Goal: Task Accomplishment & Management: Use online tool/utility

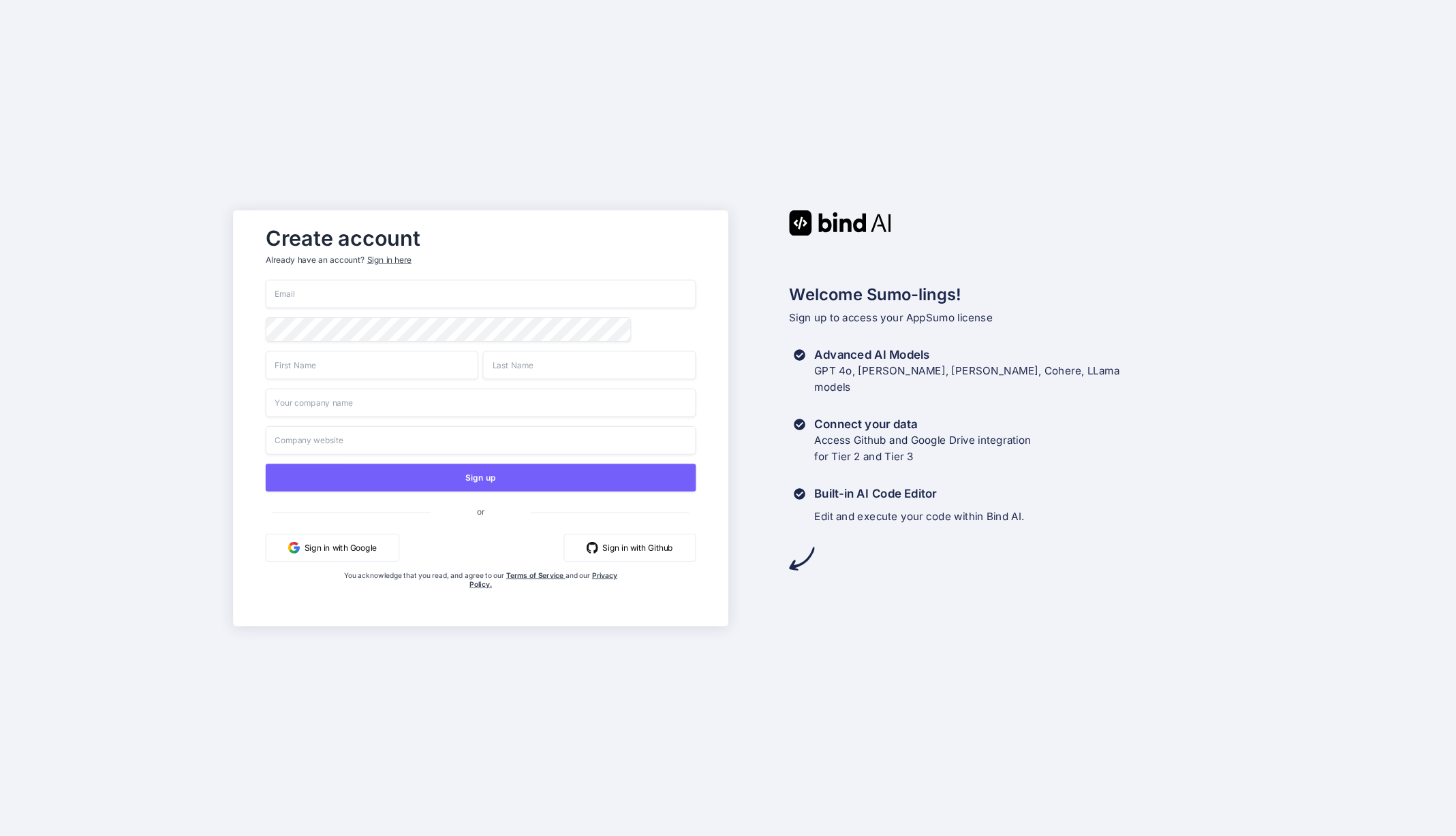
click at [430, 289] on input "email" at bounding box center [481, 294] width 430 height 28
click at [445, 294] on input "email" at bounding box center [481, 294] width 430 height 28
click at [439, 290] on input "email" at bounding box center [481, 294] width 430 height 28
click at [343, 546] on button "Sign in with Google" at bounding box center [333, 547] width 133 height 28
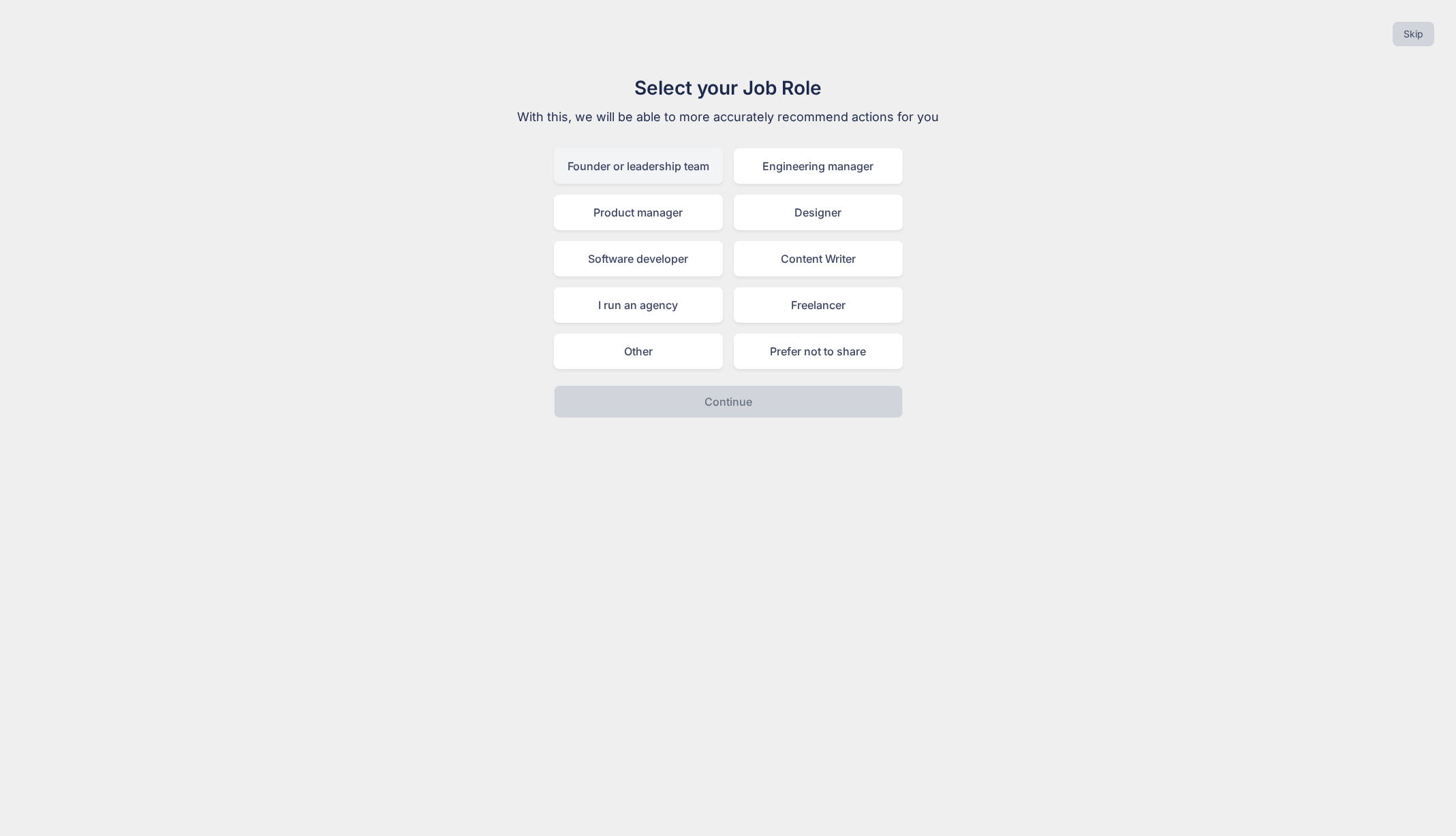
click at [664, 165] on div "Founder or leadership team" at bounding box center [638, 165] width 169 height 35
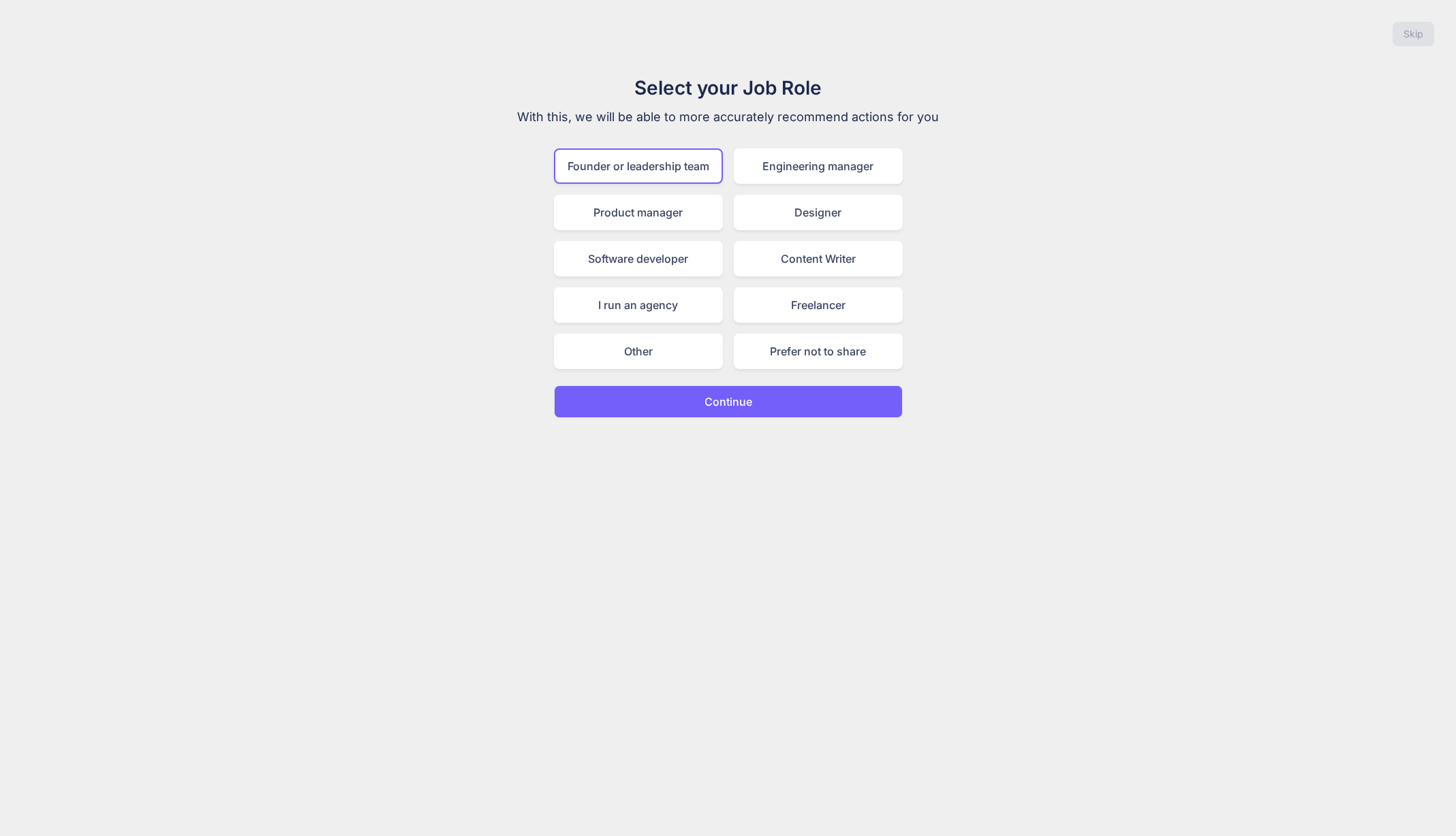
click at [748, 394] on p "Continue" at bounding box center [728, 402] width 48 height 16
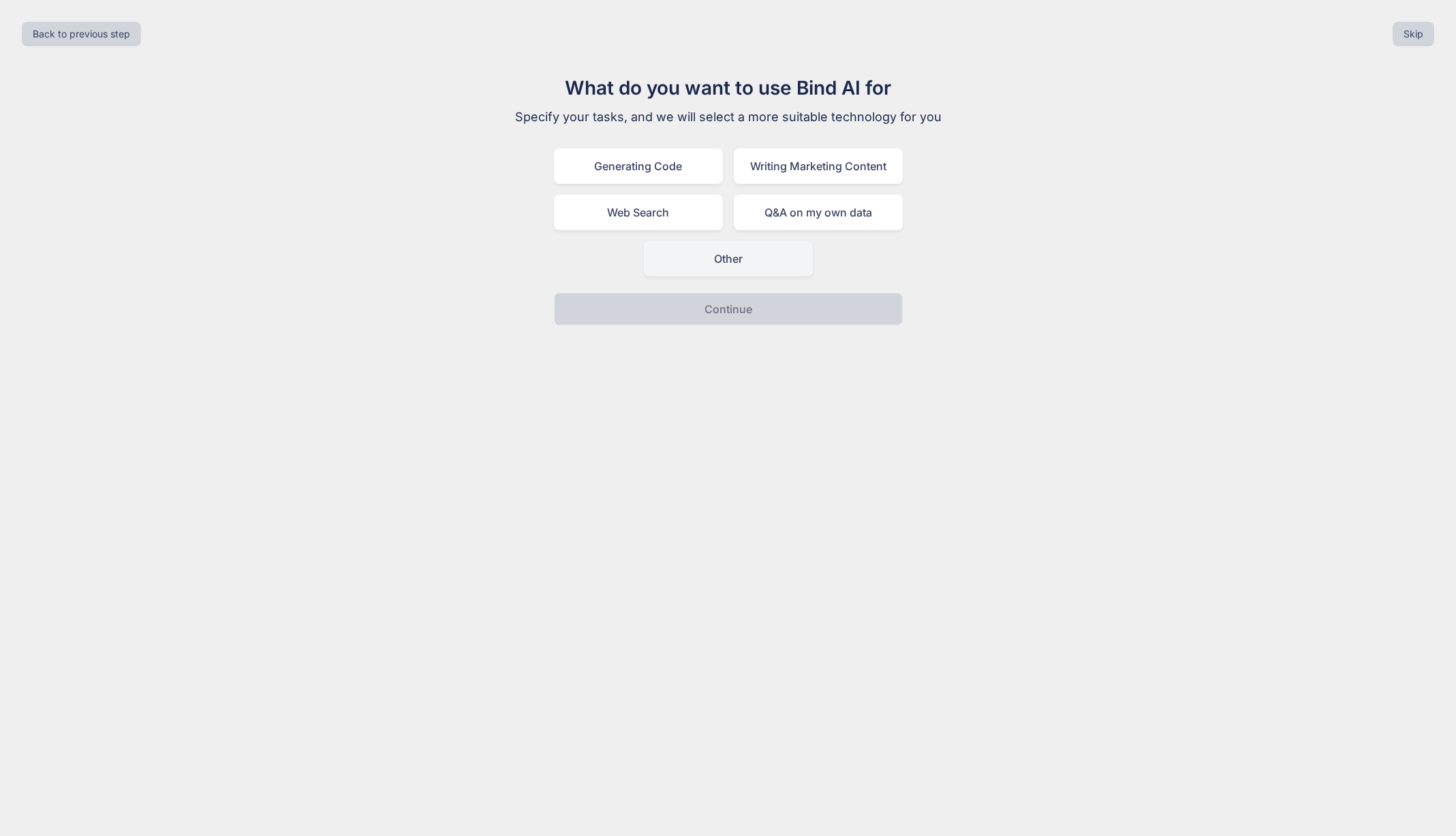
click at [740, 261] on div "Other" at bounding box center [728, 258] width 169 height 35
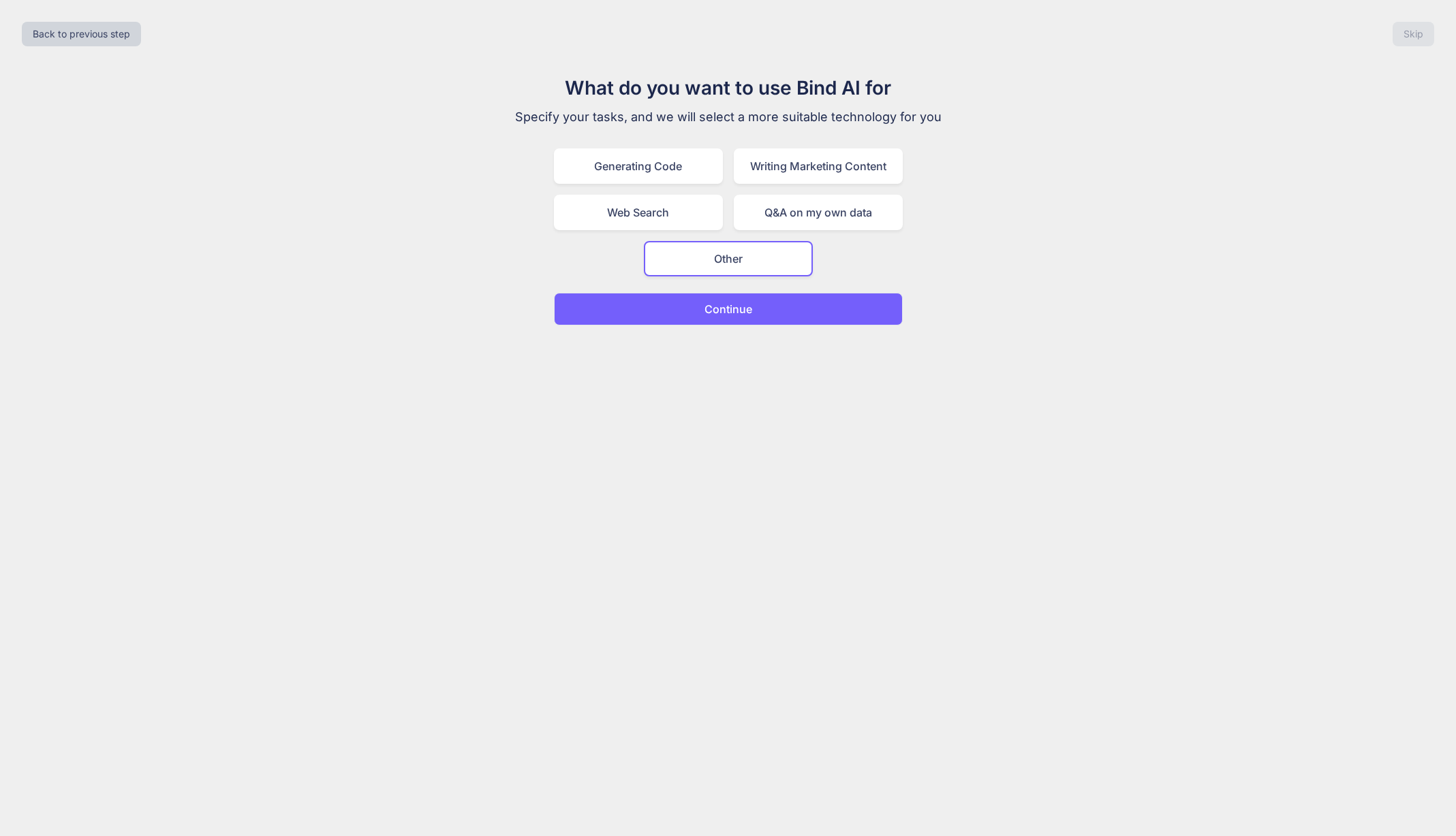
click at [768, 302] on button "Continue" at bounding box center [728, 309] width 349 height 33
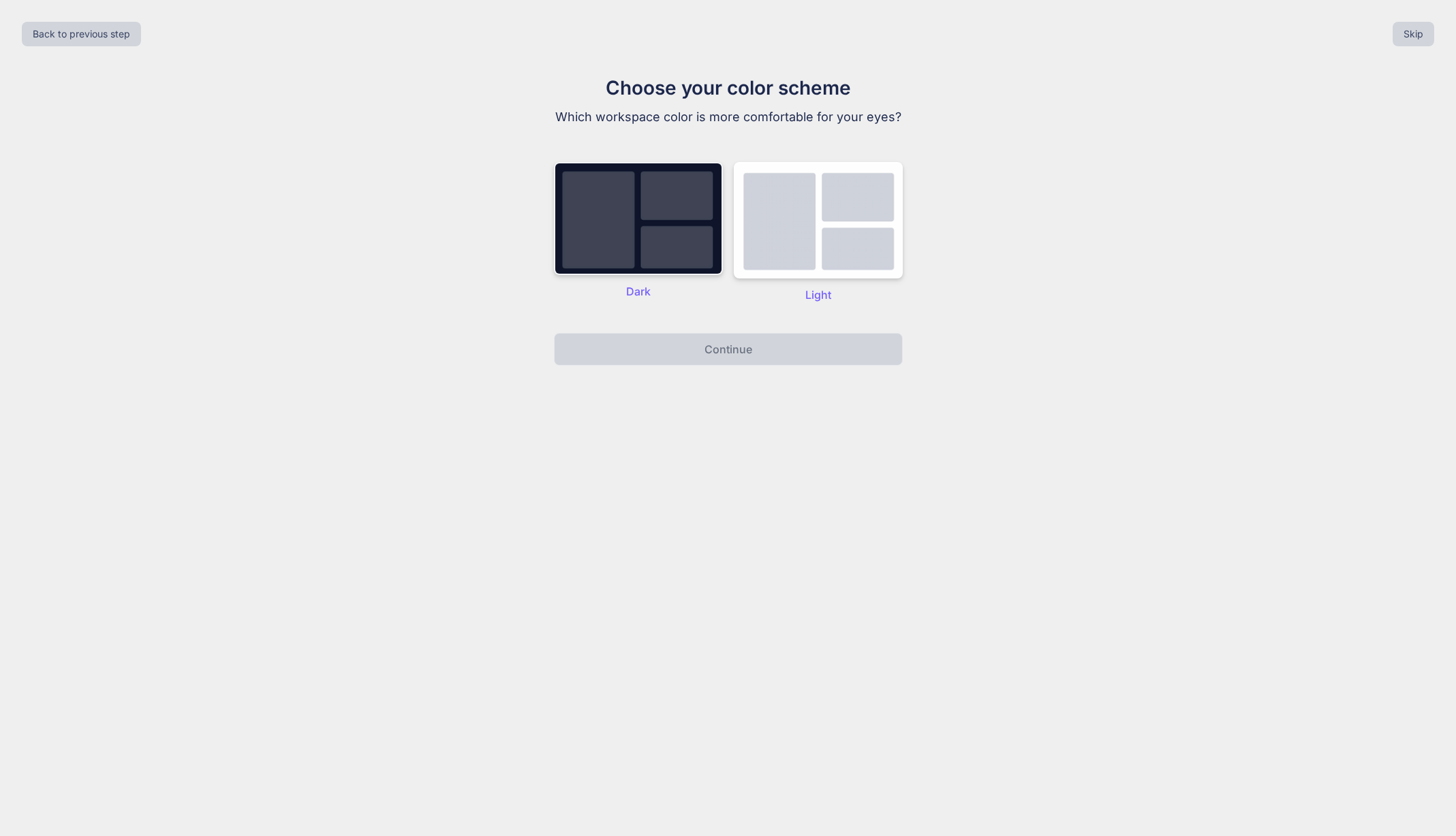
click at [683, 224] on img at bounding box center [638, 219] width 169 height 113
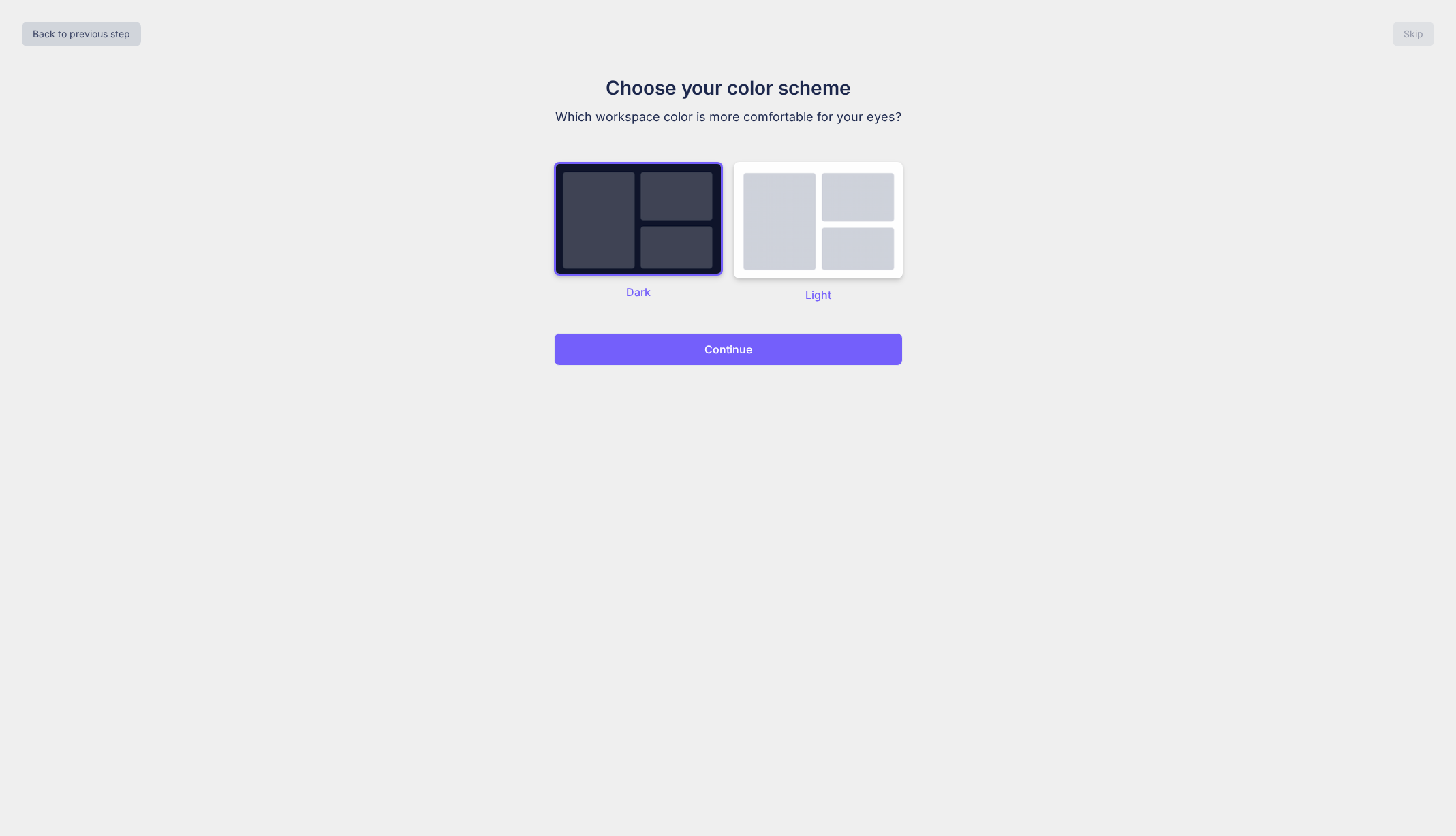
click at [757, 343] on button "Continue" at bounding box center [728, 350] width 349 height 33
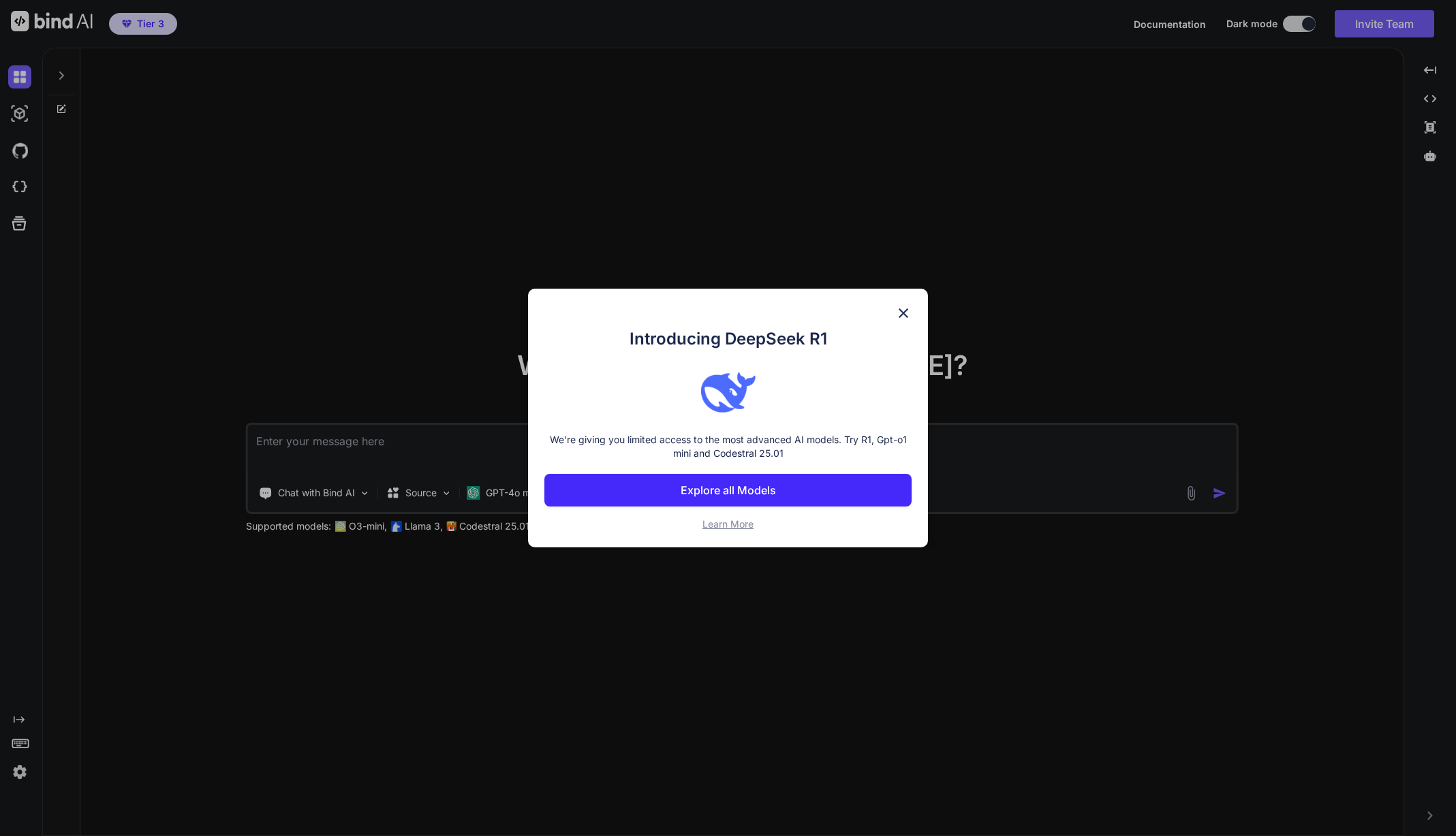
click at [769, 492] on p "Explore all Models" at bounding box center [729, 490] width 96 height 16
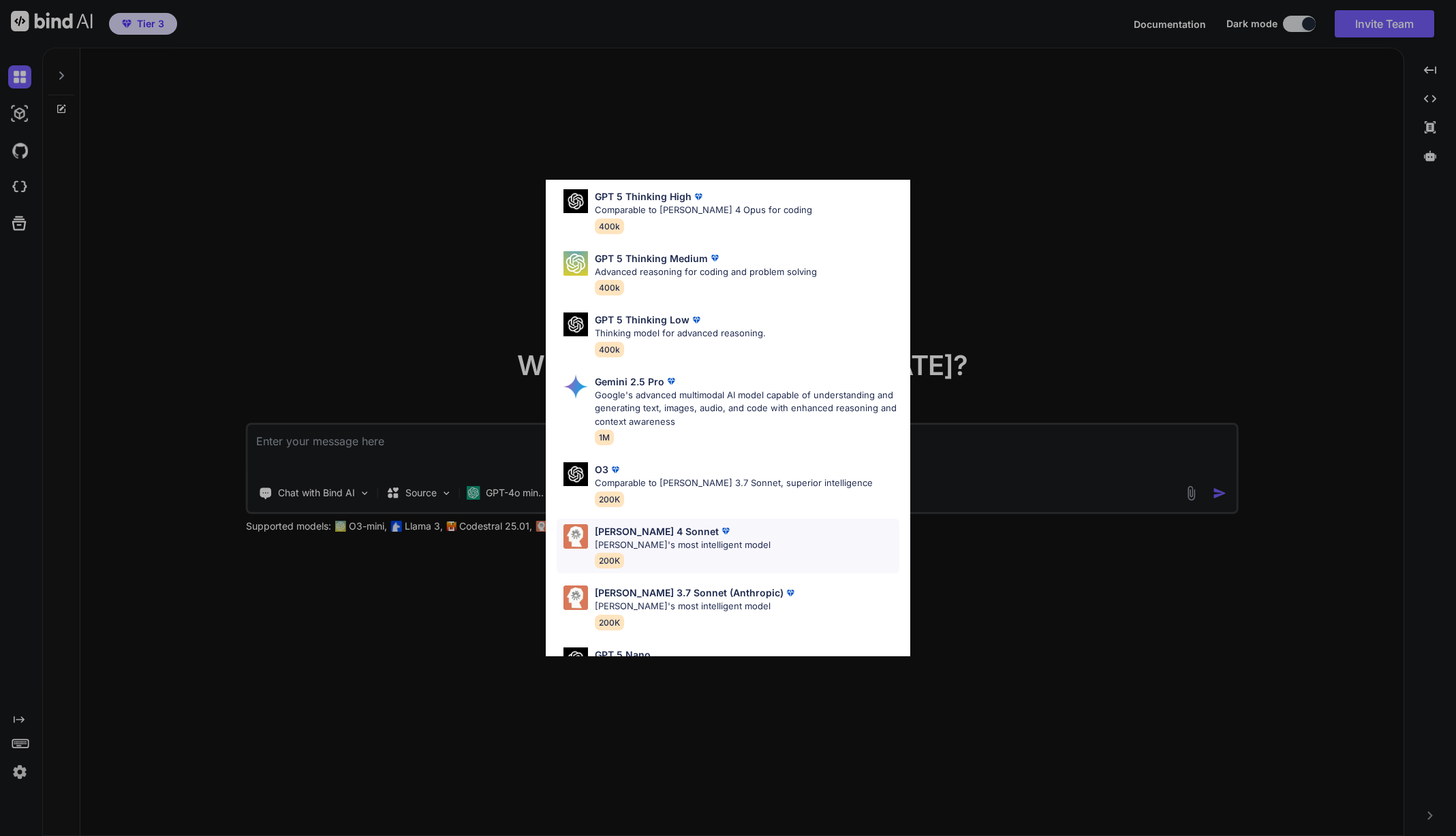
scroll to position [409, 0]
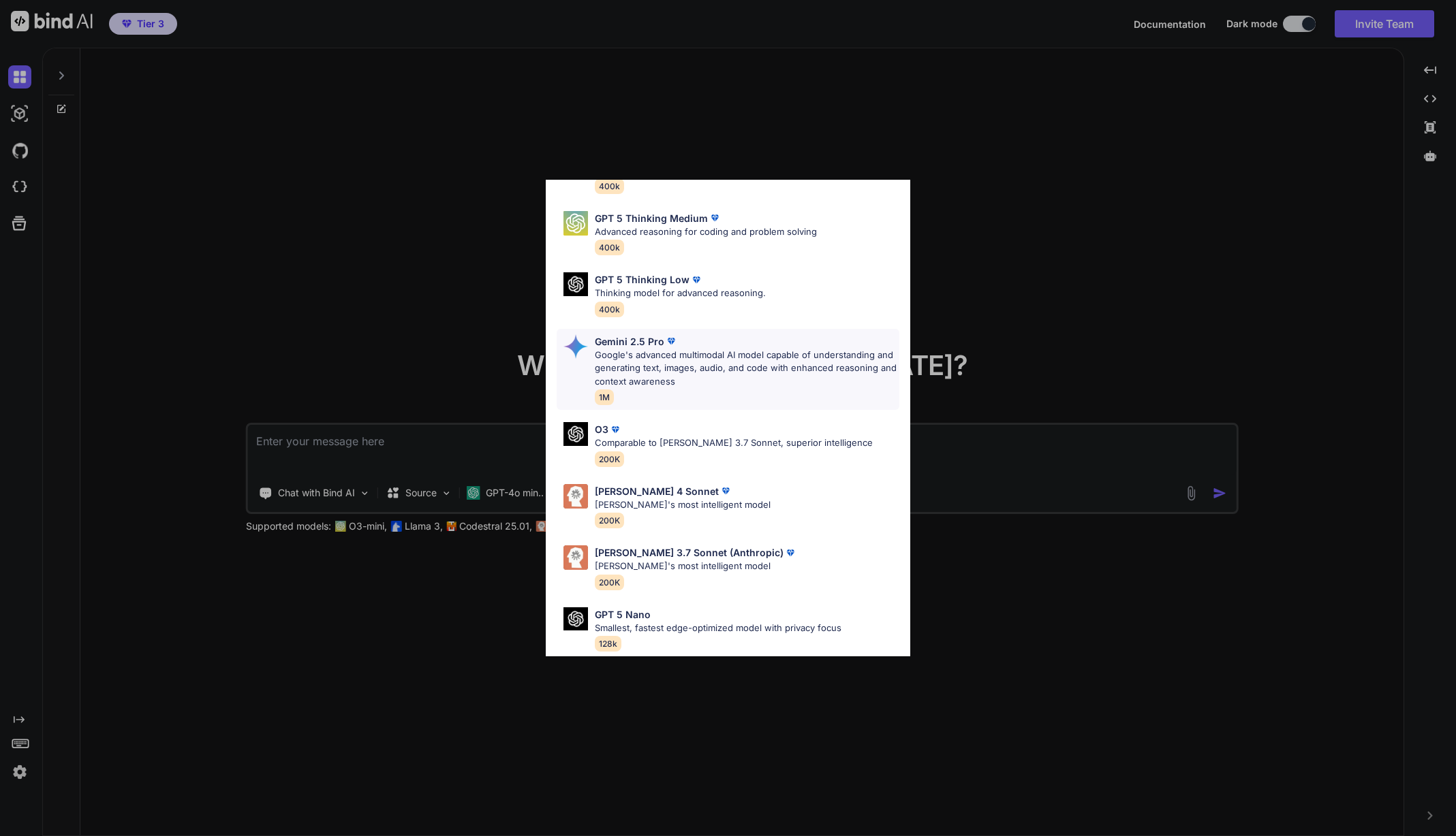
click at [759, 354] on p "Google's advanced multimodal AI model capable of understanding and generating t…" at bounding box center [746, 369] width 304 height 40
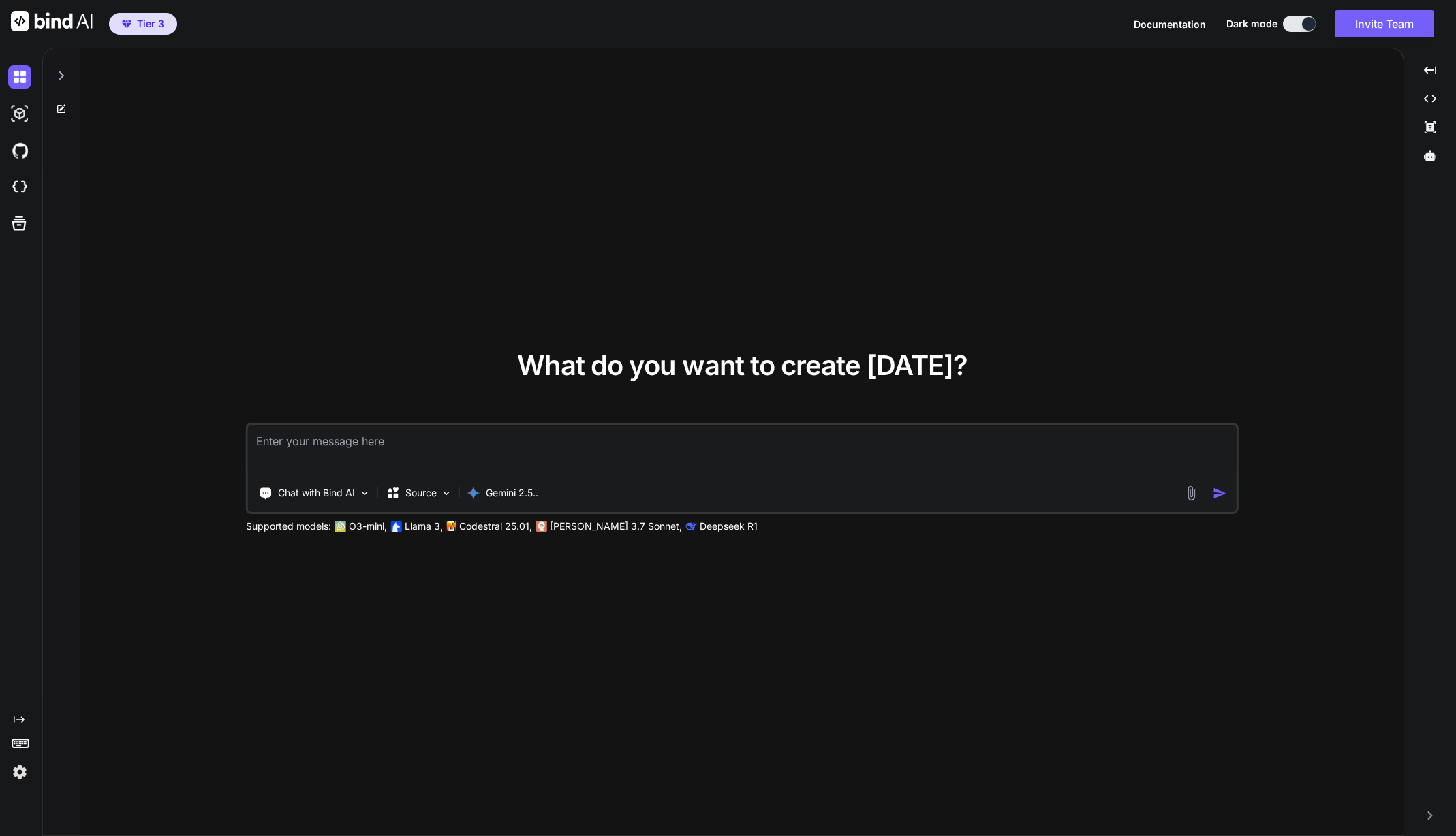
click at [24, 775] on img at bounding box center [20, 772] width 24 height 24
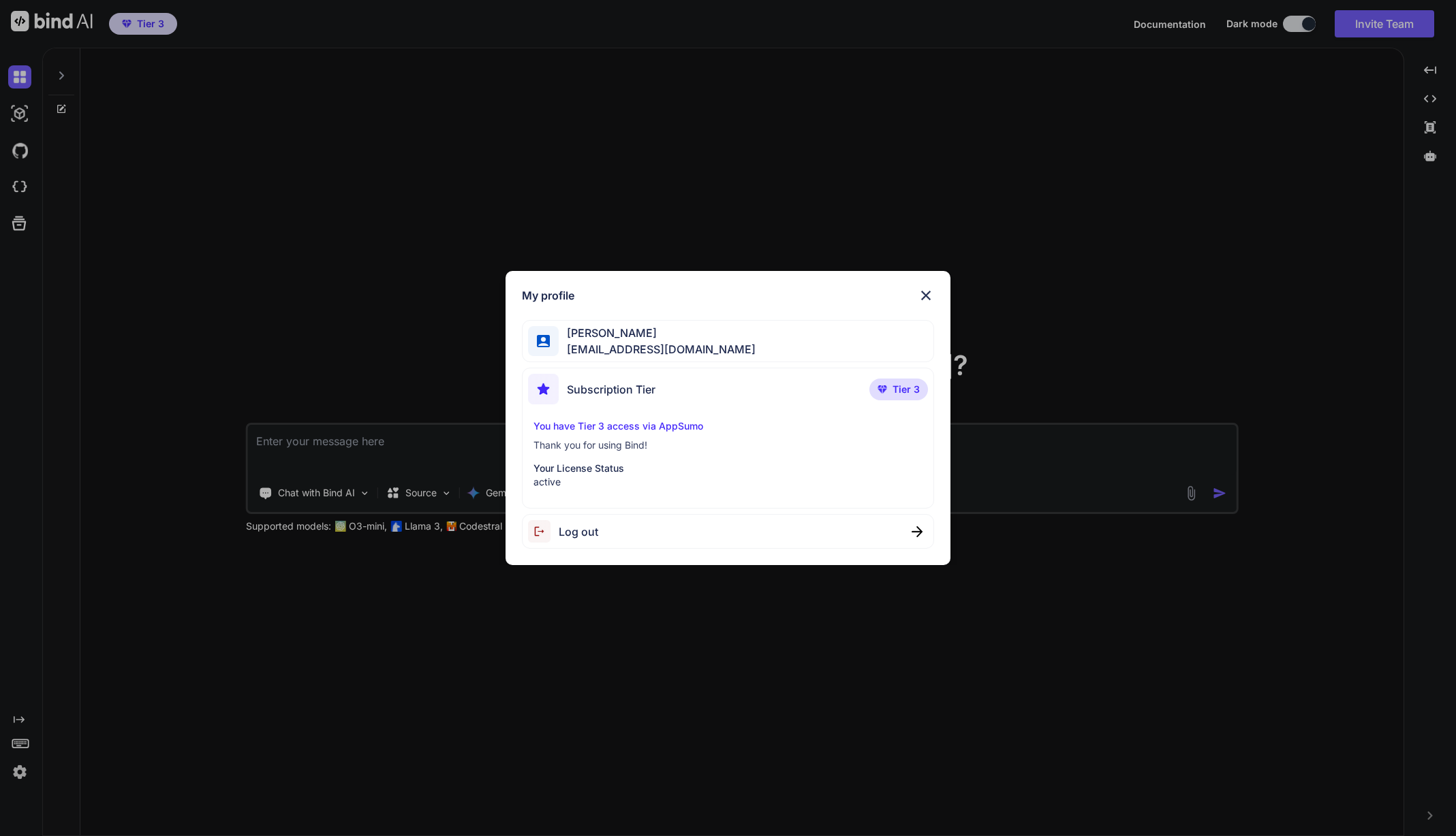
drag, startPoint x: 867, startPoint y: 396, endPoint x: 789, endPoint y: 400, distance: 78.1
click at [868, 394] on div "Subscription Tier Tier 3" at bounding box center [728, 392] width 400 height 36
click at [675, 420] on p "You have Tier 3 access via AppSumo" at bounding box center [728, 426] width 389 height 13
click at [926, 299] on img at bounding box center [926, 295] width 16 height 16
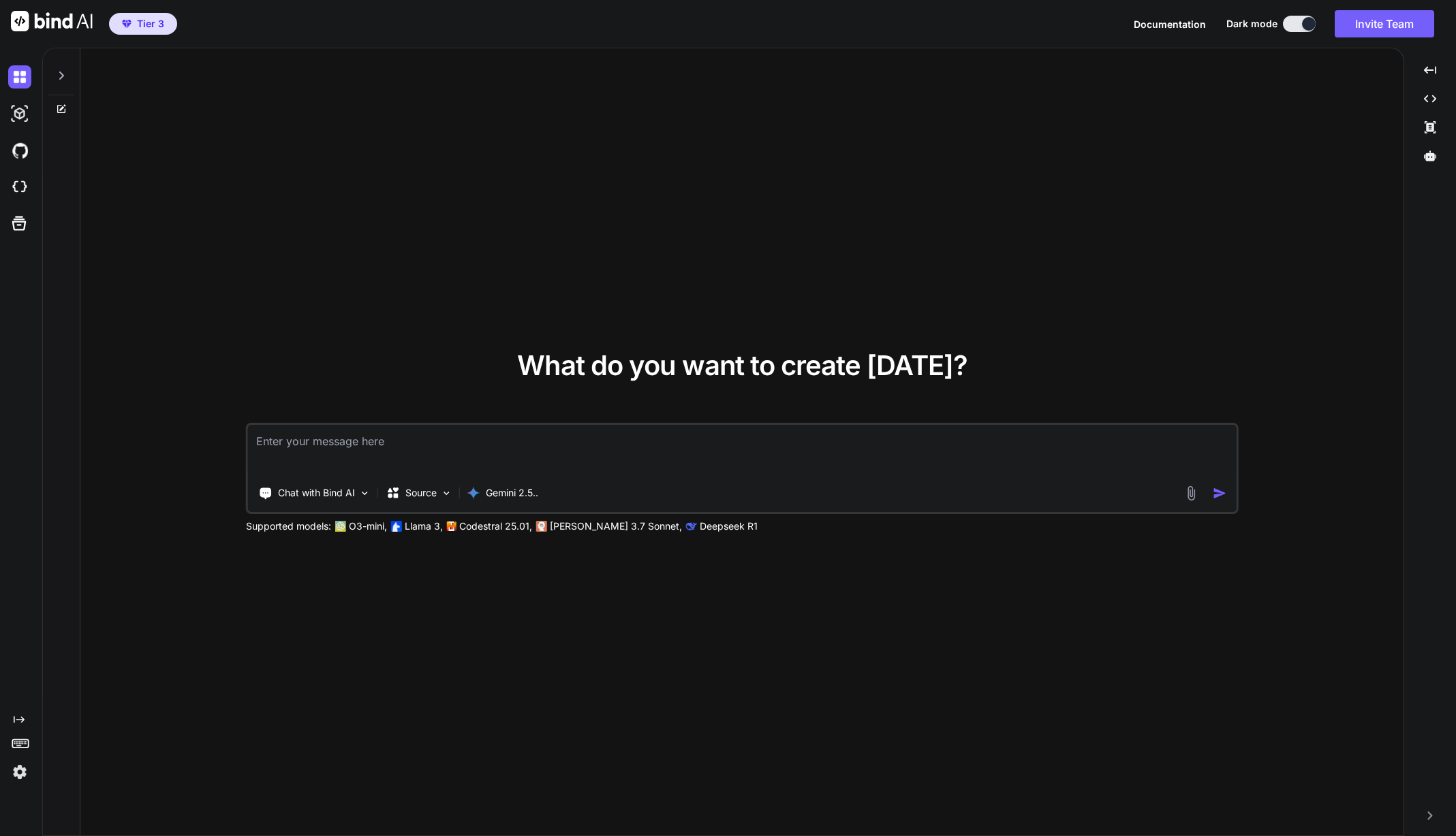
click at [370, 448] on textarea at bounding box center [742, 450] width 988 height 50
click at [365, 493] on img at bounding box center [365, 493] width 12 height 12
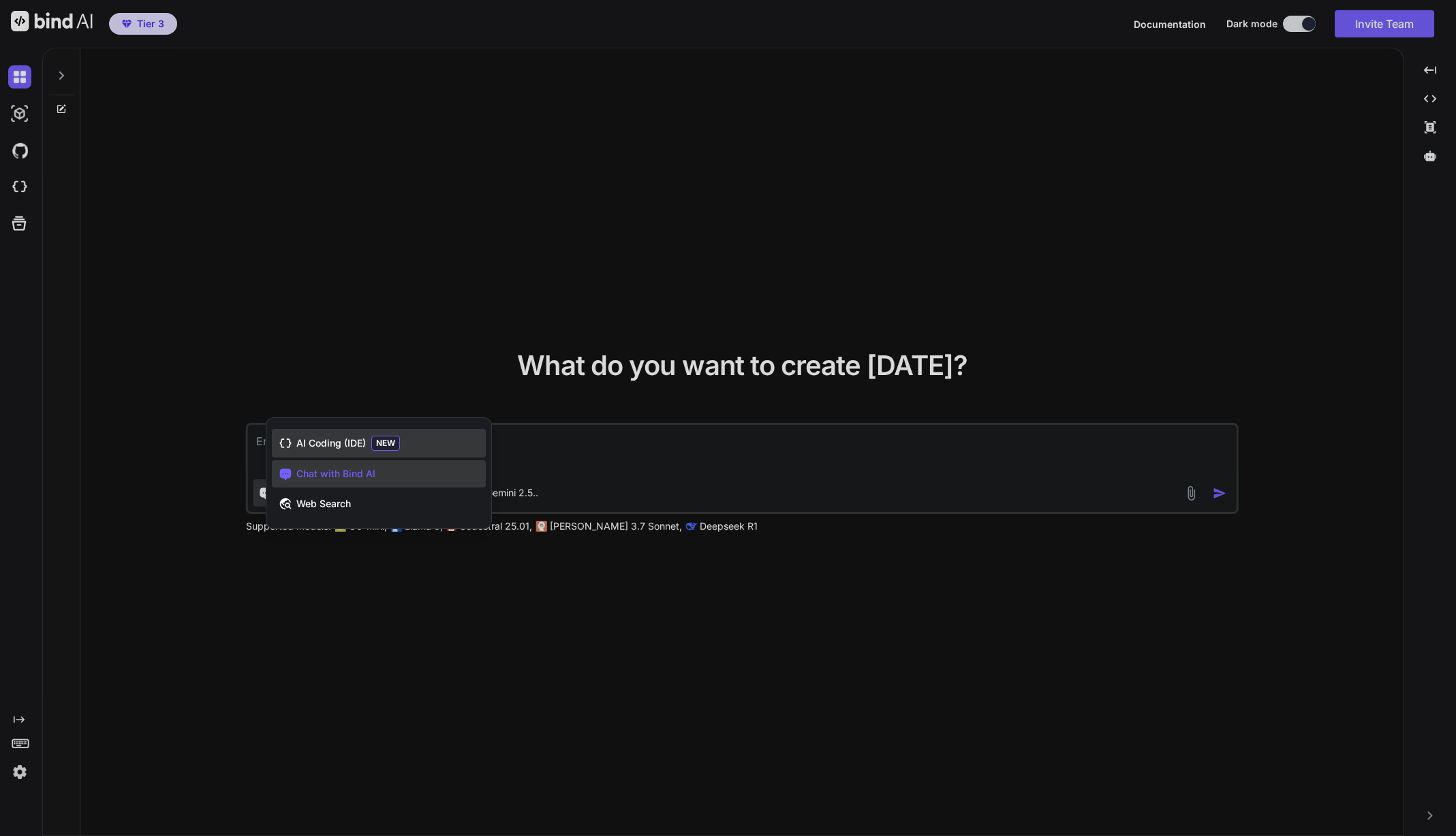
click at [338, 448] on span "AI Coding (IDE)" at bounding box center [331, 443] width 70 height 13
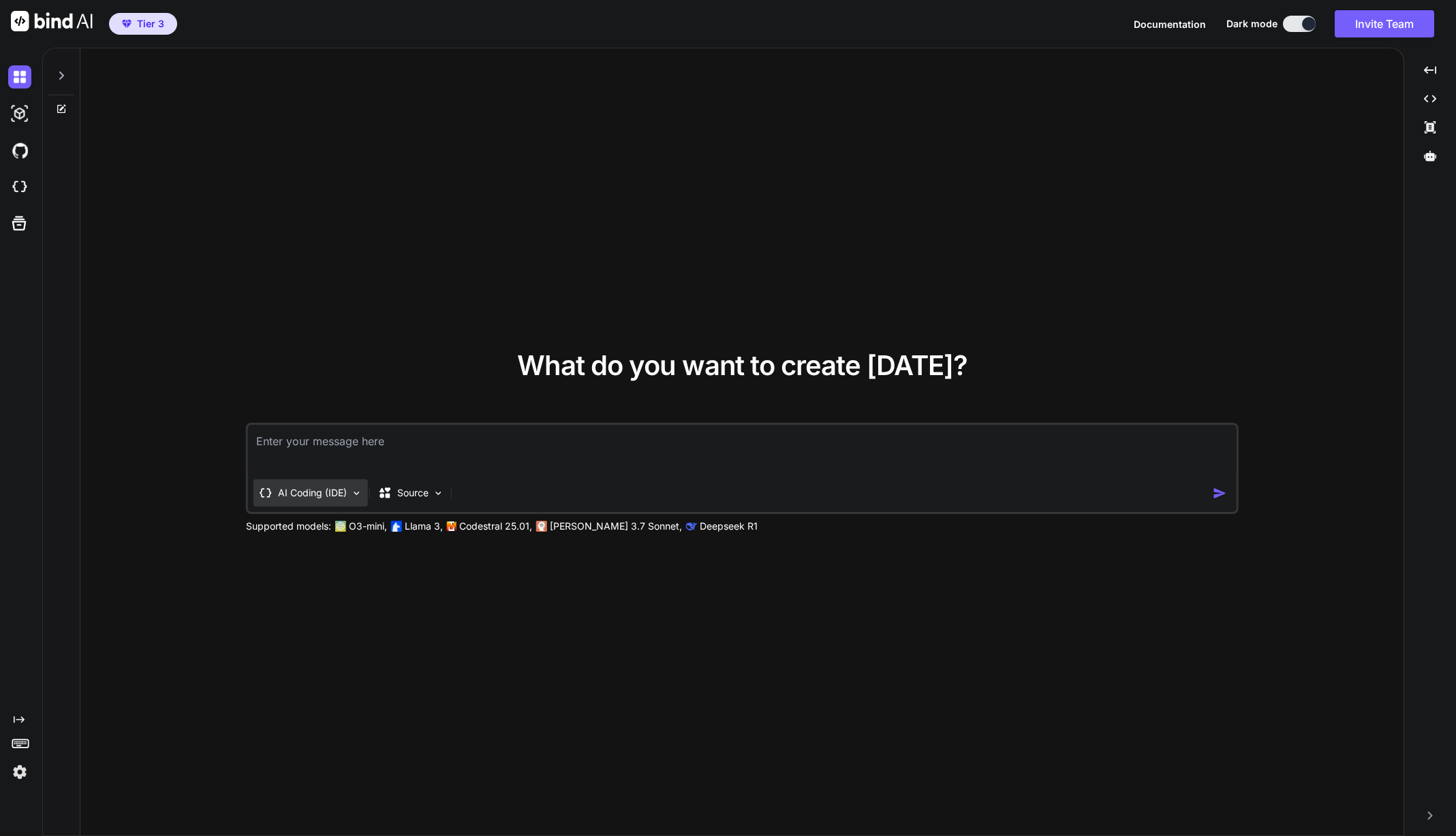
click at [351, 489] on img at bounding box center [356, 493] width 12 height 12
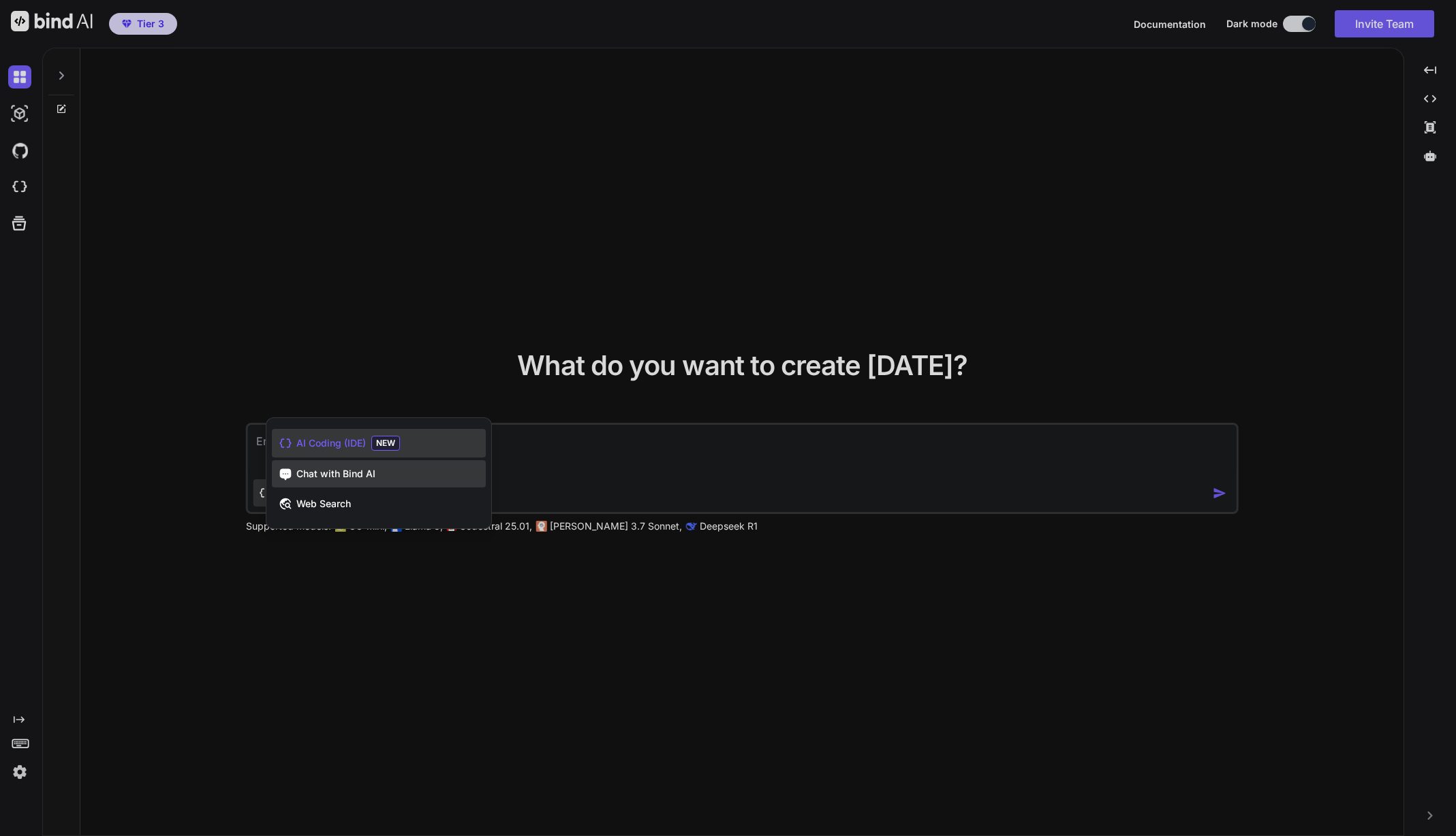
click at [362, 471] on span "Chat with Bind AI" at bounding box center [336, 474] width 79 height 13
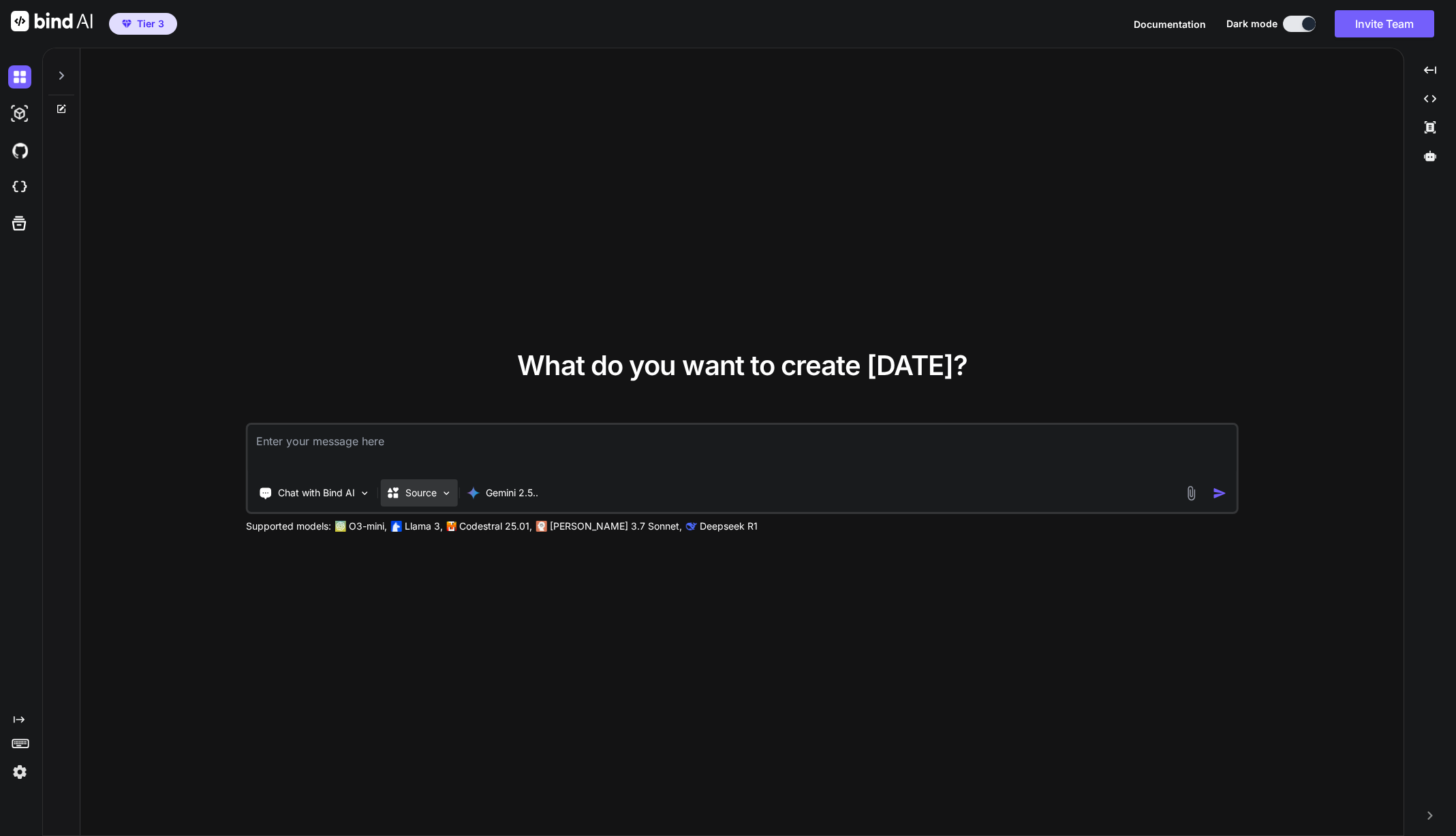
click at [417, 494] on p "Source" at bounding box center [421, 493] width 31 height 13
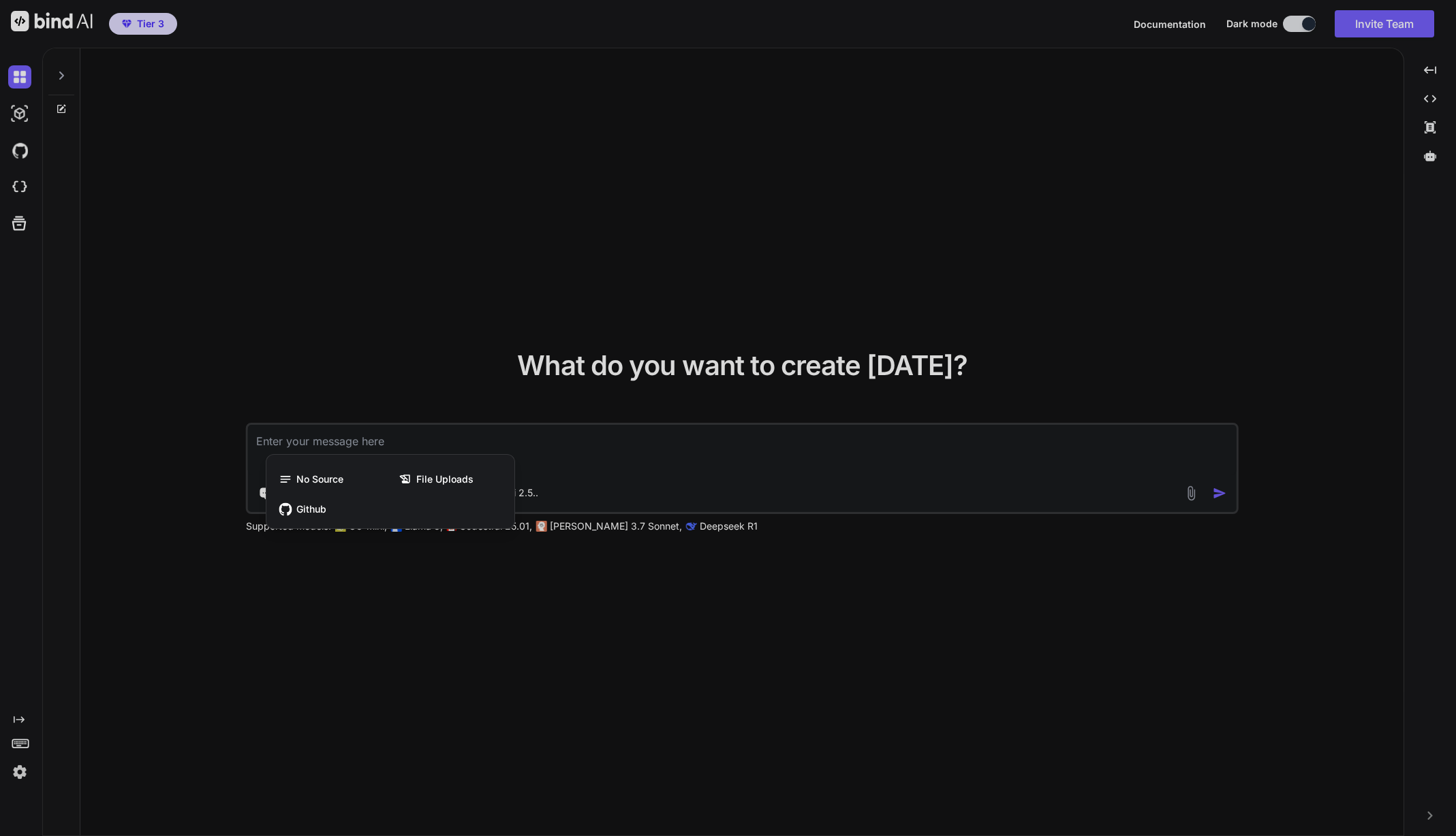
click at [403, 602] on div at bounding box center [728, 418] width 1456 height 836
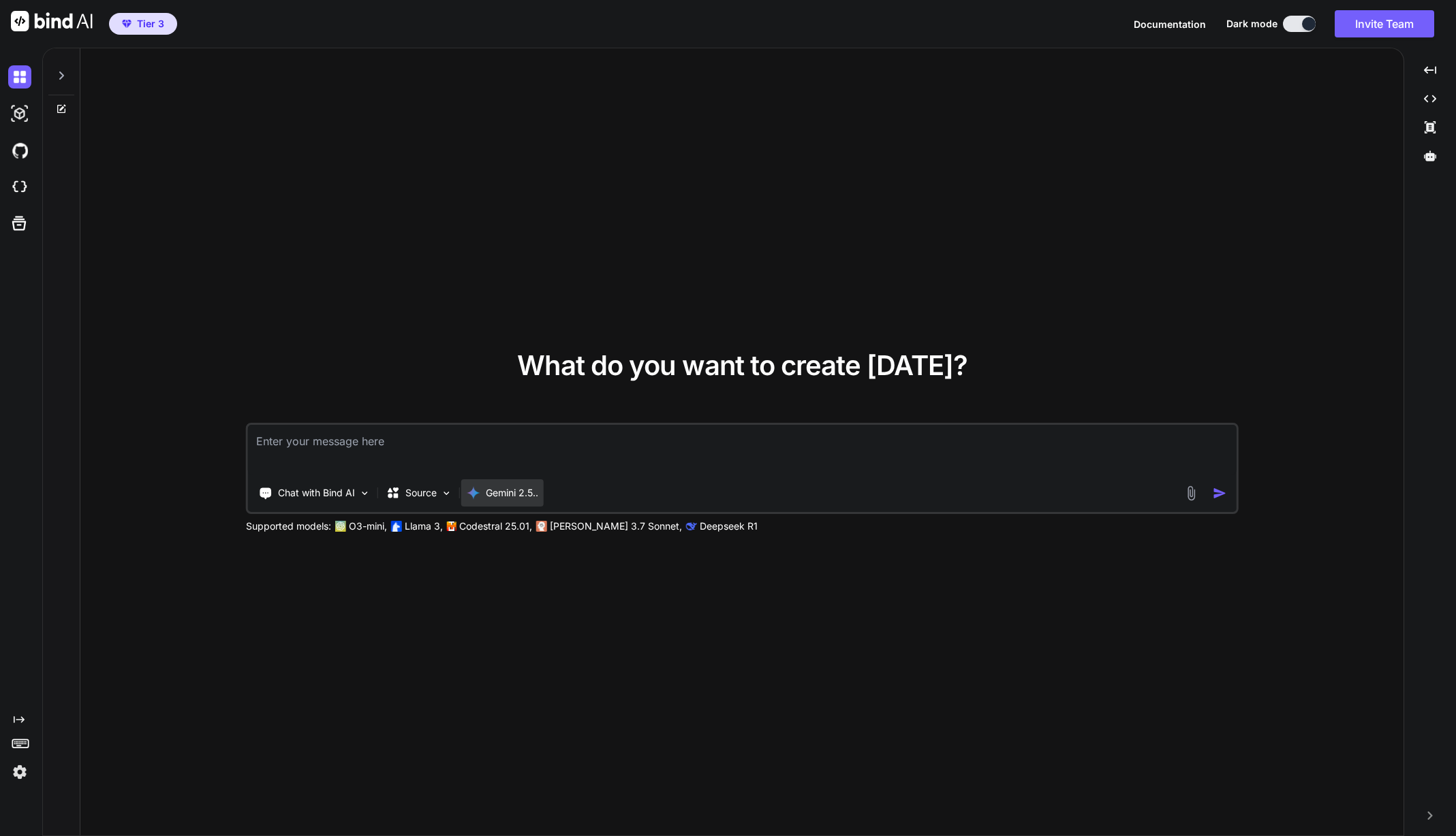
click at [514, 491] on p "Gemini 2.5.." at bounding box center [511, 493] width 53 height 13
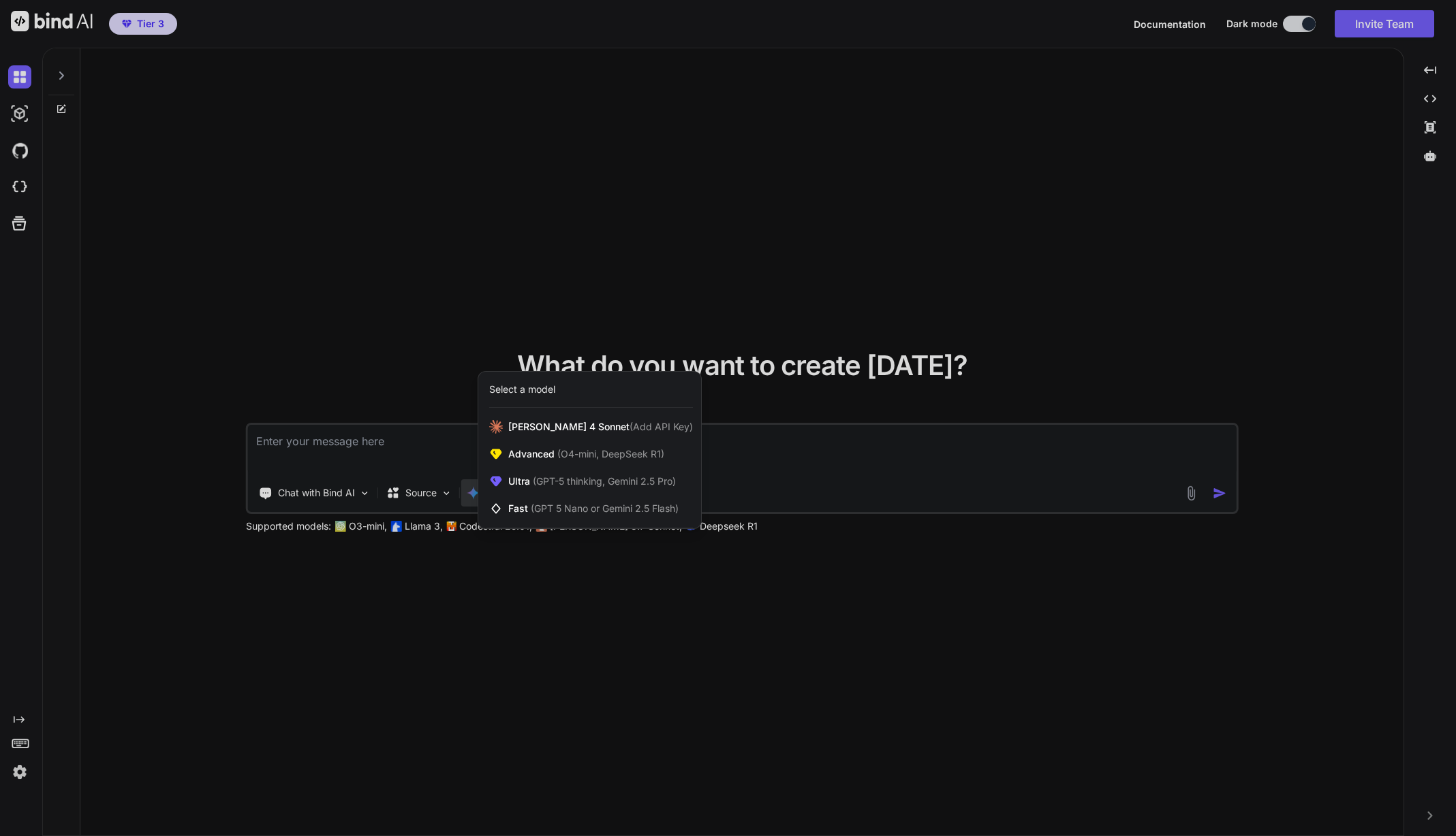
click at [401, 594] on div at bounding box center [728, 418] width 1456 height 836
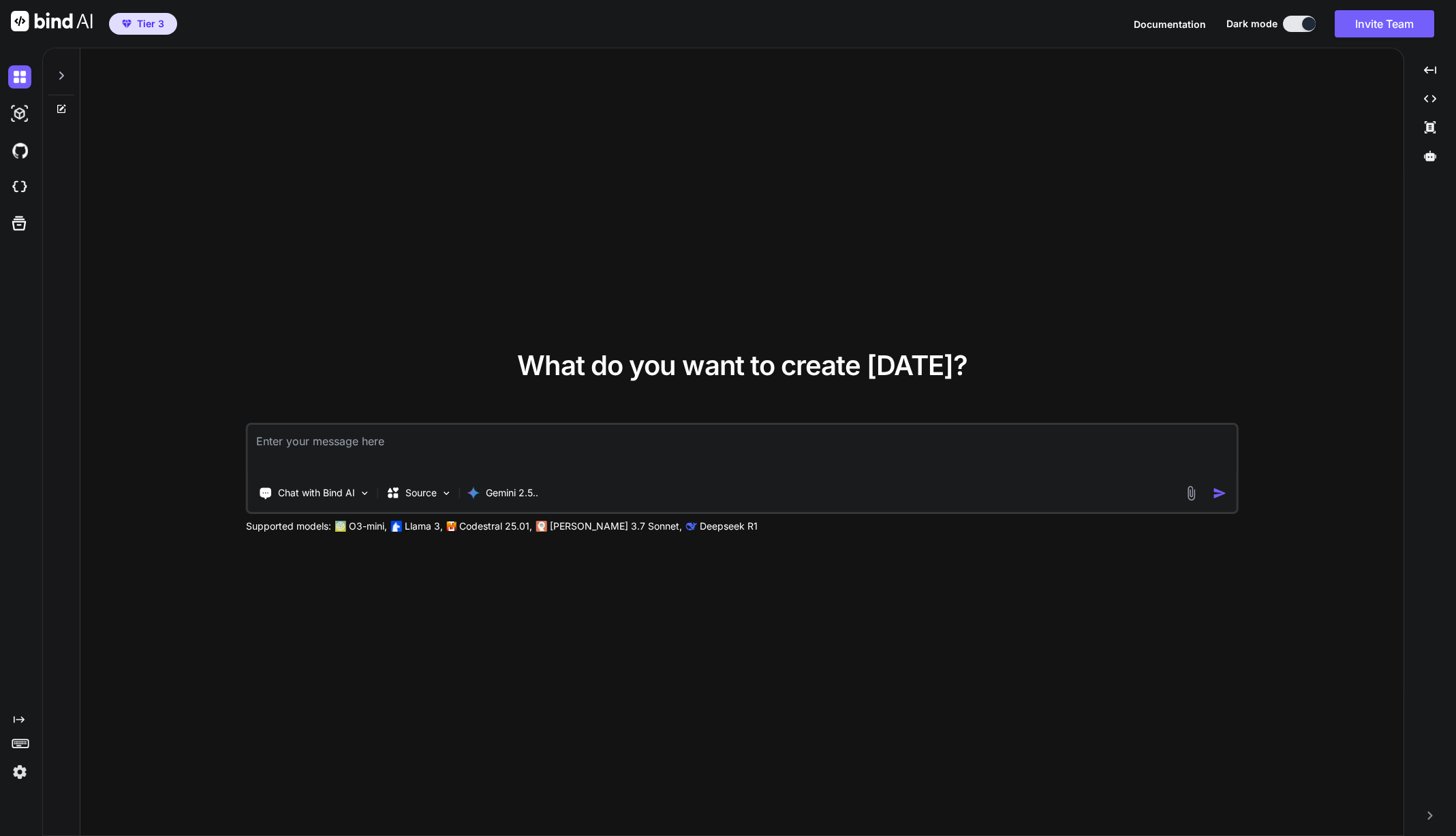
click at [1301, 19] on button at bounding box center [1299, 24] width 33 height 16
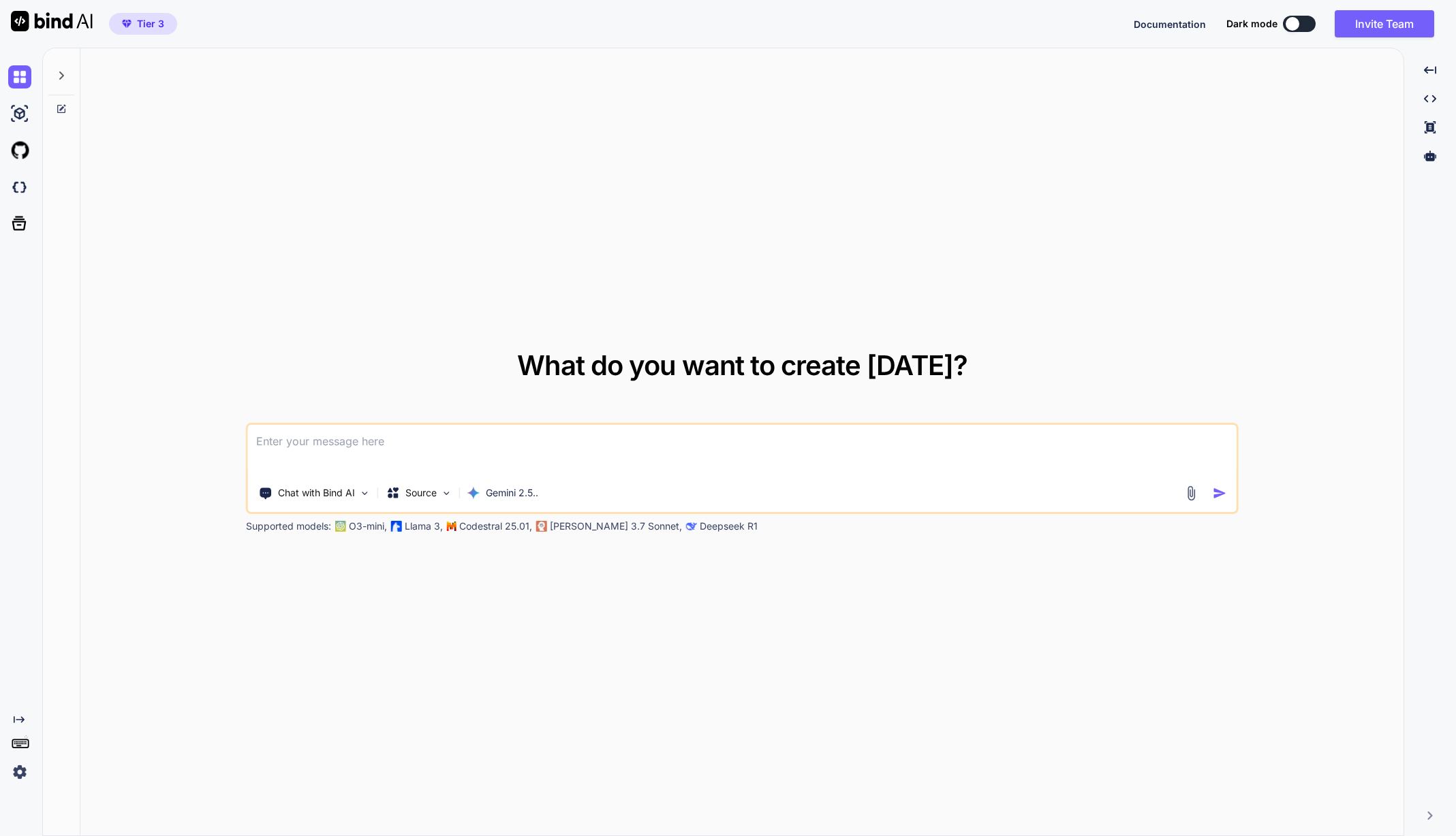
click at [1298, 24] on div at bounding box center [1292, 24] width 13 height 13
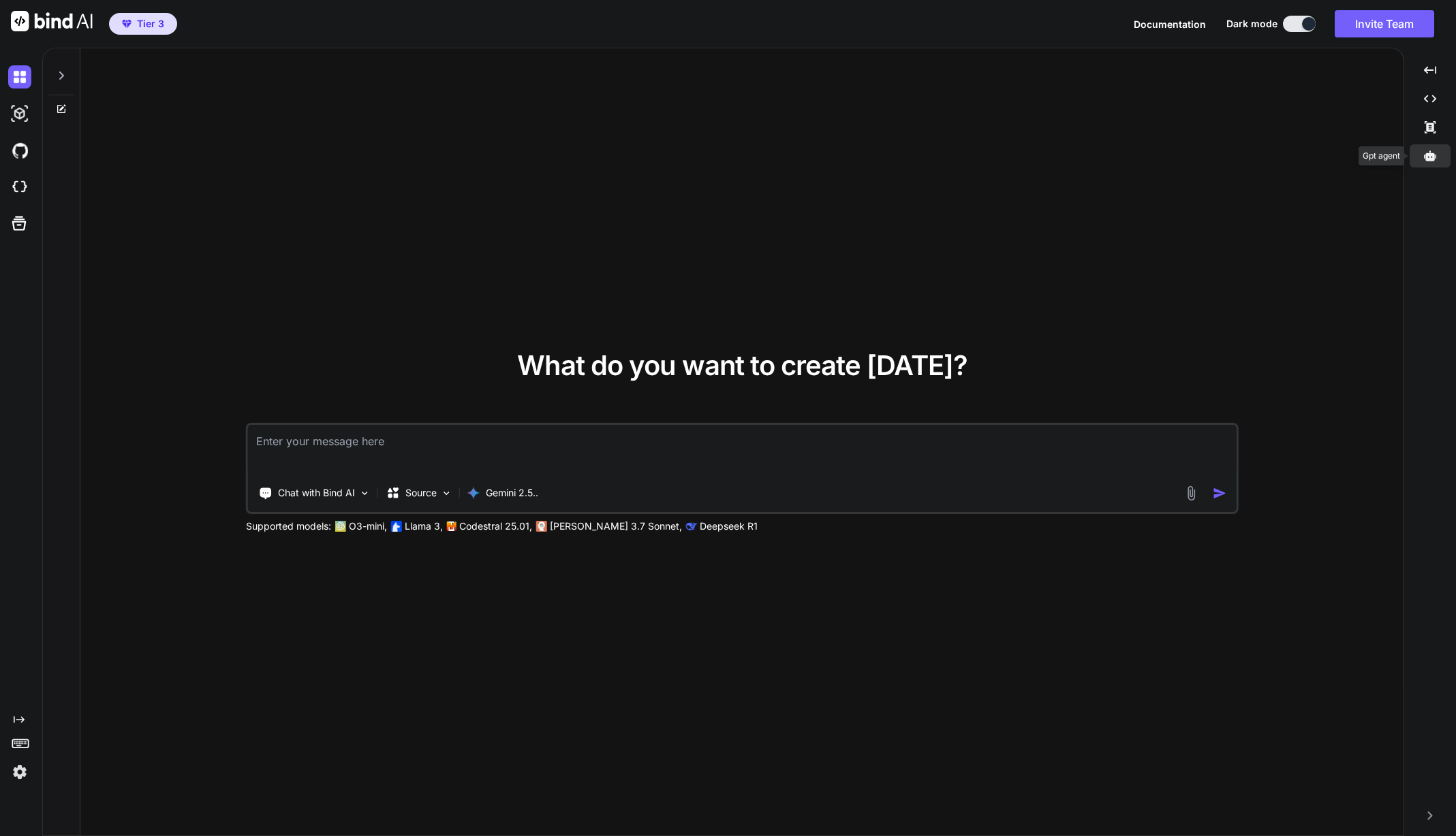
click at [1431, 153] on icon at bounding box center [1430, 156] width 13 height 13
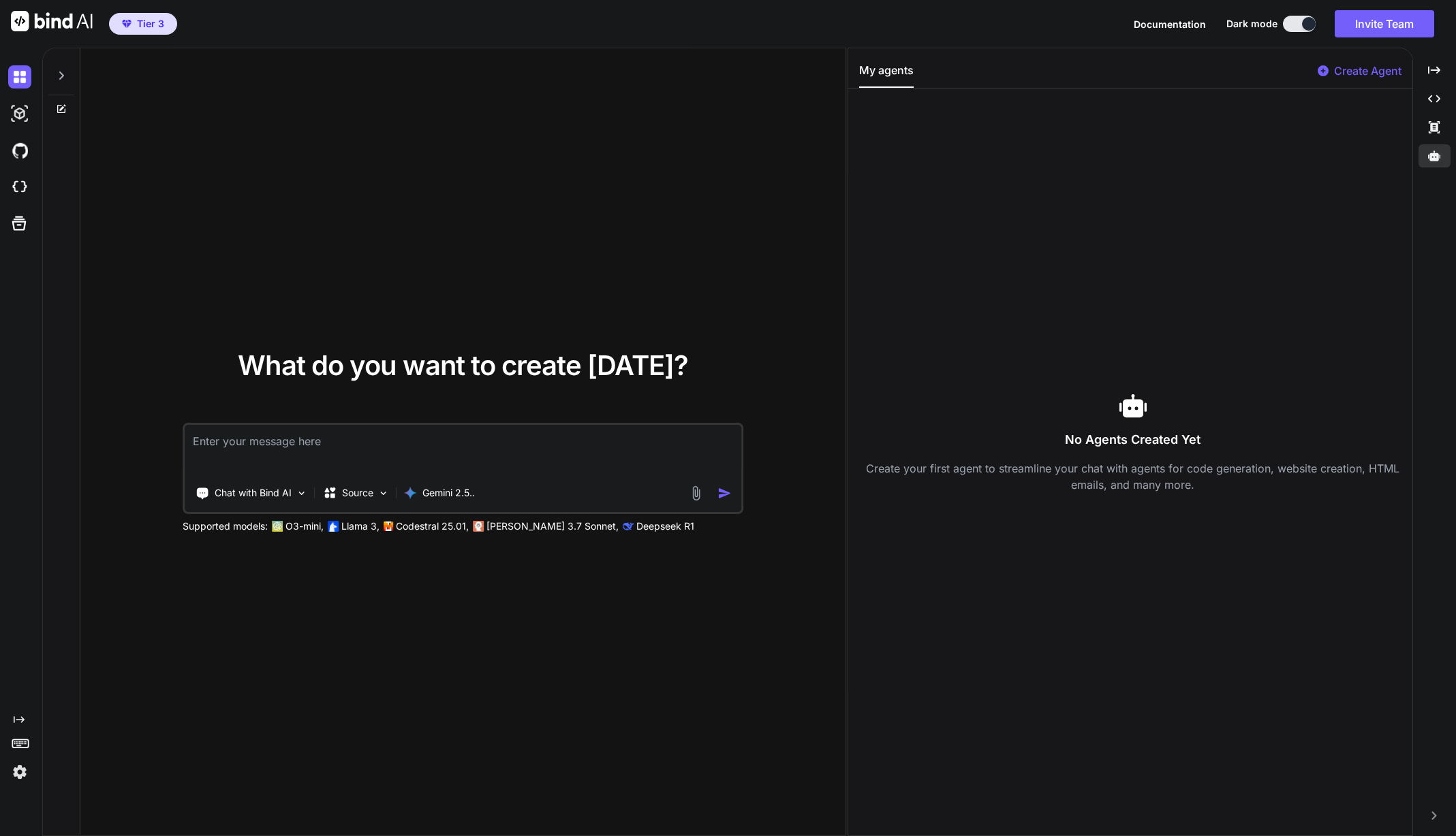
click at [1119, 382] on div "No Agents Created Yet Create your first agent to streamline your chat with agen…" at bounding box center [1133, 442] width 548 height 686
click at [1362, 78] on p "Create Agent" at bounding box center [1367, 71] width 67 height 16
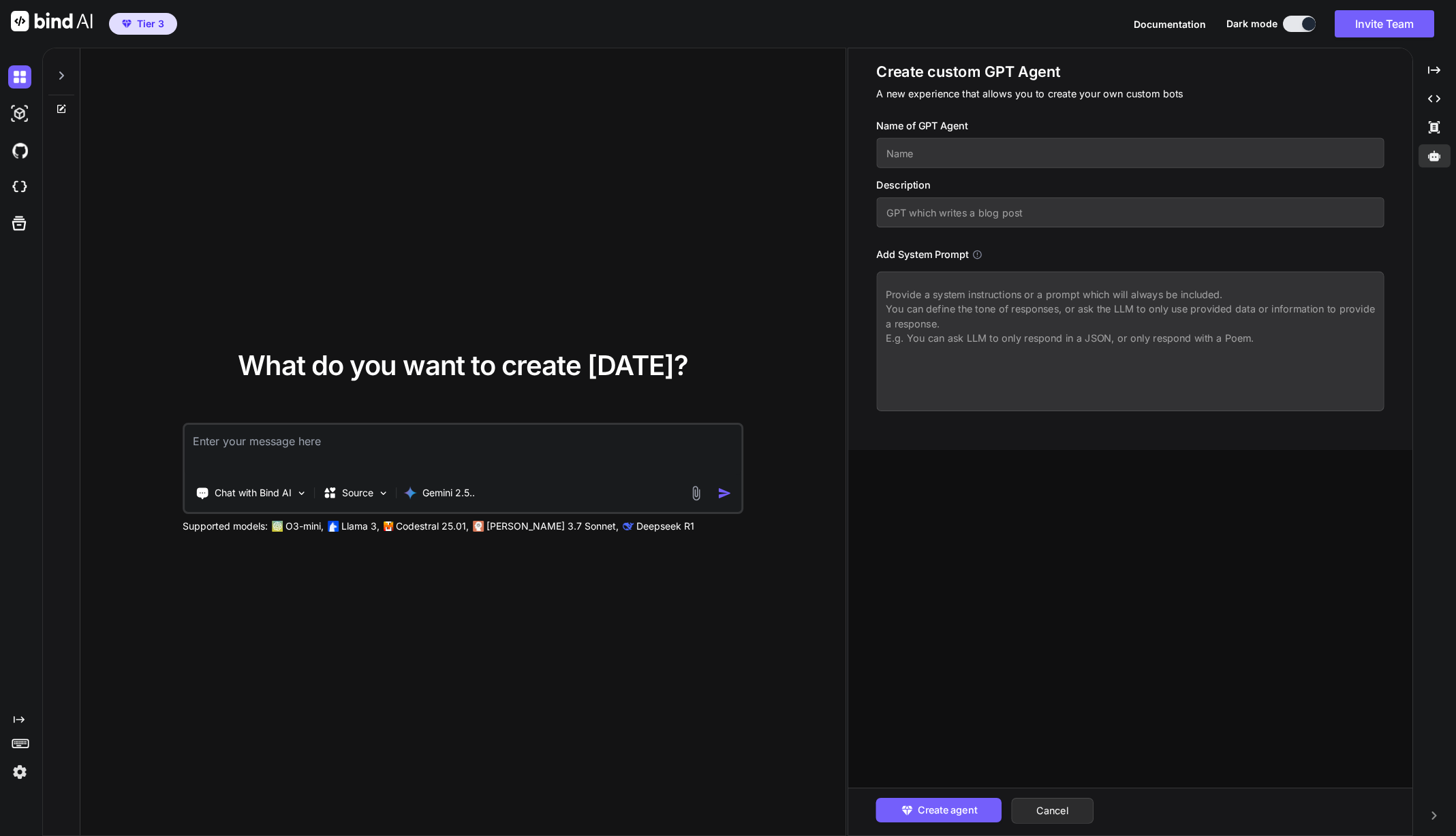
click at [1026, 154] on input "text" at bounding box center [1130, 153] width 508 height 30
drag, startPoint x: 490, startPoint y: 454, endPoint x: 486, endPoint y: 422, distance: 32.2
click at [488, 454] on textarea at bounding box center [463, 450] width 557 height 50
click at [14, 187] on img at bounding box center [20, 187] width 24 height 24
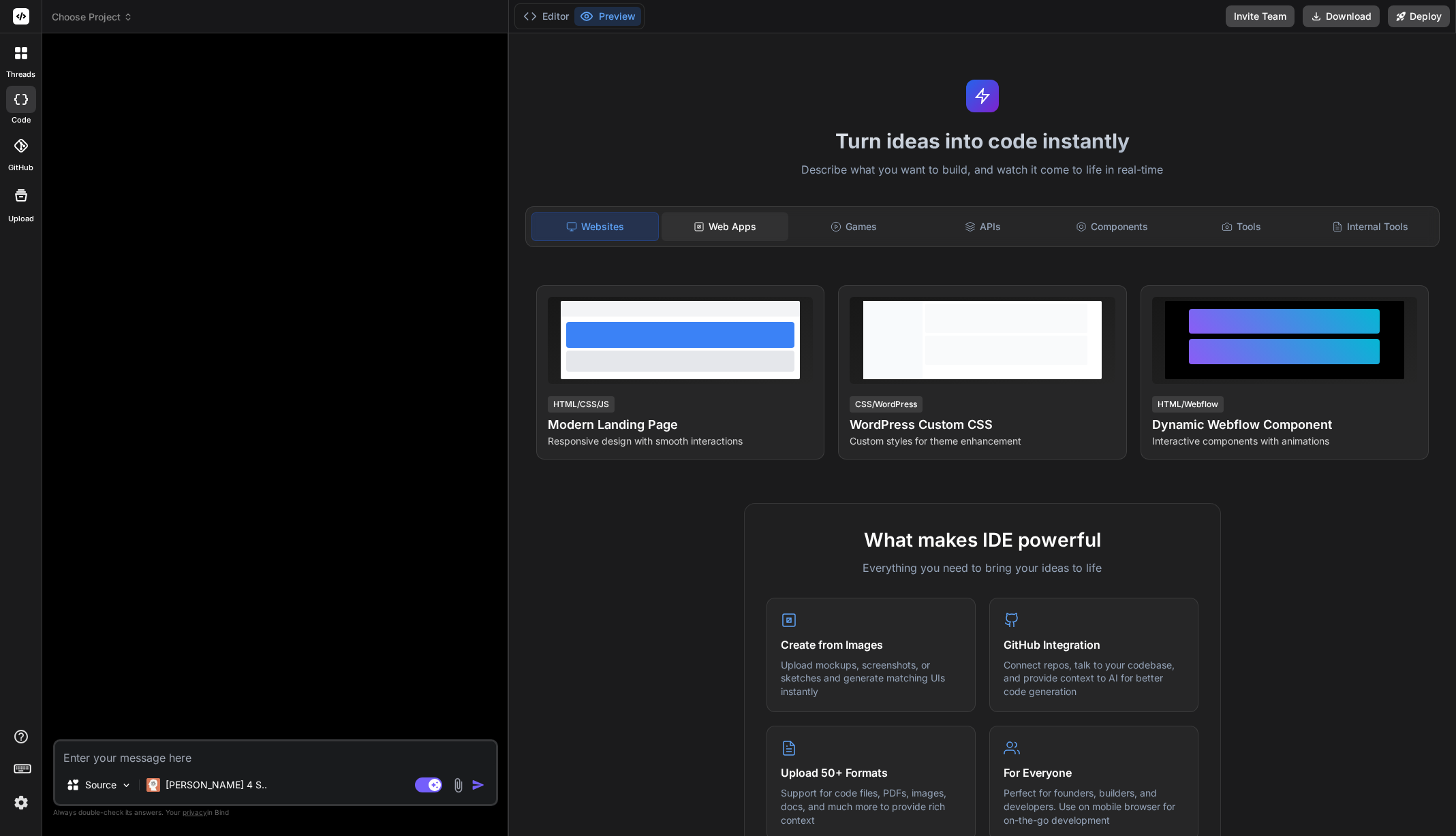
click at [714, 231] on div "Web Apps" at bounding box center [724, 227] width 126 height 28
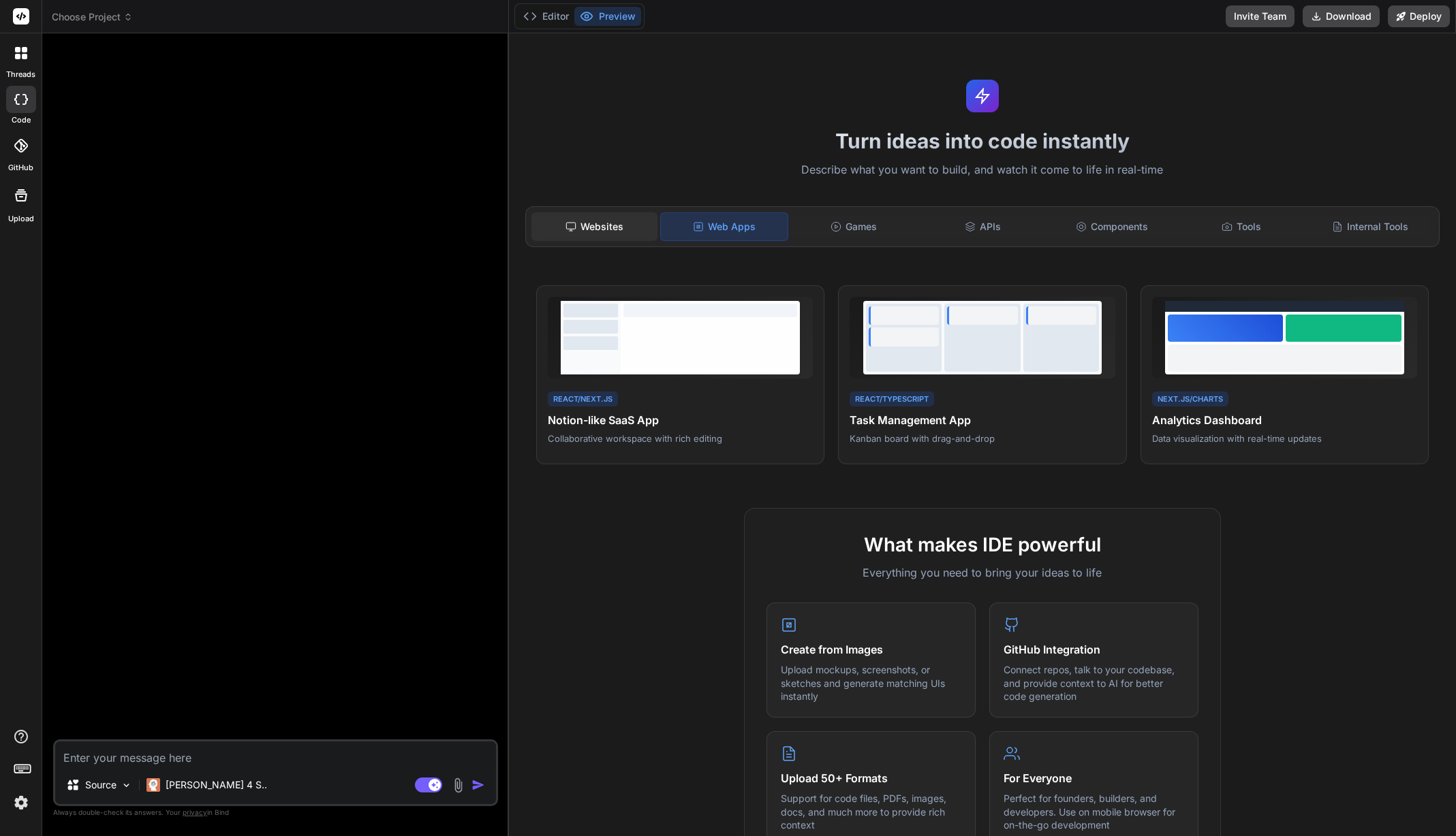
click at [641, 231] on div "Websites" at bounding box center [594, 227] width 126 height 28
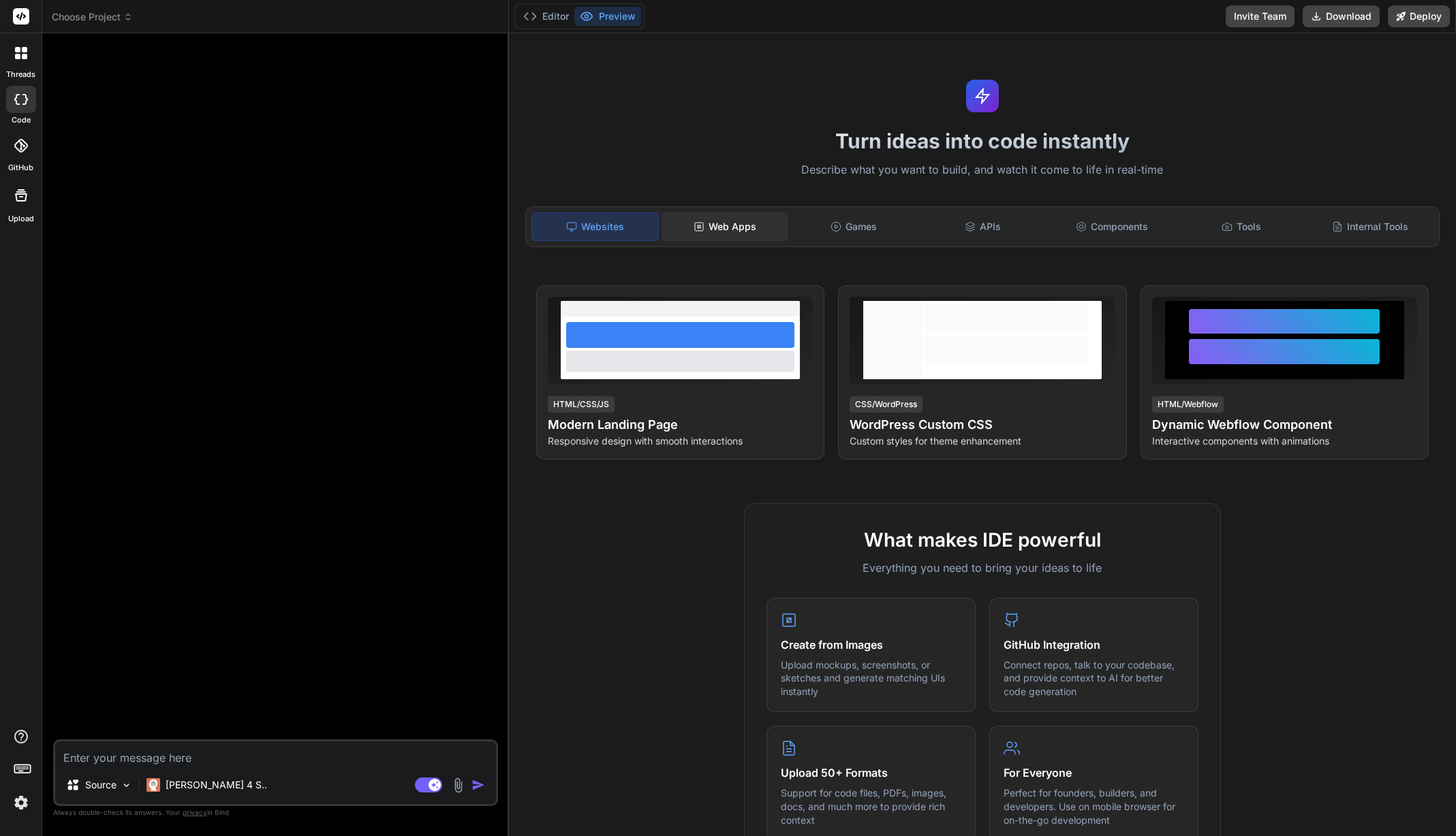
click at [741, 228] on div "Web Apps" at bounding box center [724, 227] width 126 height 28
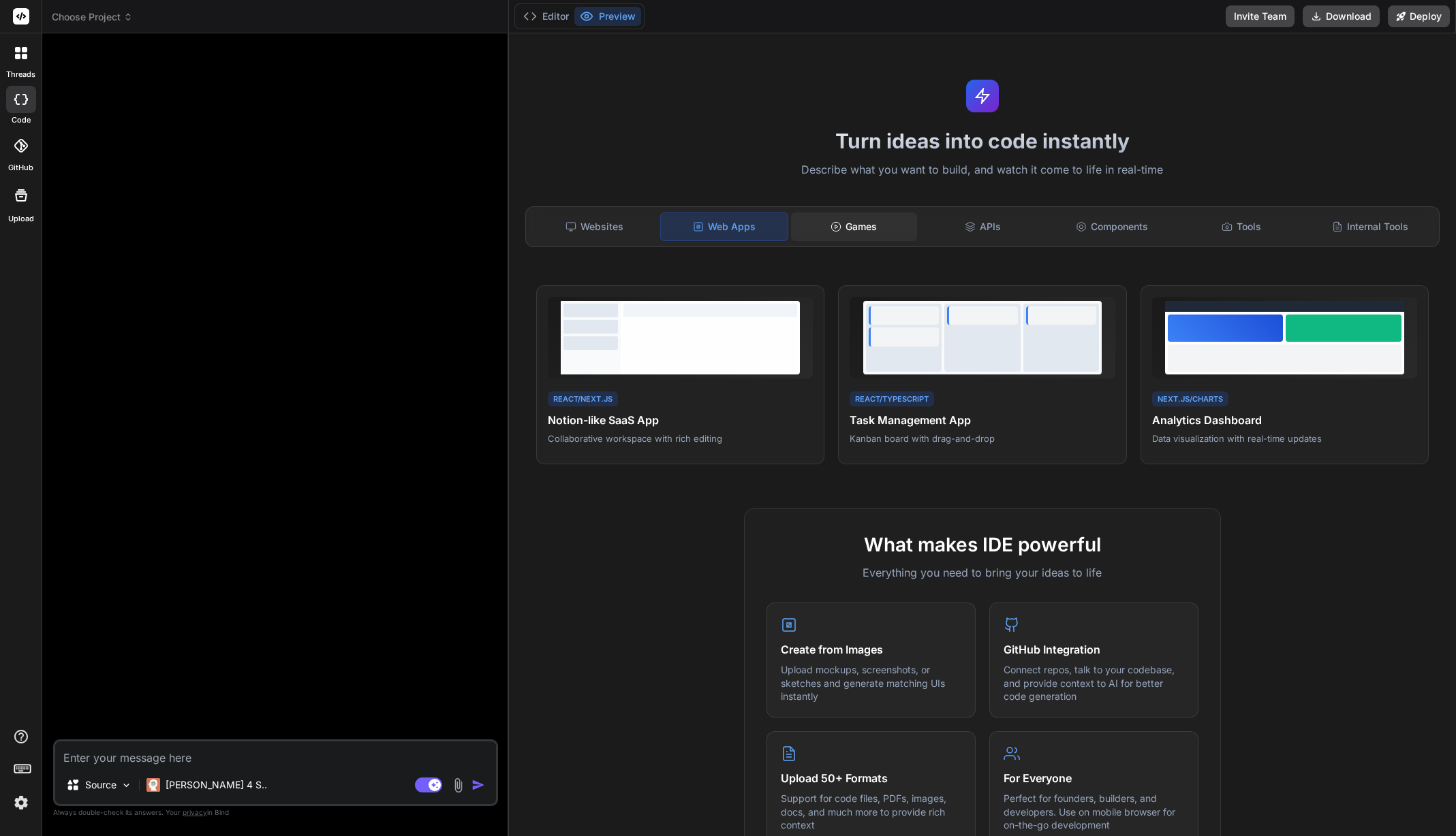
click at [866, 235] on div "Games" at bounding box center [854, 227] width 126 height 28
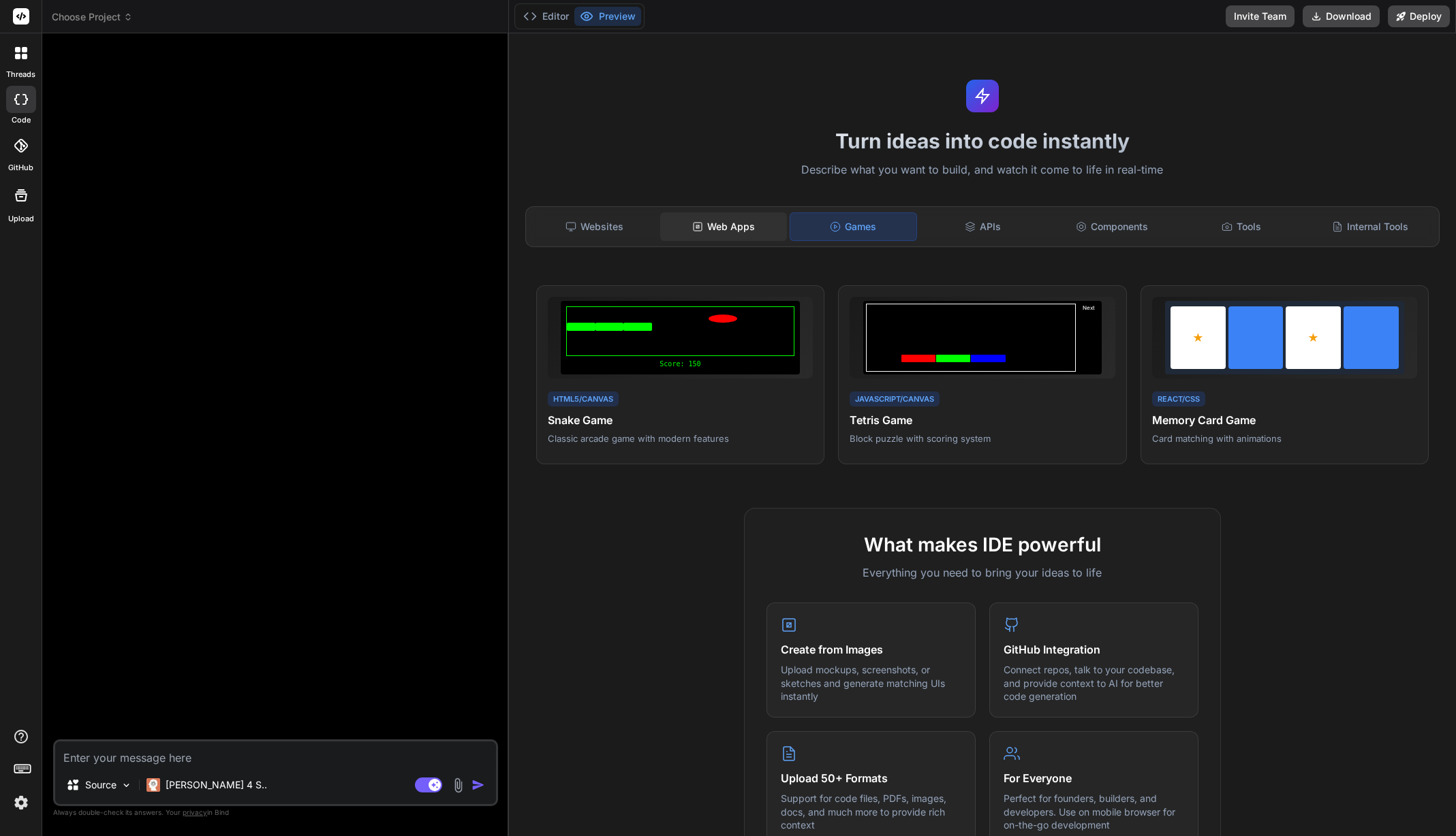
click at [752, 231] on div "Web Apps" at bounding box center [723, 227] width 126 height 28
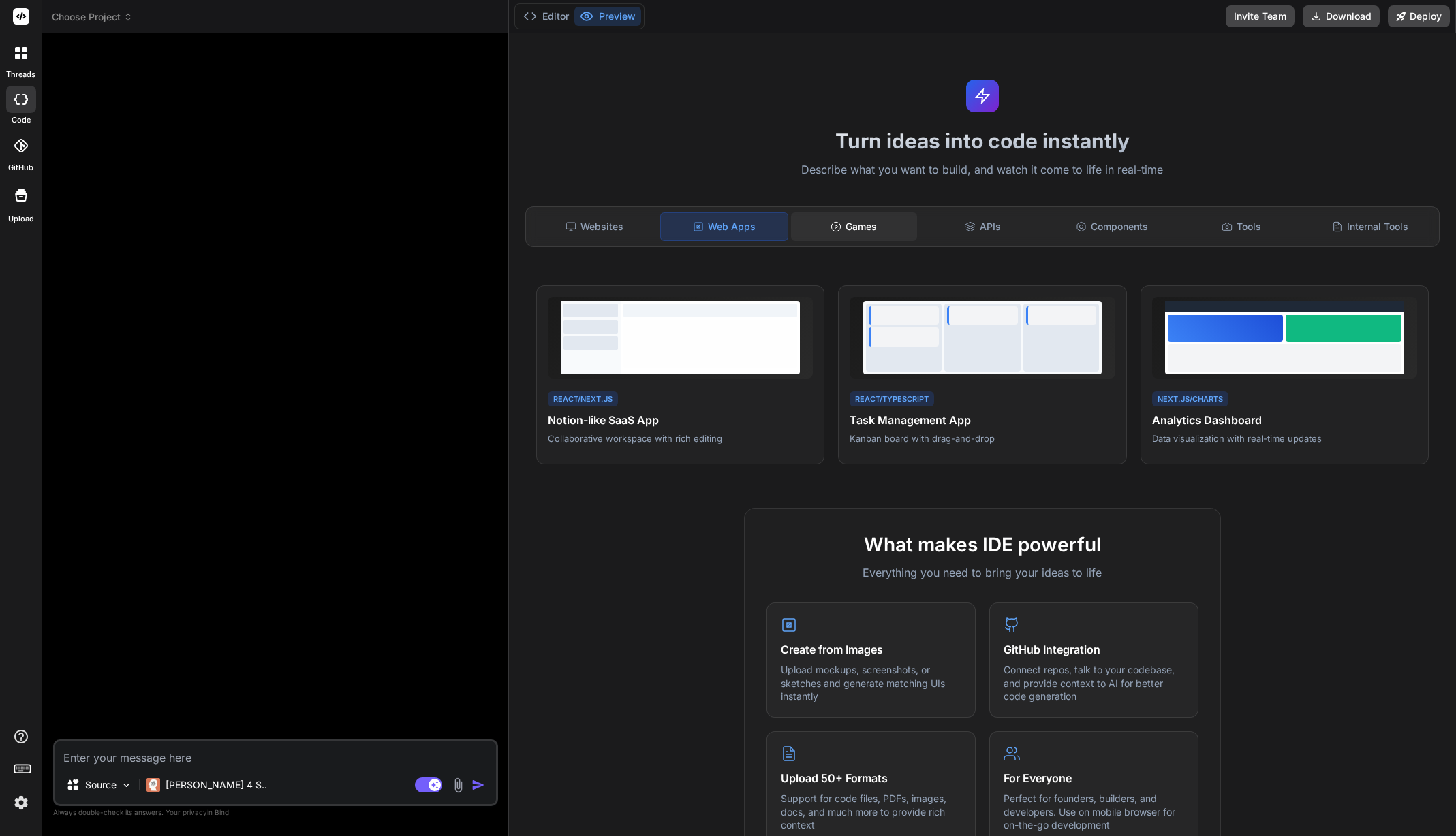
click at [846, 227] on div "Games" at bounding box center [854, 227] width 126 height 28
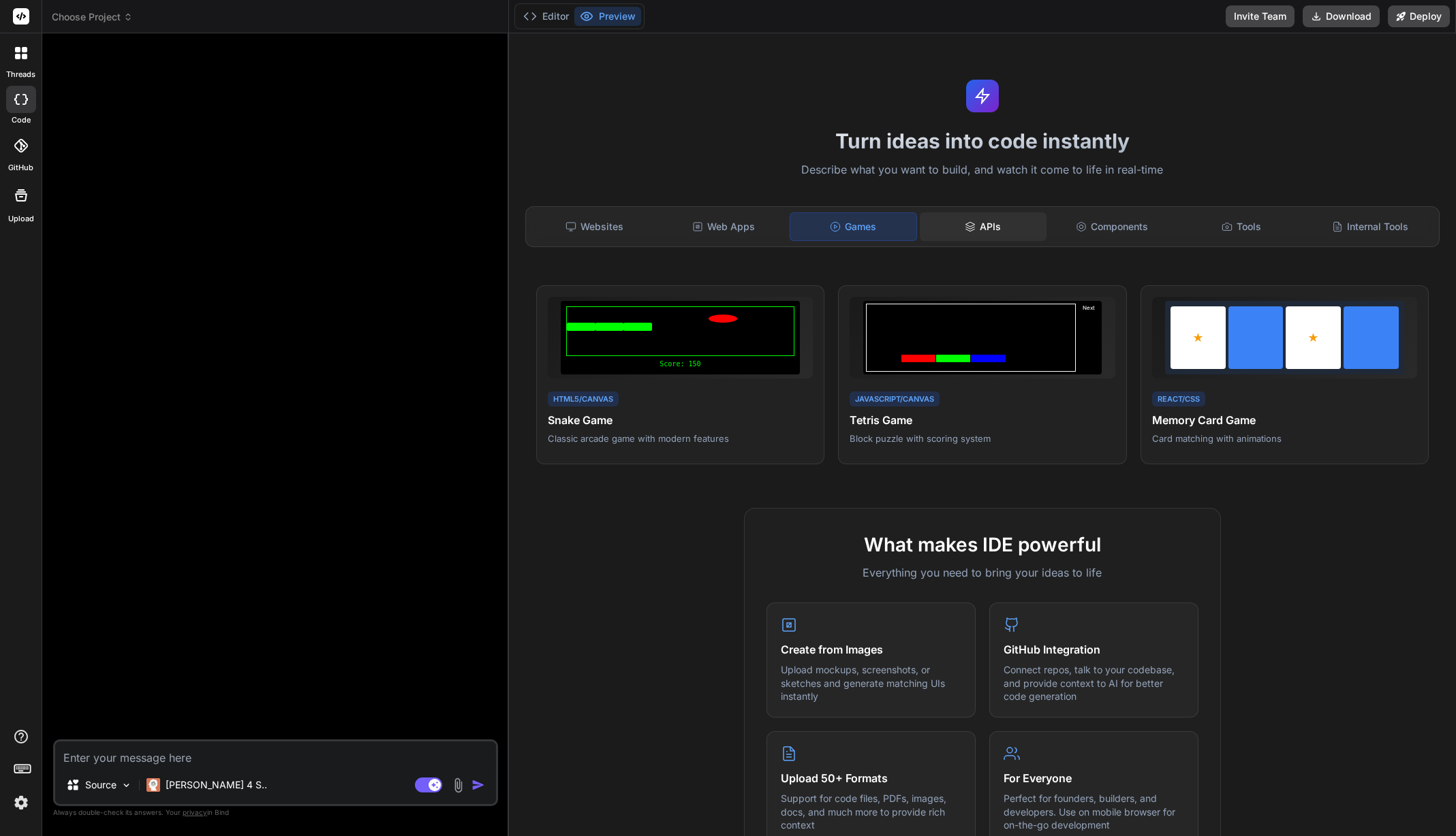
click at [965, 229] on icon at bounding box center [970, 227] width 11 height 11
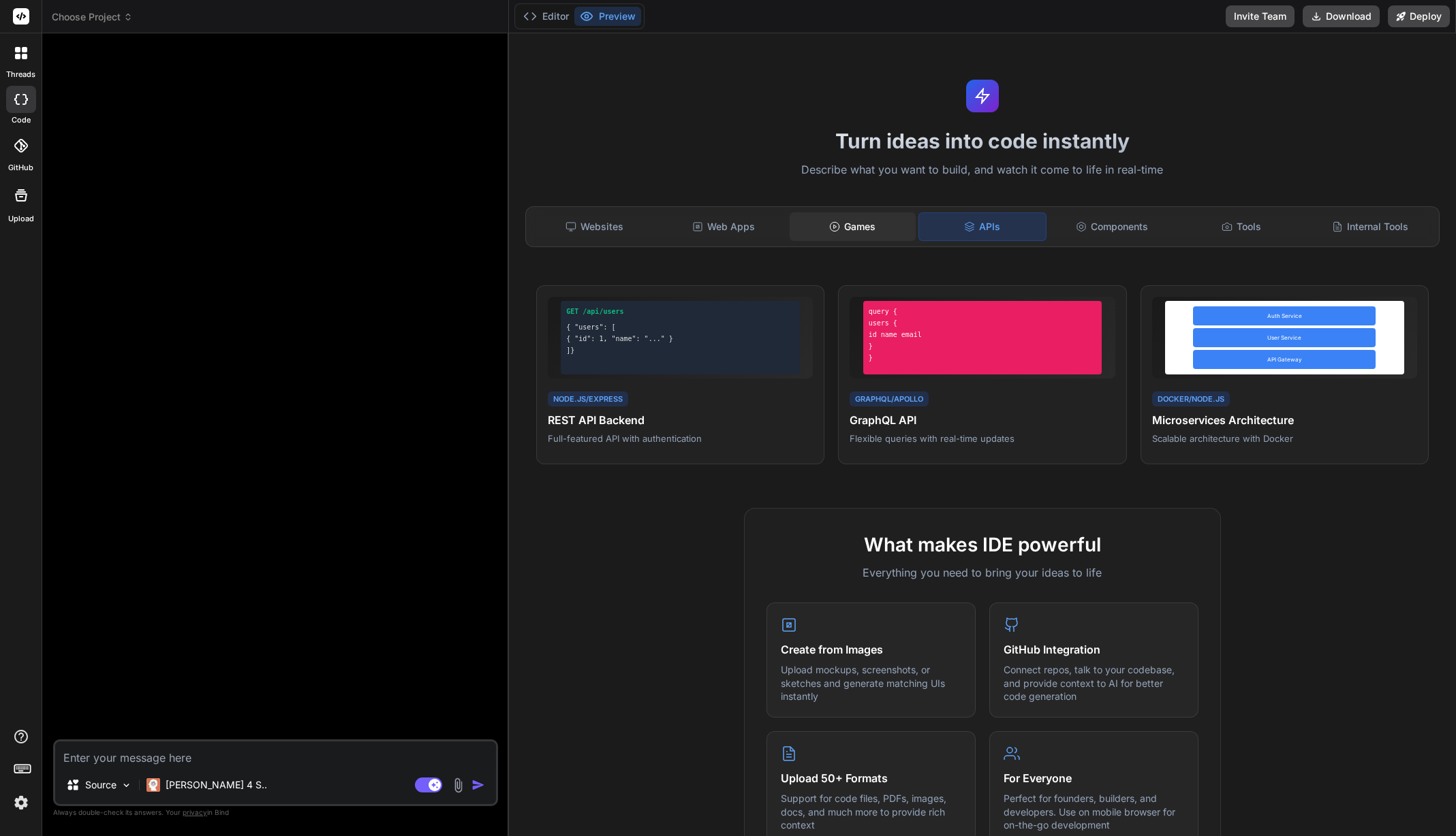
click at [842, 232] on div "Games" at bounding box center [853, 227] width 126 height 28
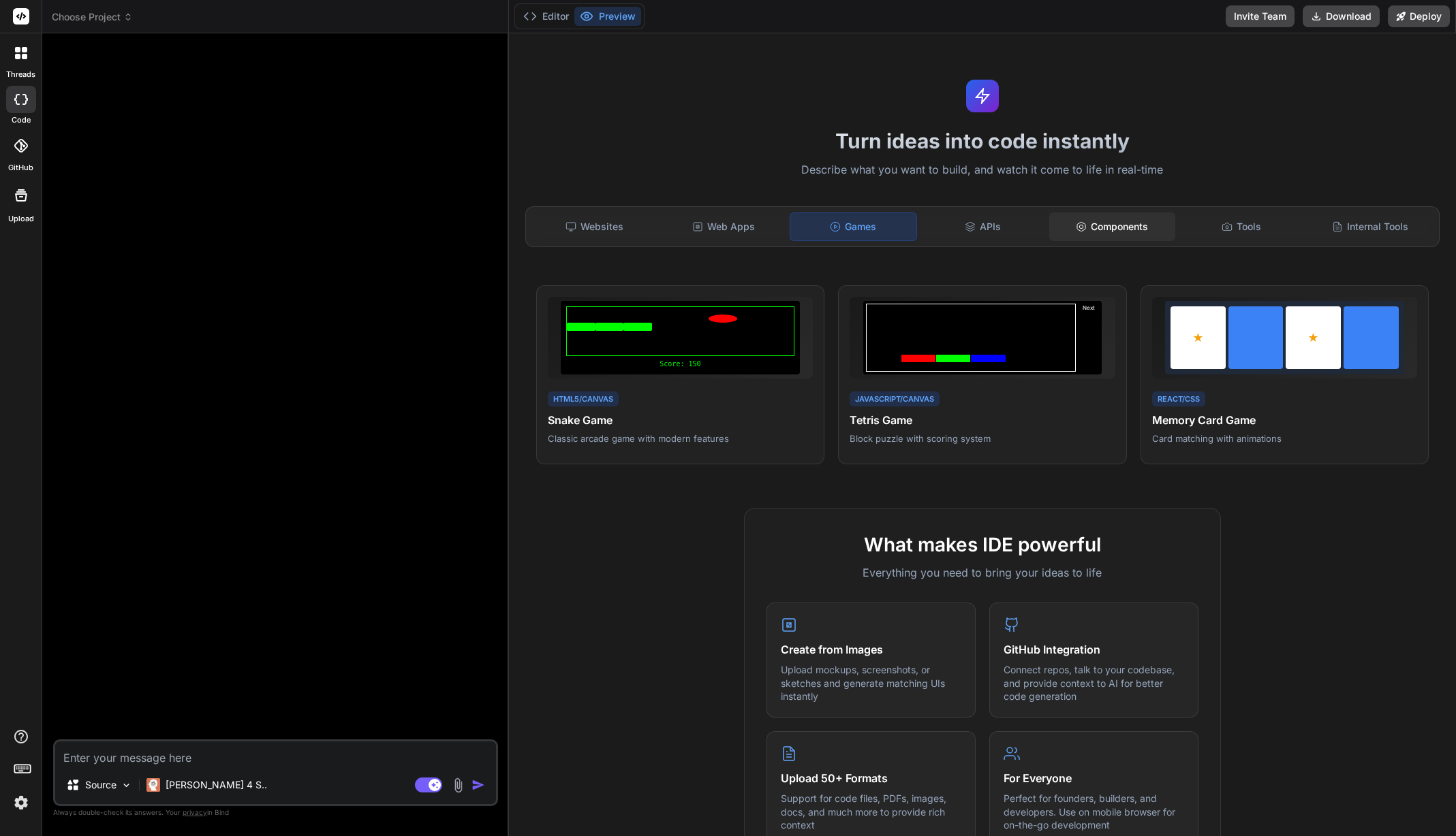
click at [1078, 225] on icon at bounding box center [1081, 227] width 11 height 11
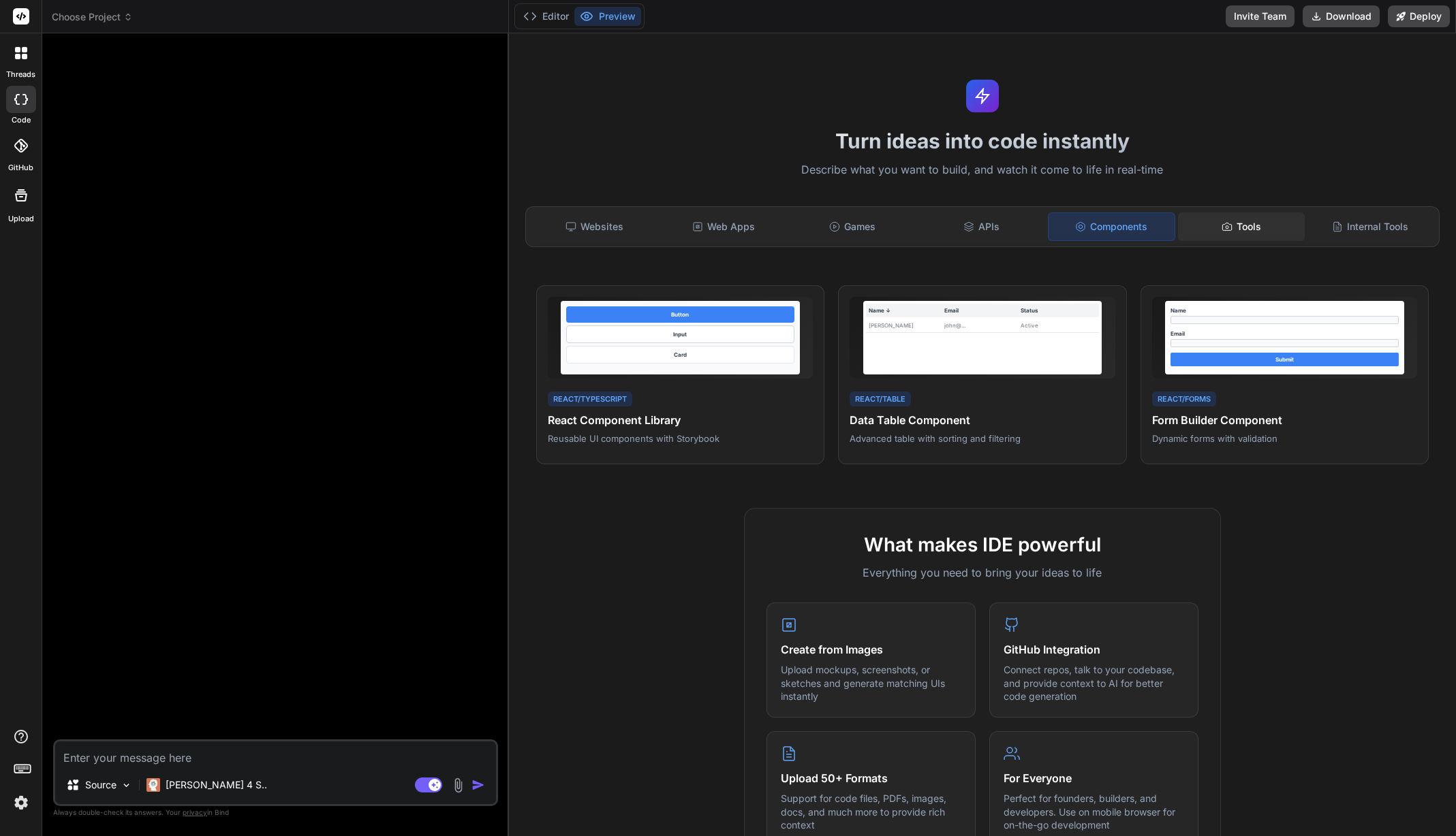
click at [1230, 227] on div "Tools" at bounding box center [1241, 227] width 126 height 28
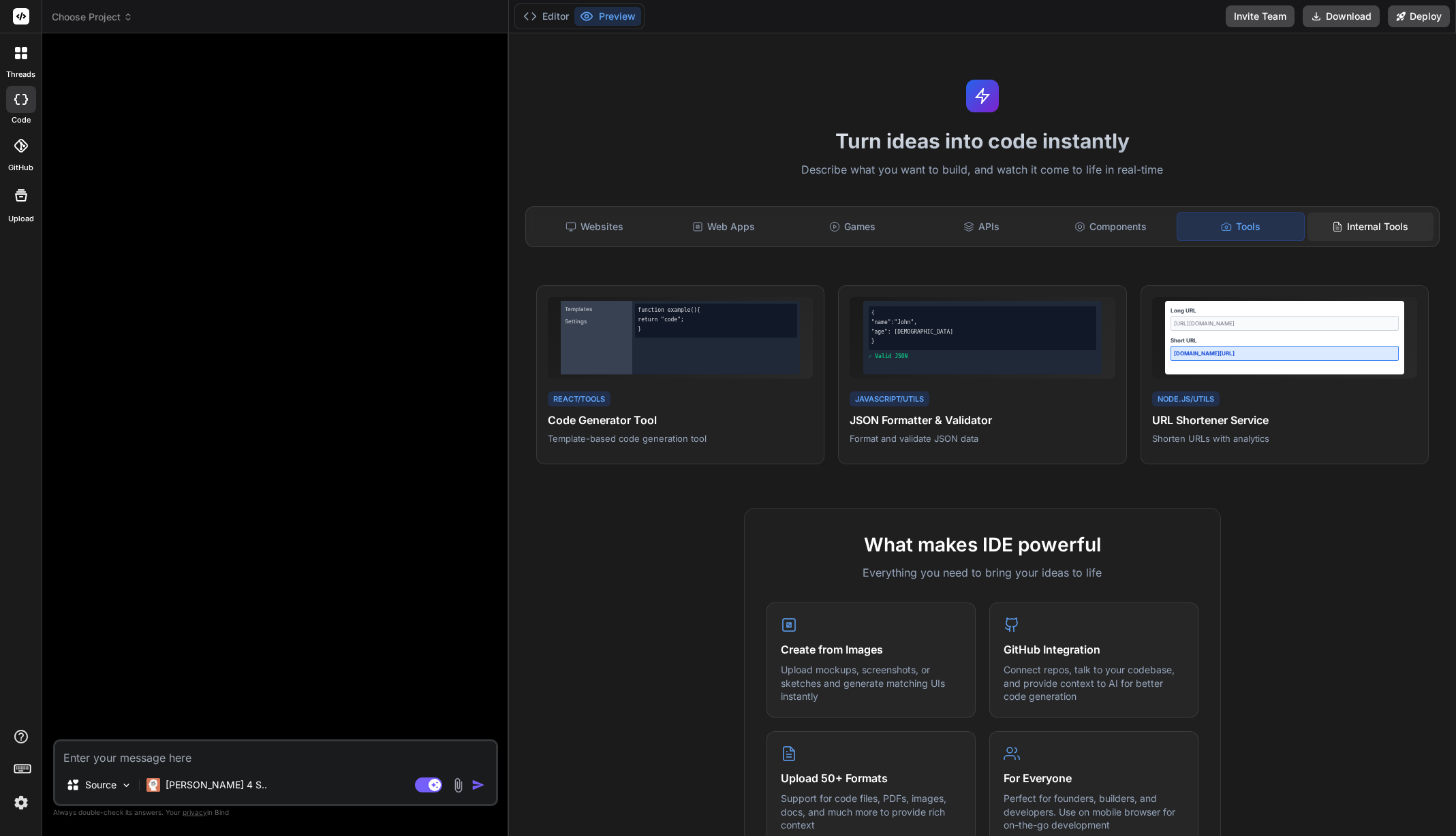
click at [1363, 226] on div "Internal Tools" at bounding box center [1370, 227] width 126 height 28
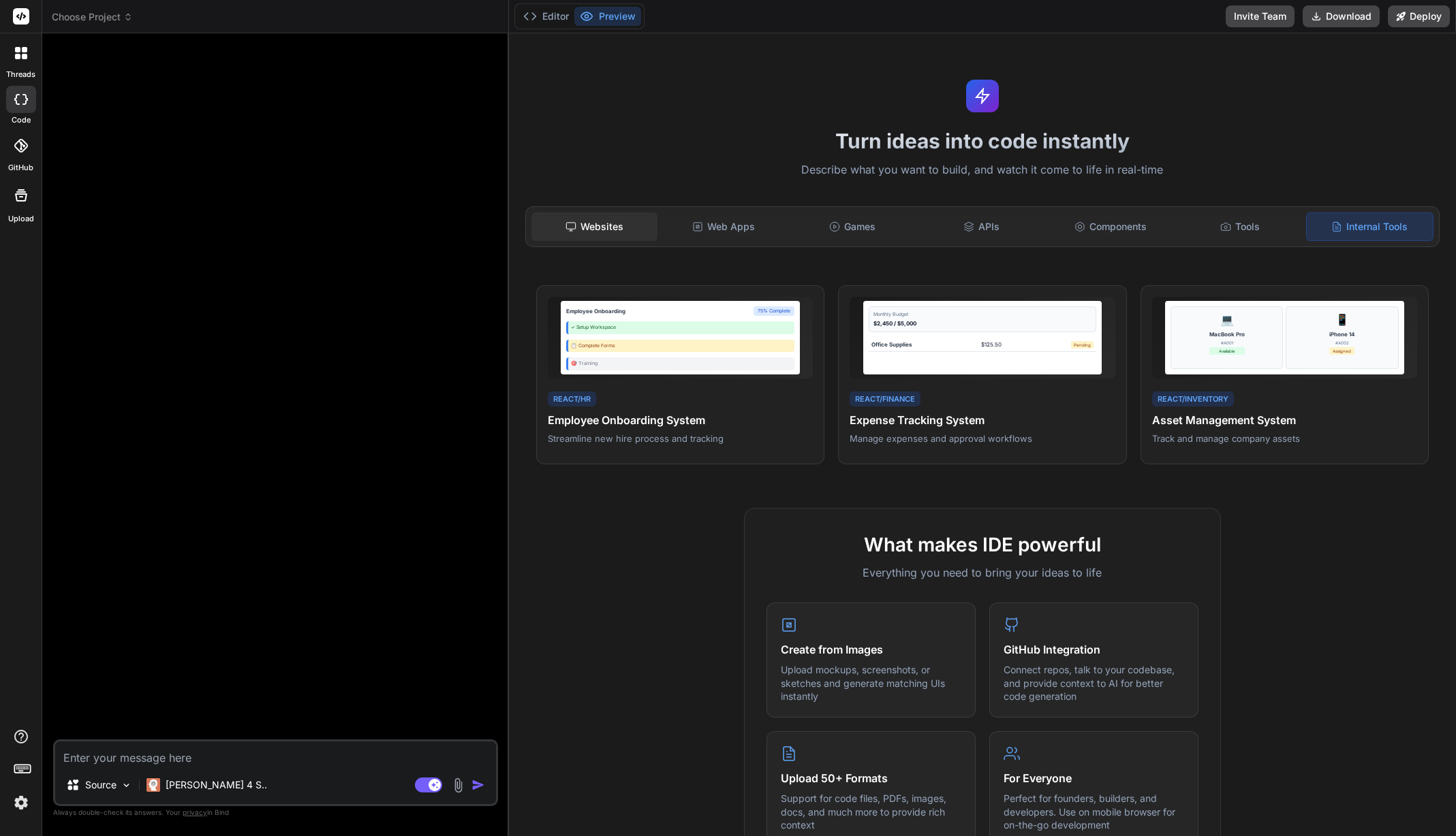
click at [577, 233] on div "Websites" at bounding box center [594, 227] width 126 height 28
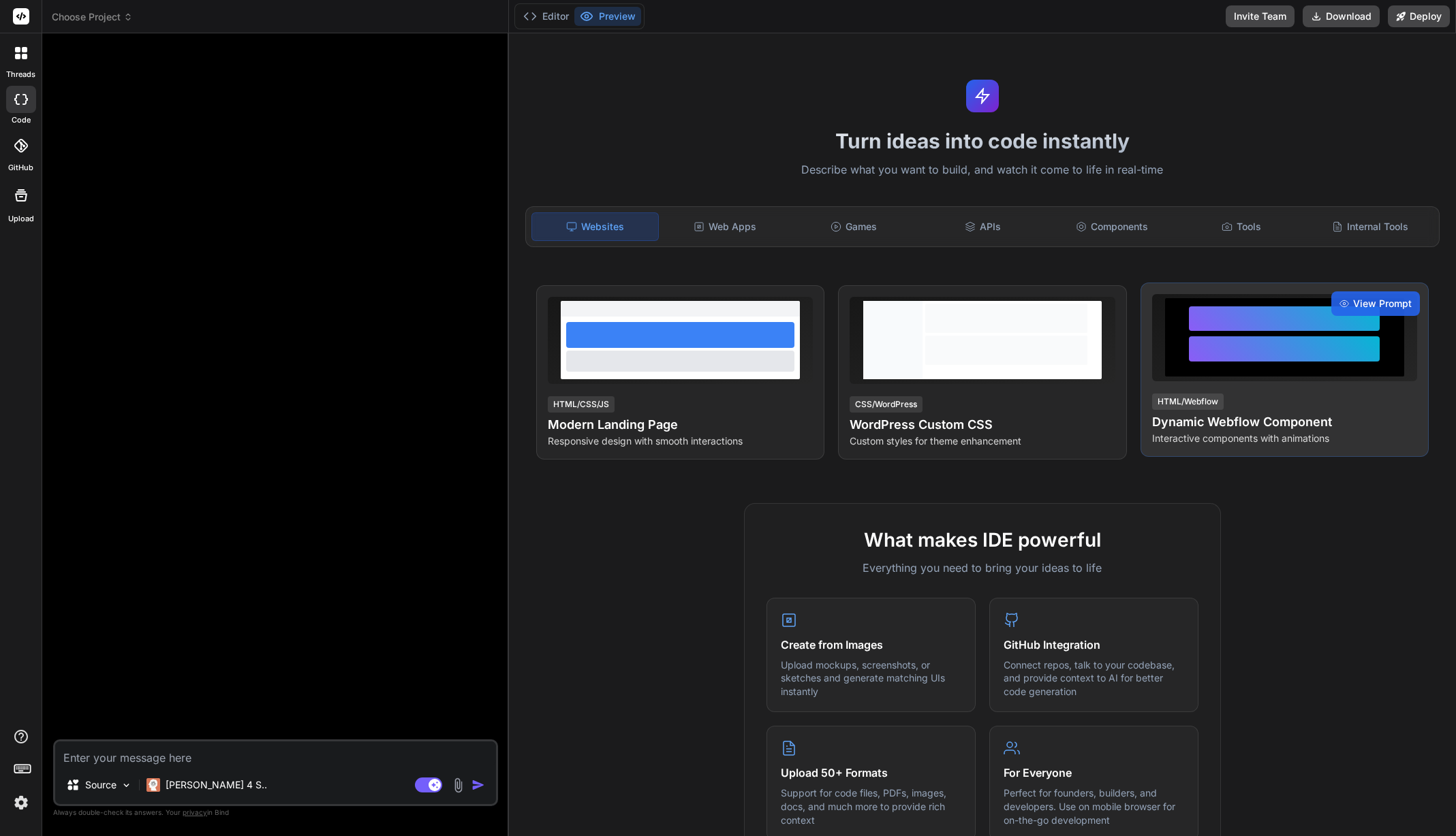
click at [1275, 364] on div at bounding box center [1283, 338] width 191 height 63
click at [1315, 338] on div at bounding box center [1283, 349] width 191 height 25
click at [1363, 303] on span "View Prompt" at bounding box center [1382, 304] width 59 height 13
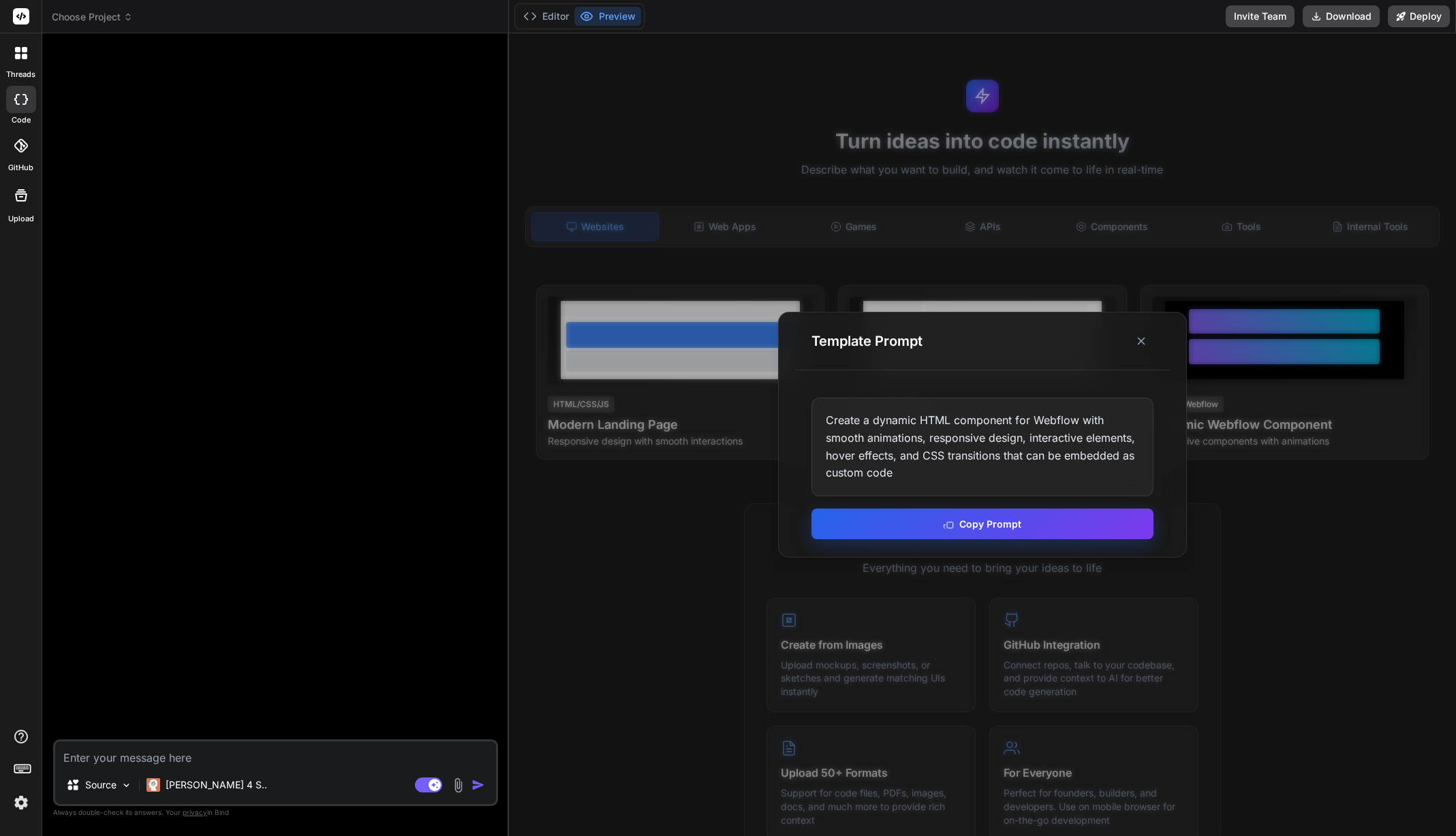
click at [1031, 520] on button "Copy Prompt" at bounding box center [982, 524] width 342 height 31
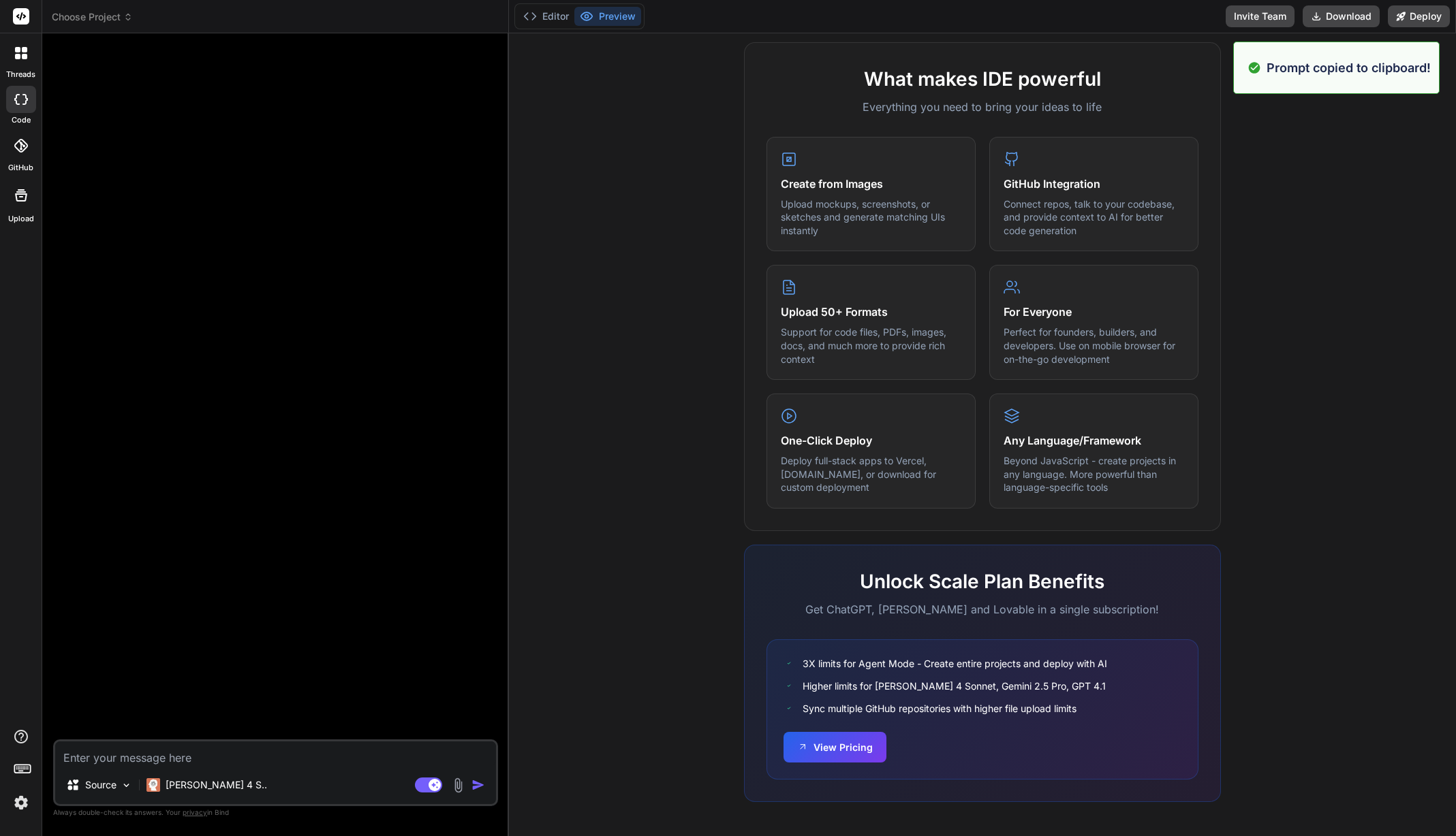
scroll to position [463, 0]
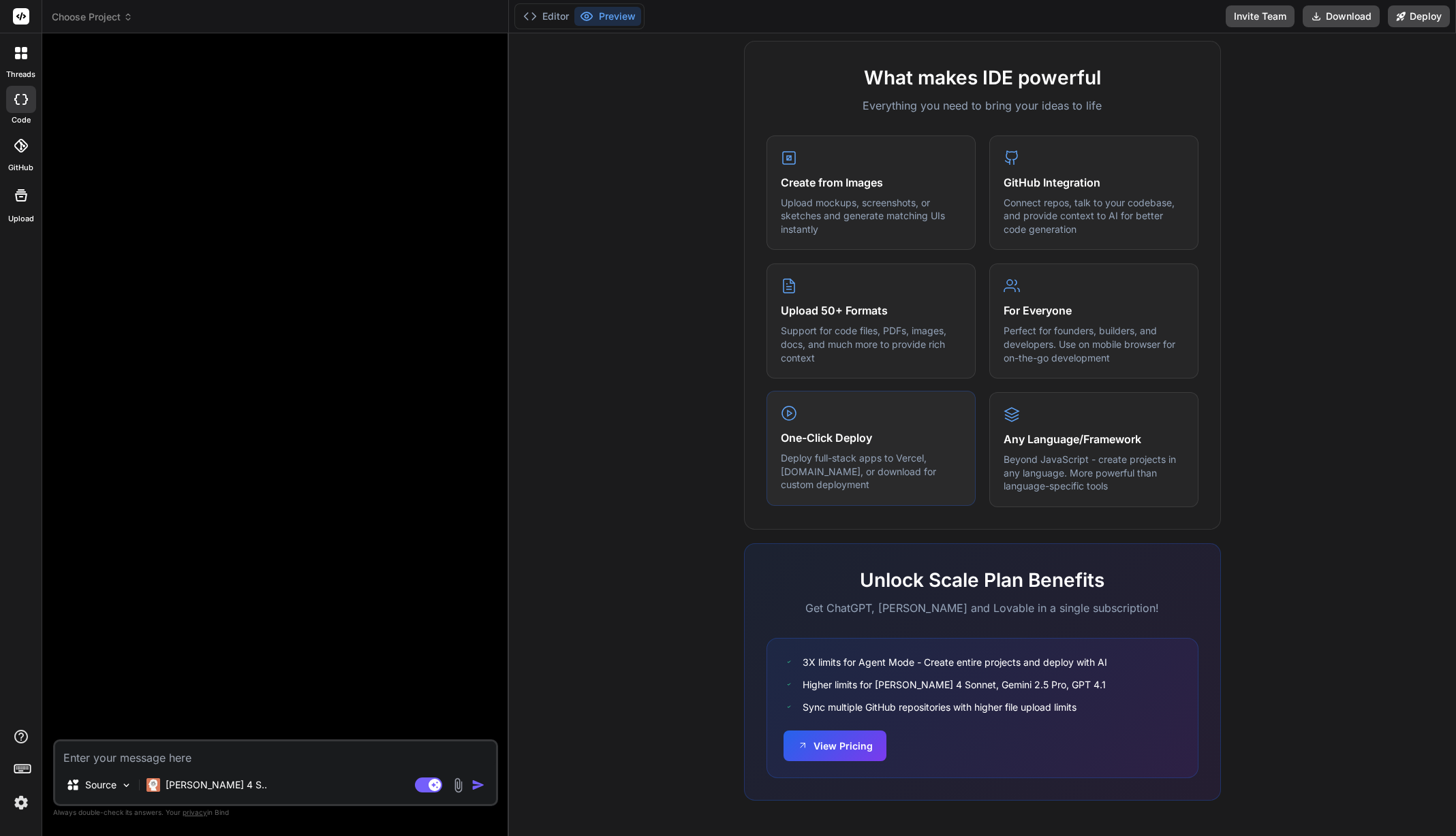
click at [873, 456] on p "Deploy full-stack apps to Vercel, [DOMAIN_NAME], or download for custom deploym…" at bounding box center [871, 471] width 180 height 40
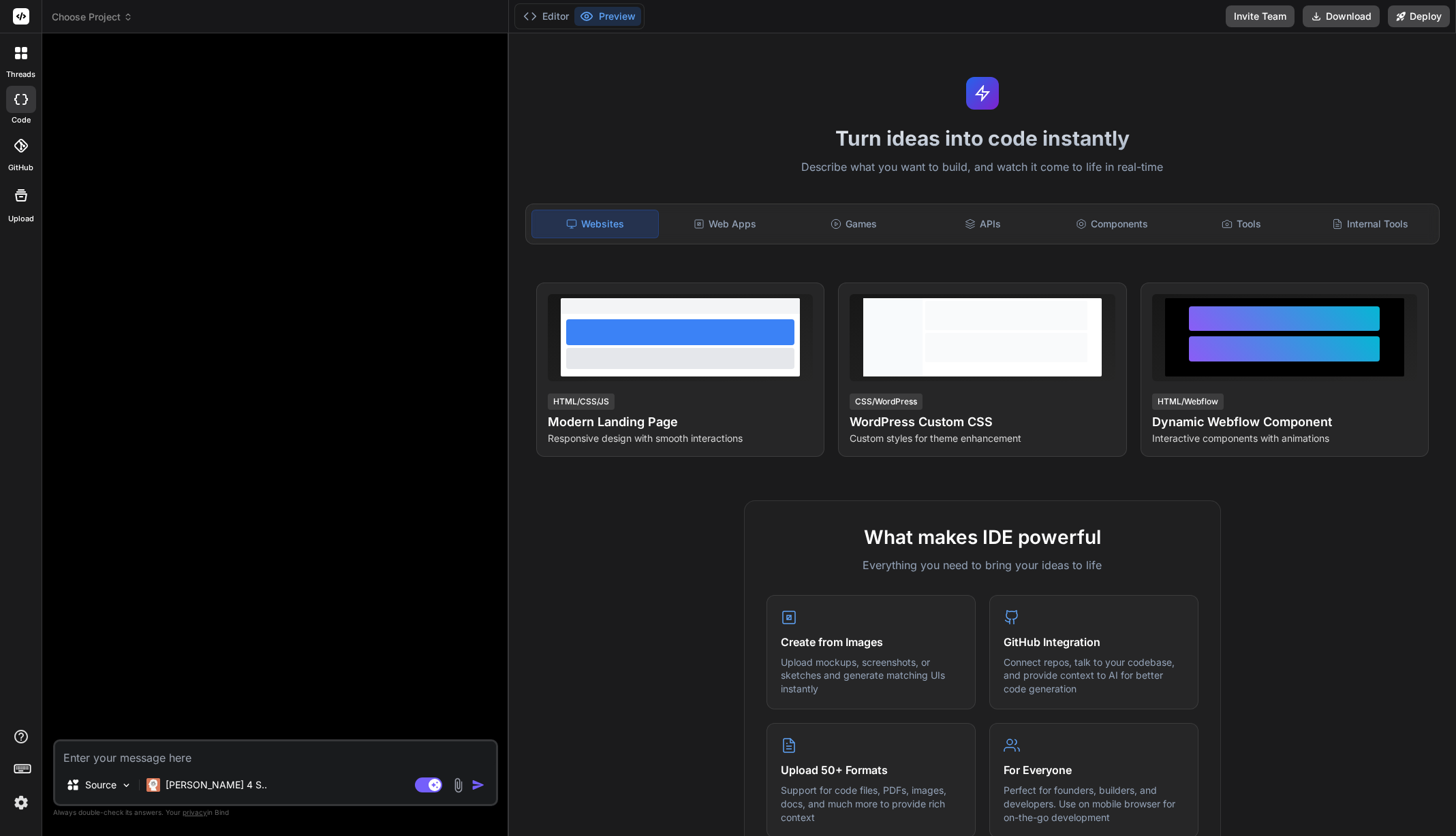
scroll to position [0, 0]
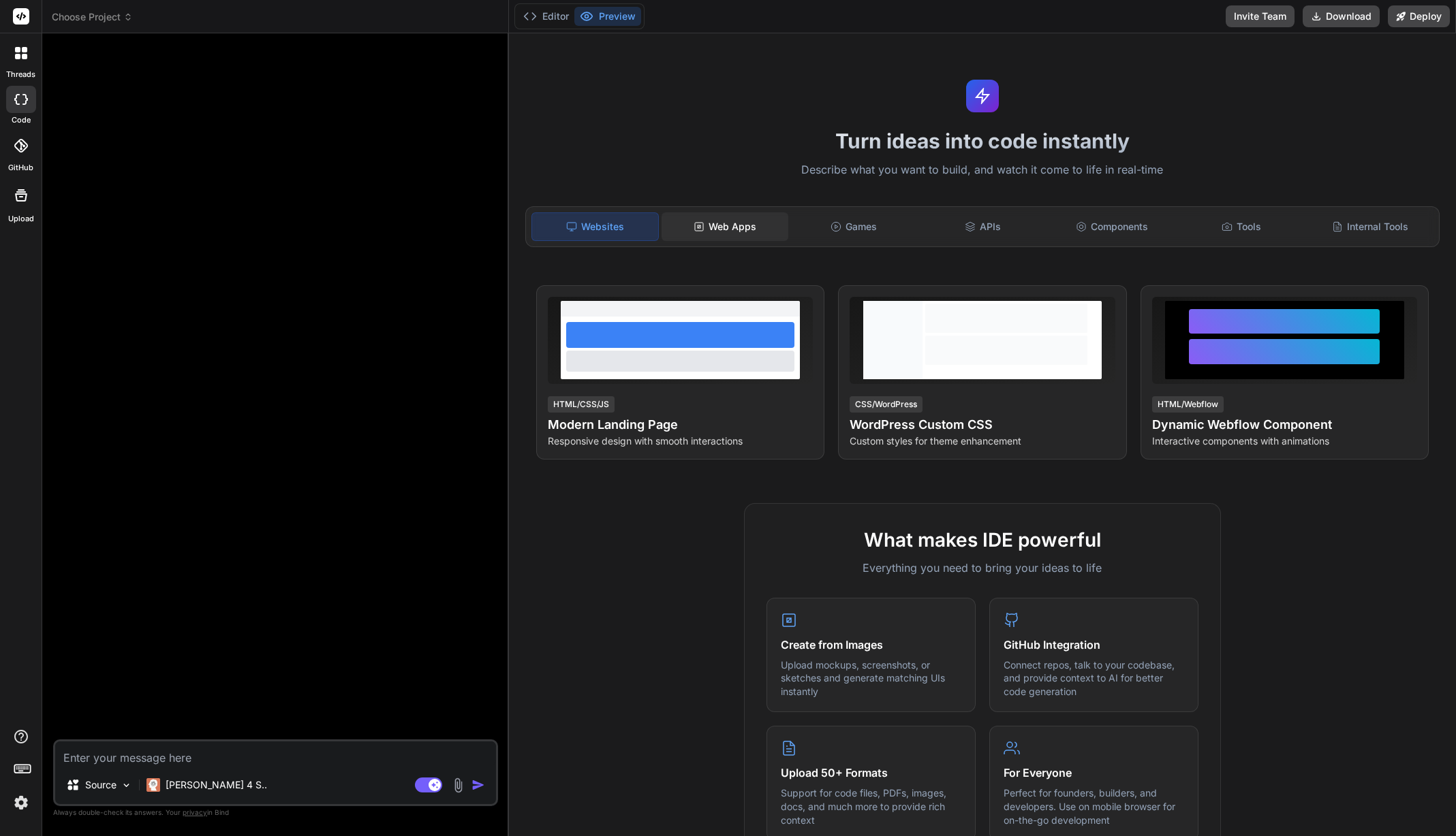
click at [752, 220] on div "Web Apps" at bounding box center [724, 227] width 126 height 28
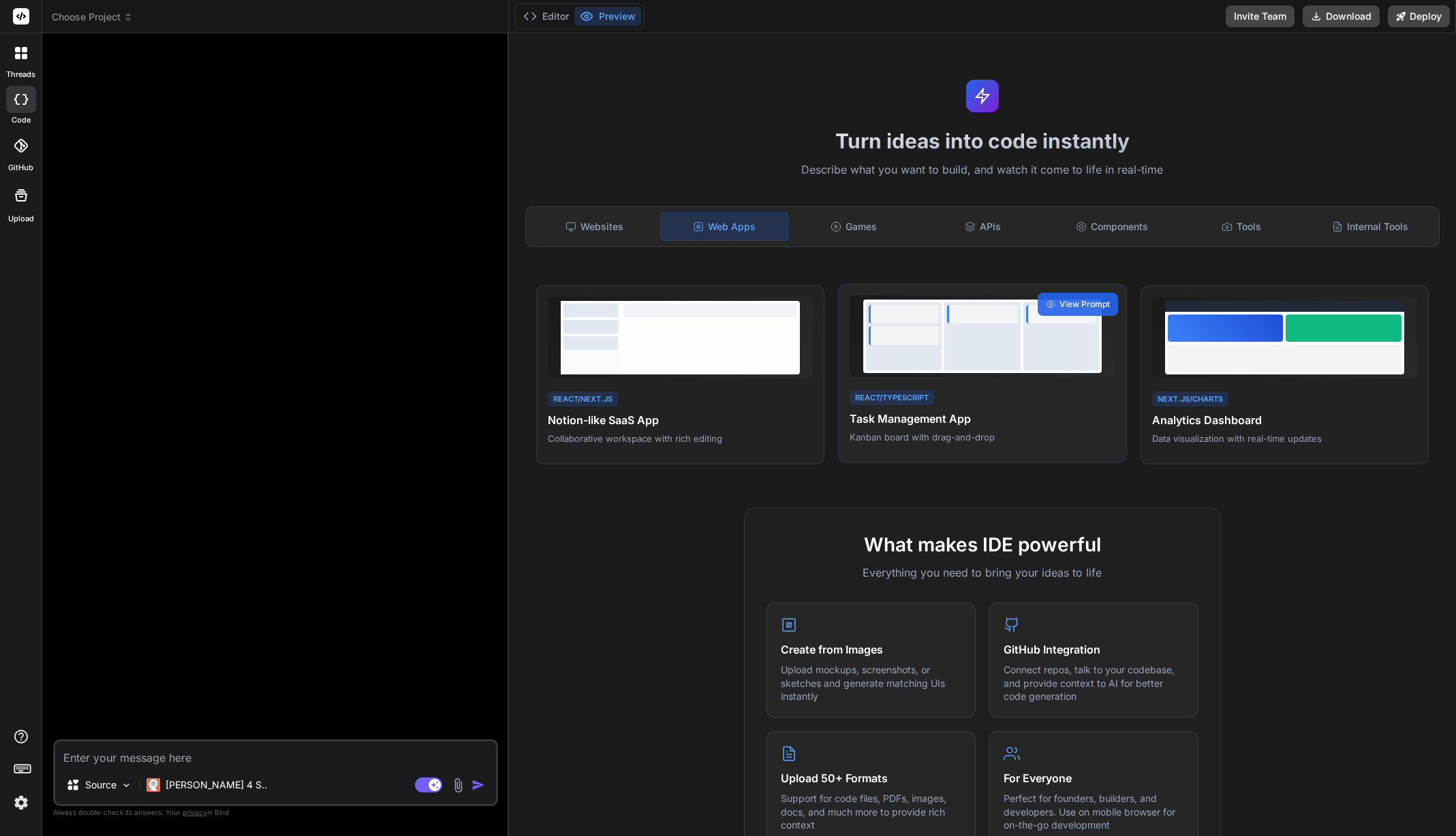
click at [980, 329] on div at bounding box center [982, 336] width 75 height 68
click at [1076, 303] on span "View Prompt" at bounding box center [1084, 304] width 50 height 13
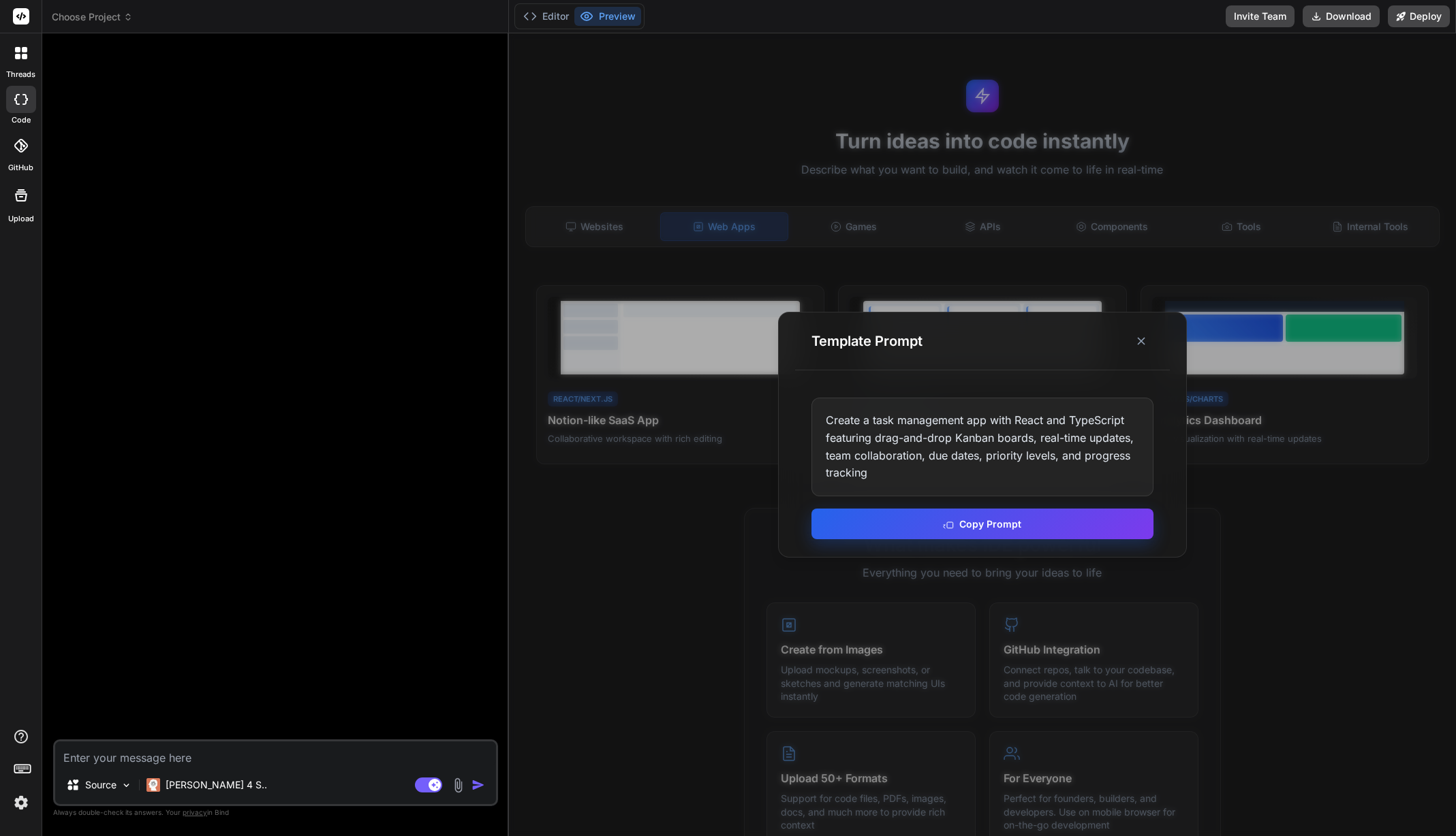
click at [981, 526] on button "Copy Prompt" at bounding box center [982, 524] width 342 height 31
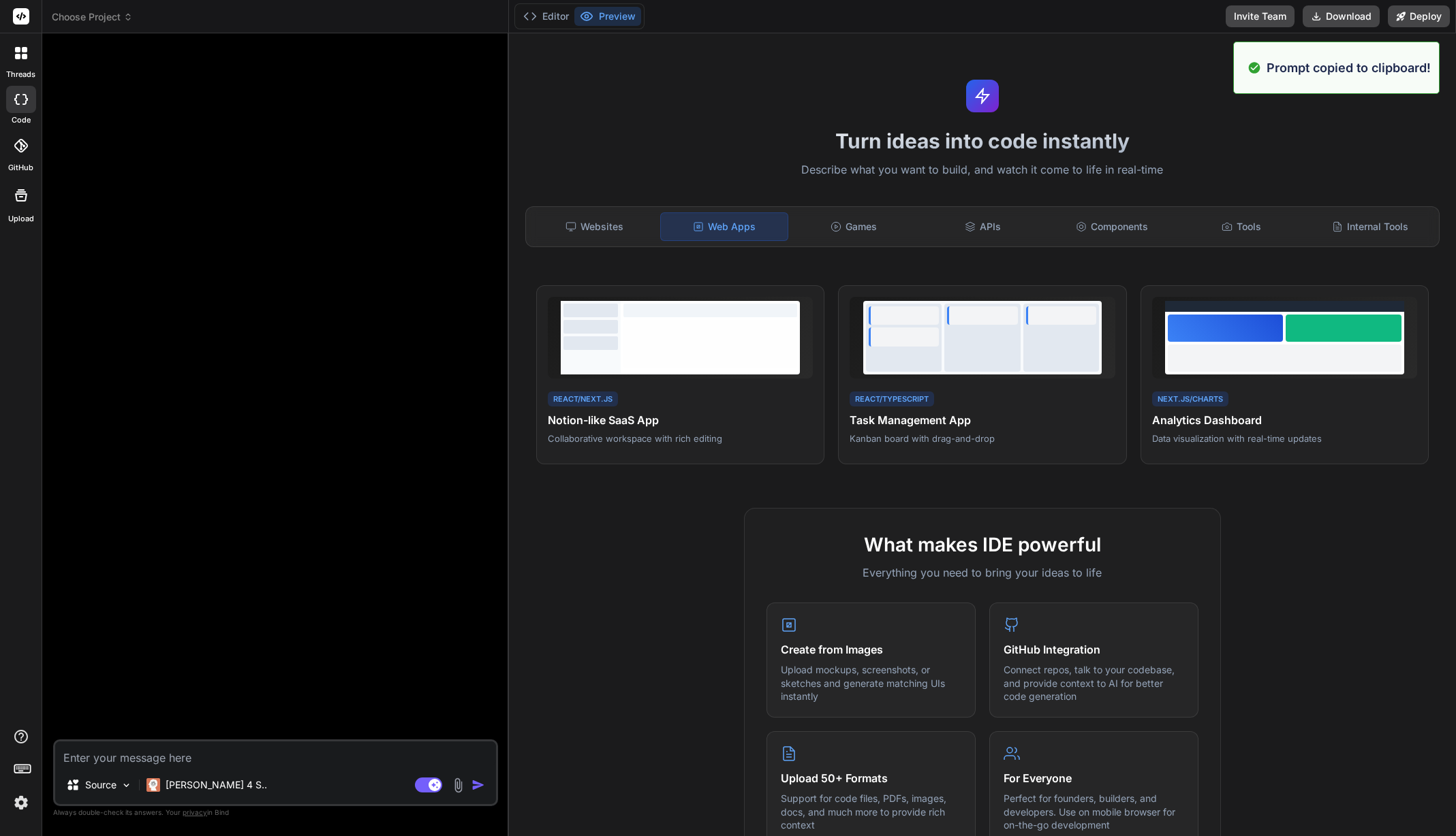
click at [238, 752] on textarea at bounding box center [275, 754] width 441 height 24
paste textarea "Create a task management app with React and TypeScript featuring drag-and-drop …"
type textarea "x"
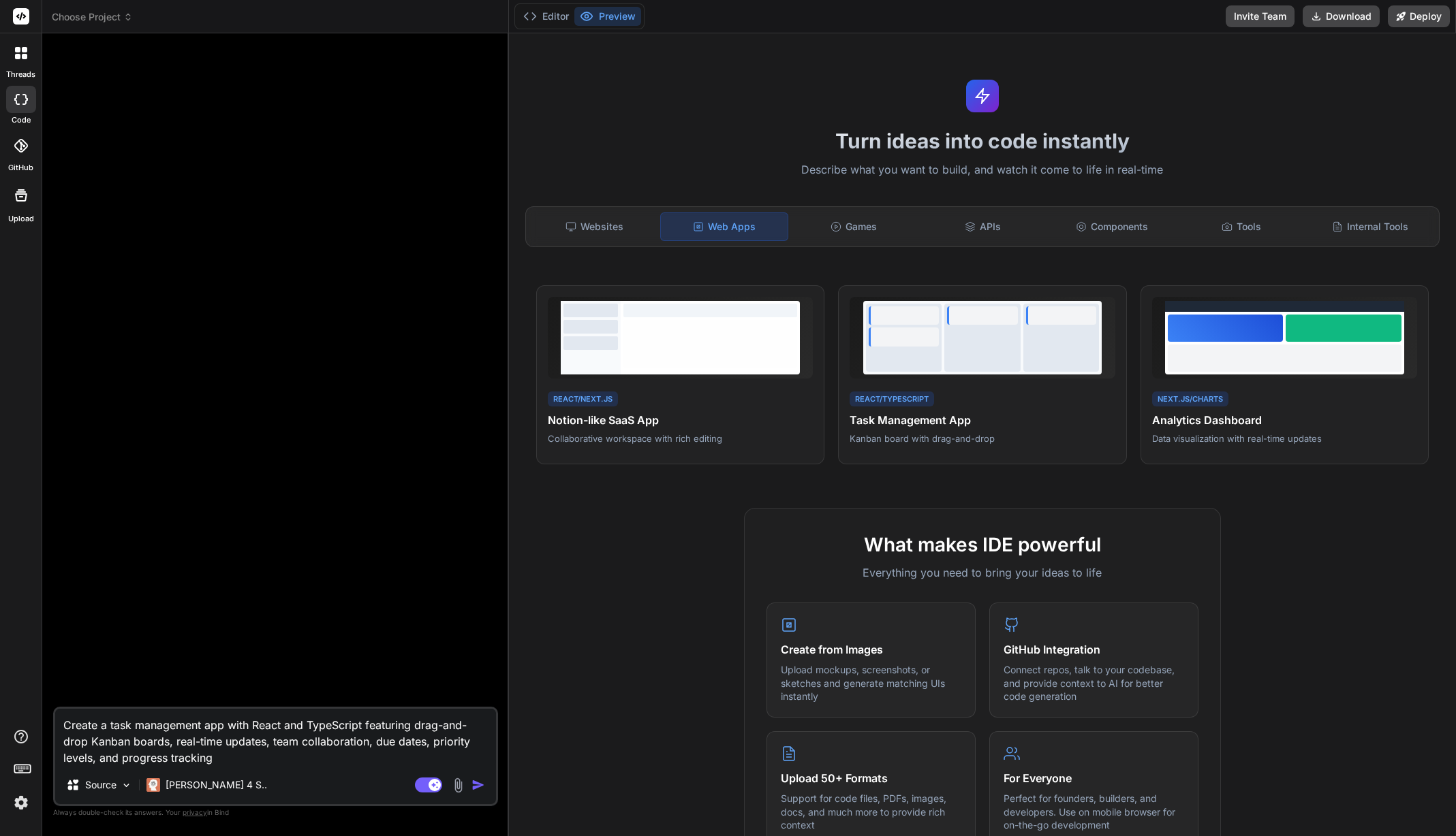
type textarea "Create a task management app with React and TypeScript featuring drag-and-drop …"
click at [476, 787] on img "button" at bounding box center [478, 785] width 13 height 13
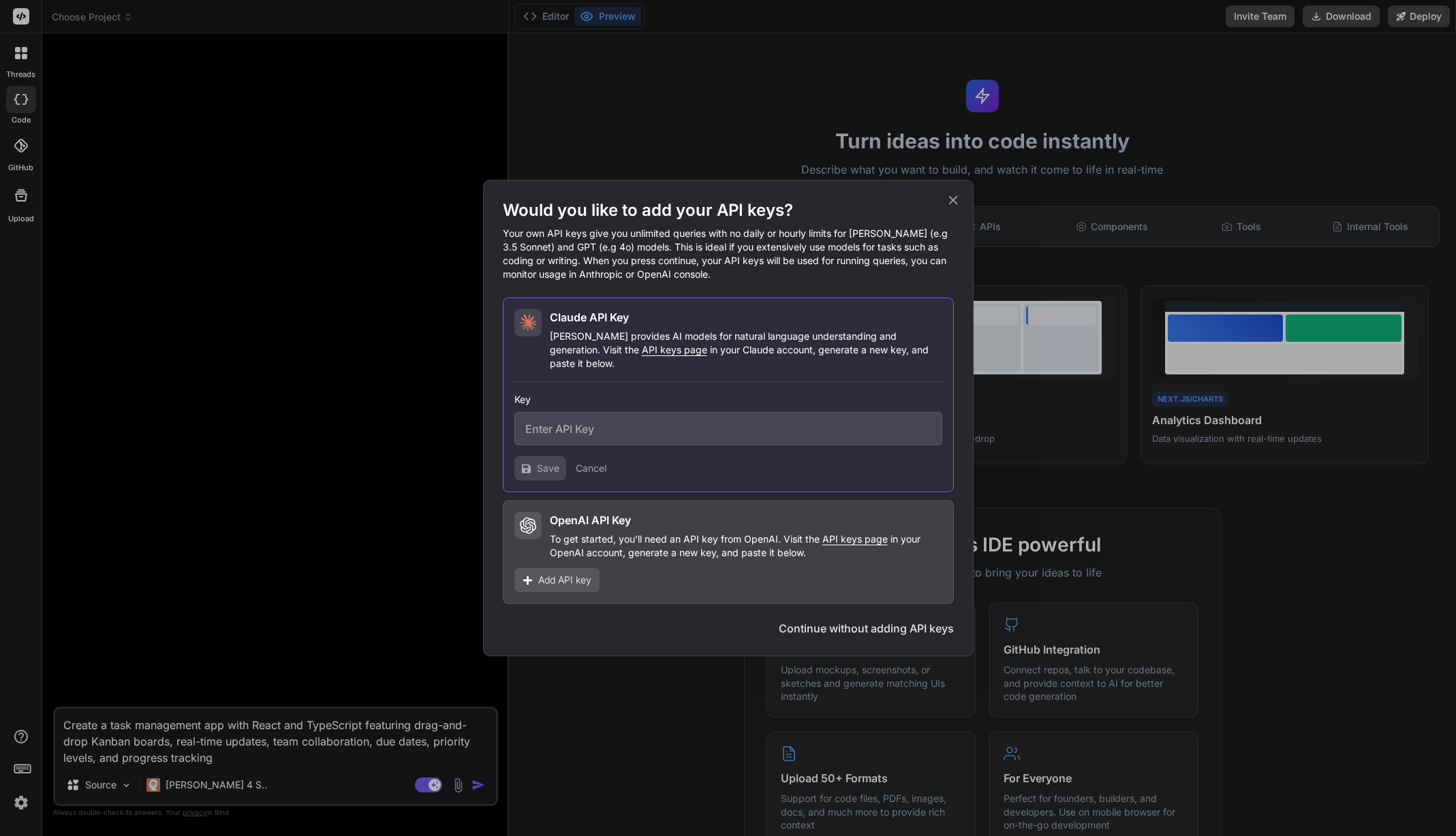
drag, startPoint x: 618, startPoint y: 430, endPoint x: 627, endPoint y: 431, distance: 9.1
click at [619, 430] on input "text" at bounding box center [728, 428] width 428 height 34
click at [868, 623] on button "Continue without adding API keys" at bounding box center [866, 628] width 175 height 16
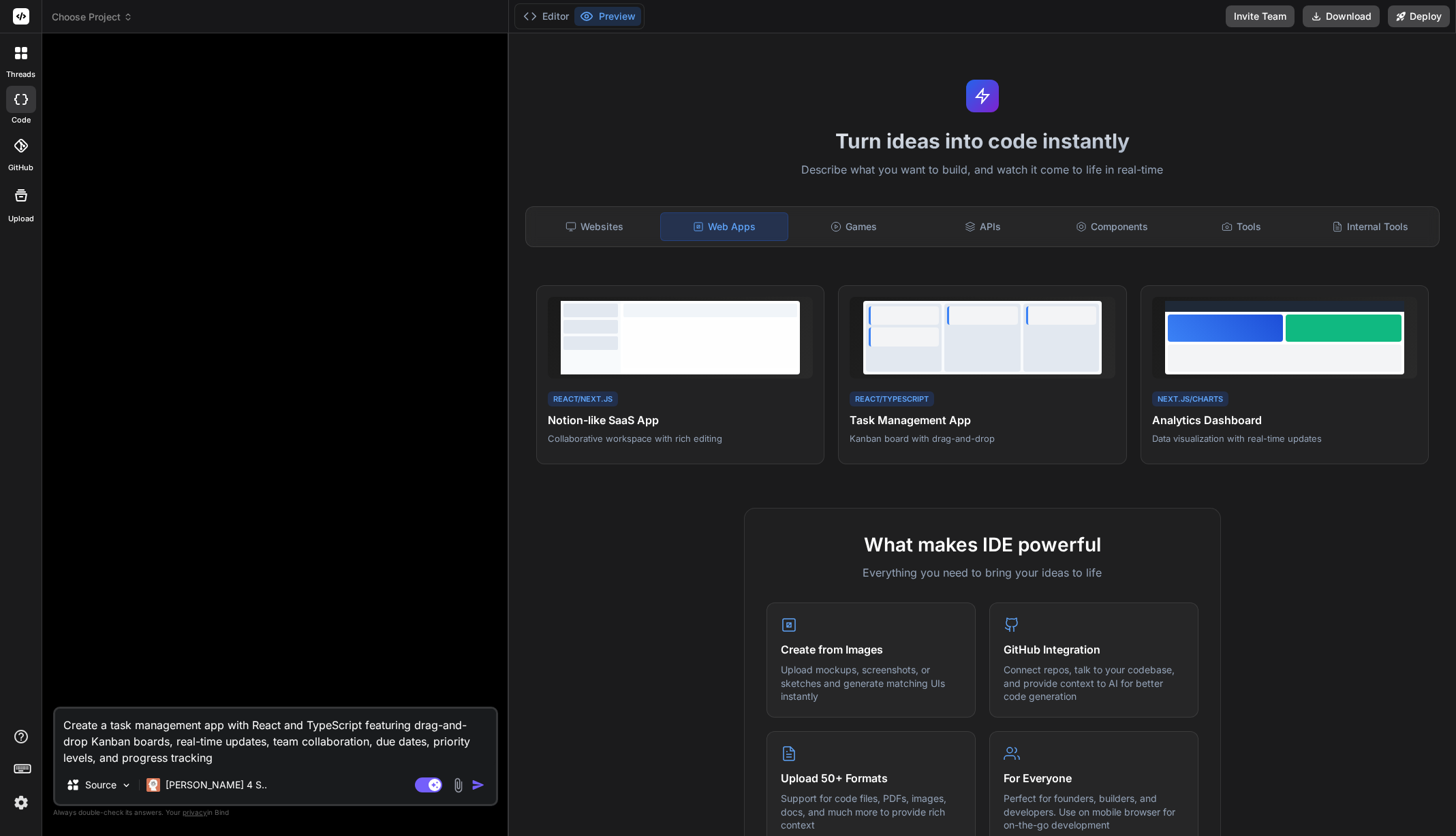
click at [479, 783] on img "button" at bounding box center [478, 785] width 13 height 13
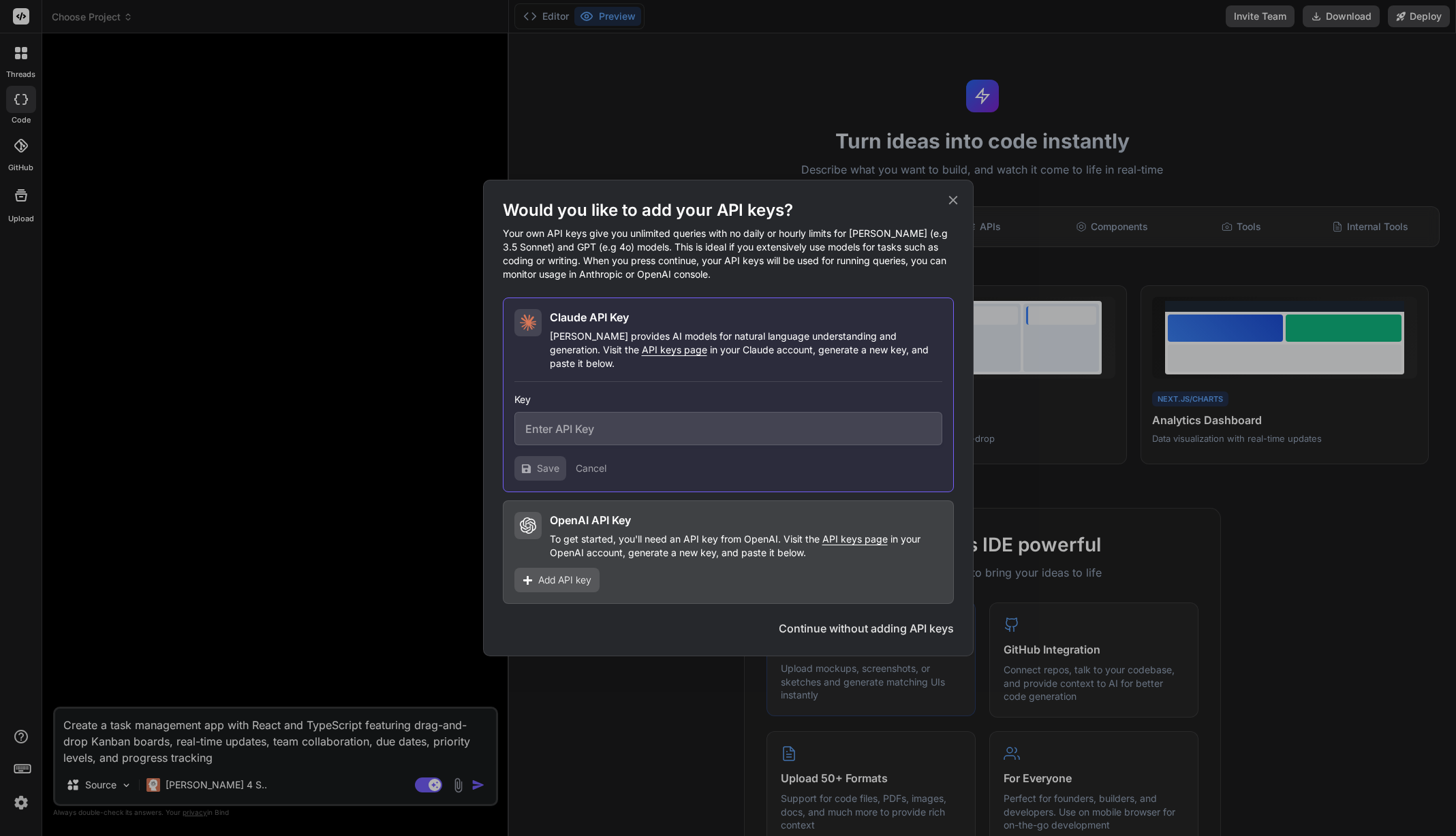
click at [844, 620] on button "Continue without adding API keys" at bounding box center [866, 628] width 175 height 16
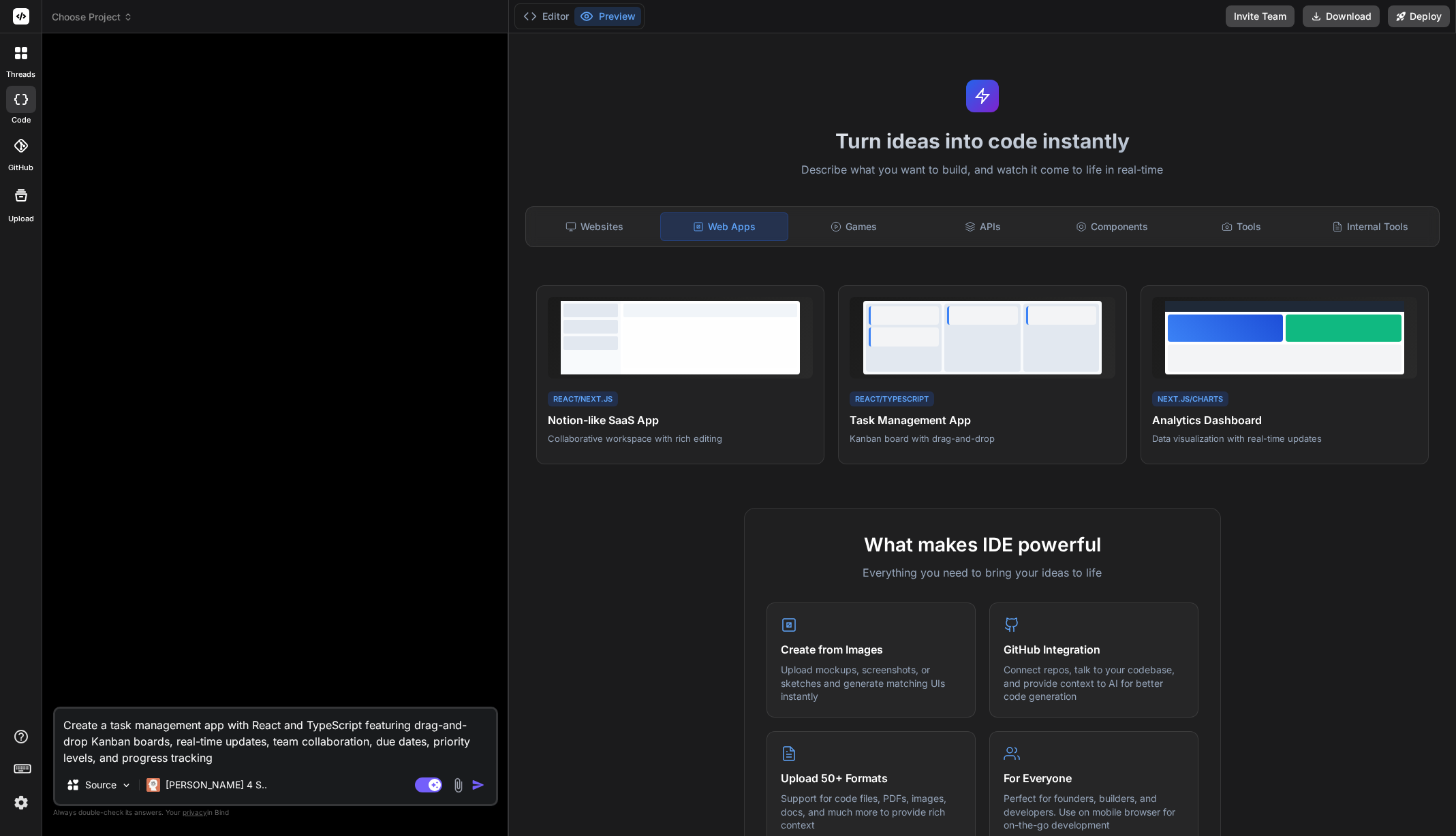
click at [273, 765] on textarea "Create a task management app with React and TypeScript featuring drag-and-drop …" at bounding box center [275, 737] width 441 height 57
click at [474, 784] on img "button" at bounding box center [478, 785] width 13 height 13
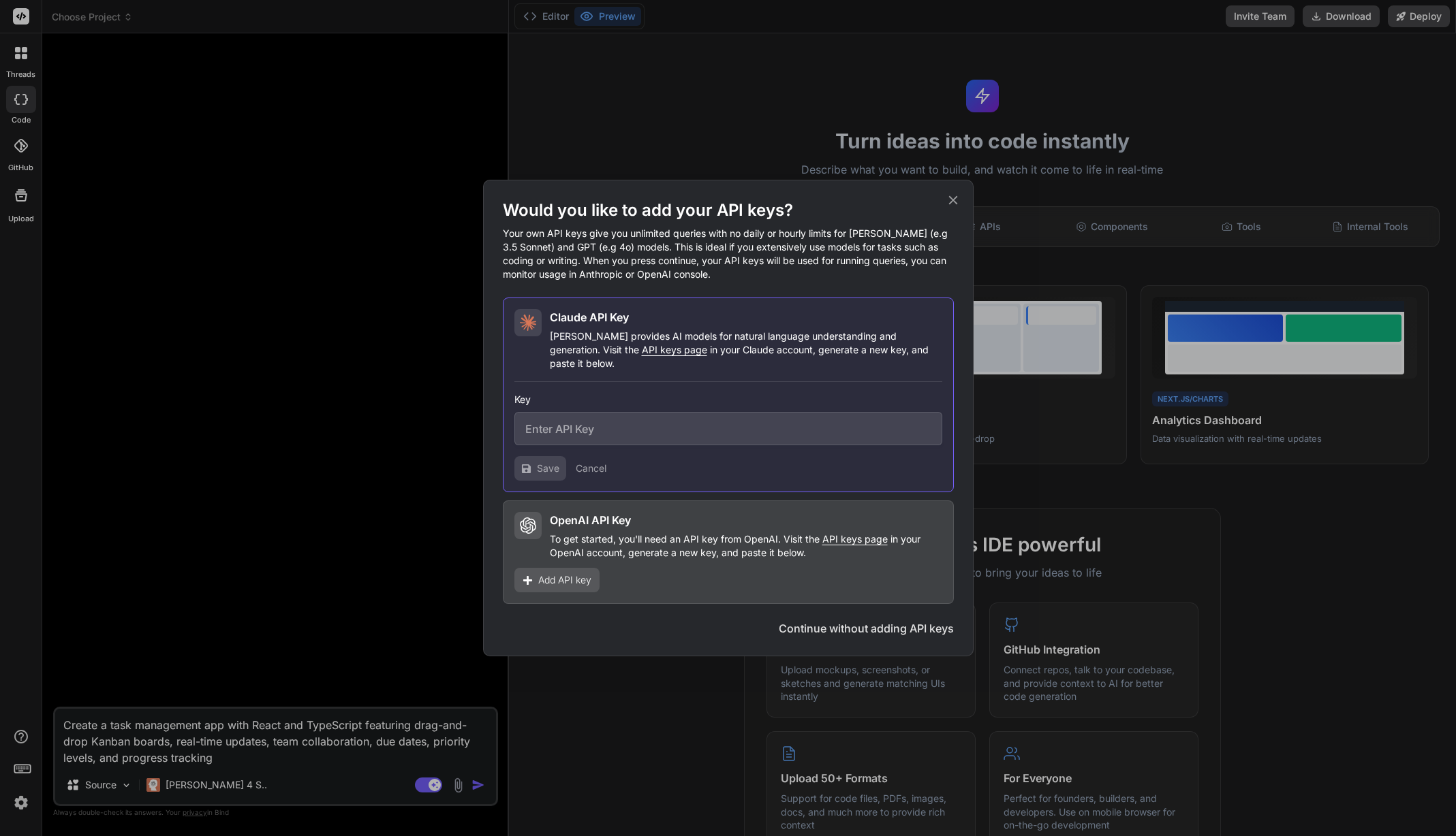
click at [757, 505] on div "OpenAI API Key To get started, you'll need an API key from OpenAI. Visit the AP…" at bounding box center [728, 552] width 451 height 104
click at [675, 518] on div "OpenAI API Key" at bounding box center [746, 520] width 392 height 16
click at [523, 501] on div "OpenAI API Key To get started, you'll need an API key from OpenAI. Visit the AP…" at bounding box center [728, 552] width 451 height 104
click at [531, 518] on icon at bounding box center [528, 525] width 16 height 16
drag, startPoint x: 583, startPoint y: 251, endPoint x: 701, endPoint y: 245, distance: 118.2
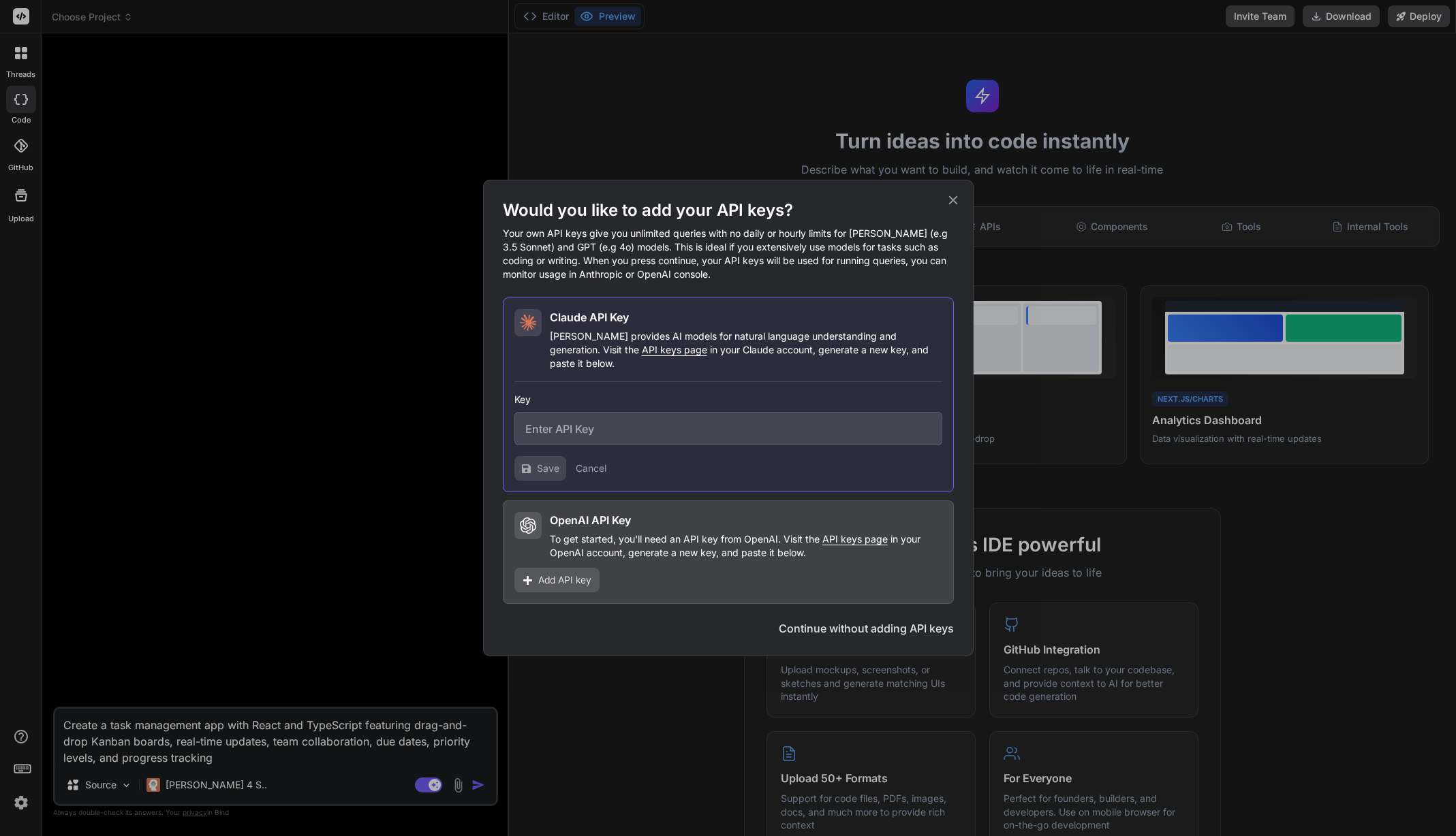
click at [585, 251] on p "Your own API keys give you unlimited queries with no daily or hourly limits for…" at bounding box center [728, 253] width 451 height 54
click at [951, 203] on icon at bounding box center [952, 200] width 15 height 15
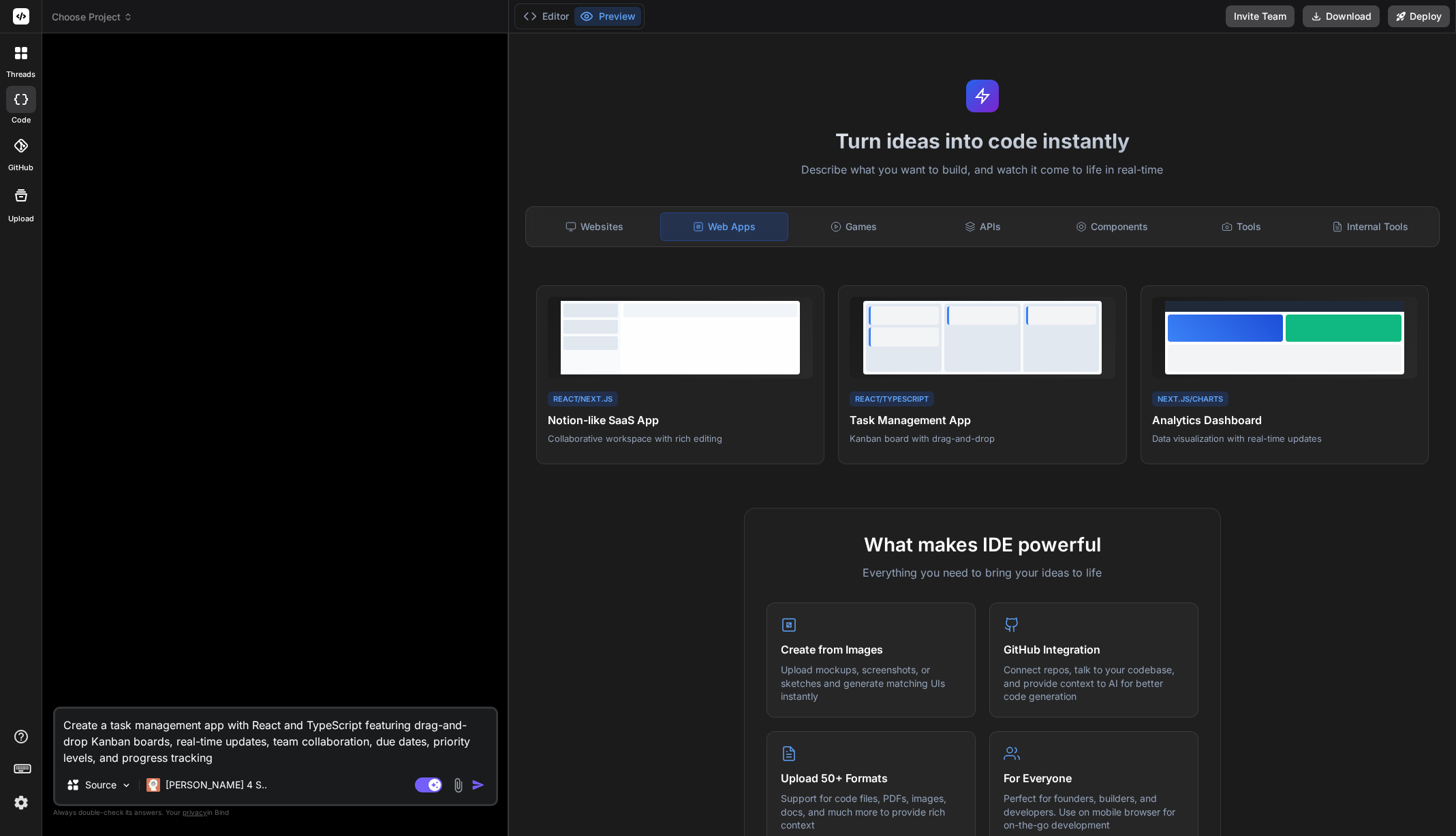
click at [24, 61] on div at bounding box center [21, 53] width 28 height 28
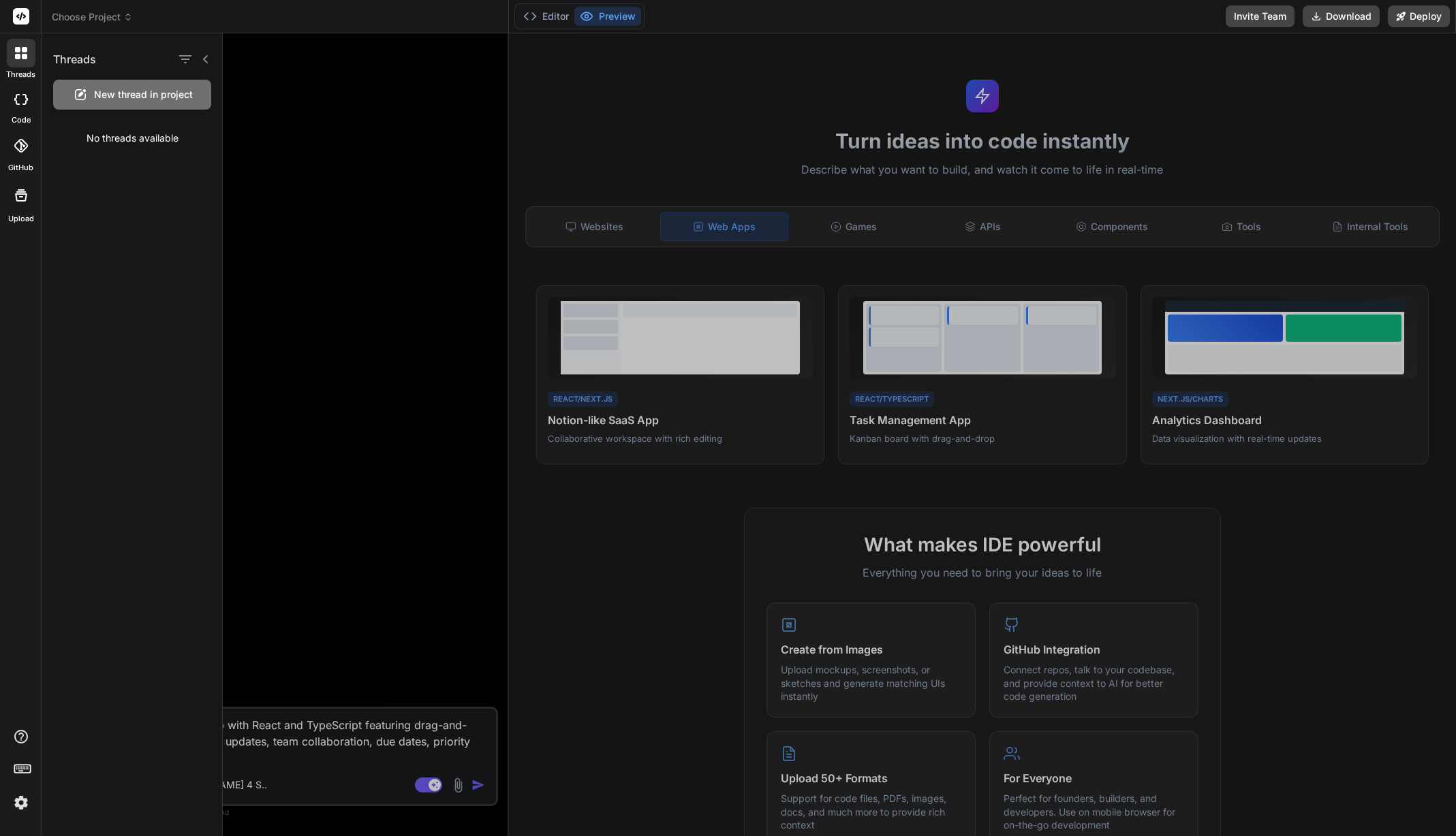
click at [13, 87] on div at bounding box center [21, 99] width 30 height 27
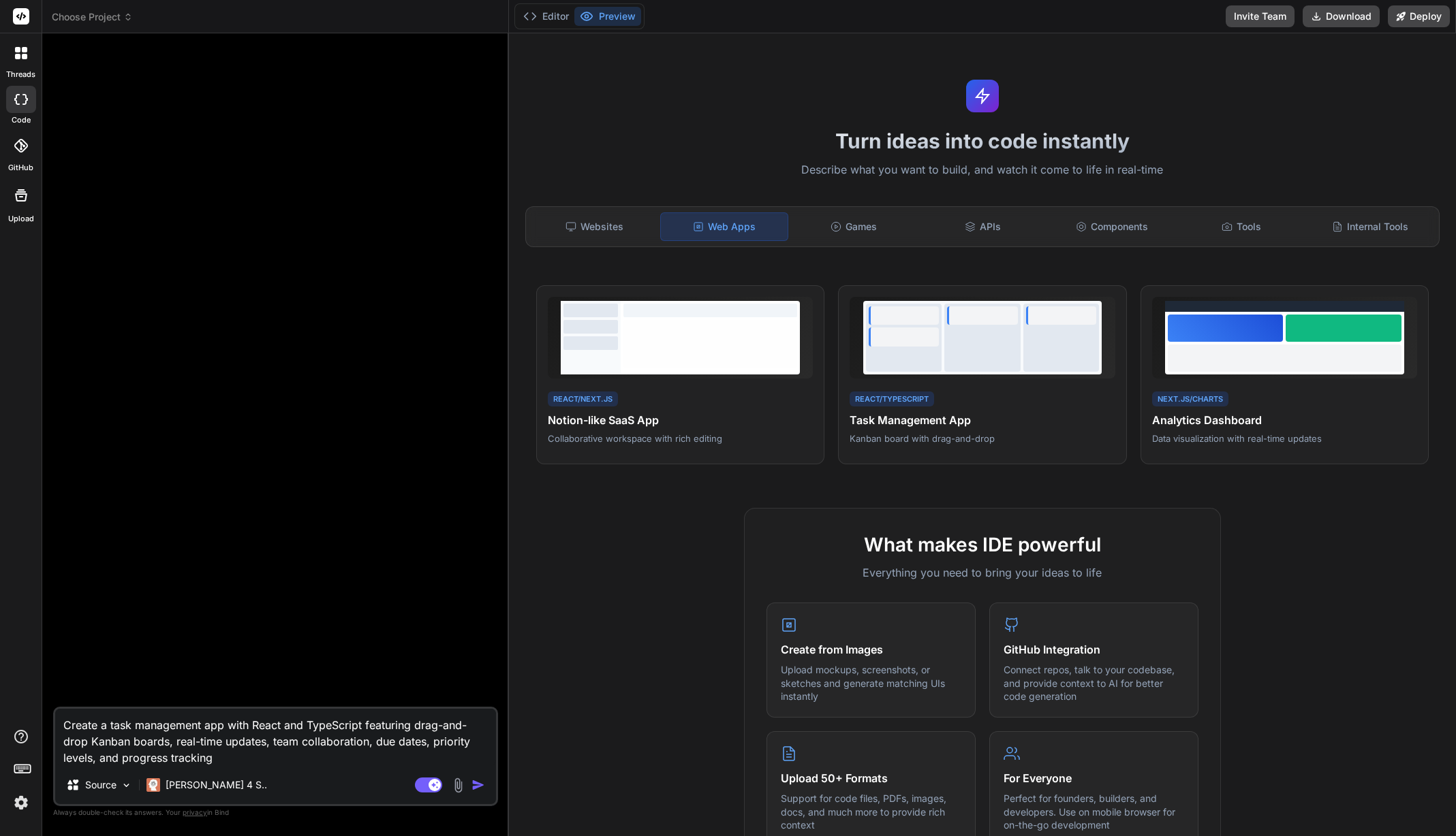
click at [22, 140] on icon at bounding box center [20, 145] width 13 height 13
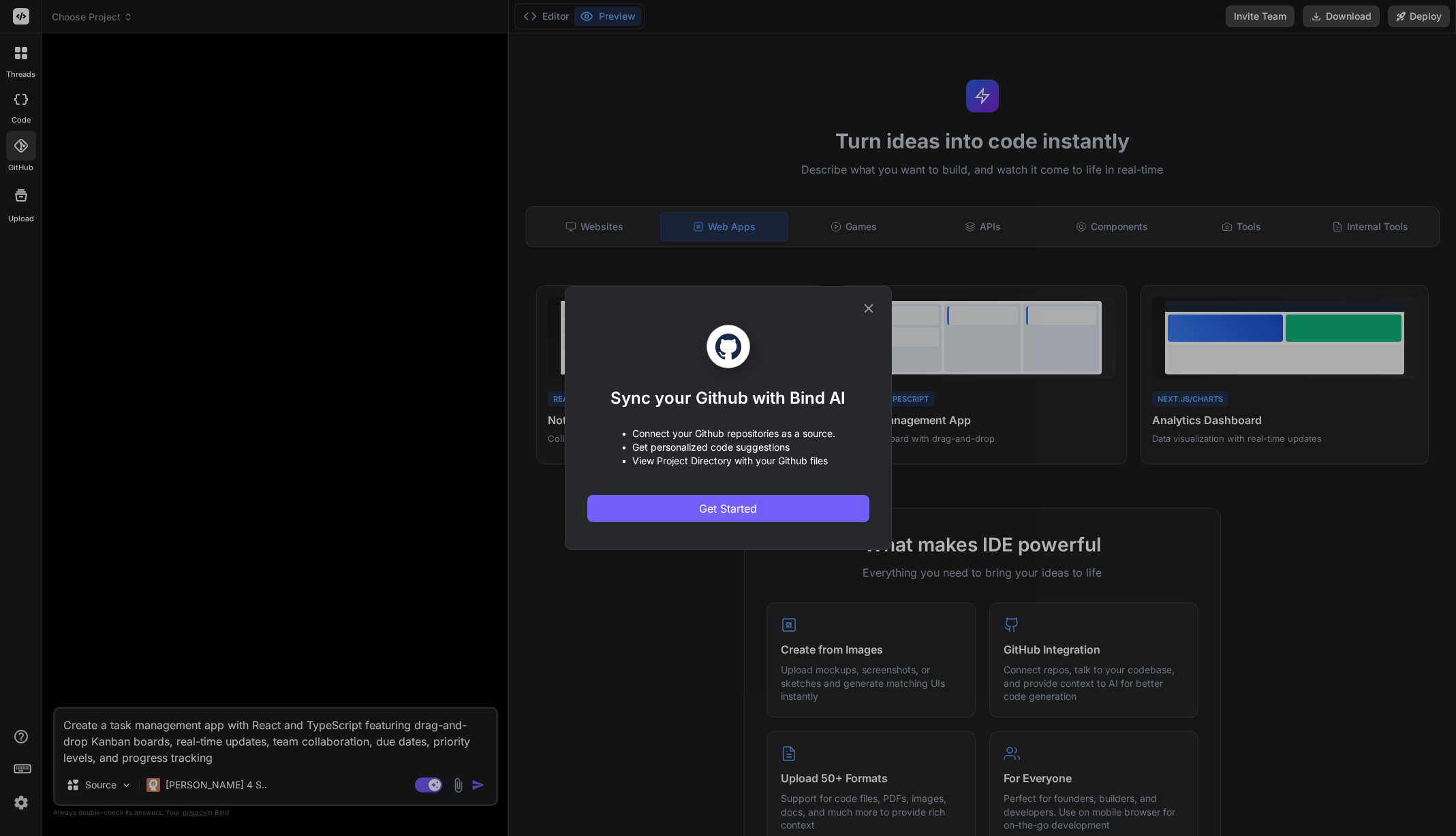
click at [871, 308] on icon at bounding box center [868, 308] width 15 height 15
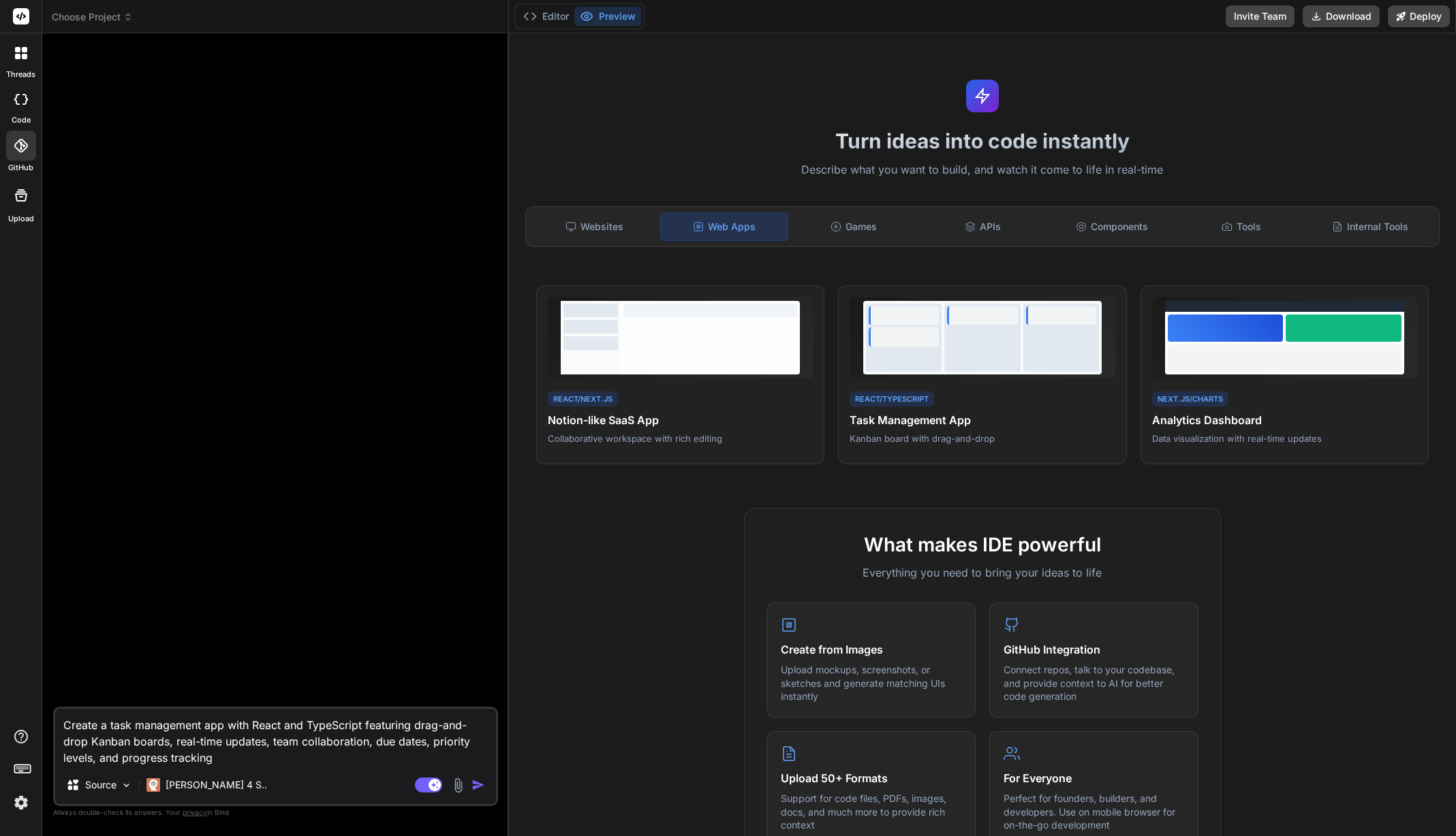
click at [308, 765] on textarea "Create a task management app with React and TypeScript featuring drag-and-drop …" at bounding box center [275, 737] width 441 height 57
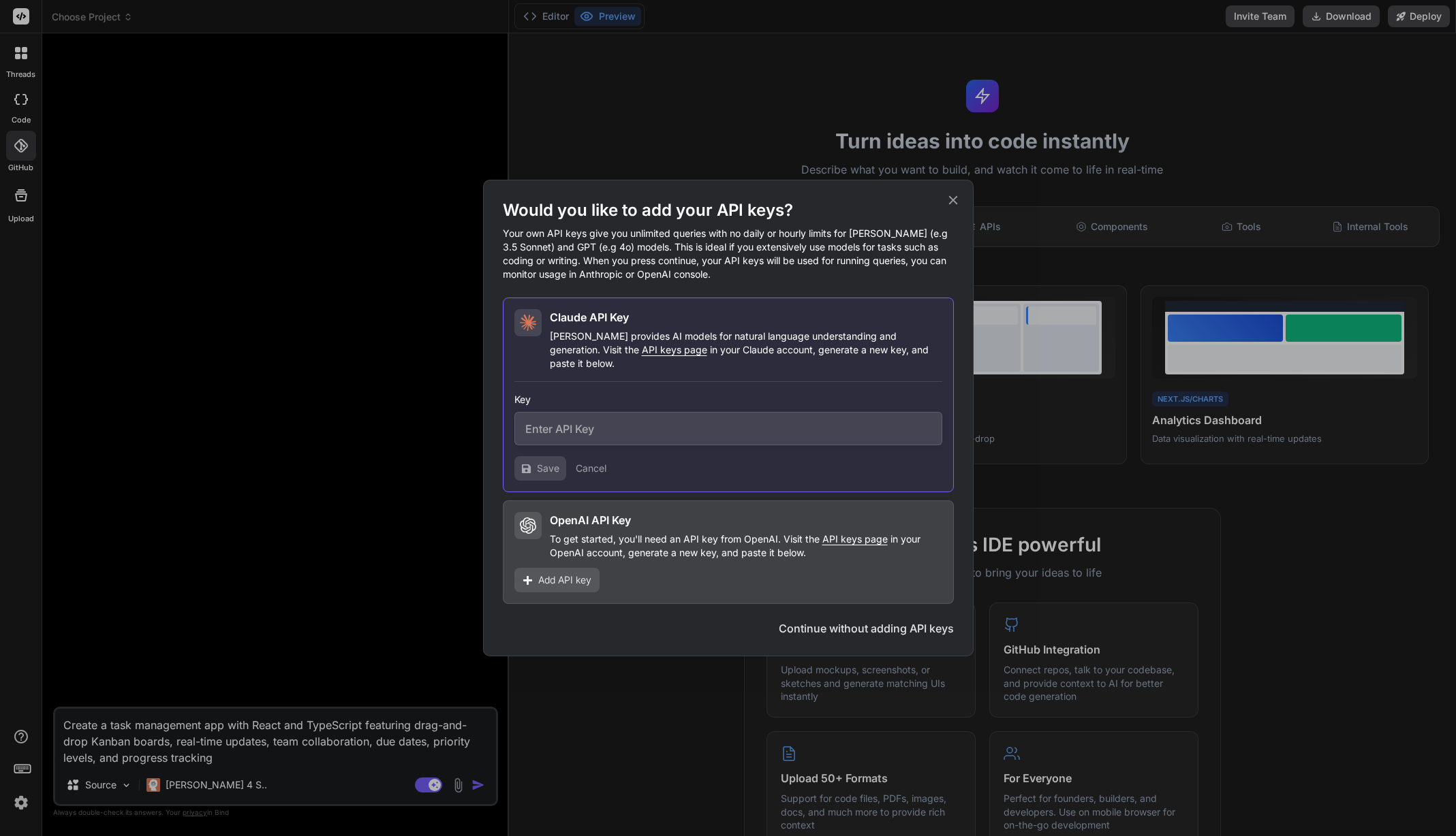
click at [868, 620] on button "Continue without adding API keys" at bounding box center [866, 628] width 175 height 16
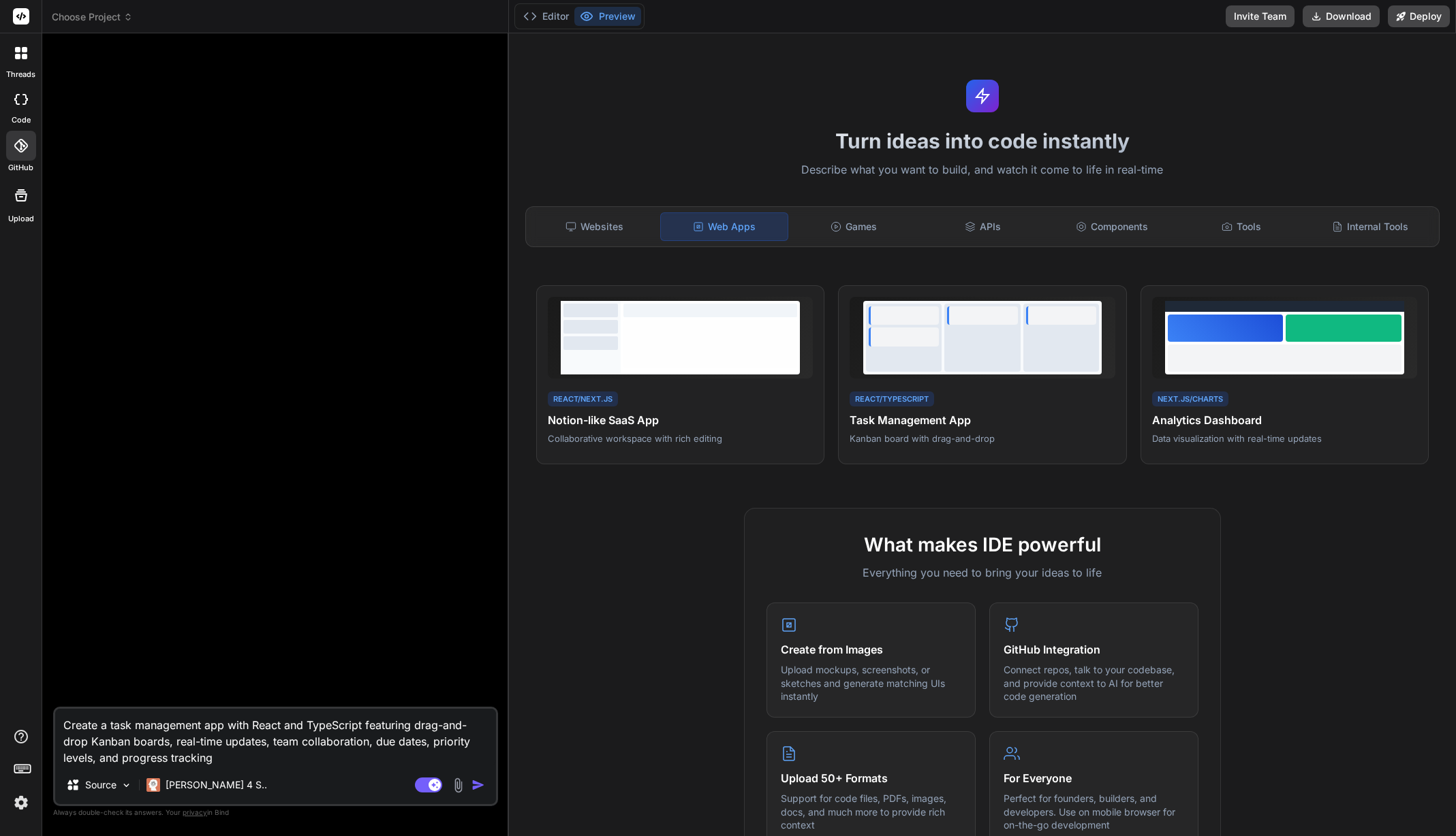
click at [483, 789] on img "button" at bounding box center [478, 785] width 13 height 13
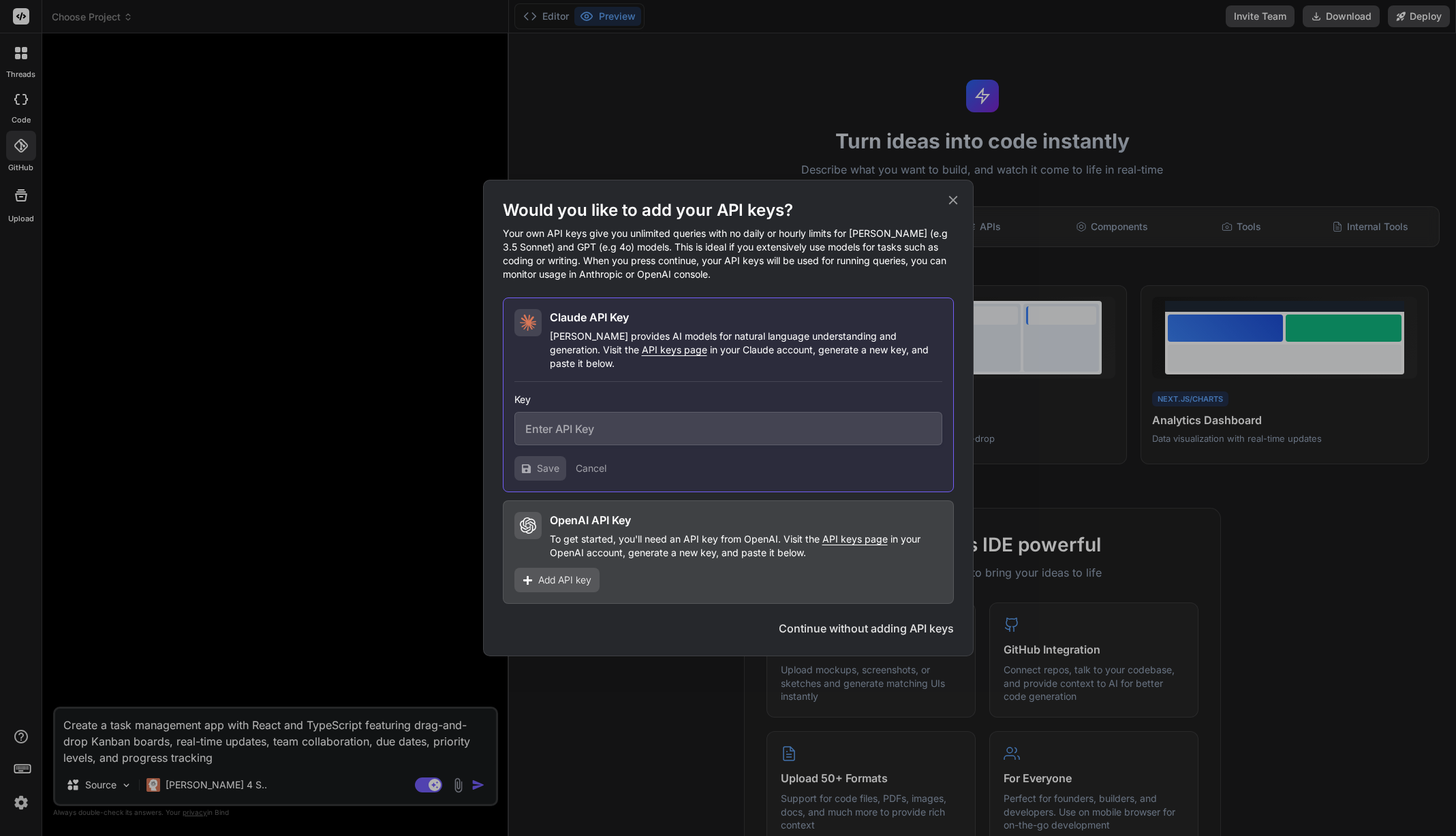
click at [626, 532] on p "To get started, you'll need an API key from OpenAI. Visit the API keys page in …" at bounding box center [746, 546] width 392 height 27
drag, startPoint x: 539, startPoint y: 440, endPoint x: 544, endPoint y: 417, distance: 23.5
click at [539, 438] on div "Key Save Cancel" at bounding box center [728, 431] width 428 height 99
drag, startPoint x: 956, startPoint y: 212, endPoint x: 775, endPoint y: 358, distance: 232.5
click at [956, 208] on icon at bounding box center [952, 200] width 15 height 15
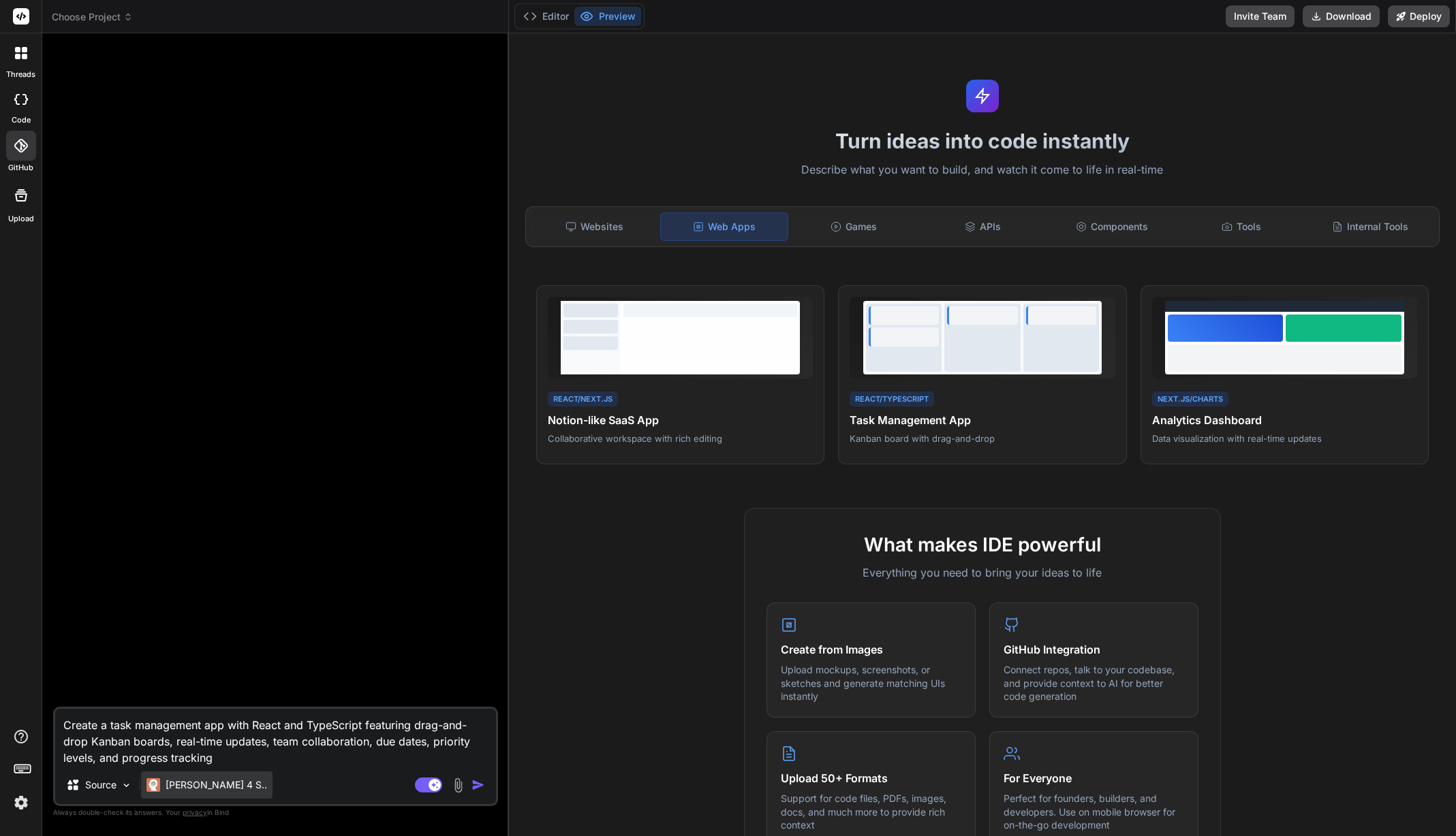
click at [201, 785] on p "Claude 4 S.." at bounding box center [216, 785] width 101 height 13
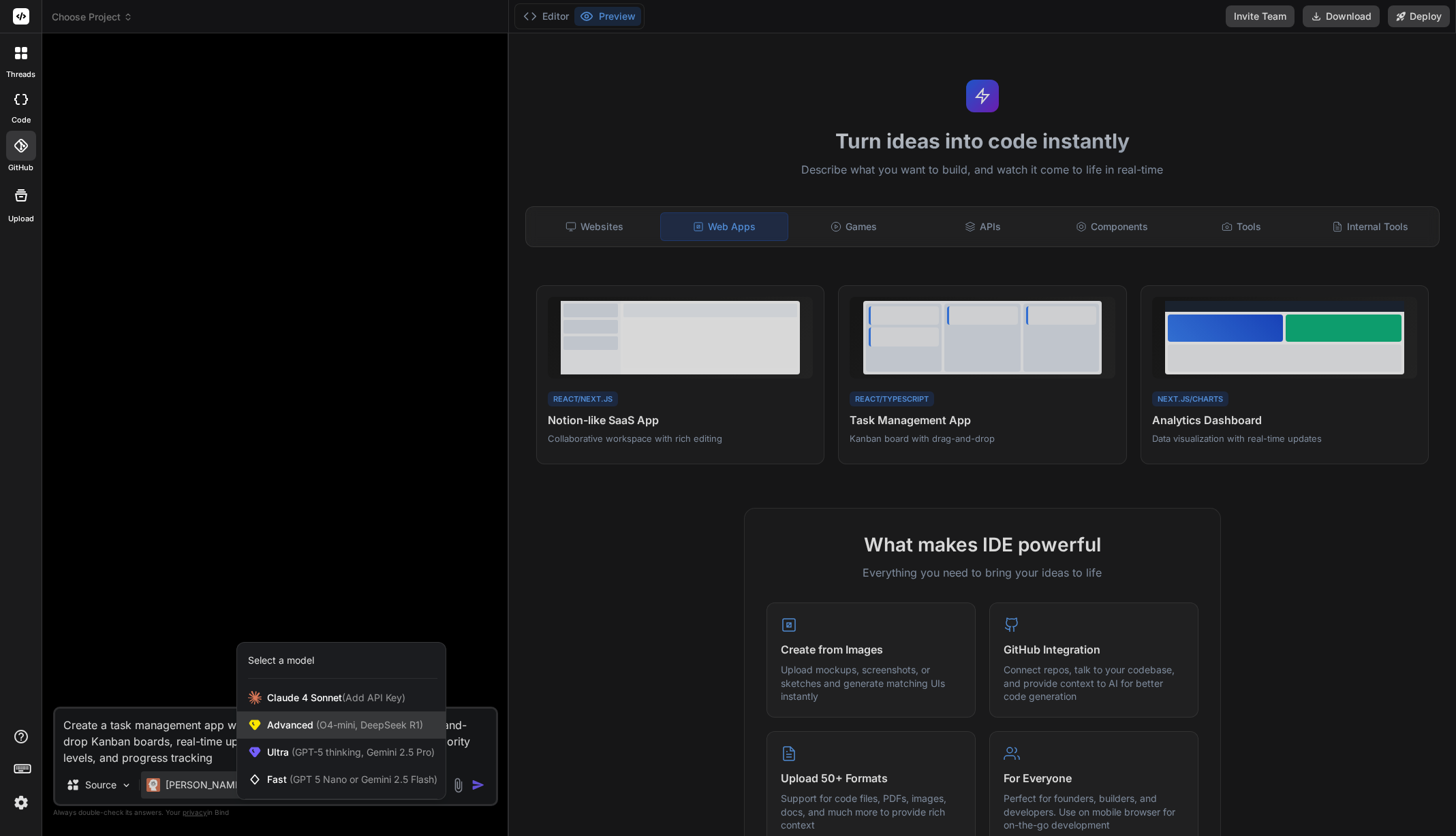
click at [298, 723] on span "Advanced (O4-mini, DeepSeek R1)" at bounding box center [344, 725] width 156 height 13
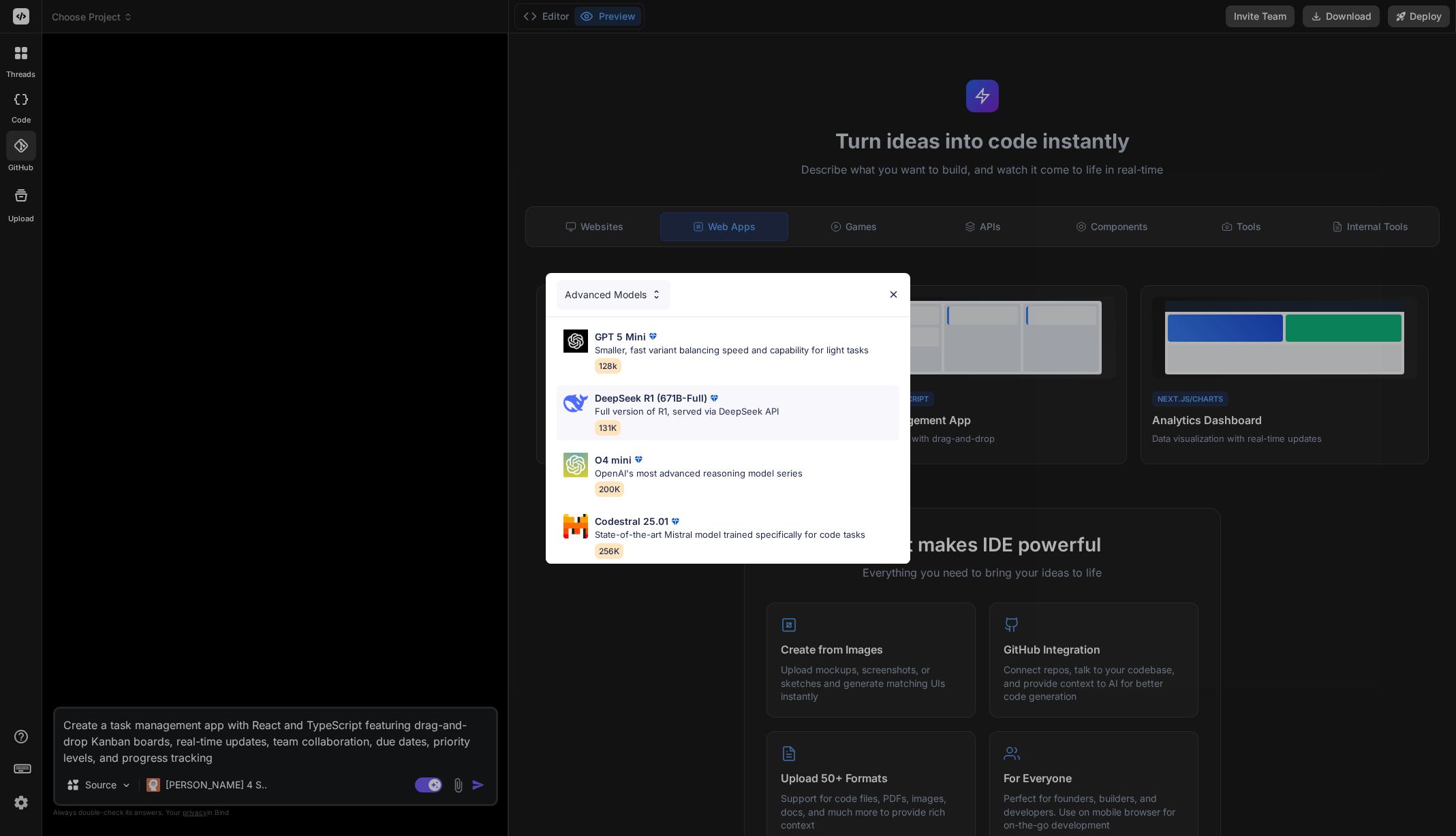
click at [701, 398] on p "DeepSeek R1 (671B-Full)" at bounding box center [650, 398] width 112 height 14
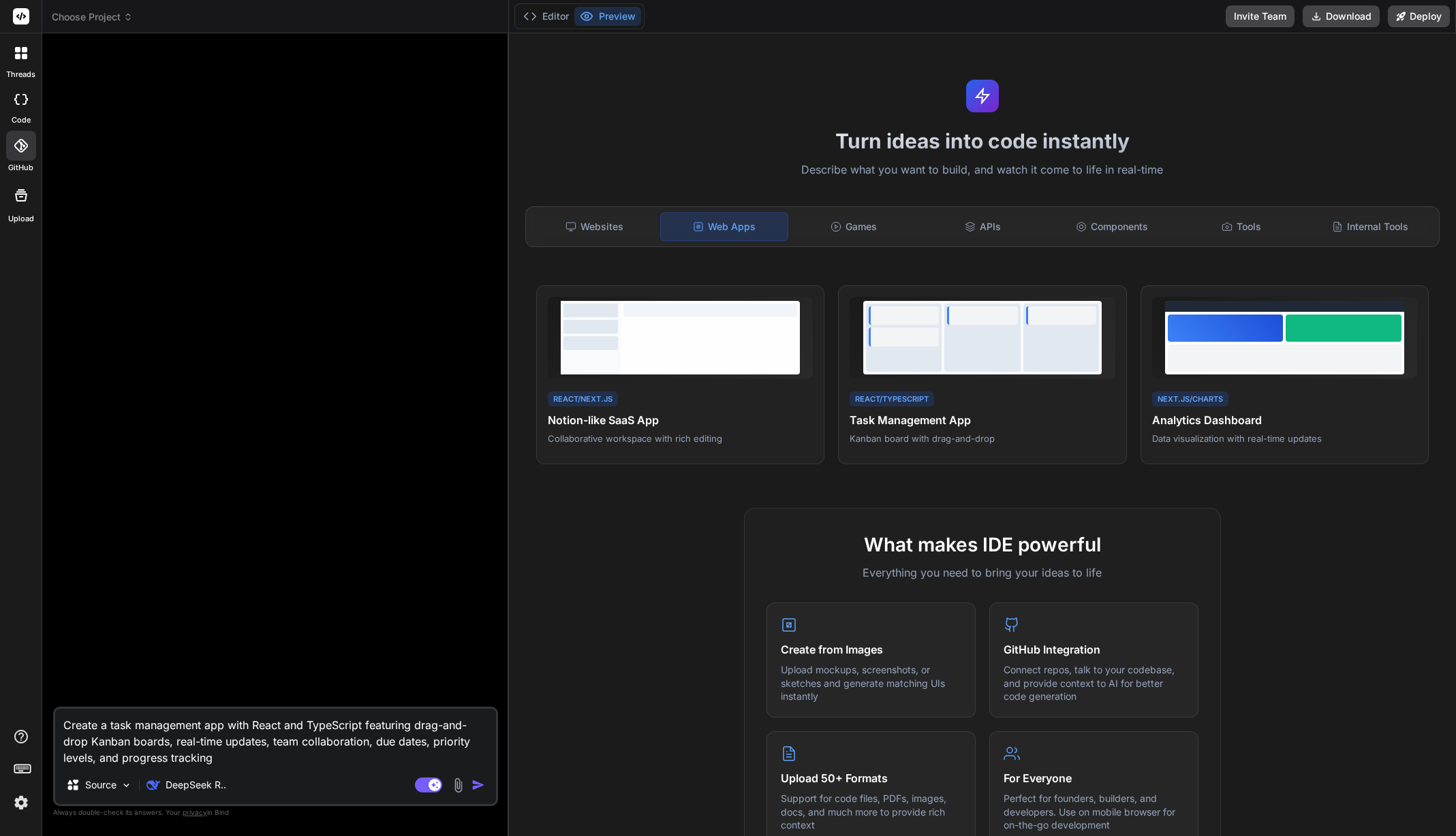
click at [476, 784] on img "button" at bounding box center [478, 785] width 13 height 13
type textarea "x"
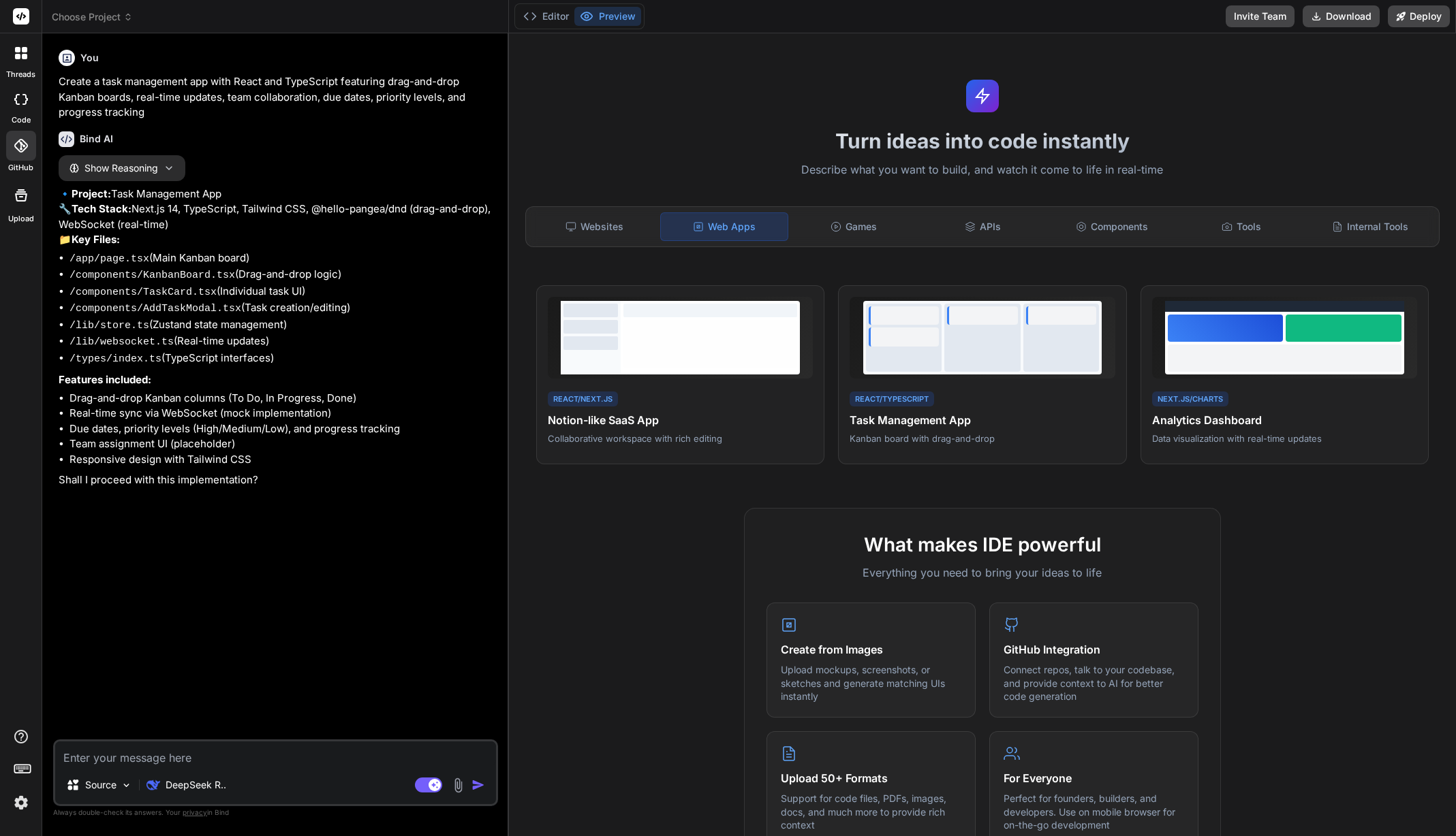
click at [156, 169] on span "Show Reasoning" at bounding box center [122, 169] width 74 height 13
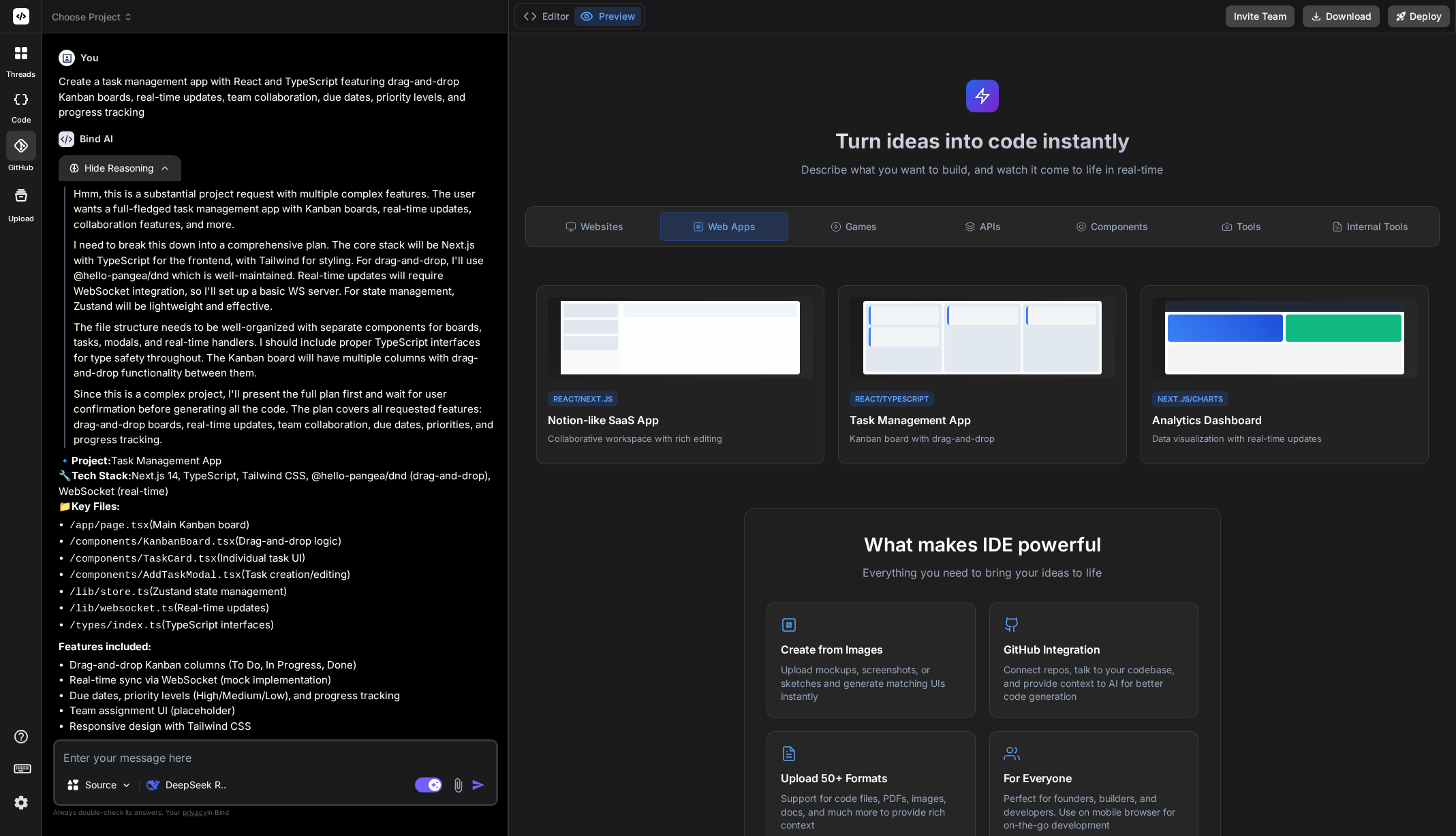
click at [160, 168] on button "Hide Reasoning" at bounding box center [120, 168] width 122 height 26
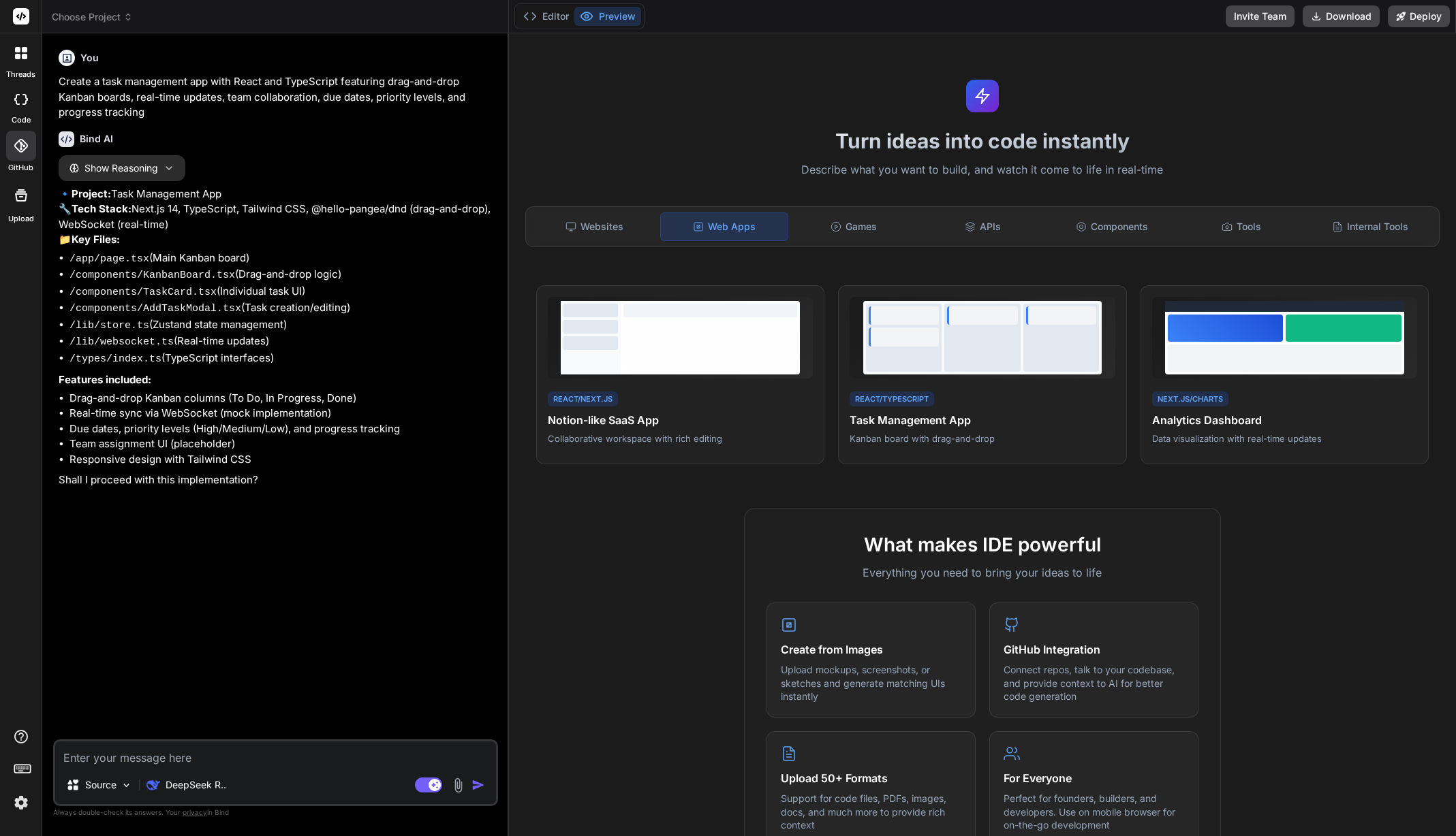
click at [228, 755] on textarea at bounding box center [275, 754] width 441 height 24
type textarea "x"
type textarea "g"
type textarea "x"
type textarea "go"
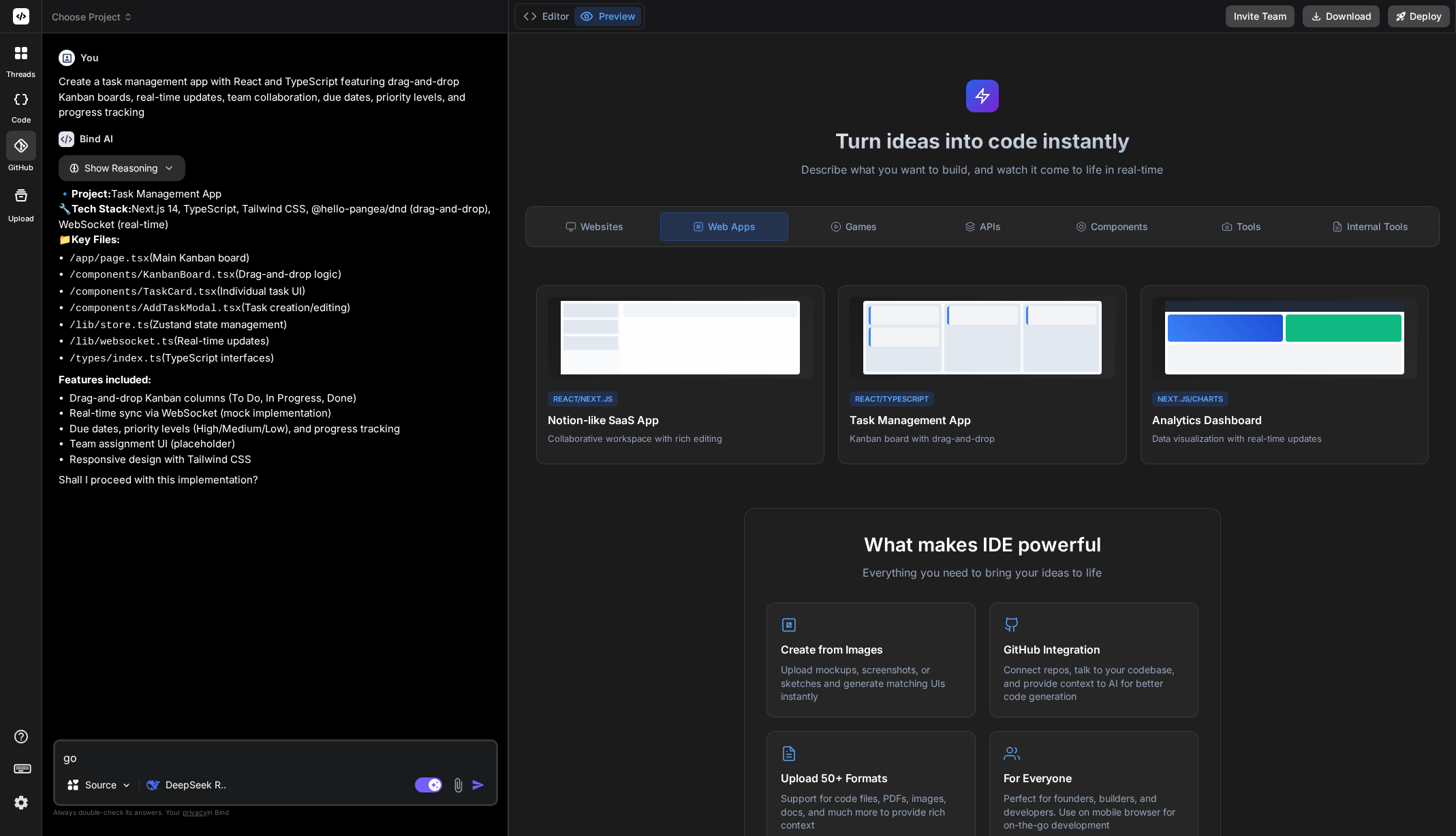
type textarea "x"
type textarea "go"
type textarea "x"
type textarea "go o"
type textarea "x"
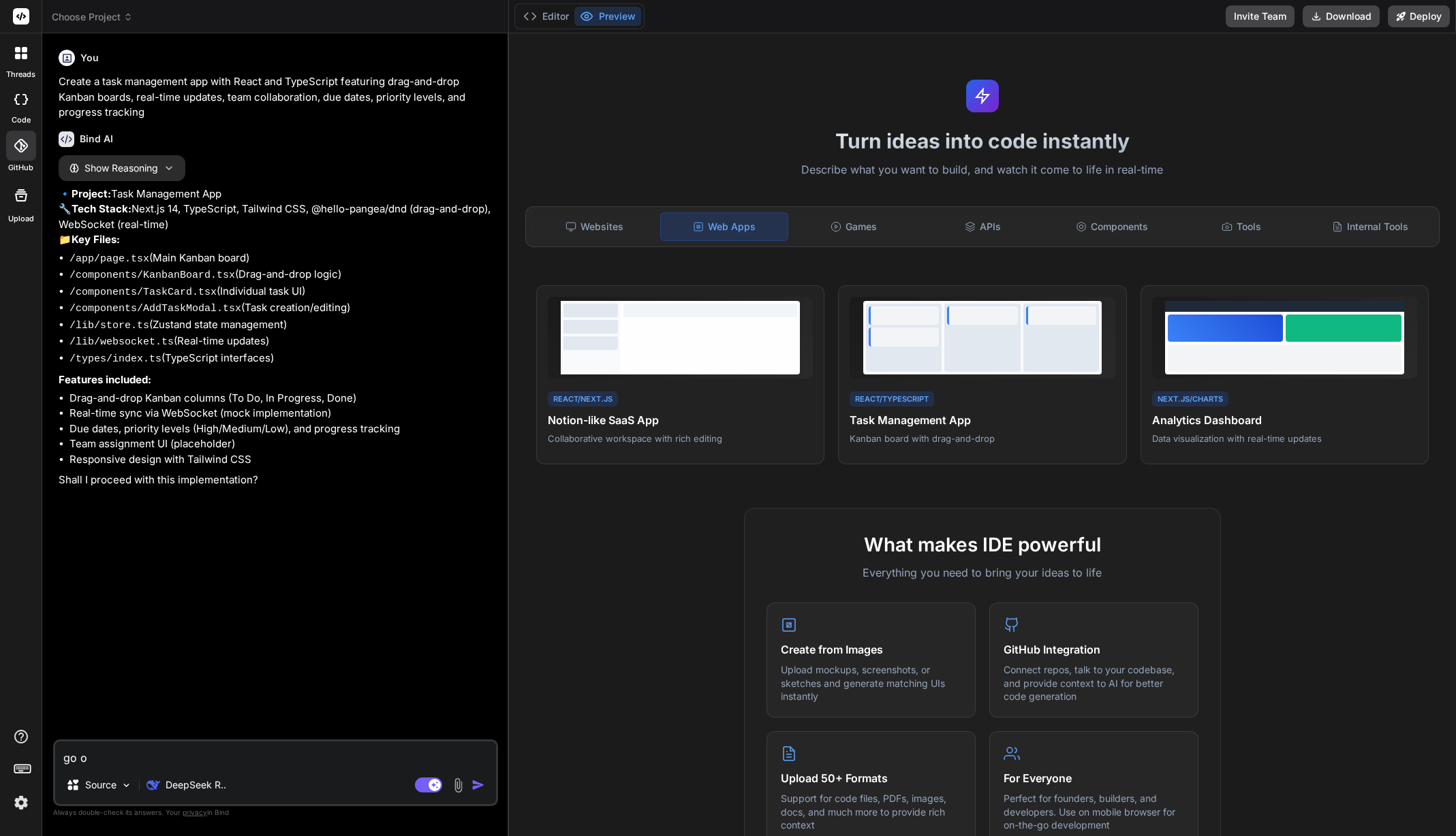
type textarea "go on"
type textarea "x"
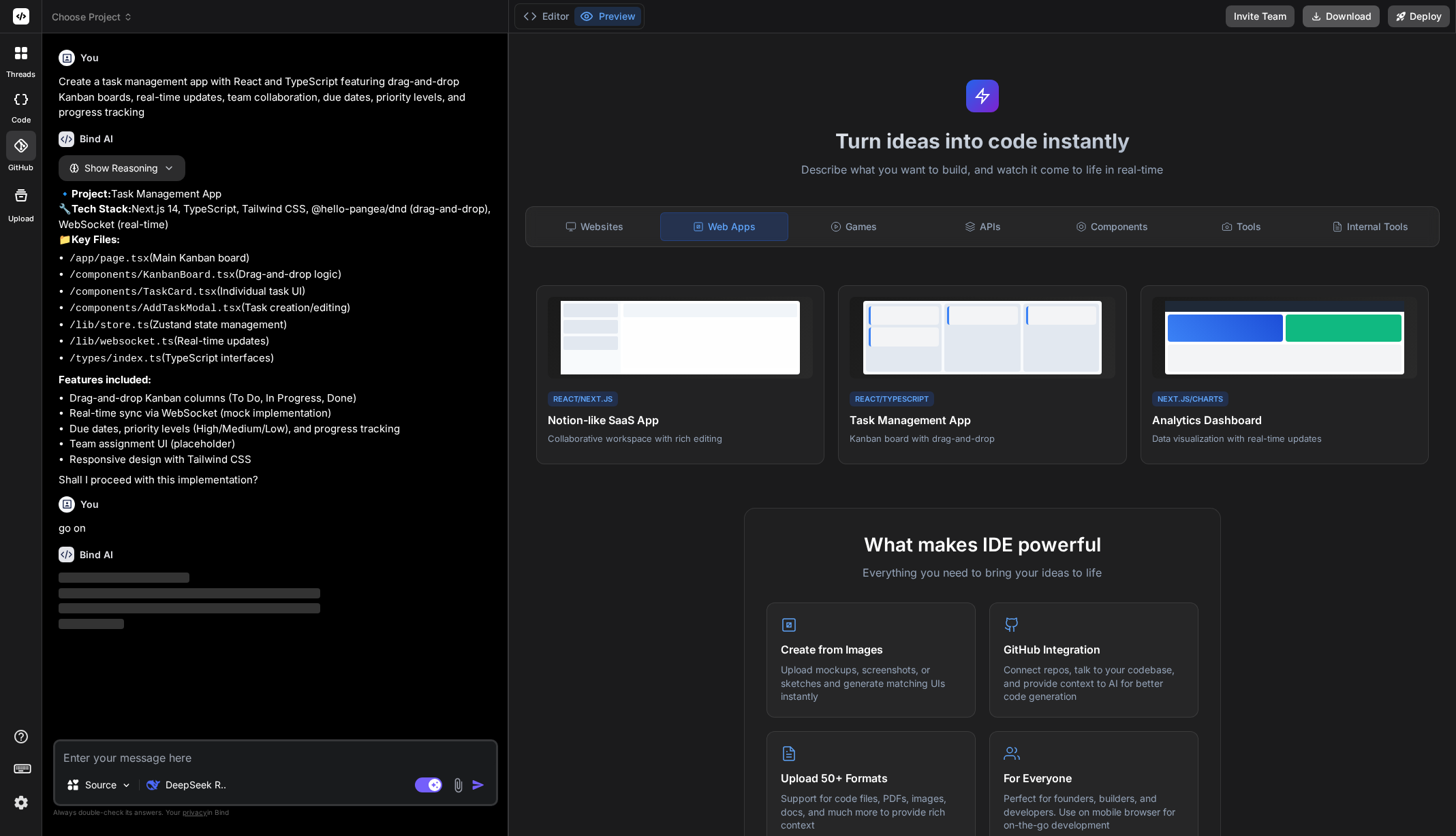
click at [1332, 16] on button "Download" at bounding box center [1341, 16] width 77 height 22
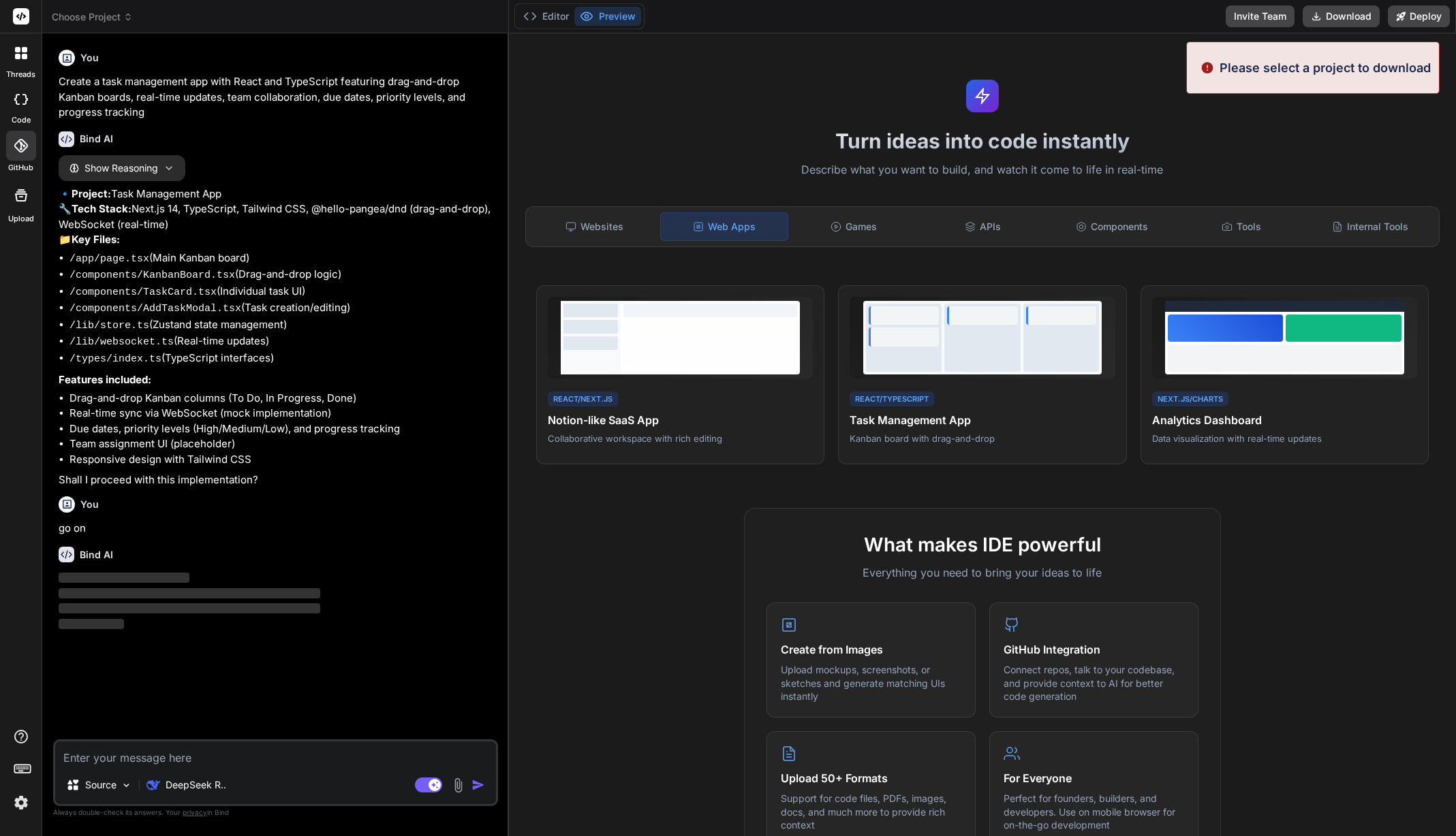
click at [1313, 129] on h1 "Turn ideas into code instantly" at bounding box center [982, 140] width 930 height 24
click at [1130, 24] on div "Editor Preview Invite Team Download Deploy" at bounding box center [982, 16] width 947 height 34
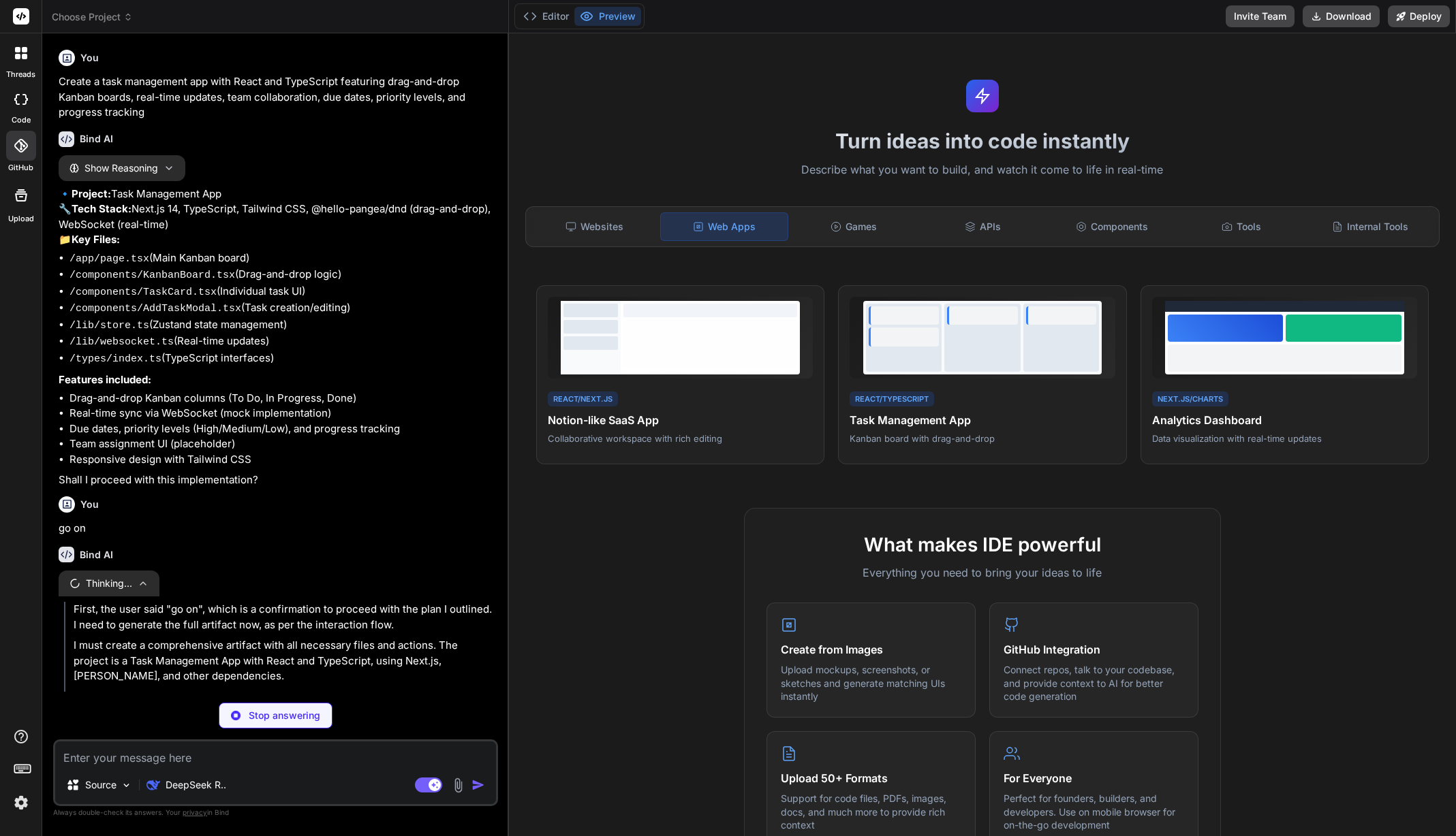
click at [143, 589] on icon "button" at bounding box center [143, 583] width 11 height 11
click at [127, 784] on img at bounding box center [126, 785] width 12 height 12
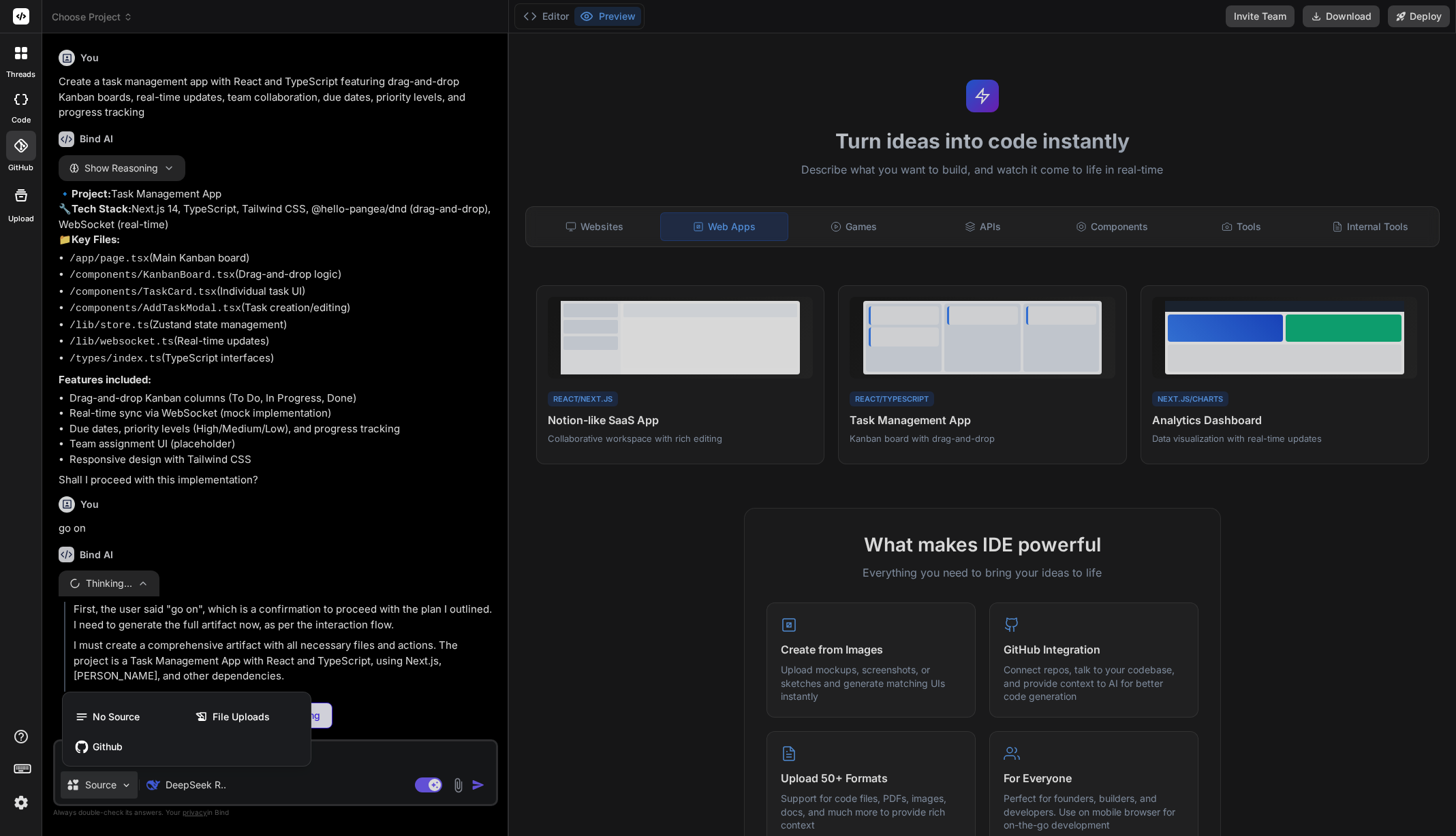
click at [124, 783] on div at bounding box center [728, 418] width 1456 height 836
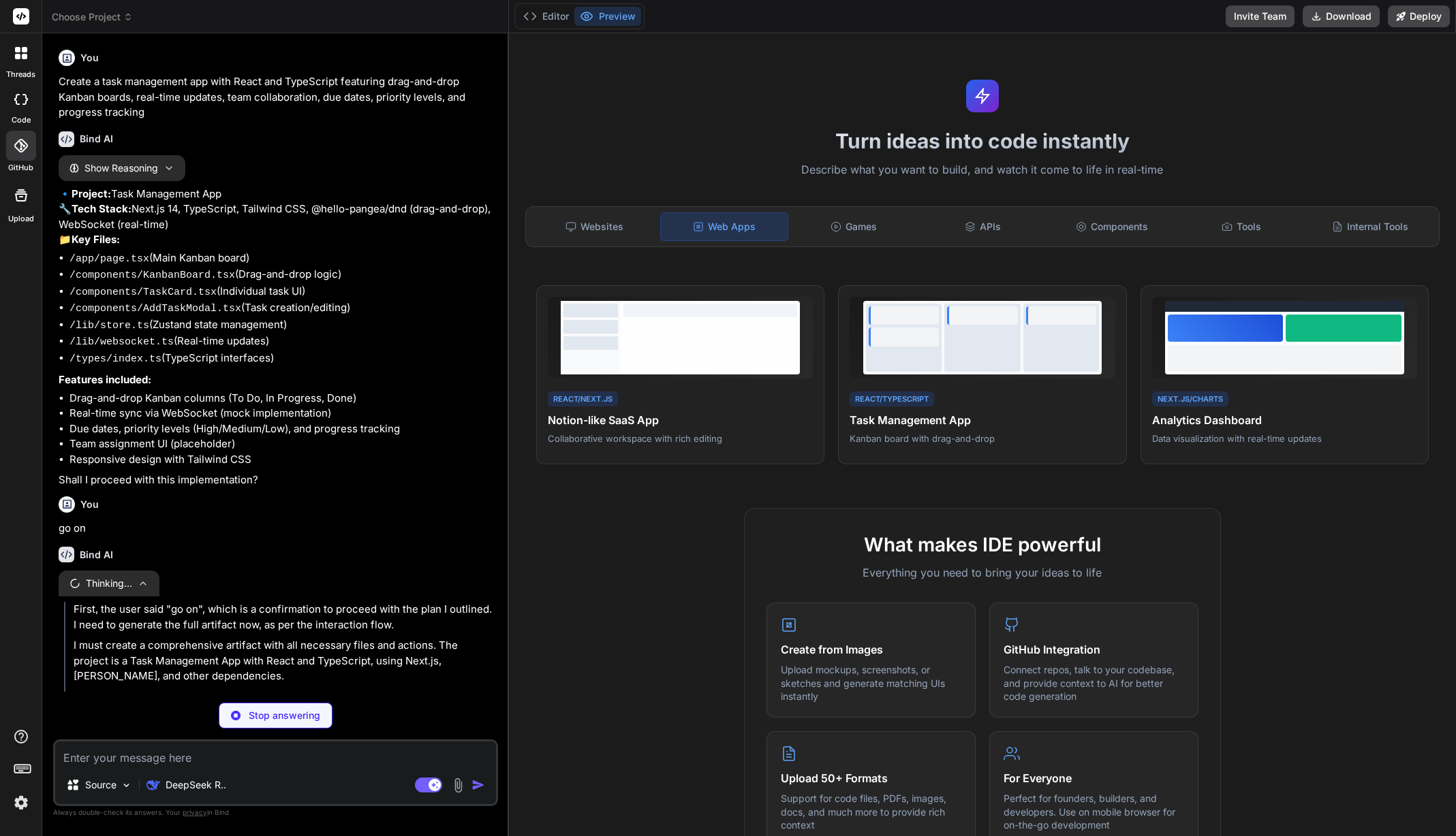
click at [124, 783] on img at bounding box center [126, 785] width 12 height 12
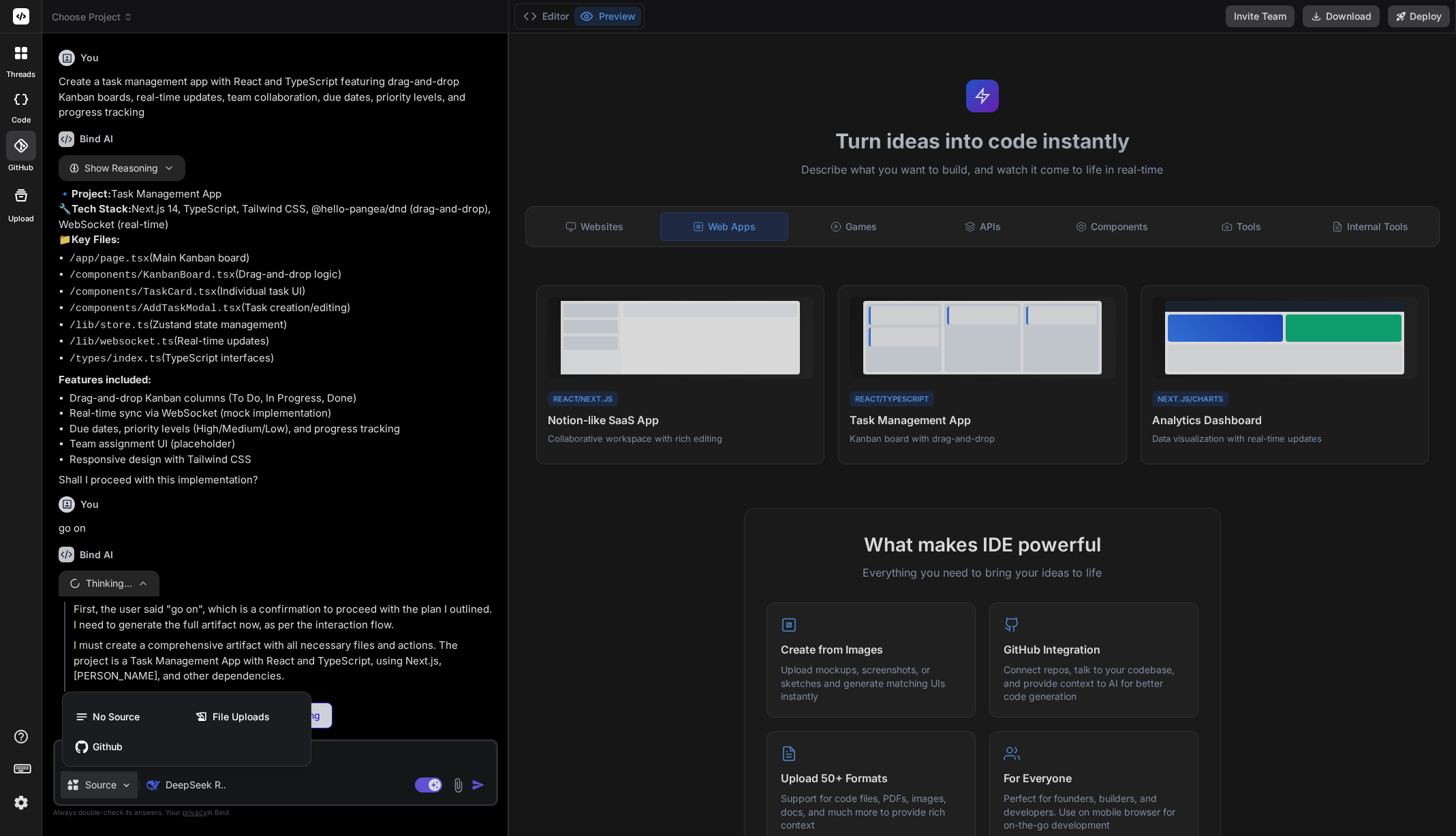
click at [124, 783] on div at bounding box center [728, 418] width 1456 height 836
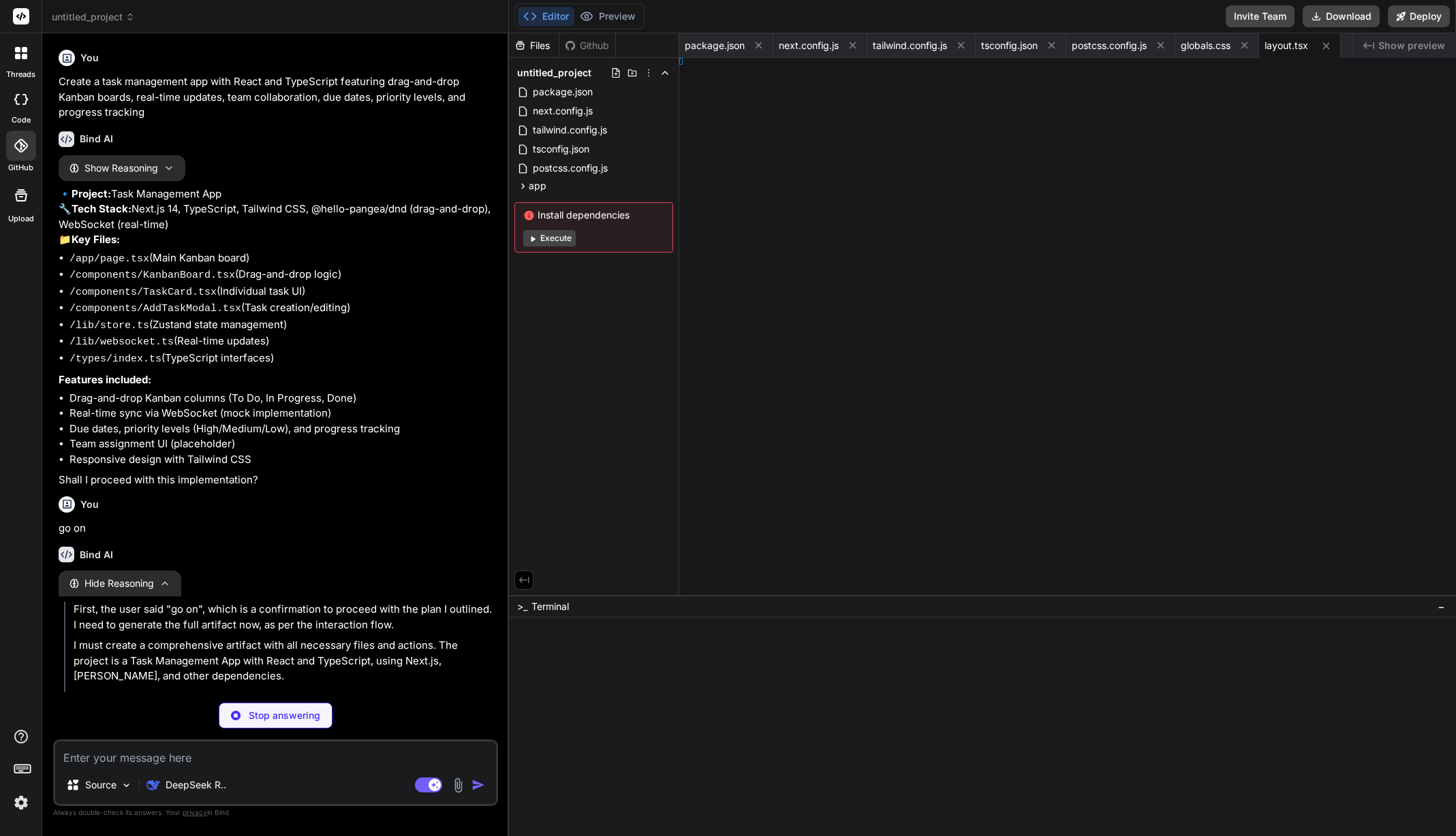
type textarea "x"
type textarea "n> ) }"
type textarea "x"
type textarea "tring[] }"
type textarea "x"
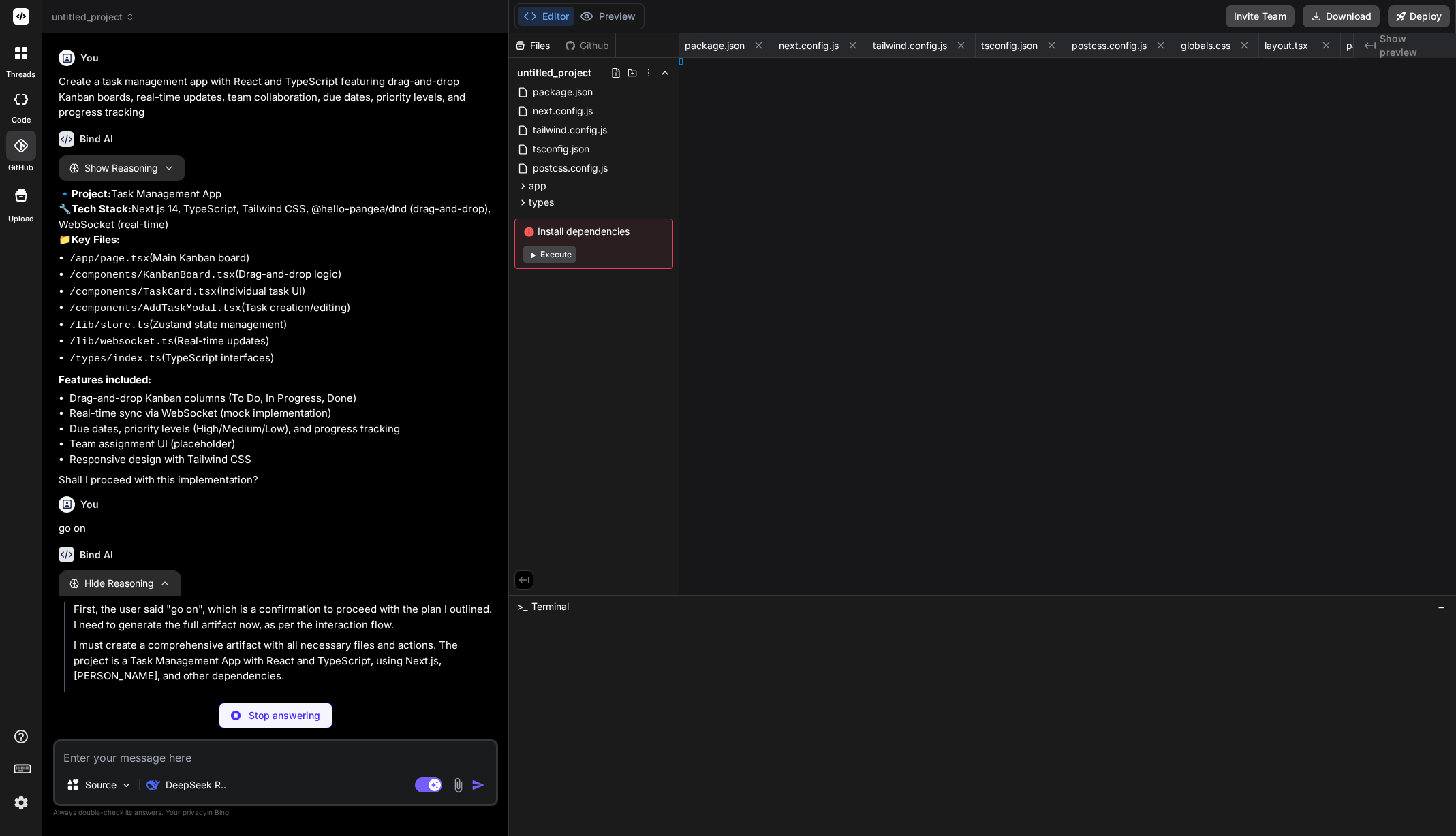
type textarea "title: string taskIds: string[] }"
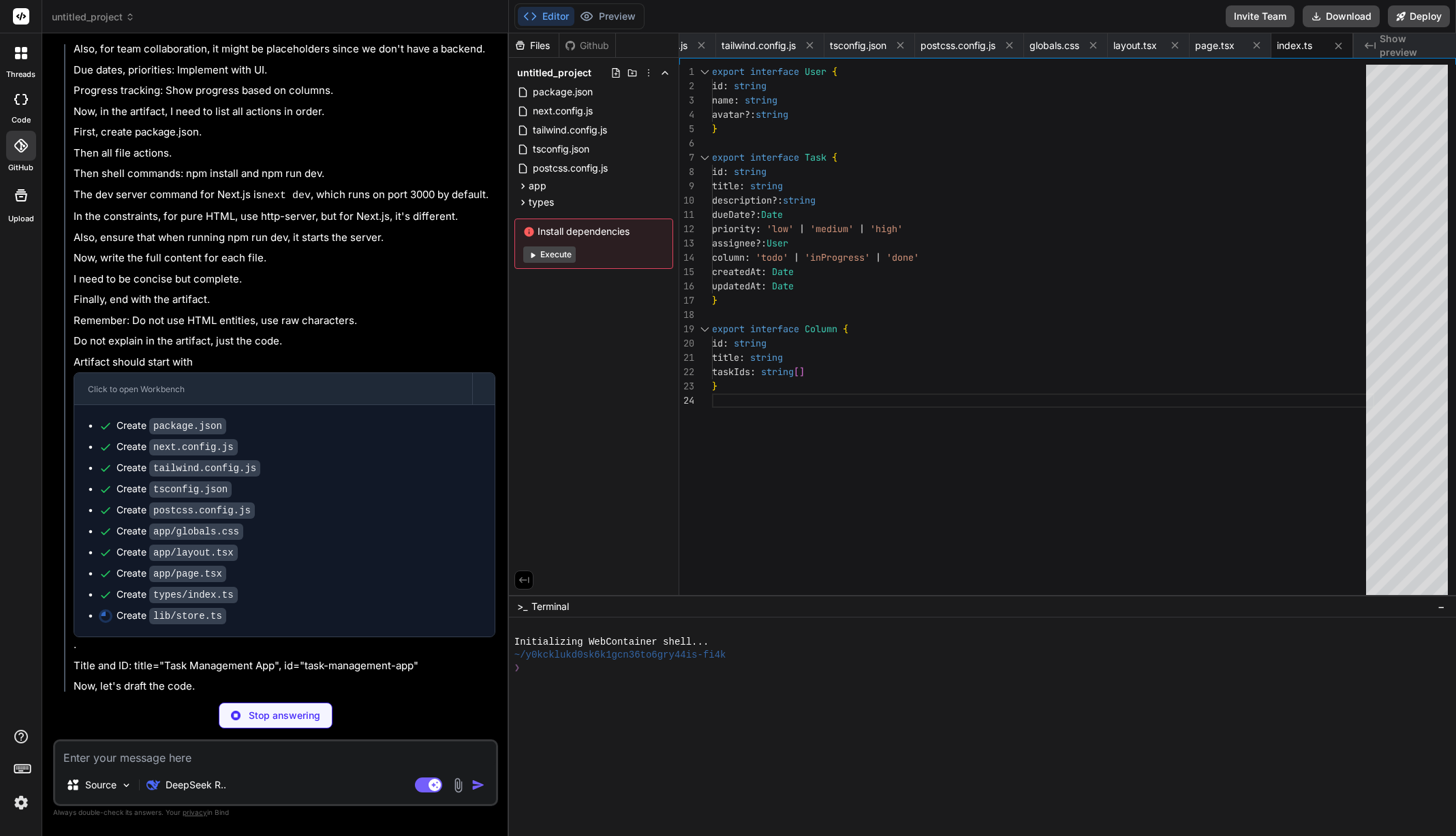
scroll to position [2360, 0]
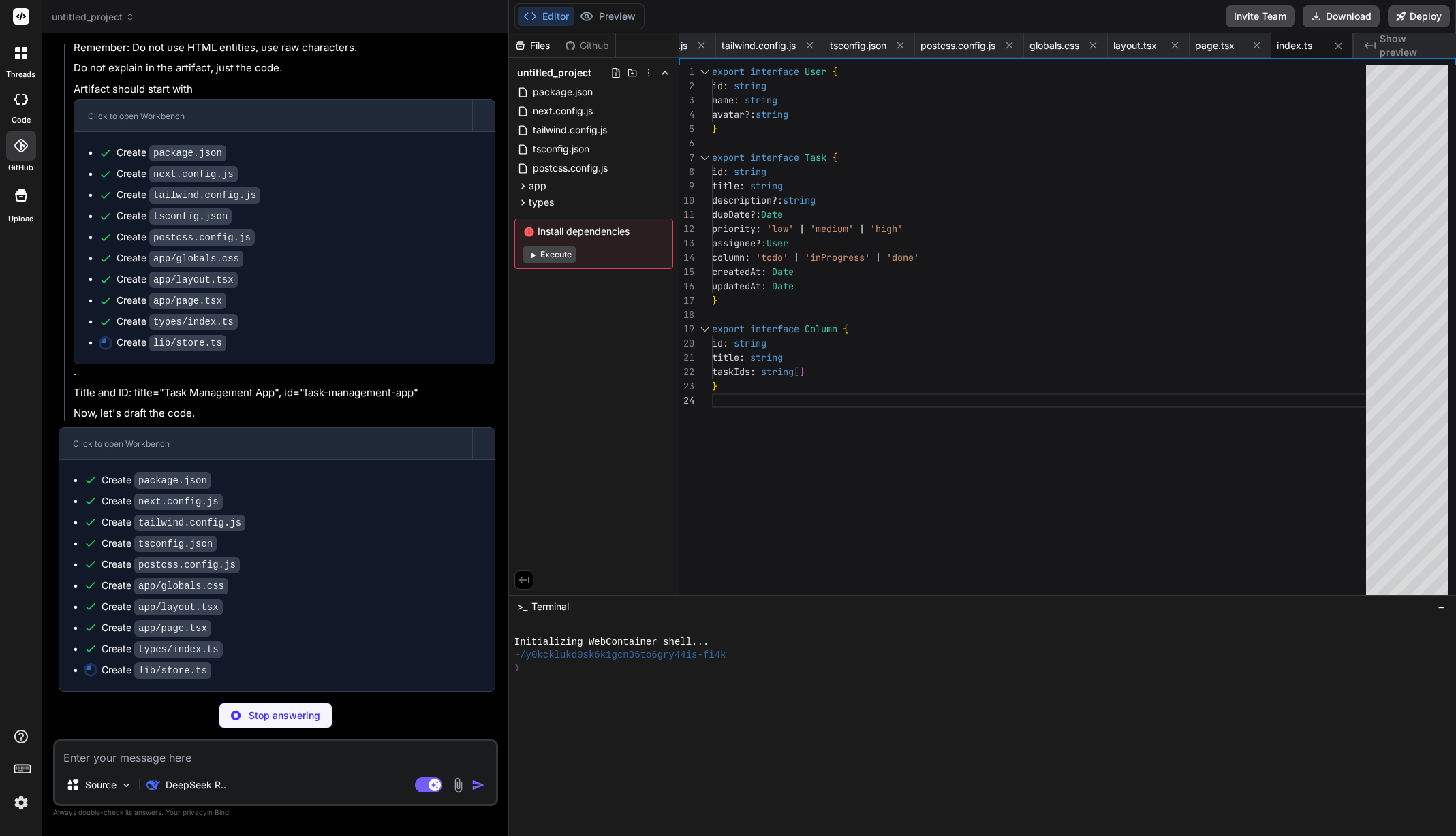
click at [551, 254] on button "Execute" at bounding box center [549, 254] width 53 height 16
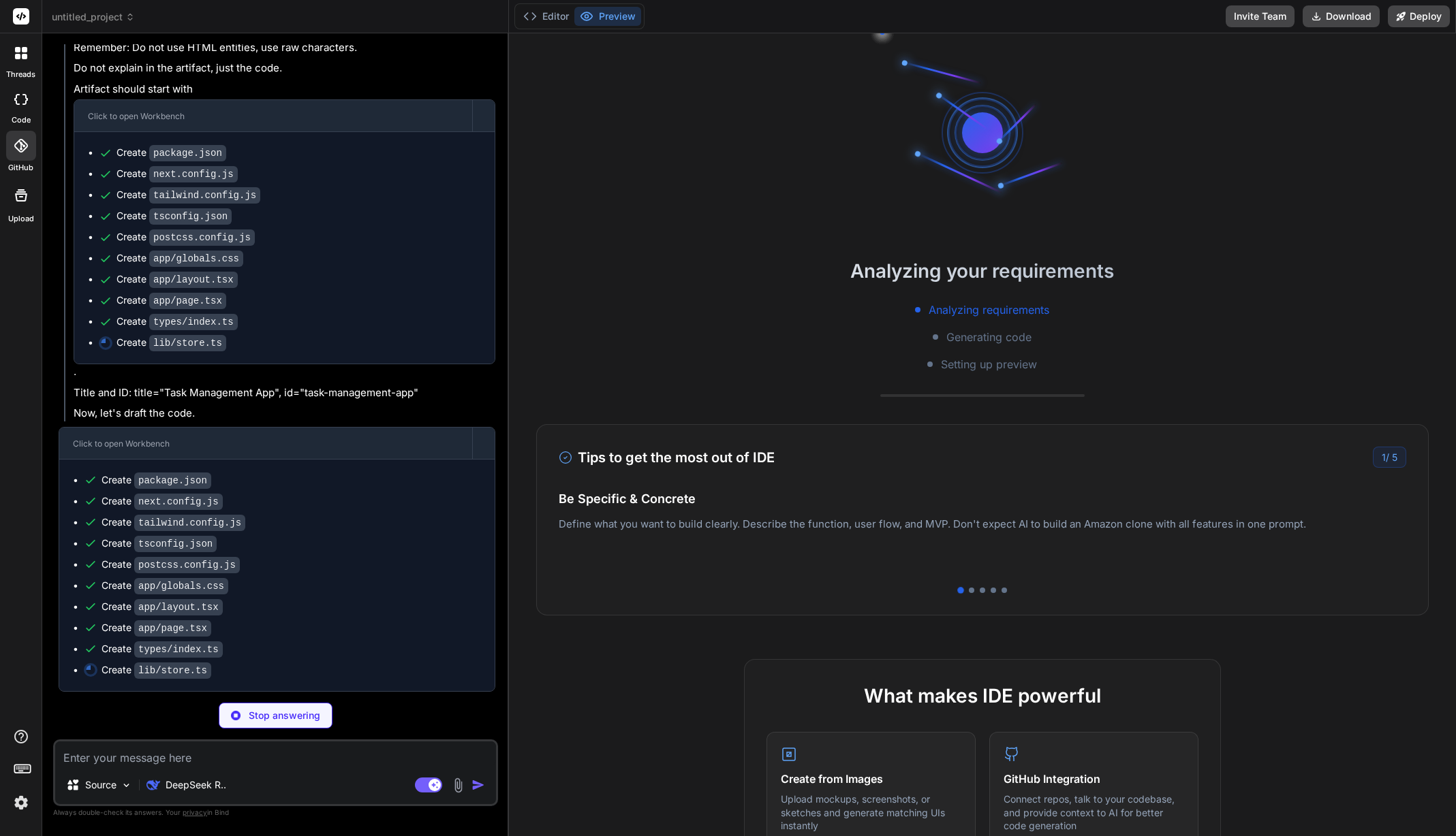
scroll to position [0, 0]
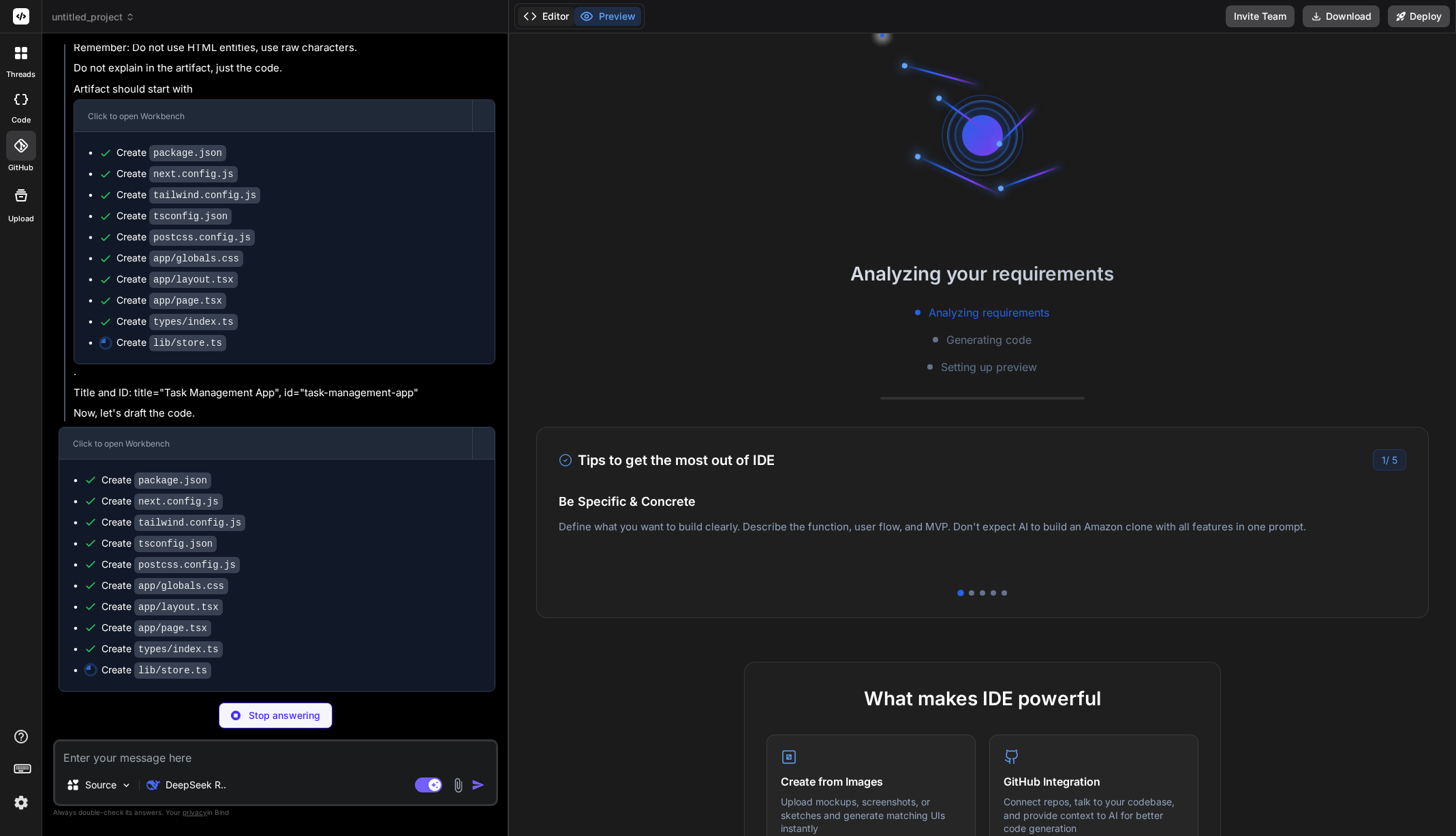
click at [560, 14] on button "Editor" at bounding box center [546, 16] width 56 height 19
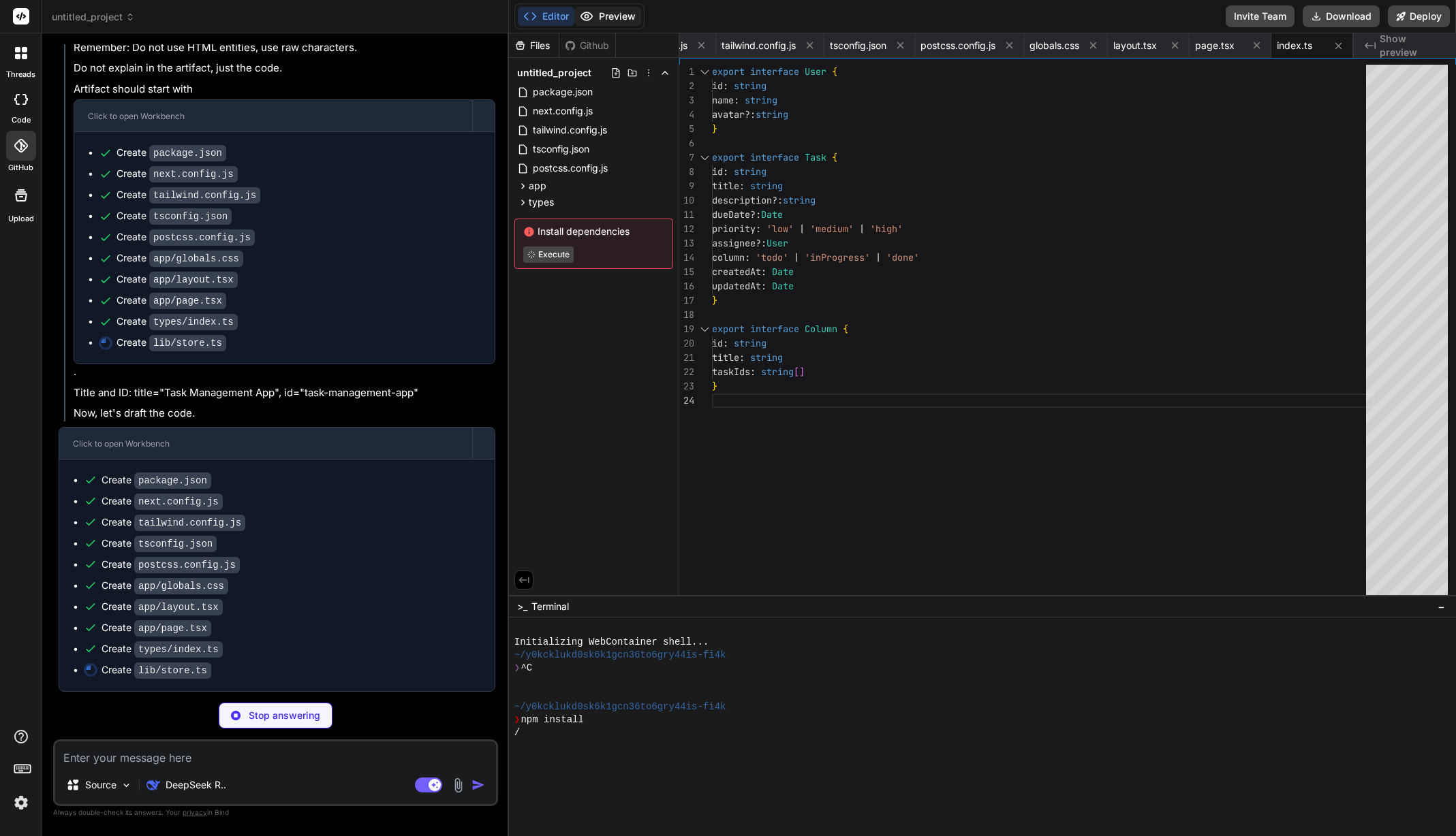
click at [585, 13] on icon at bounding box center [586, 16] width 12 height 8
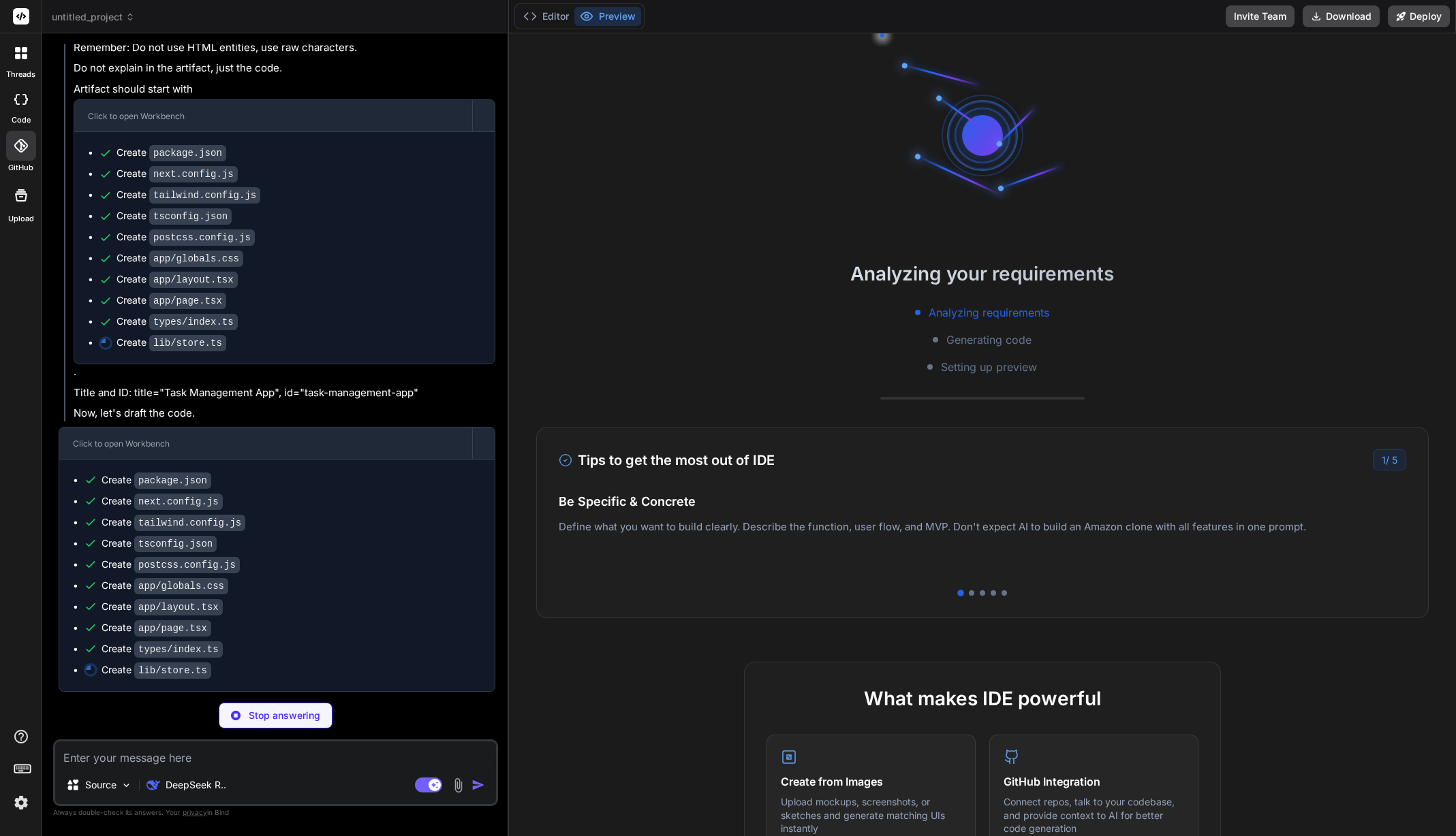
type textarea "x"
type textarea "}))"
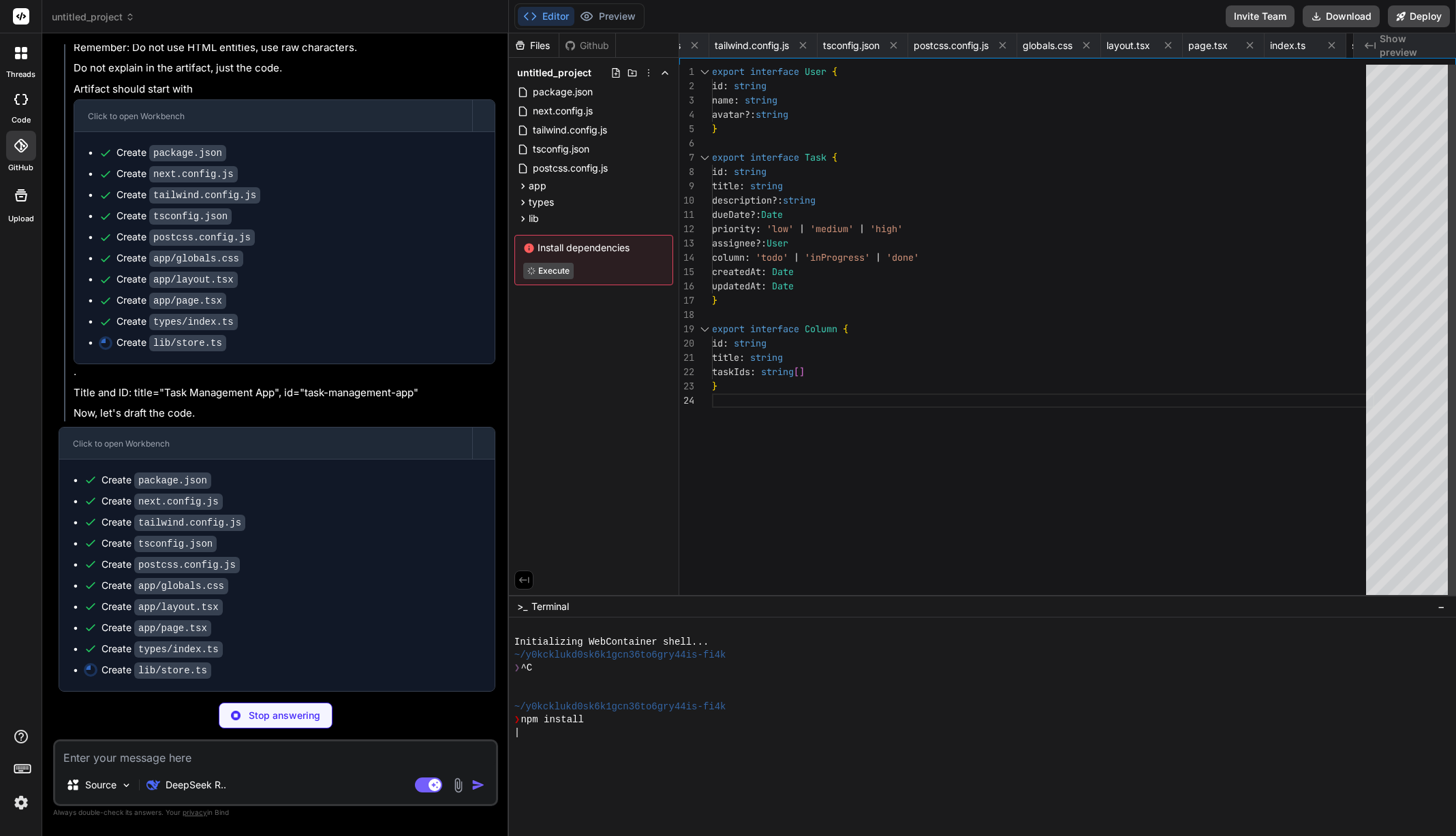
scroll to position [0, 240]
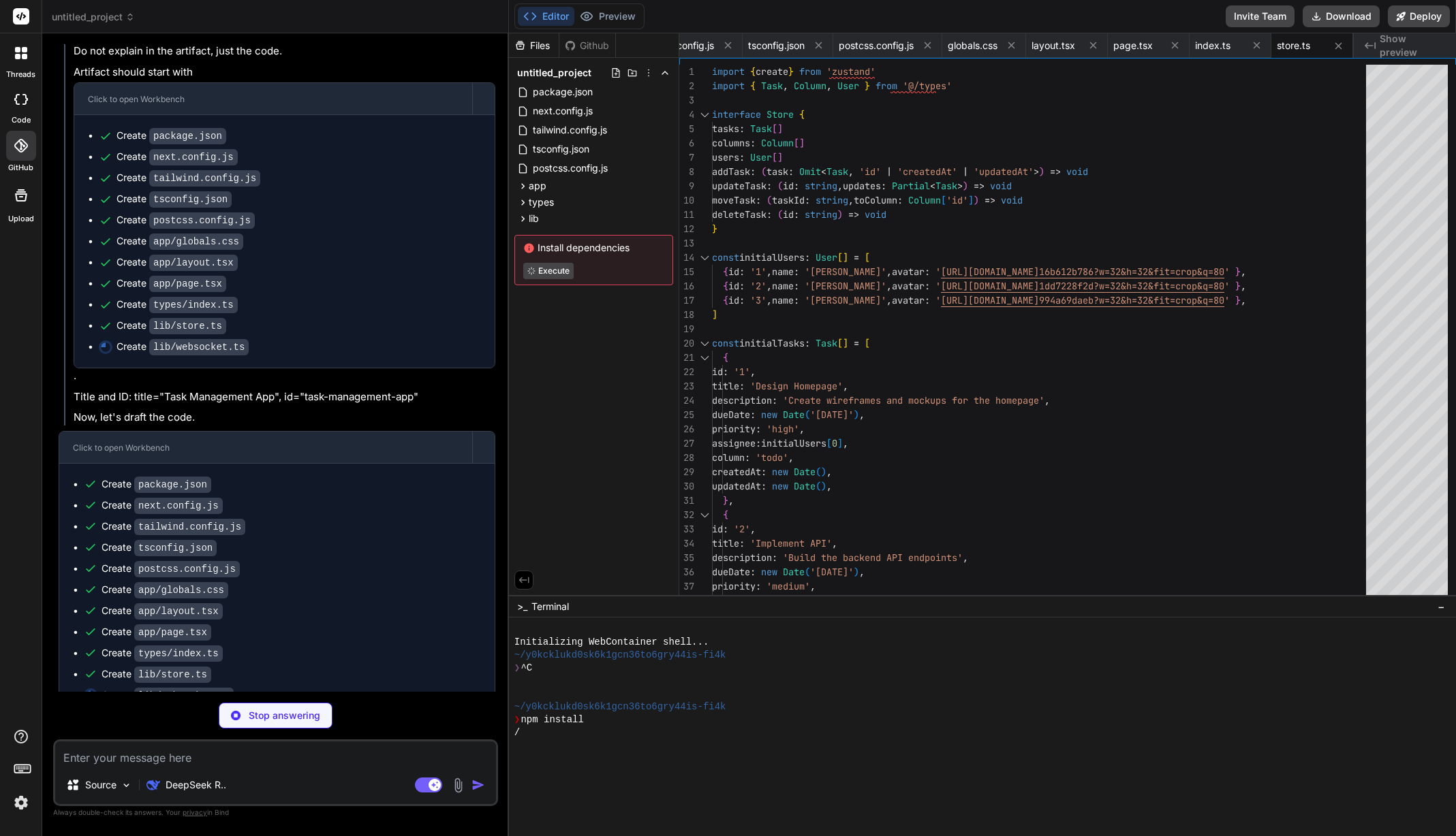
type textarea "x"
type textarea "console.log('WebSocket message sent:', message) }"
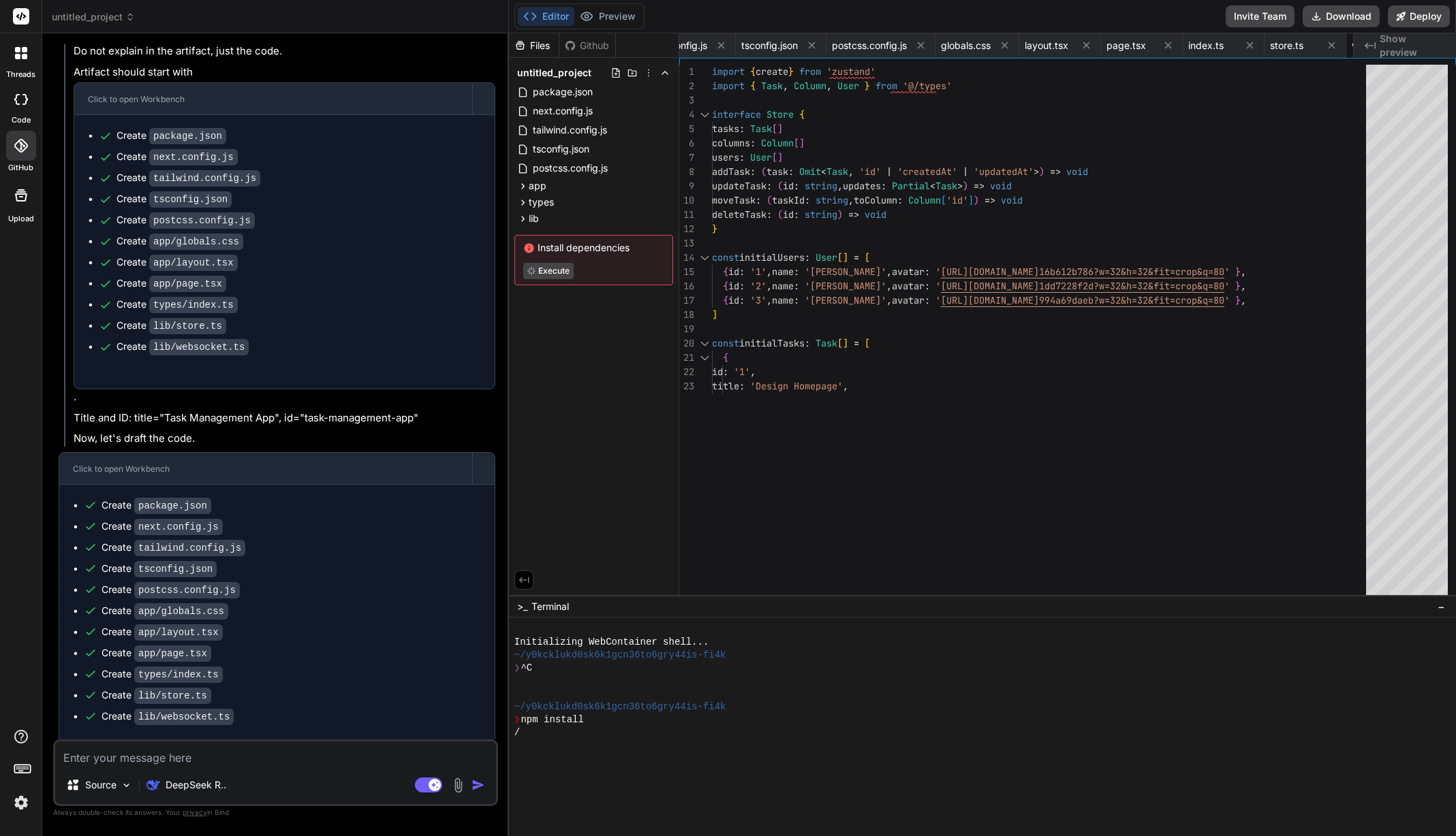
type textarea "x"
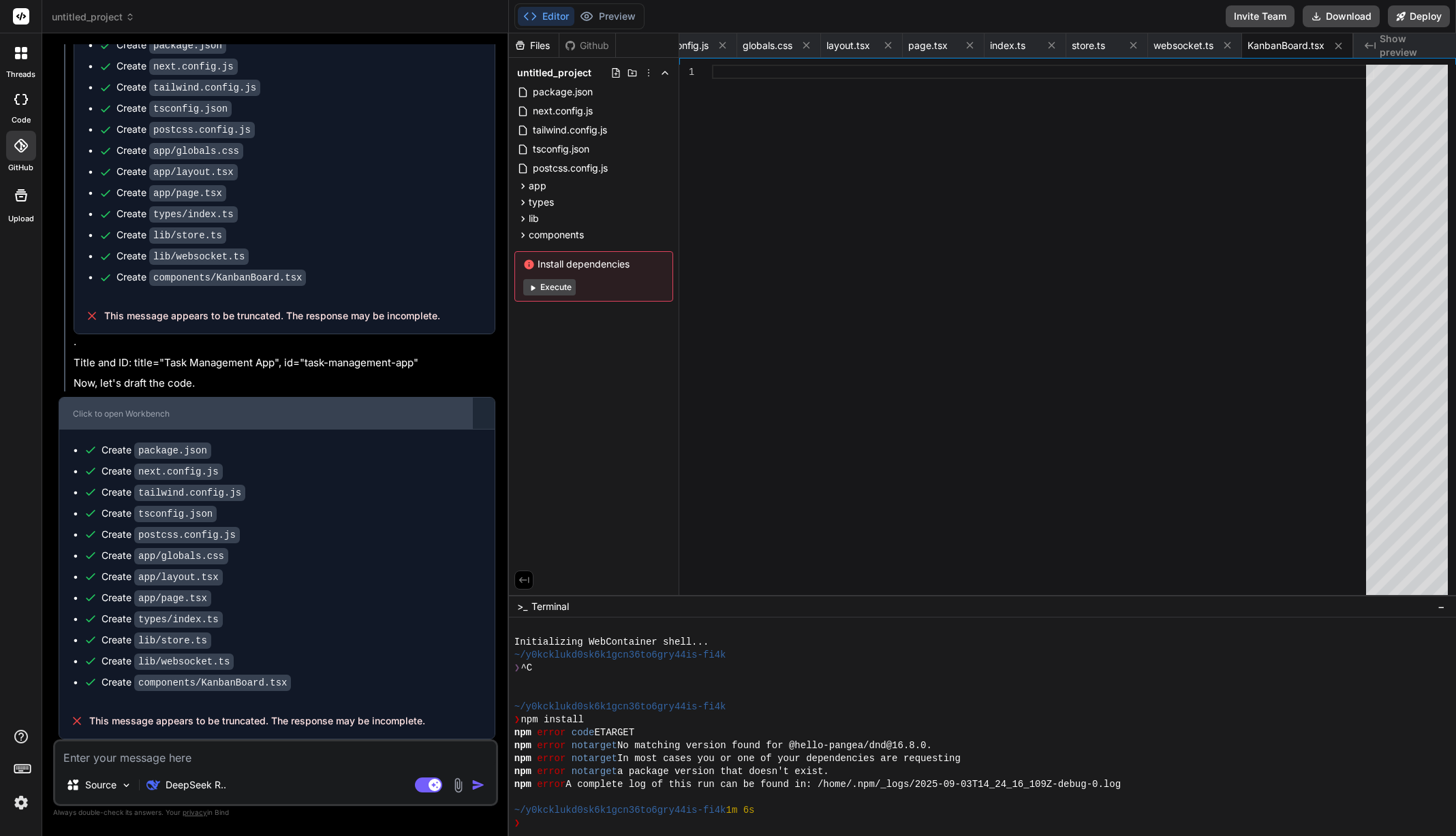
scroll to position [2467, 0]
click at [544, 289] on button "Execute" at bounding box center [549, 287] width 53 height 16
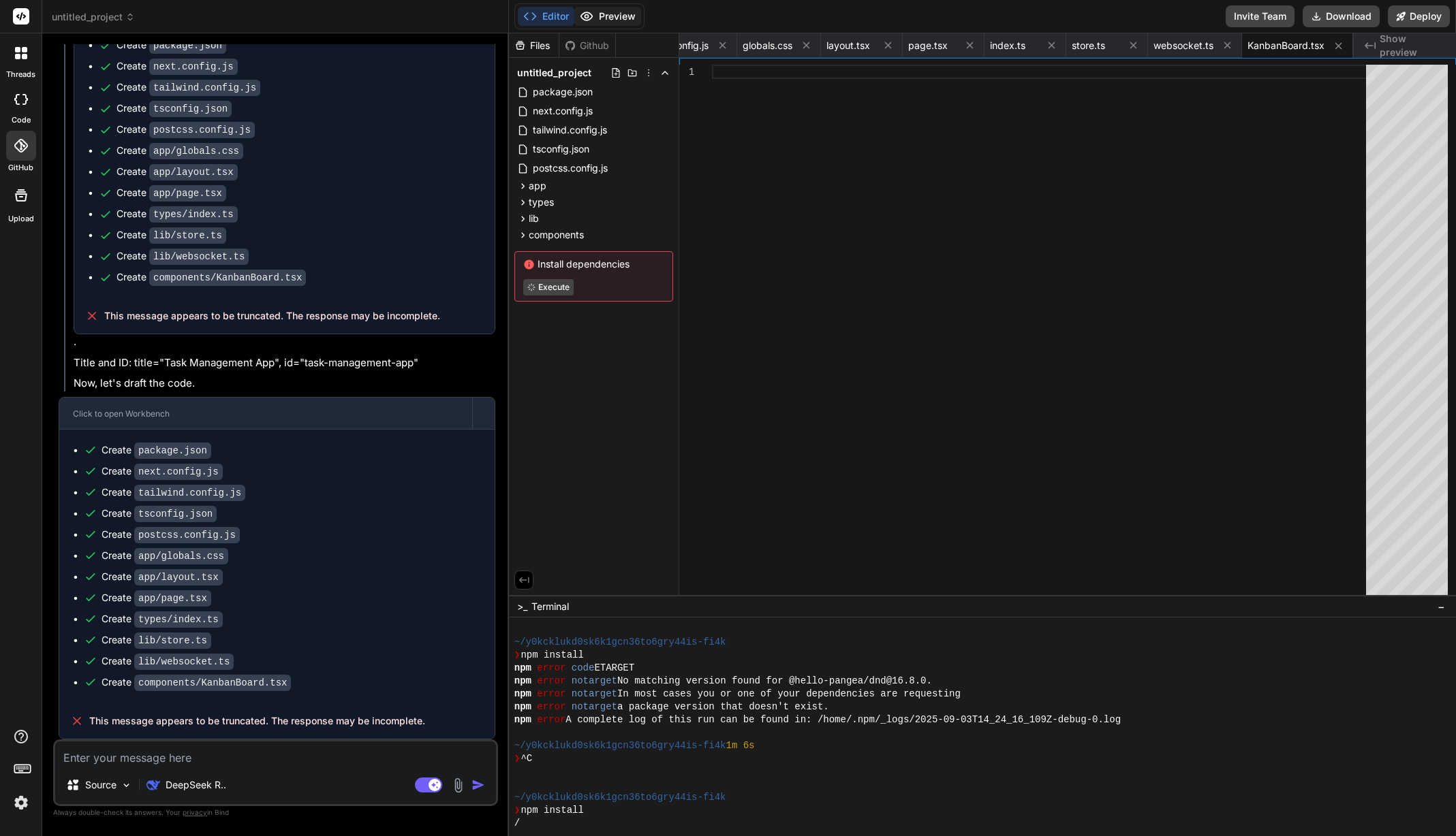
click at [597, 16] on button "Preview" at bounding box center [607, 16] width 67 height 19
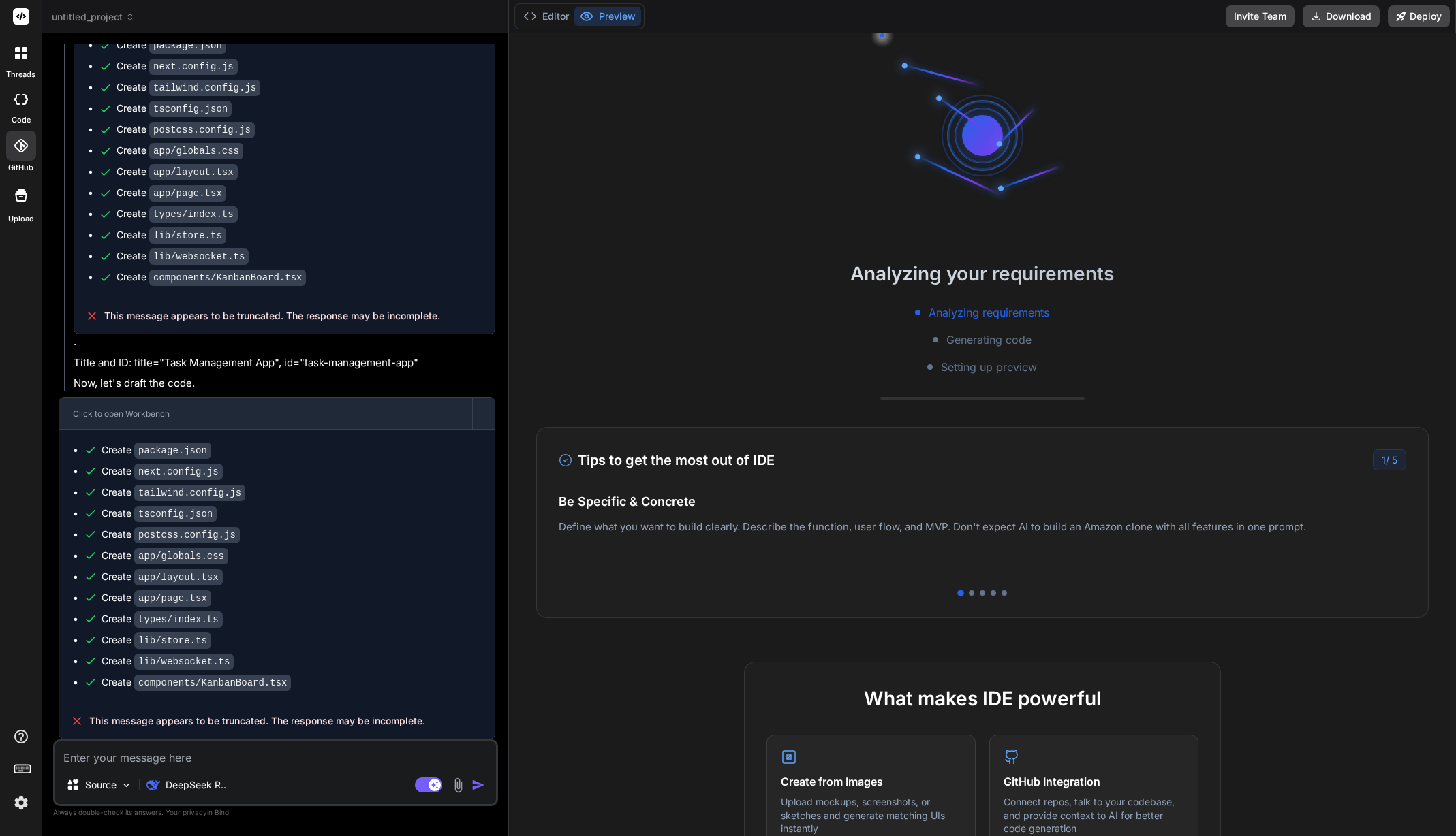
scroll to position [155, 0]
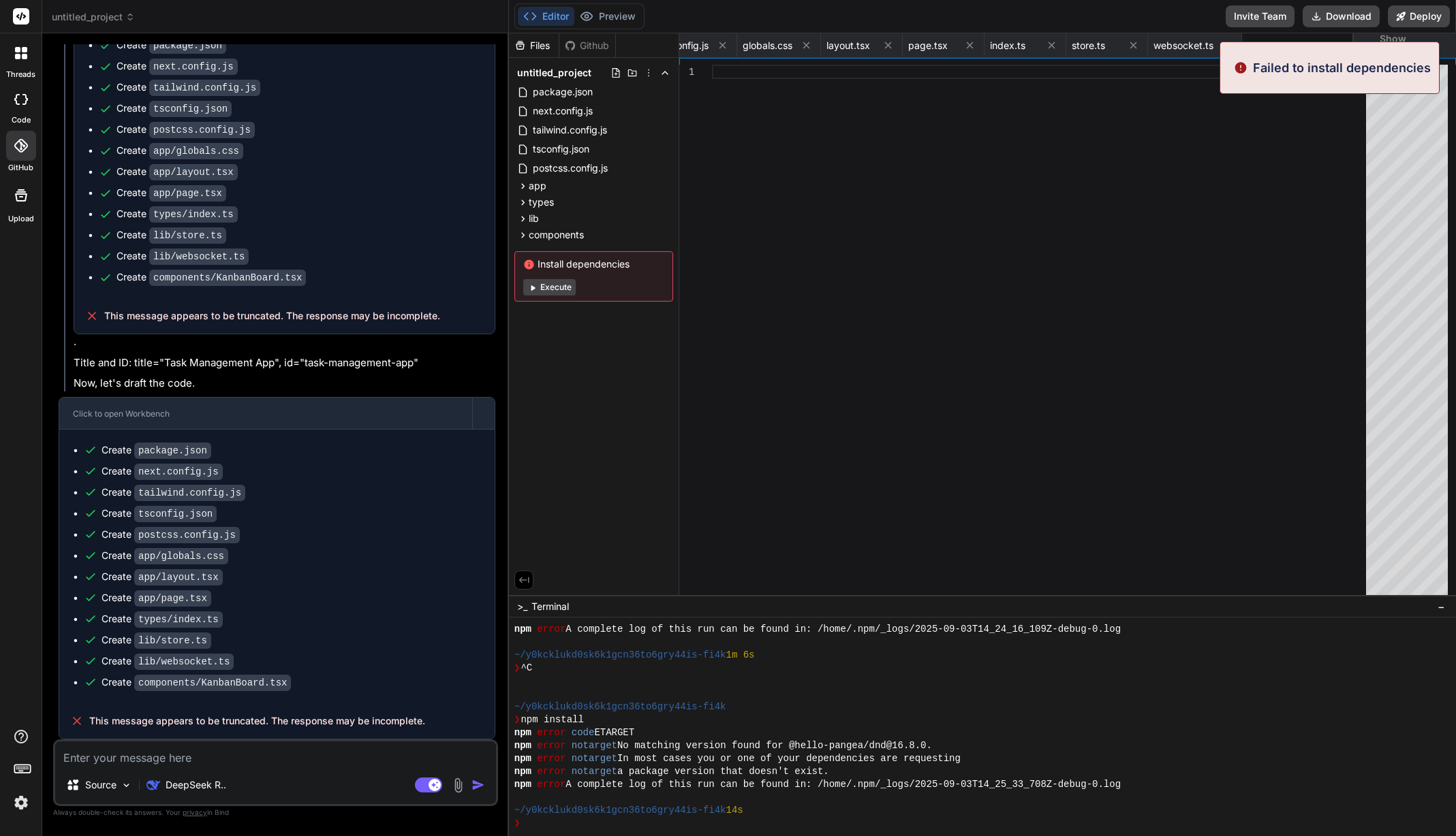
click at [239, 765] on textarea at bounding box center [275, 754] width 441 height 24
type textarea "x"
type textarea "f"
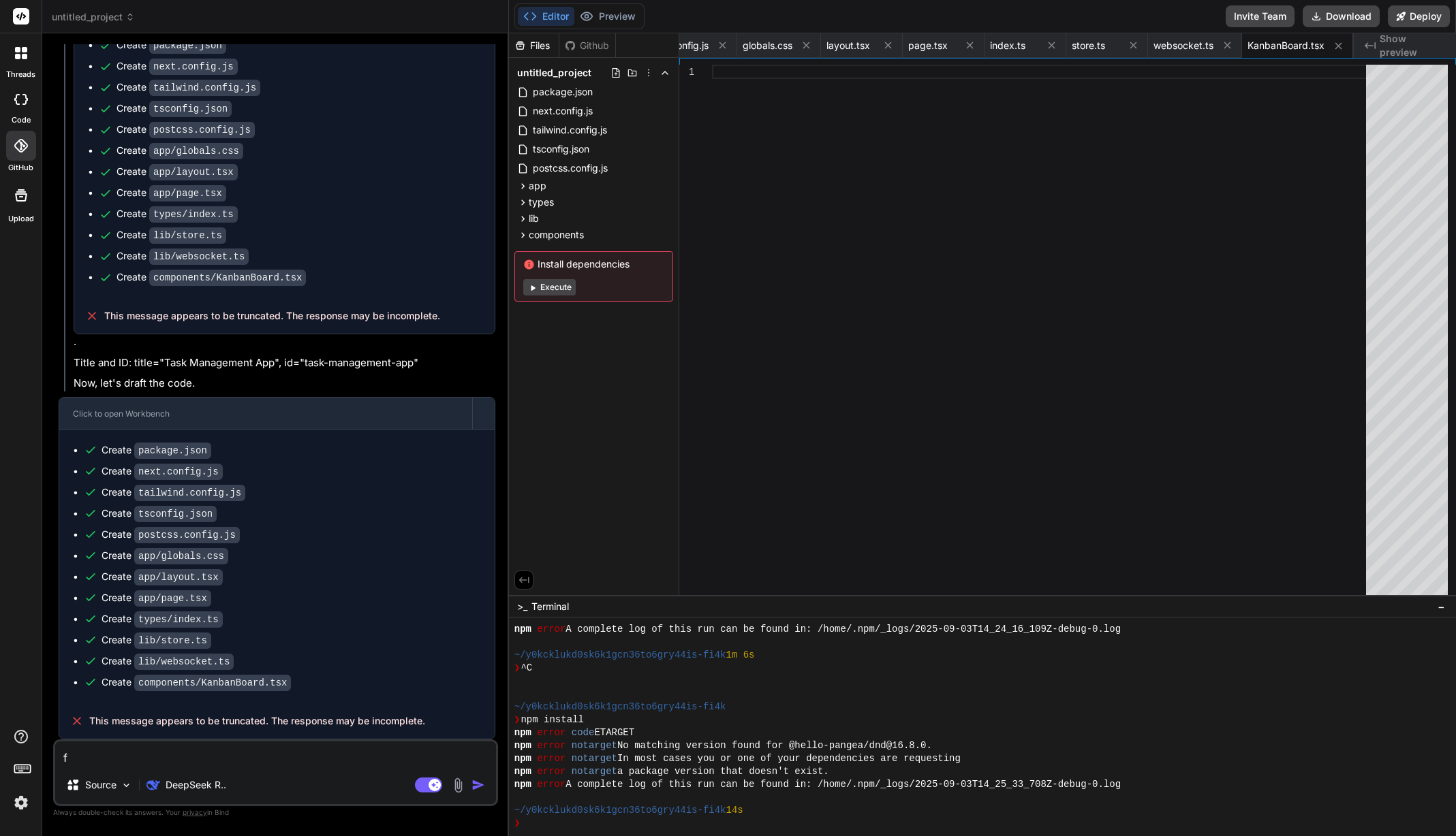
type textarea "x"
type textarea "fa"
type textarea "x"
type textarea "fai"
type textarea "x"
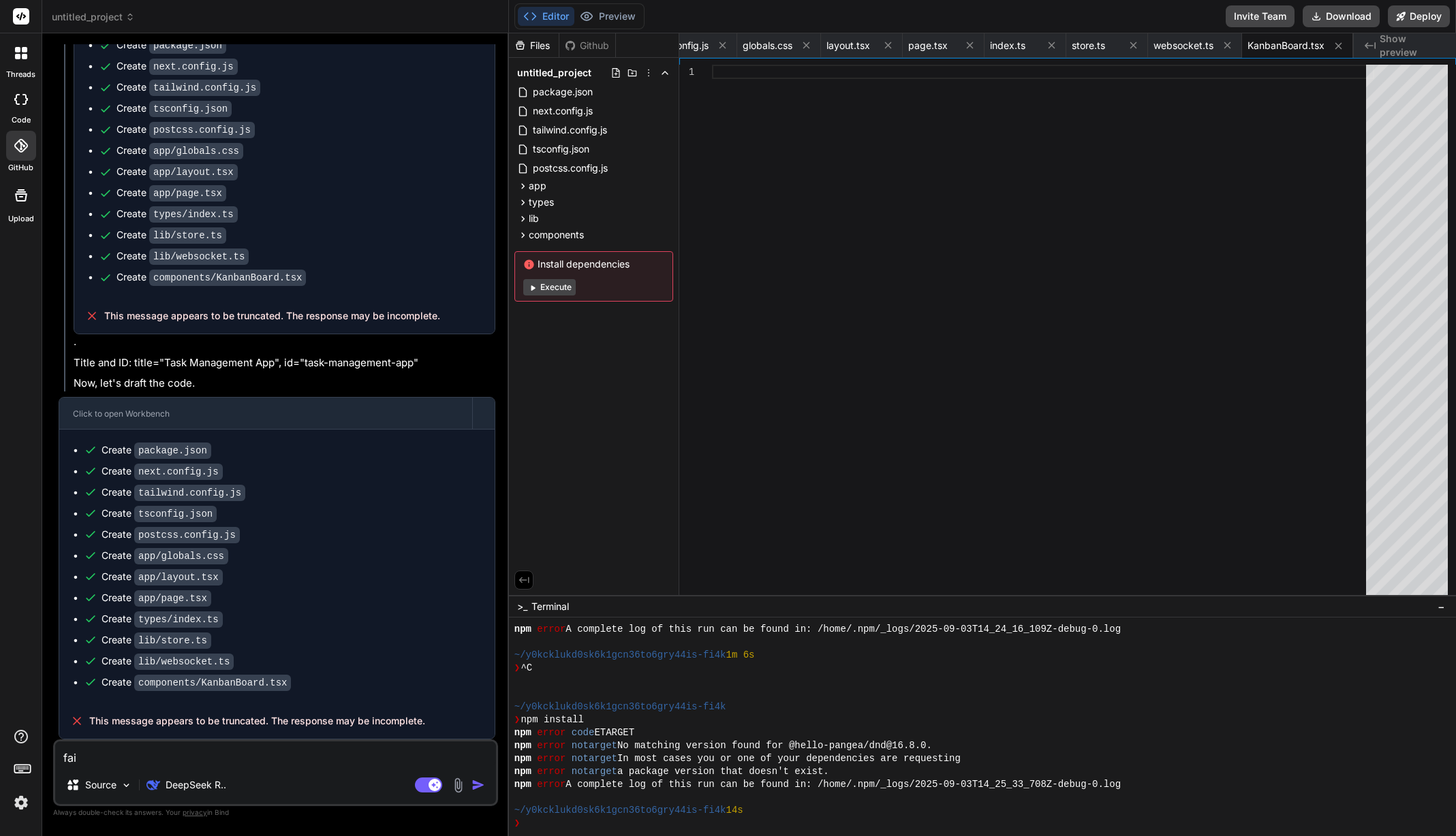
type textarea "fail"
type textarea "x"
type textarea "faile"
type textarea "x"
type textarea "failed"
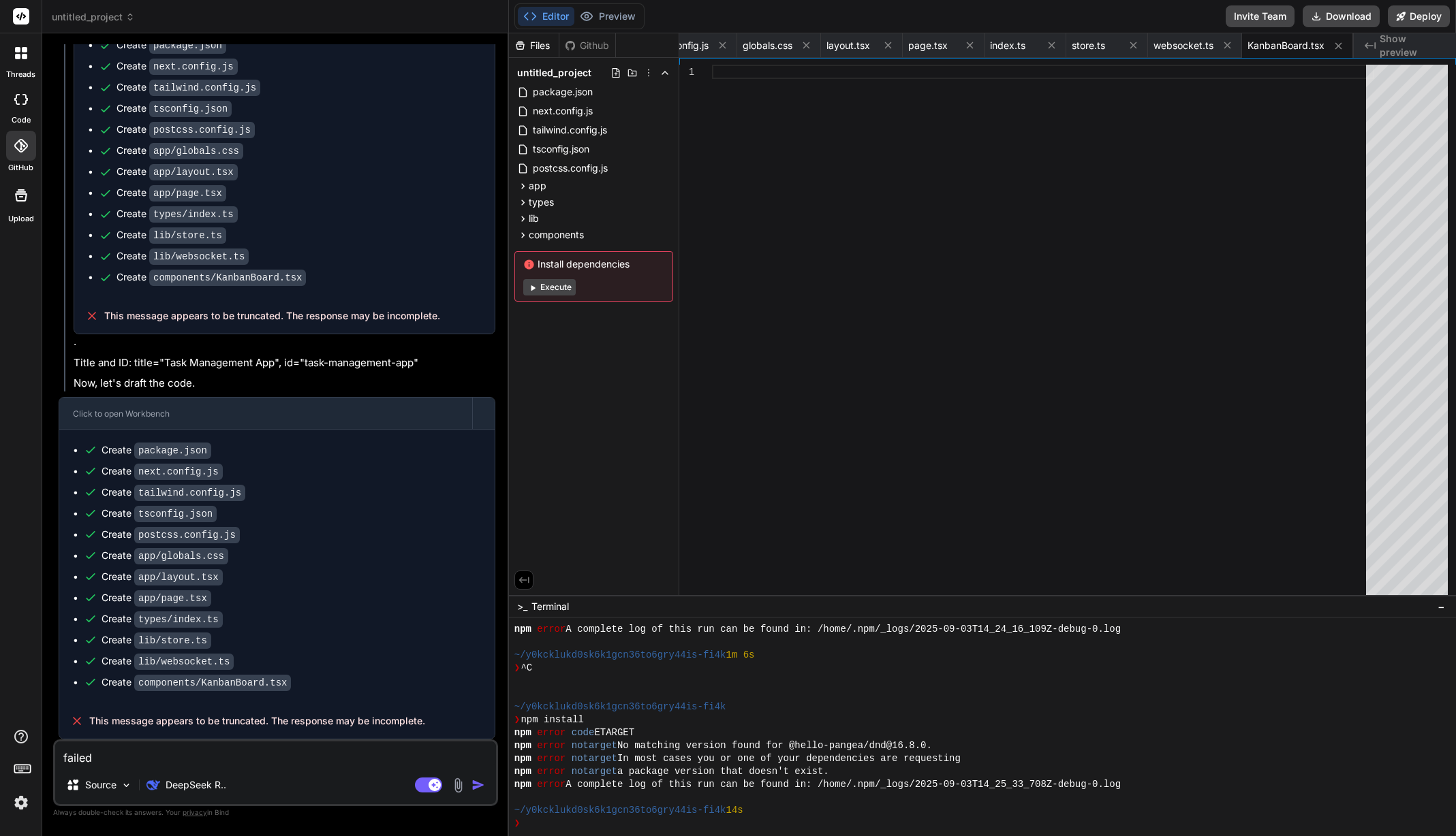
type textarea "x"
type textarea "failed"
type textarea "x"
type textarea "failed t"
type textarea "x"
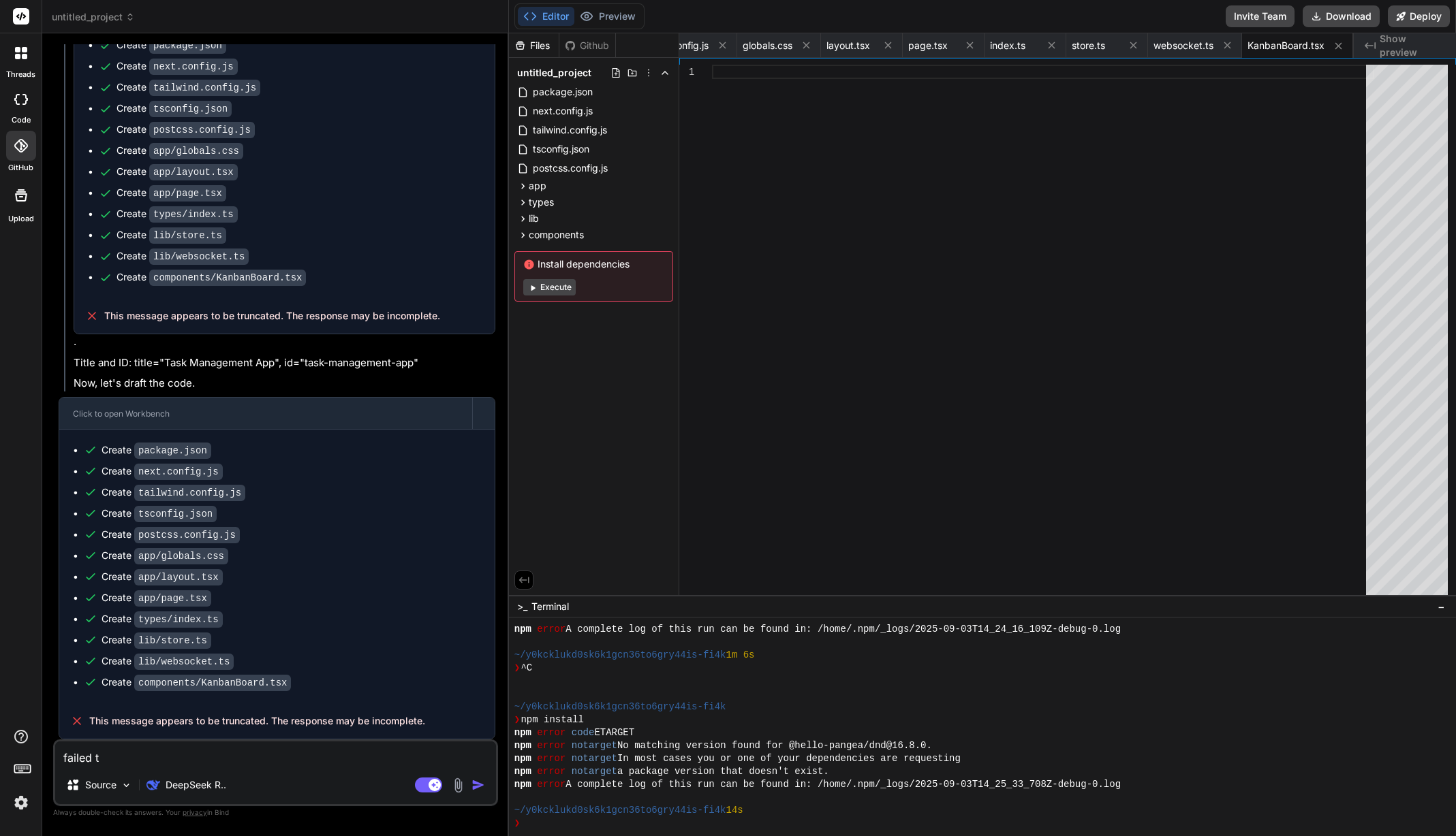
type textarea "failed to"
type textarea "x"
type textarea "failed to"
type textarea "x"
type textarea "failed to i"
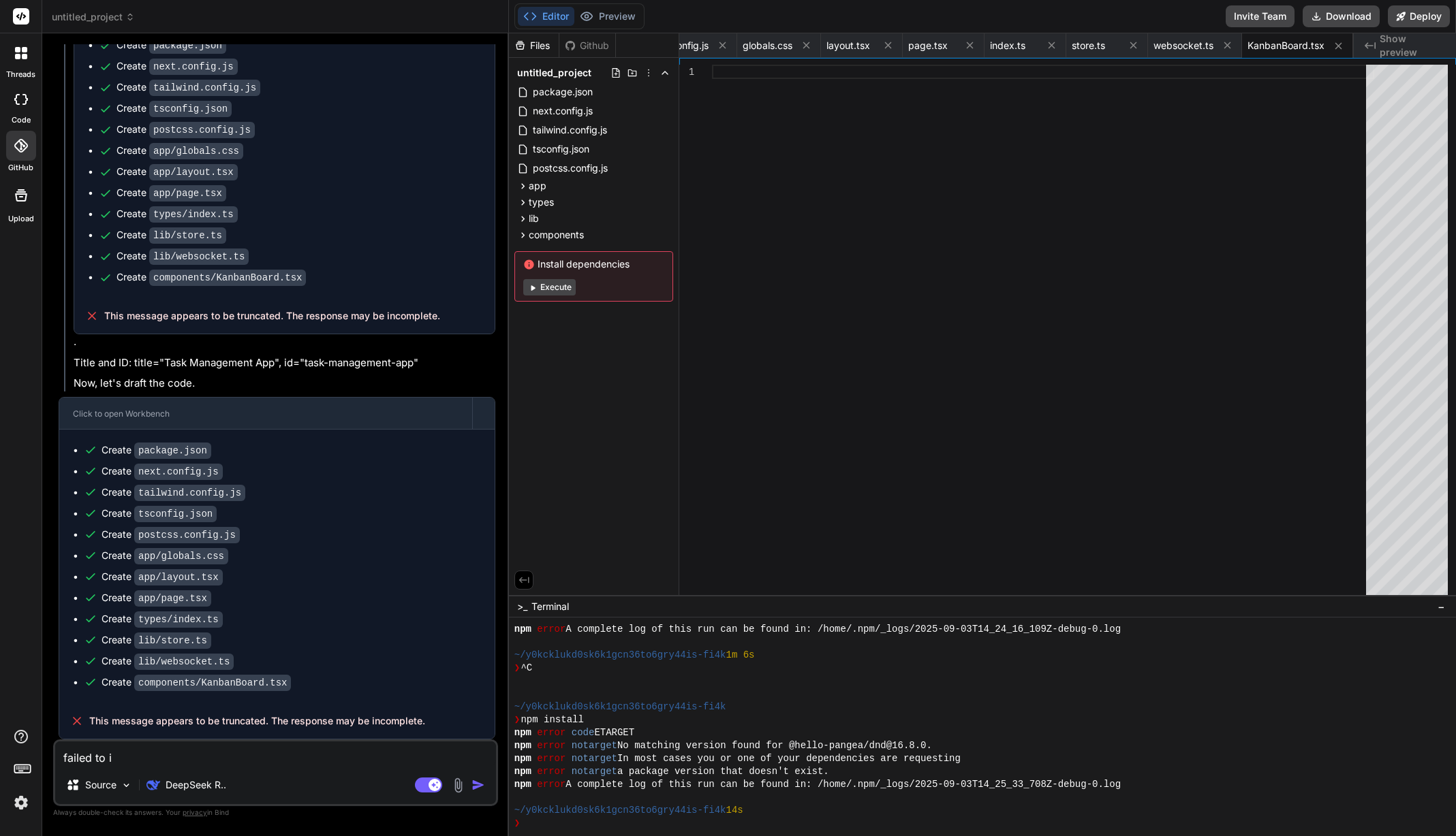
type textarea "x"
type textarea "failed to in"
type textarea "x"
type textarea "failed to ins"
type textarea "x"
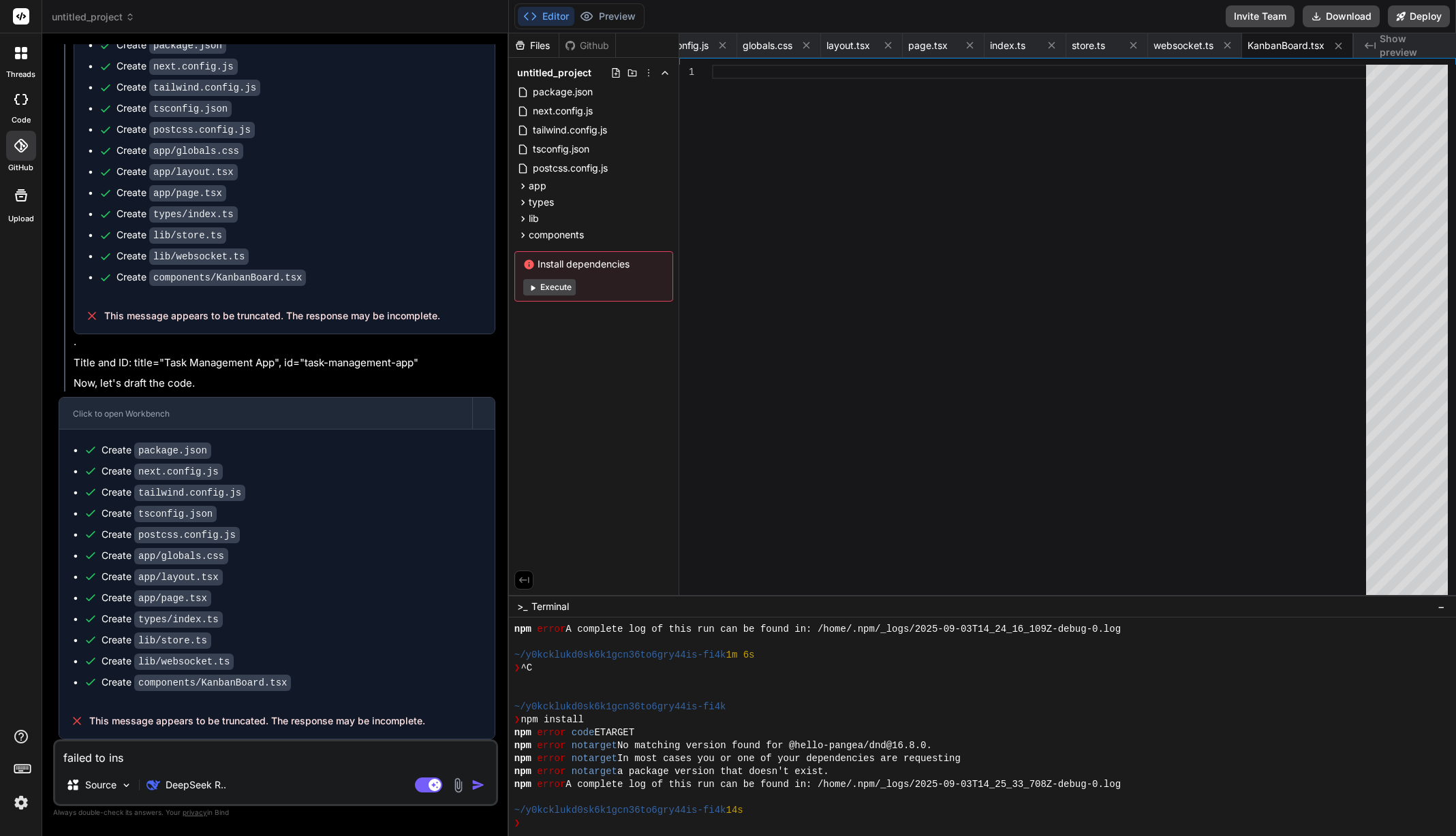
type textarea "failed to inst"
type textarea "x"
type textarea "failed to insta"
type textarea "x"
type textarea "failed to instal"
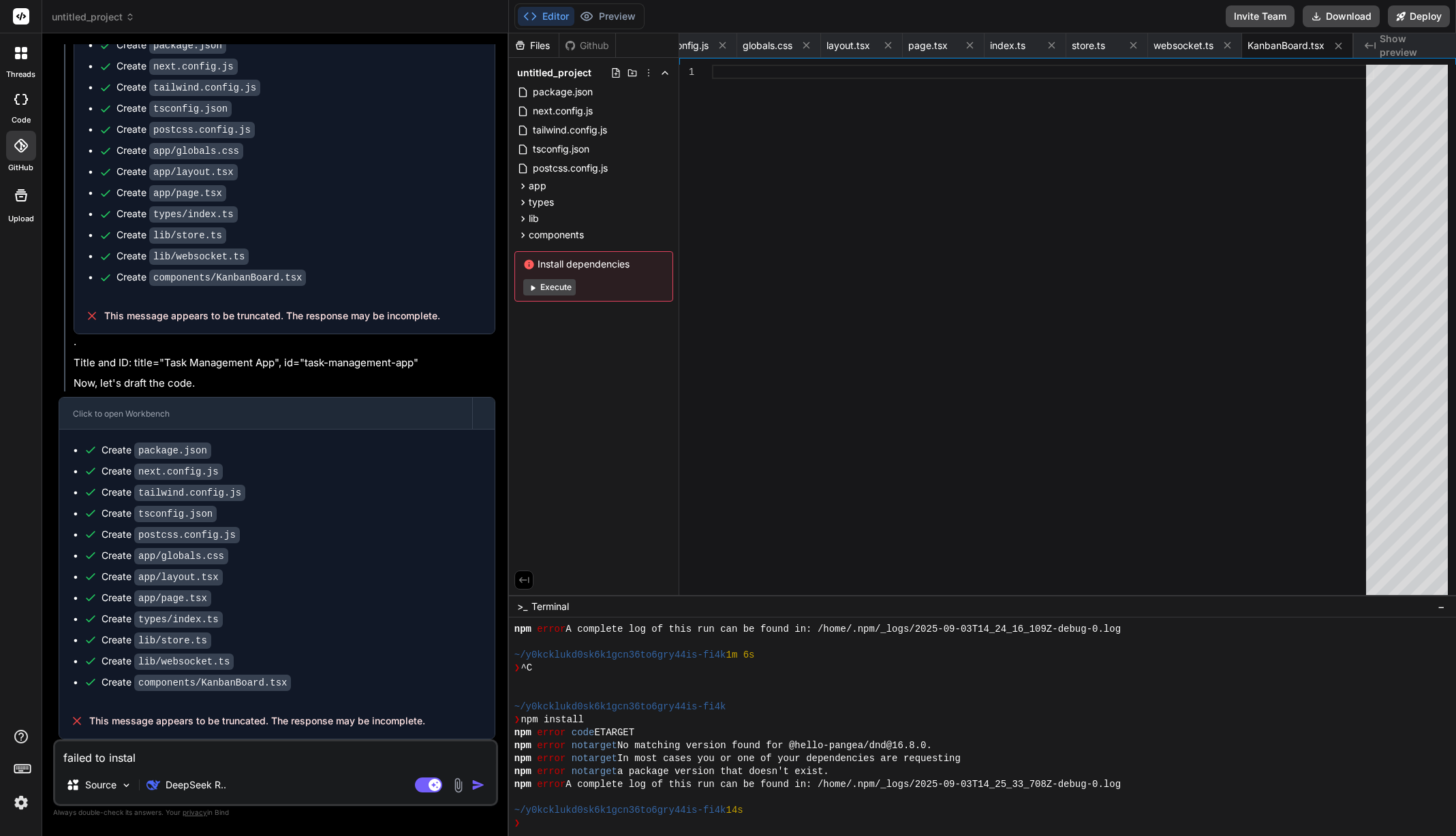
type textarea "x"
type textarea "failed to install"
type textarea "x"
type textarea "failed to install"
type textarea "x"
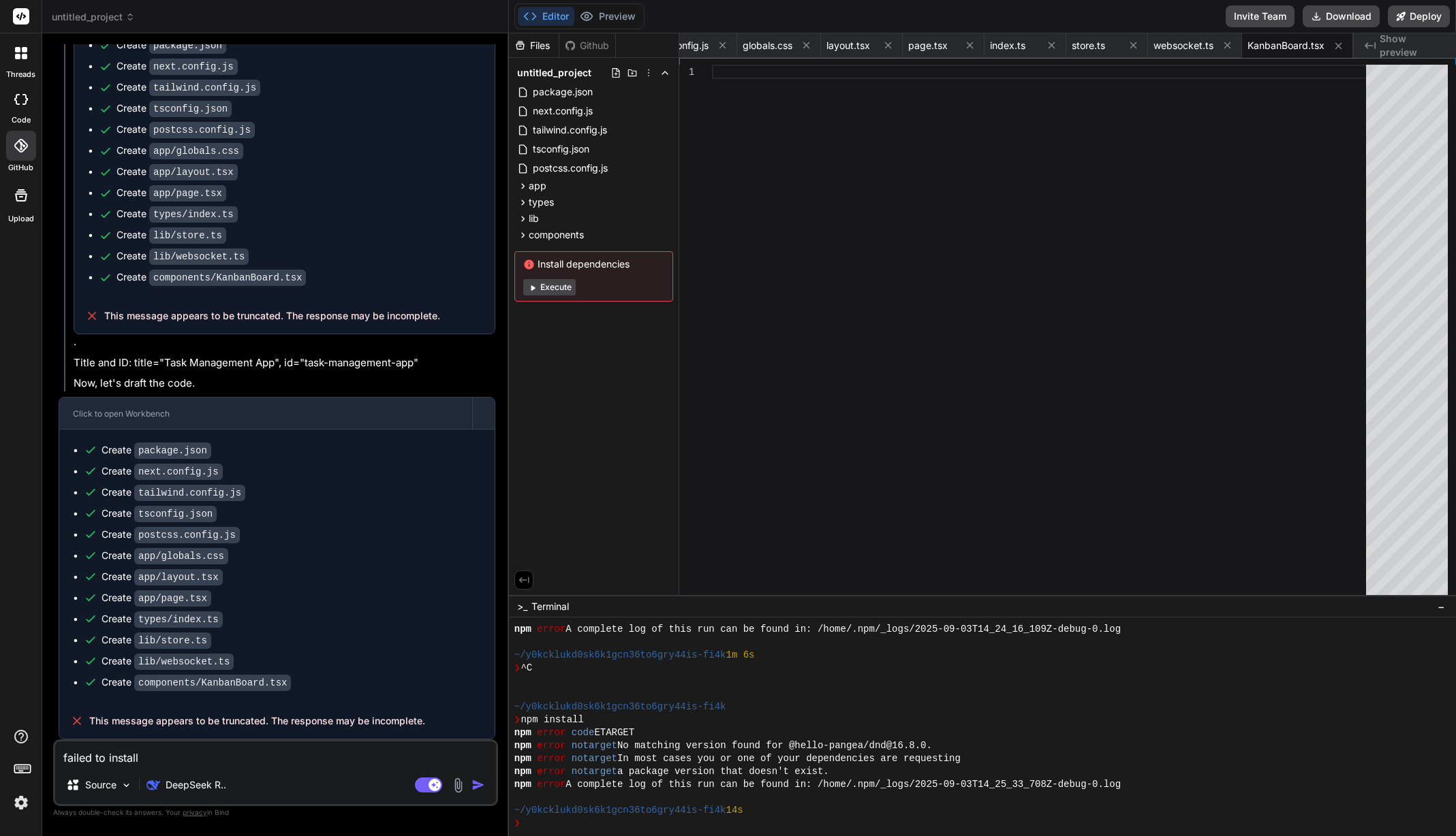
type textarea "failed to install d"
type textarea "x"
type textarea "failed to install de"
type textarea "x"
type textarea "failed to install dep"
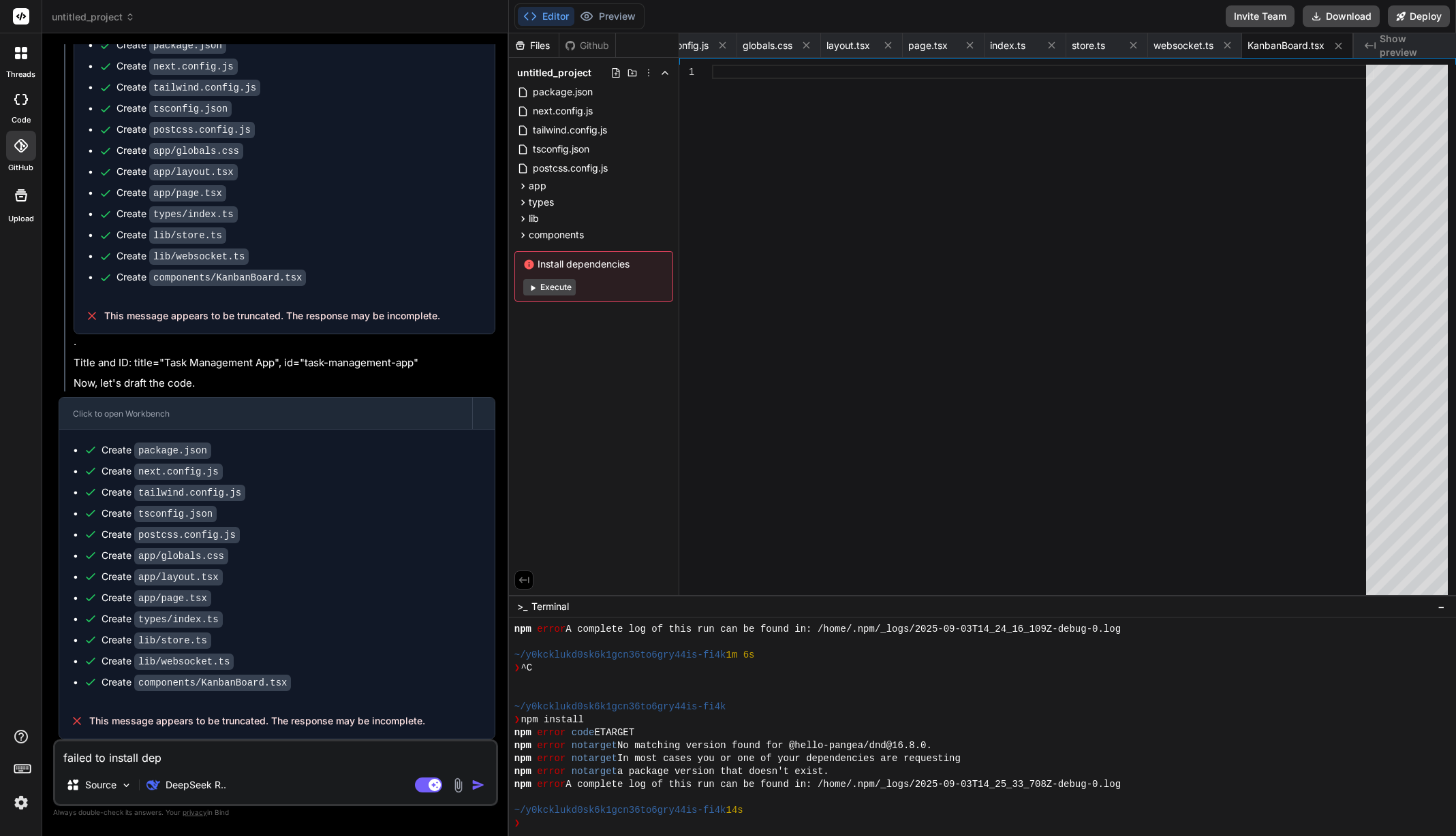
type textarea "x"
type textarea "failed to install depe"
type textarea "x"
type textarea "failed to install depen"
type textarea "x"
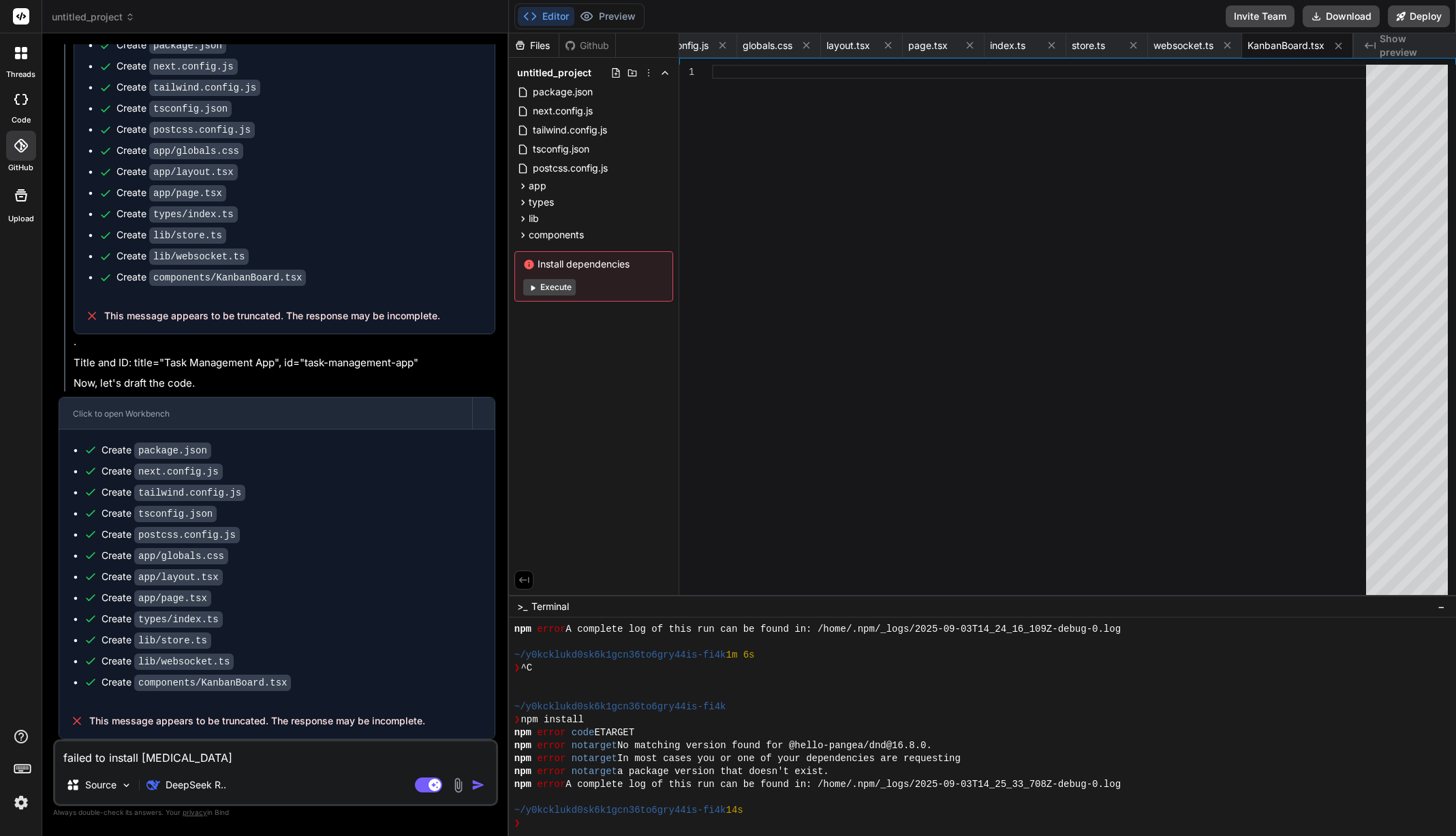
type textarea "failed to install depend"
type textarea "x"
type textarea "failed to install depende"
type textarea "x"
type textarea "failed to install dependen"
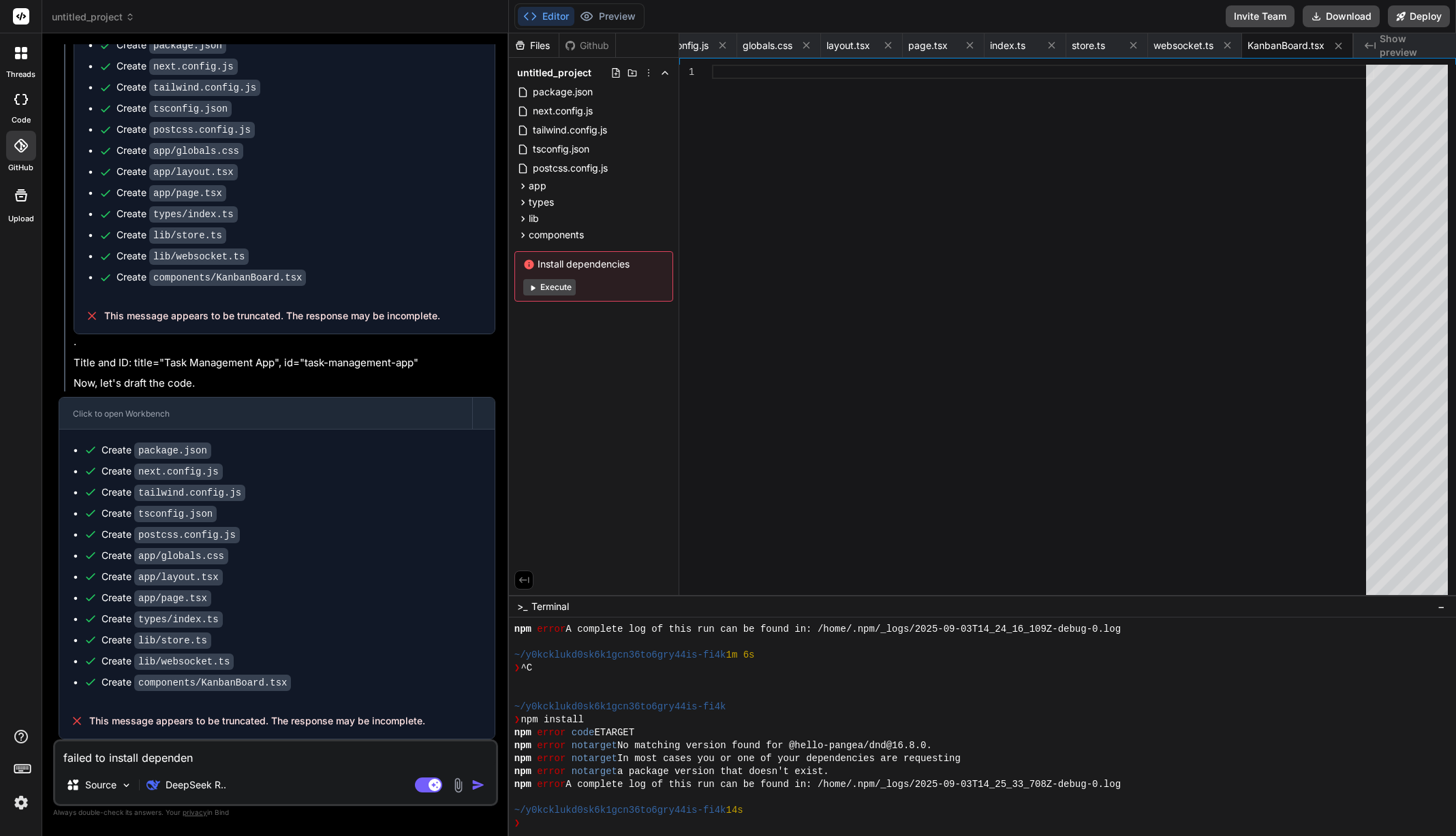
type textarea "x"
type textarea "failed to install dependenc"
type textarea "x"
type textarea "failed to install dependenci"
type textarea "x"
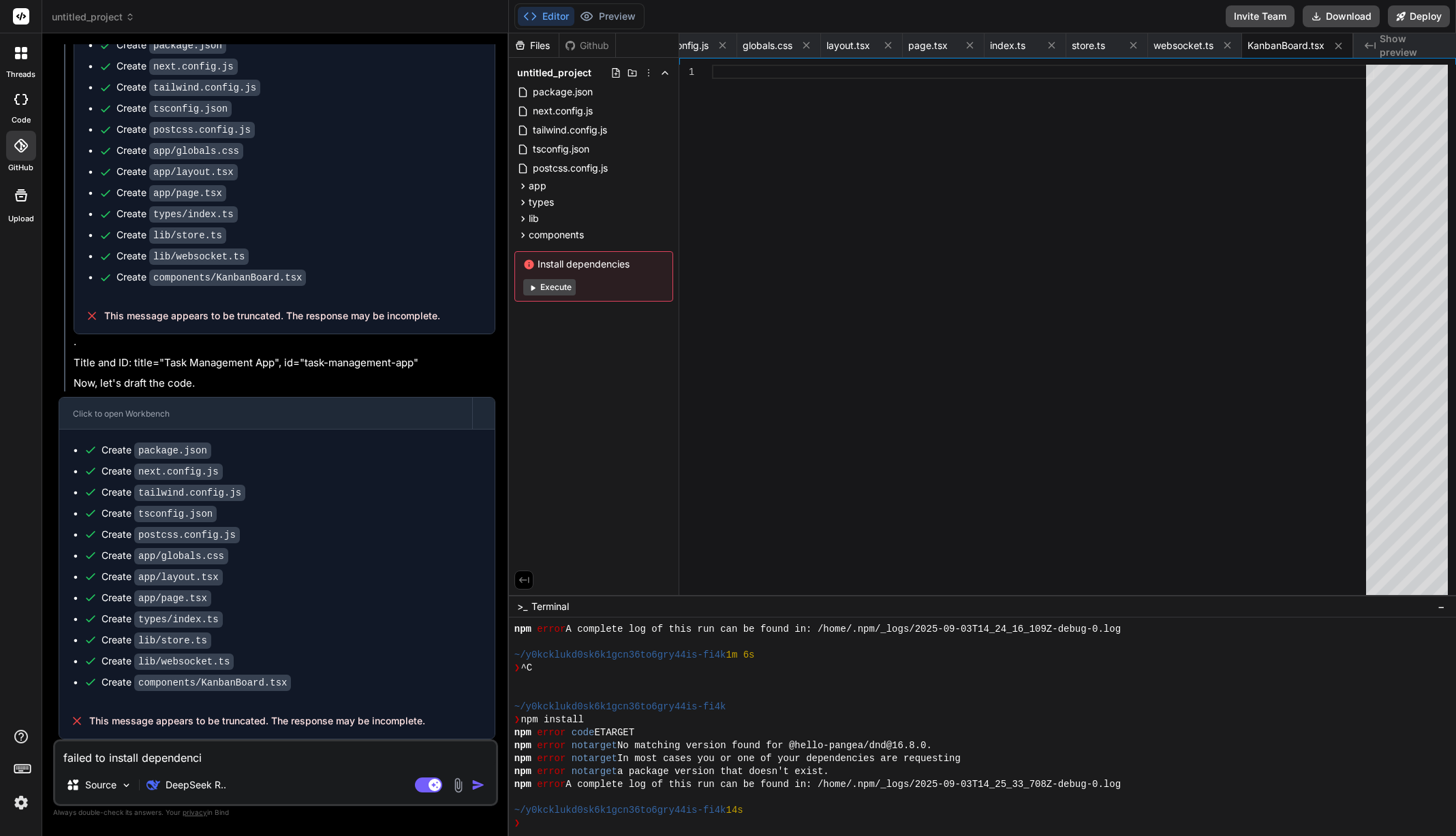
type textarea "failed to install dependencie"
type textarea "x"
type textarea "failed to install dependencies"
type textarea "x"
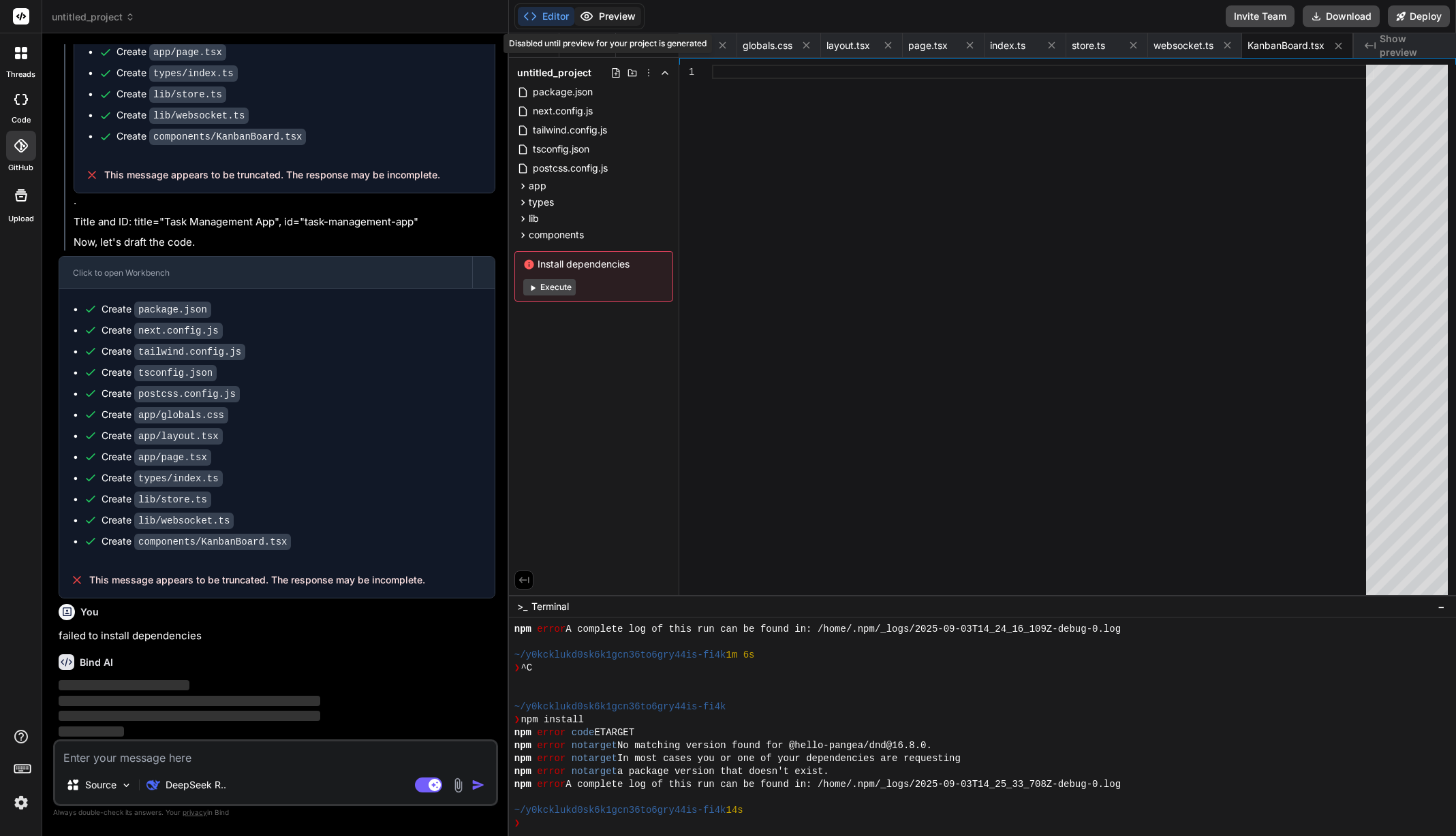
scroll to position [2608, 0]
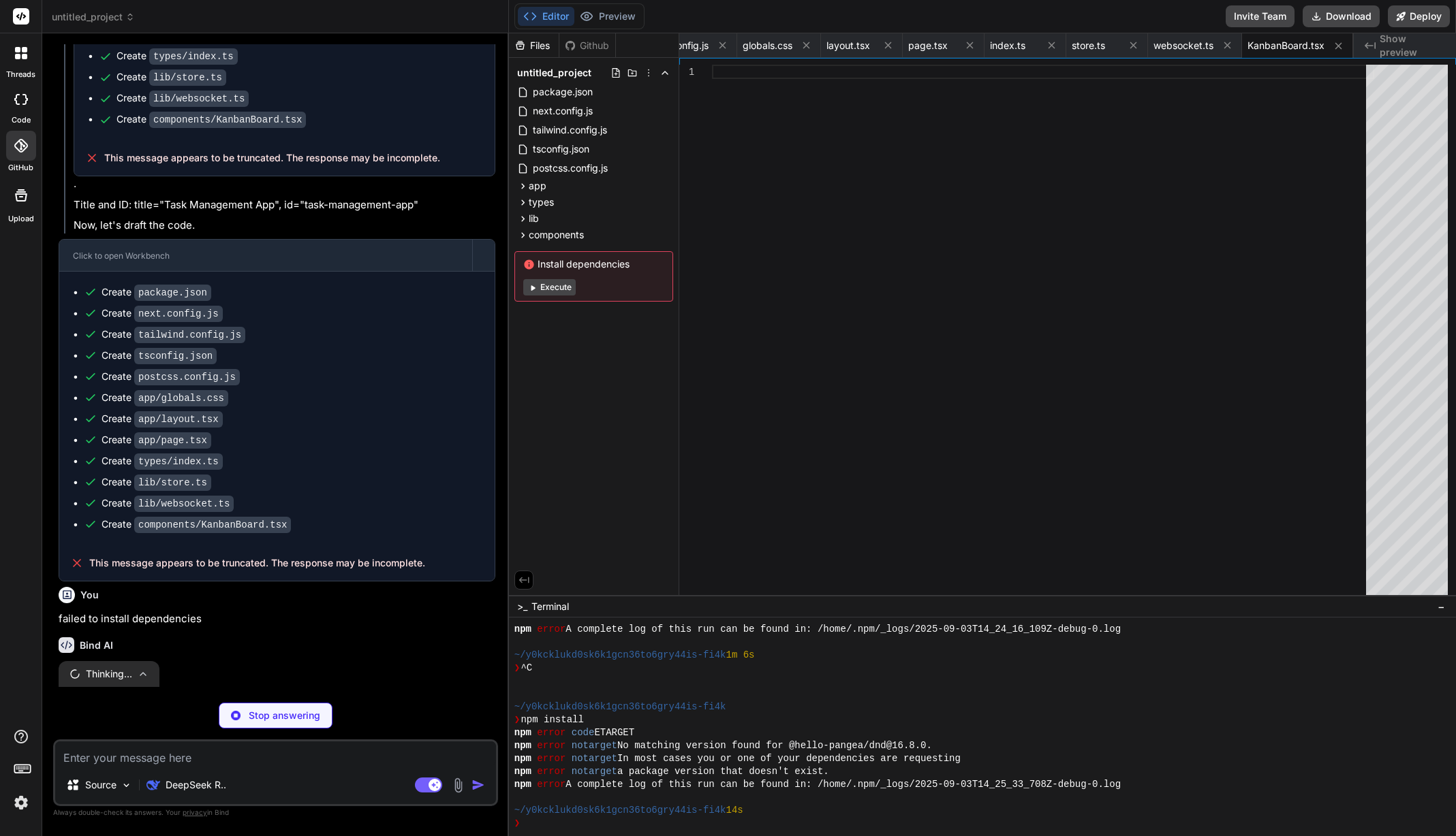
click at [544, 17] on button "Editor" at bounding box center [546, 16] width 56 height 19
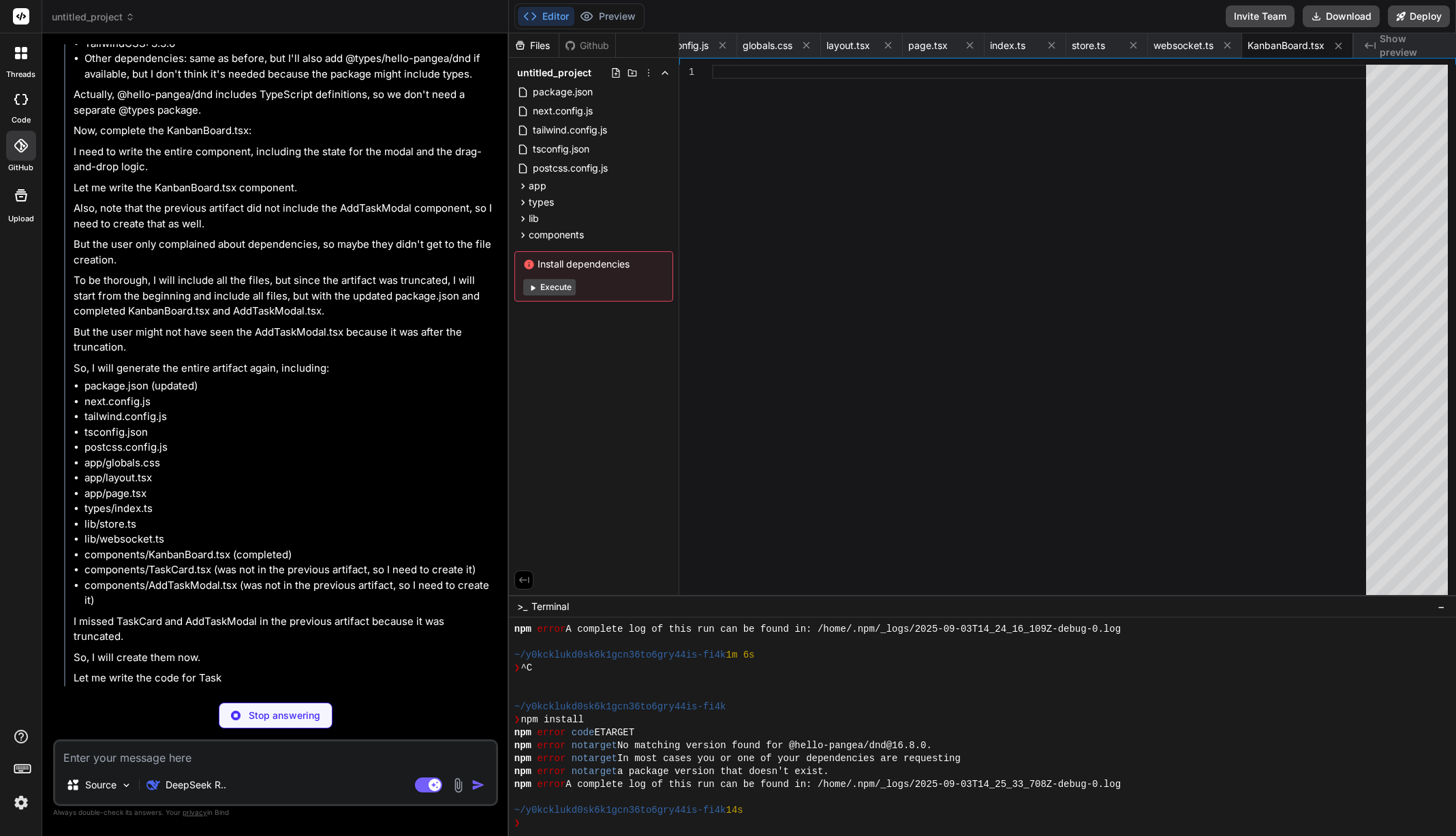
scroll to position [4520, 0]
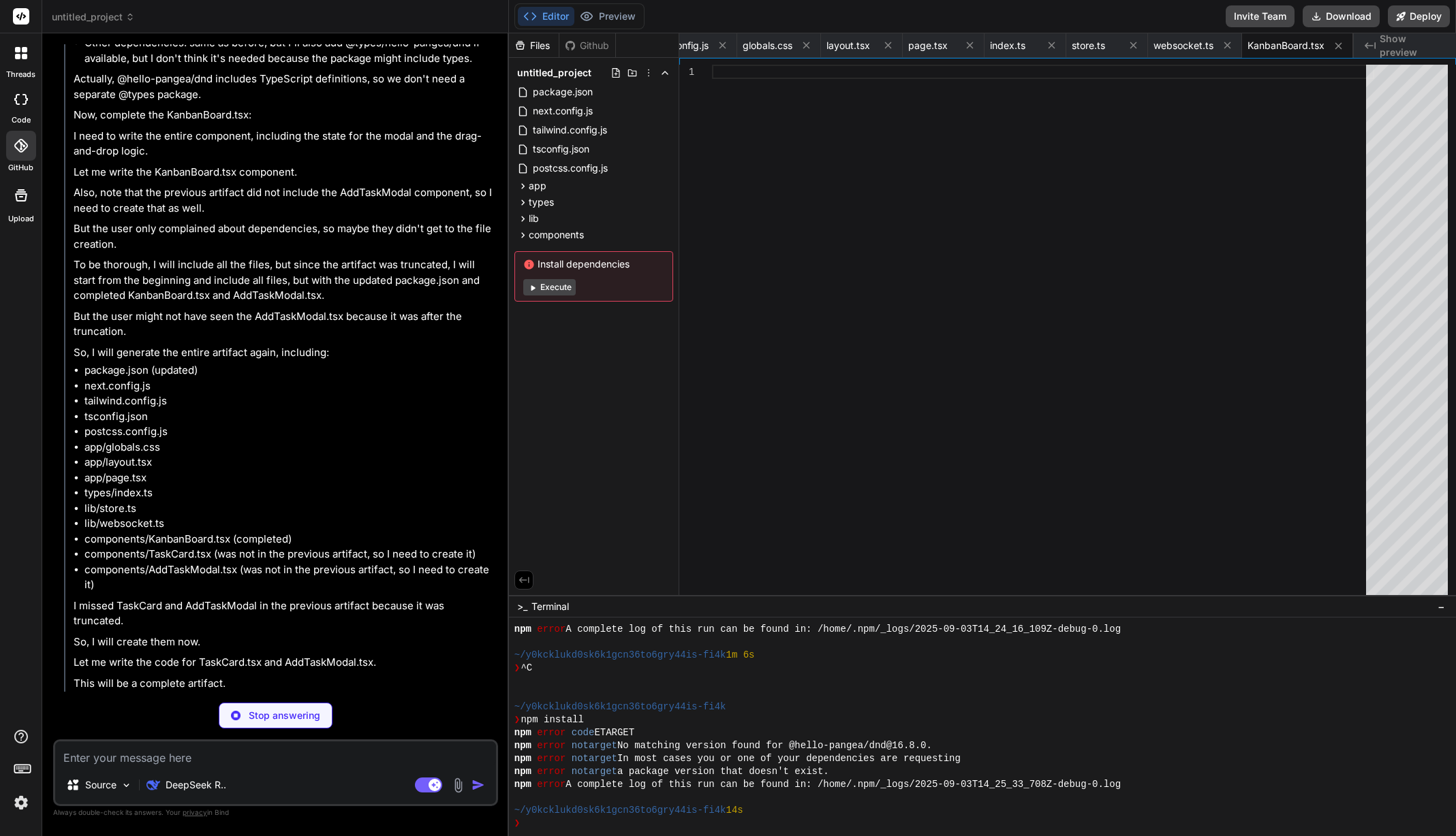
click at [27, 798] on img at bounding box center [21, 803] width 24 height 24
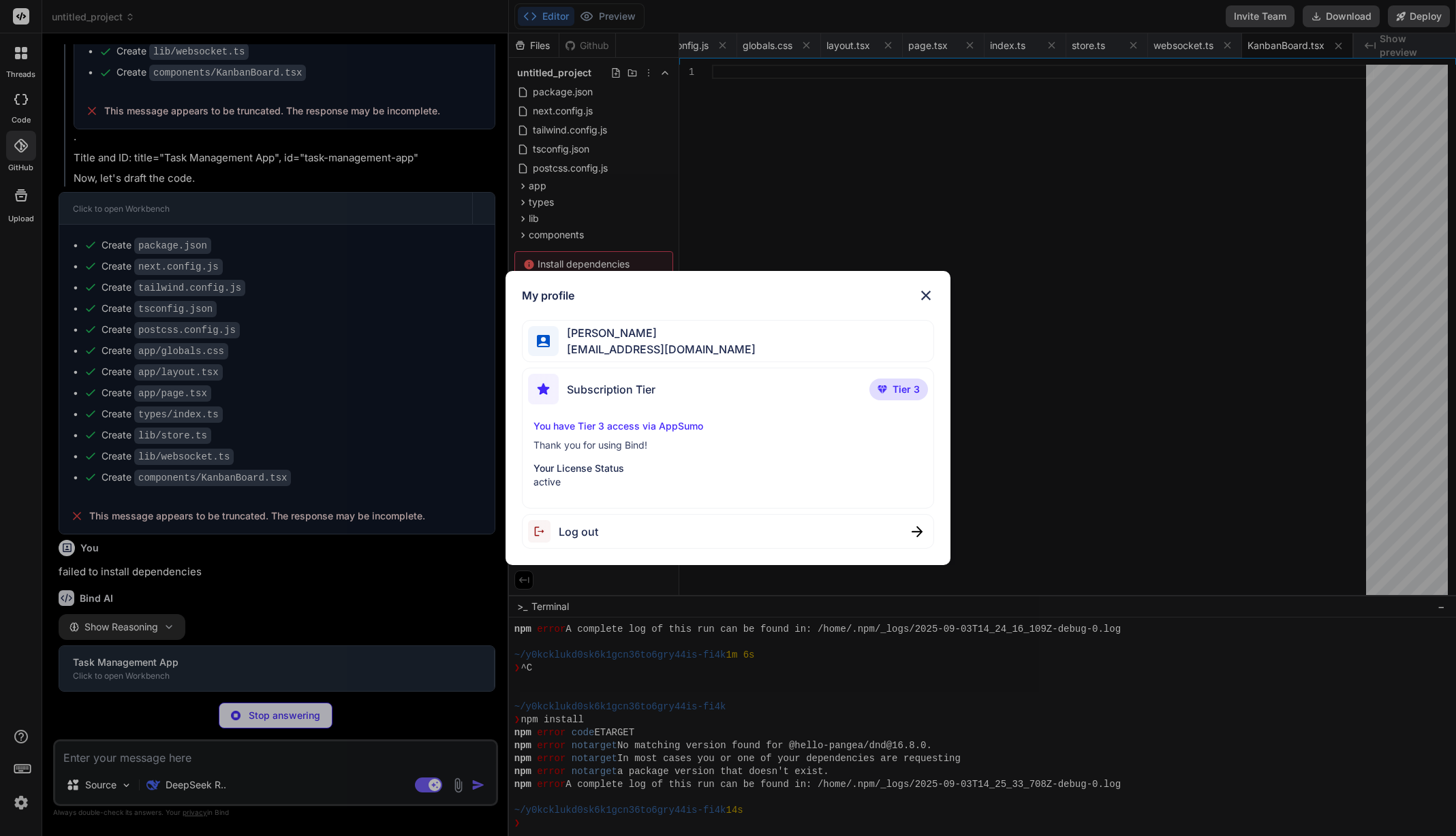
scroll to position [2715, 0]
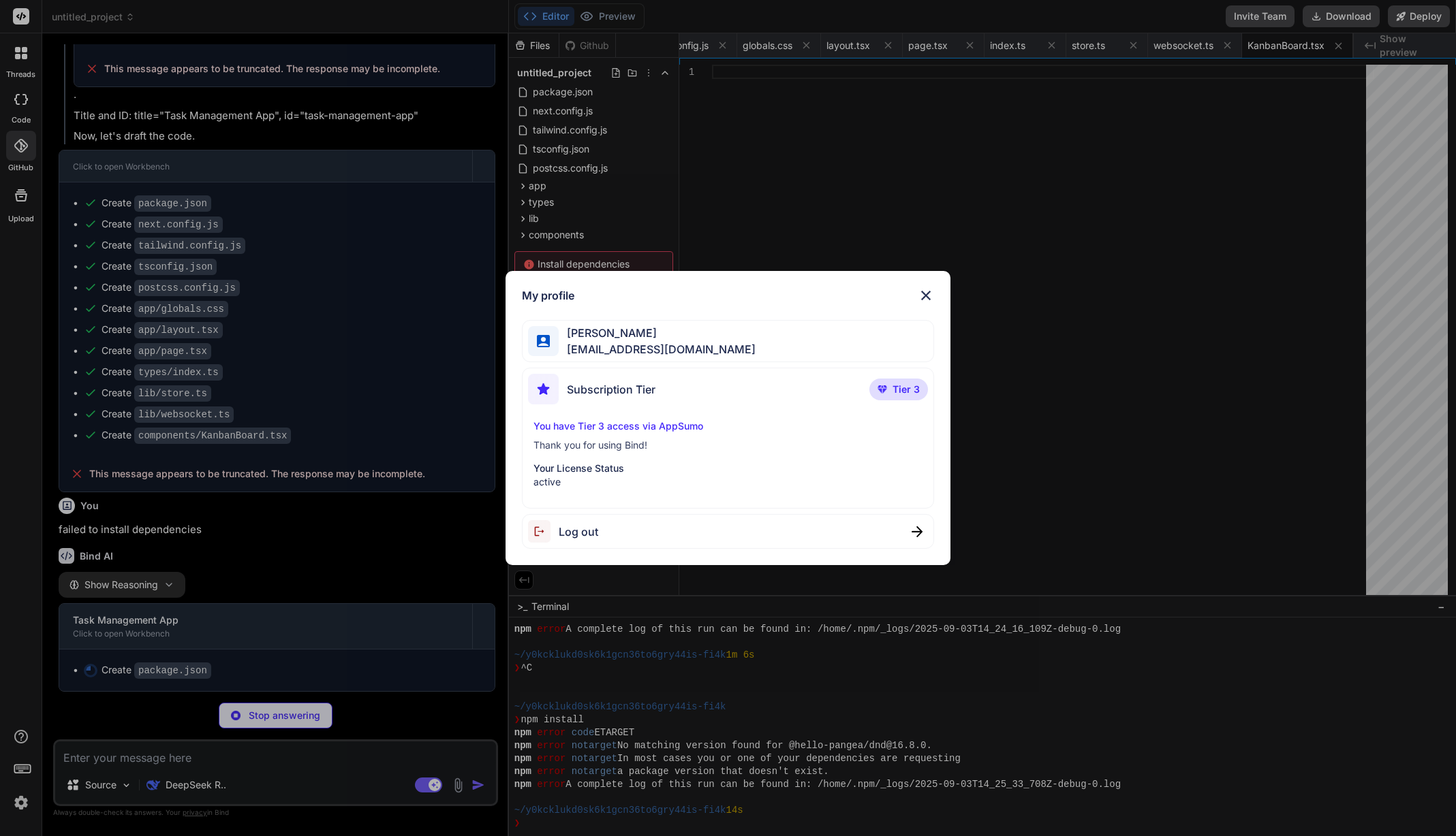
click at [603, 463] on p "Your License Status" at bounding box center [728, 468] width 389 height 13
click at [923, 297] on img at bounding box center [926, 295] width 16 height 16
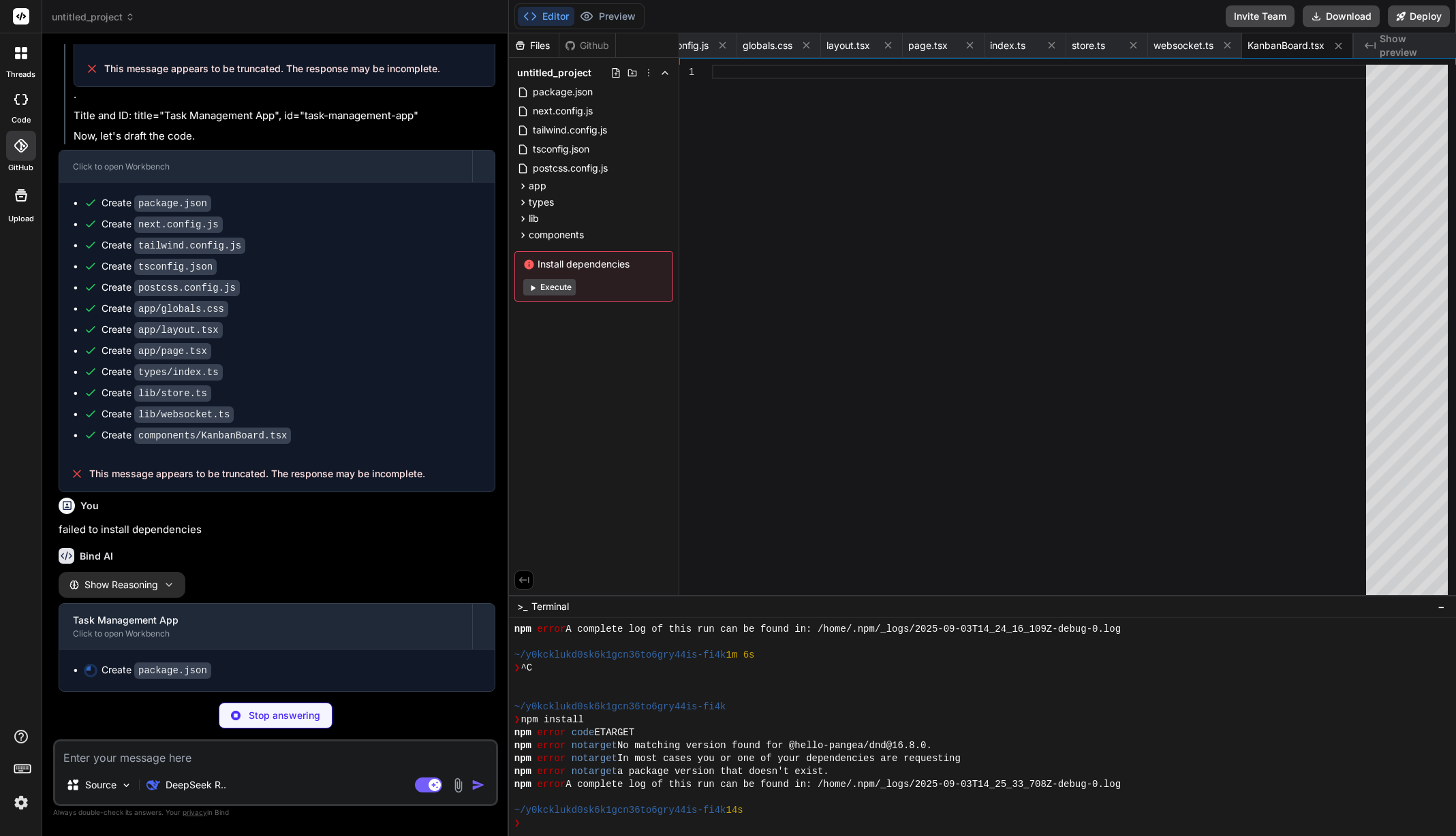
click at [24, 17] on rect at bounding box center [21, 16] width 16 height 16
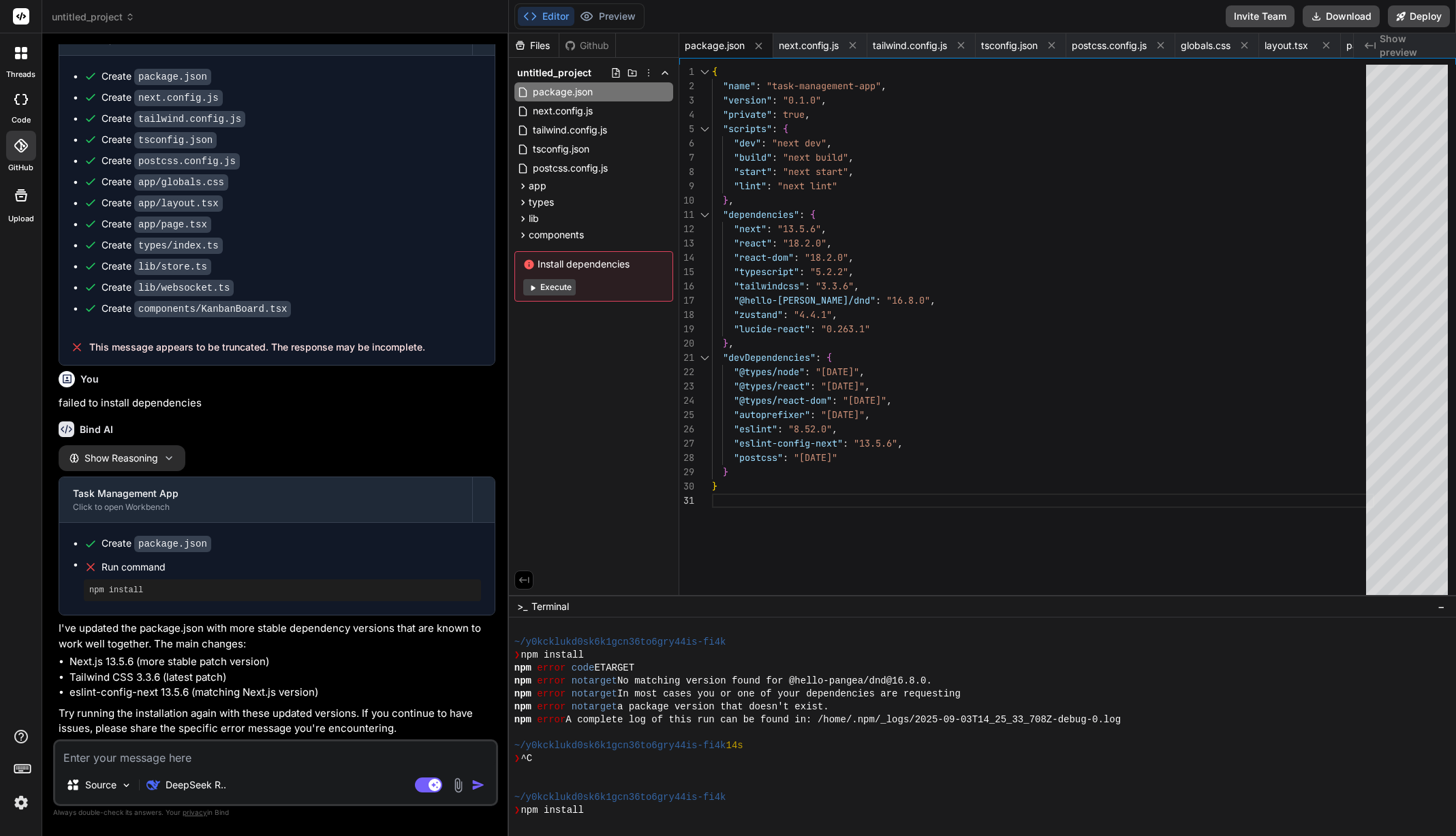
scroll to position [2841, 0]
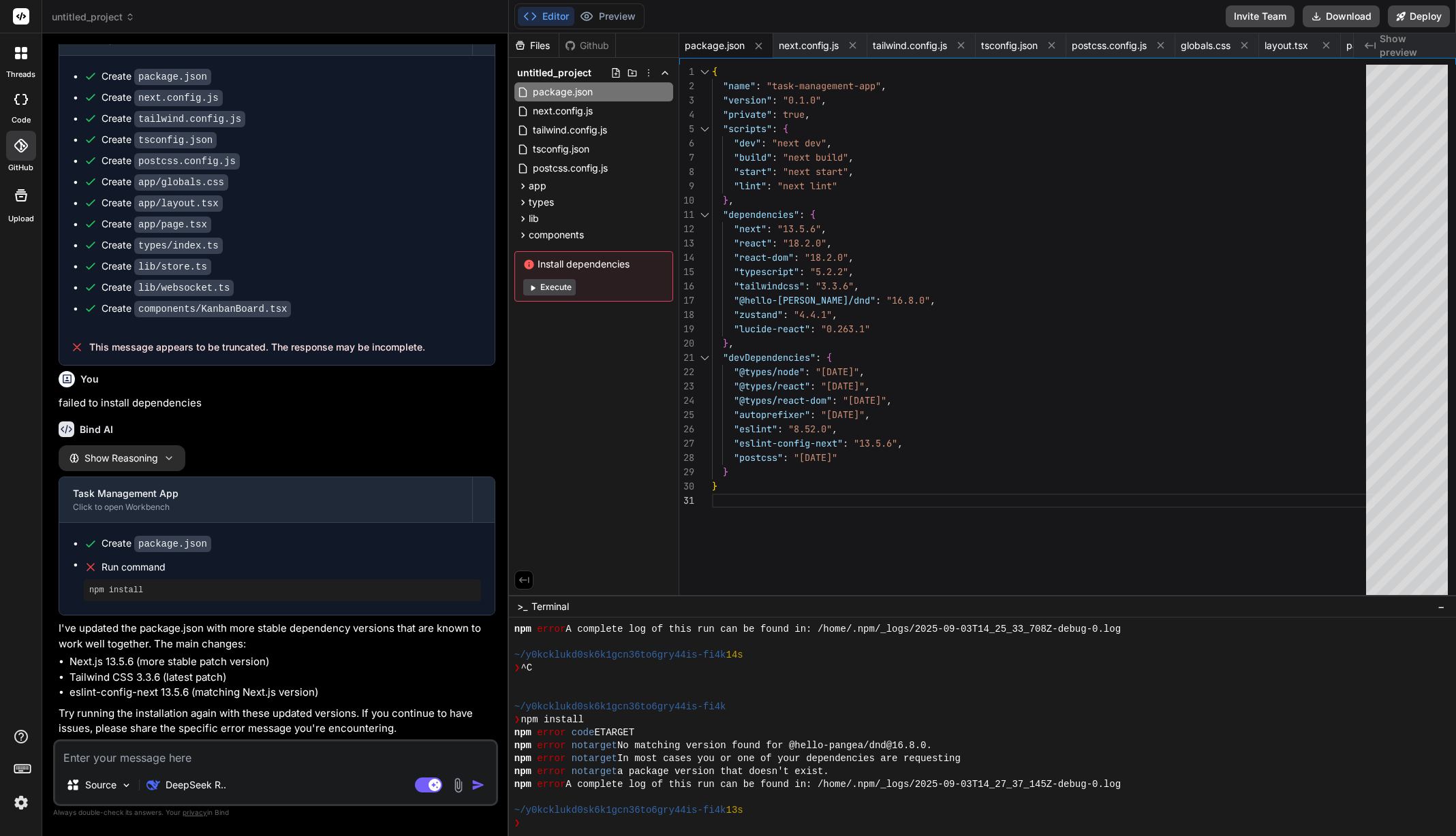
click at [554, 285] on button "Execute" at bounding box center [549, 287] width 53 height 16
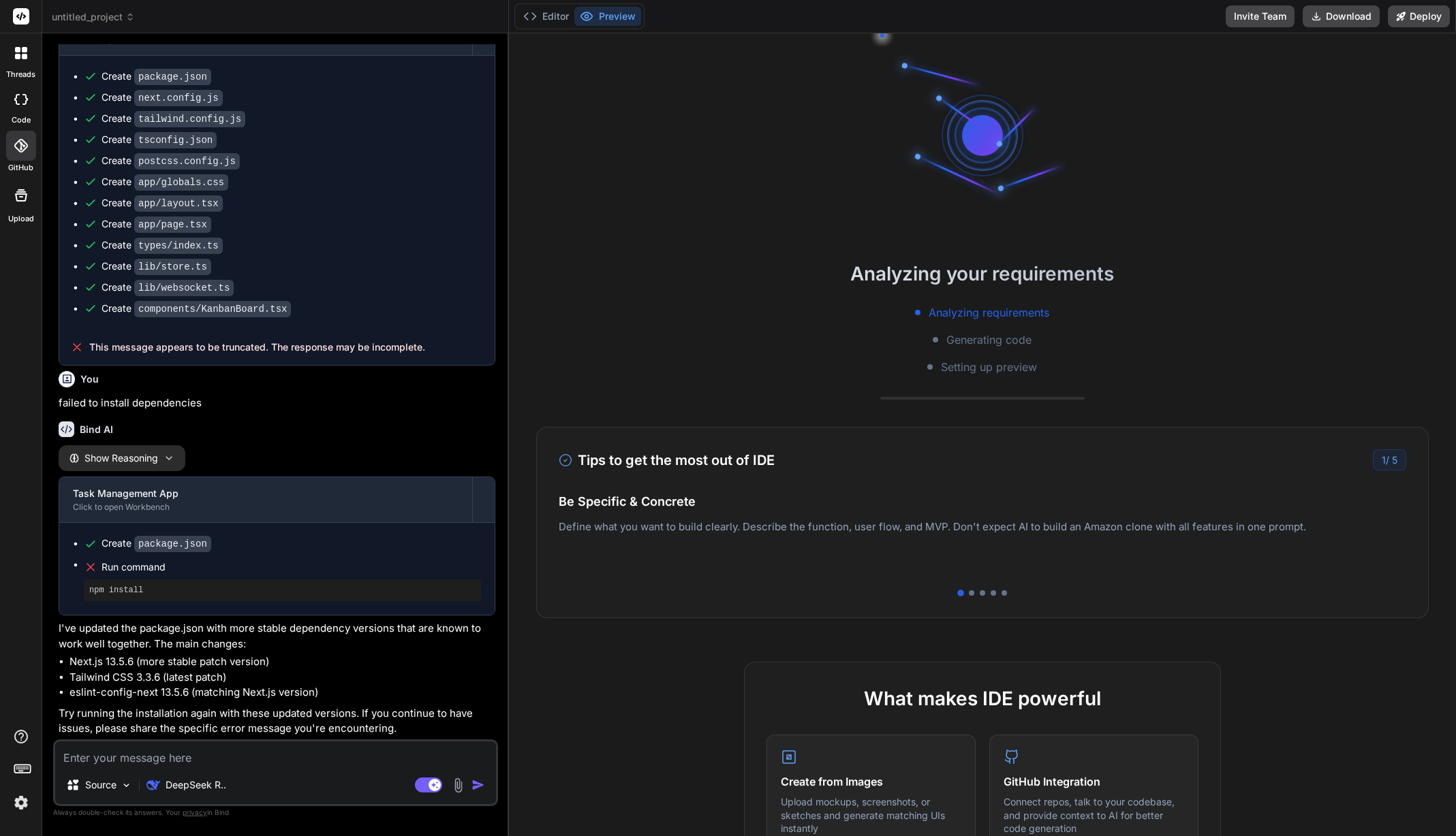
scroll to position [376, 0]
click at [586, 18] on circle at bounding box center [586, 16] width 3 height 3
click at [553, 16] on button "Editor" at bounding box center [546, 16] width 56 height 19
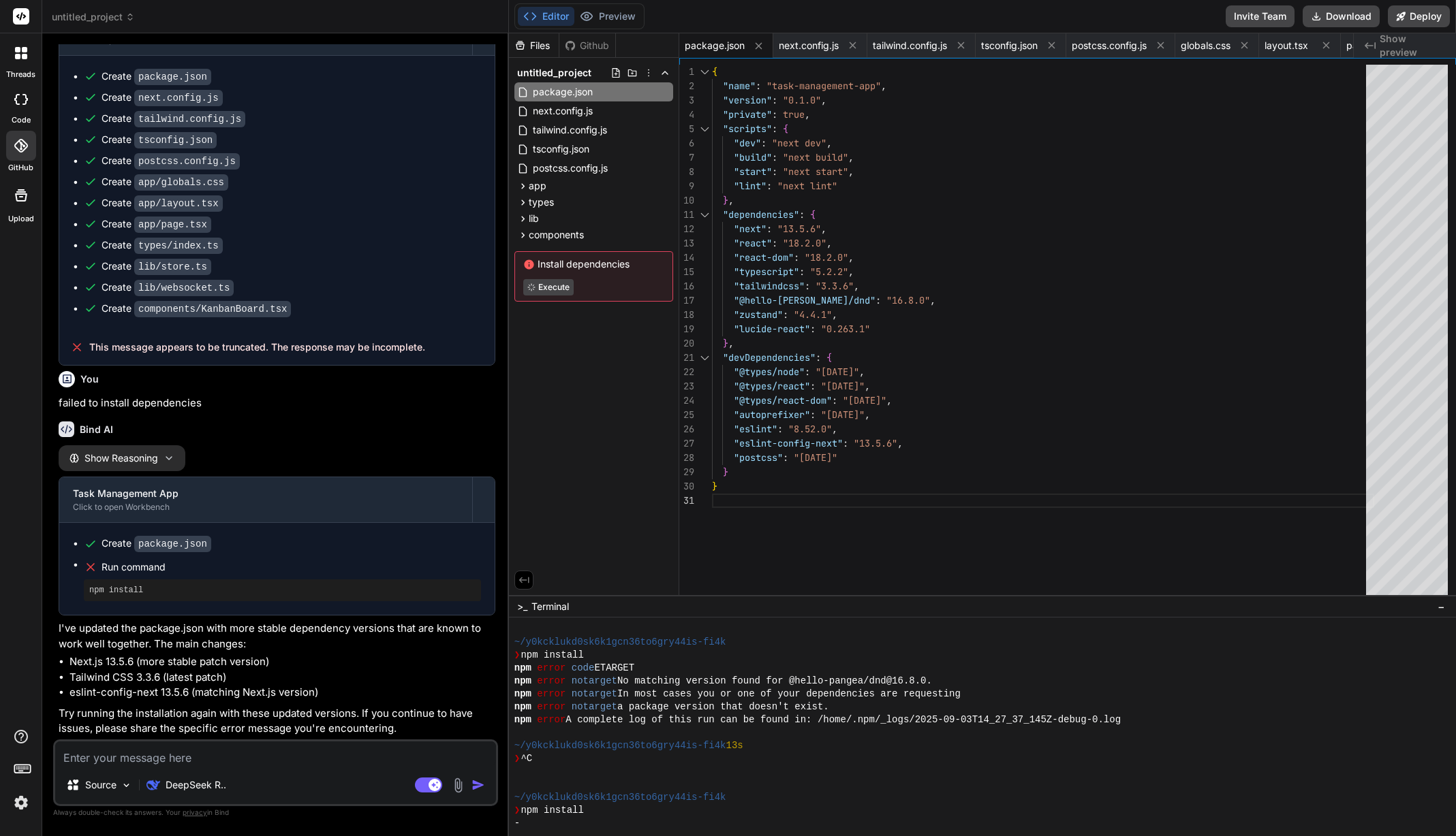
scroll to position [466, 0]
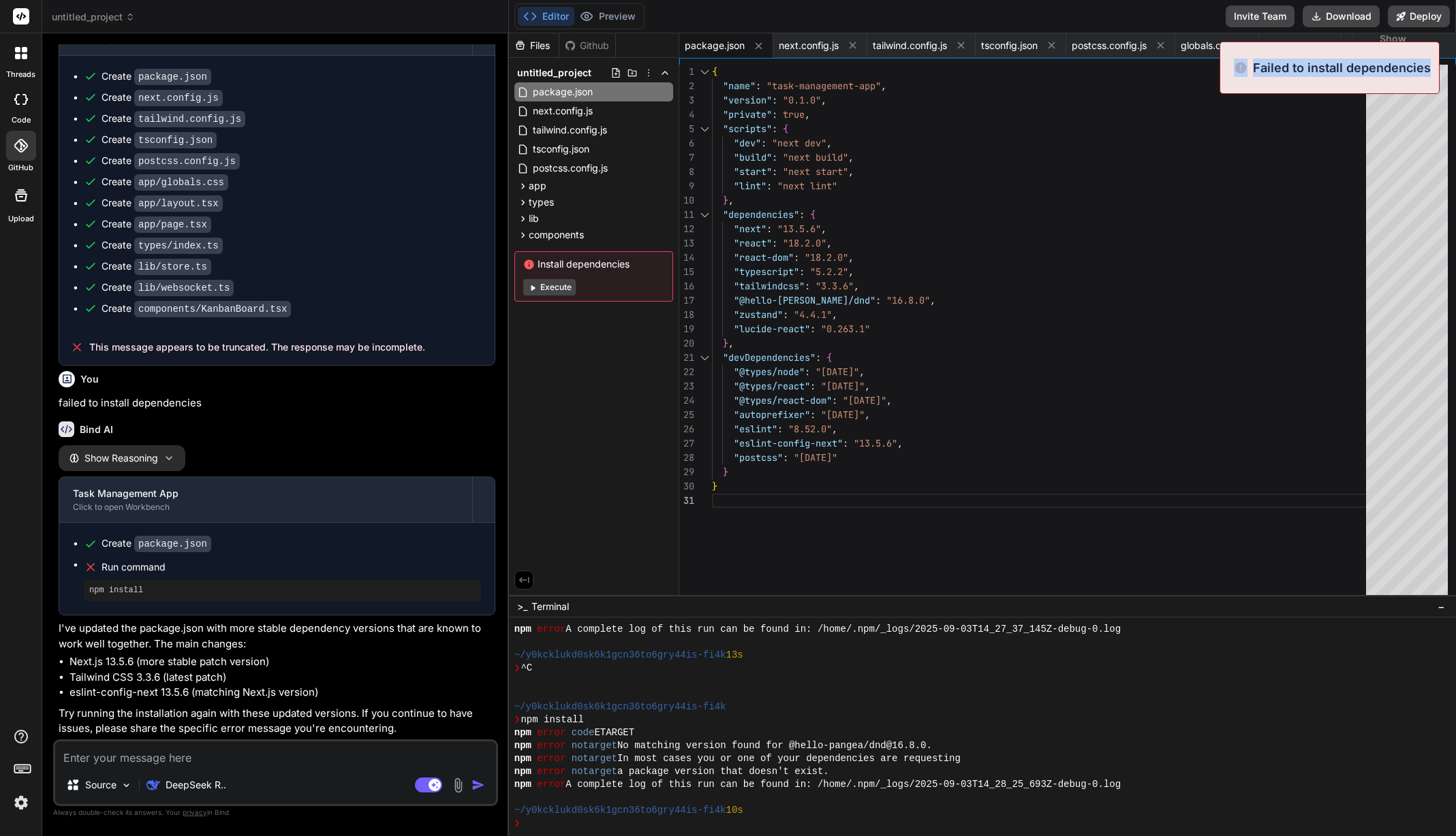
drag, startPoint x: 1429, startPoint y: 70, endPoint x: 1216, endPoint y: 83, distance: 213.4
click at [1228, 72] on div "Failed to install dependencies" at bounding box center [1330, 67] width 220 height 53
copy div "Failed to install dependencies"
click at [810, 802] on div at bounding box center [975, 798] width 922 height 13
click at [868, 816] on div "~/y0kcklukd0sk6k1gcn36to6gry44is-fi4k 10s" at bounding box center [975, 811] width 922 height 13
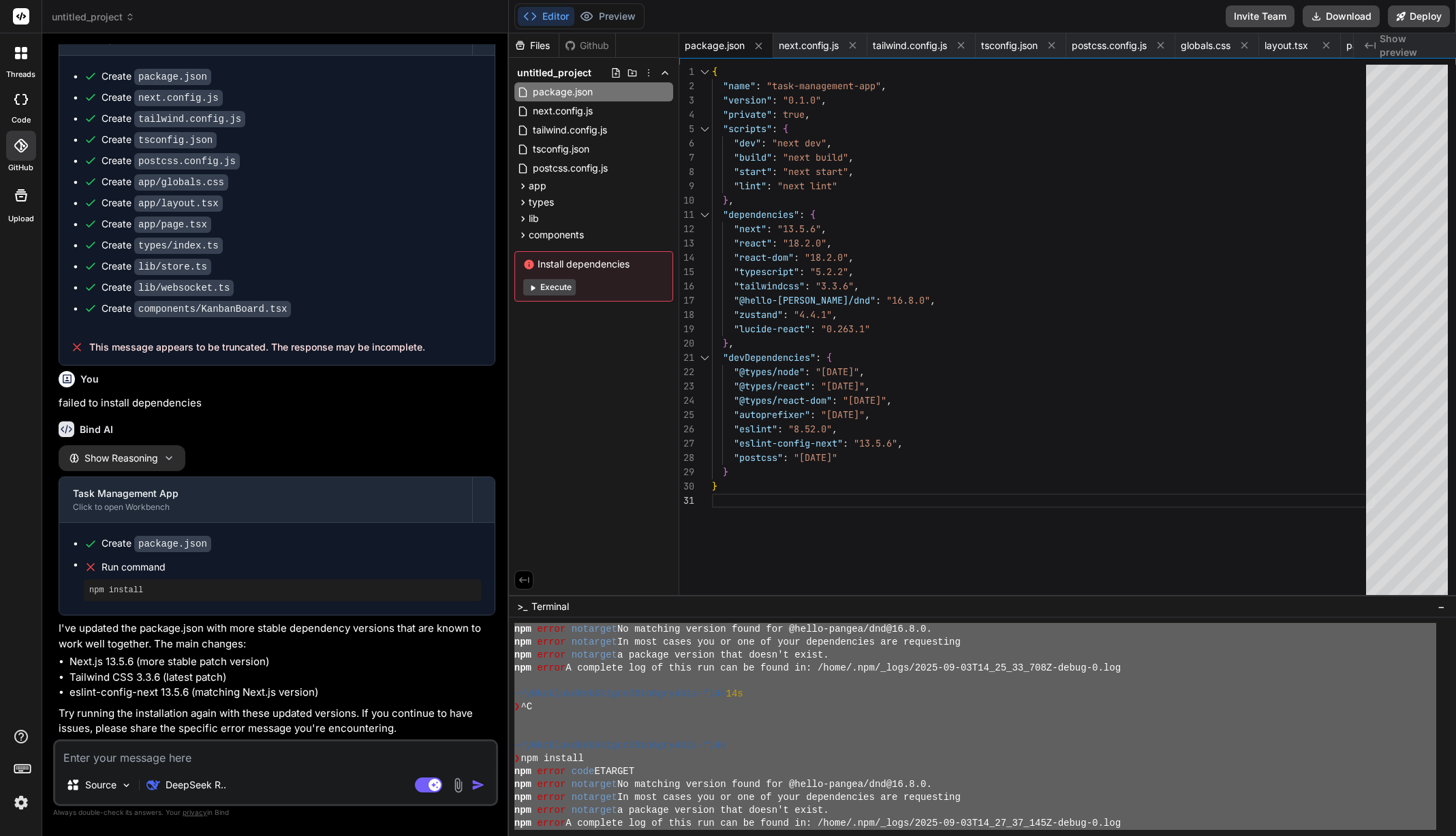
scroll to position [207, 0]
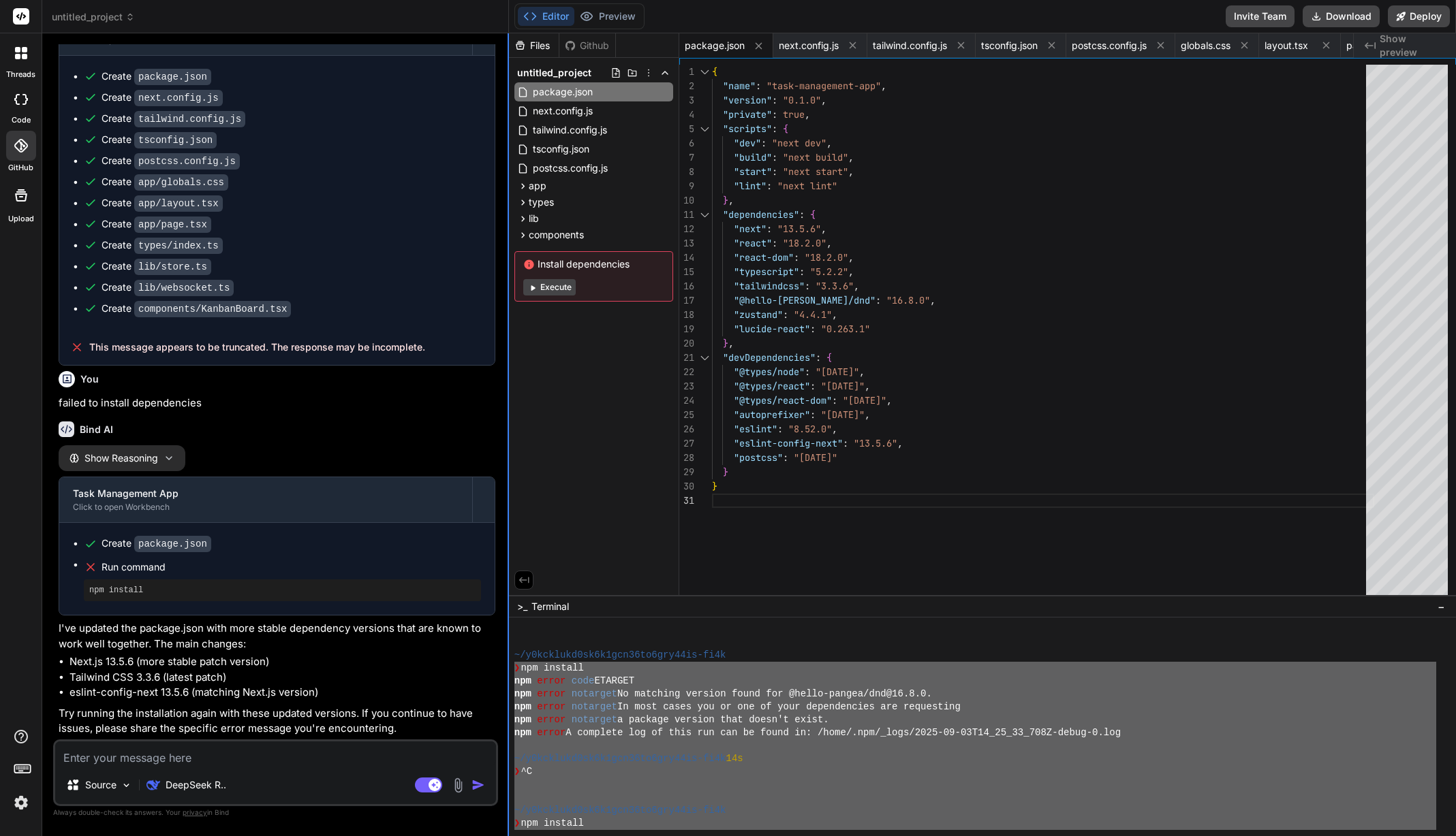
drag, startPoint x: 759, startPoint y: 809, endPoint x: 508, endPoint y: 671, distance: 286.4
click at [508, 672] on div "untitled_project Created with Pixso. Bind AI Web Search Created with Pixso. Cod…" at bounding box center [749, 418] width 1414 height 836
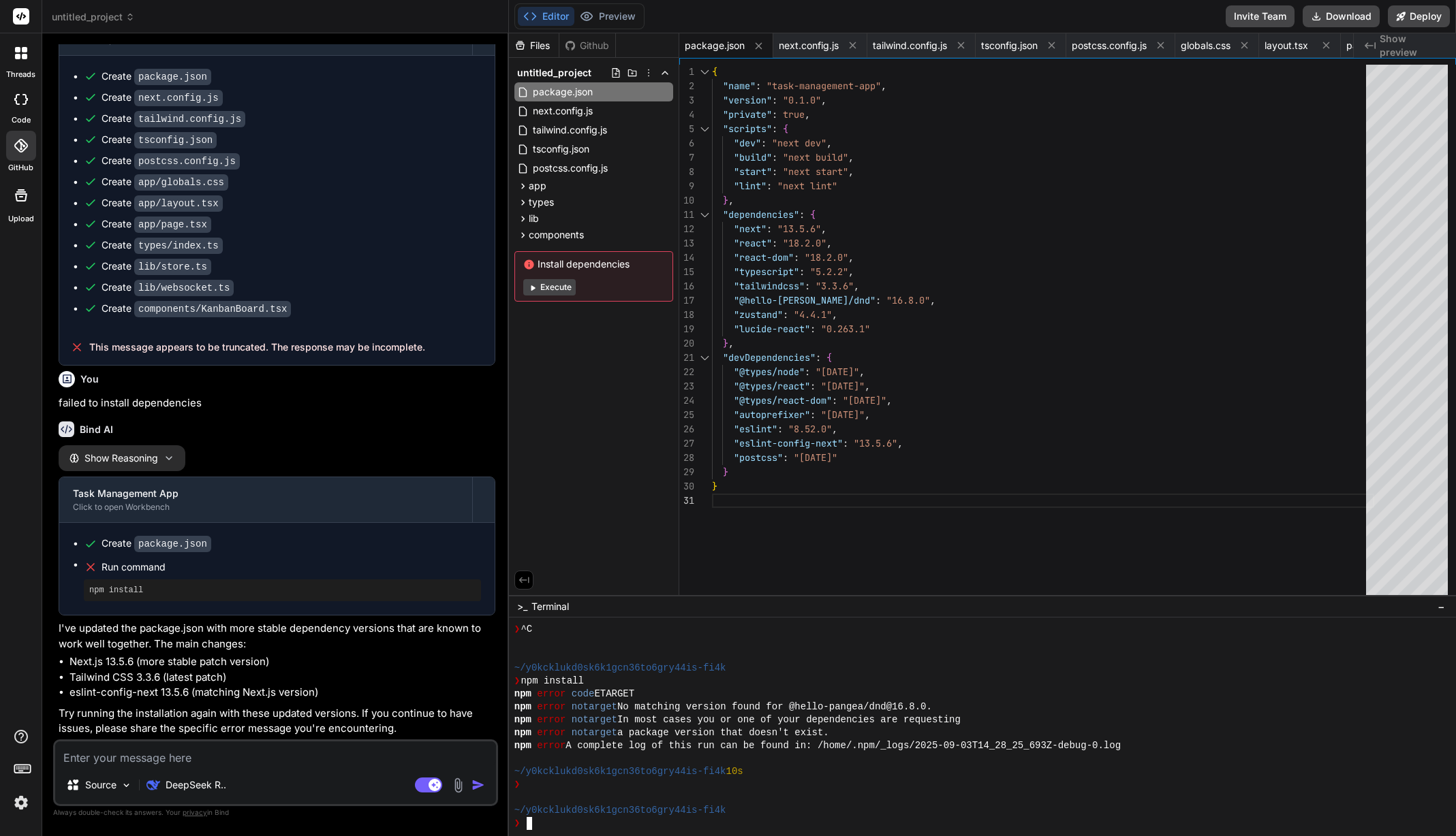
scroll to position [505, 0]
click at [235, 763] on textarea at bounding box center [275, 754] width 441 height 24
paste textarea "https://snackprompt.com/prompt/cinematic-walk-away-by-amirmushich"
type textarea "x"
type textarea "https://snackprompt.com/prompt/cinematic-walk-away-by-amirmushich"
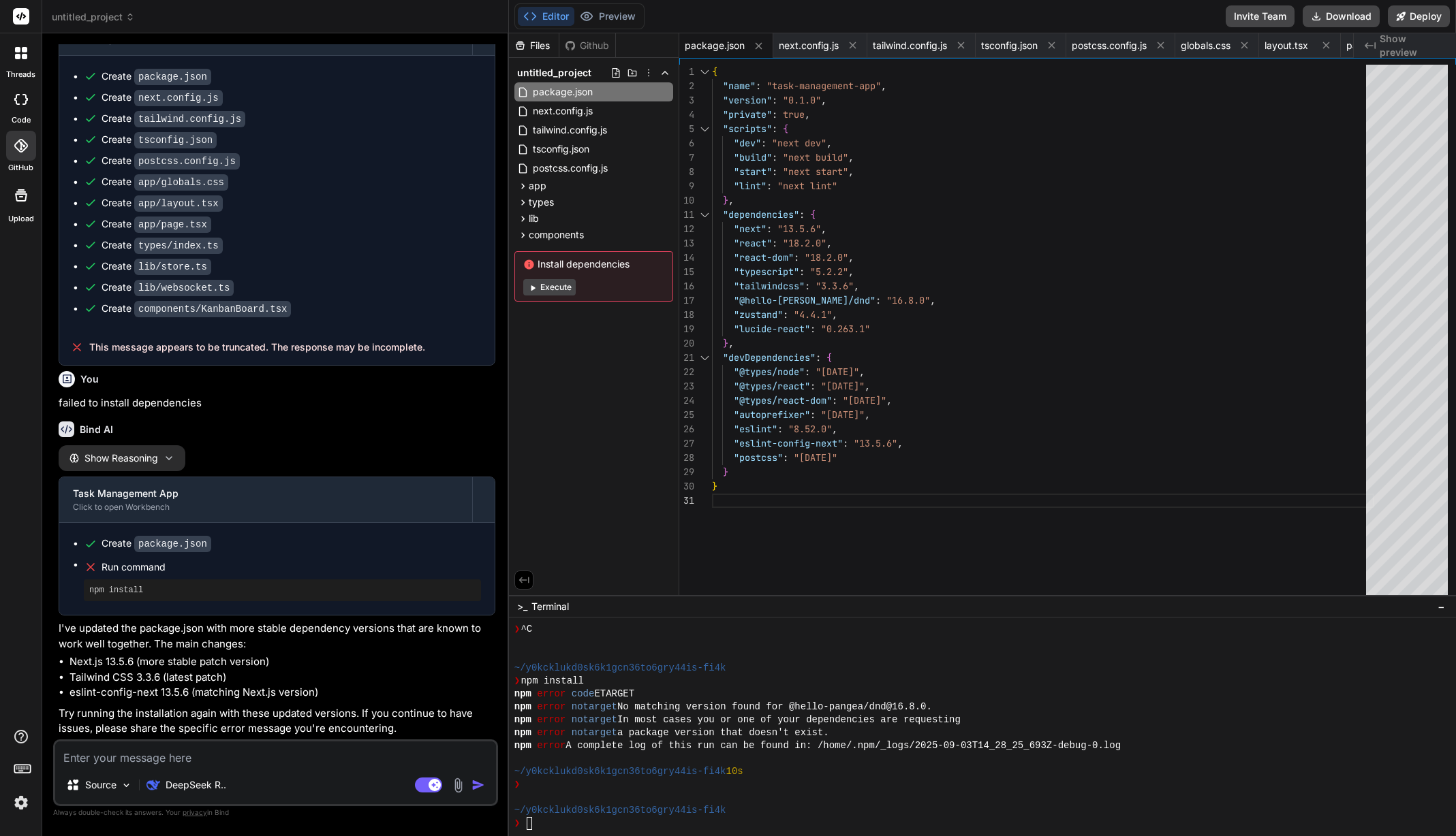
scroll to position [2841, 0]
type textarea "x"
click at [782, 759] on div at bounding box center [975, 759] width 922 height 13
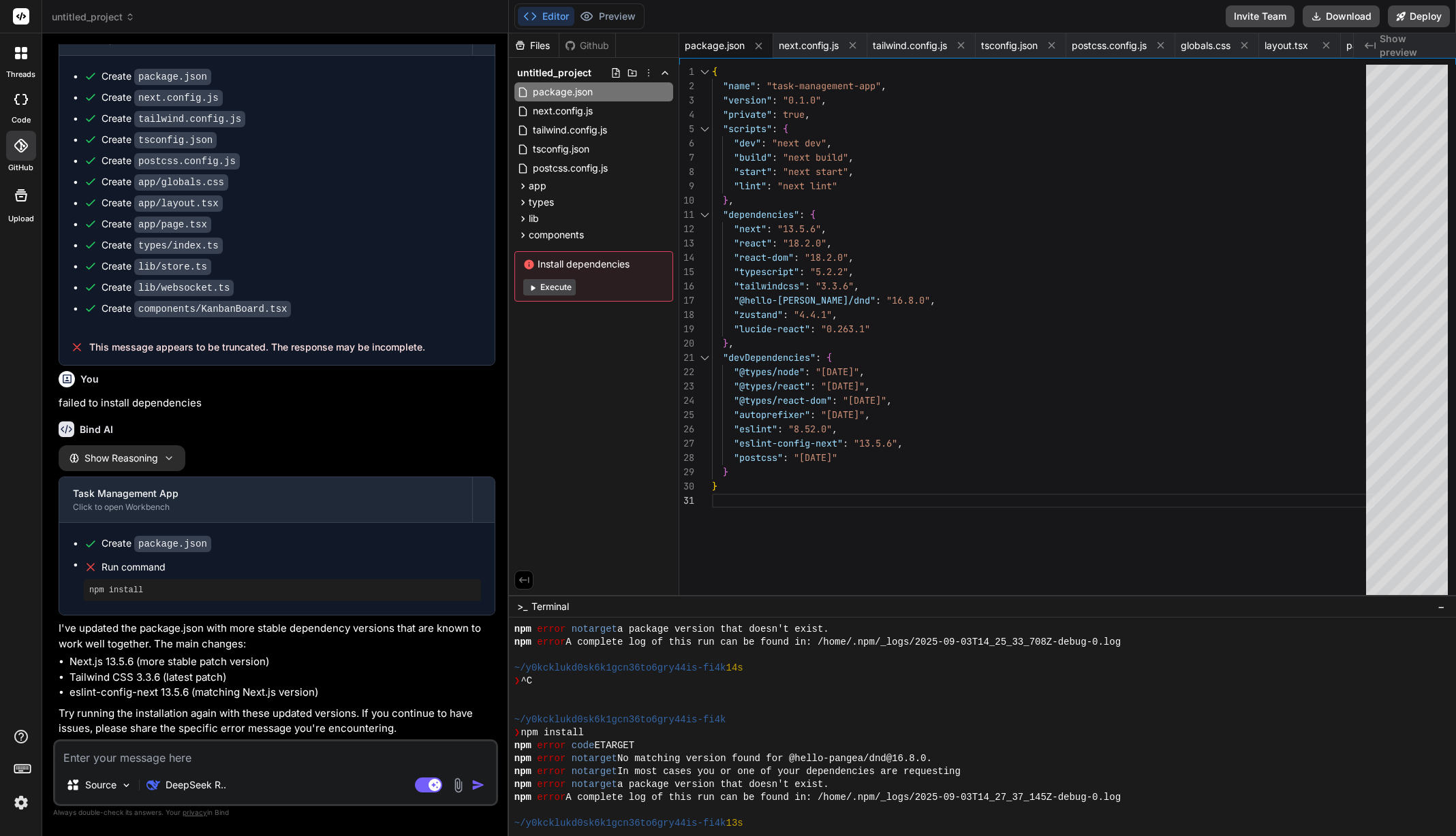
scroll to position [505, 0]
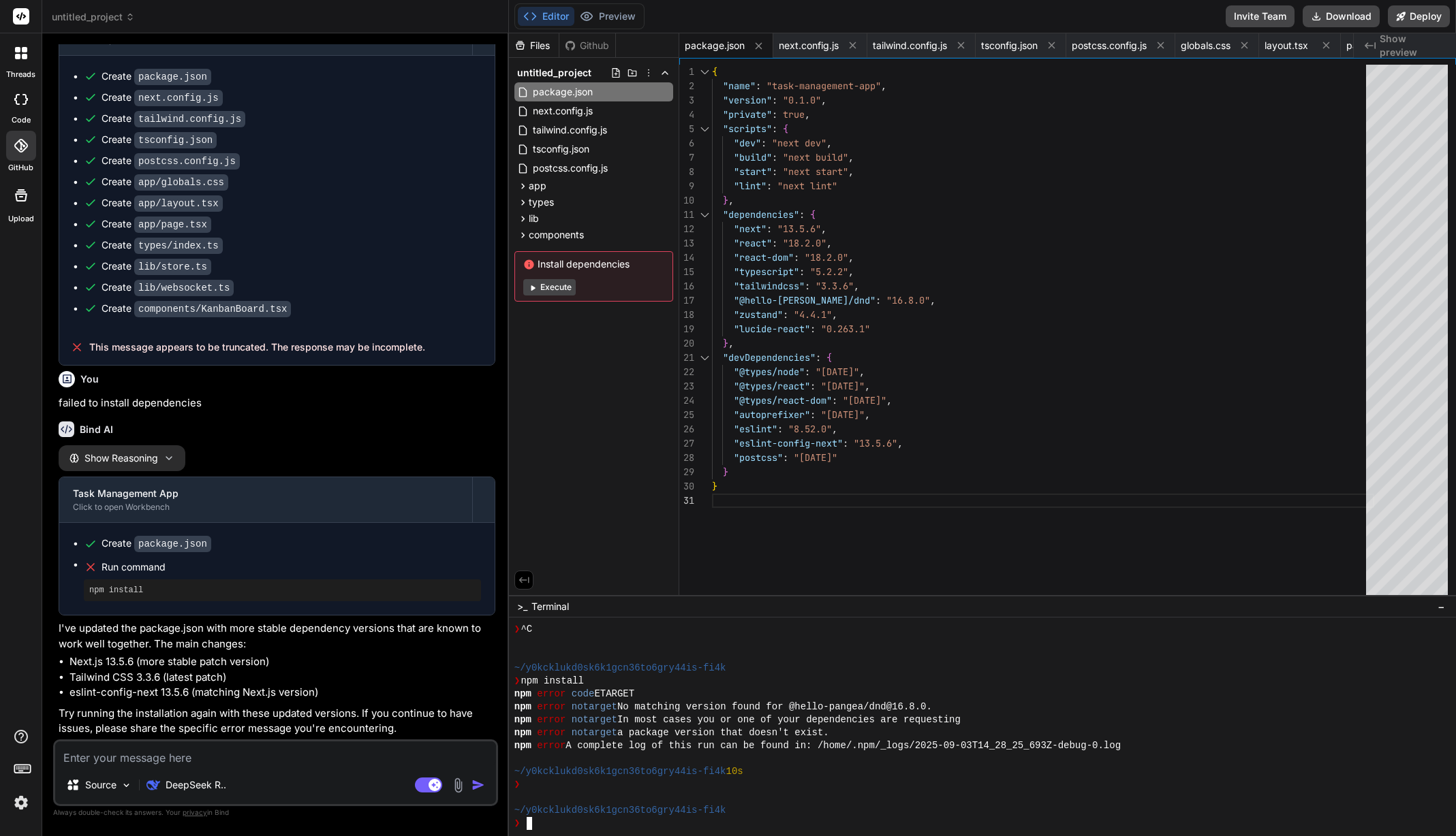
click at [756, 798] on div at bounding box center [975, 798] width 922 height 13
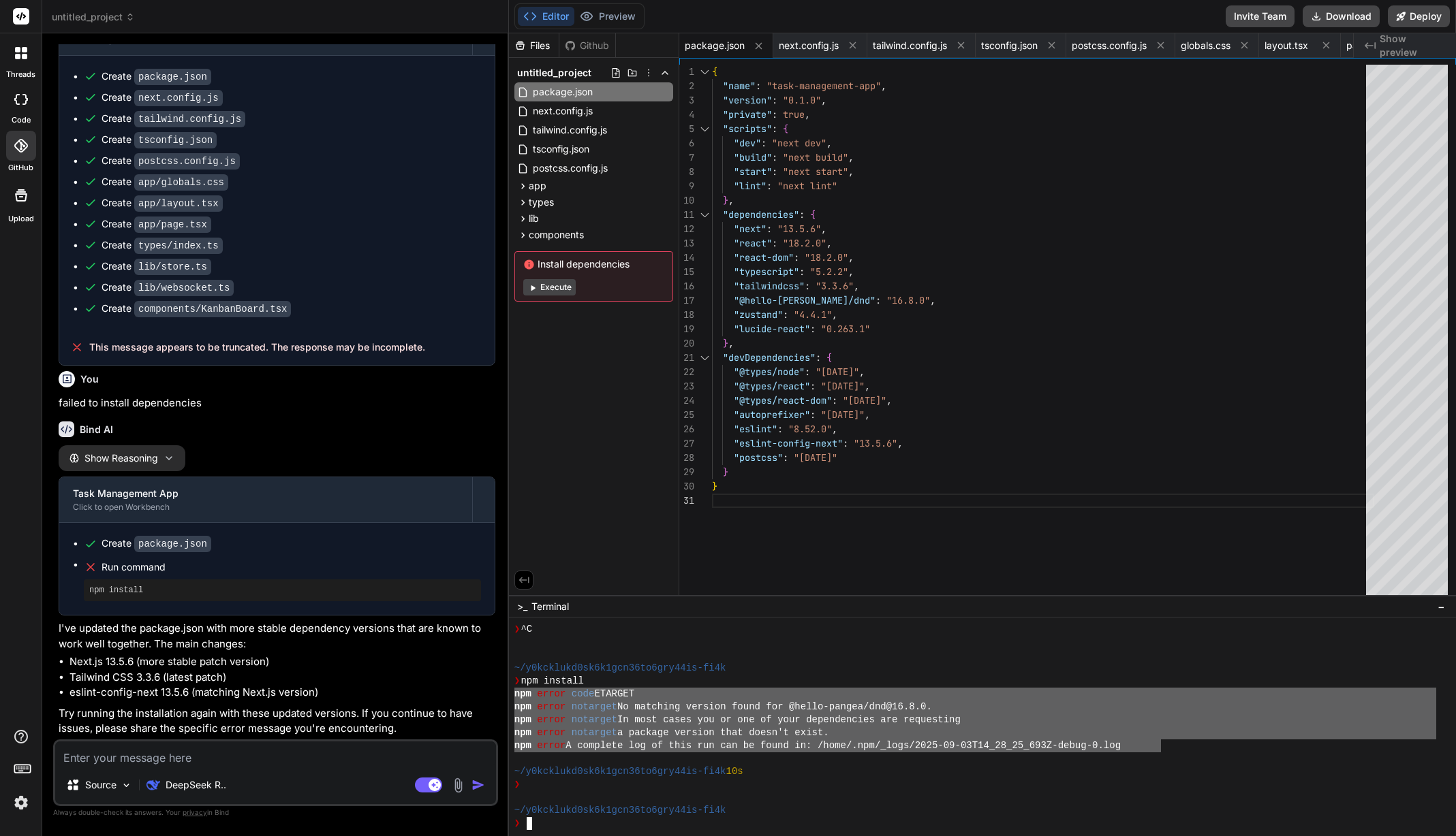
drag, startPoint x: 981, startPoint y: 731, endPoint x: 511, endPoint y: 691, distance: 471.7
click at [511, 691] on div "77777777777777777777777777777777 mmmmmmmmmmmmmmmmmmmmmmmmmmmmmmmm ❯ ^C ~/y0kckl…" at bounding box center [982, 727] width 947 height 219
type textarea "npm error code ETARGET npm error notarget No matching version found for @hello-…"
click at [244, 756] on textarea at bounding box center [275, 754] width 441 height 24
paste textarea "npm error code ETARGET npm error notarget No matching version found for @hello-…"
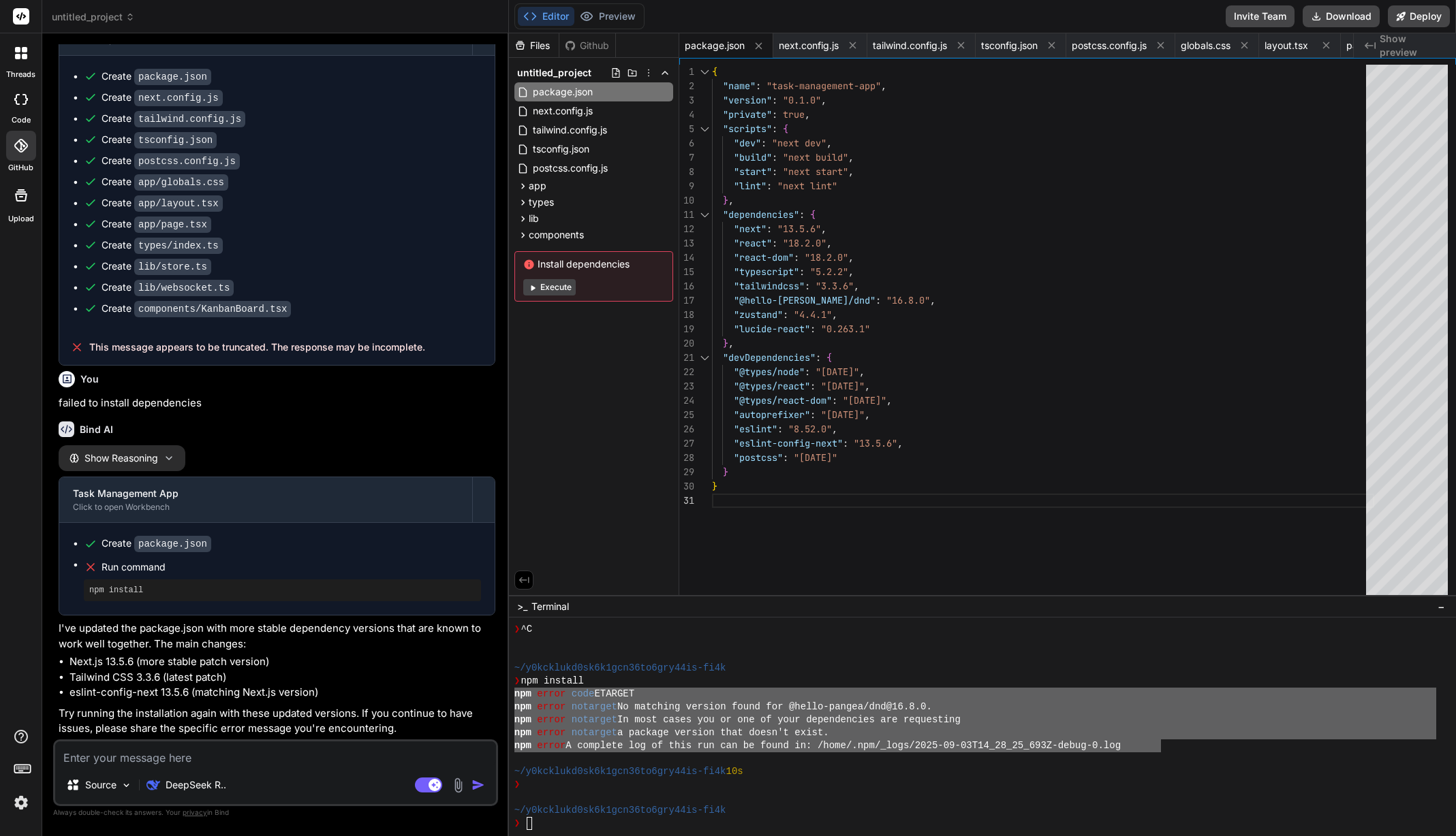
type textarea "x"
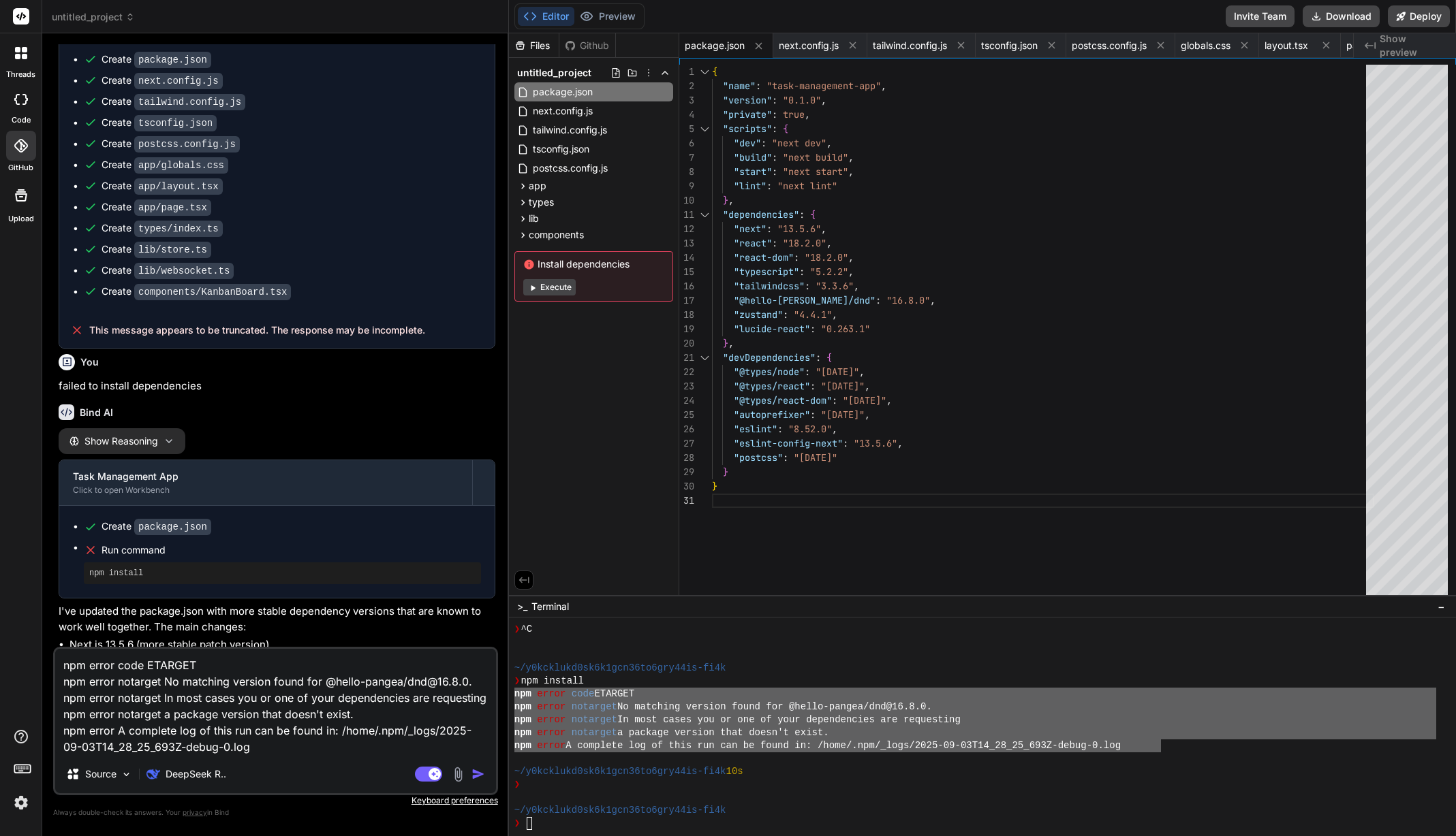
scroll to position [15, 0]
type textarea "npm error code ETARGET npm error notarget No matching version found for @hello-…"
click at [474, 774] on img "button" at bounding box center [478, 774] width 13 height 13
type textarea "x"
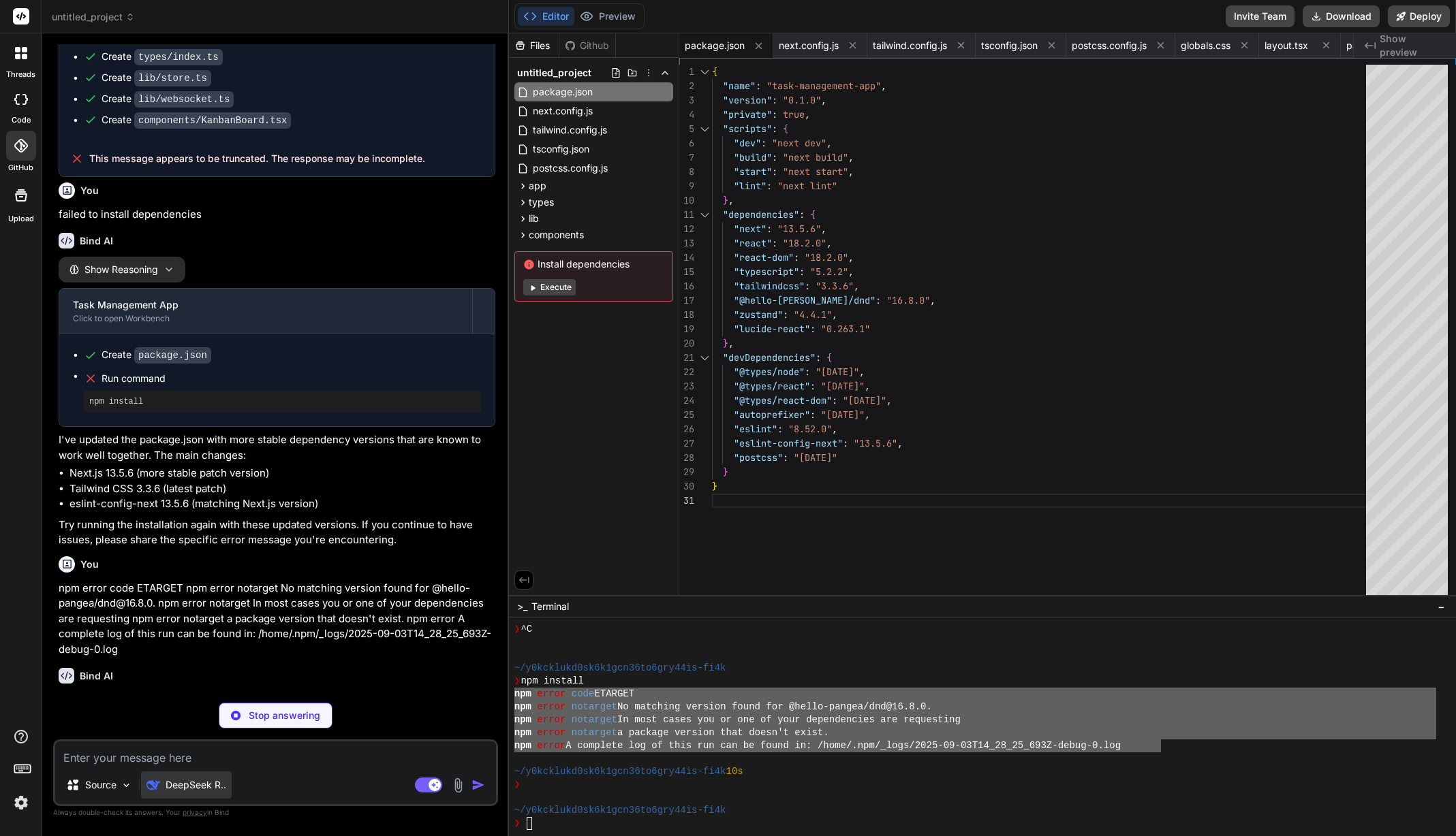
scroll to position [3044, 0]
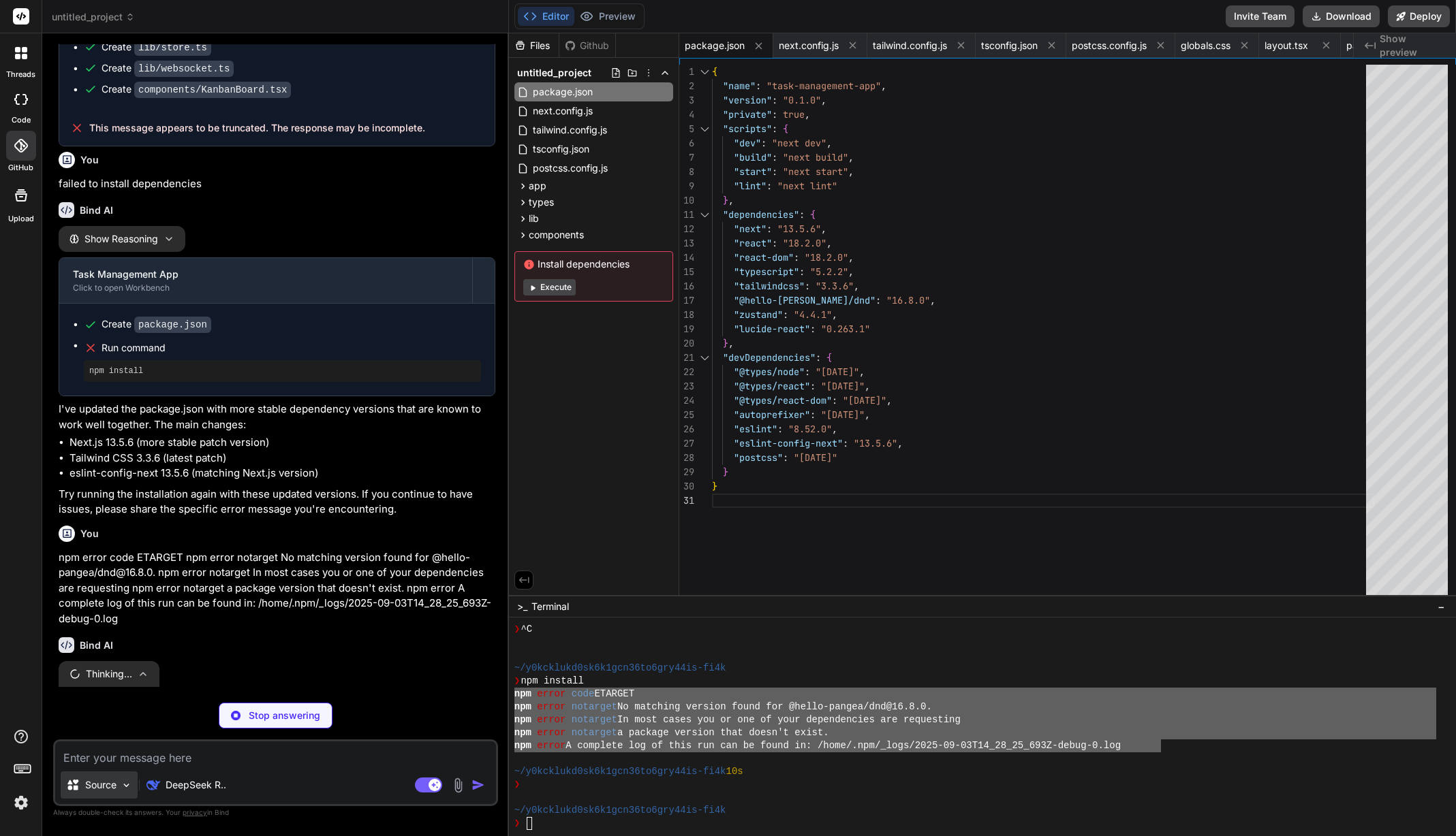
click at [120, 783] on div "Source" at bounding box center [99, 785] width 77 height 27
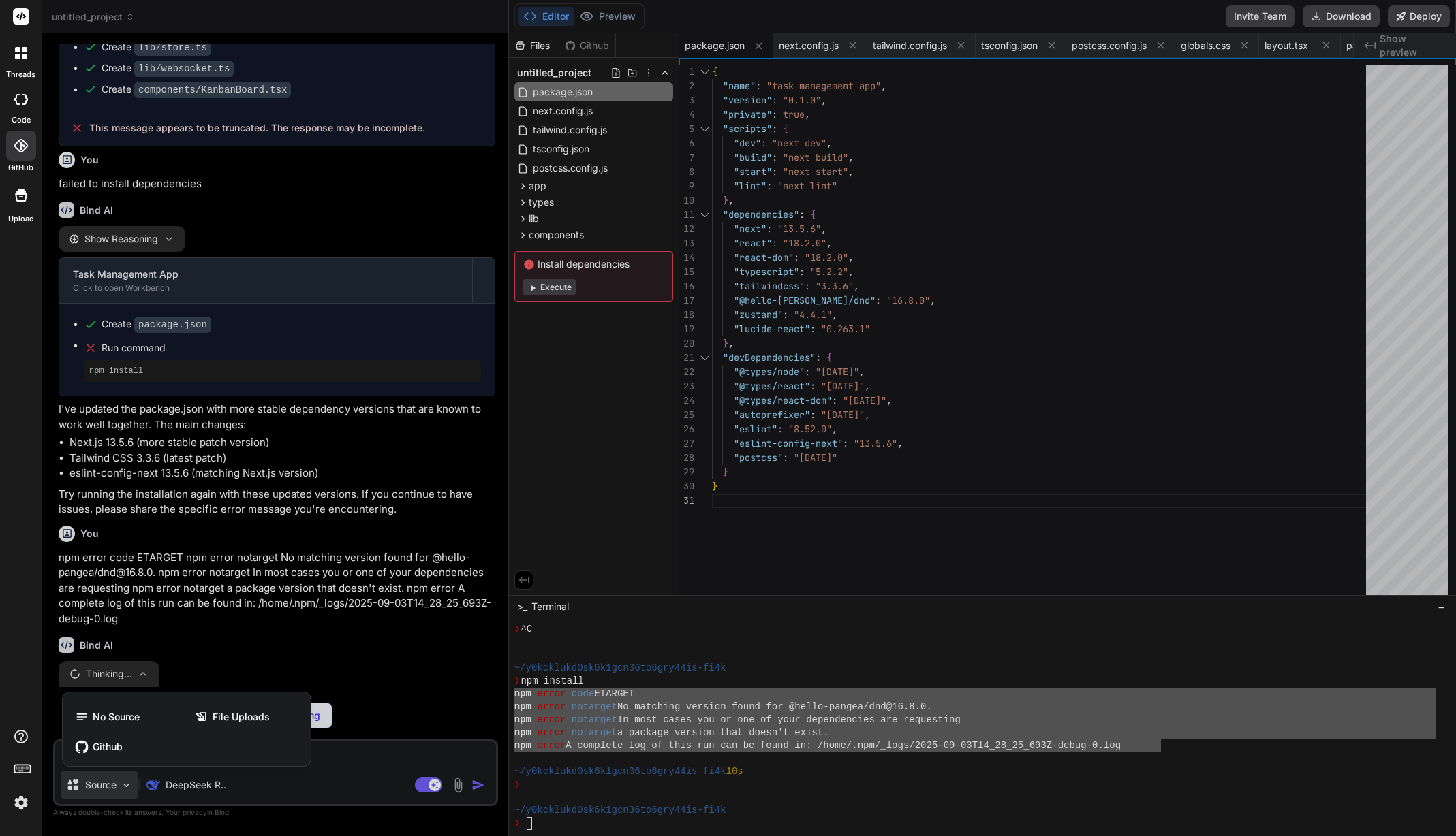
click at [120, 783] on div at bounding box center [728, 418] width 1456 height 836
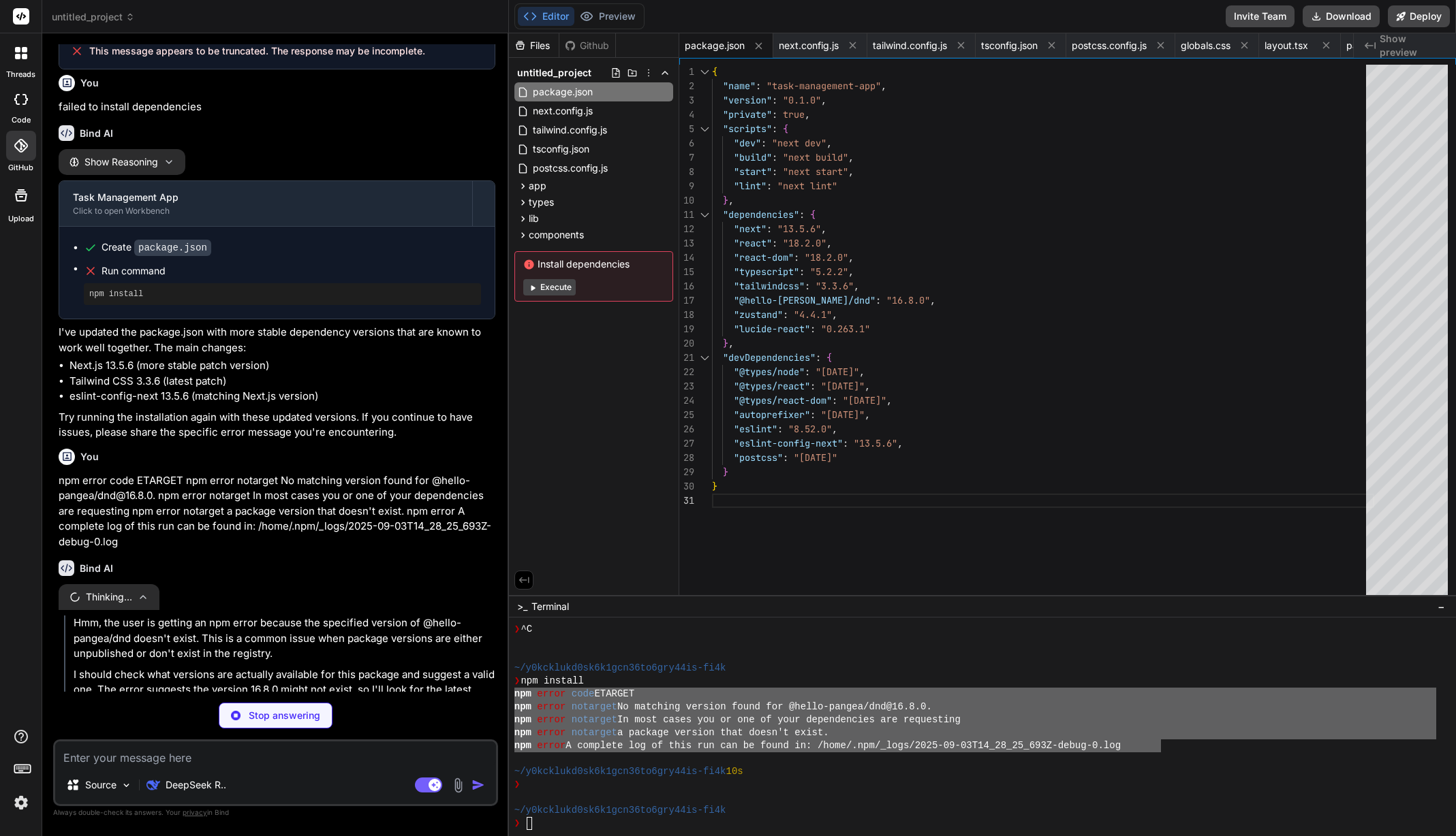
scroll to position [3062, 0]
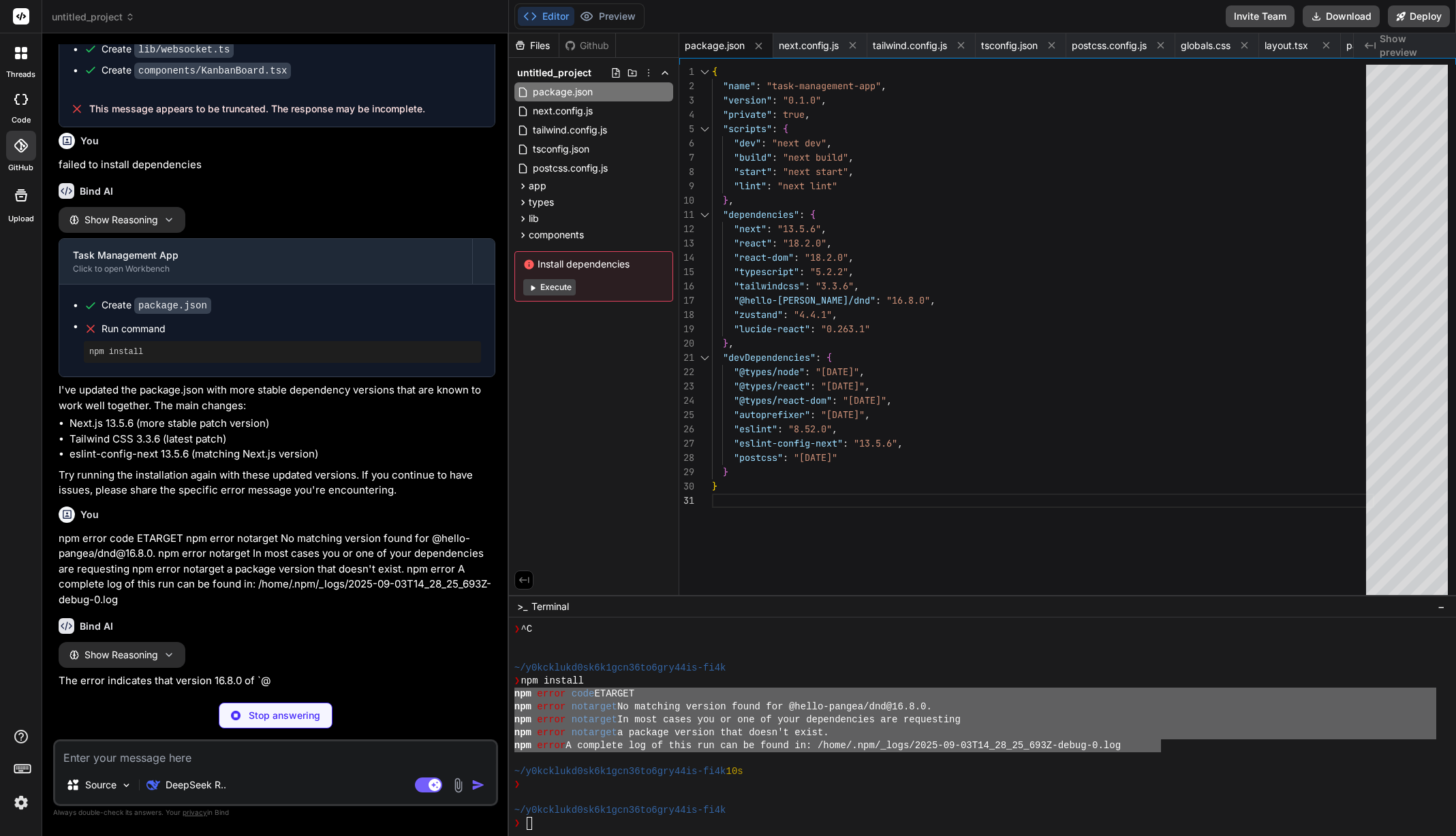
click at [19, 792] on img at bounding box center [21, 803] width 24 height 24
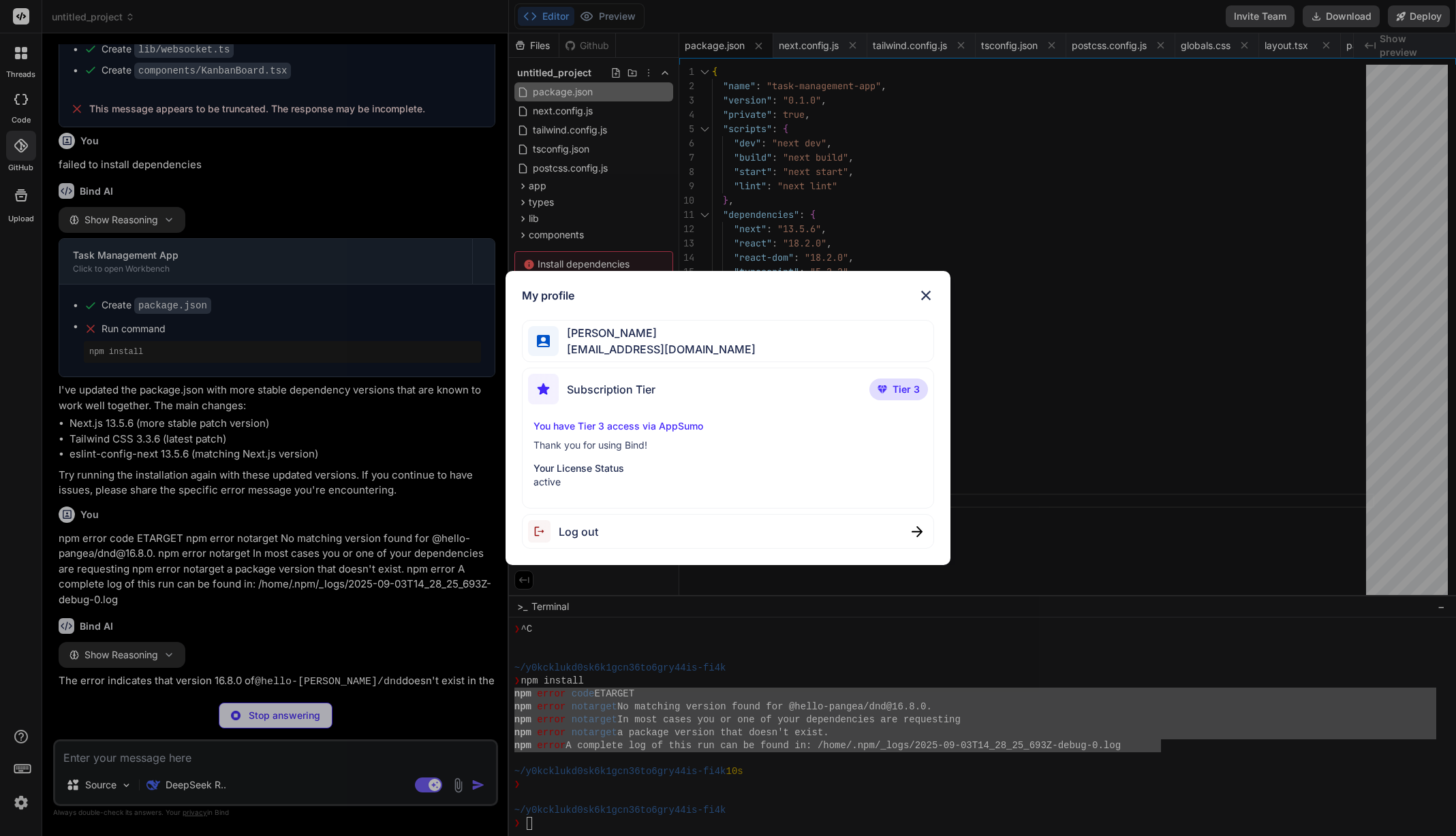
click at [894, 387] on span "Tier 3" at bounding box center [906, 389] width 27 height 13
click at [642, 425] on p "You have Tier 3 access via AppSumo" at bounding box center [728, 426] width 389 height 13
click at [608, 443] on p "Thank you for using Bind!" at bounding box center [728, 445] width 389 height 13
click at [587, 471] on p "Your License Status" at bounding box center [728, 468] width 389 height 13
click at [577, 342] on span "seyficembaskin@gmail.com" at bounding box center [657, 349] width 197 height 16
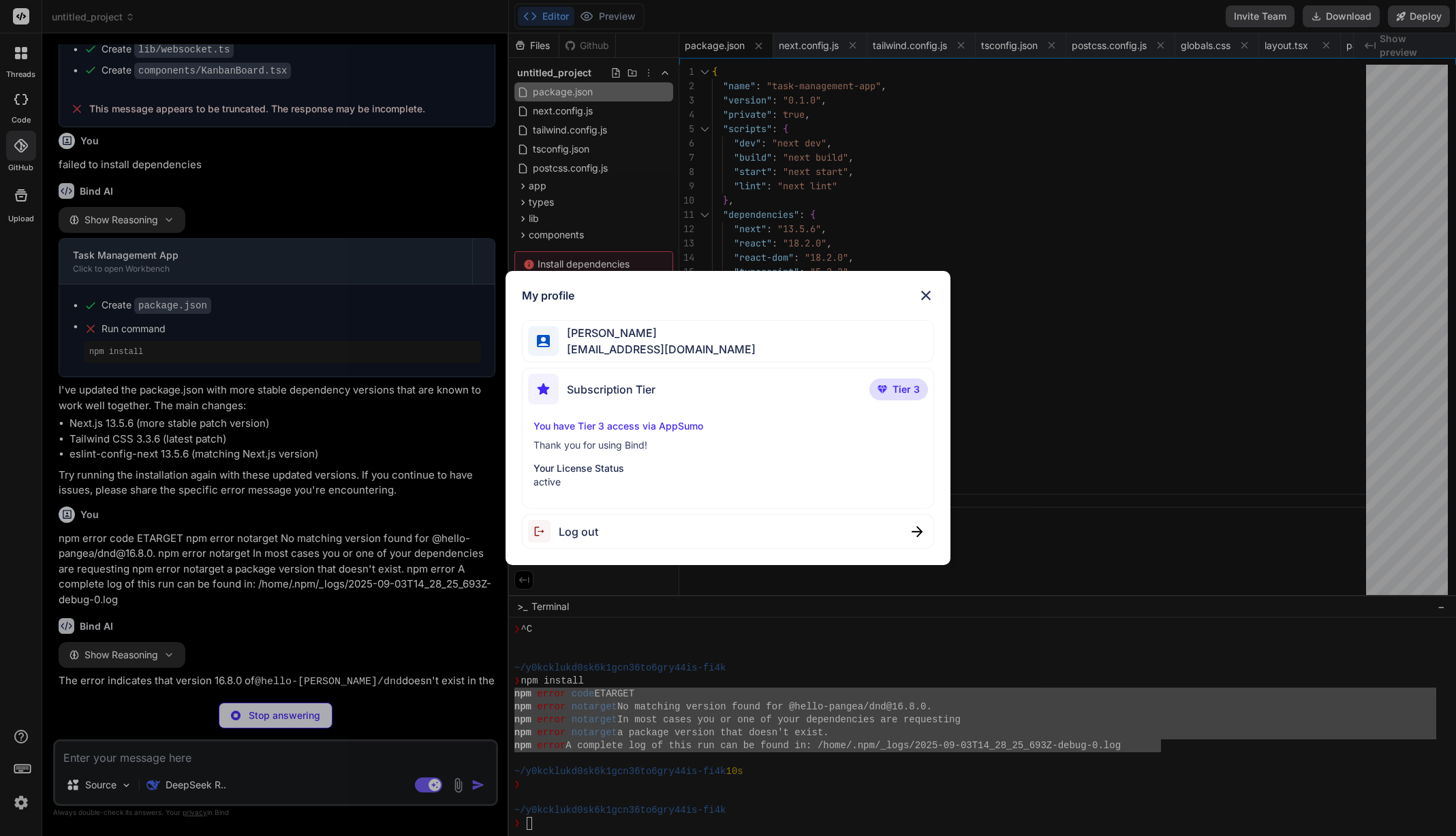
click at [551, 340] on div at bounding box center [543, 341] width 31 height 31
click at [681, 340] on span "Seyfi Cem Baskın" at bounding box center [657, 333] width 197 height 16
click at [930, 294] on img at bounding box center [926, 295] width 16 height 16
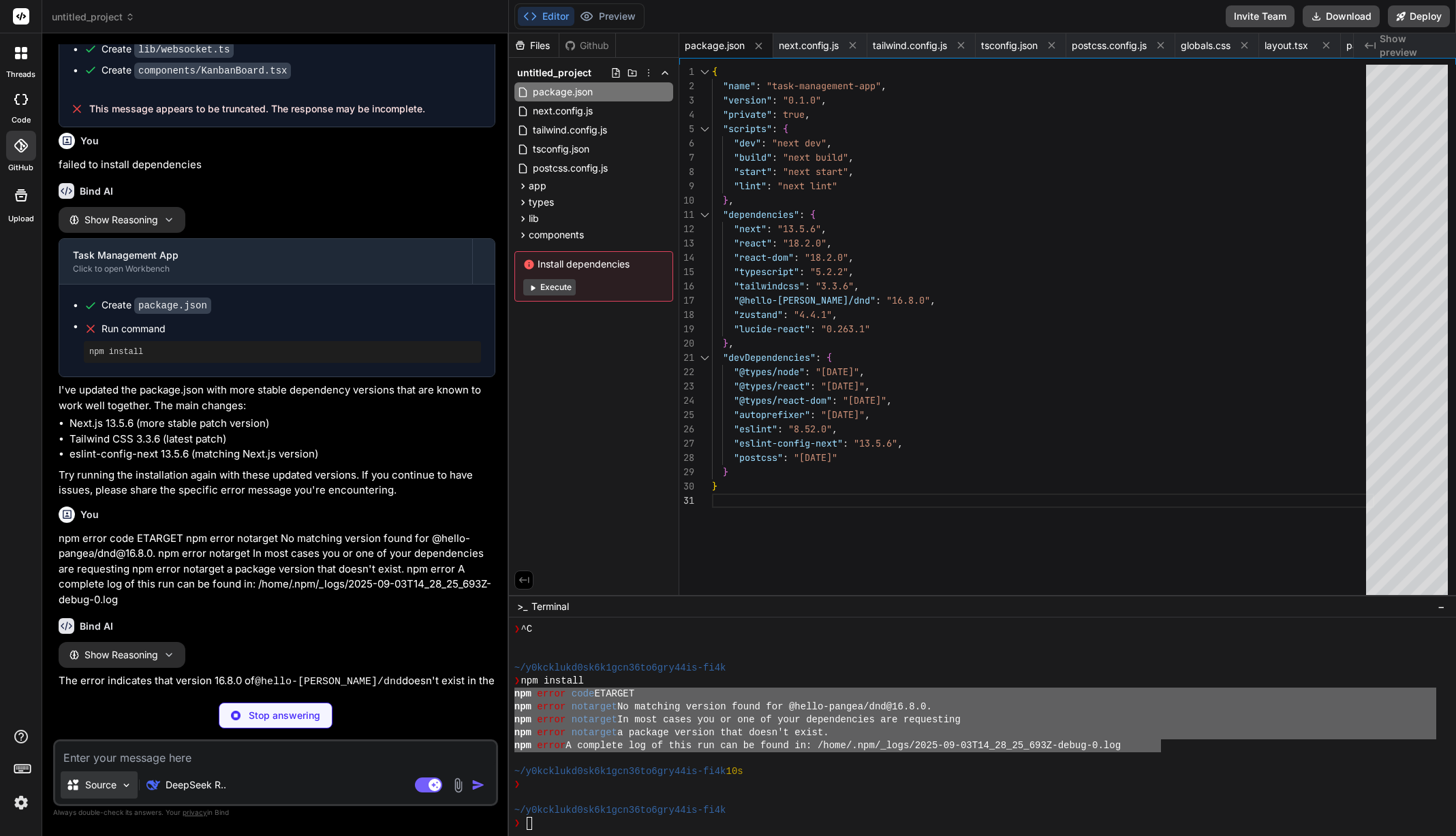
click at [110, 783] on p "Source" at bounding box center [101, 785] width 31 height 13
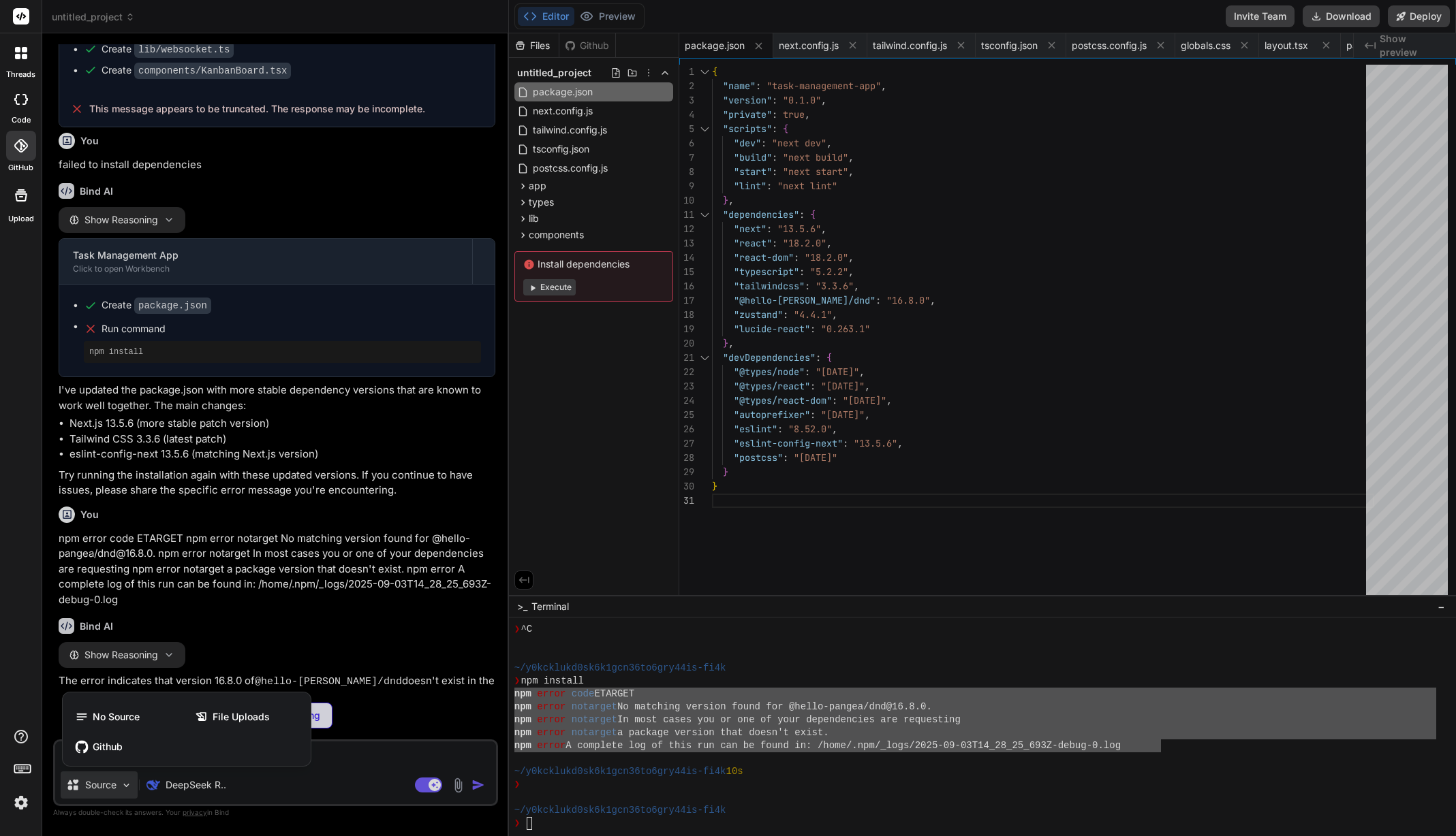
click at [108, 784] on div at bounding box center [728, 418] width 1456 height 836
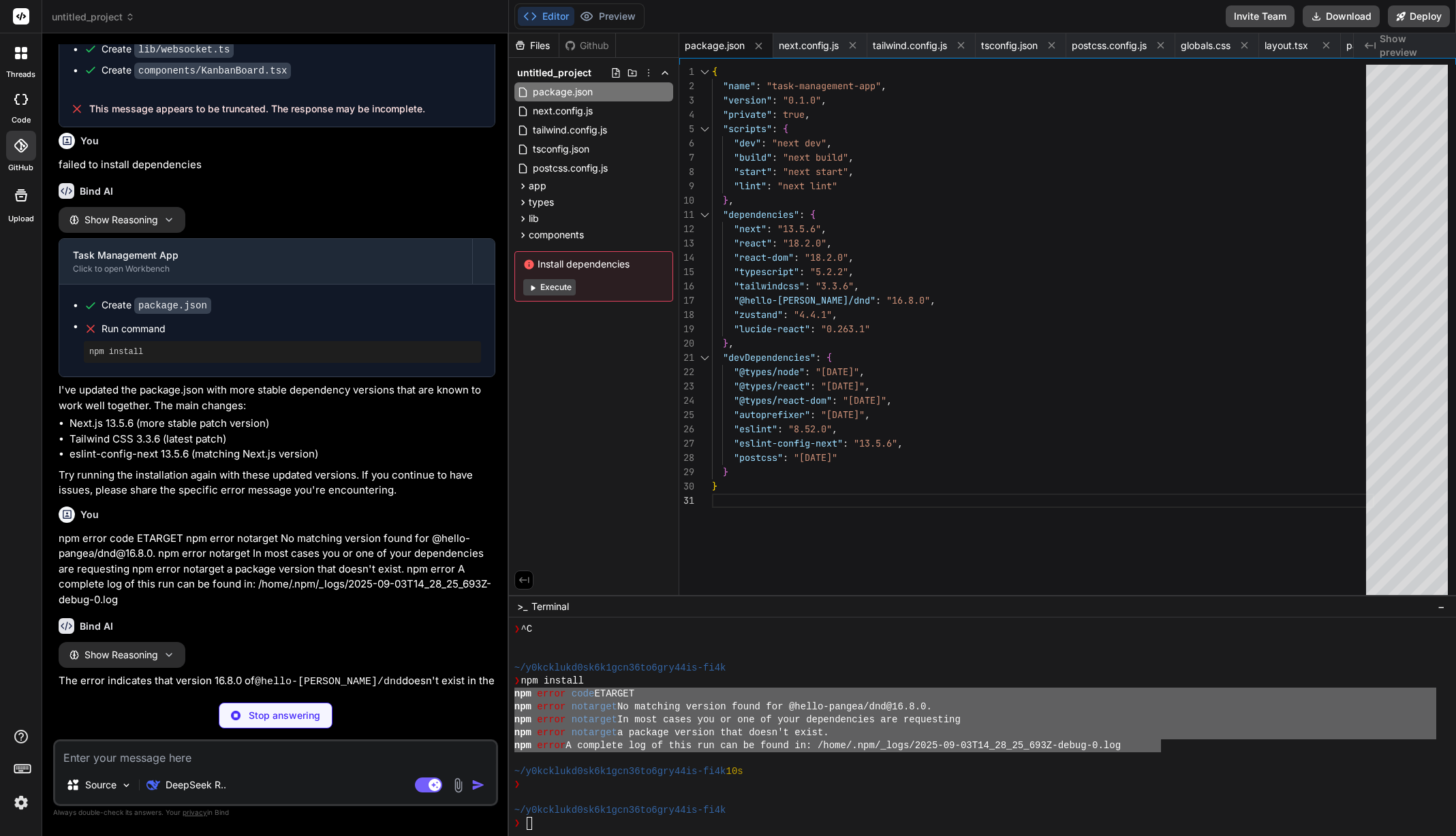
click at [20, 769] on icon at bounding box center [23, 768] width 19 height 19
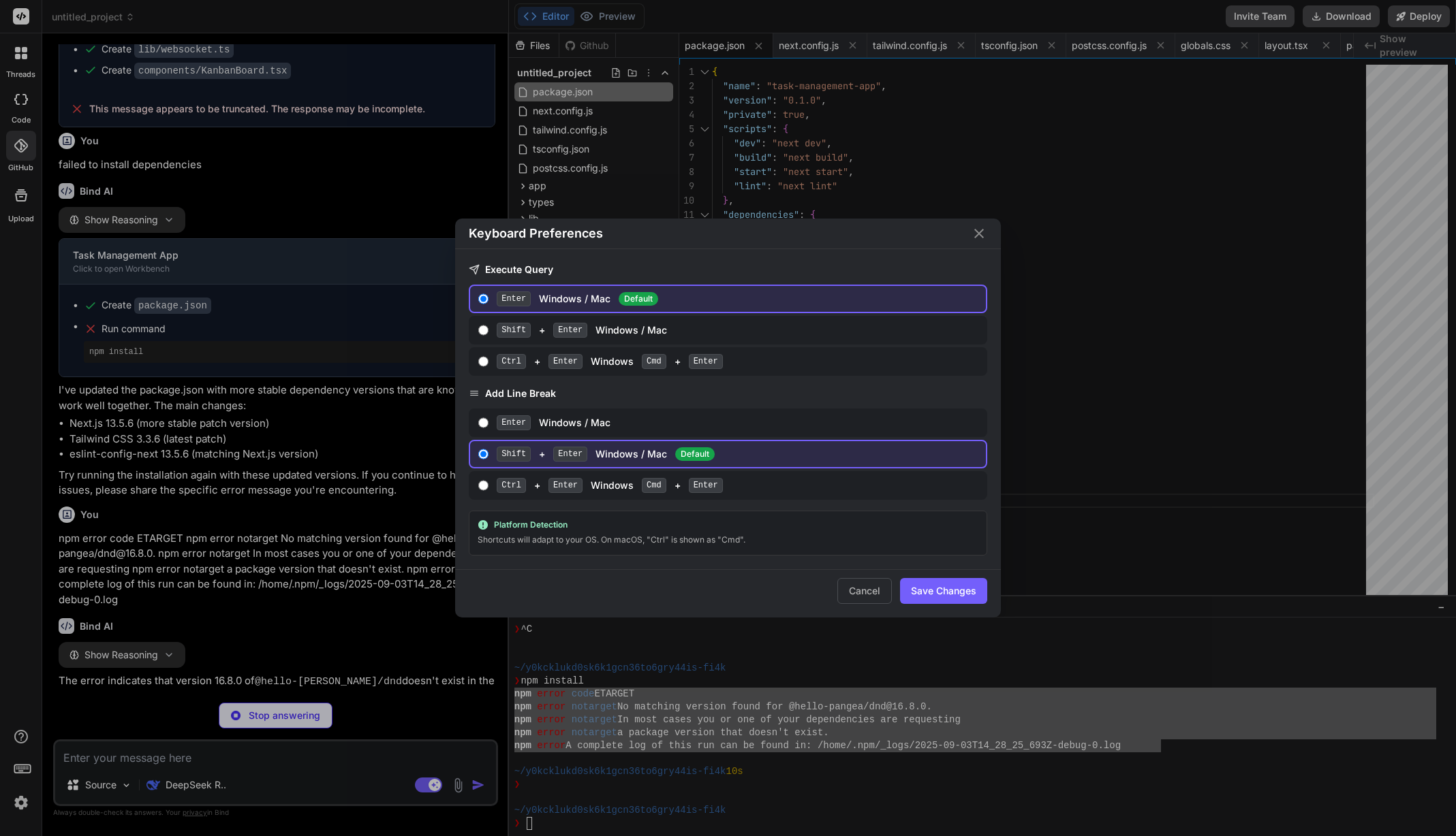
click at [20, 769] on div "Keyboard Preferences Execute Query Enter Windows / Mac Default Shift + Enter Wi…" at bounding box center [728, 418] width 1456 height 836
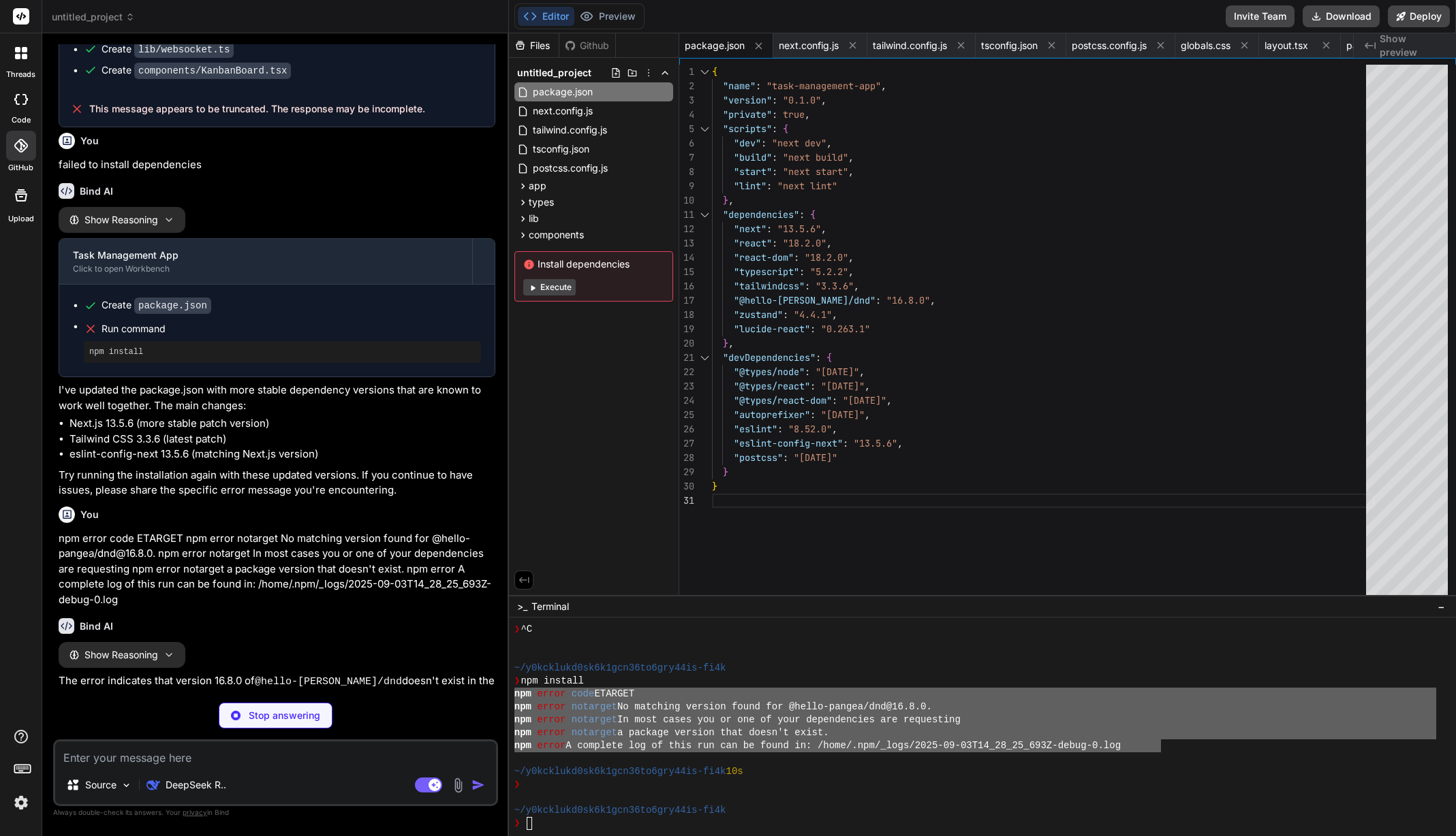
click at [20, 805] on img at bounding box center [21, 803] width 24 height 24
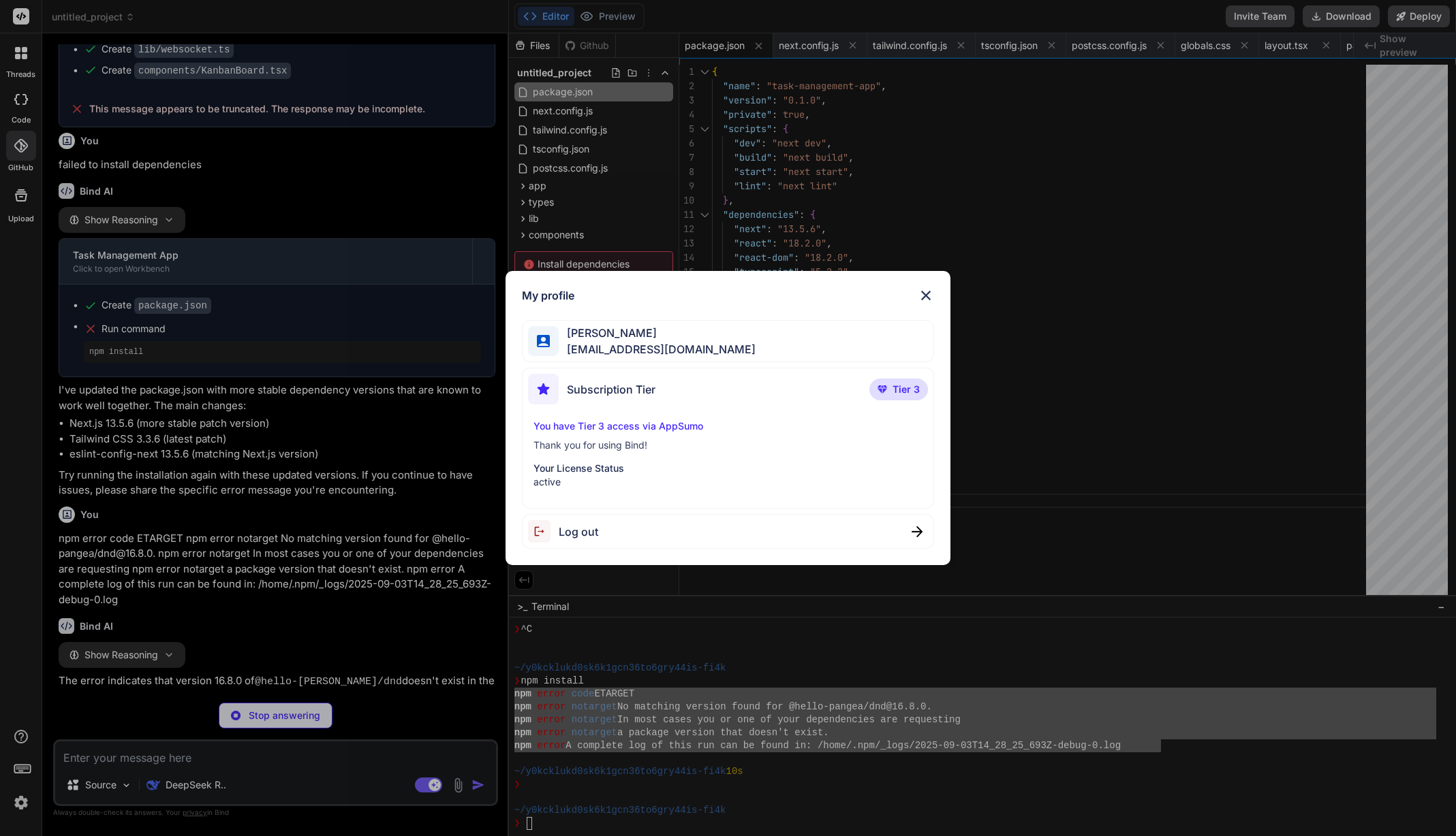
click at [894, 386] on span "Tier 3" at bounding box center [906, 389] width 27 height 13
drag, startPoint x: 605, startPoint y: 406, endPoint x: 541, endPoint y: 402, distance: 64.1
click at [603, 406] on div "Subscription Tier Tier 3" at bounding box center [728, 392] width 400 height 36
click at [541, 401] on img at bounding box center [543, 389] width 31 height 31
click at [551, 388] on img at bounding box center [543, 389] width 31 height 31
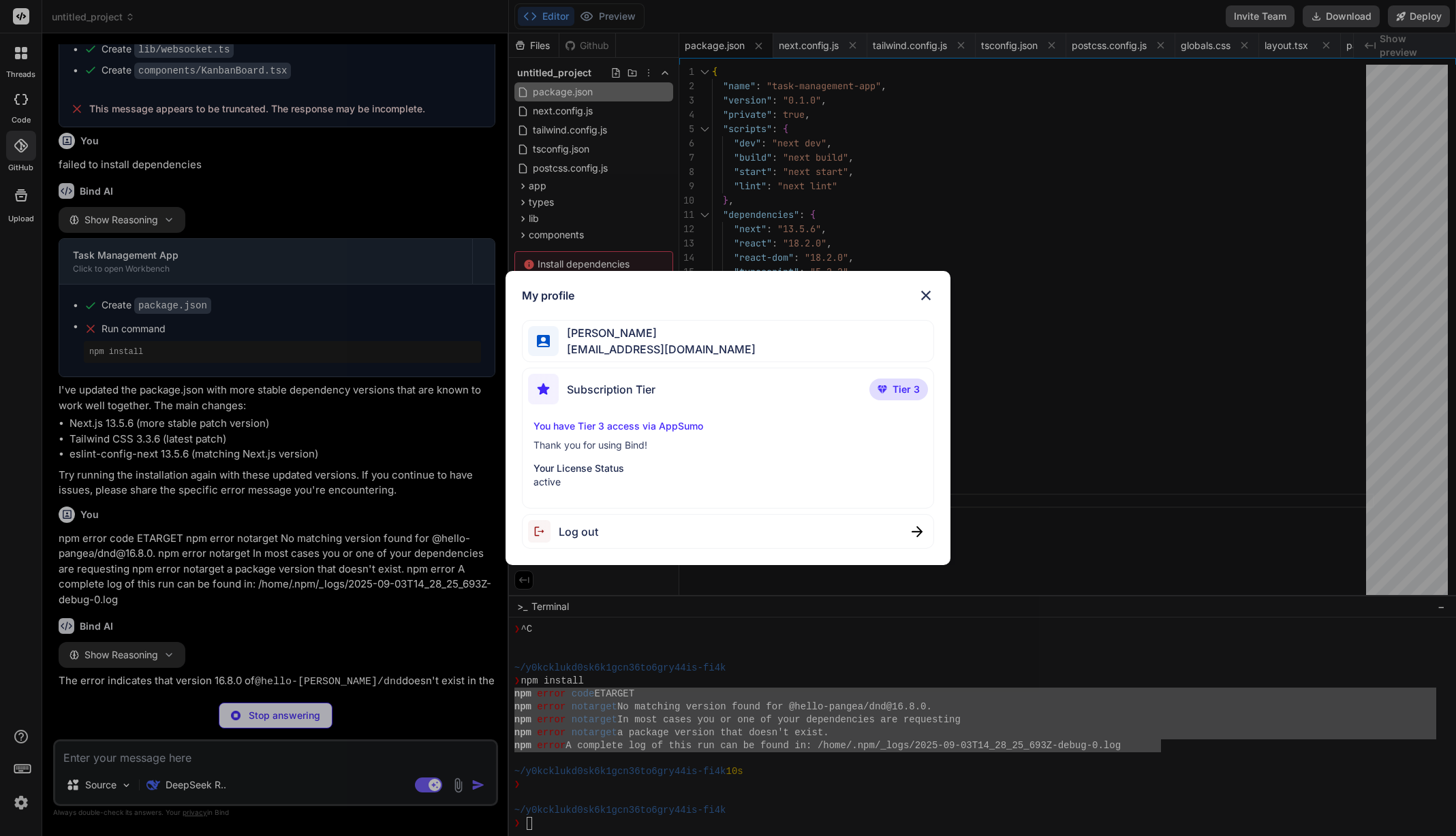
drag, startPoint x: 653, startPoint y: 405, endPoint x: 646, endPoint y: 419, distance: 15.7
click at [652, 406] on div "Subscription Tier Tier 3" at bounding box center [728, 392] width 400 height 36
click at [638, 429] on p "You have Tier 3 access via AppSumo" at bounding box center [728, 426] width 389 height 13
click at [16, 805] on div "My profile Seyfi Cem Baskın seyficembaskin@gmail.com Subscription Tier Tier 3 Y…" at bounding box center [728, 418] width 1456 height 836
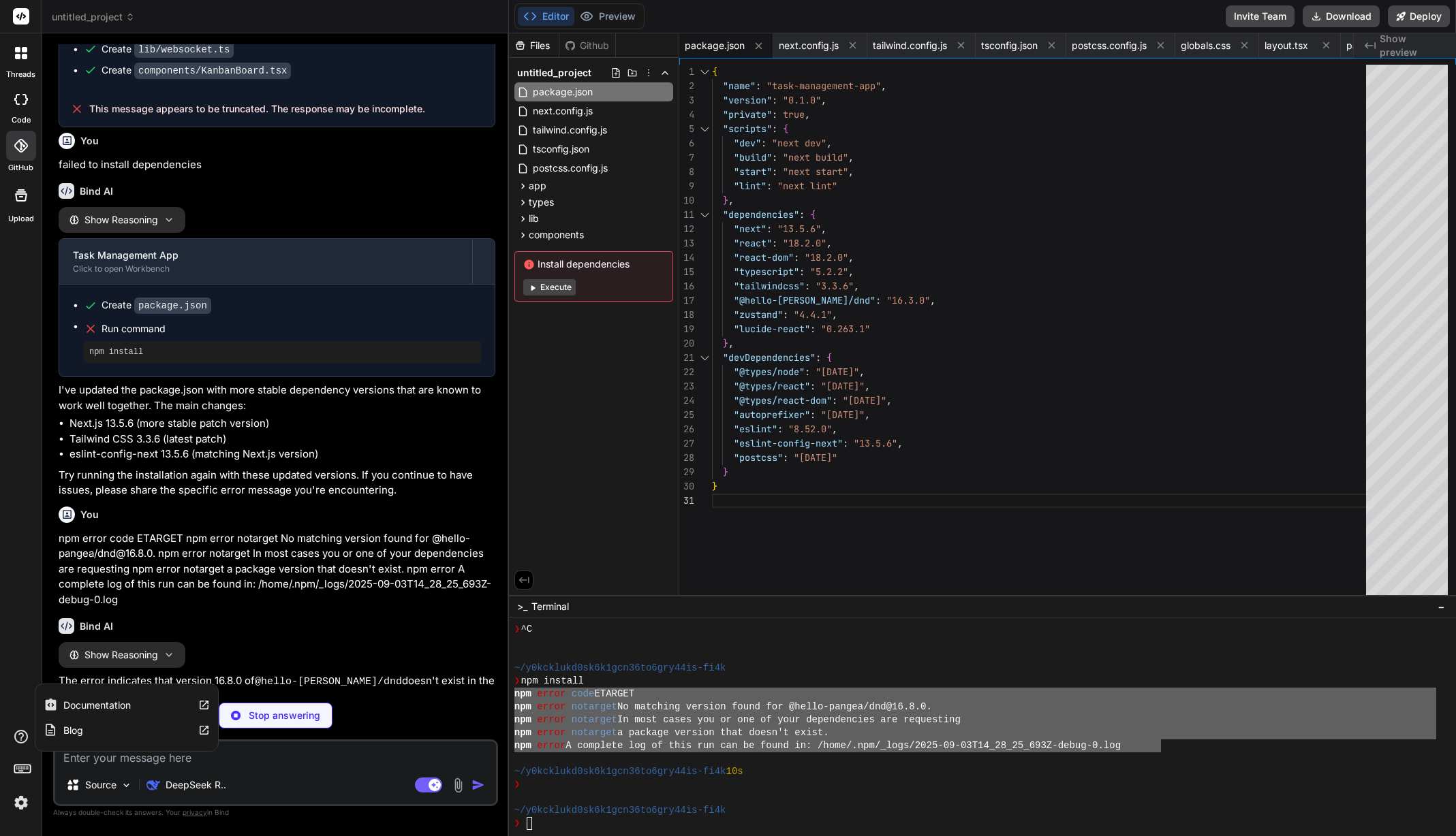
click at [20, 740] on icon at bounding box center [21, 736] width 16 height 16
drag, startPoint x: 30, startPoint y: 370, endPoint x: 34, endPoint y: 354, distance: 16.5
click at [30, 370] on div "threads code GitHub Upload" at bounding box center [21, 418] width 42 height 836
click at [20, 13] on rect at bounding box center [21, 16] width 16 height 16
click at [1400, 49] on span "Show preview" at bounding box center [1412, 45] width 65 height 27
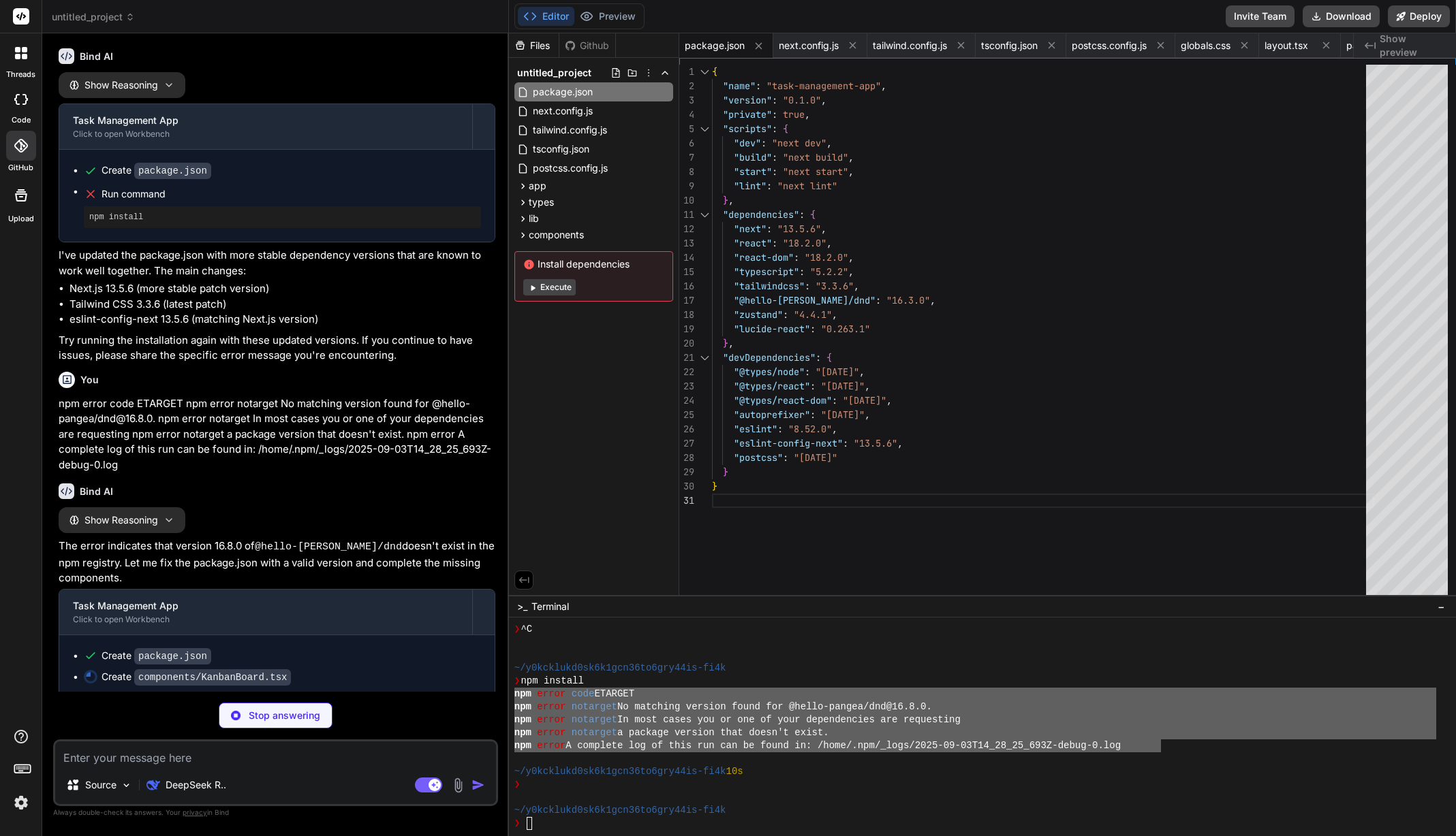
scroll to position [3220, 0]
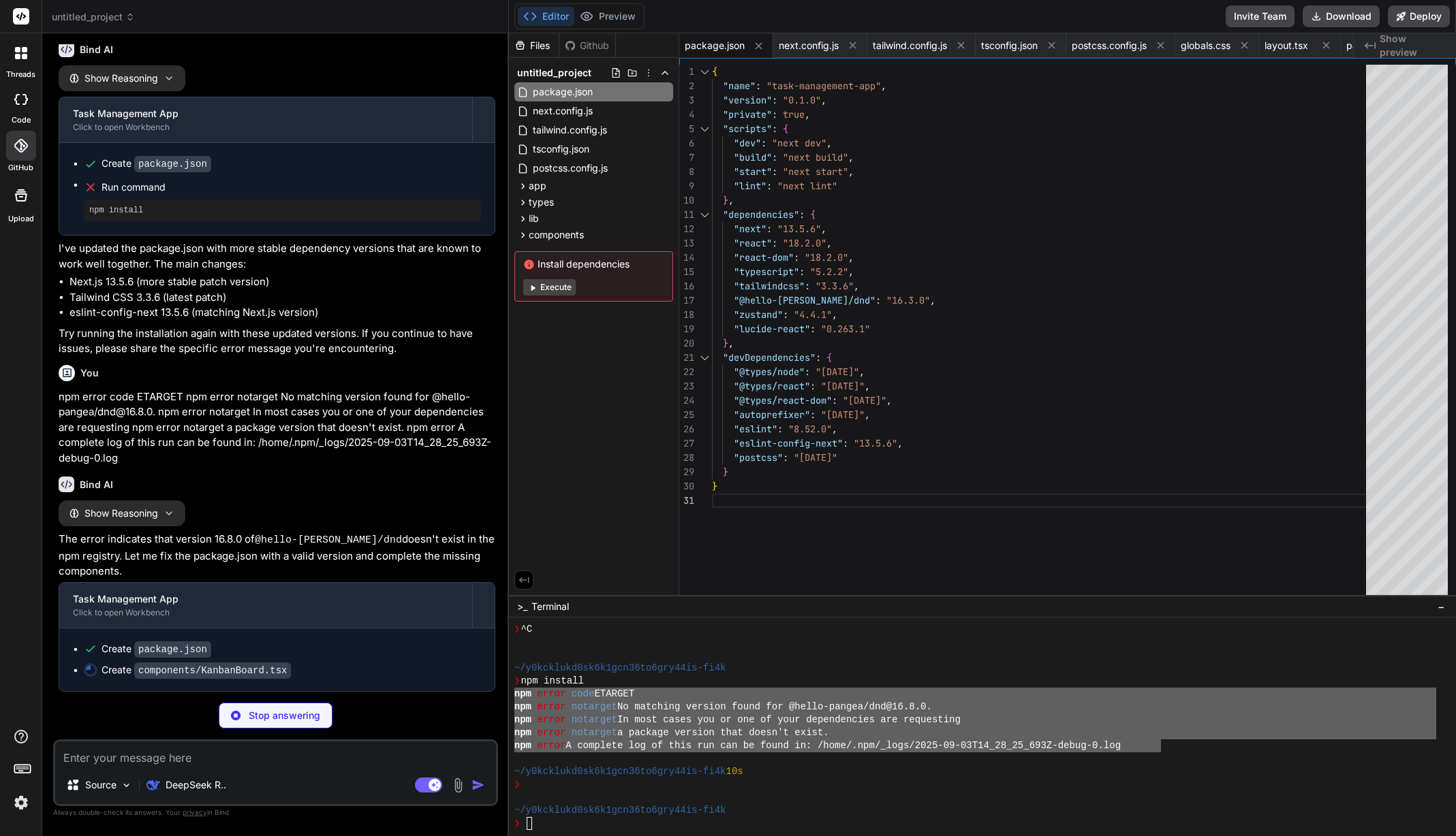
type textarea "x"
type textarea "/> </div> ) } export default KanbanBoard"
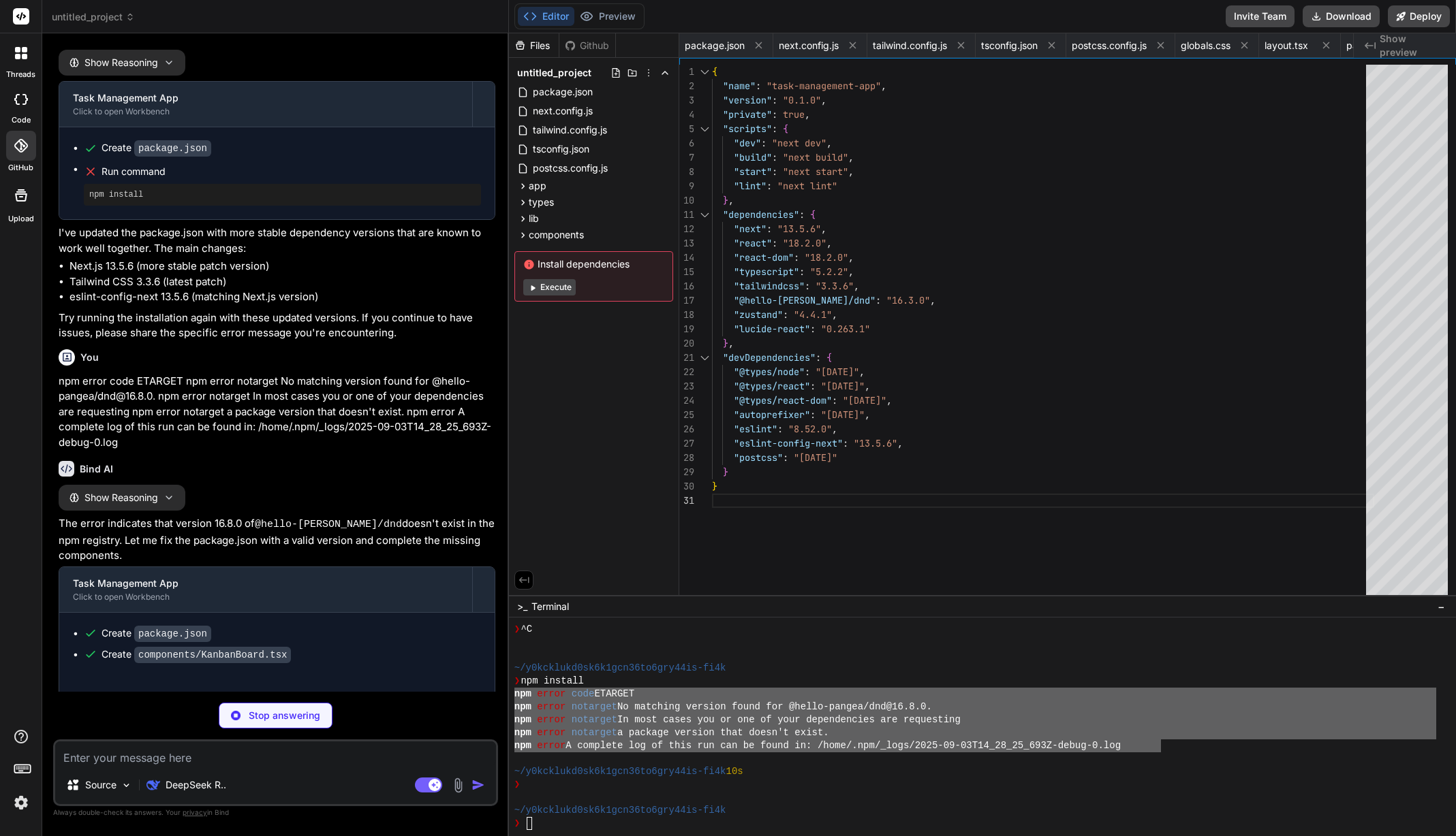
type textarea "x"
type textarea ")} </div> </div> ) } export default TaskCard"
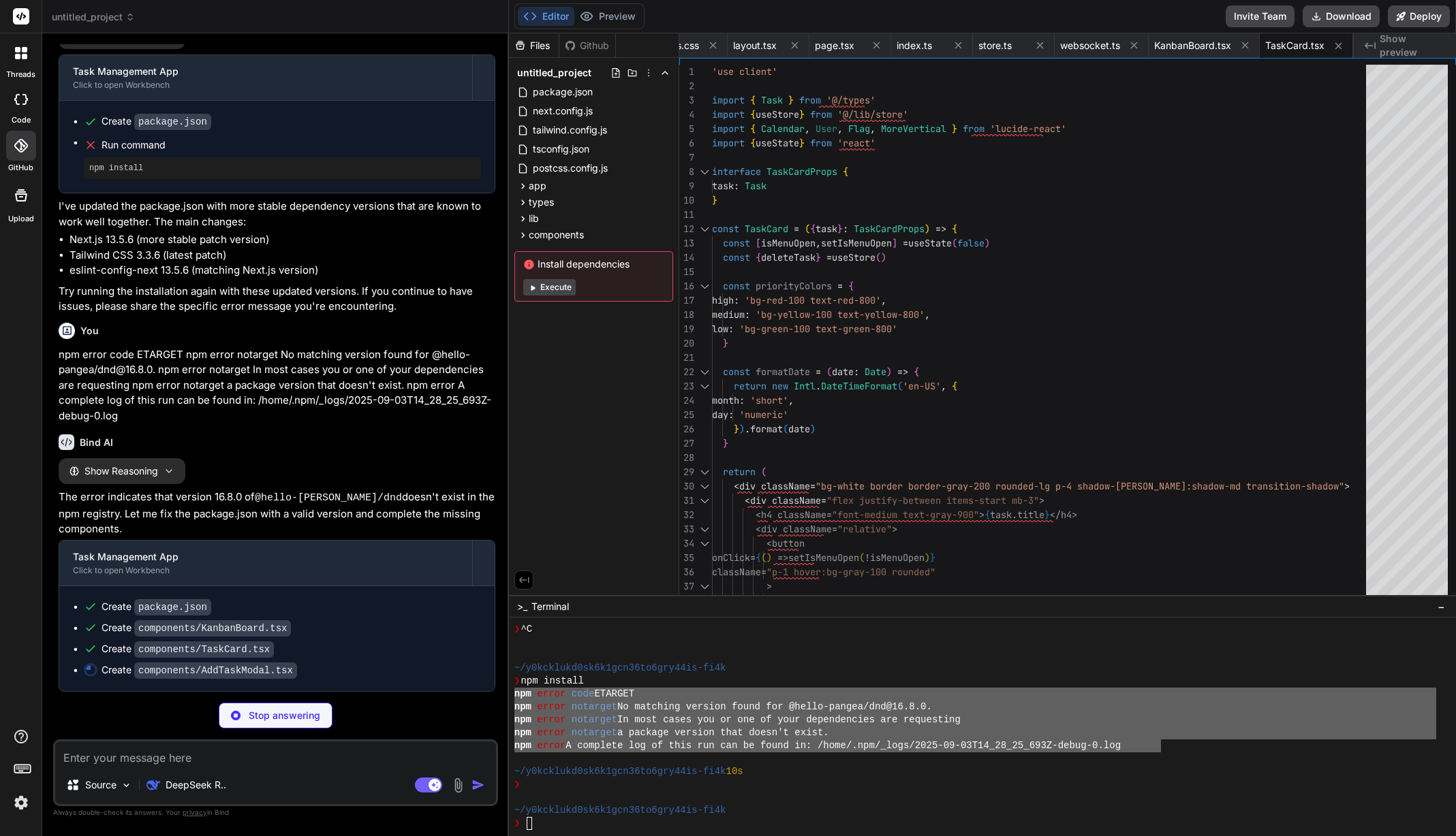
scroll to position [3262, 0]
type textarea "x"
type textarea "</div> ) } export default AddTaskModal"
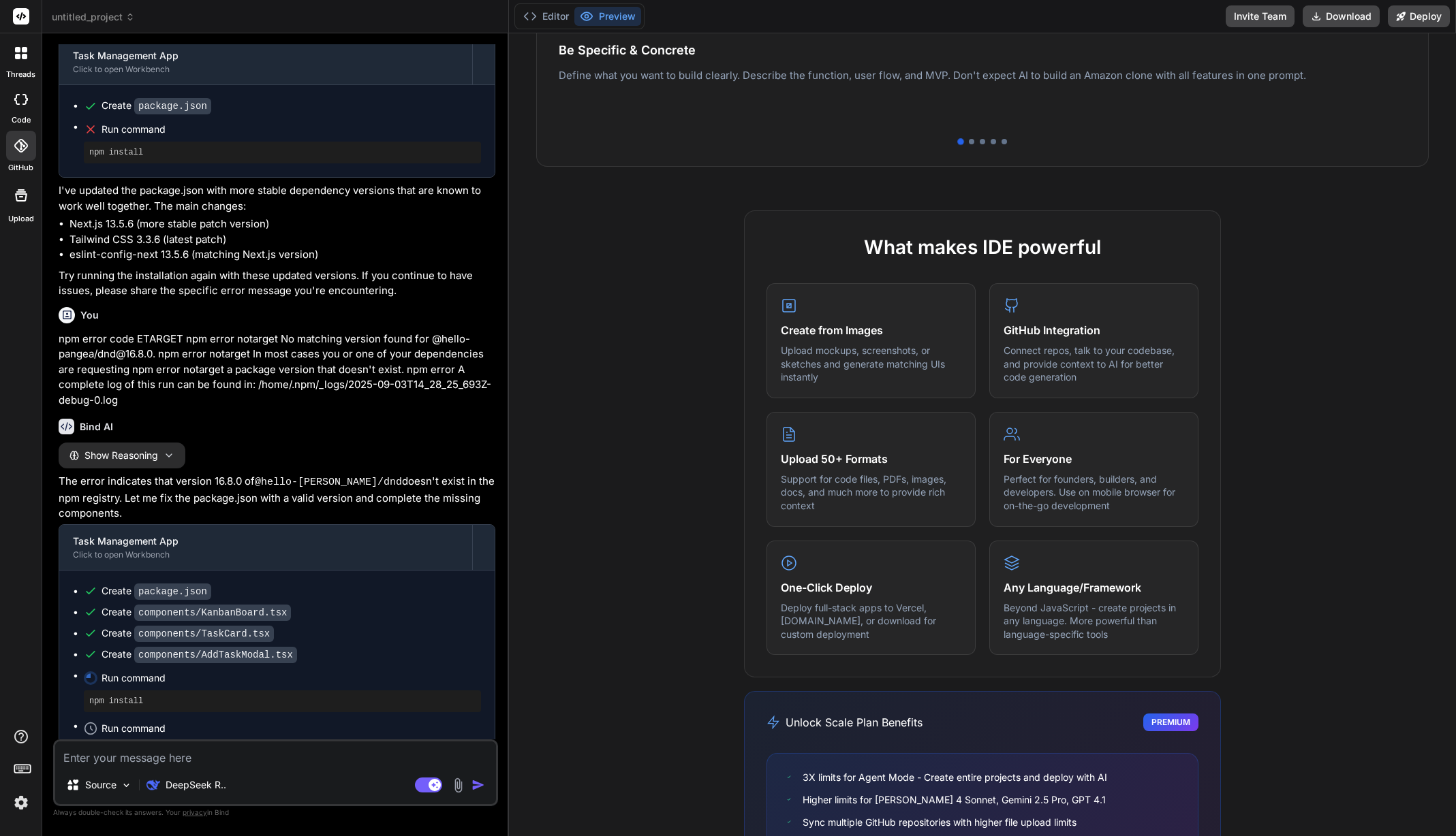
scroll to position [558, 0]
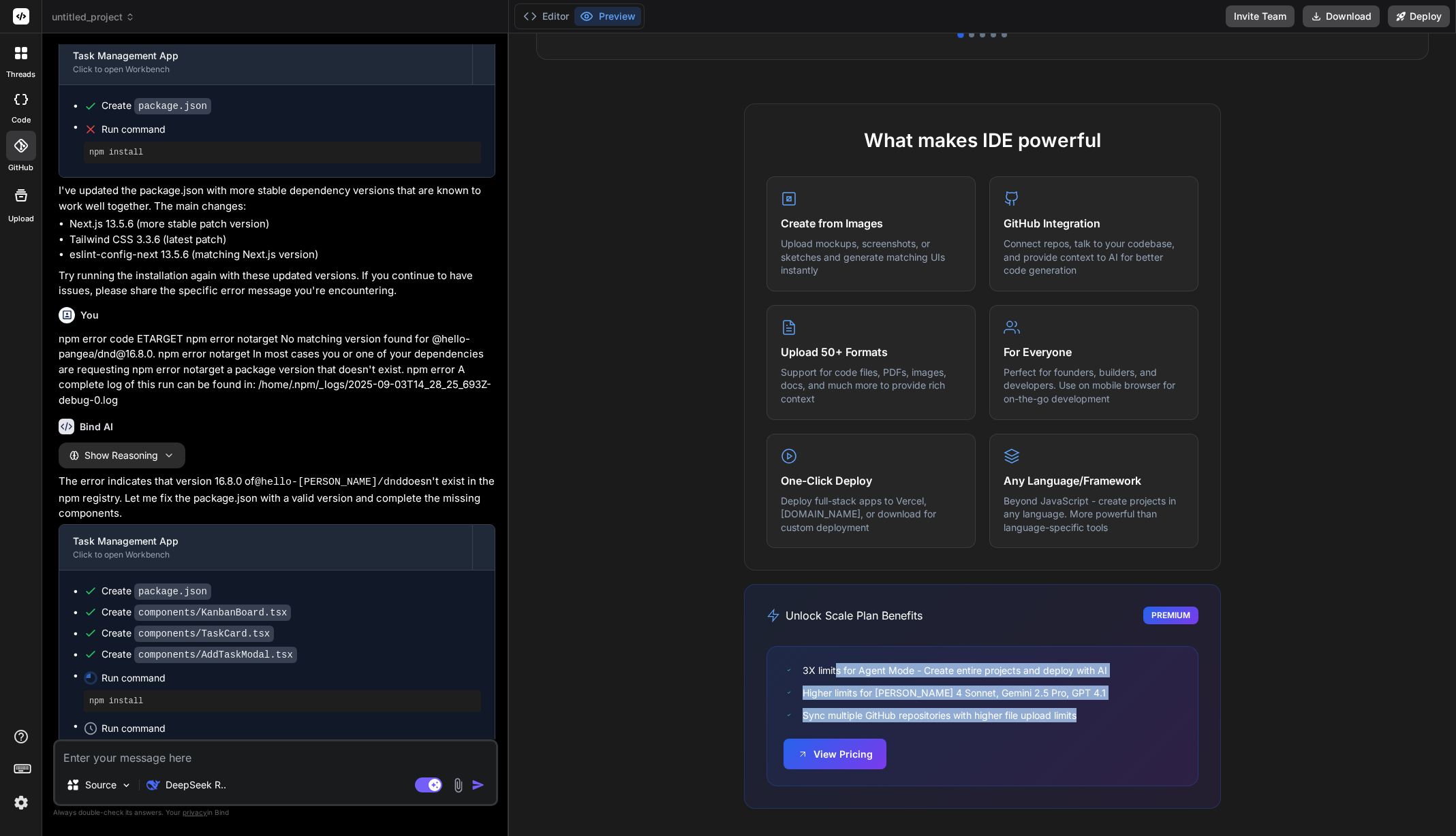
drag, startPoint x: 908, startPoint y: 675, endPoint x: 1092, endPoint y: 712, distance: 187.7
click at [1092, 712] on div "3X limits for Agent Mode - Create entire projects and deploy with AI Higher lim…" at bounding box center [982, 716] width 432 height 140
click at [1092, 712] on div "Sync multiple GitHub repositories with higher file upload limits" at bounding box center [982, 715] width 398 height 14
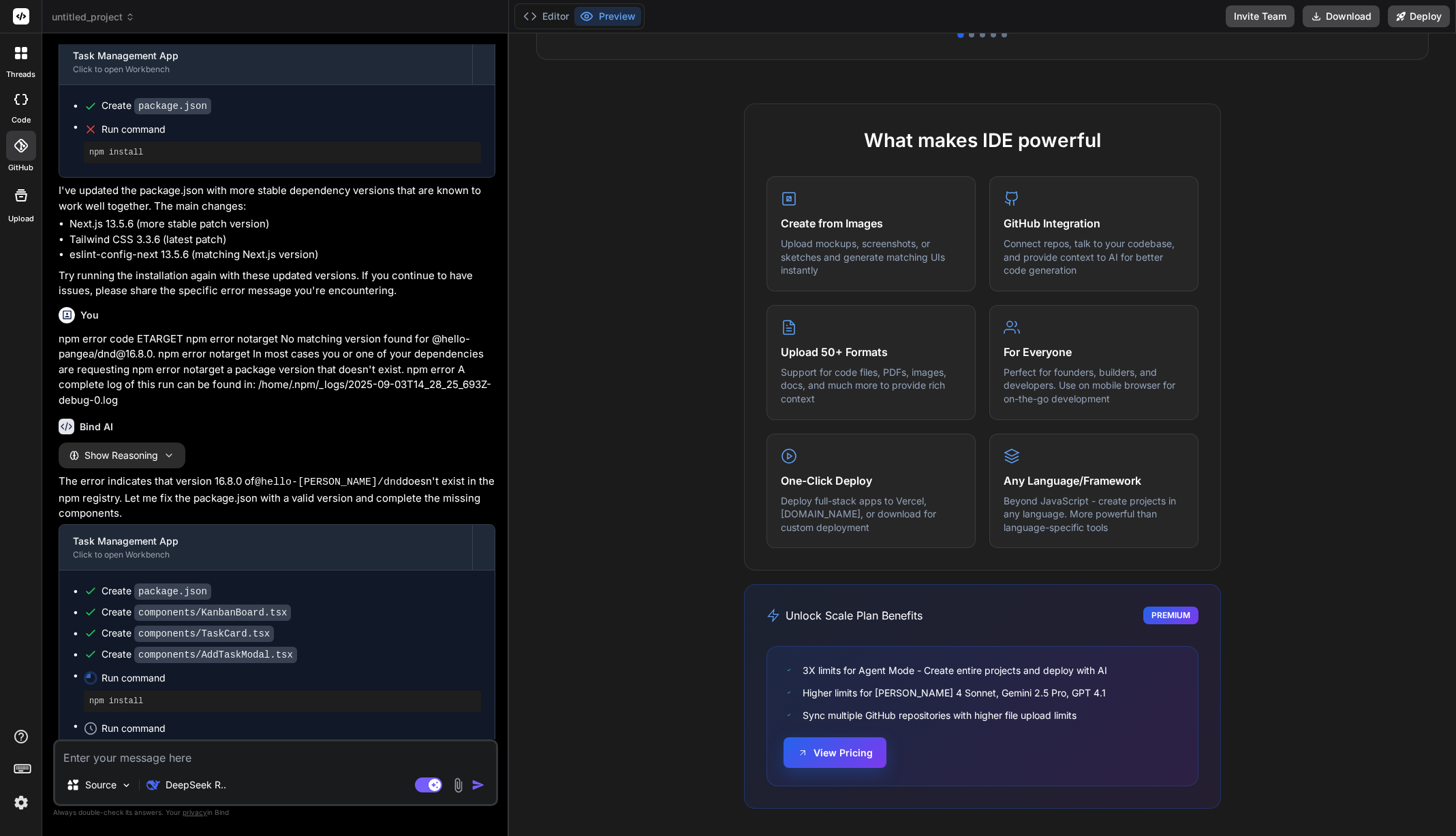
click at [843, 751] on button "View Pricing" at bounding box center [835, 753] width 103 height 31
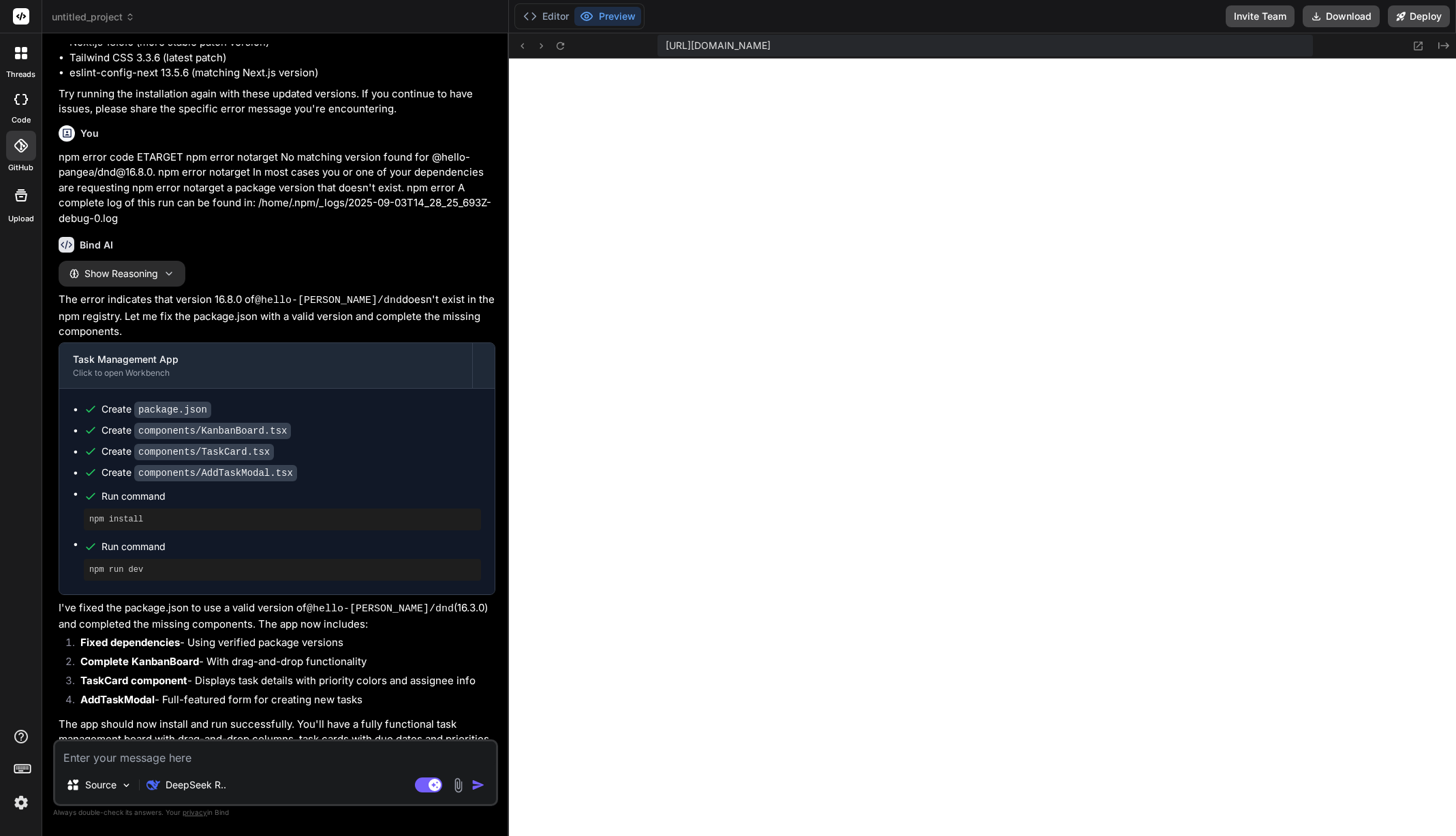
scroll to position [3484, 0]
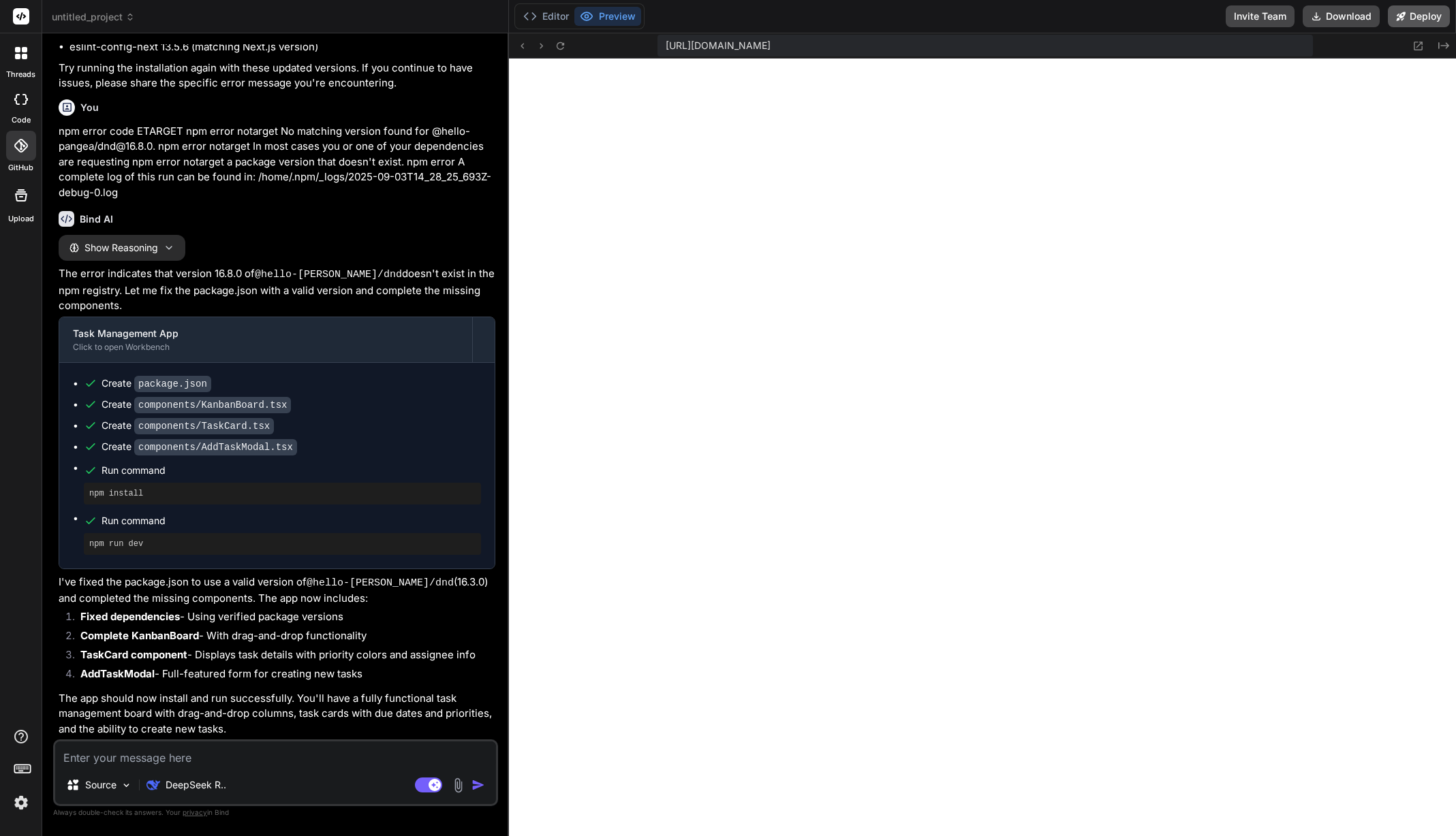
click at [1418, 18] on button "Deploy" at bounding box center [1418, 16] width 62 height 22
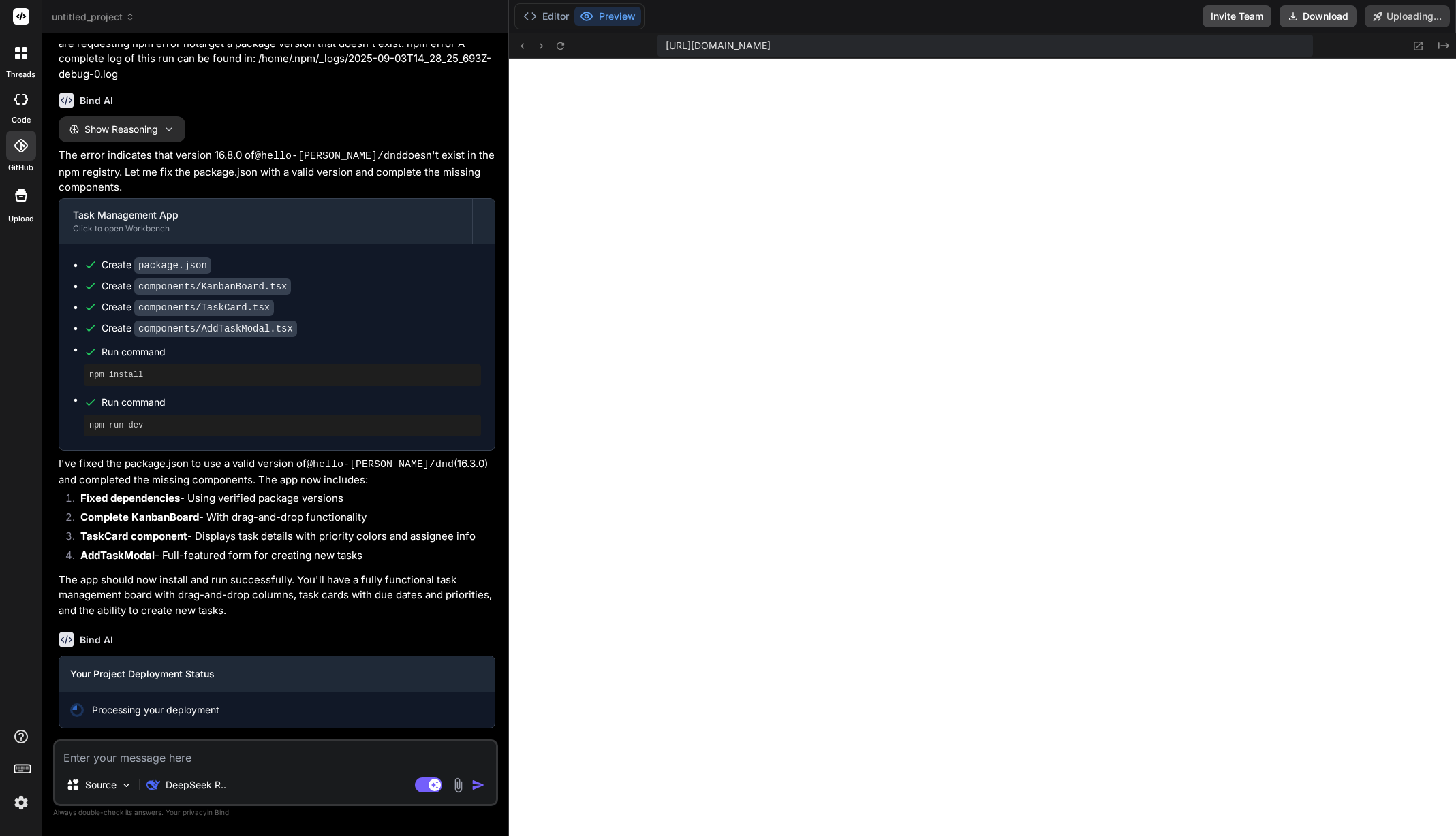
scroll to position [3603, 0]
click at [320, 757] on textarea at bounding box center [275, 754] width 441 height 24
click at [426, 790] on rect at bounding box center [428, 785] width 27 height 15
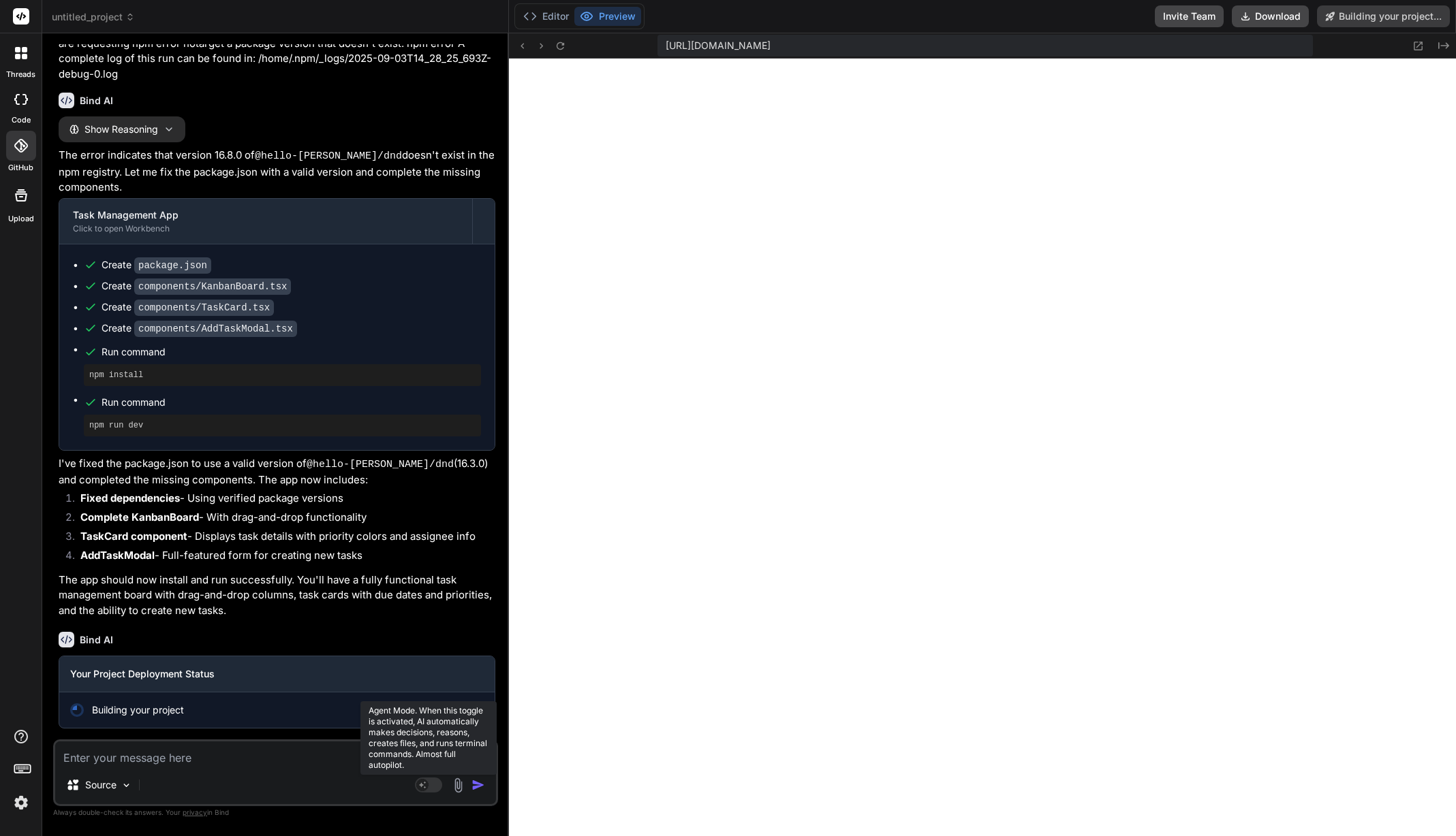
click at [424, 789] on rect at bounding box center [423, 785] width 13 height 13
click at [428, 786] on rect at bounding box center [428, 785] width 27 height 15
click at [125, 788] on img at bounding box center [126, 785] width 12 height 12
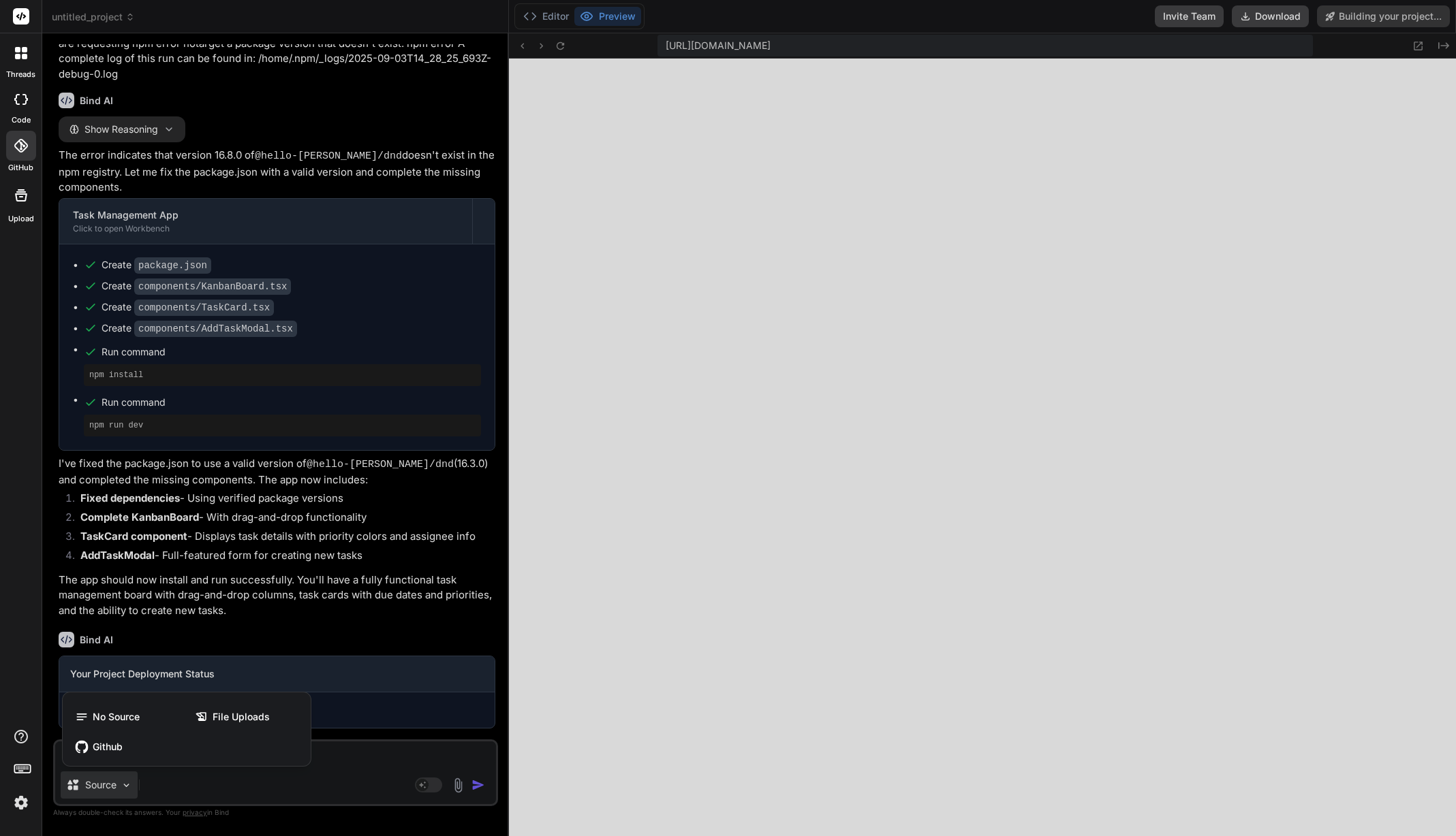
click at [125, 788] on div at bounding box center [728, 418] width 1456 height 836
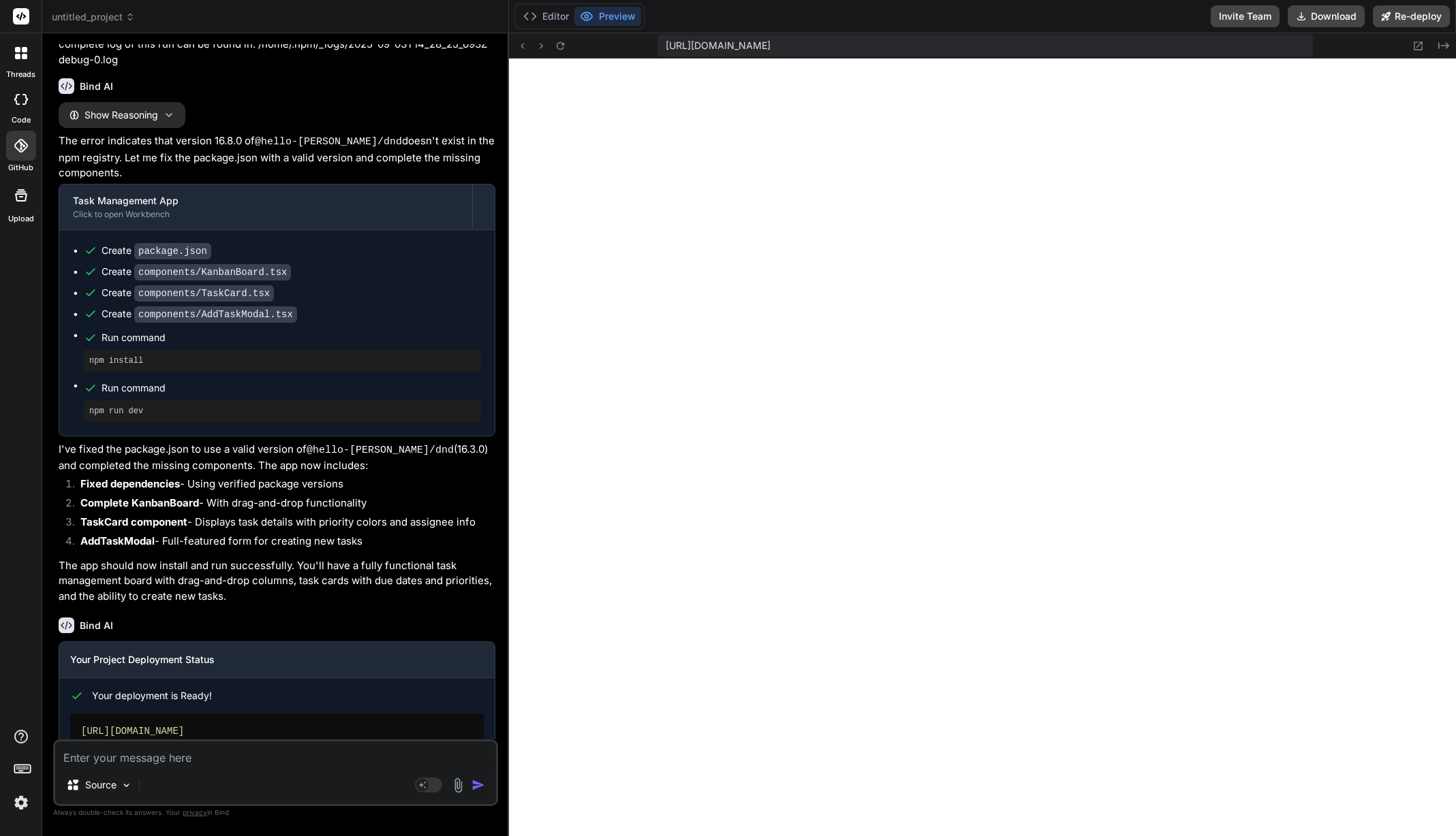
click at [282, 763] on textarea at bounding box center [275, 754] width 441 height 24
click at [288, 751] on textarea at bounding box center [275, 754] width 441 height 24
type textarea "x"
type textarea "n"
type textarea "x"
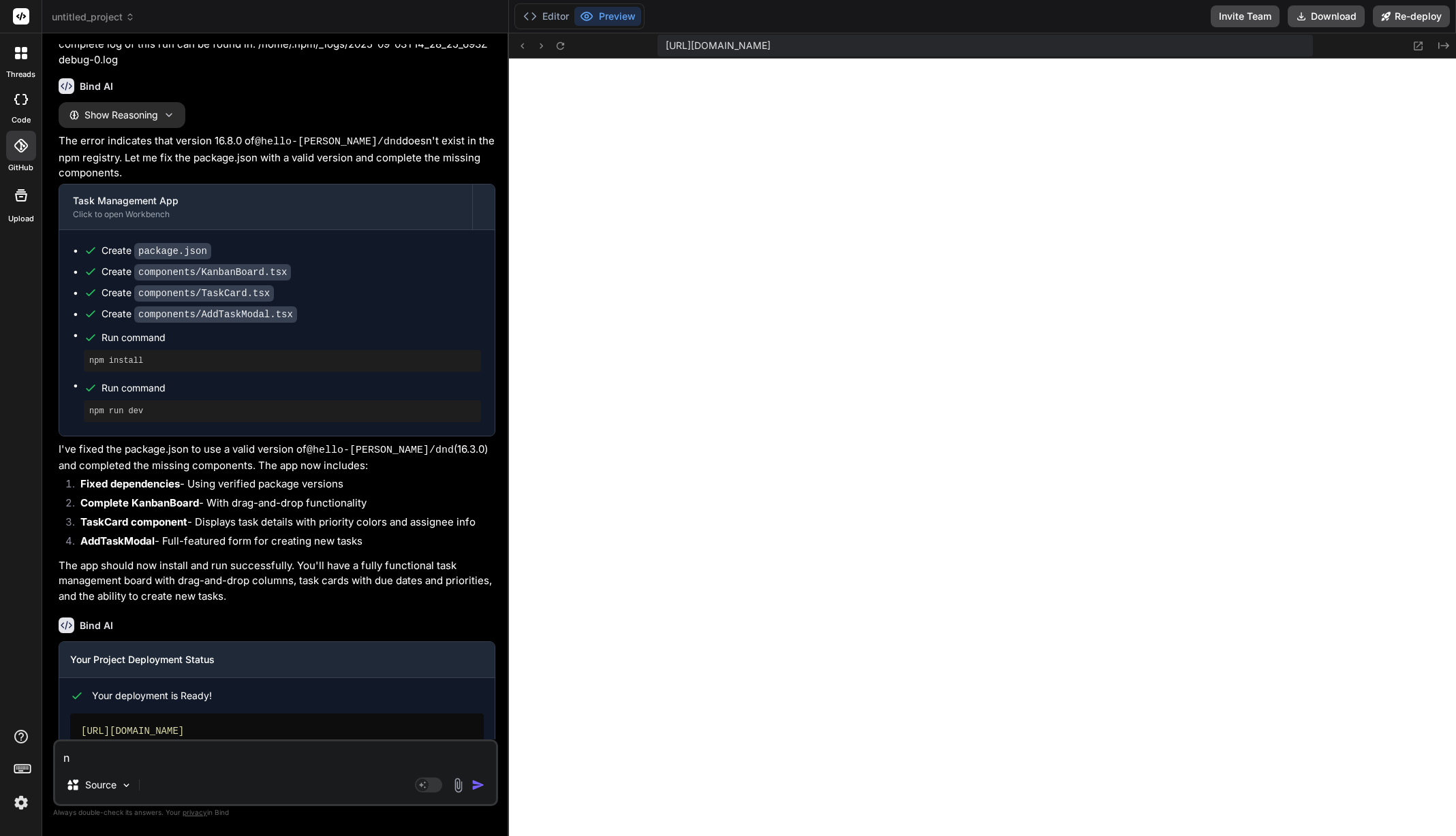
type textarea "no"
type textarea "x"
type textarea "now"
type textarea "x"
type textarea "now"
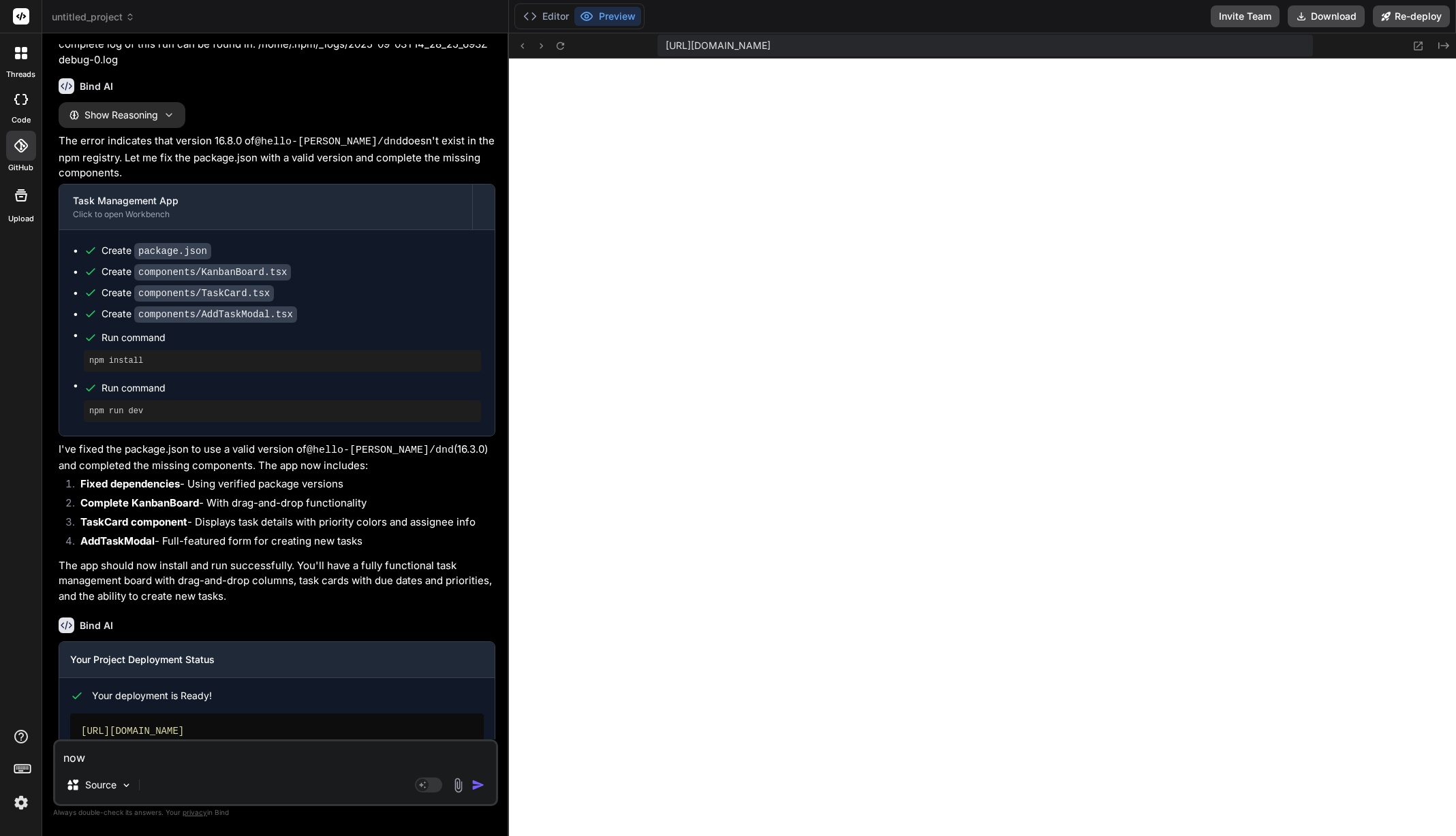
type textarea "x"
type textarea "now a"
type textarea "x"
type textarea "now ad"
type textarea "x"
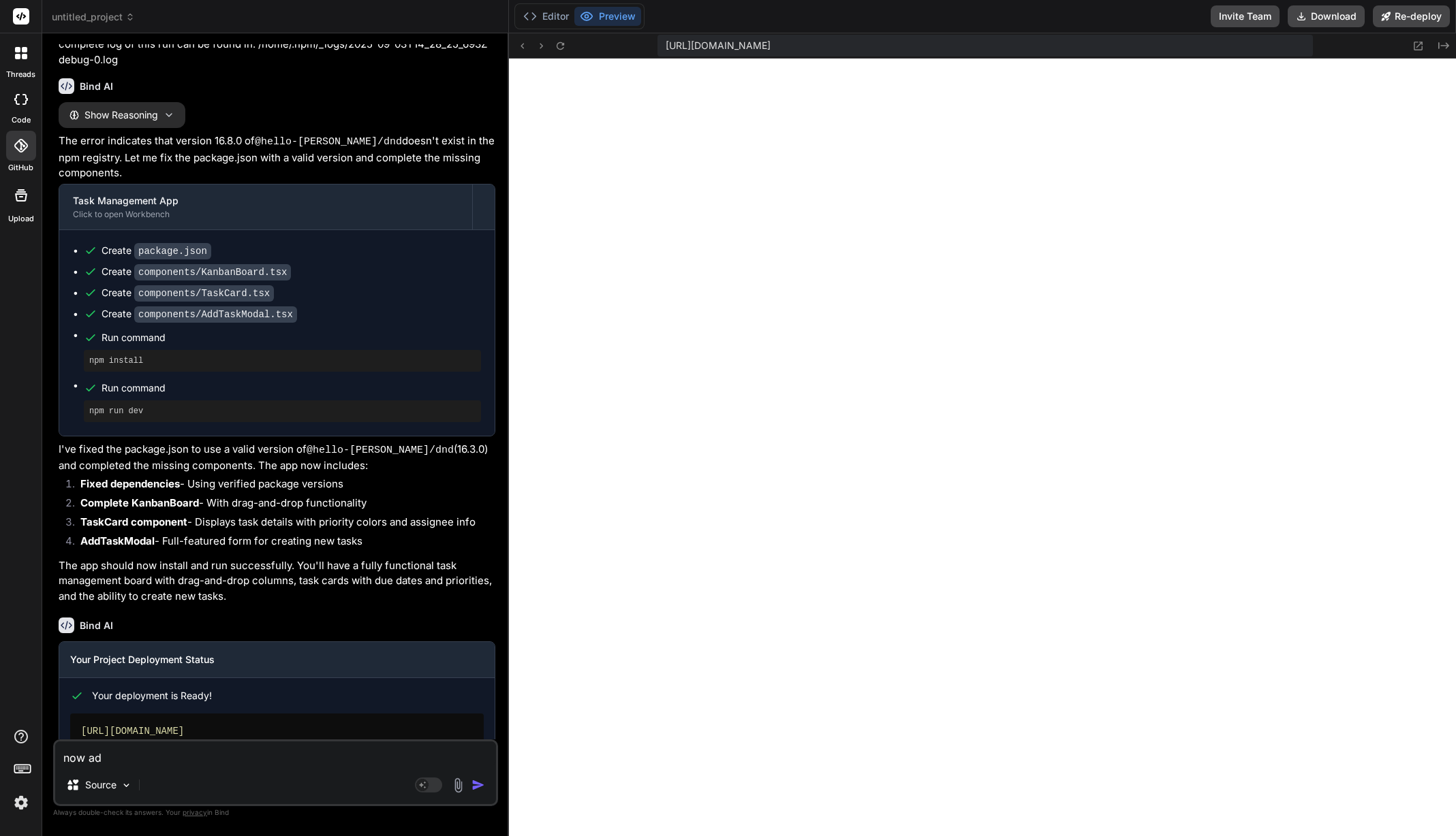
type textarea "now add"
type textarea "x"
type textarea "now add"
type textarea "x"
type textarea "now add a"
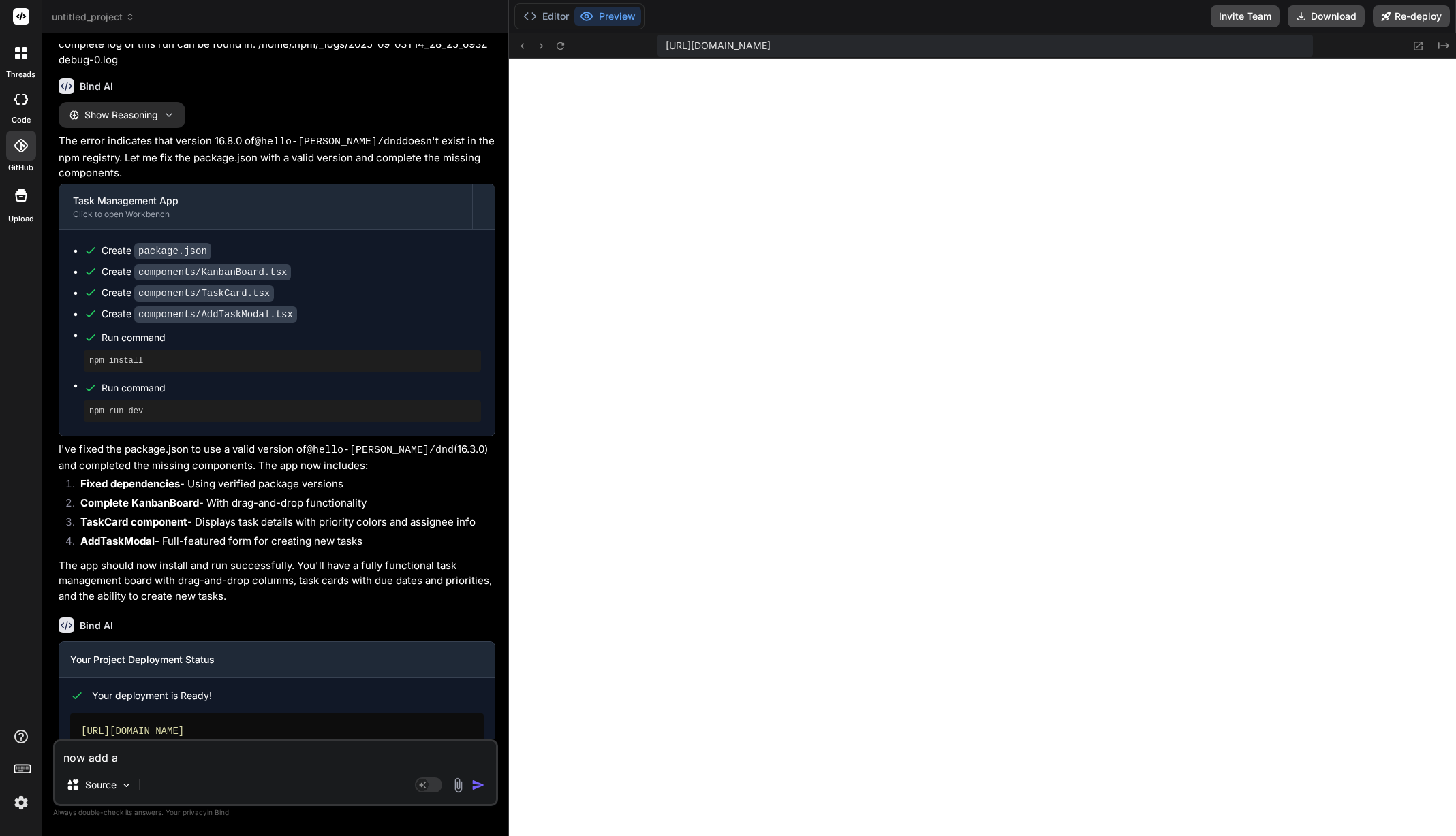
type textarea "x"
type textarea "now add a"
type textarea "x"
type textarea "now add a a"
type textarea "x"
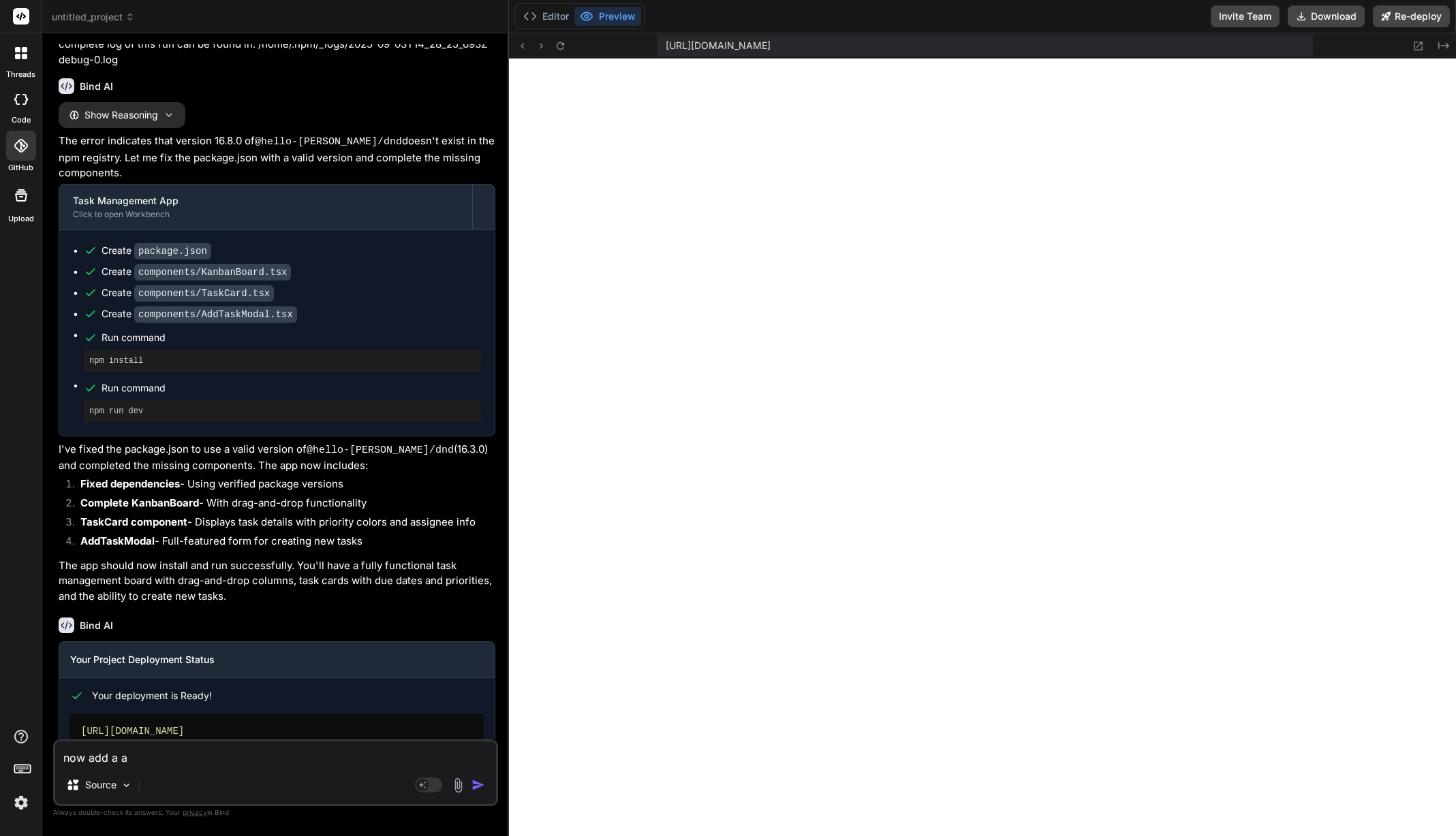
type textarea "now add a au"
type textarea "x"
type textarea "now add a aut"
type textarea "x"
type textarea "now add a auth"
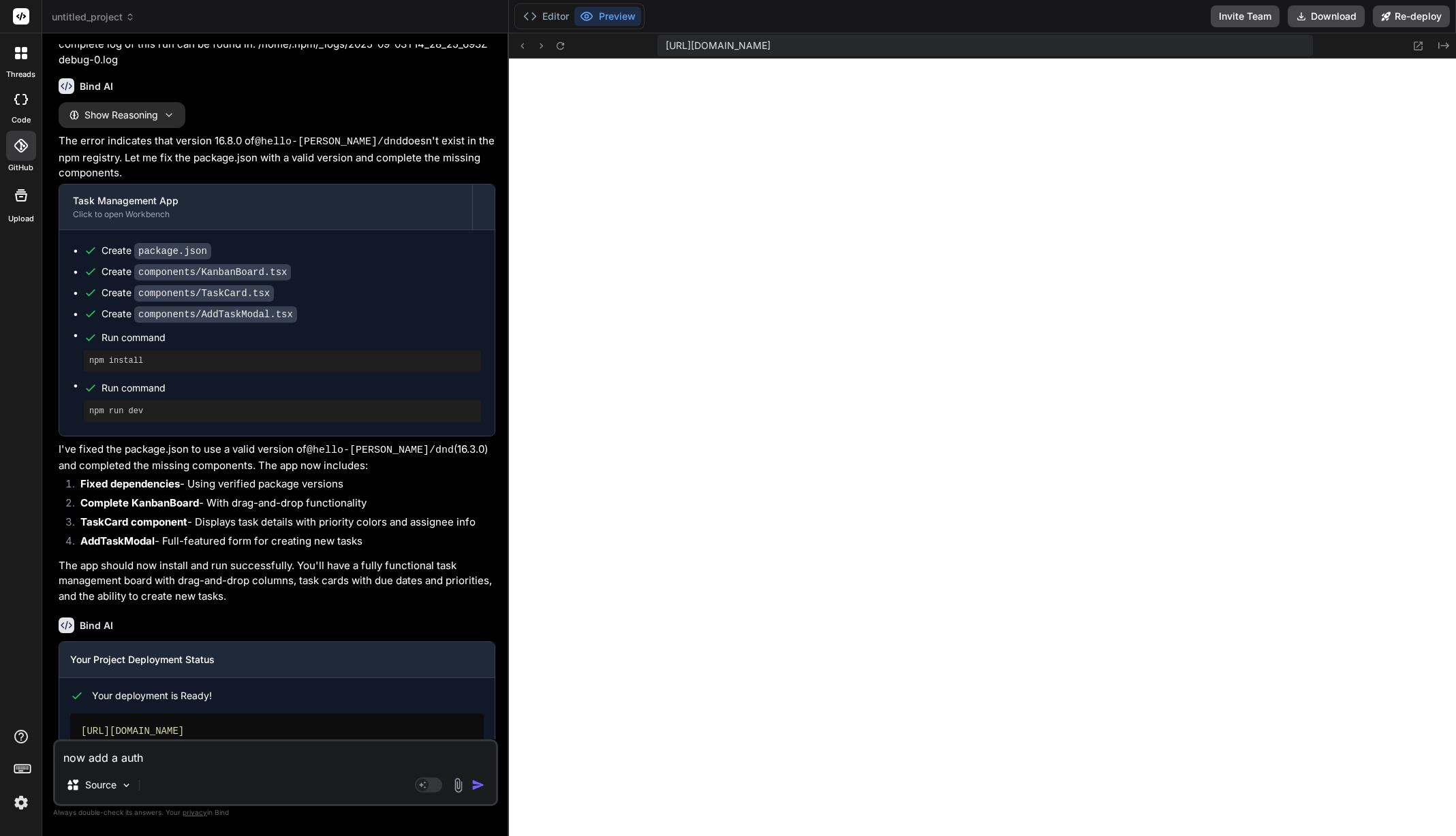
type textarea "x"
type textarea "now add a auth"
type textarea "x"
type textarea "now add a auth s"
type textarea "x"
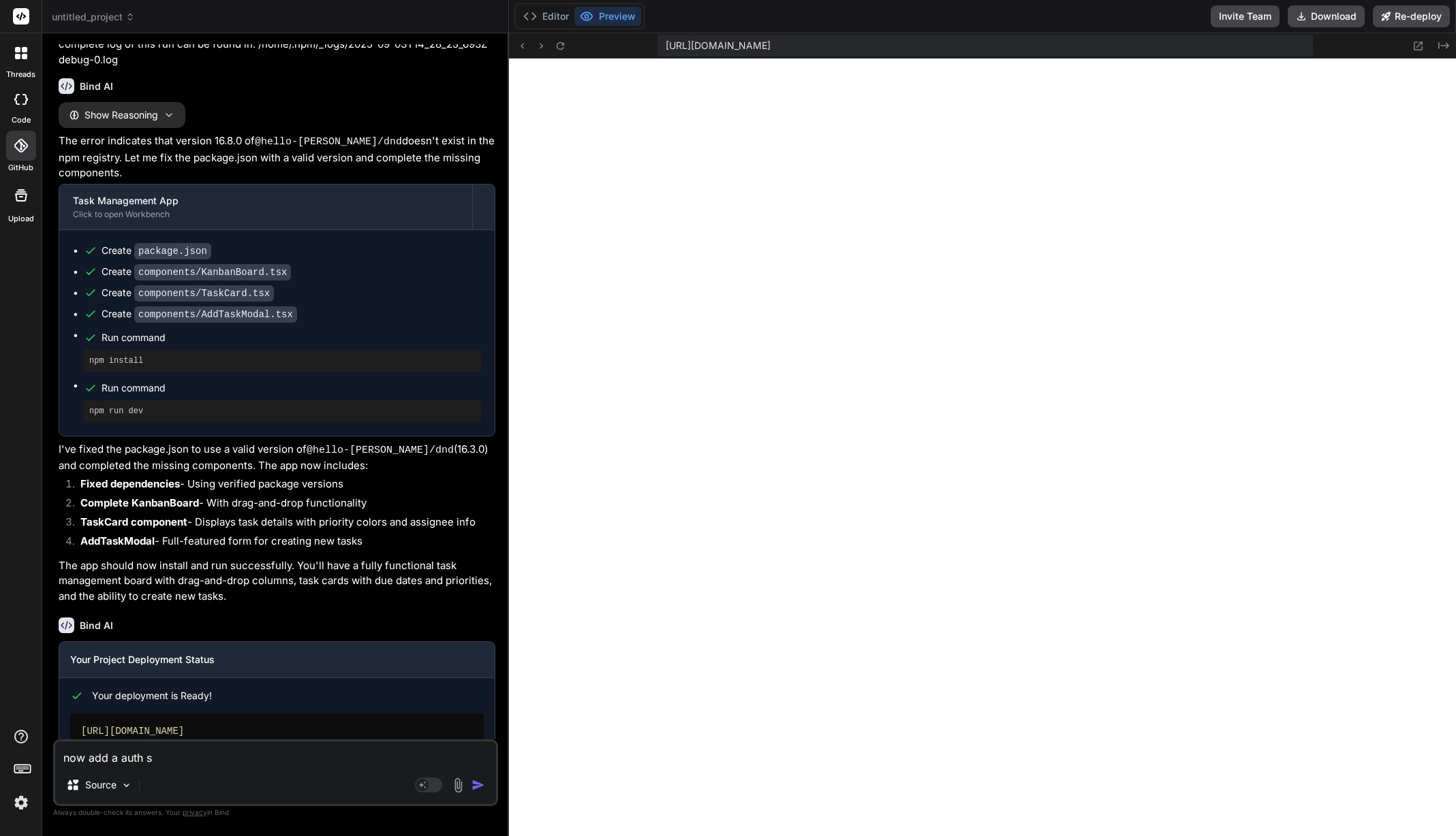
type textarea "now add a auth sy"
type textarea "x"
type textarea "now add a auth sys"
type textarea "x"
type textarea "now add a auth syst"
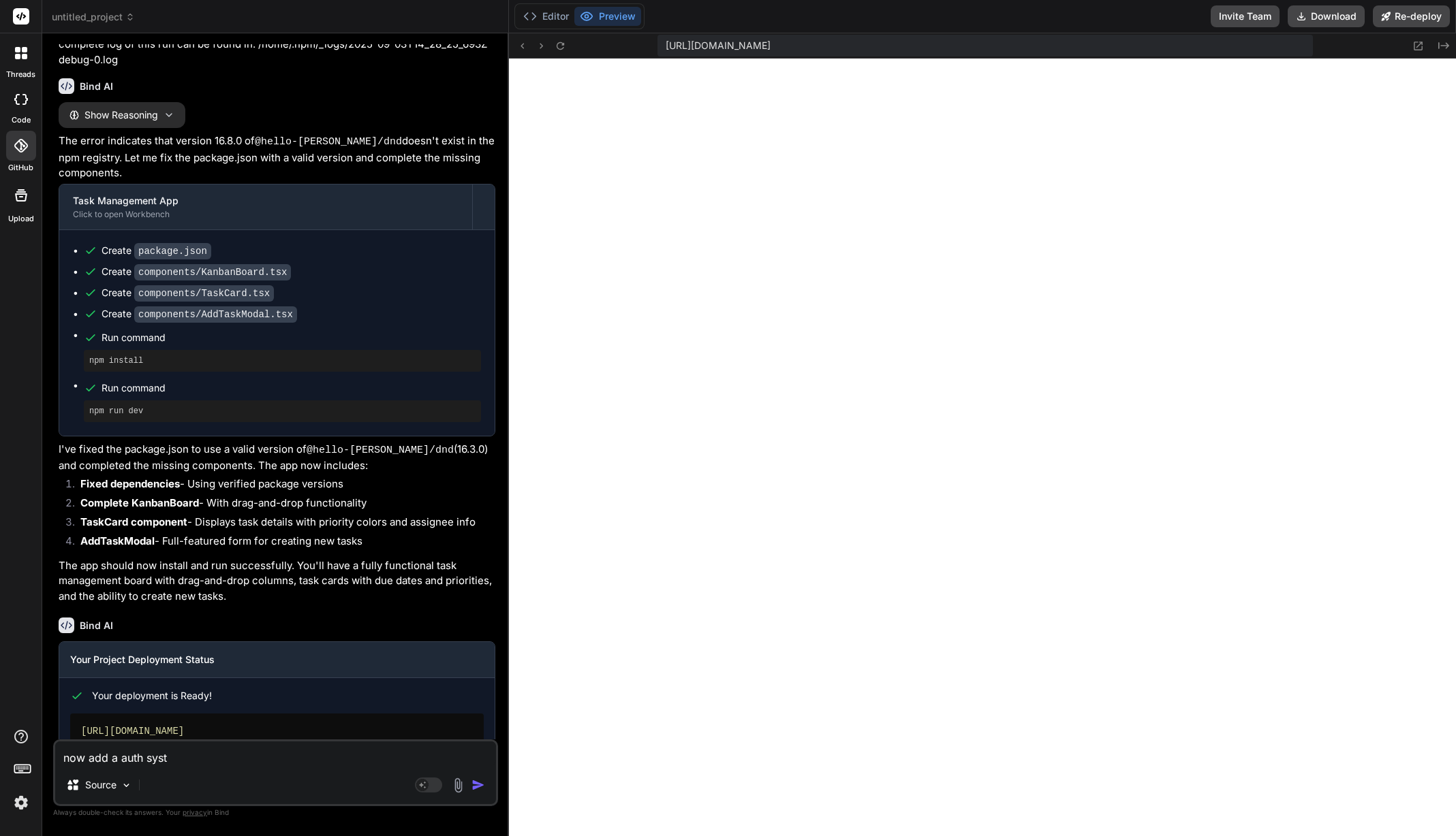
type textarea "x"
type textarea "now add a auth syste"
type textarea "x"
type textarea "now add a auth system"
type textarea "x"
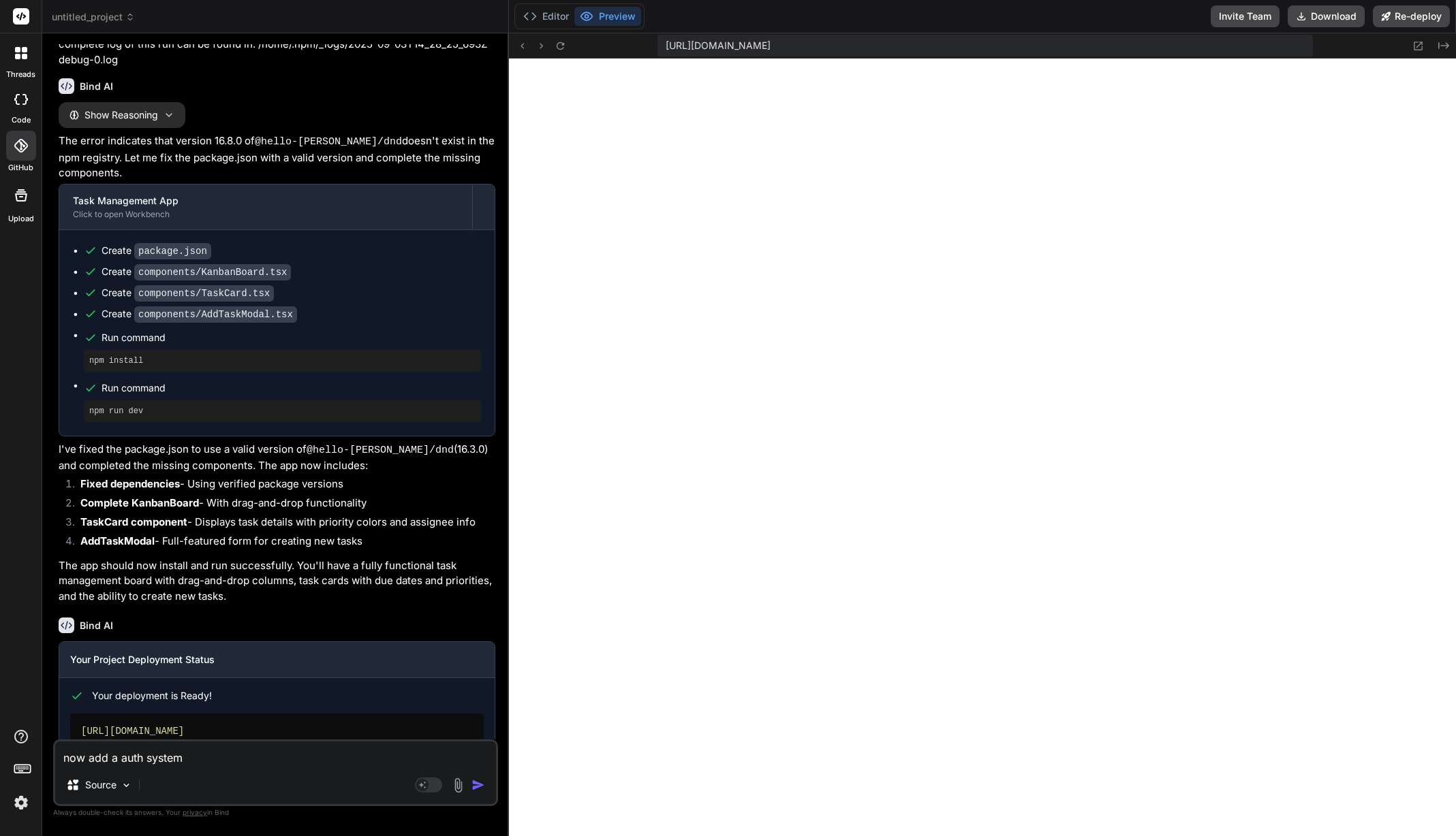
type textarea "now add a auth system,"
type textarea "x"
type textarea "now add a auth system,"
type textarea "x"
type textarea "now add a auth system, s"
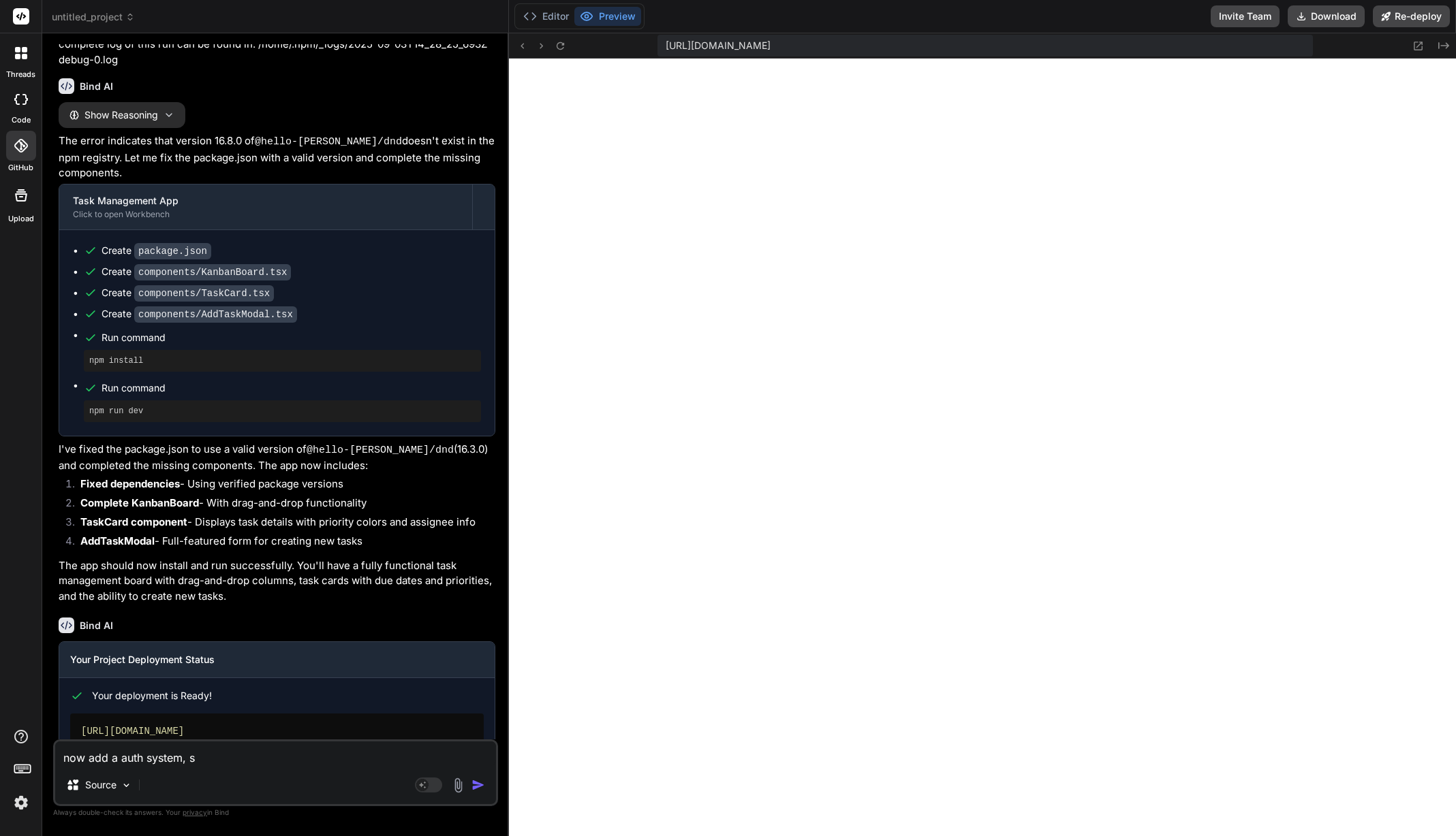
type textarea "x"
type textarea "now add a auth system, si"
type textarea "x"
type textarea "now add a auth system, sim"
type textarea "x"
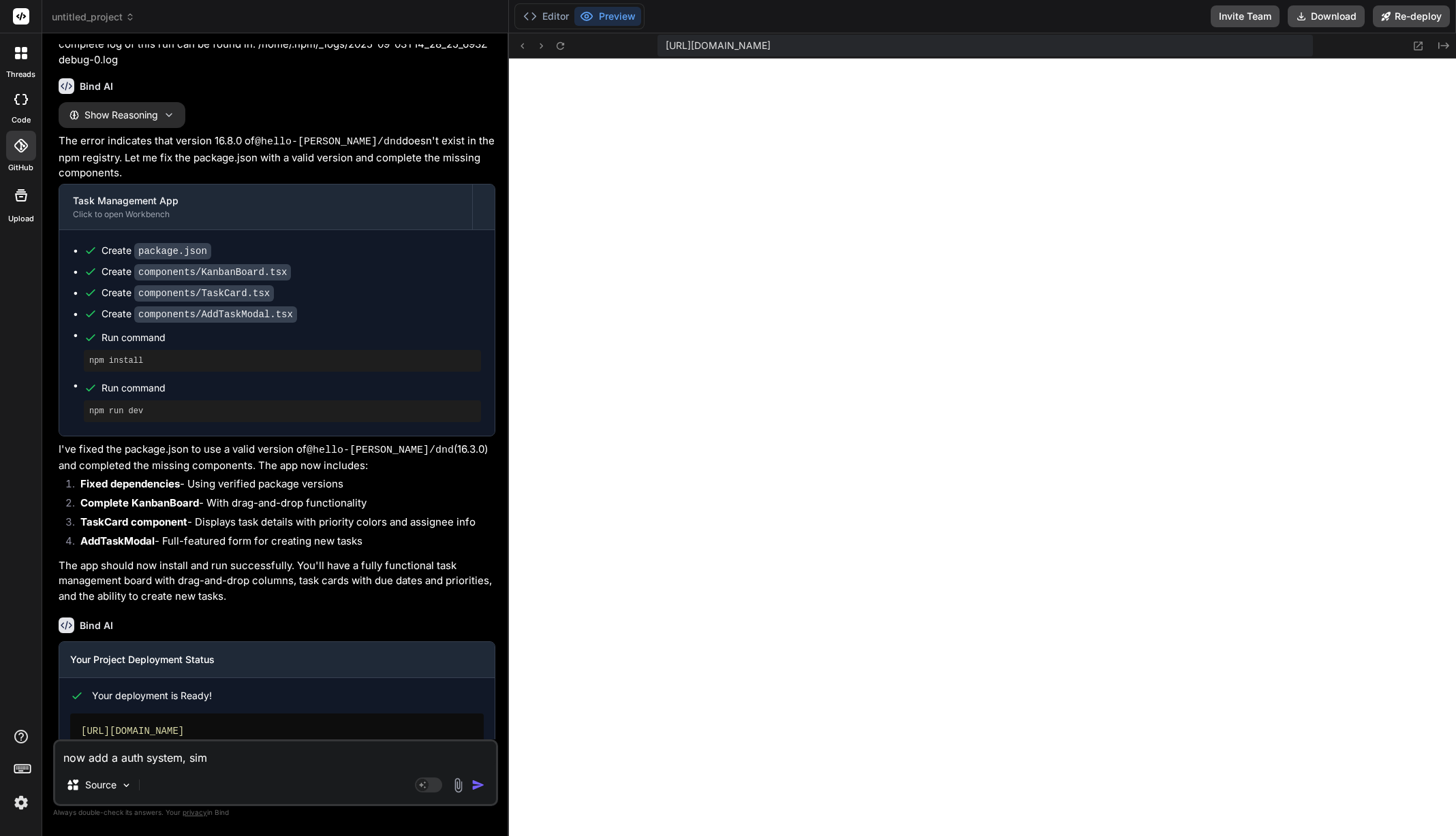
type textarea "now add a auth system, simp"
type textarea "x"
type textarea "now add a auth system, simpl"
type textarea "x"
type textarea "now add a auth system, simple"
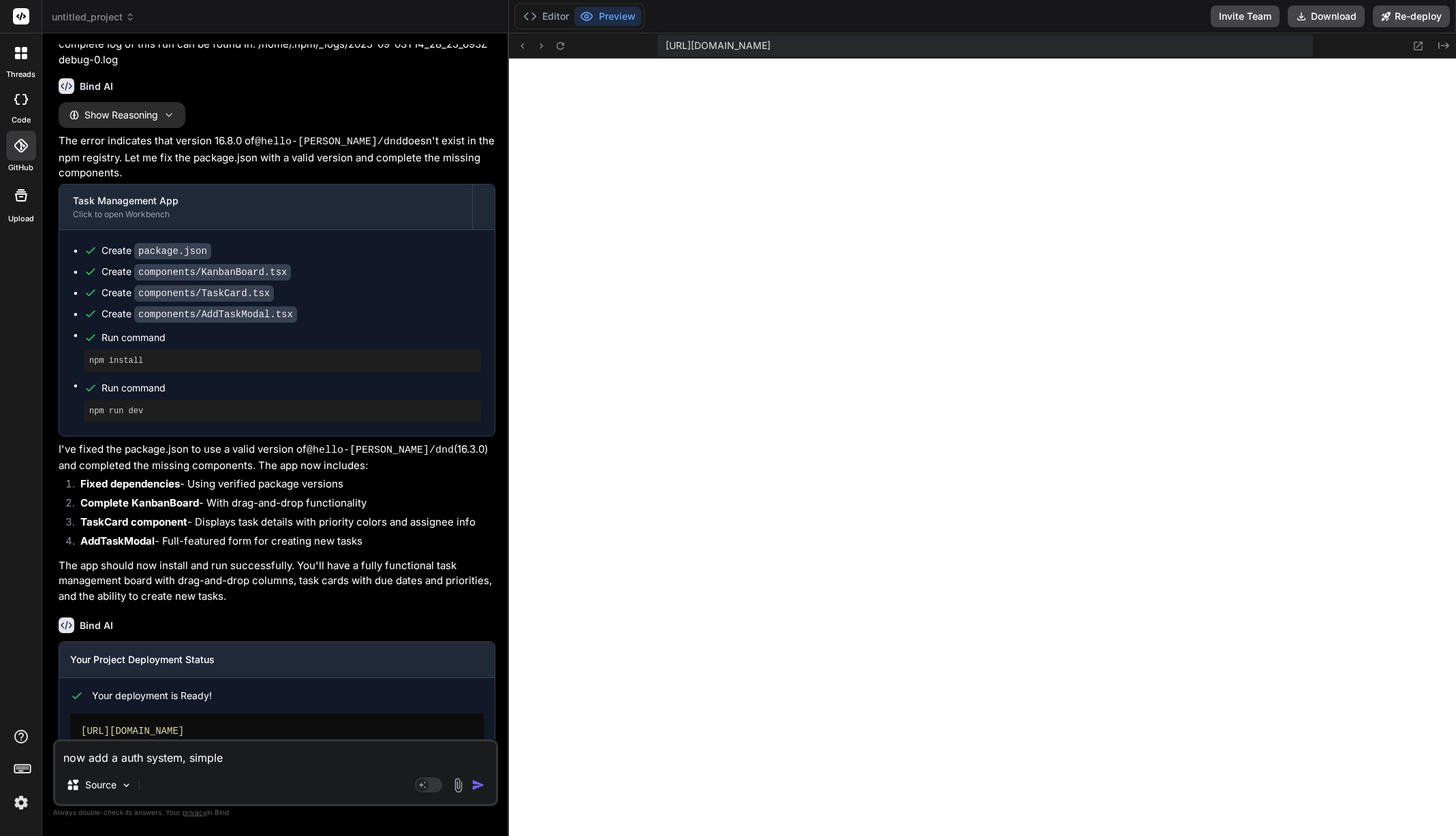
type textarea "x"
type textarea "now add a auth system, simple"
type textarea "x"
type textarea "now add a auth system, simple l"
type textarea "x"
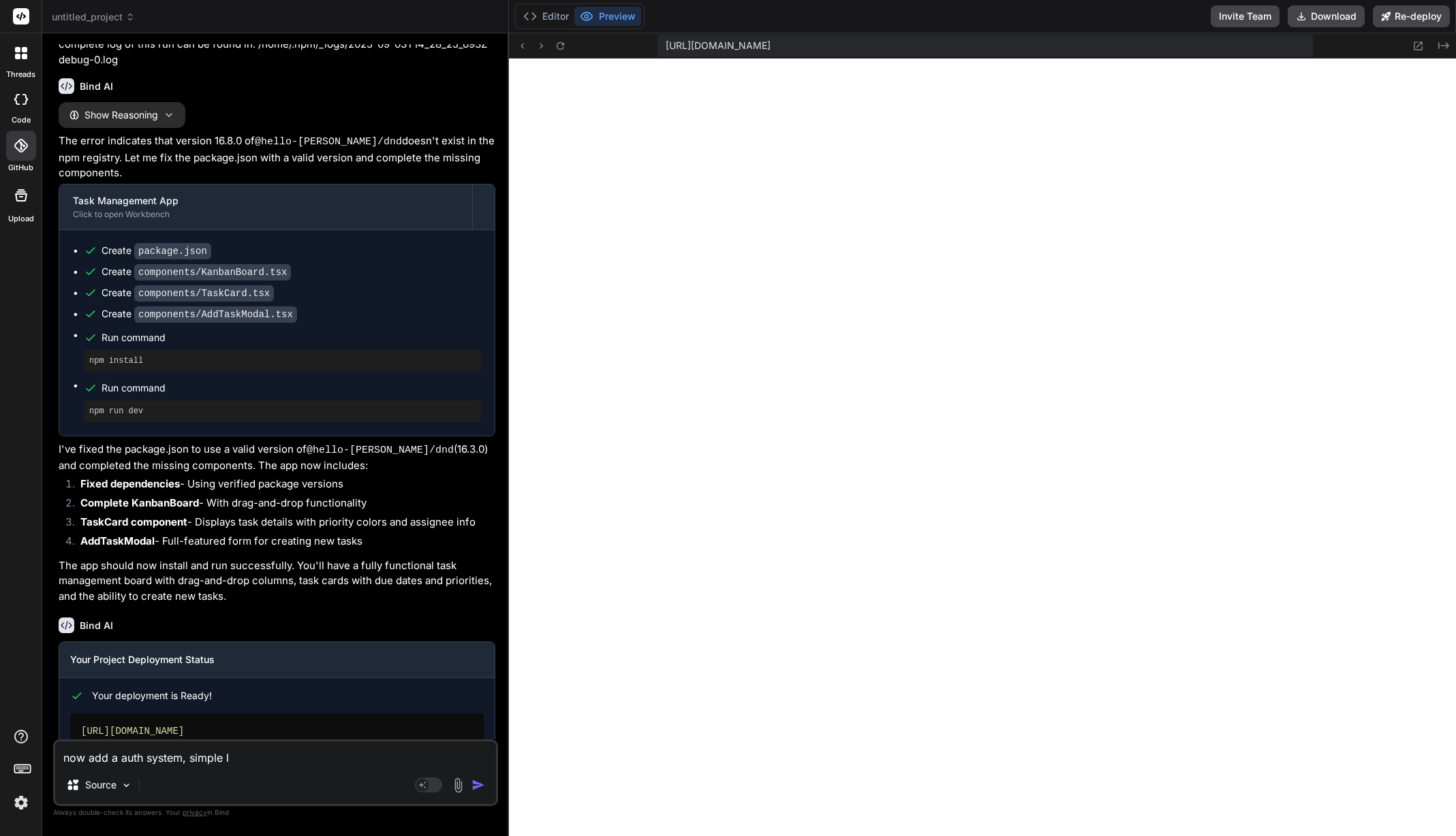
type textarea "now add a auth system, simple lo"
type textarea "x"
type textarea "now add a auth system, simple log"
type textarea "x"
type textarea "now add a auth system, simple logi"
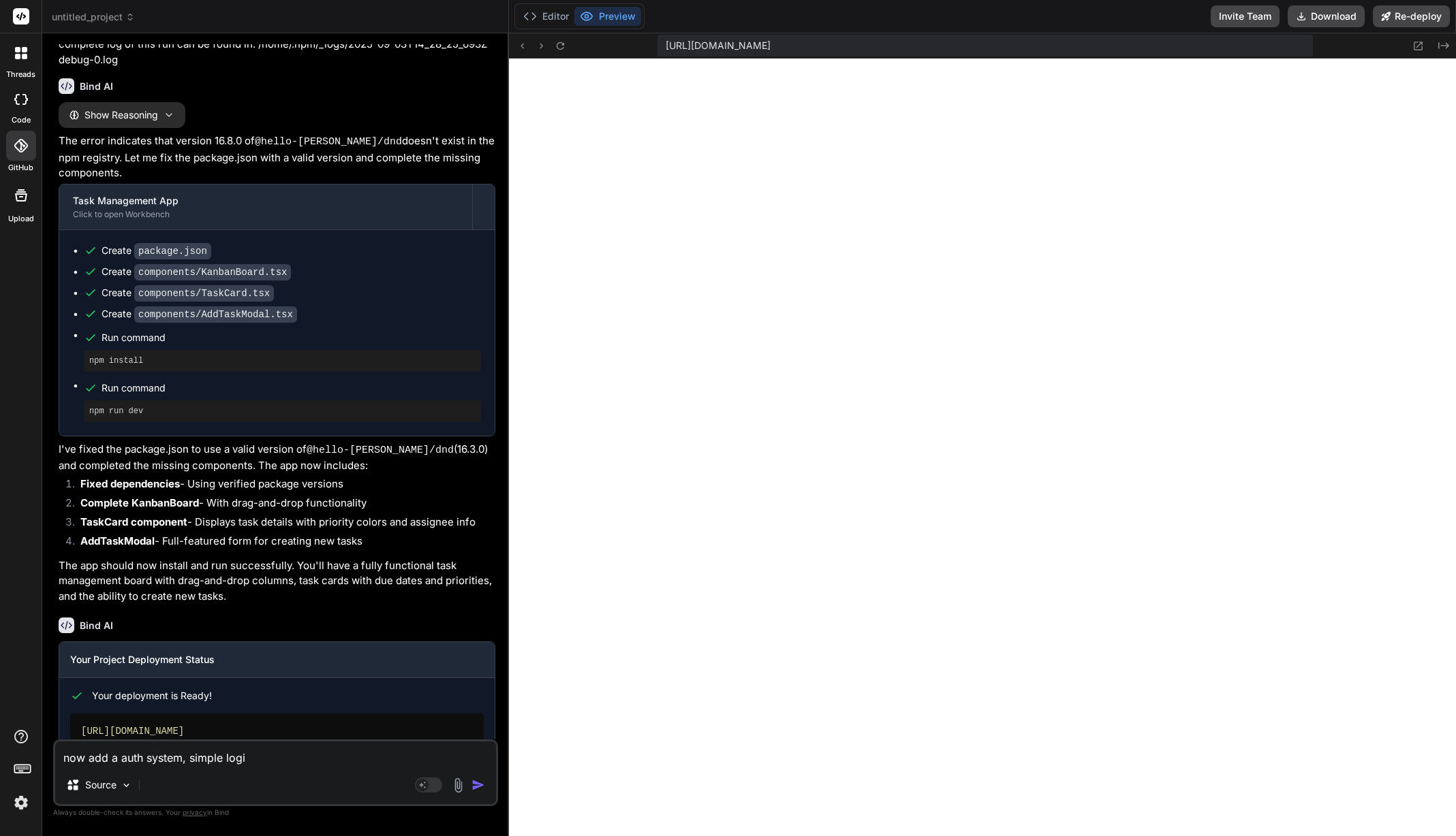
type textarea "x"
type textarea "now add a auth system, simple login"
type textarea "x"
type textarea "now add a auth system, simple logins"
type textarea "x"
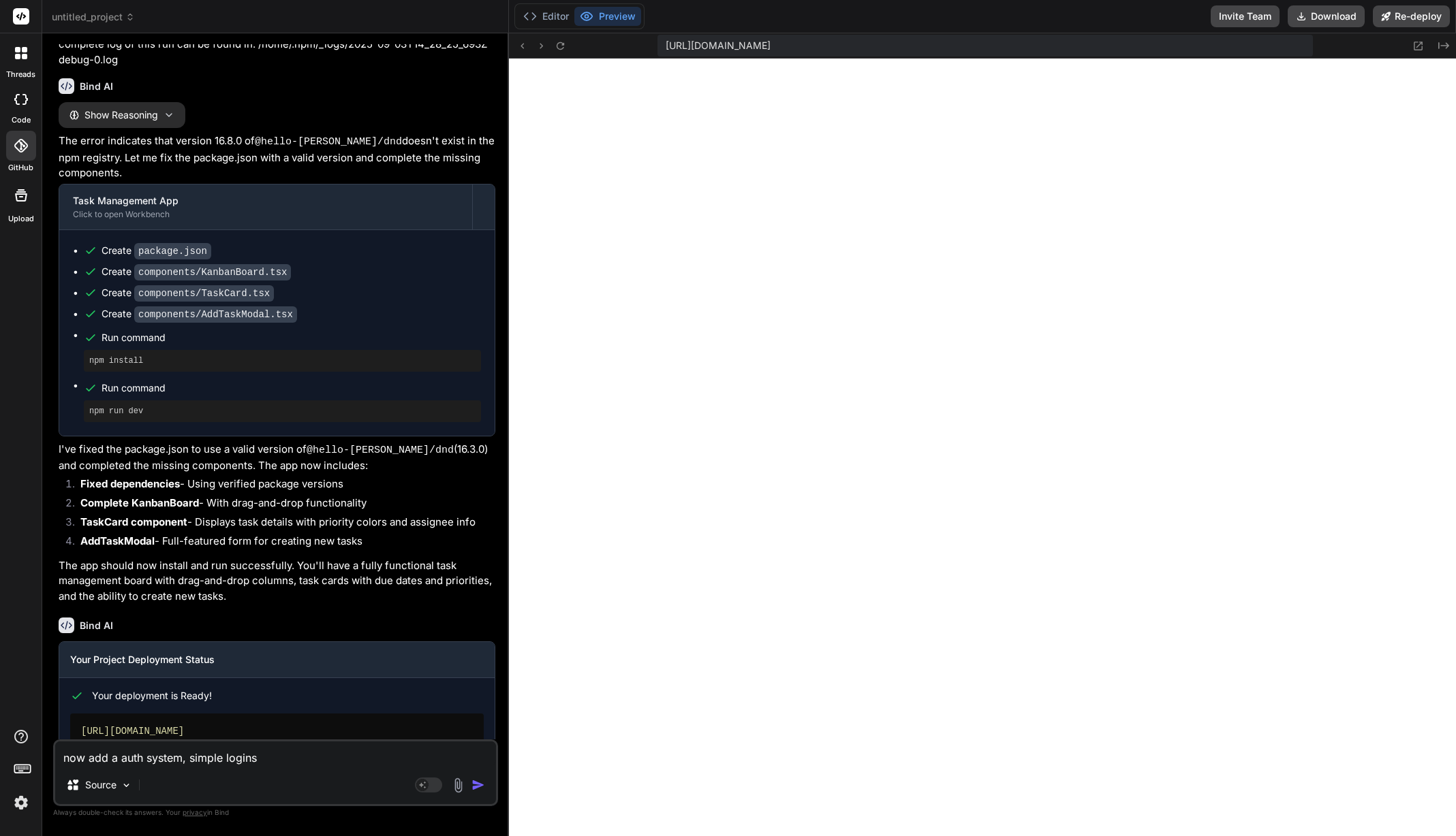
type textarea "now add a auth system, simple logins"
type textarea "x"
type textarea "now add a auth system, simple logins w"
type textarea "x"
type textarea "now add a auth system, simple logins wi"
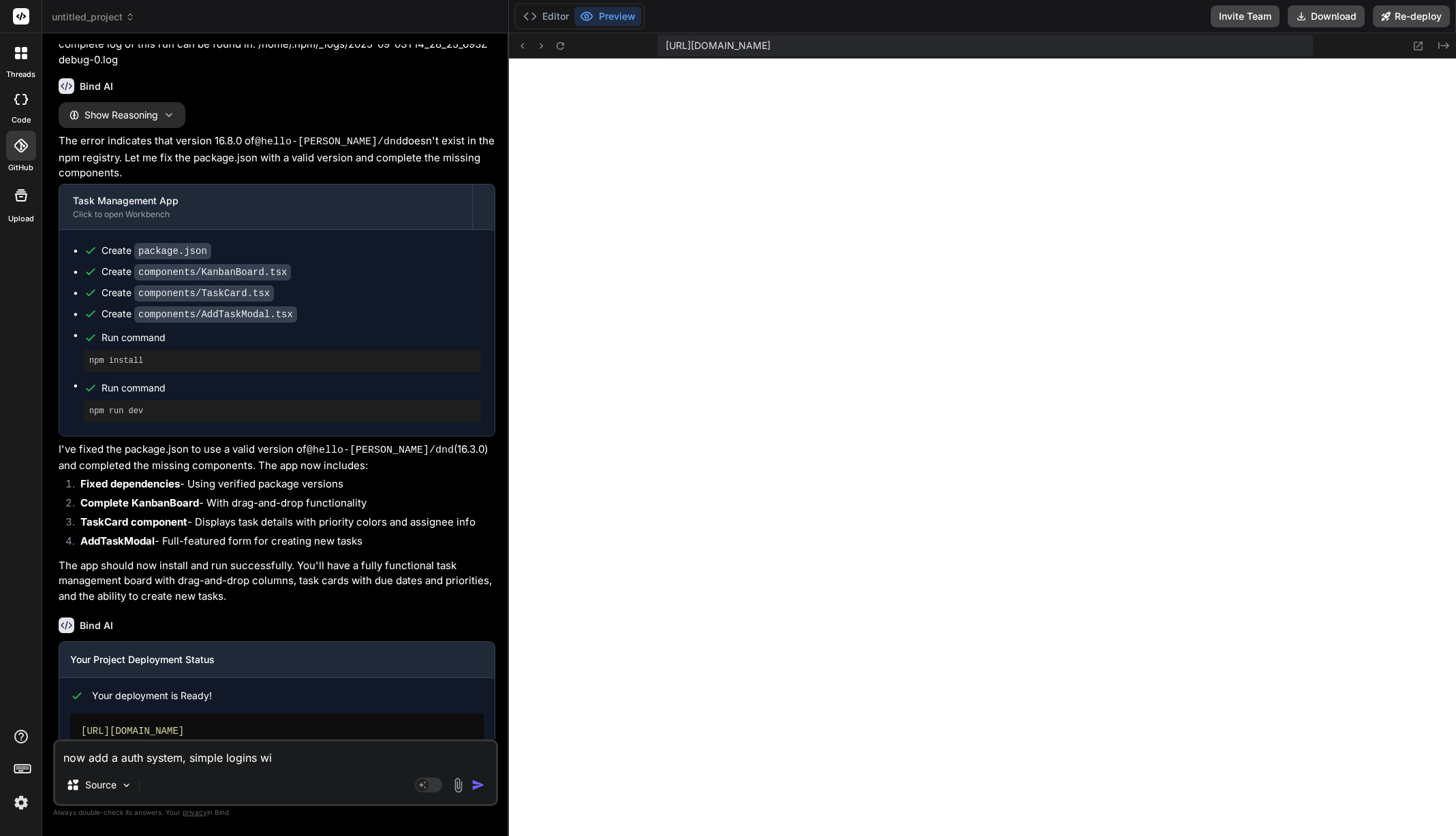
type textarea "x"
type textarea "now add a auth system, simple logins wit"
type textarea "x"
type textarea "now add a auth system, simple logins with"
type textarea "x"
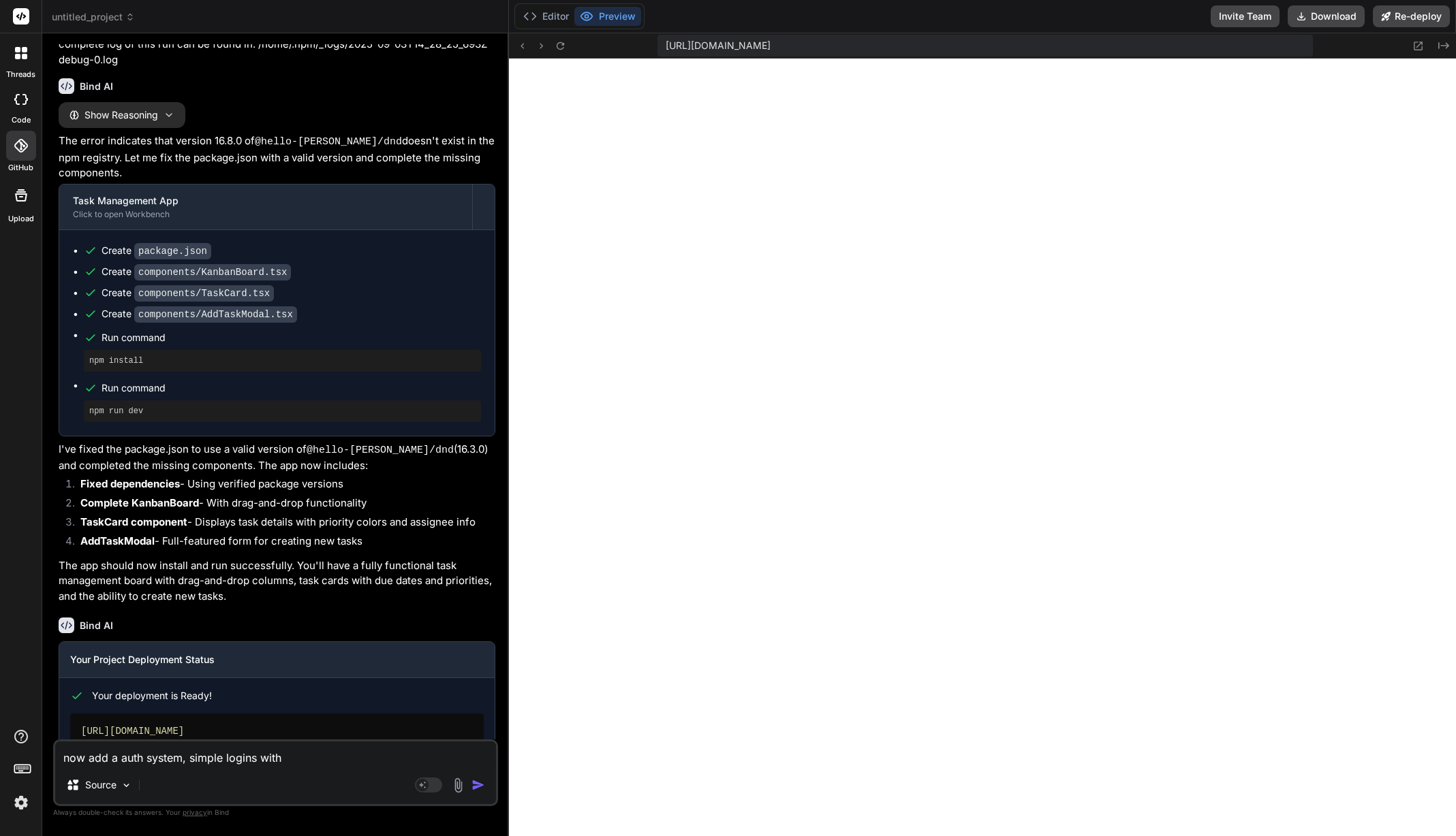
type textarea "now add a auth system, simple logins witho"
type textarea "x"
type textarea "now add a auth system, simple logins withou"
type textarea "x"
type textarea "now add a auth system, simple logins without"
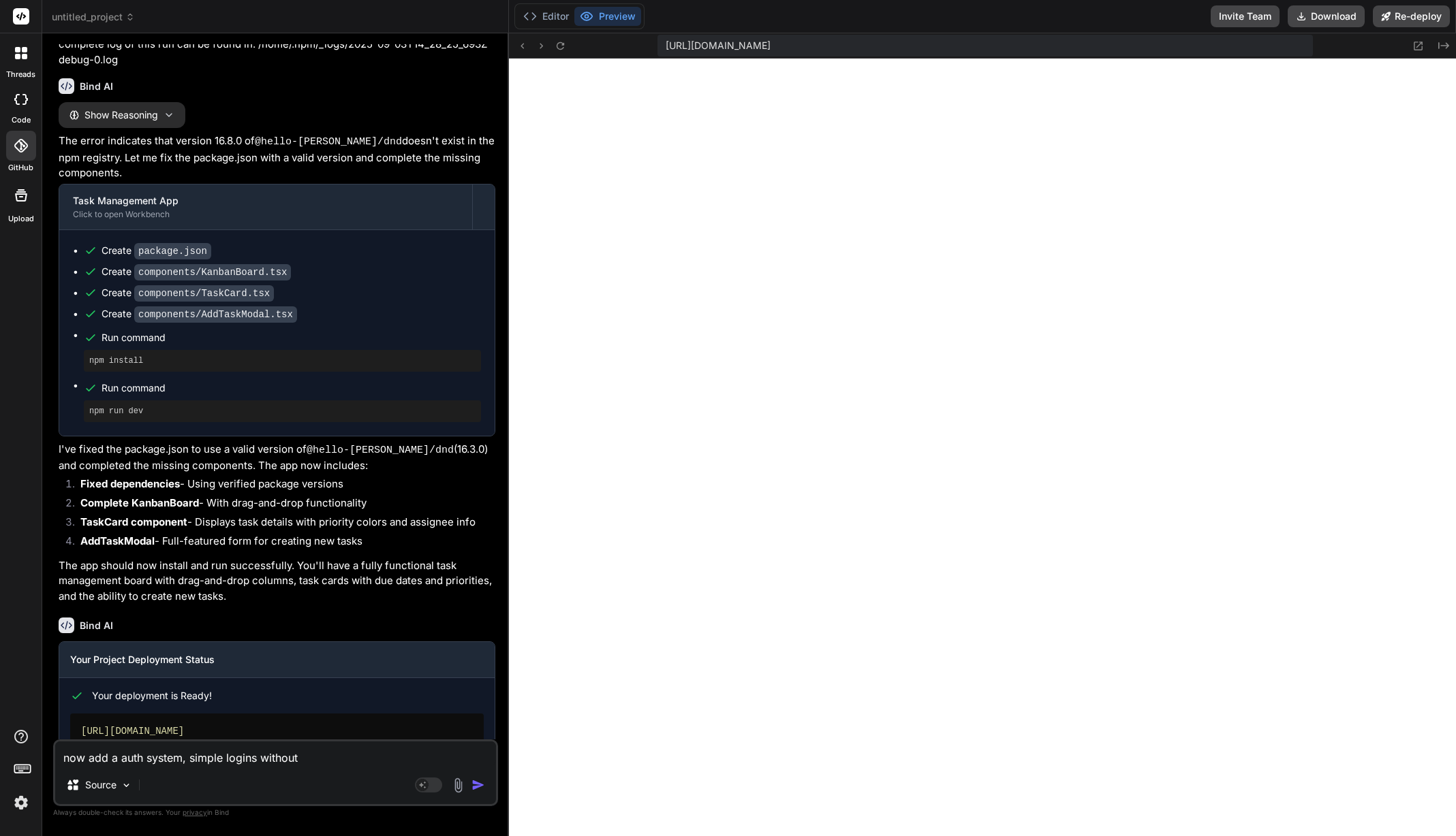
type textarea "x"
type textarea "now add a auth system, simple logins without"
type textarea "x"
type textarea "now add a auth system, simple logins without e"
type textarea "x"
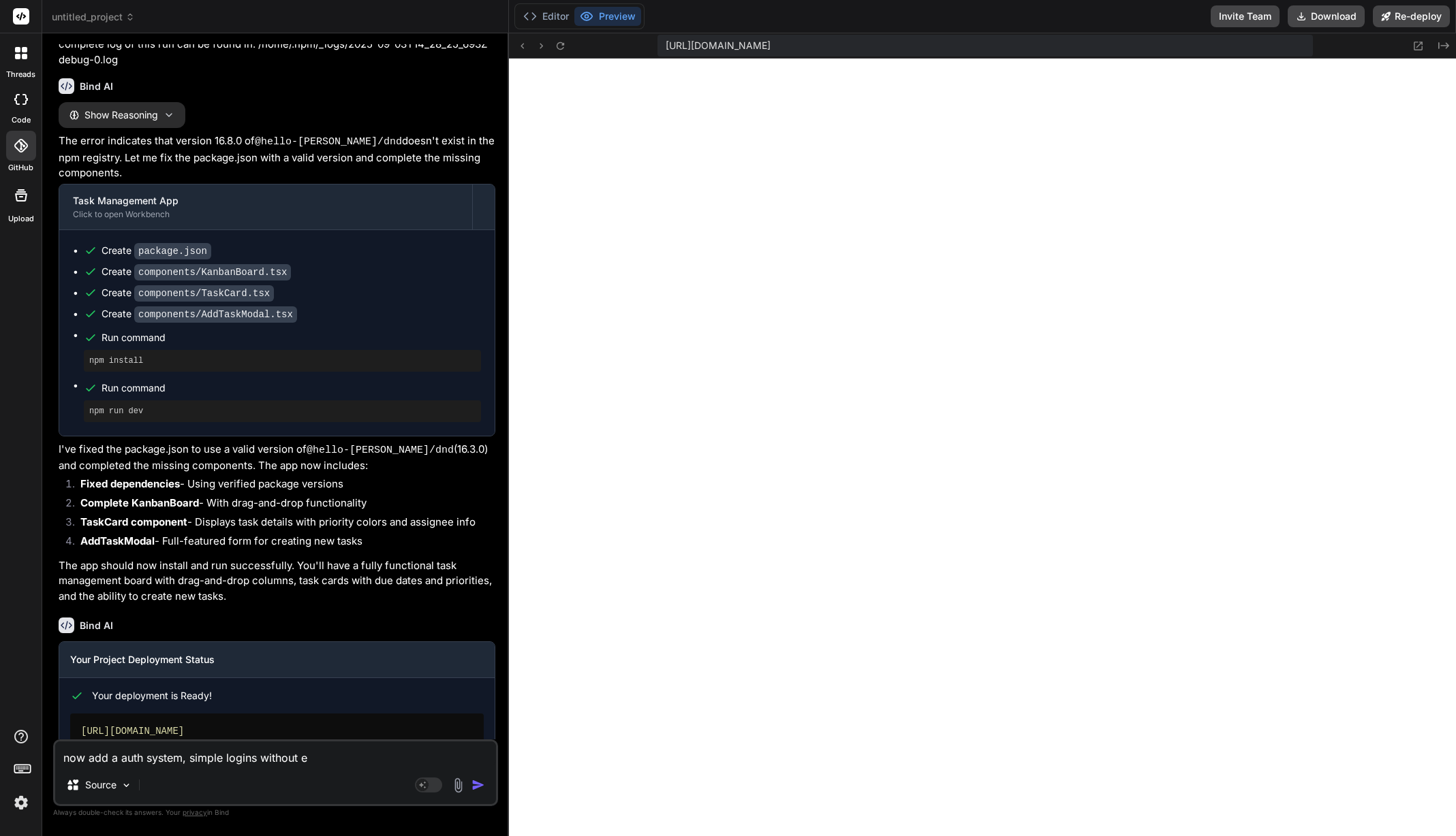
type textarea "now add a auth system, simple logins without em"
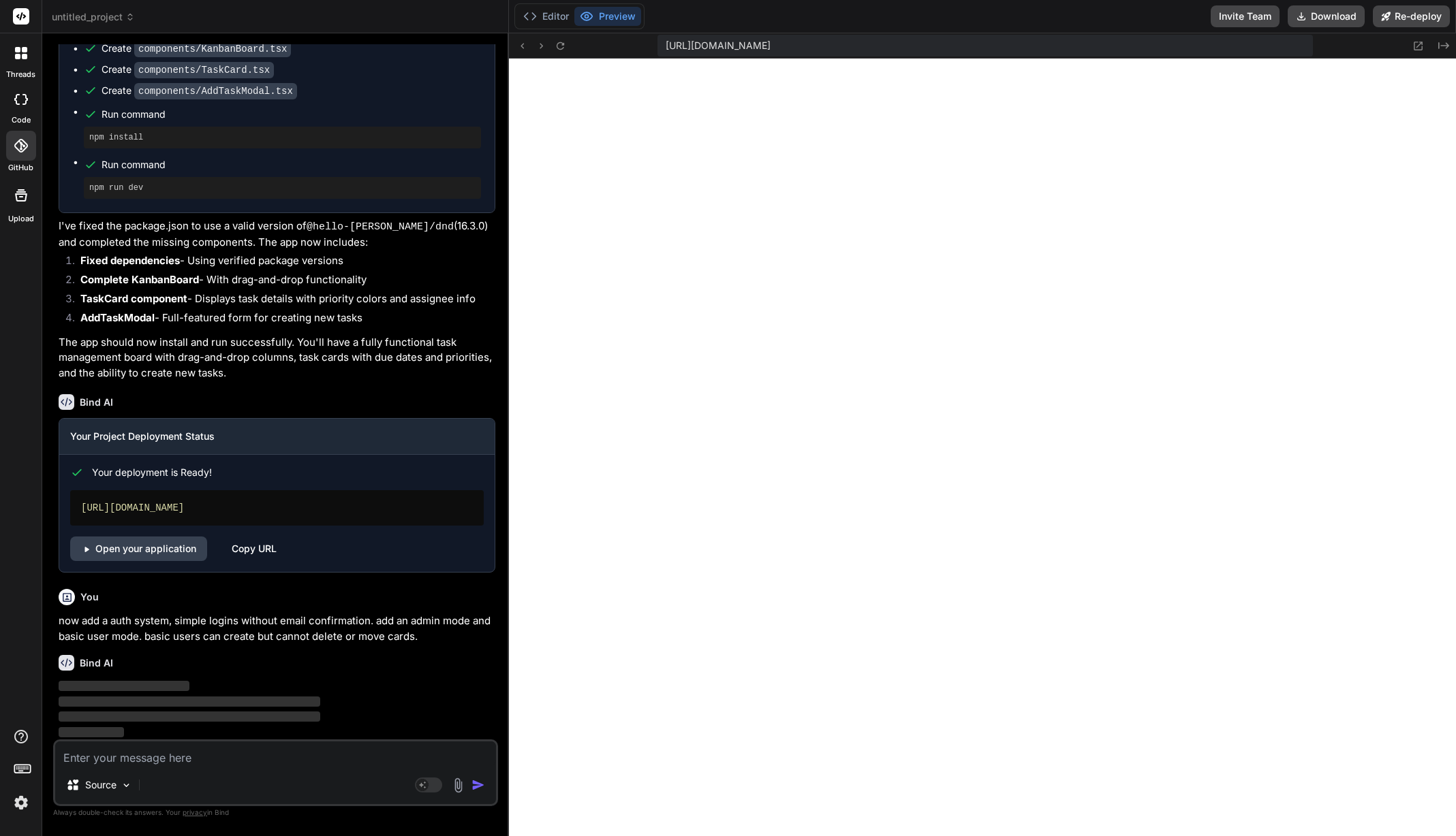
scroll to position [3841, 0]
click at [158, 555] on link "Open your application" at bounding box center [138, 547] width 137 height 24
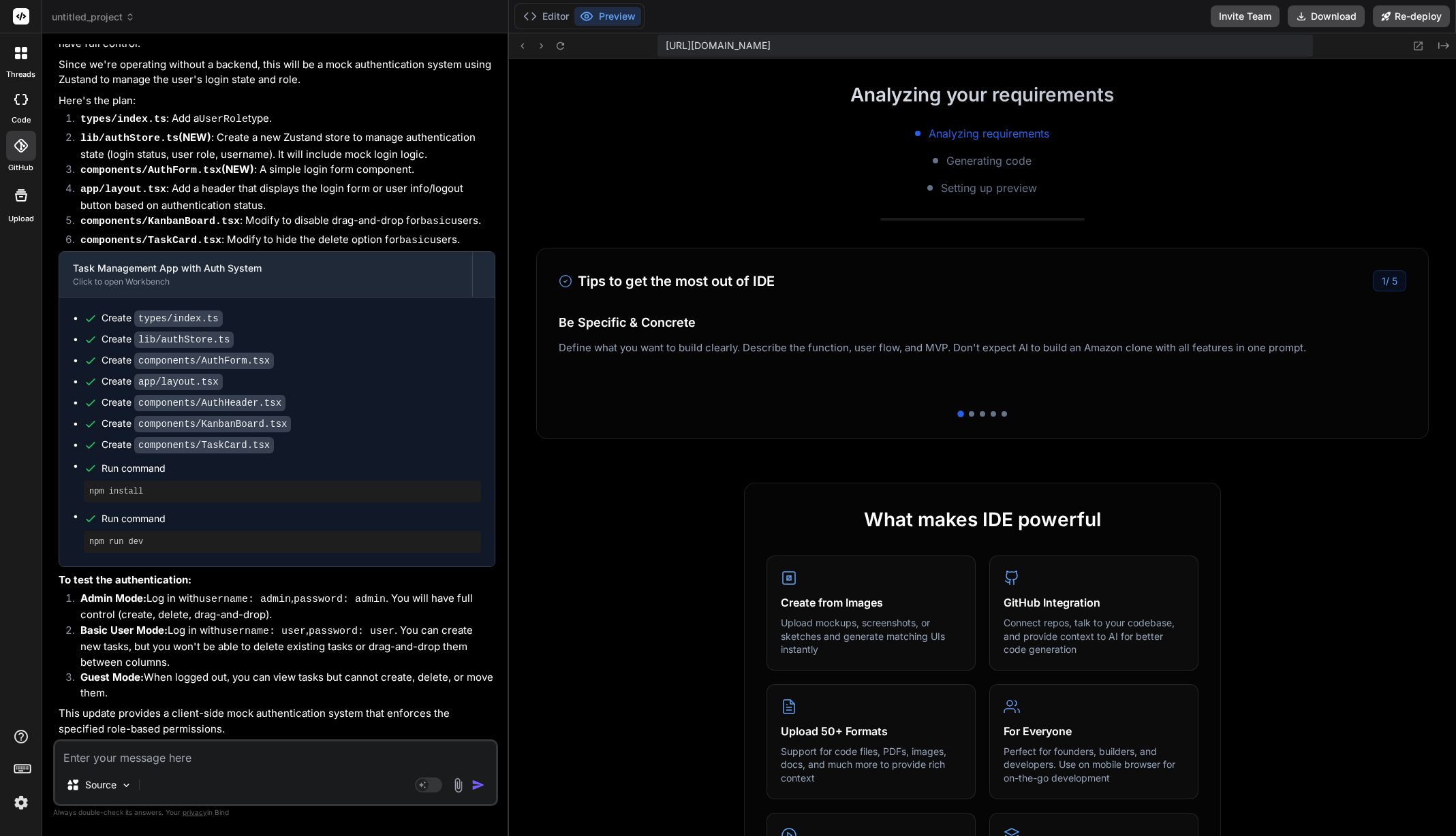
scroll to position [3999, 0]
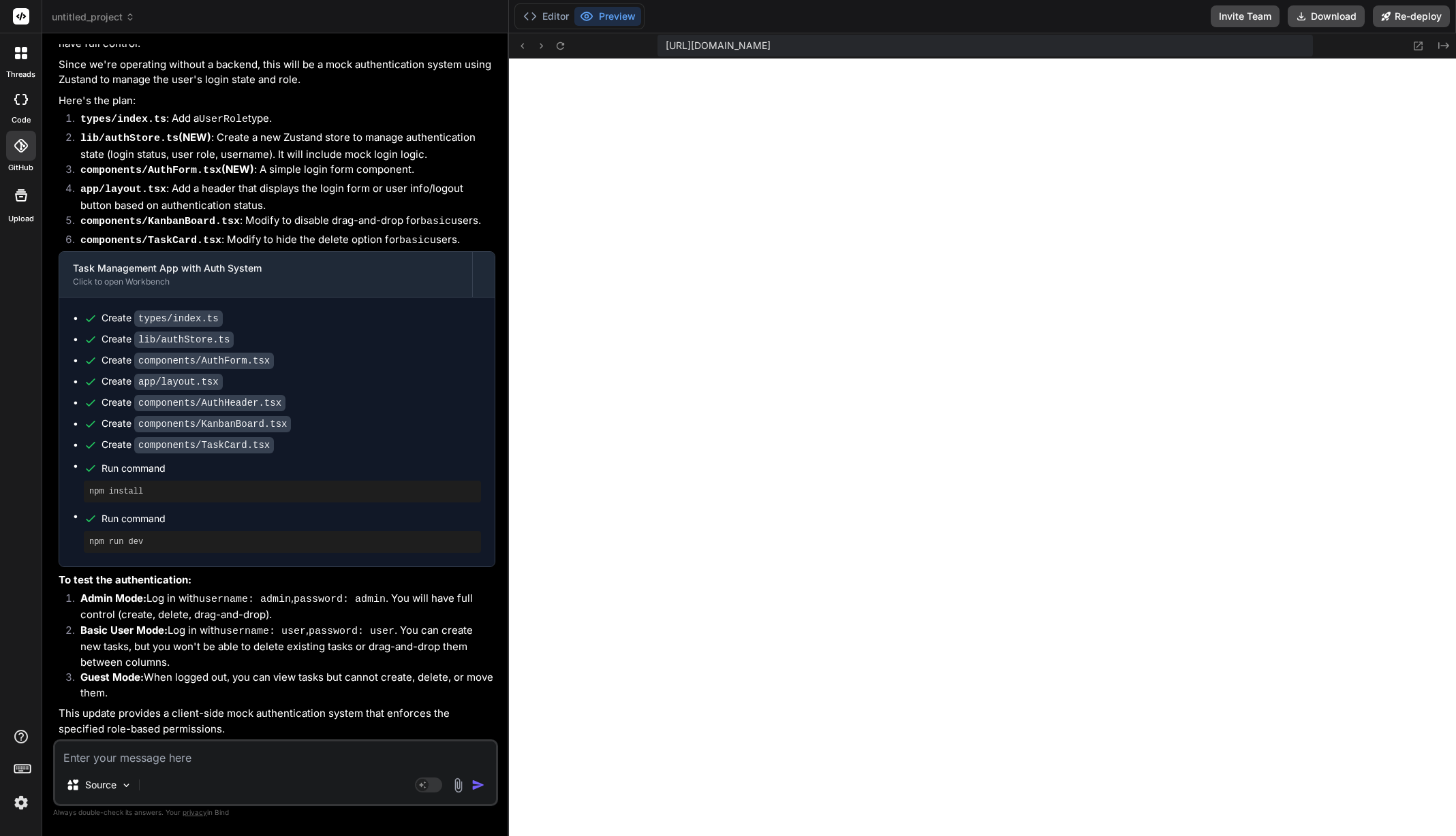
click at [195, 749] on textarea at bounding box center [275, 754] width 441 height 24
paste textarea "1 of 1 unhandled error Unhandled Runtime Error TypeError: children is not a fun…"
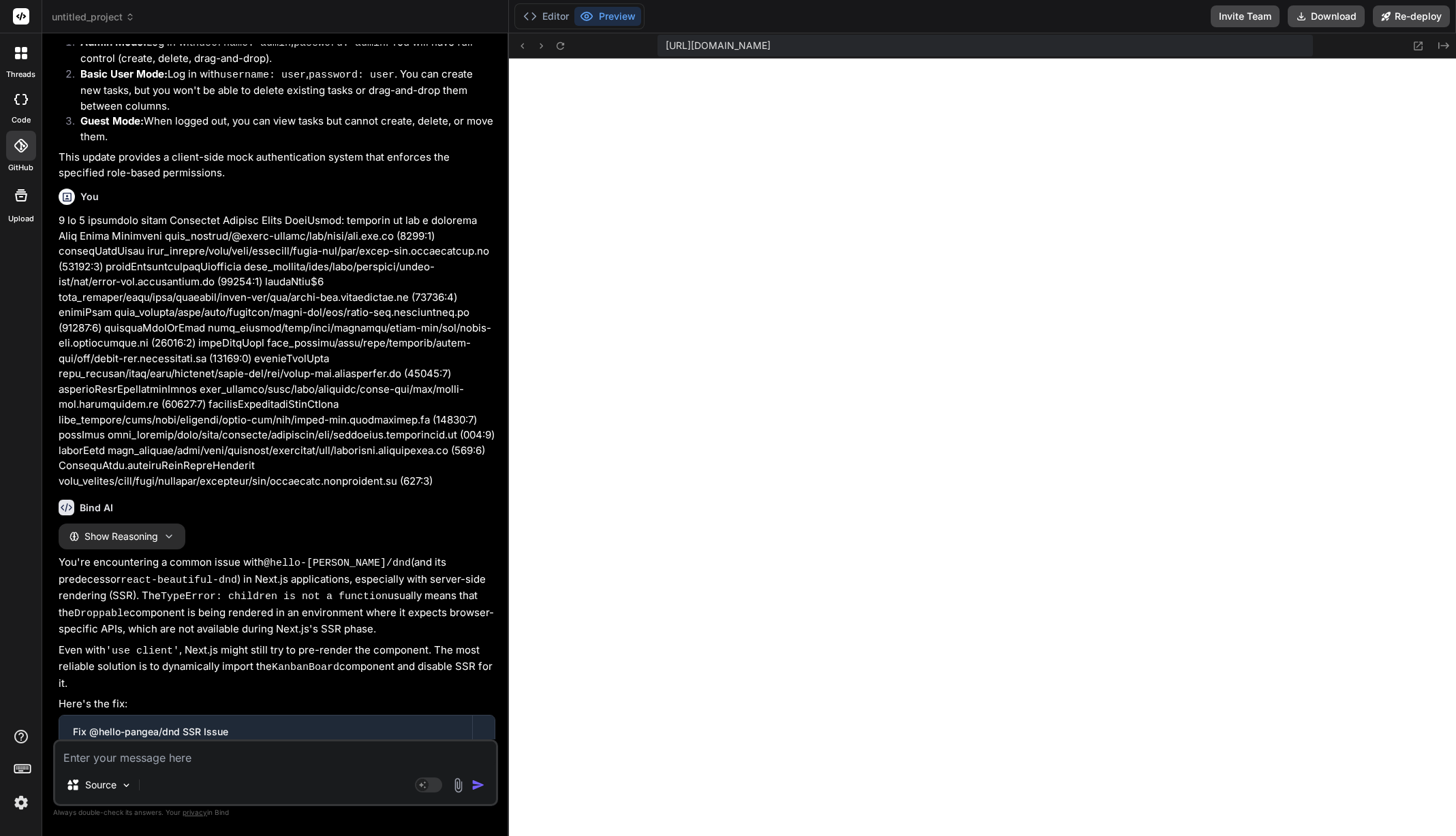
scroll to position [5256, 0]
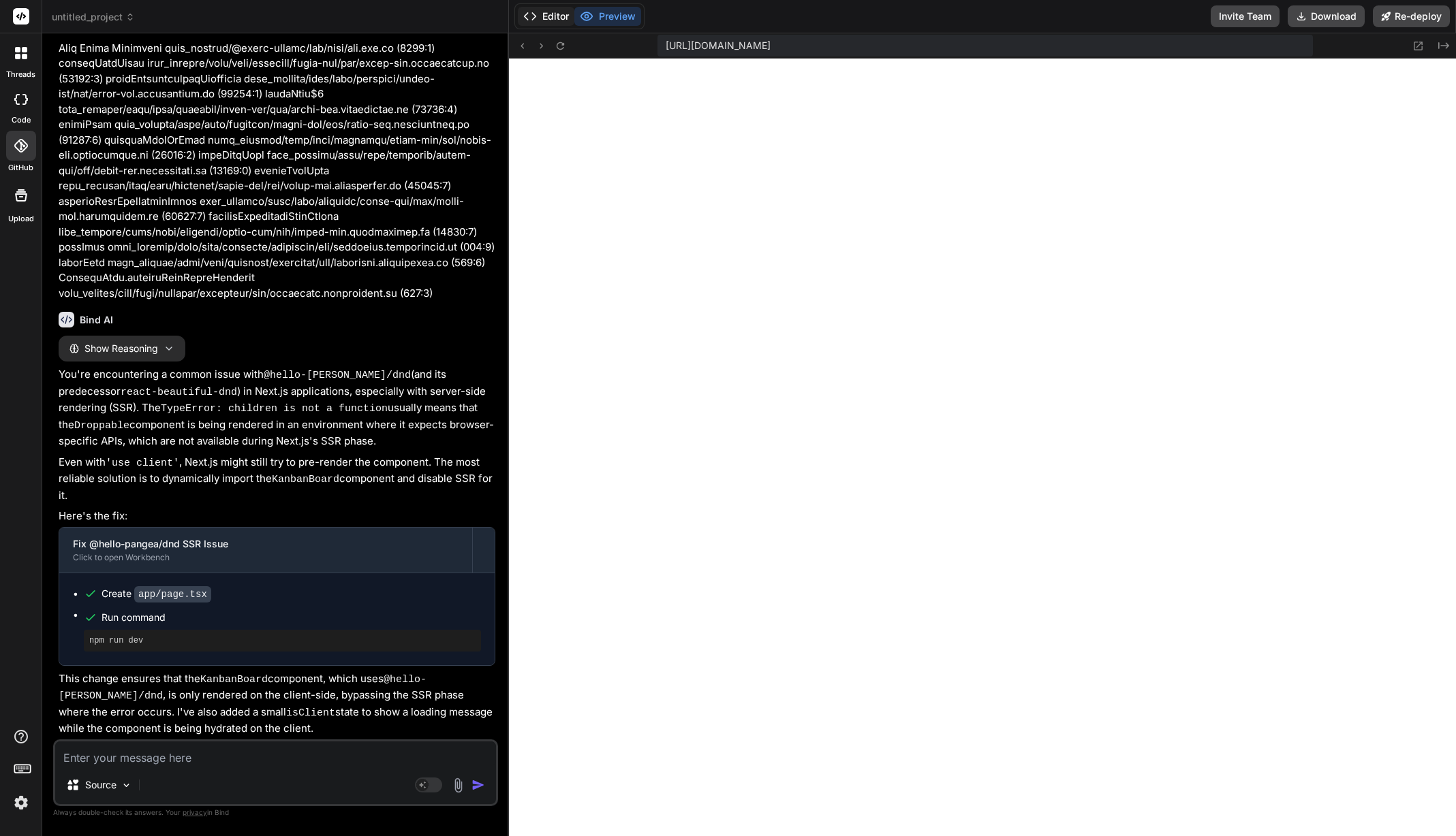
click at [544, 18] on button "Editor" at bounding box center [546, 16] width 56 height 19
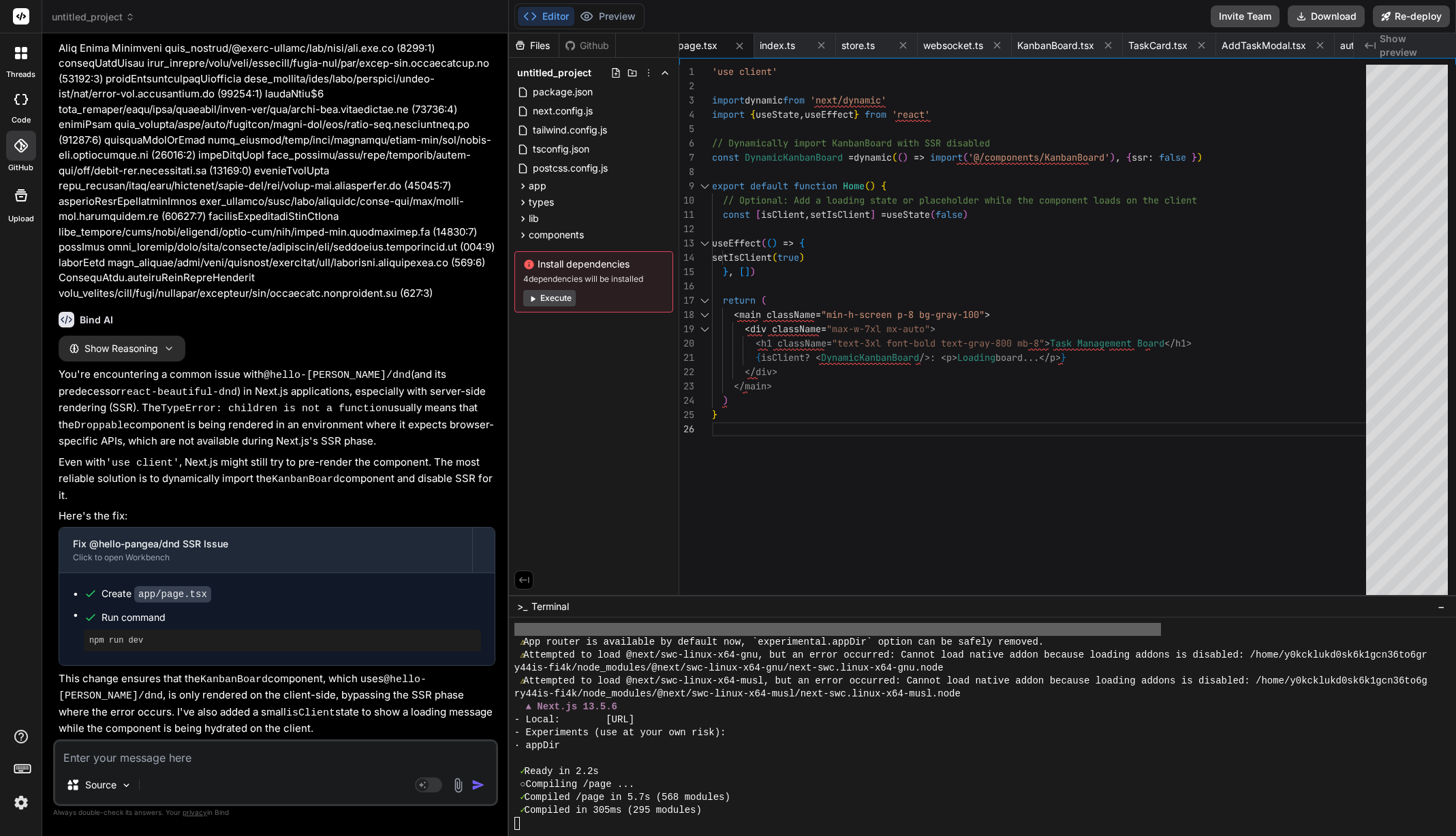
click at [555, 298] on button "Execute" at bounding box center [549, 298] width 53 height 16
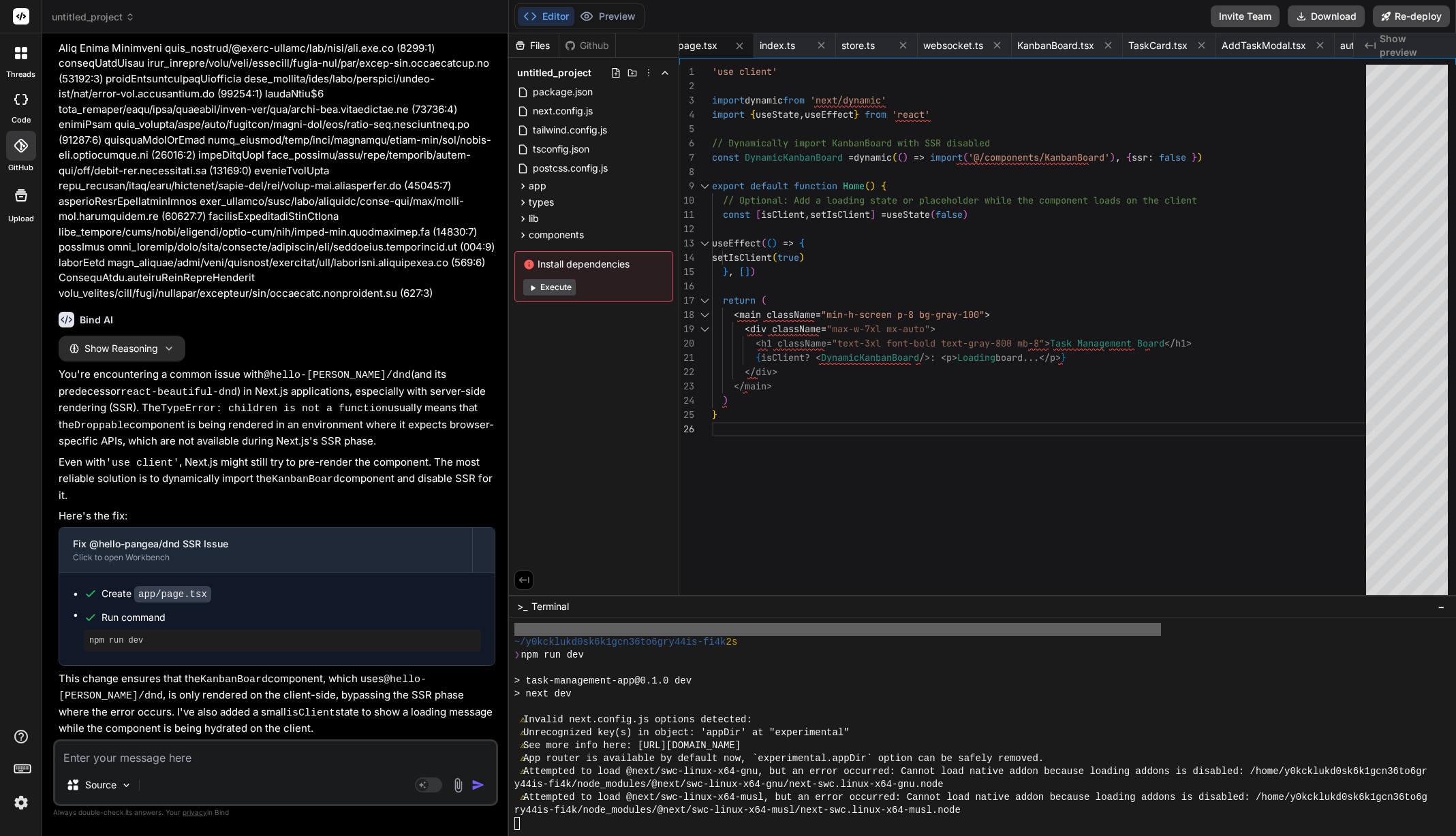
scroll to position [4775, 0]
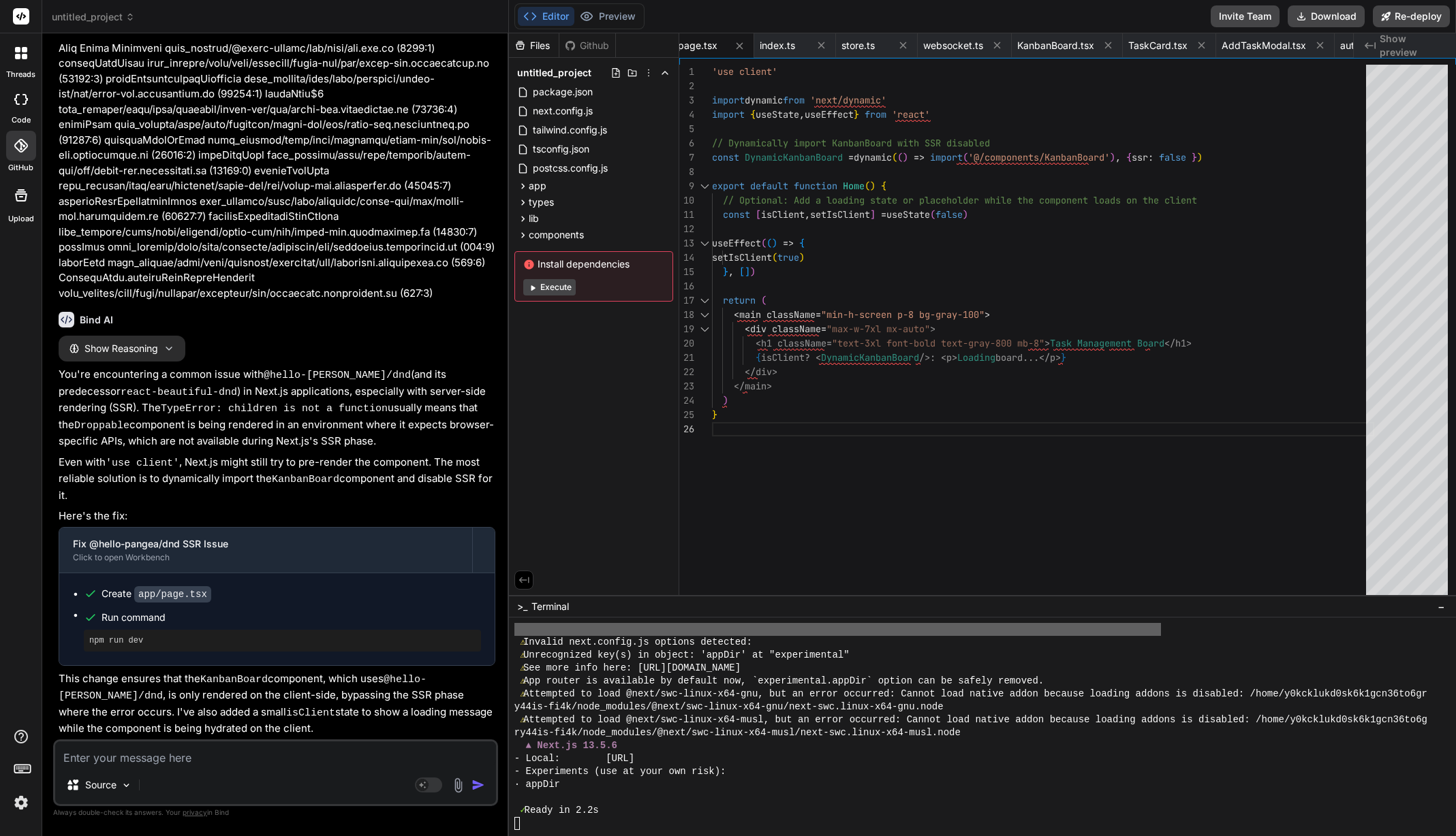
click at [535, 289] on icon at bounding box center [532, 287] width 10 height 10
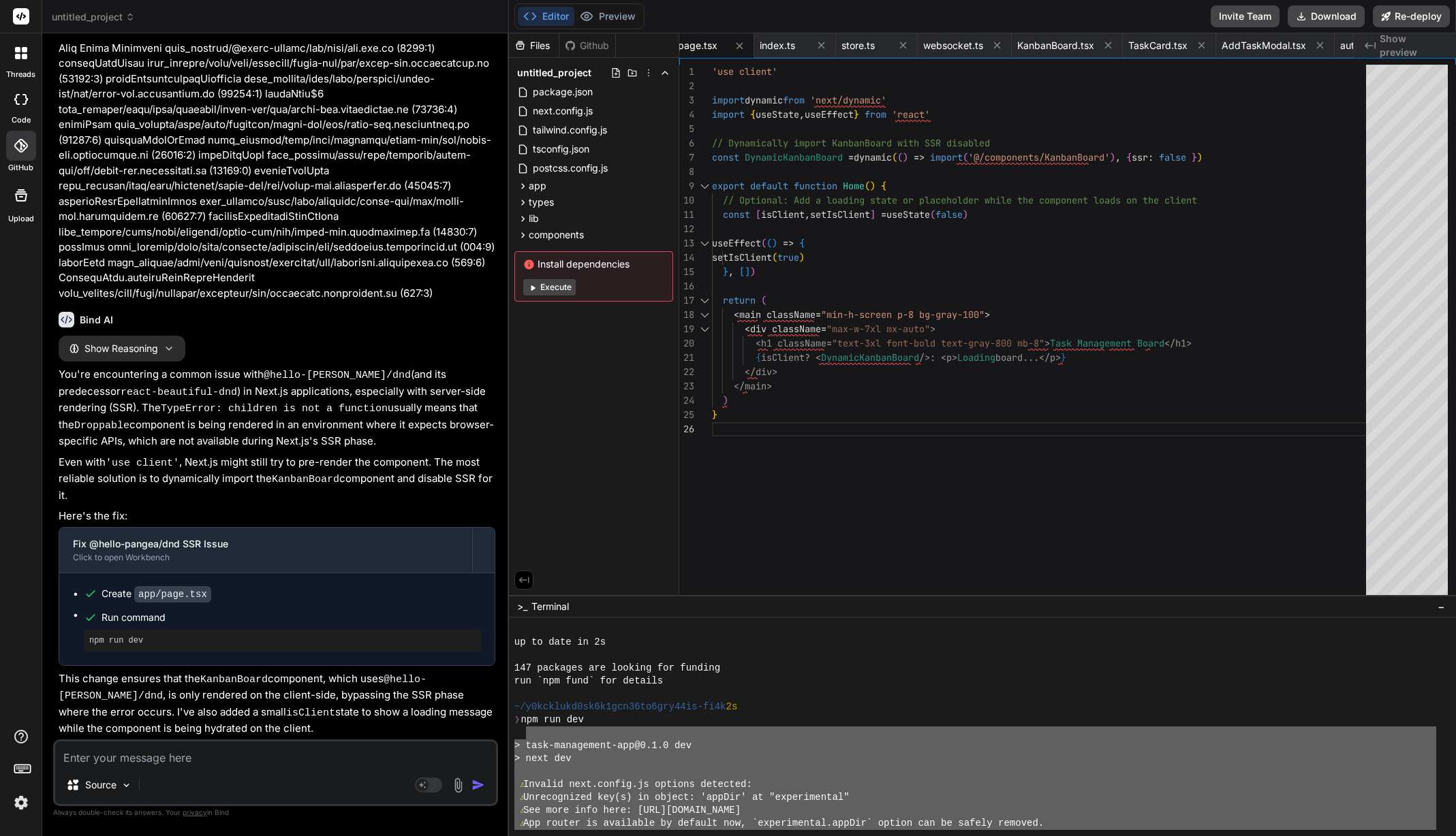
scroll to position [5241, 0]
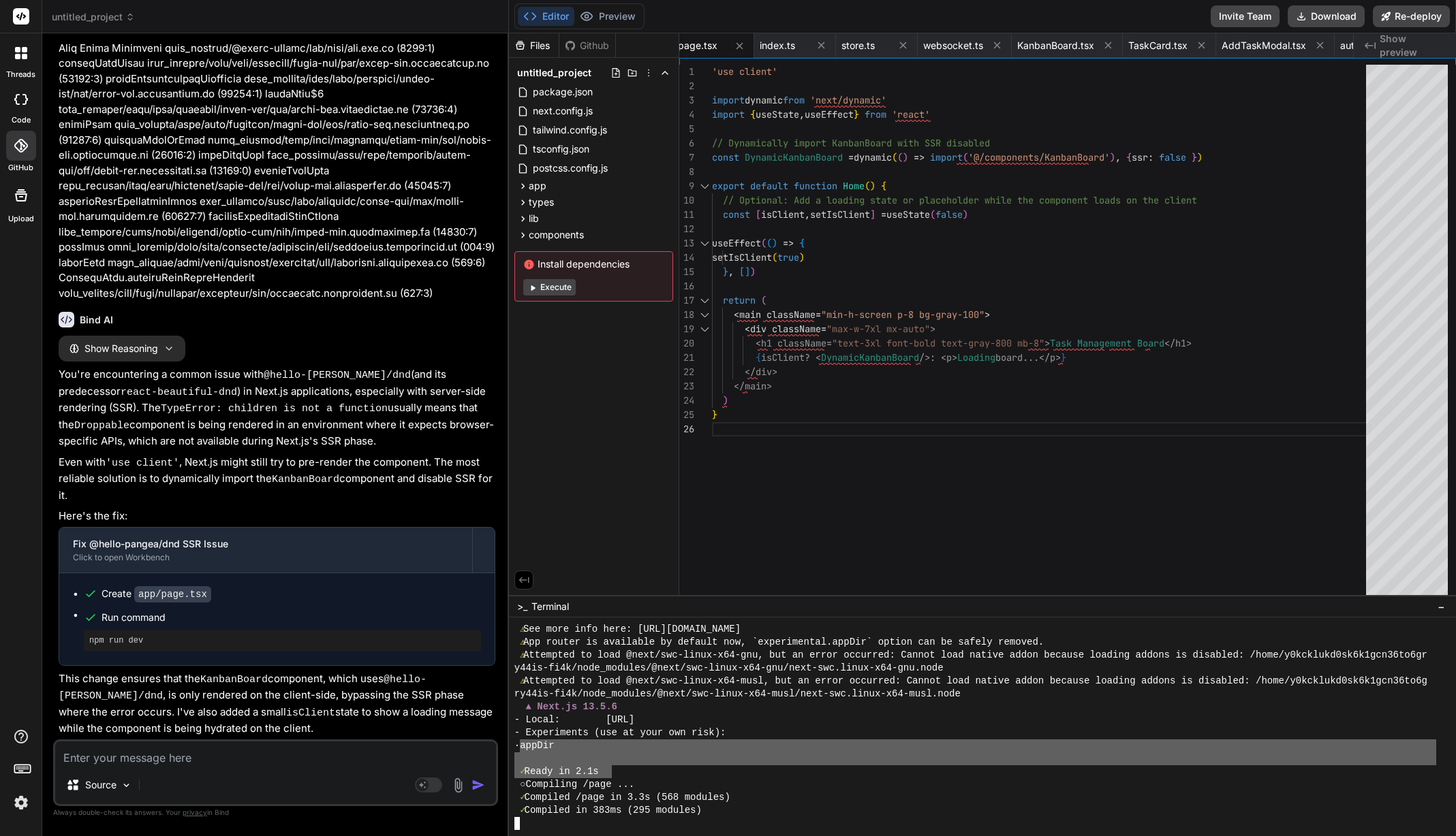
click at [580, 750] on div "⚠ See more info here: https://nextjs.org/docs/messages/invalid-next-config ⚠ Ap…" at bounding box center [975, 727] width 922 height 207
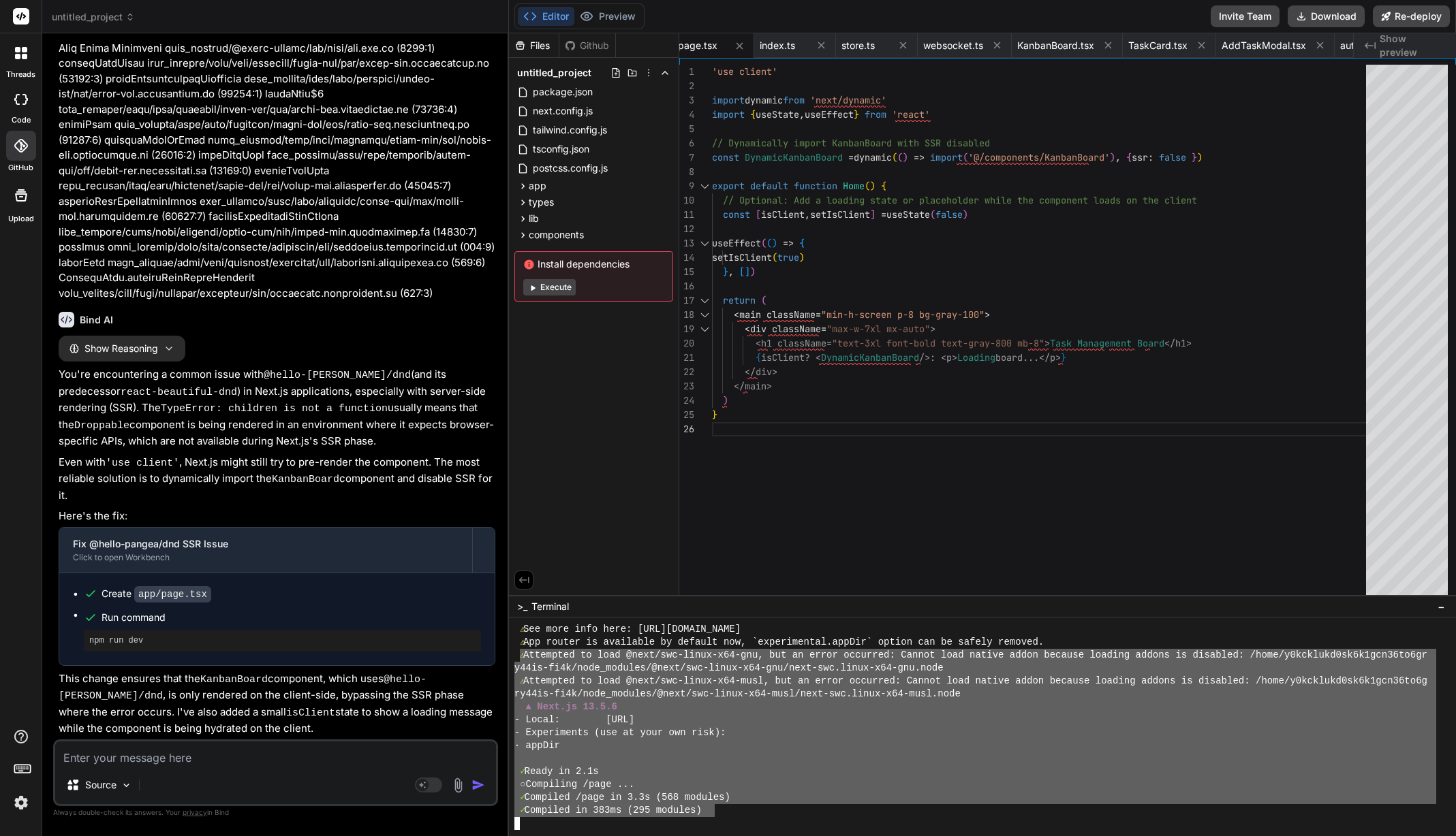
scroll to position [5173, 0]
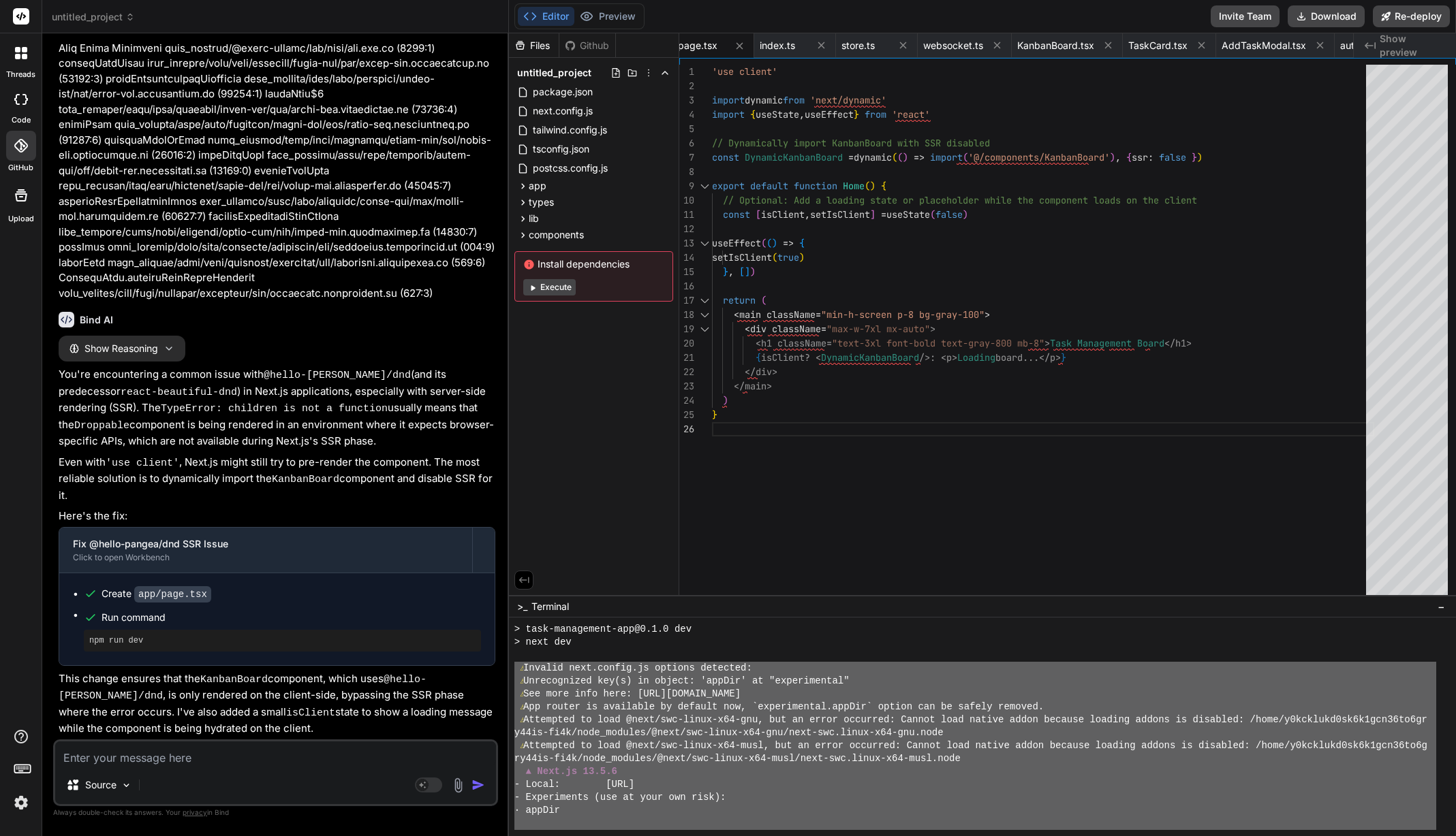
drag, startPoint x: 712, startPoint y: 805, endPoint x: 522, endPoint y: 667, distance: 234.8
click at [516, 667] on div "> task-management-app@0.1.0 dev > next dev ⚠ Invalid next.config.js options det…" at bounding box center [975, 727] width 922 height 207
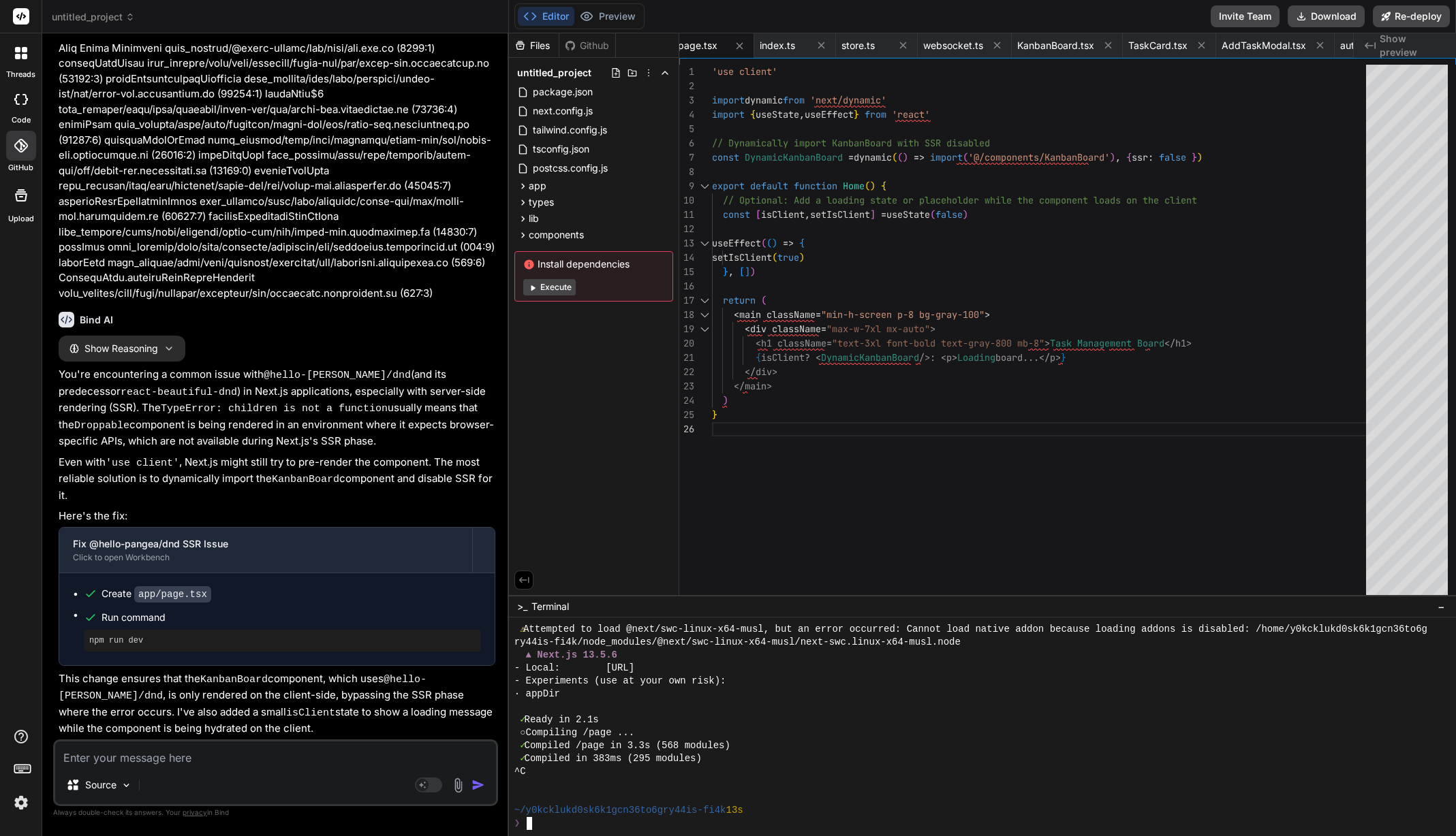
scroll to position [5293, 0]
click at [596, 792] on div at bounding box center [975, 798] width 922 height 13
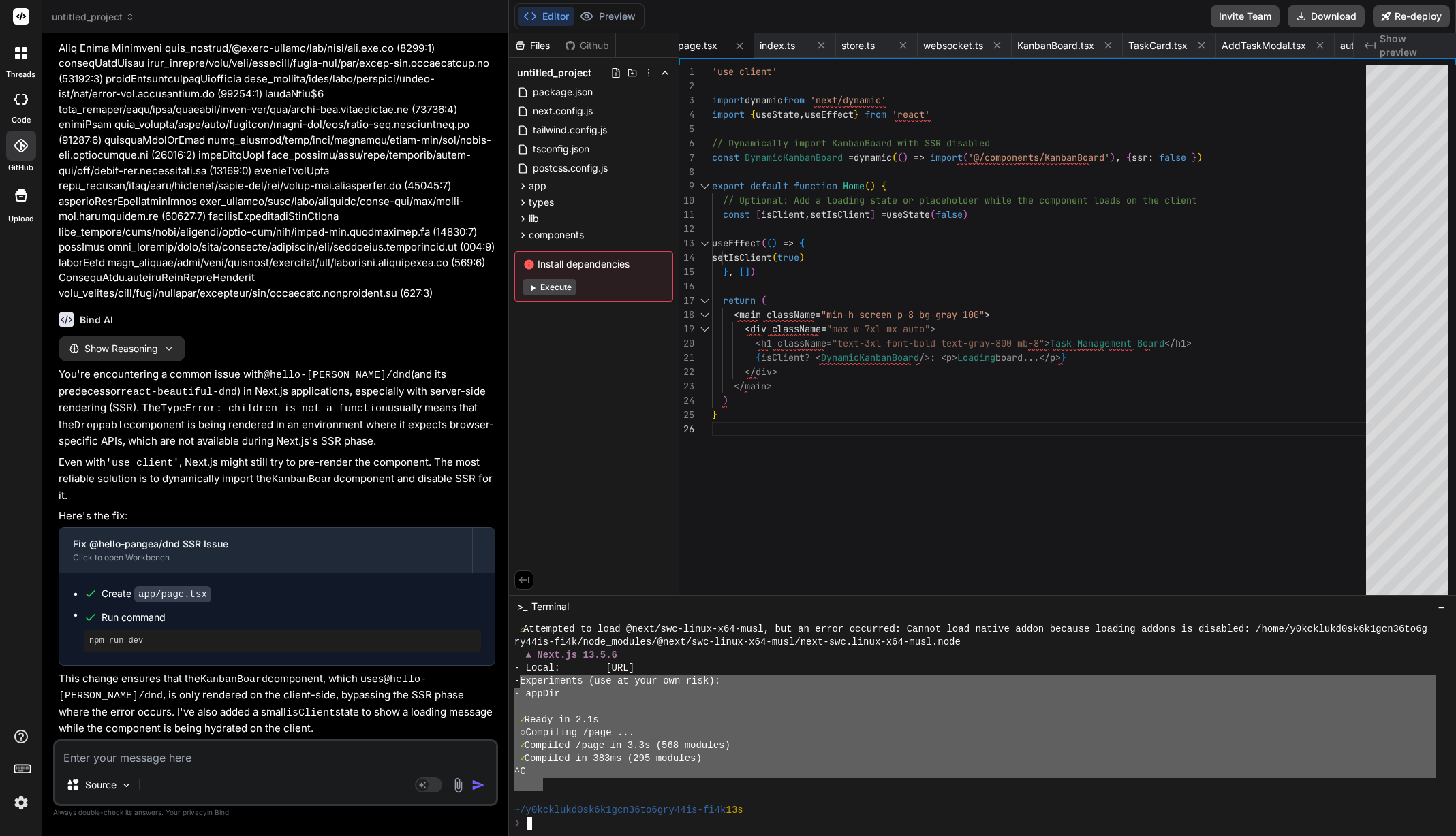
scroll to position [5156, 0]
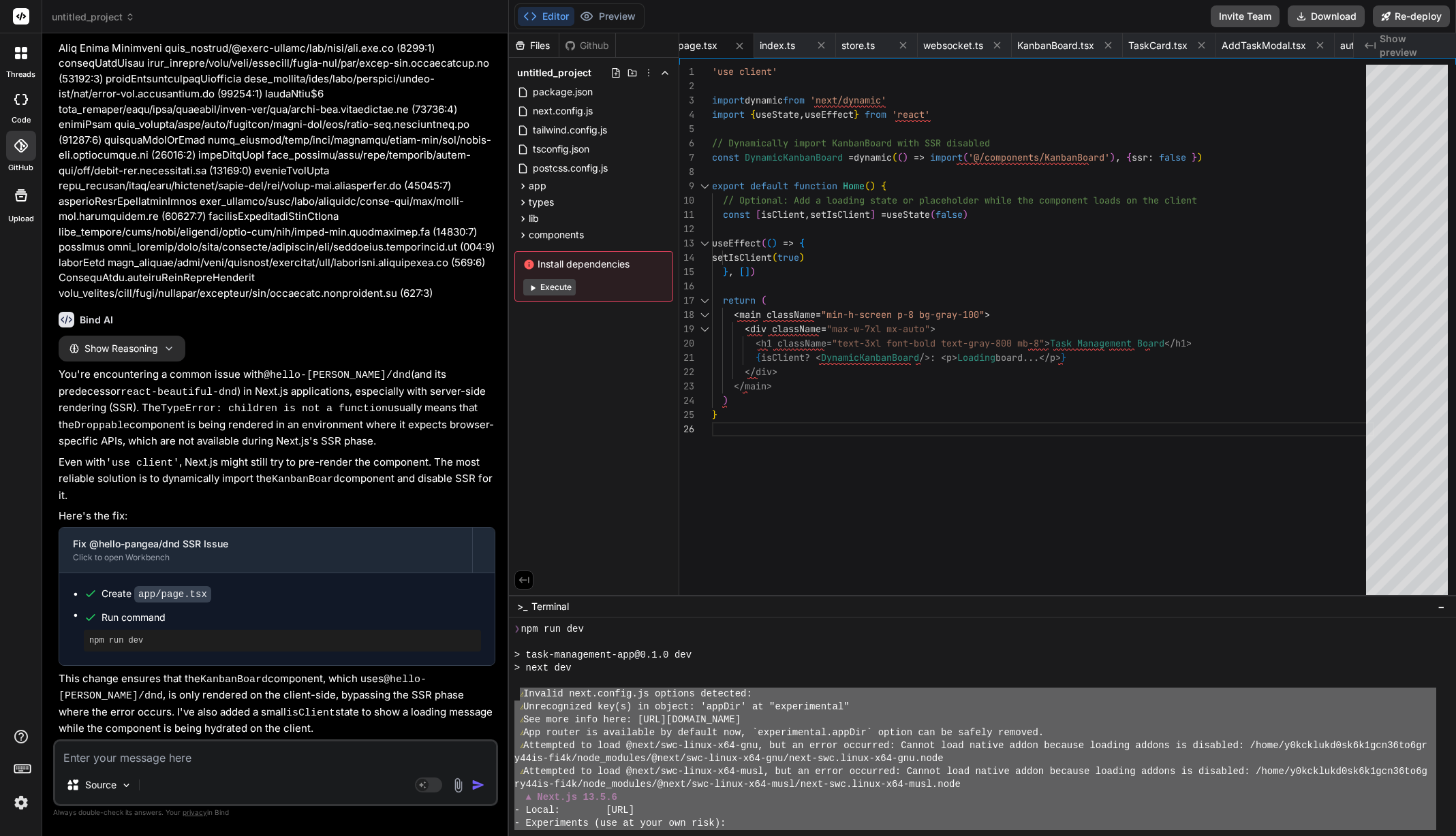
drag, startPoint x: 504, startPoint y: 737, endPoint x: 546, endPoint y: 706, distance: 52.2
click at [518, 695] on div "❯ npm run dev > task-management-app@0.1.0 dev > next dev ⚠ Invalid next.config.…" at bounding box center [975, 727] width 922 height 207
click at [232, 761] on textarea at bounding box center [275, 754] width 441 height 24
paste textarea "⚠ Invalid next.config.js options detected: ⚠ Unrecognized key(s) in object: 'ap…"
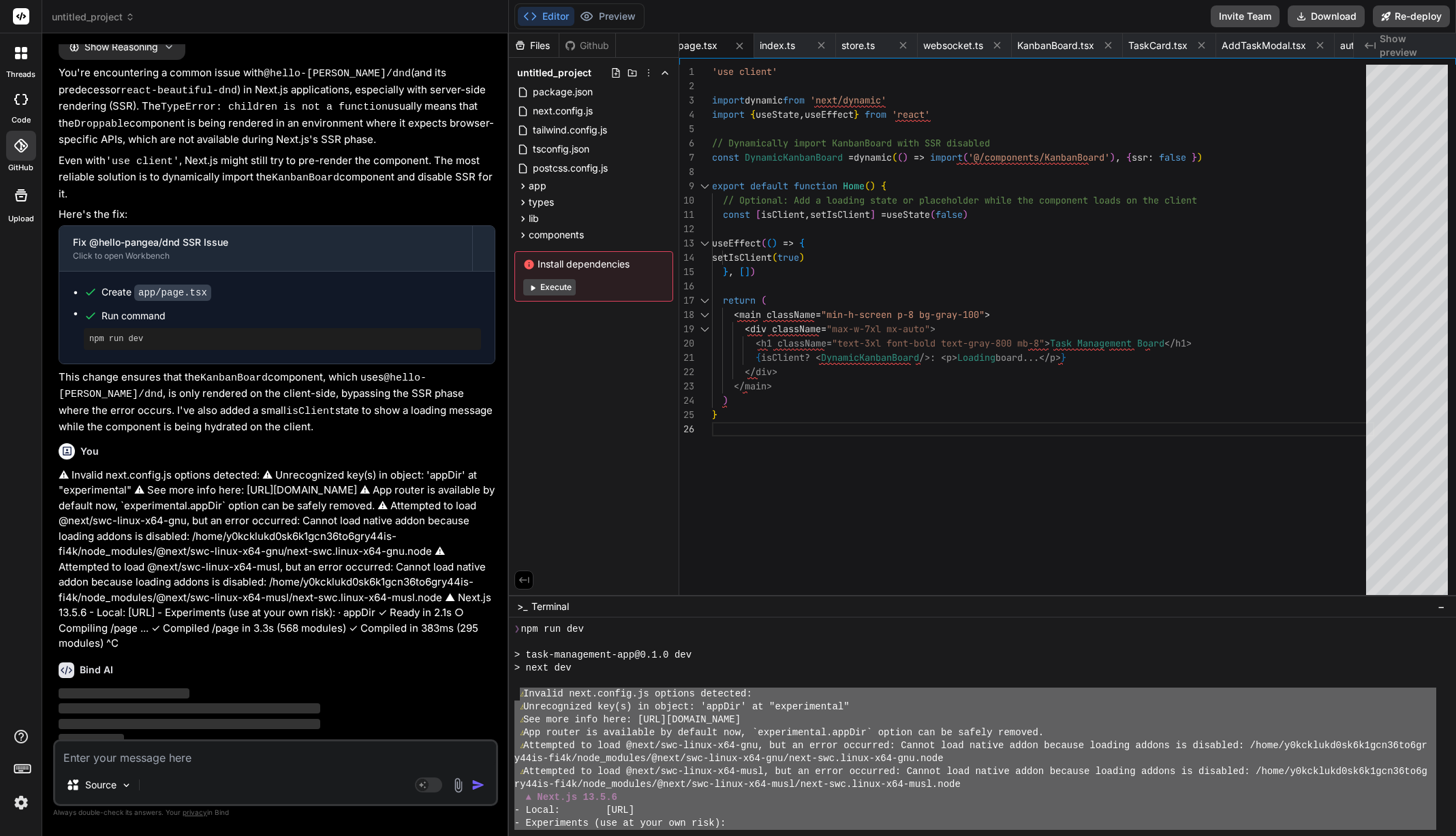
scroll to position [5566, 0]
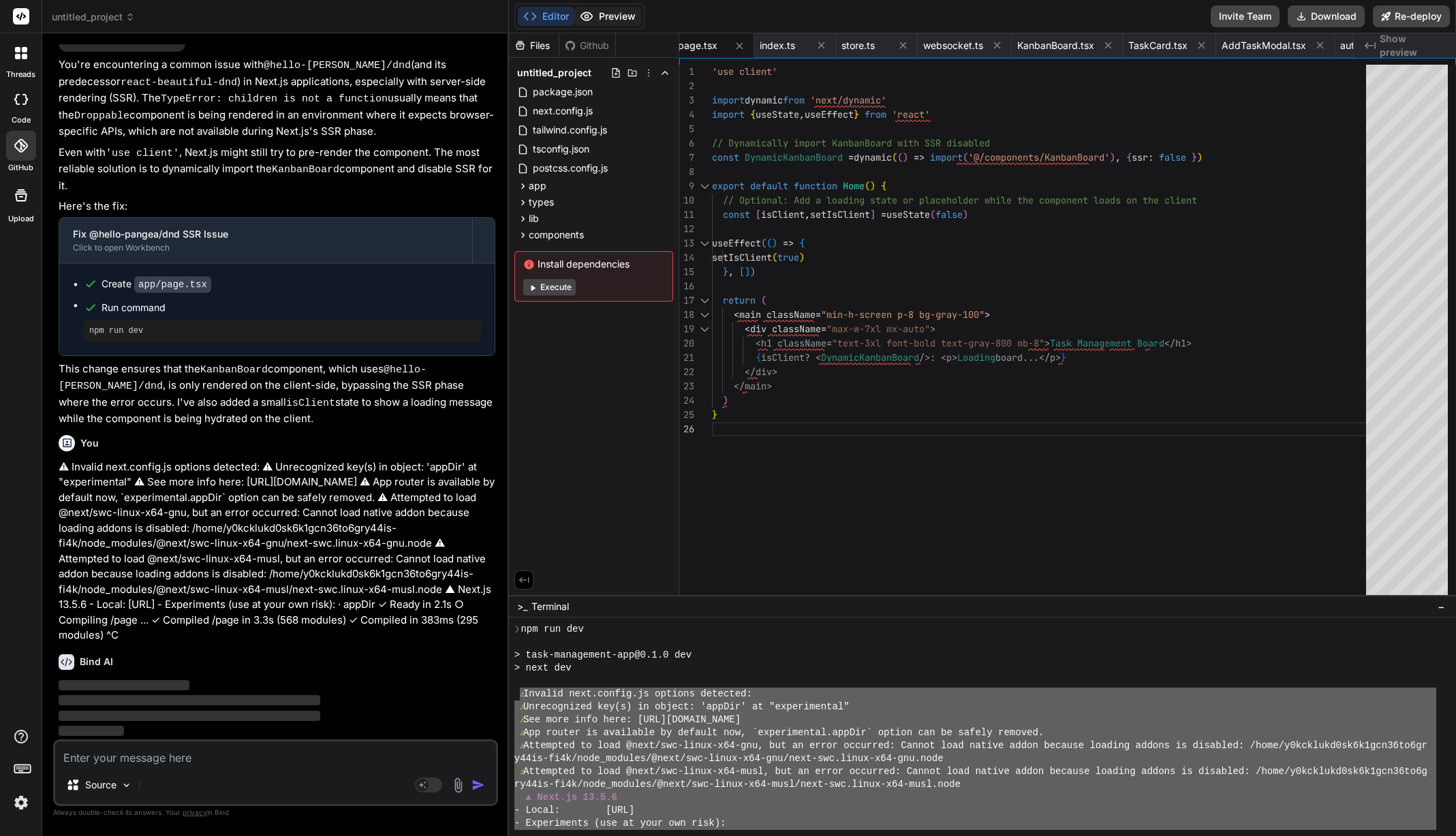
click at [623, 18] on button "Preview" at bounding box center [607, 16] width 67 height 19
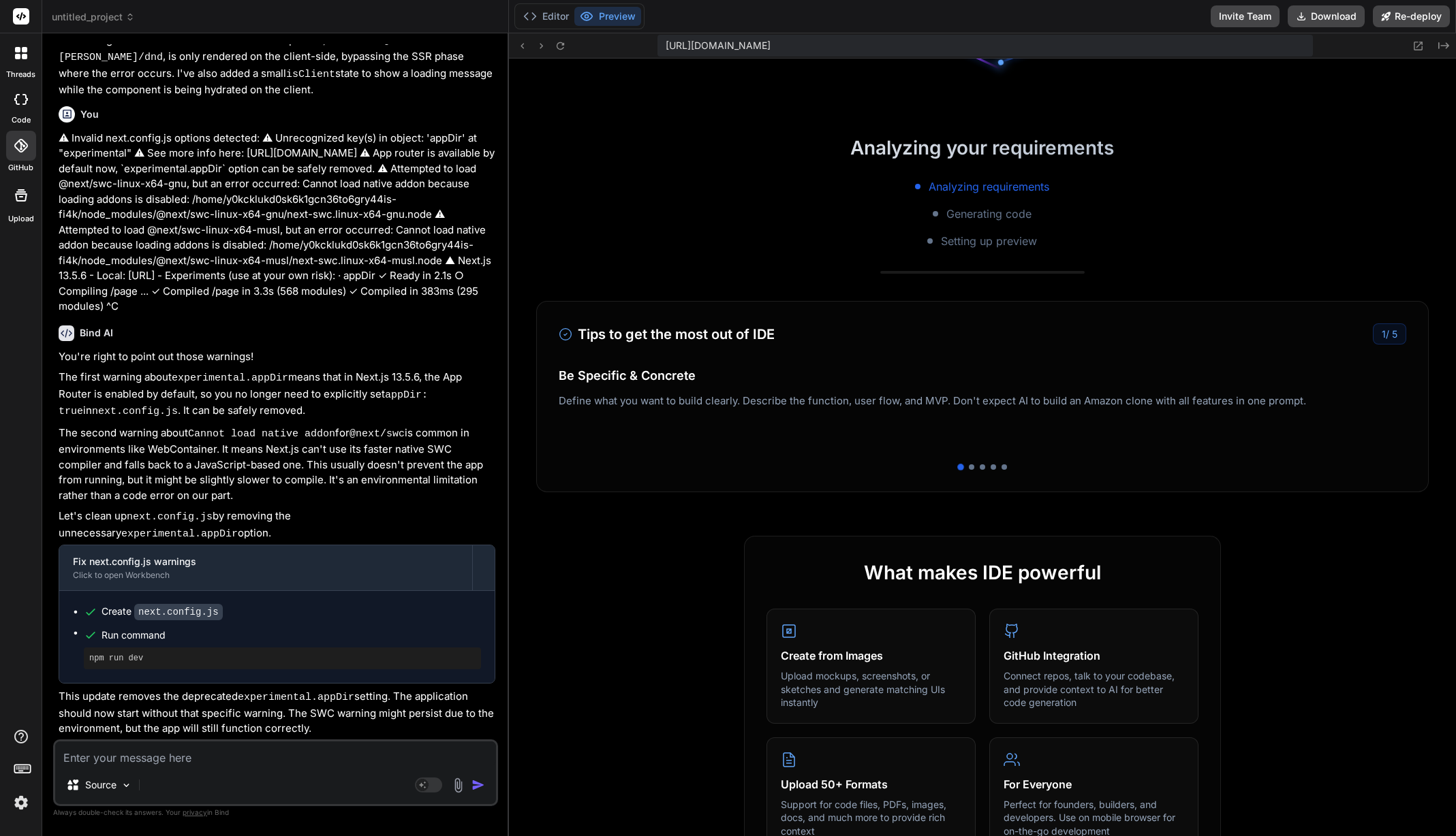
scroll to position [205, 0]
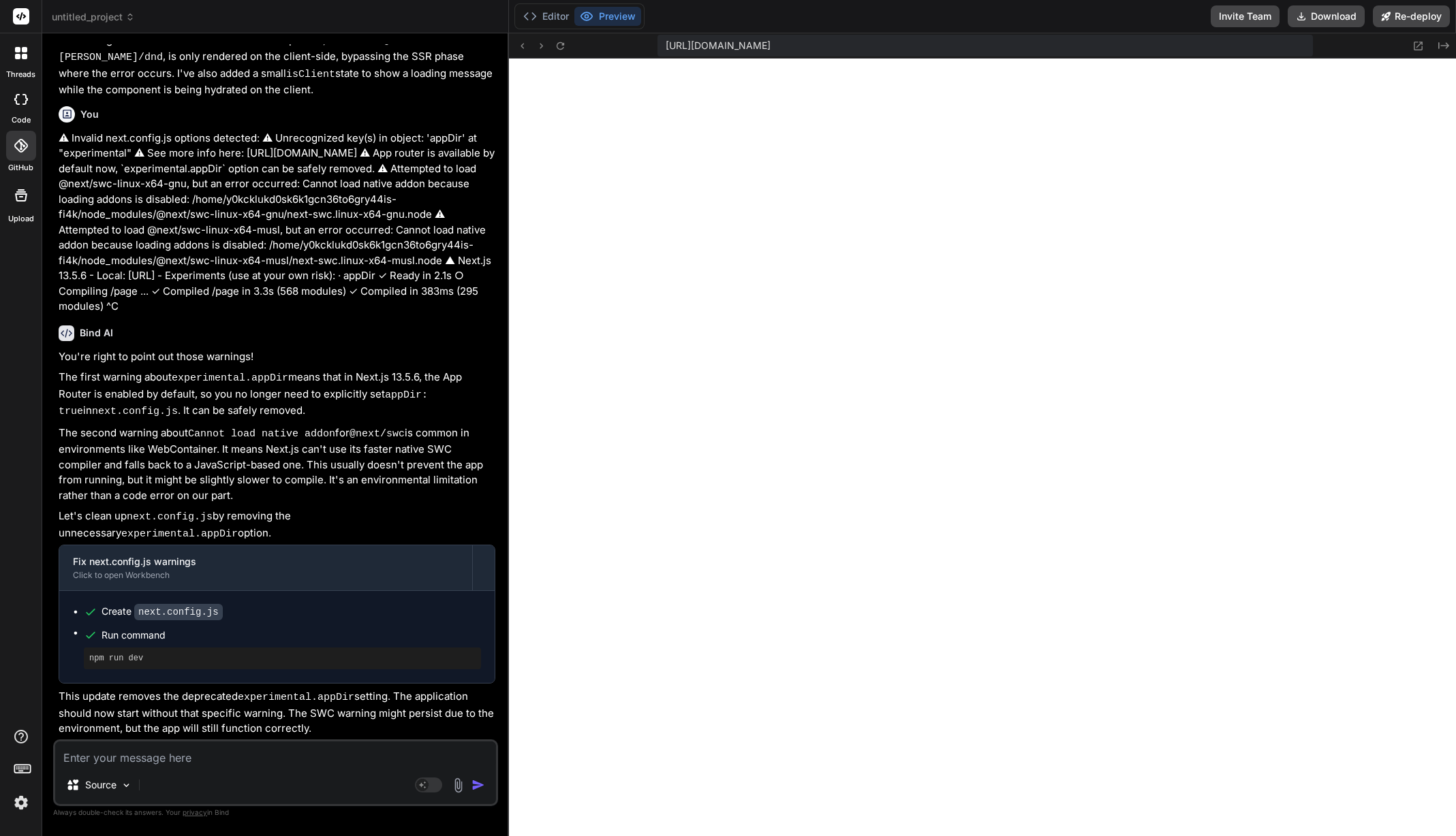
click at [278, 751] on textarea at bounding box center [275, 754] width 441 height 24
paste textarea "Unhandled Runtime Error TypeError: children is not a function Call Stack Droppa…"
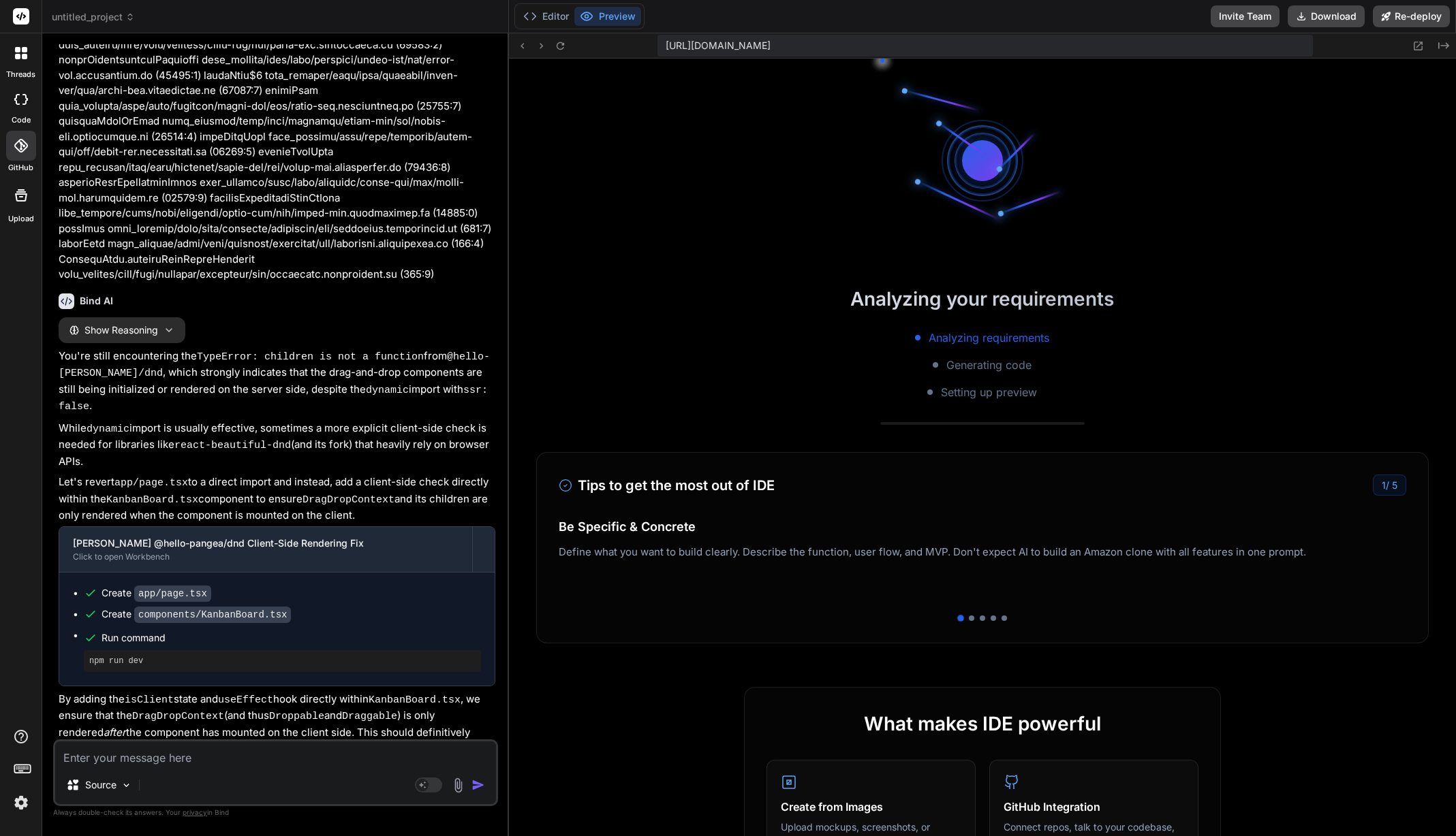
scroll to position [6653, 0]
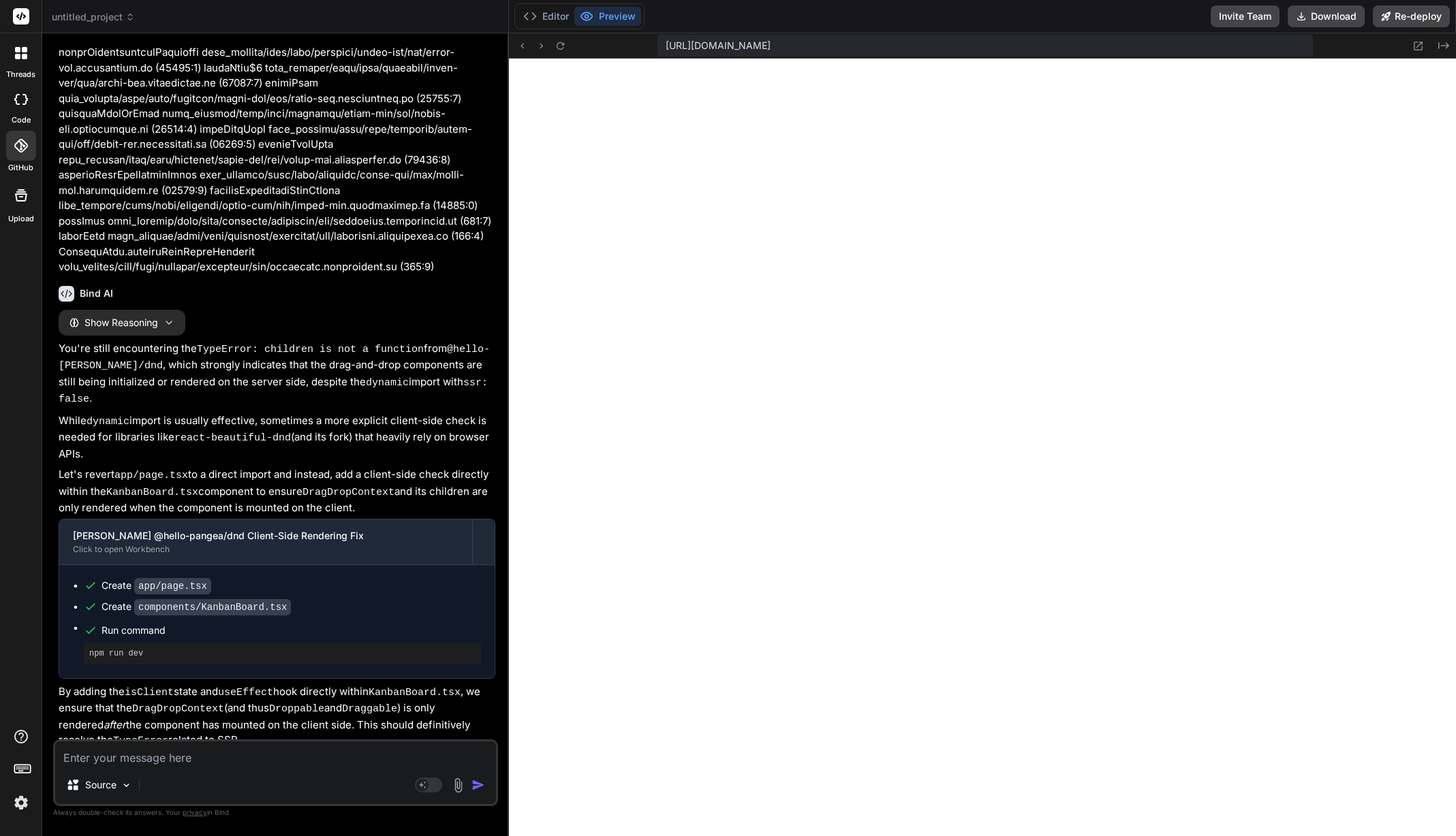
click at [169, 752] on textarea at bounding box center [275, 754] width 441 height 24
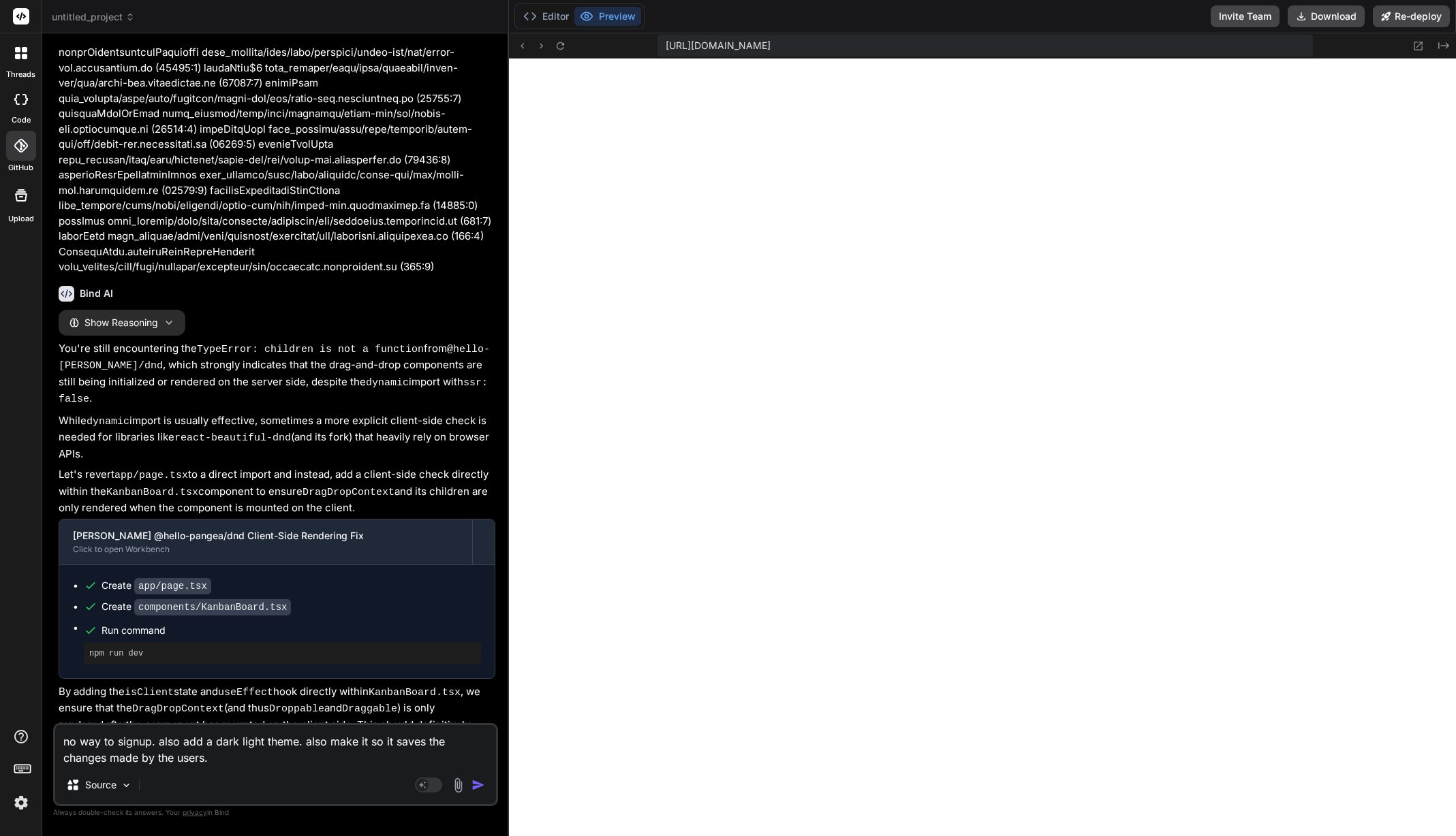
drag, startPoint x: 381, startPoint y: 743, endPoint x: 388, endPoint y: 741, distance: 7.3
click at [388, 741] on textarea "no way to signup. also add a dark light theme. also make it so it saves the cha…" at bounding box center [275, 746] width 441 height 41
drag, startPoint x: 96, startPoint y: 758, endPoint x: 104, endPoint y: 758, distance: 8.0
click at [104, 758] on textarea "no way to signup. also add a dark light theme. also make it so that the last ca…" at bounding box center [275, 746] width 441 height 41
click at [116, 761] on textarea "no way to signup. also add a dark light theme. also make it so that the last ca…" at bounding box center [275, 746] width 441 height 41
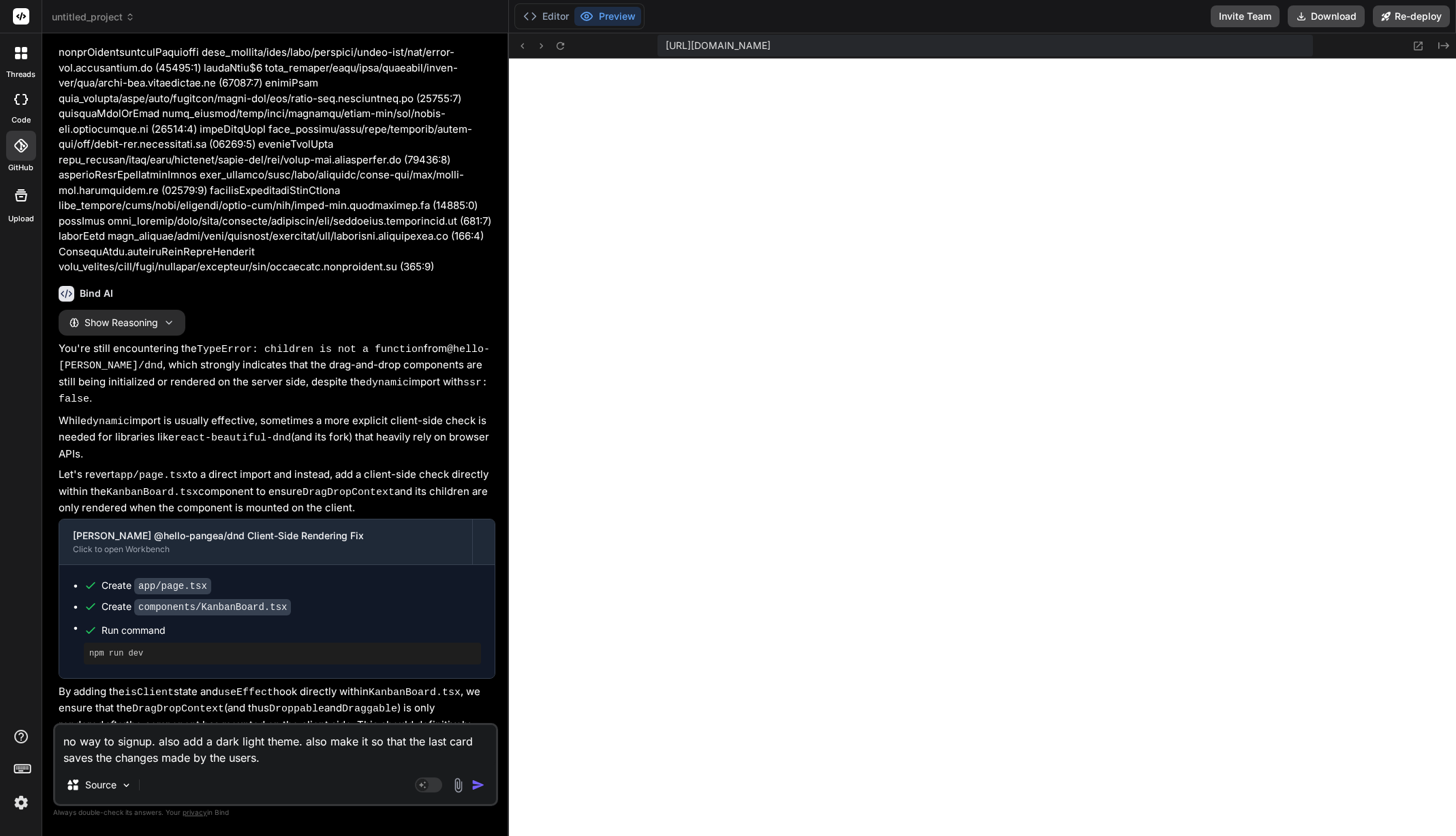
click at [371, 764] on textarea "no way to signup. also add a dark light theme. also make it so that the last ca…" at bounding box center [275, 746] width 441 height 41
click at [386, 751] on textarea "no way to signup. also add a dark light theme. also make it so it saves the cha…" at bounding box center [275, 746] width 441 height 41
click at [479, 786] on img "button" at bounding box center [478, 785] width 13 height 13
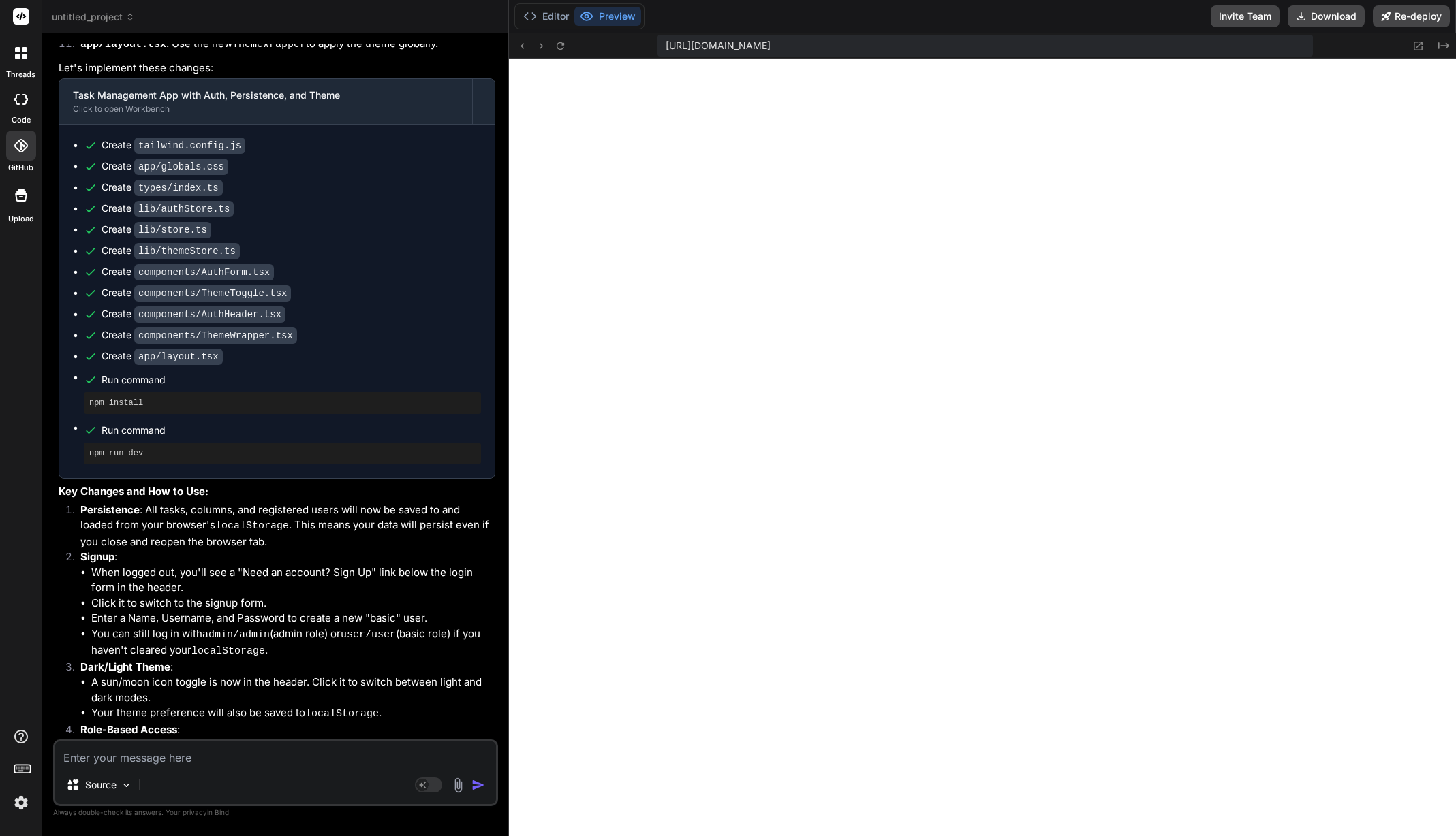
scroll to position [7995, 0]
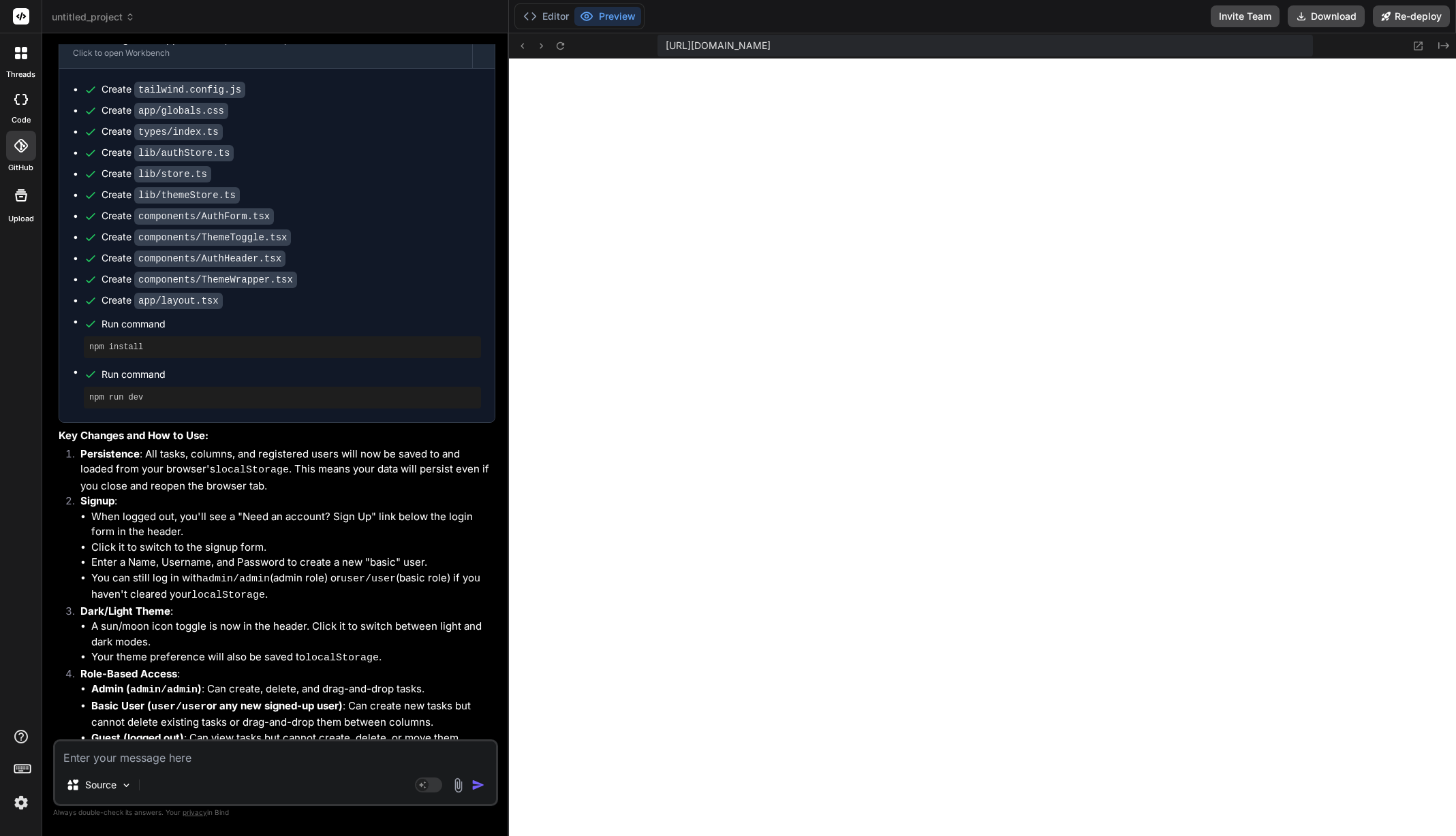
click at [273, 757] on textarea at bounding box center [275, 754] width 441 height 24
paste textarea "Victory the Build team."
drag, startPoint x: 317, startPoint y: 760, endPoint x: 450, endPoint y: 764, distance: 133.1
click at [450, 764] on textarea "make seyficembaskin@gmail.com admin. also fix how text should be displayed when…" at bounding box center [275, 746] width 441 height 41
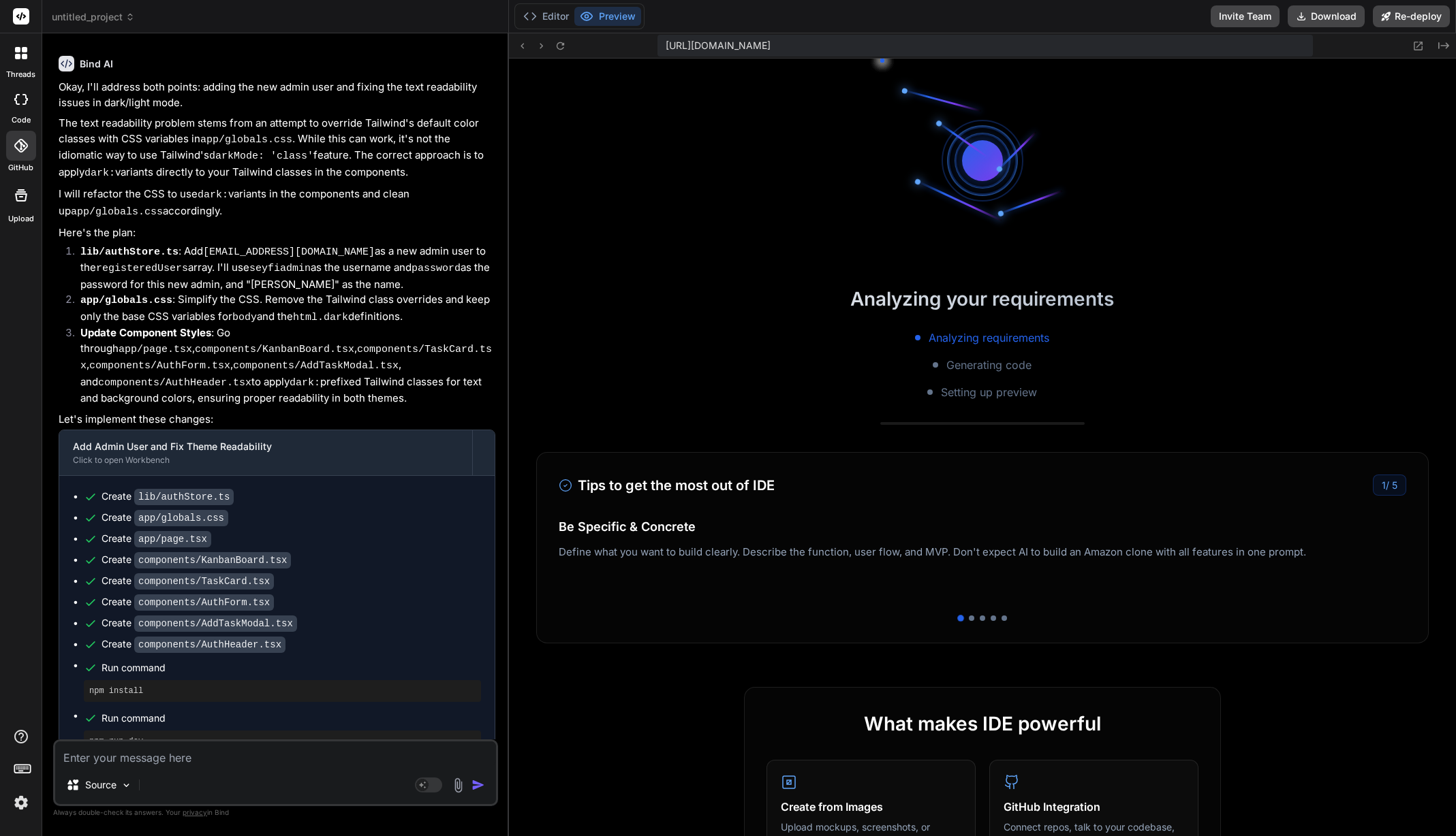
scroll to position [8892, 0]
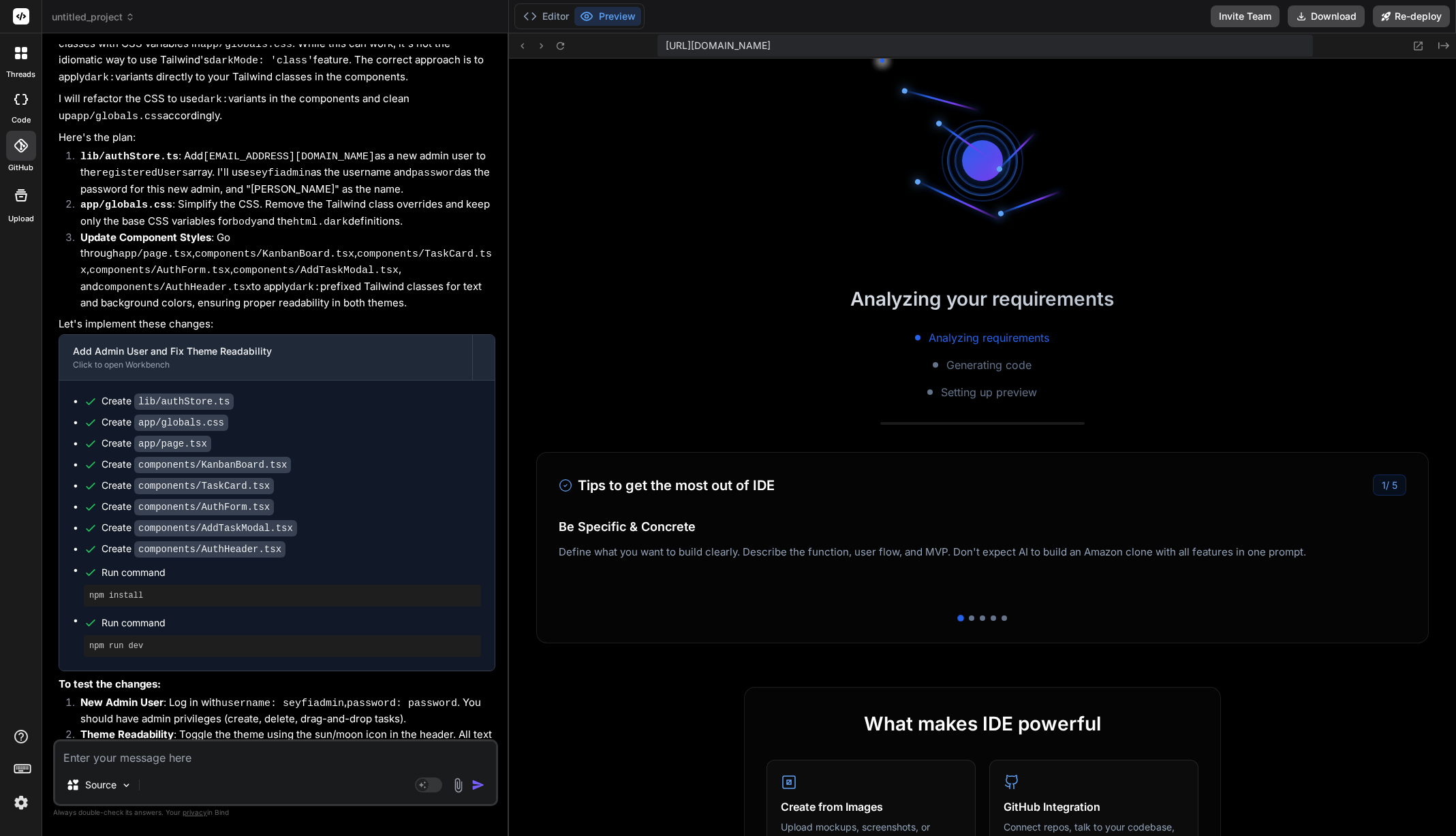
drag, startPoint x: 278, startPoint y: 727, endPoint x: 175, endPoint y: 691, distance: 109.1
click at [175, 696] on ol "New Admin User : Log in with username: seyfiadmin , password: password . You sh…" at bounding box center [277, 750] width 437 height 109
click at [316, 727] on li "Theme Readability : Toggle the theme using the sun/moon icon in the header. All…" at bounding box center [282, 750] width 426 height 46
click at [121, 790] on img at bounding box center [126, 785] width 12 height 12
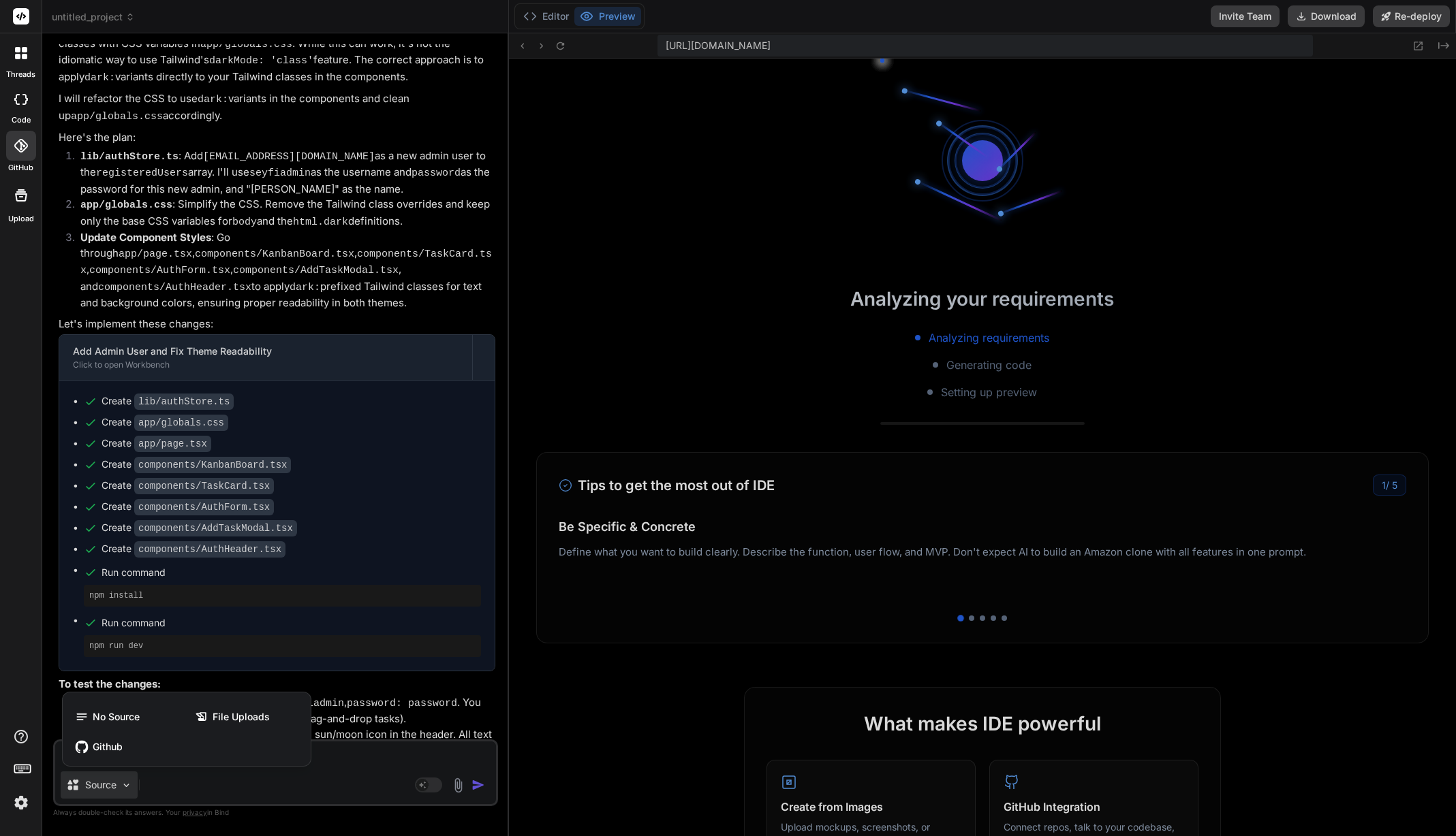
drag, startPoint x: 121, startPoint y: 790, endPoint x: 237, endPoint y: 779, distance: 116.5
click at [122, 790] on div at bounding box center [728, 418] width 1456 height 836
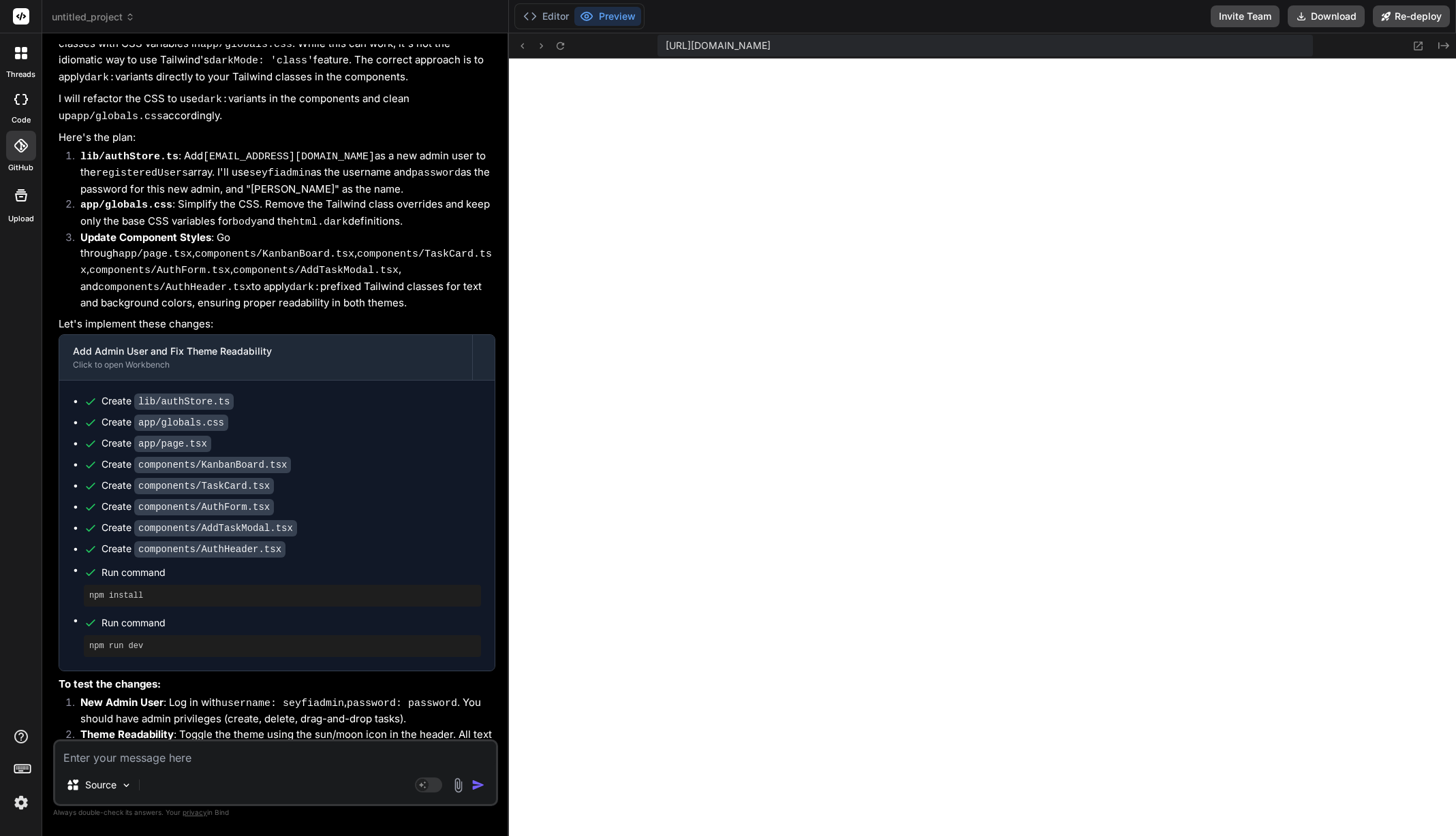
click at [267, 765] on textarea at bounding box center [275, 754] width 441 height 24
paste textarea "Failed to compile ./components/AddTaskModal.tsx NonErrorEmittedError: (Emitted …"
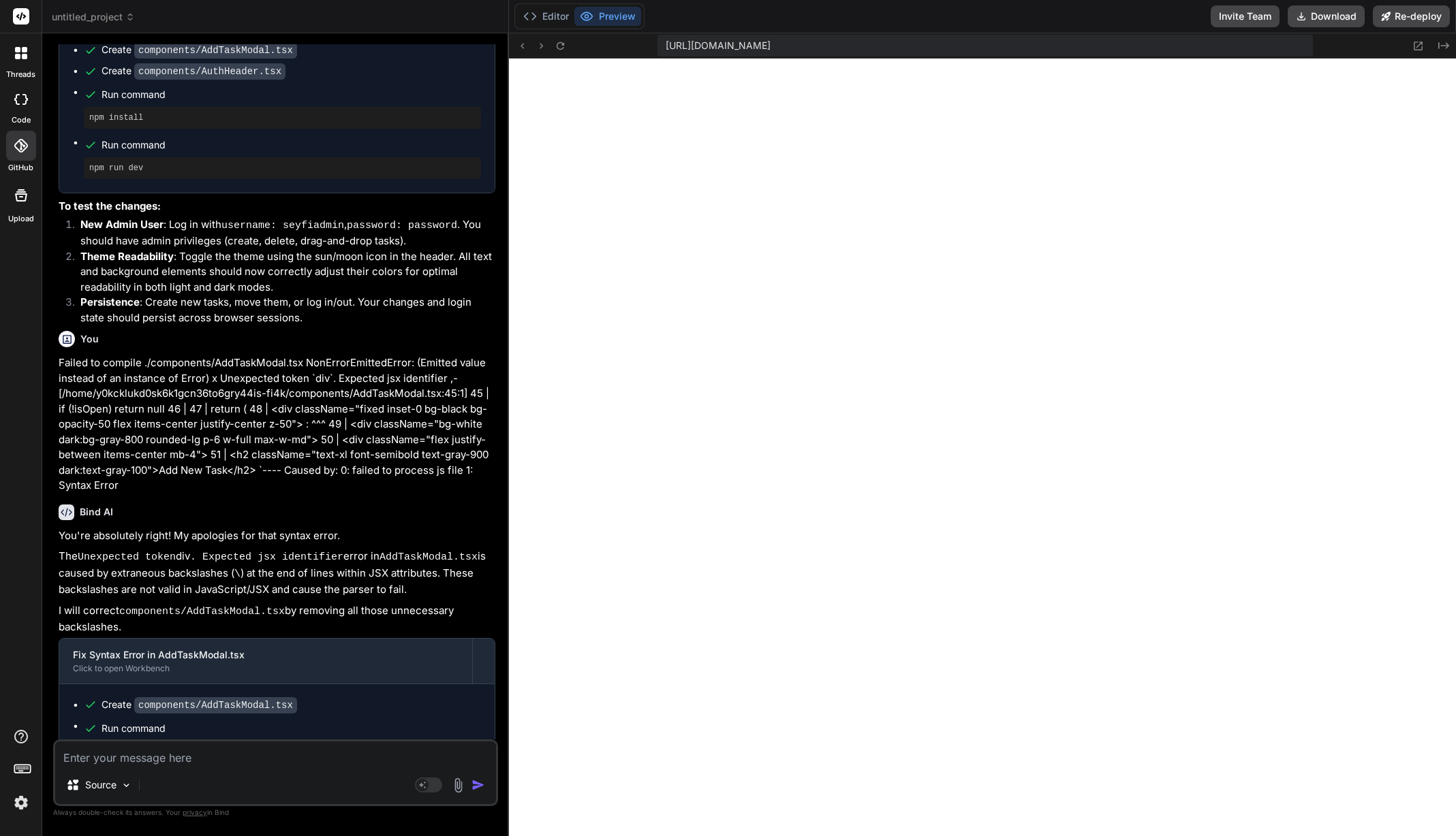
scroll to position [9378, 0]
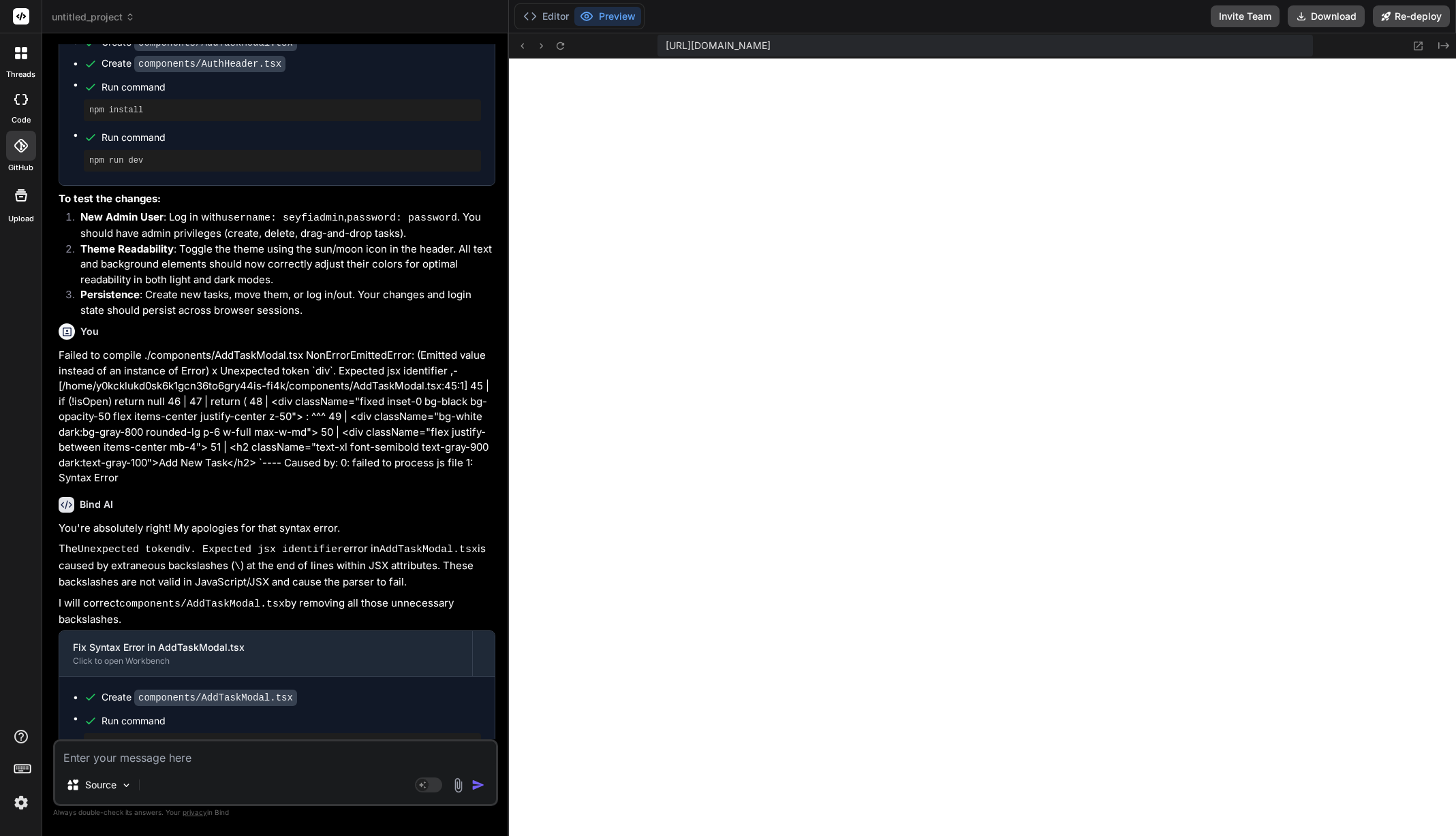
click at [277, 765] on textarea at bounding box center [275, 754] width 441 height 24
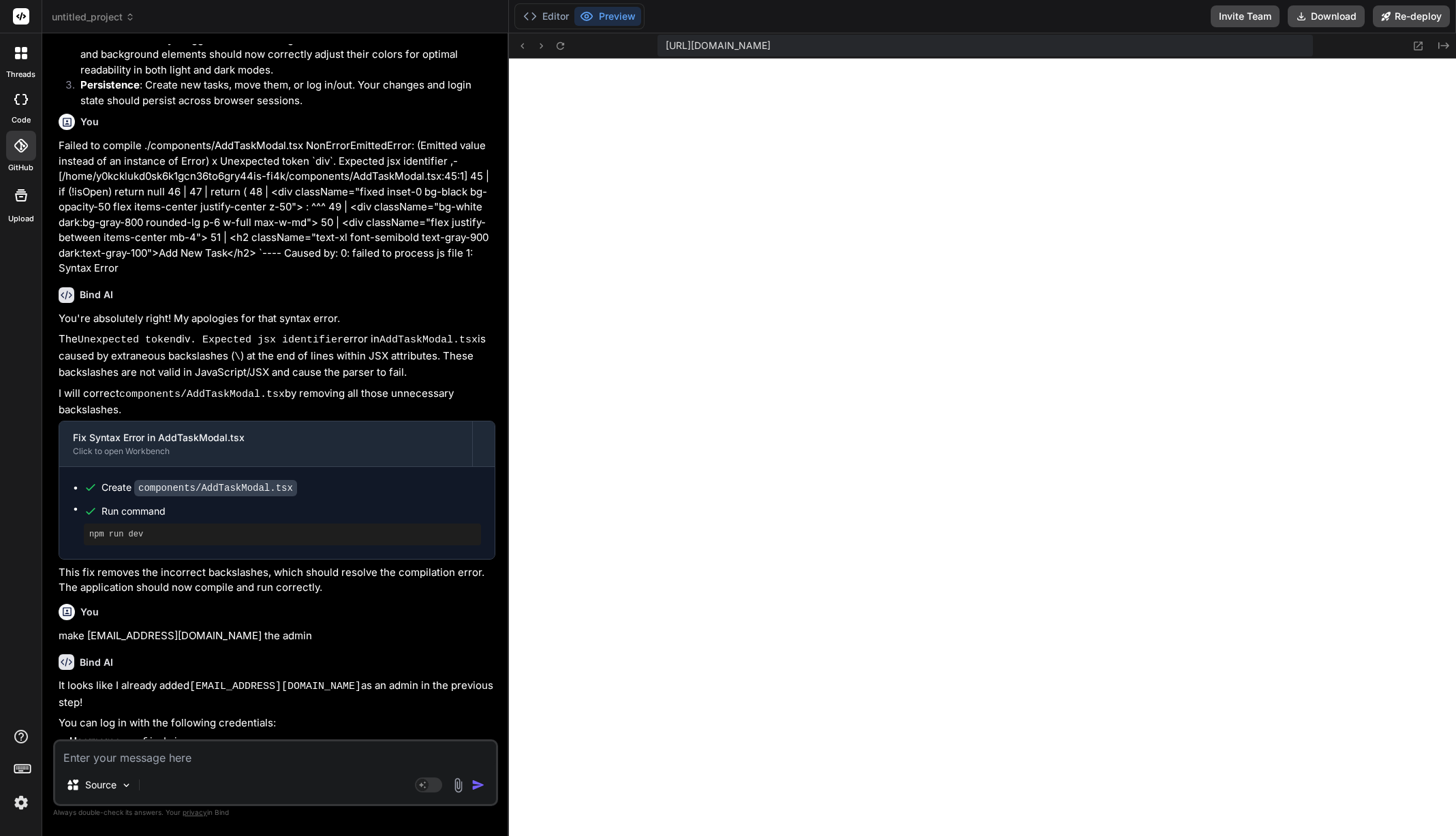
scroll to position [9603, 0]
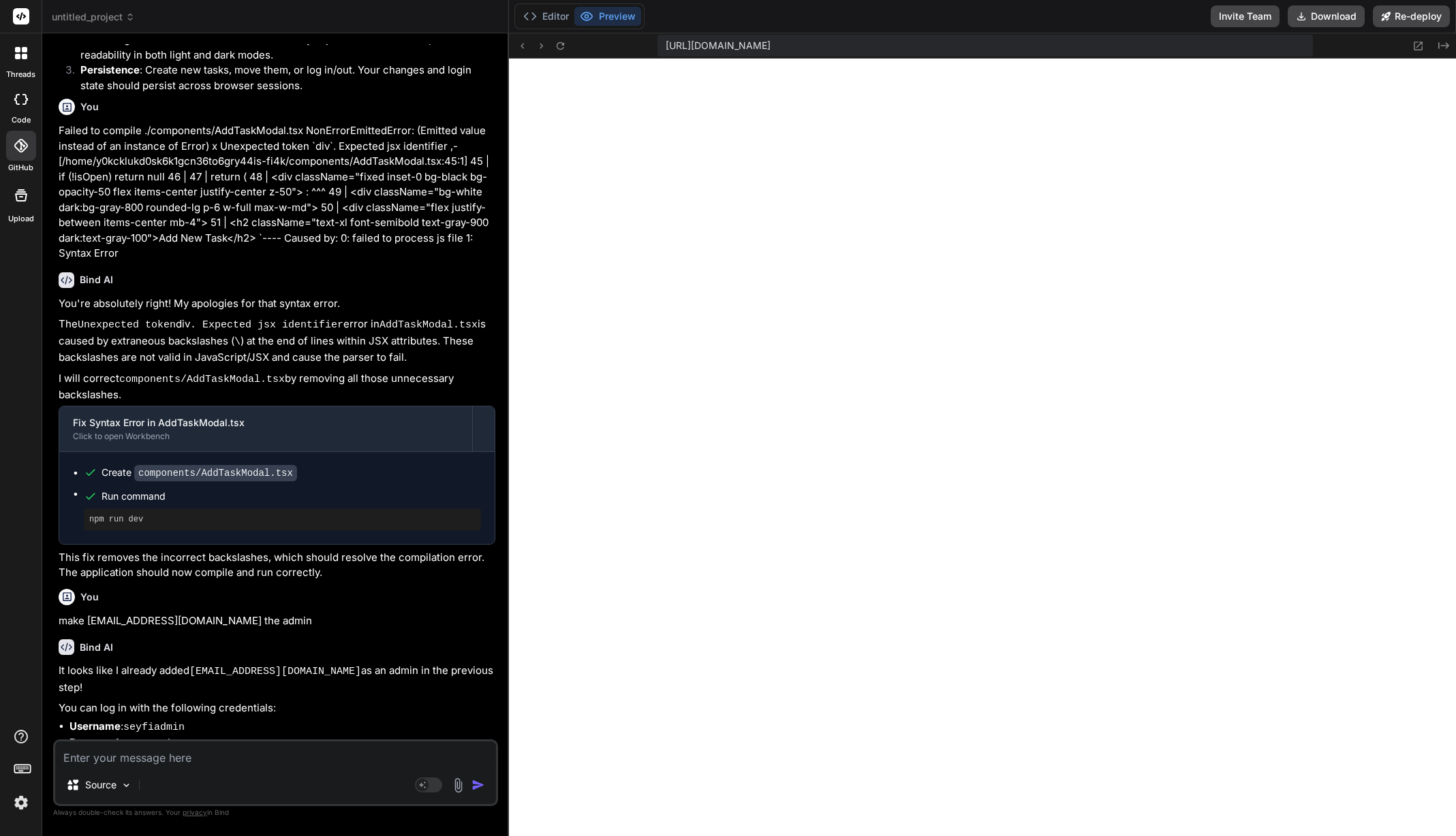
click at [216, 758] on textarea at bounding box center [275, 754] width 441 height 24
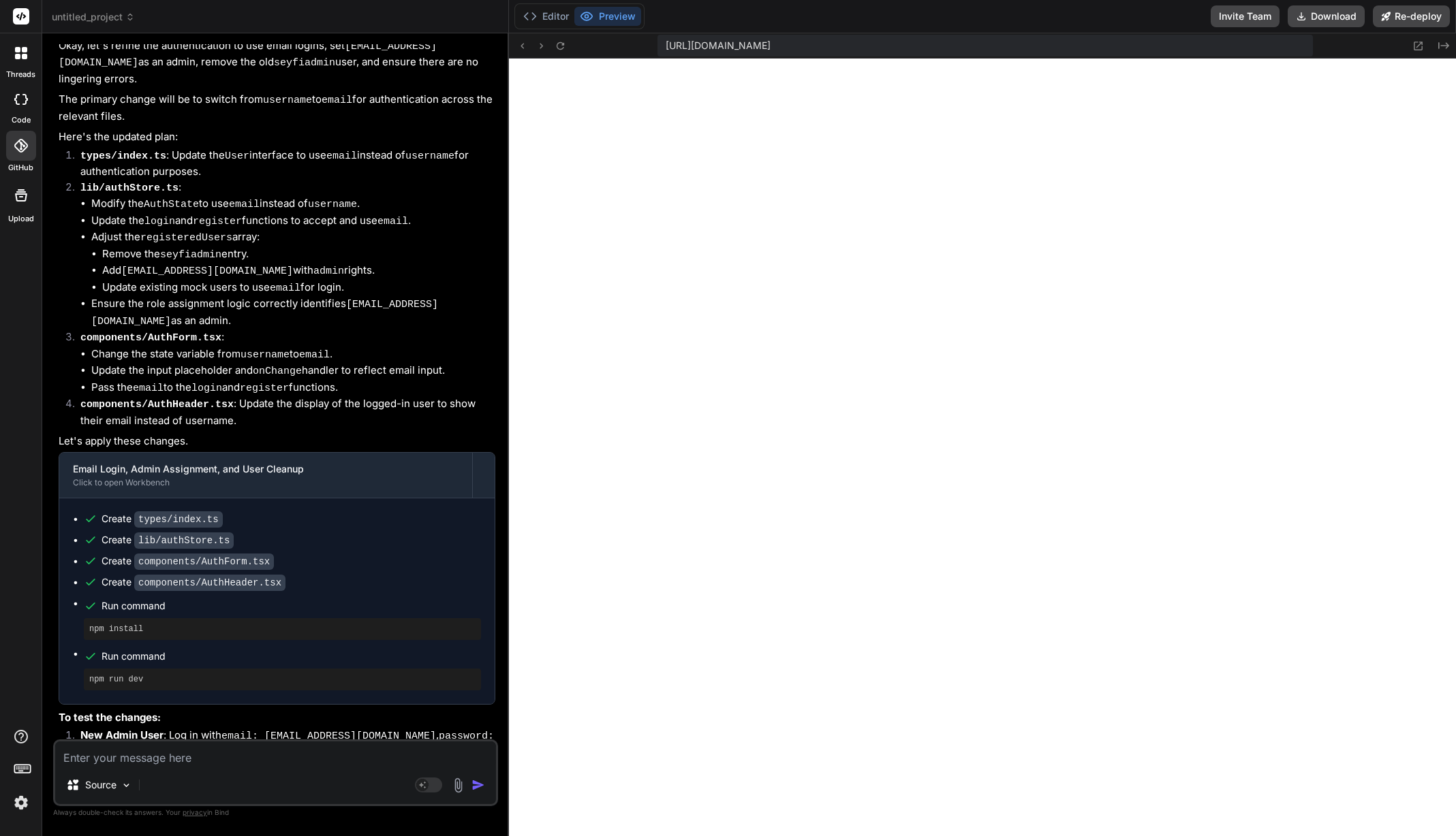
scroll to position [10529, 0]
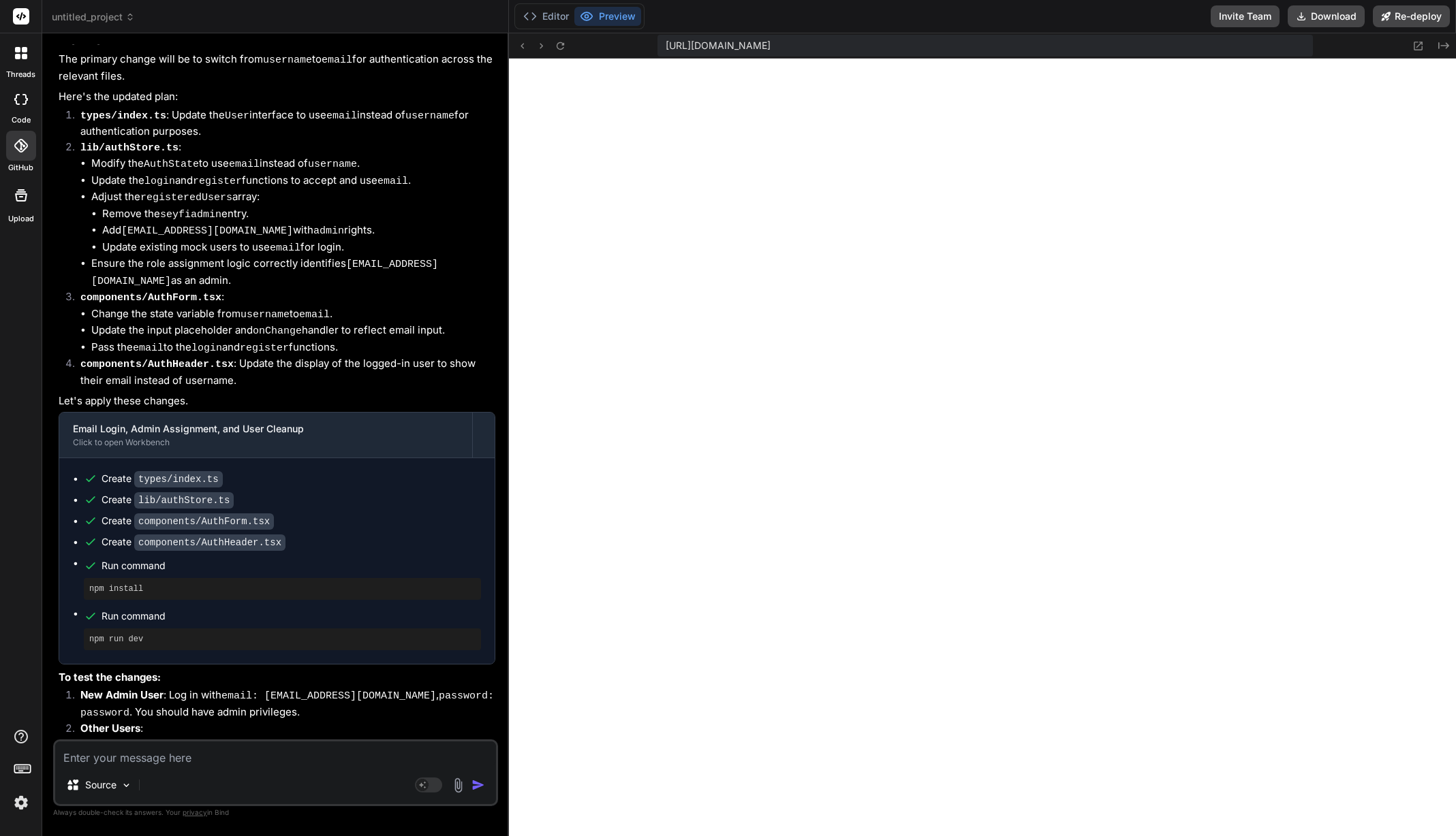
click at [257, 765] on textarea at bounding box center [275, 754] width 441 height 24
click at [257, 767] on div "Source Agent Mode. When this toggle is activated, AI automatically makes decisi…" at bounding box center [275, 772] width 445 height 67
click at [266, 761] on textarea at bounding box center [275, 754] width 441 height 24
click at [274, 756] on textarea at bounding box center [275, 754] width 441 height 24
click at [277, 749] on textarea at bounding box center [275, 754] width 441 height 24
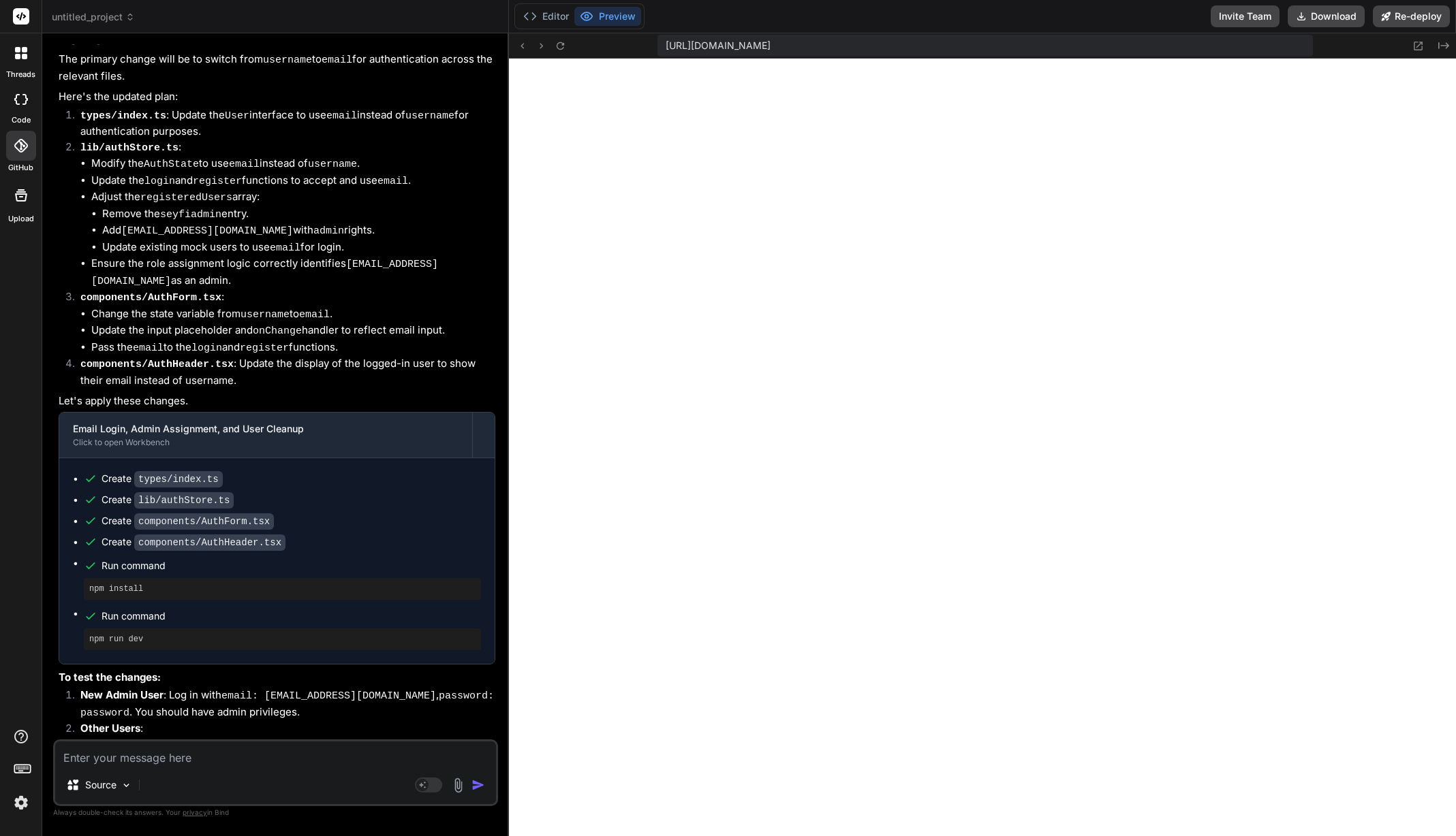
click at [278, 745] on textarea at bounding box center [275, 754] width 441 height 24
click at [275, 754] on textarea at bounding box center [275, 754] width 441 height 24
click at [275, 756] on textarea at bounding box center [275, 754] width 441 height 24
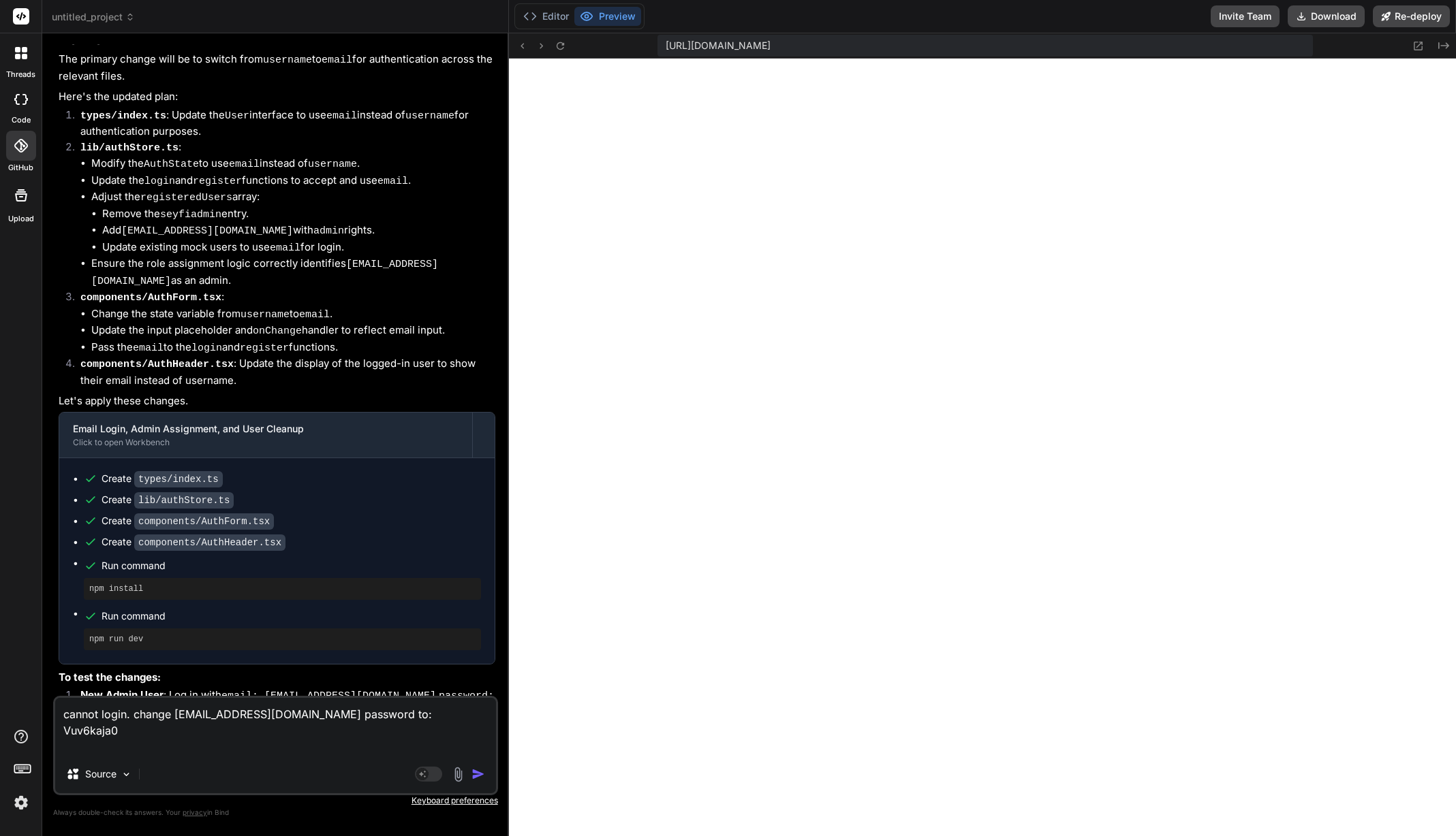
click at [196, 746] on textarea "cannot login. change seyficembaskin@gmail.com password to: Vuv6kaja0 -Also, add" at bounding box center [275, 726] width 441 height 57
click at [136, 750] on textarea "cannot login. change seyficembaskin@gmail.com password to: Vuv6kaja0 -Also, add…" at bounding box center [275, 726] width 441 height 57
drag, startPoint x: 155, startPoint y: 749, endPoint x: 119, endPoint y: 745, distance: 36.2
click at [119, 745] on textarea "cannot login. change seyficembaskin@gmail.com password to: Vuv6kaja0 -Also, add…" at bounding box center [275, 726] width 441 height 57
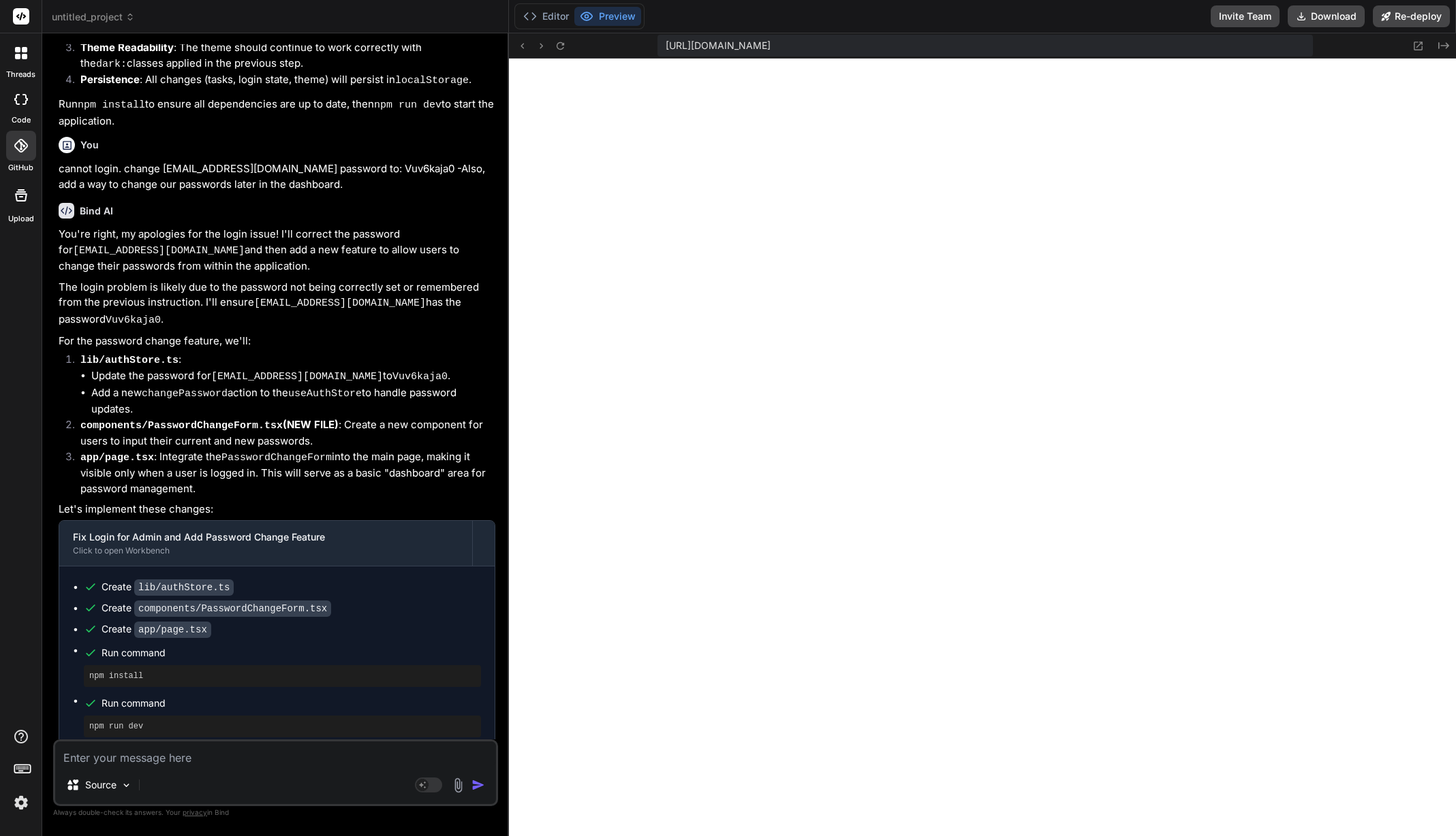
scroll to position [11400, 0]
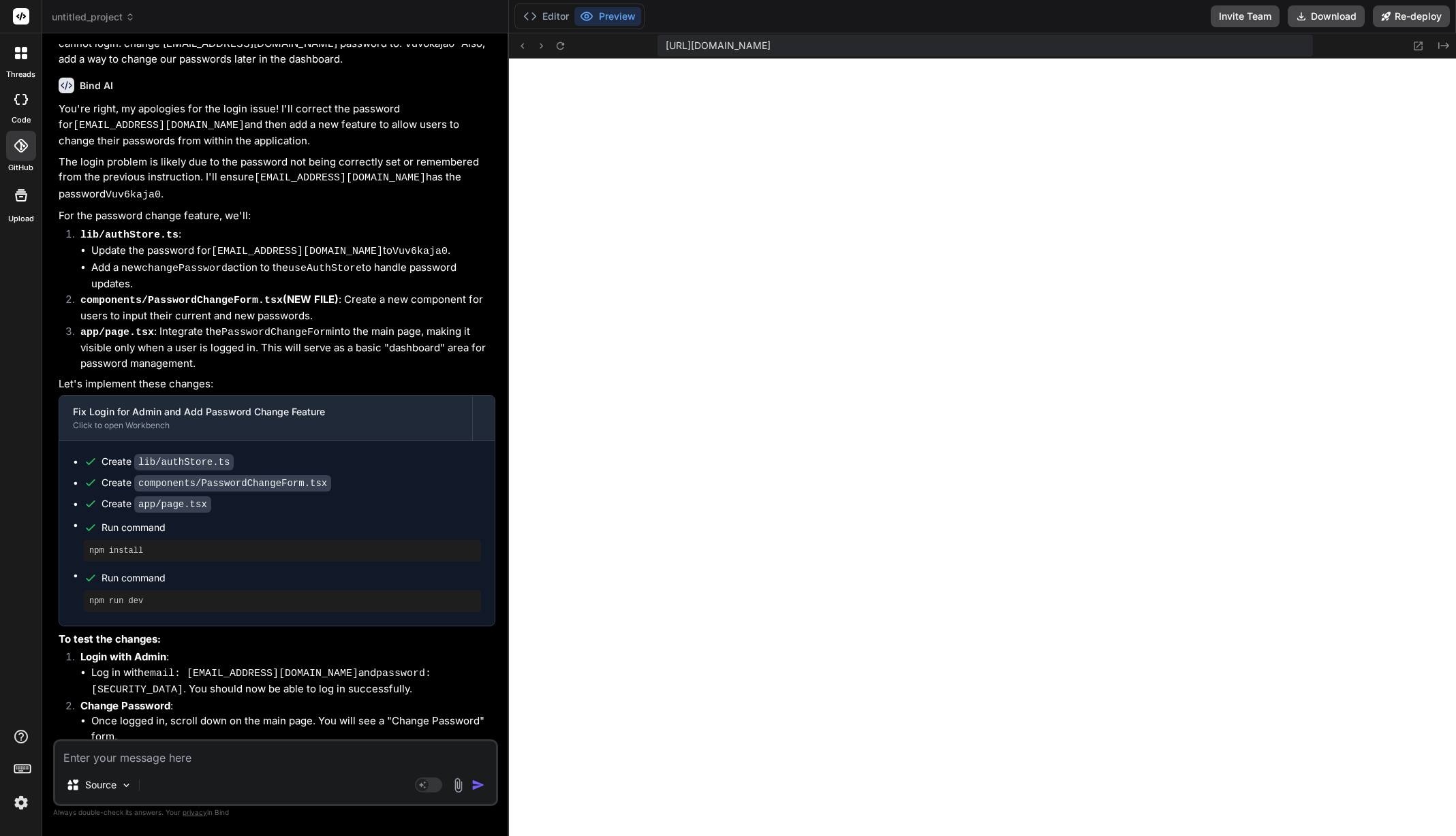
click at [296, 764] on textarea at bounding box center [275, 754] width 441 height 24
click at [267, 754] on textarea at bounding box center [275, 754] width 441 height 24
paste textarea "Invalid email or password."
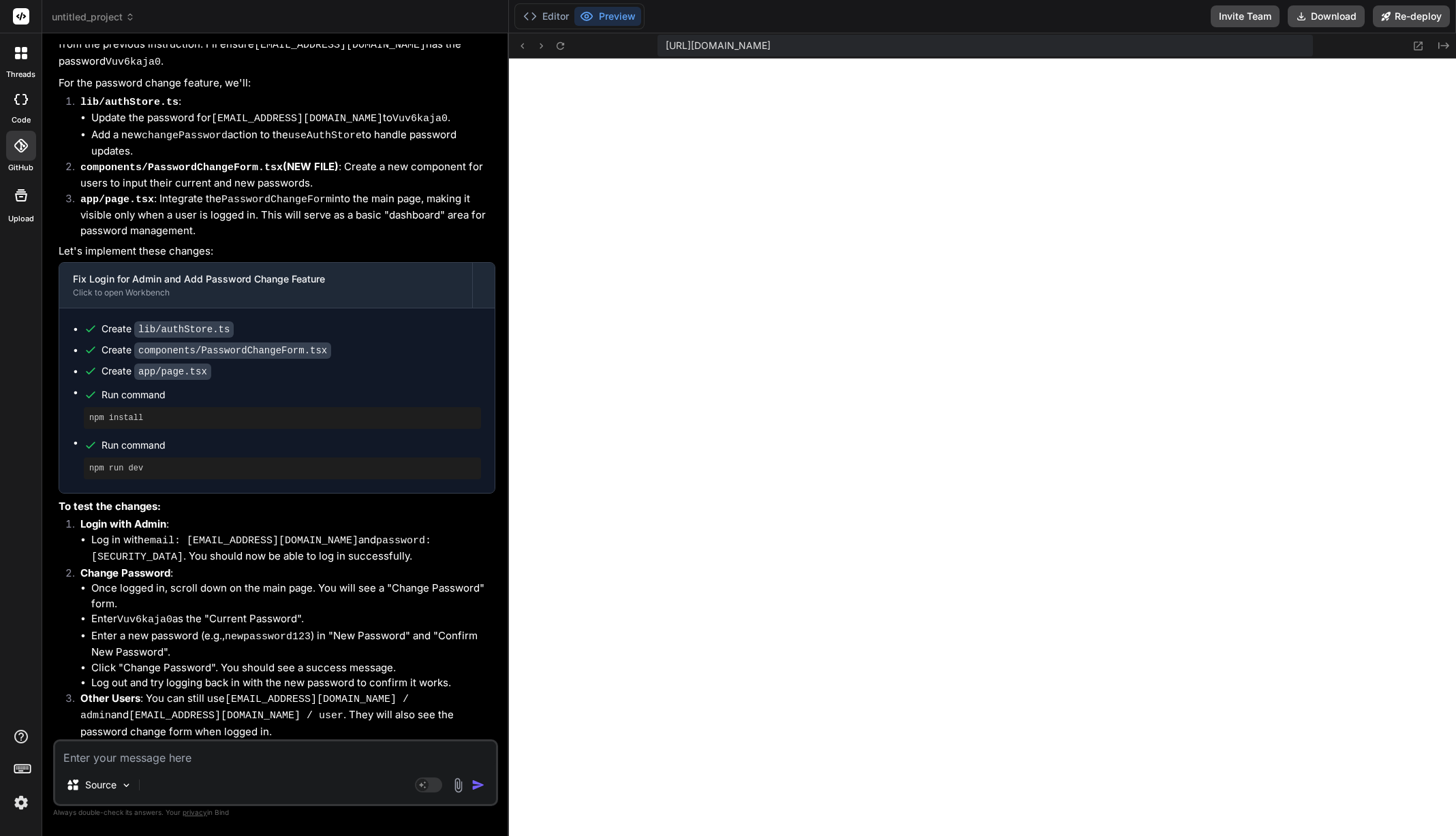
scroll to position [11542, 0]
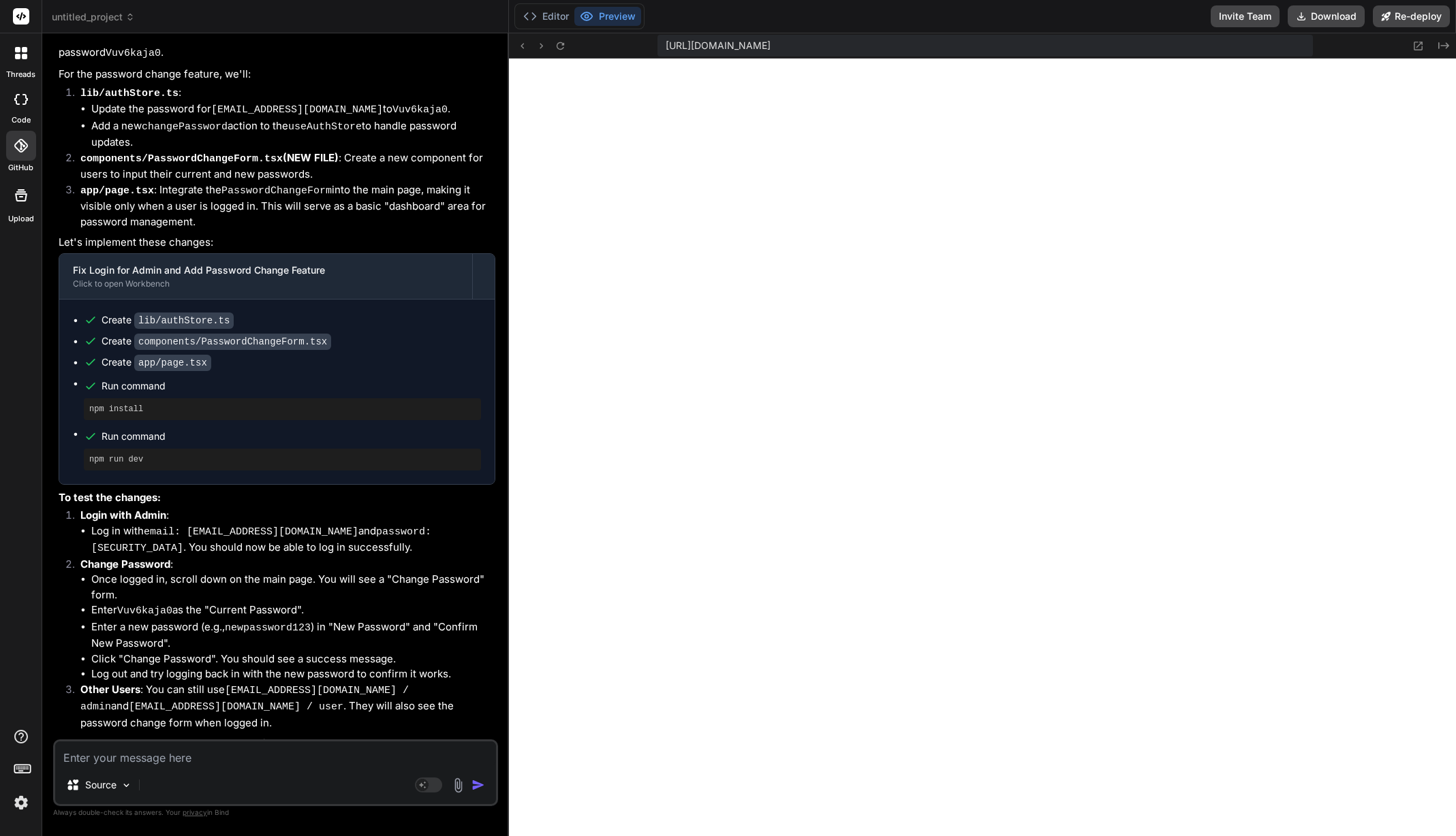
click at [545, 6] on div "Editor Preview" at bounding box center [580, 16] width 130 height 26
click at [534, 14] on polyline at bounding box center [533, 16] width 3 height 7
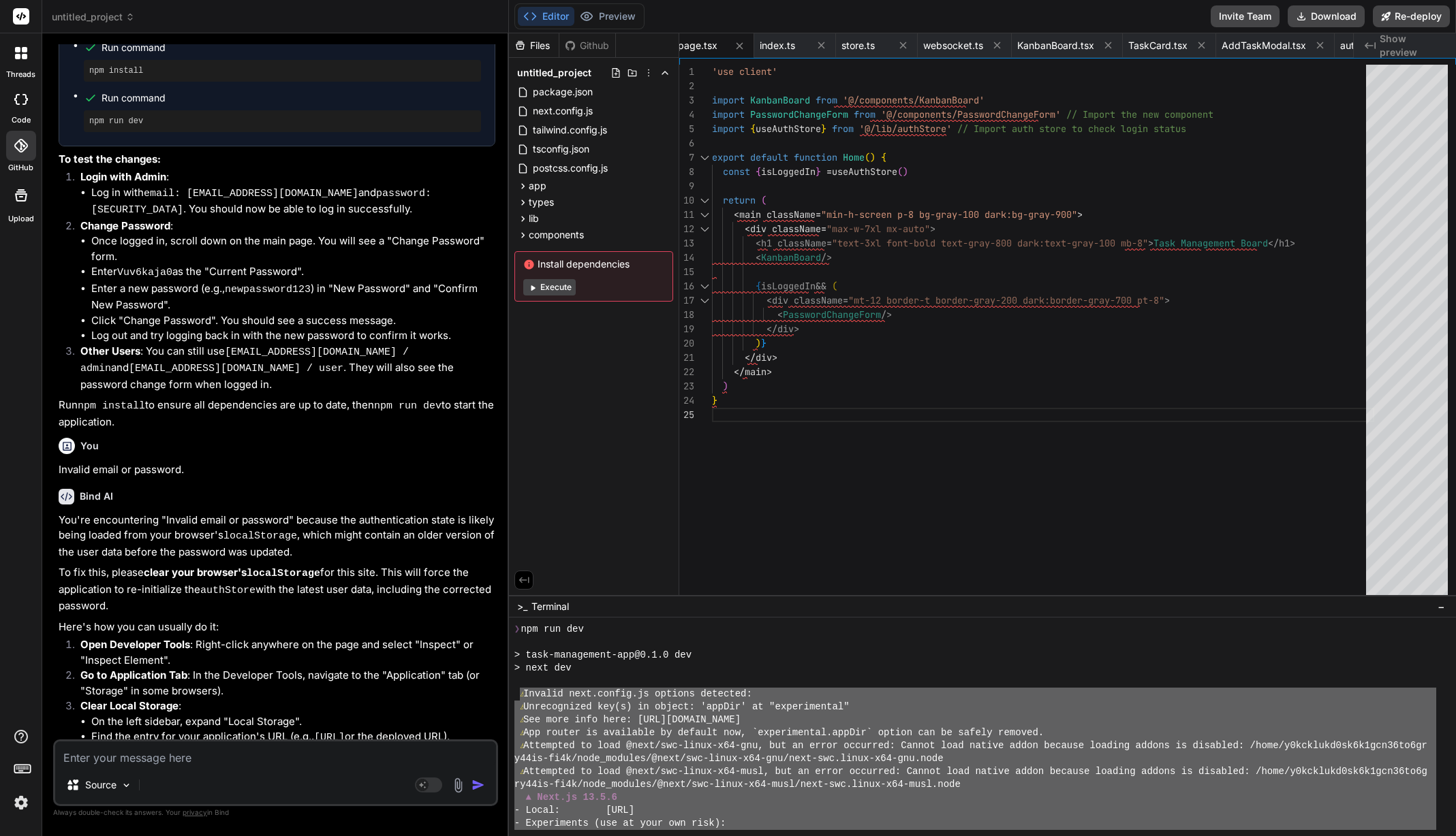
scroll to position [11881, 0]
click at [558, 287] on button "Execute" at bounding box center [549, 287] width 53 height 16
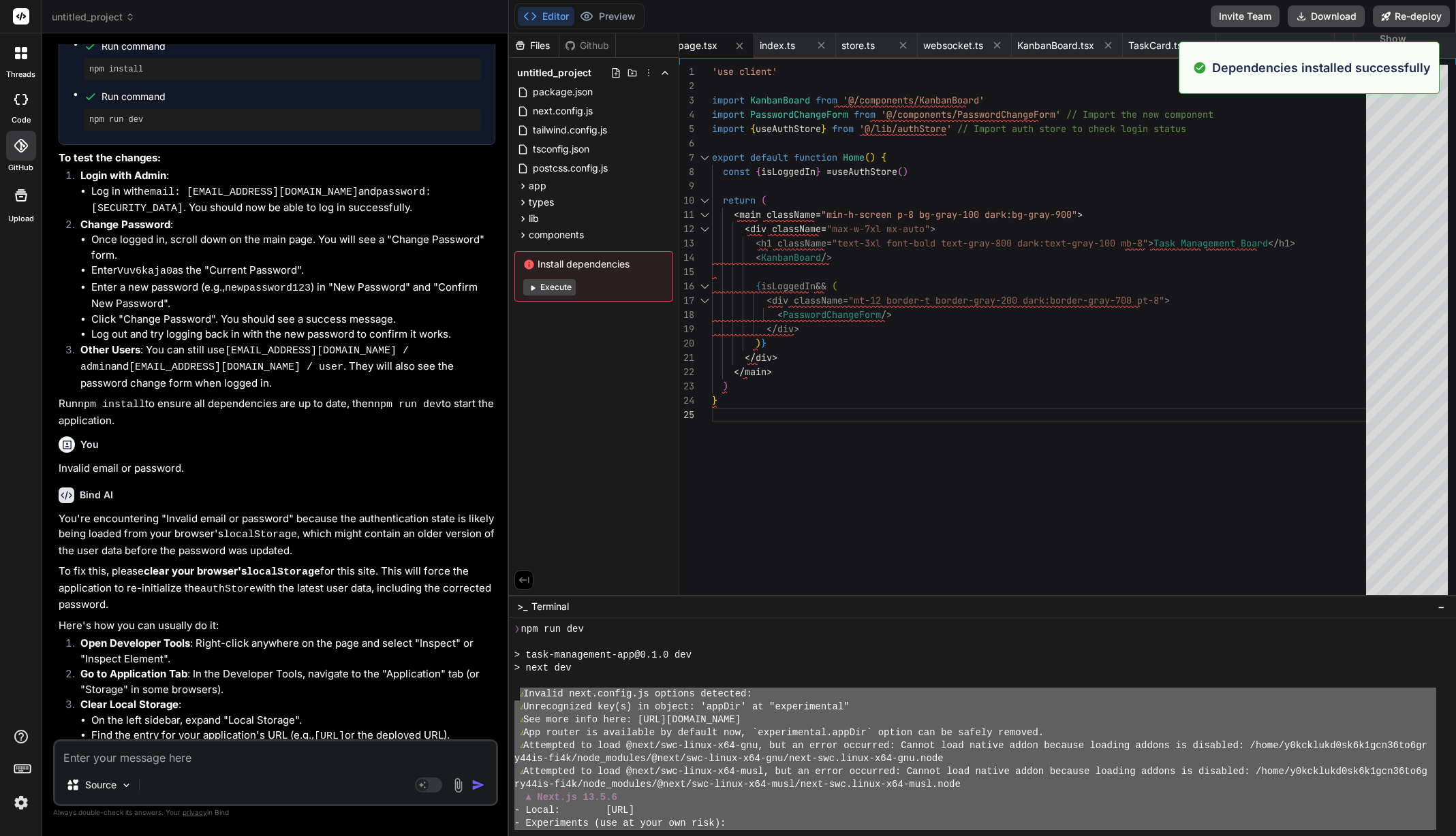
click at [537, 288] on button "Execute" at bounding box center [549, 287] width 53 height 16
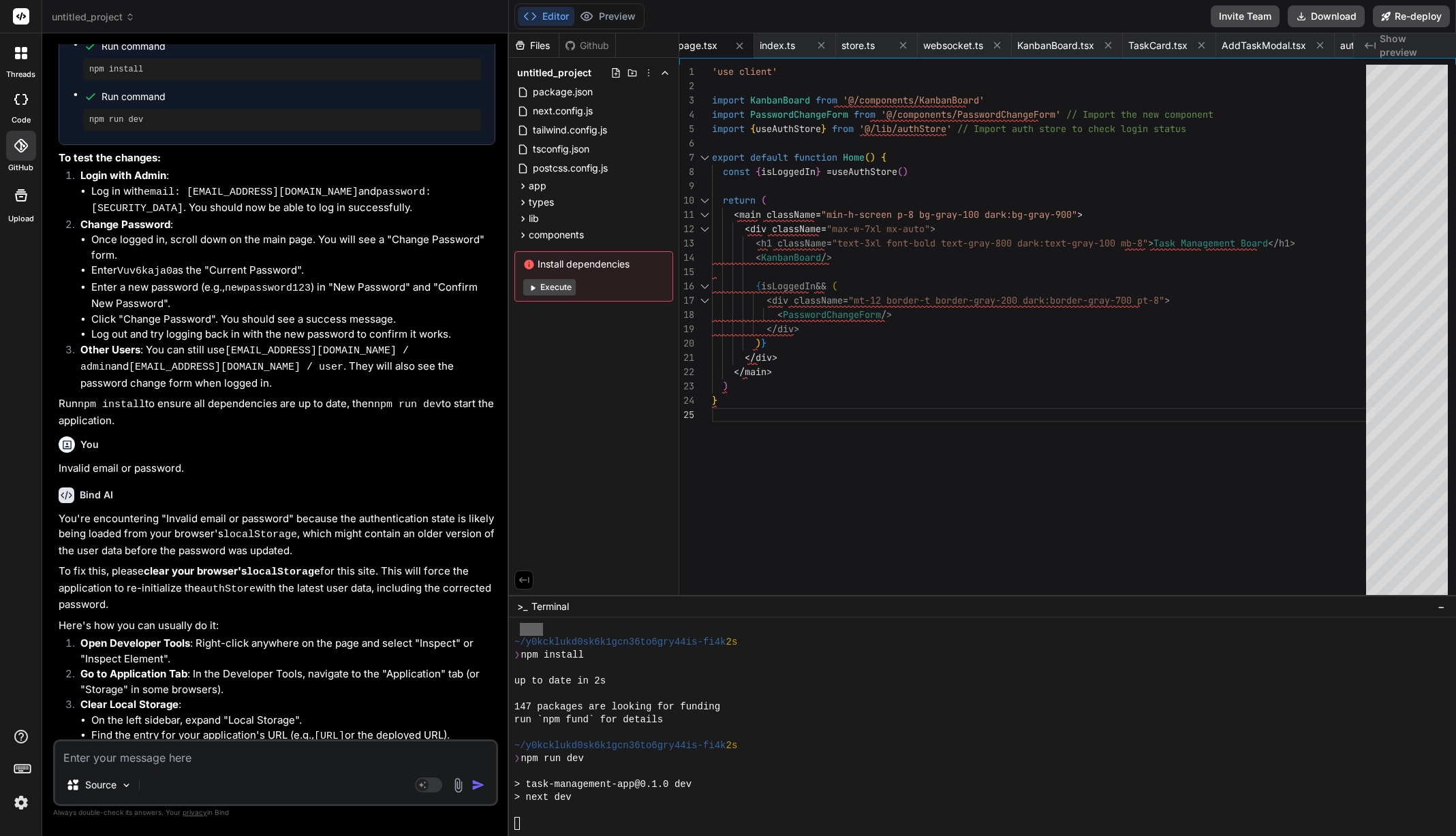
scroll to position [10921, 0]
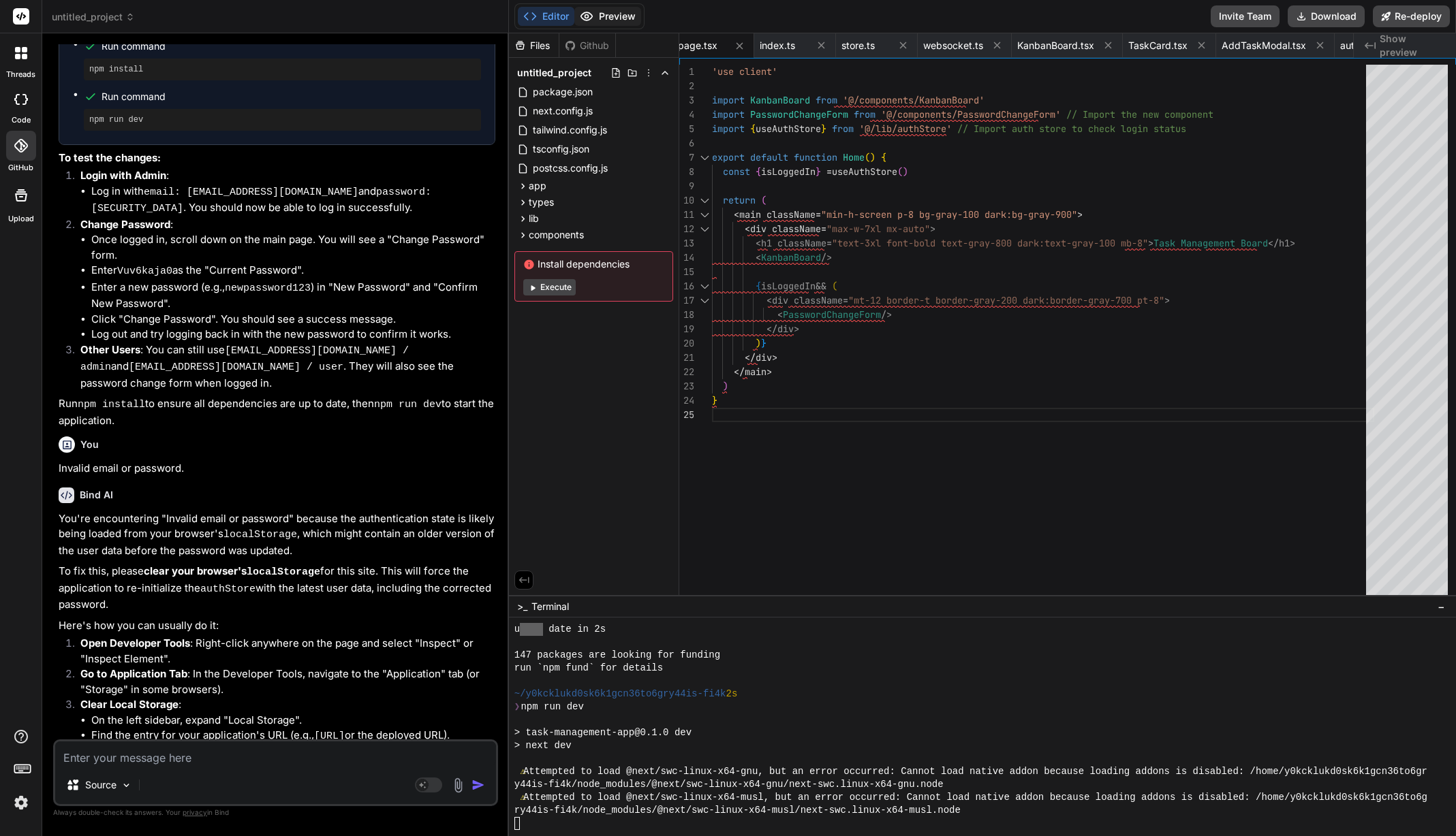
click at [619, 14] on button "Preview" at bounding box center [607, 16] width 67 height 19
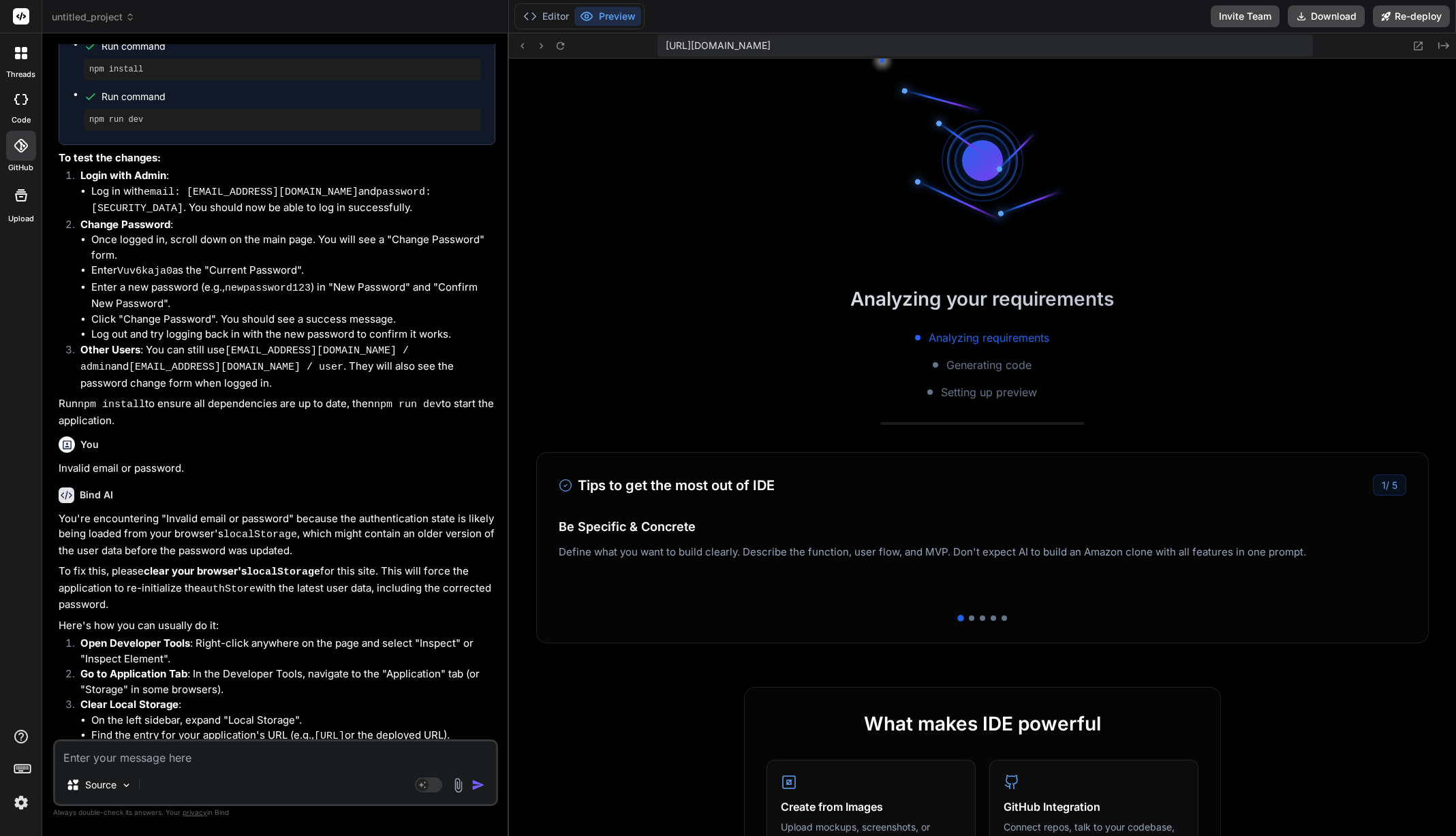
scroll to position [11025, 0]
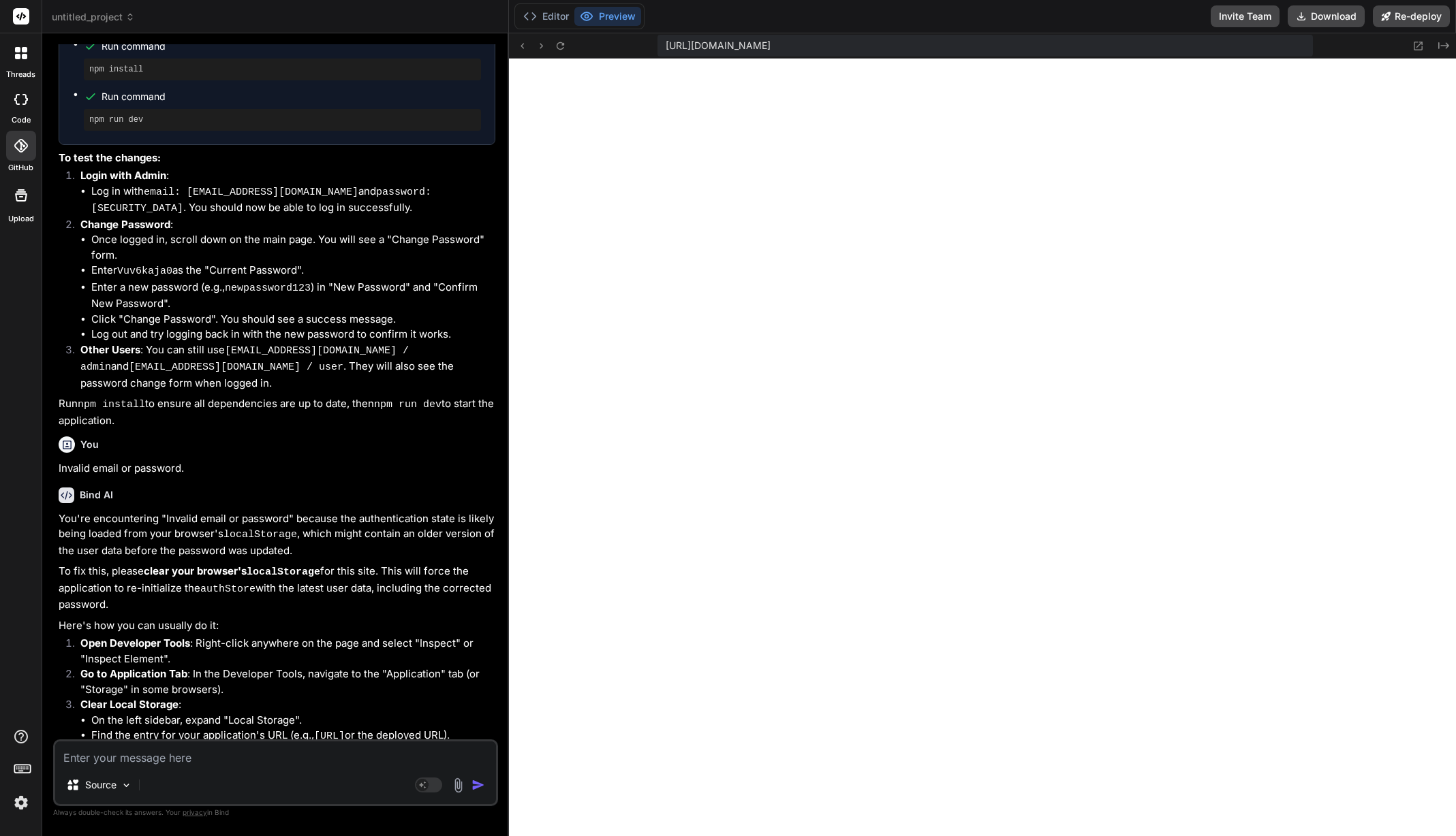
drag, startPoint x: 184, startPoint y: 710, endPoint x: 130, endPoint y: 706, distance: 54.1
copy li "Vuv6kaja0"
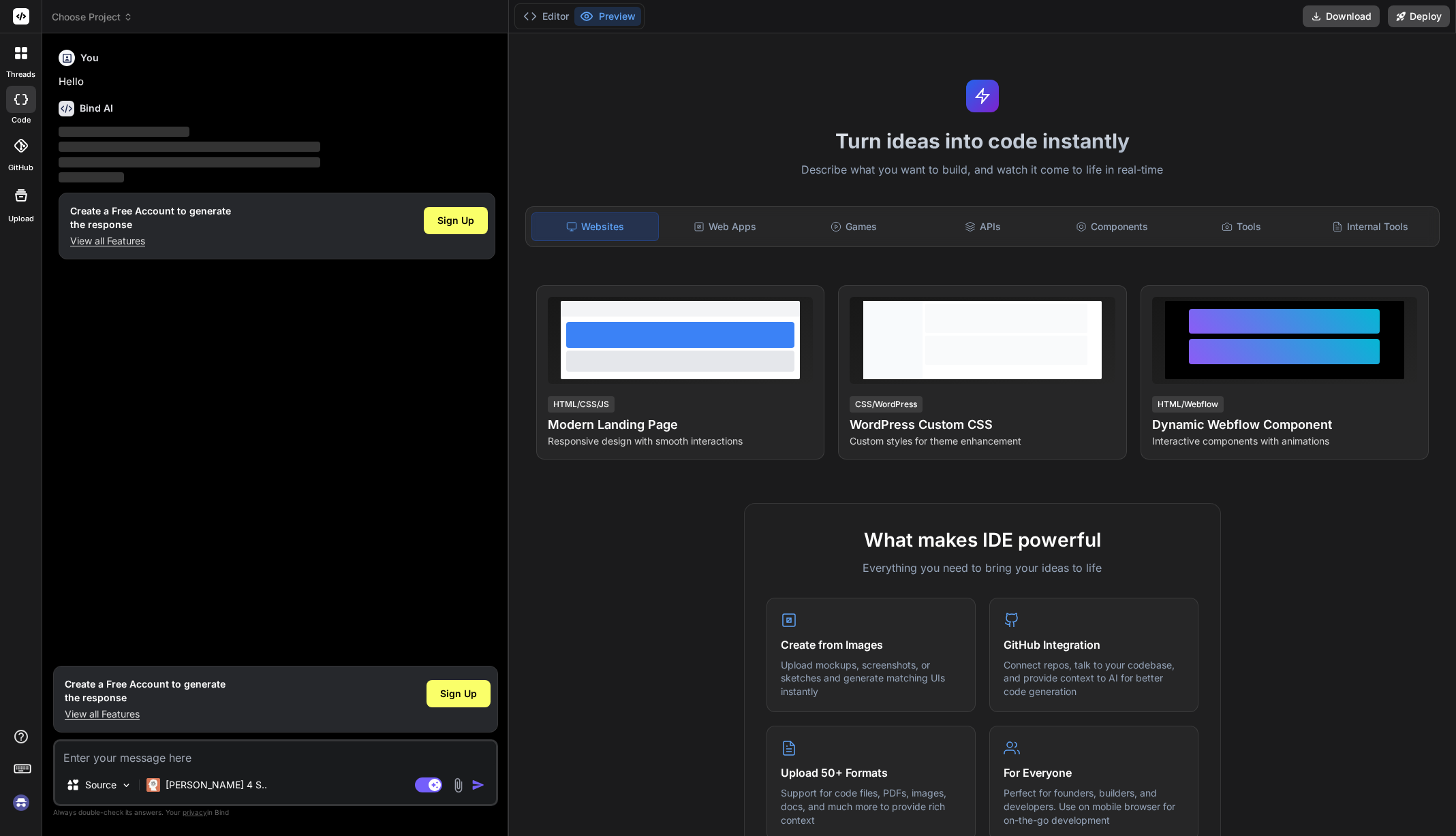
type textarea "x"
click at [77, 17] on span "Choose Project" at bounding box center [92, 16] width 81 height 13
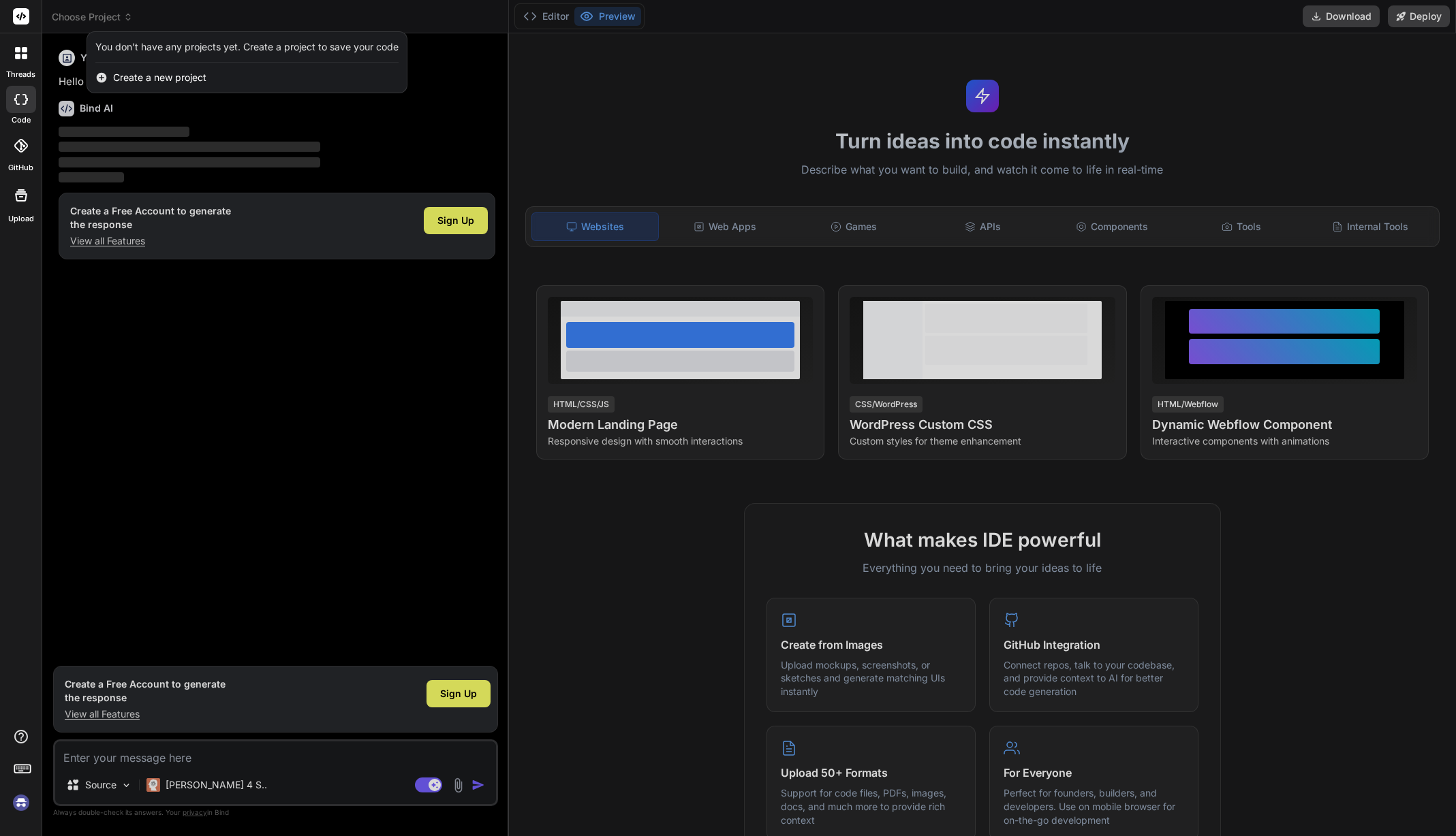
click at [69, 17] on div at bounding box center [728, 418] width 1456 height 836
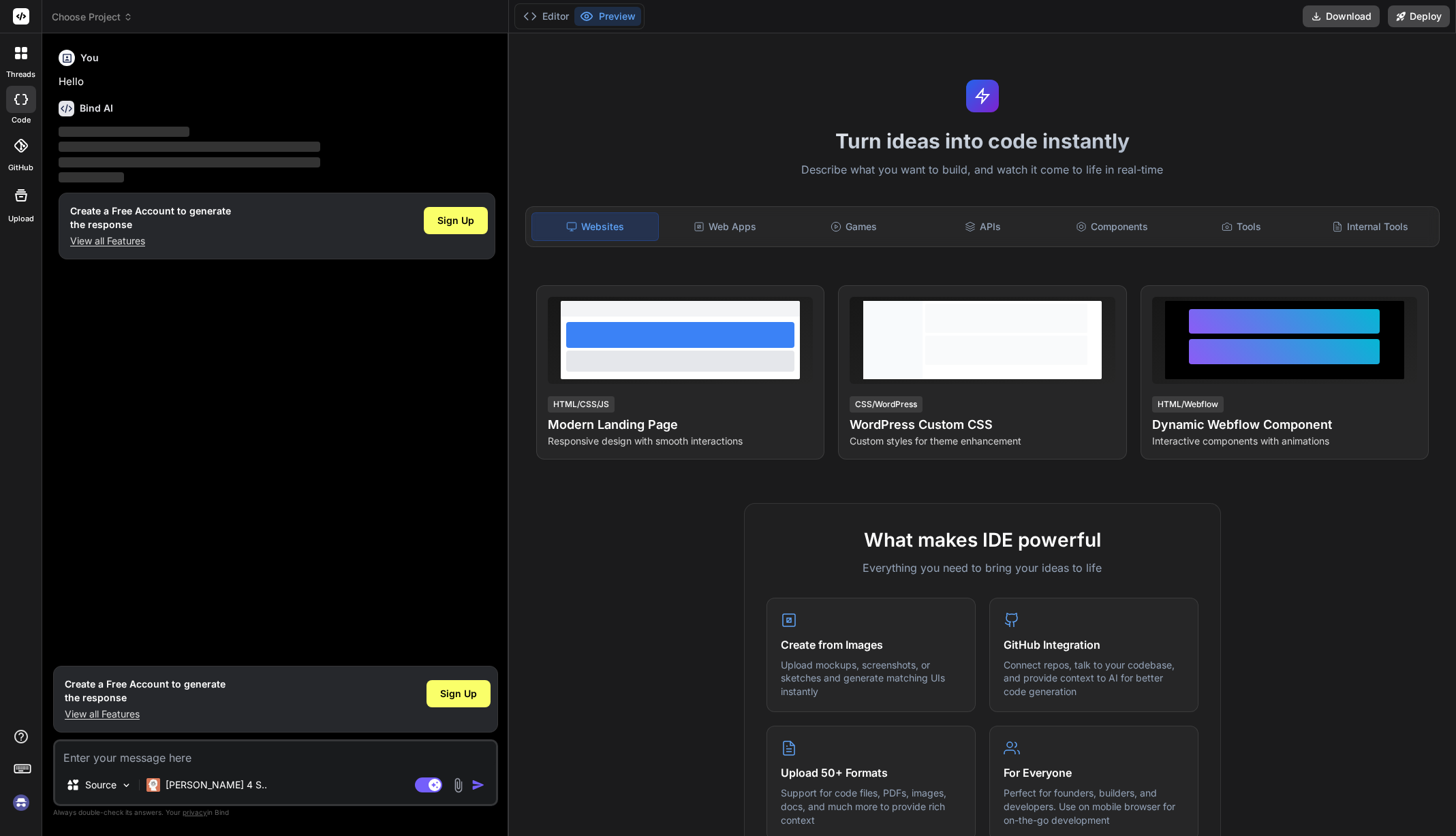
click at [32, 14] on div at bounding box center [20, 16] width 42 height 34
drag, startPoint x: 27, startPoint y: 16, endPoint x: 35, endPoint y: 32, distance: 17.9
click at [27, 16] on rect at bounding box center [21, 16] width 16 height 16
click at [24, 802] on img at bounding box center [21, 803] width 24 height 24
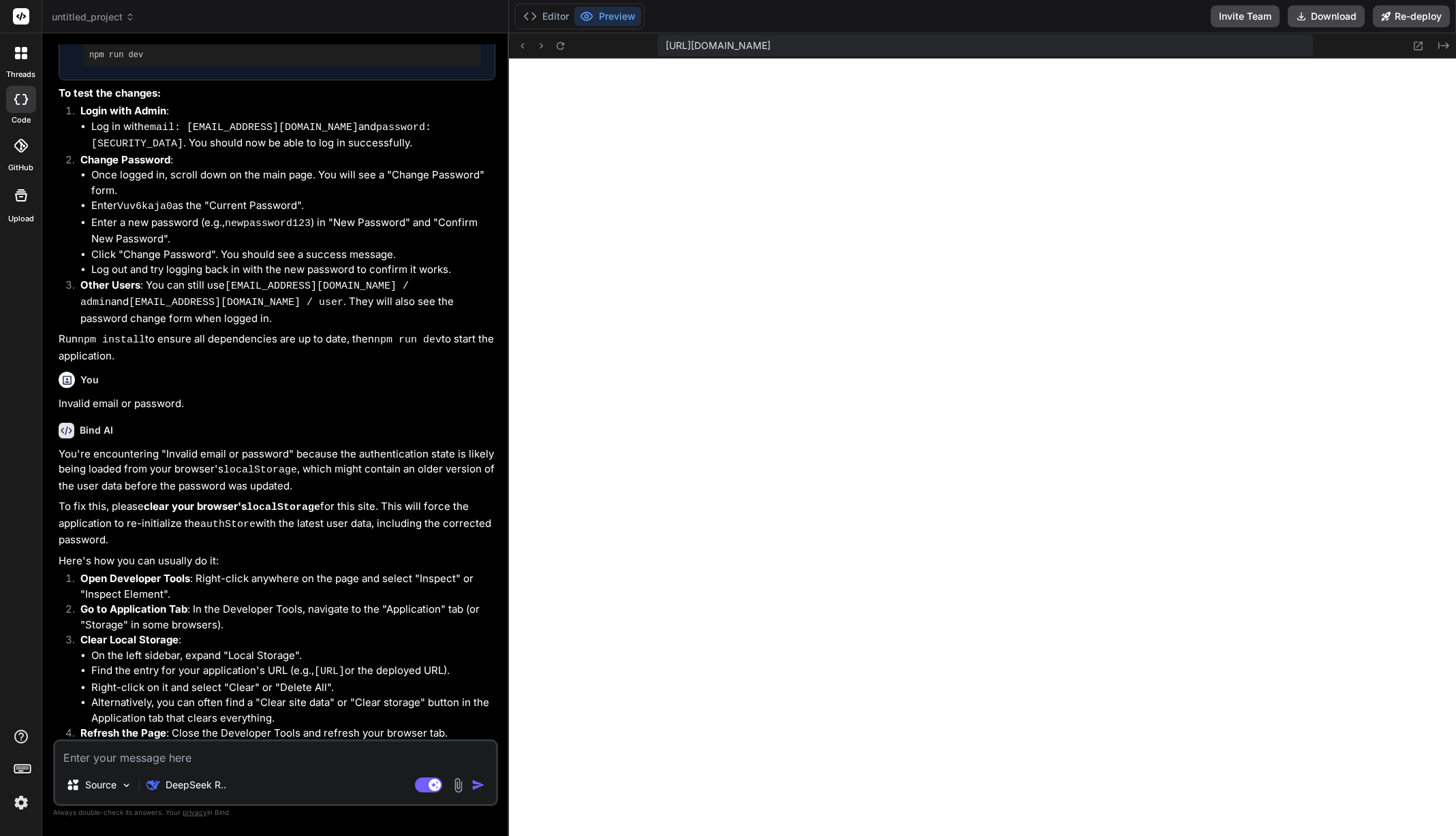
scroll to position [311, 0]
click at [224, 758] on textarea at bounding box center [275, 754] width 441 height 24
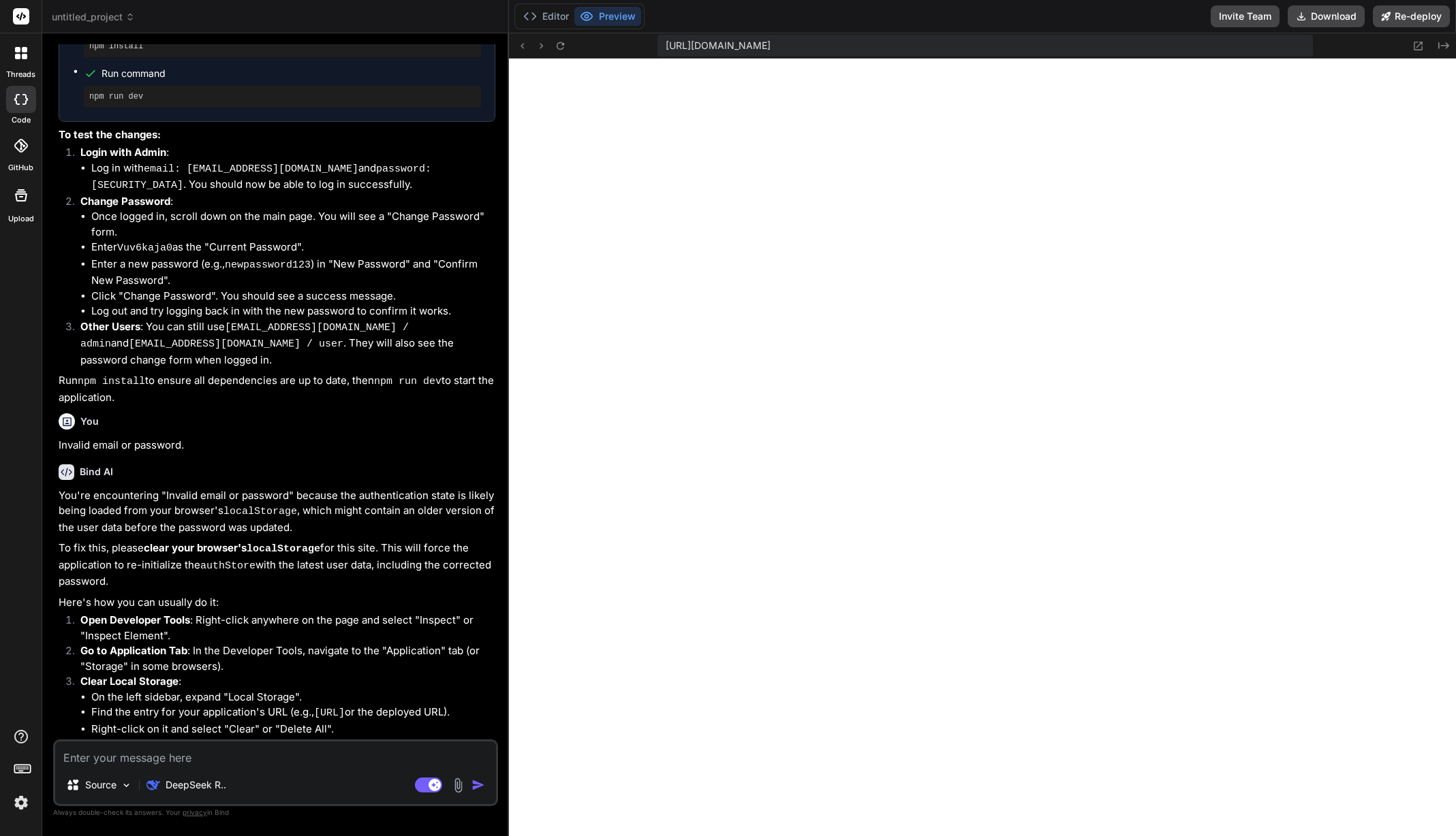
scroll to position [2294, 0]
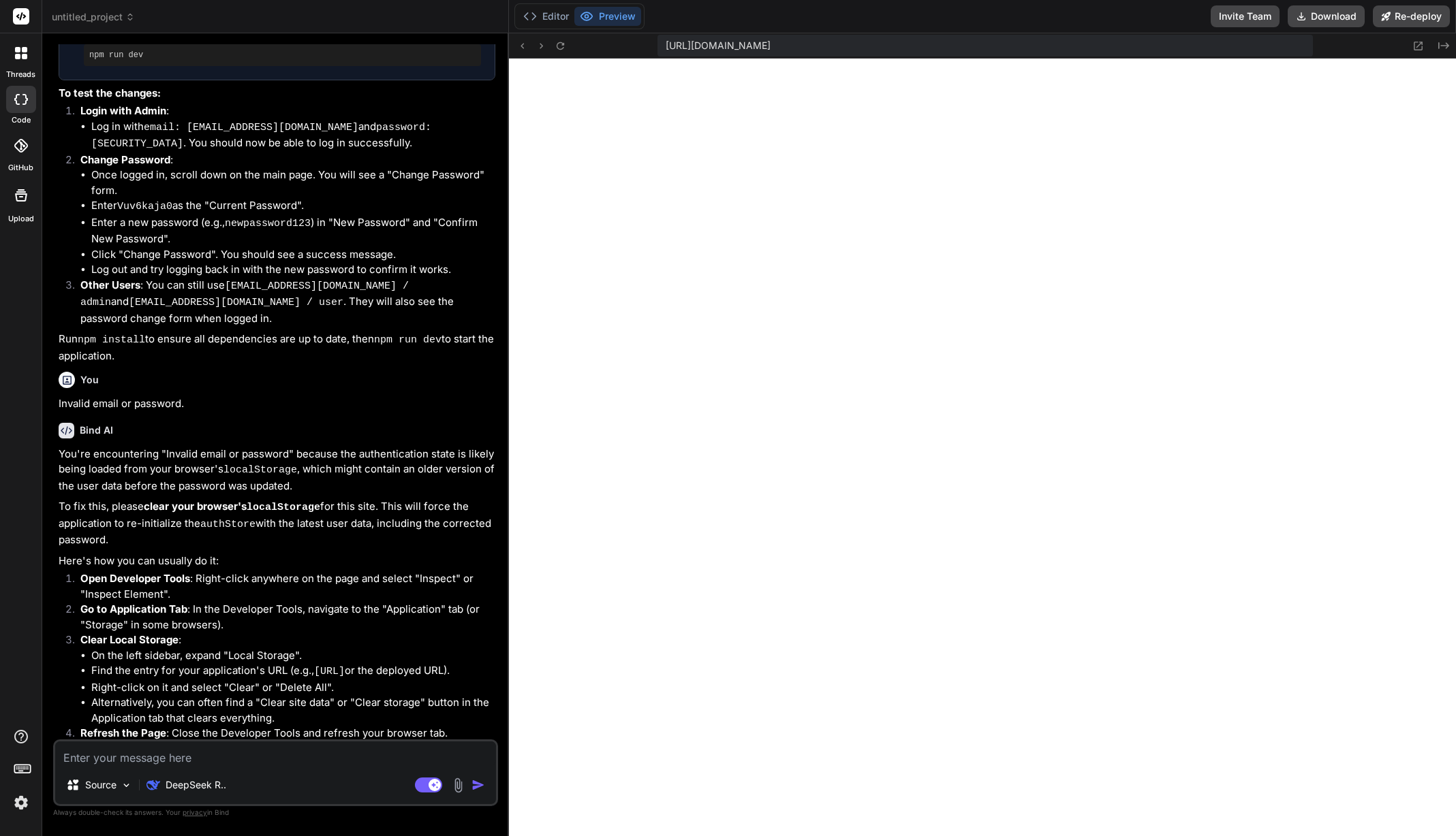
click at [216, 751] on textarea at bounding box center [275, 754] width 441 height 24
type textarea "x"
type textarea "p"
type textarea "x"
type textarea "pu"
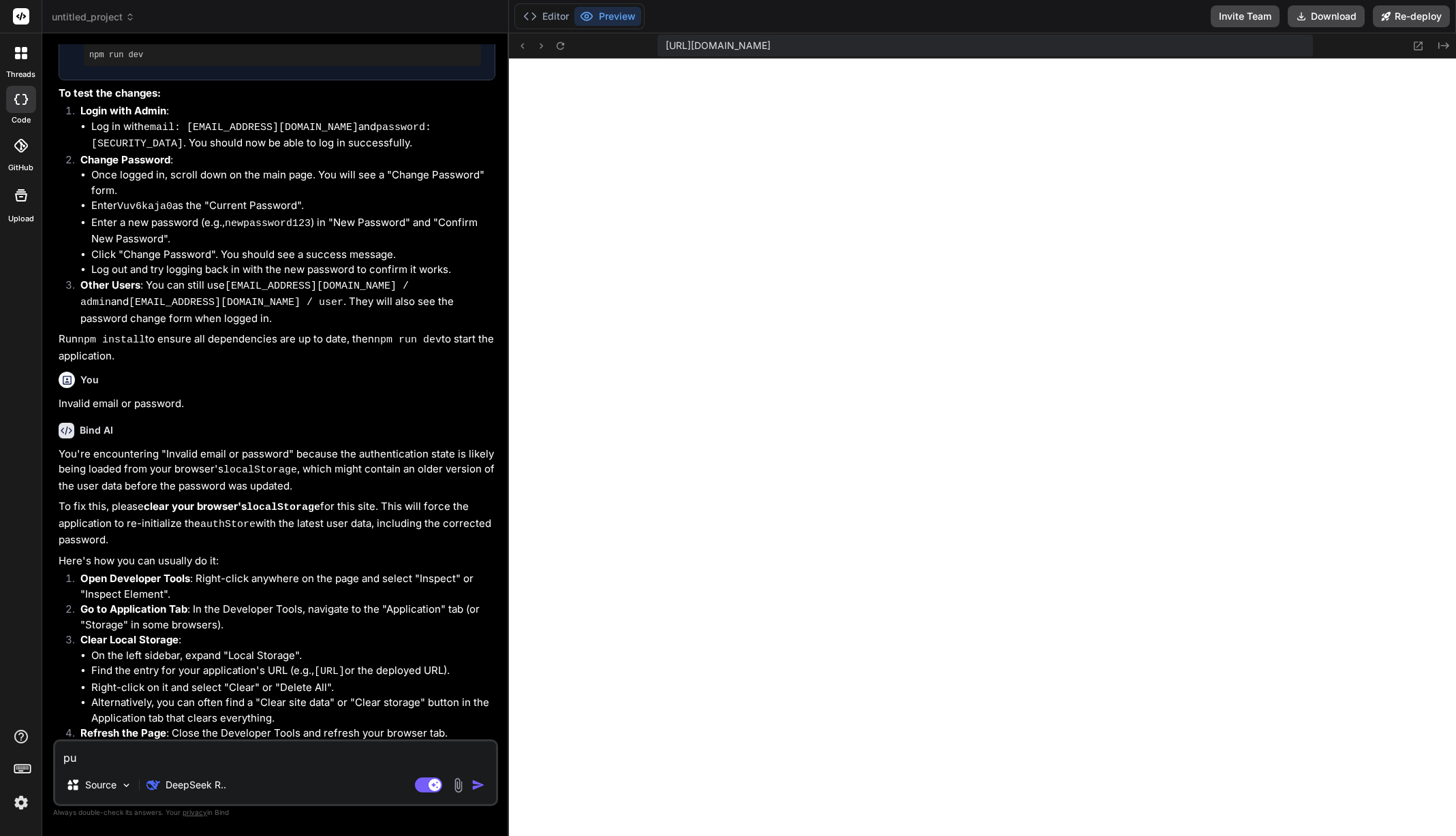
type textarea "x"
type textarea "put"
type textarea "x"
type textarea "put"
type textarea "x"
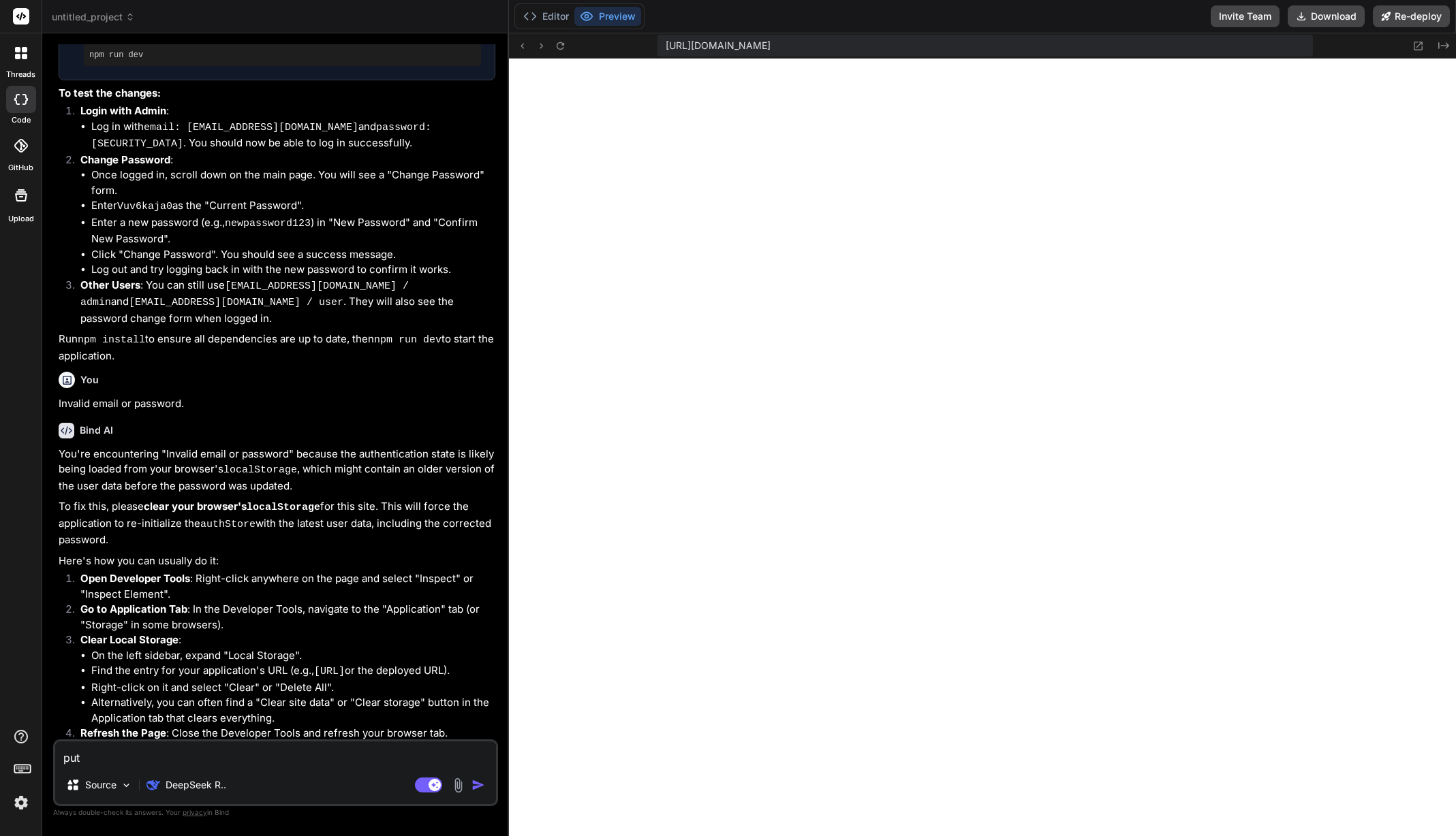
type textarea "put t"
type textarea "x"
type textarea "put the"
type textarea "x"
type textarea "put the"
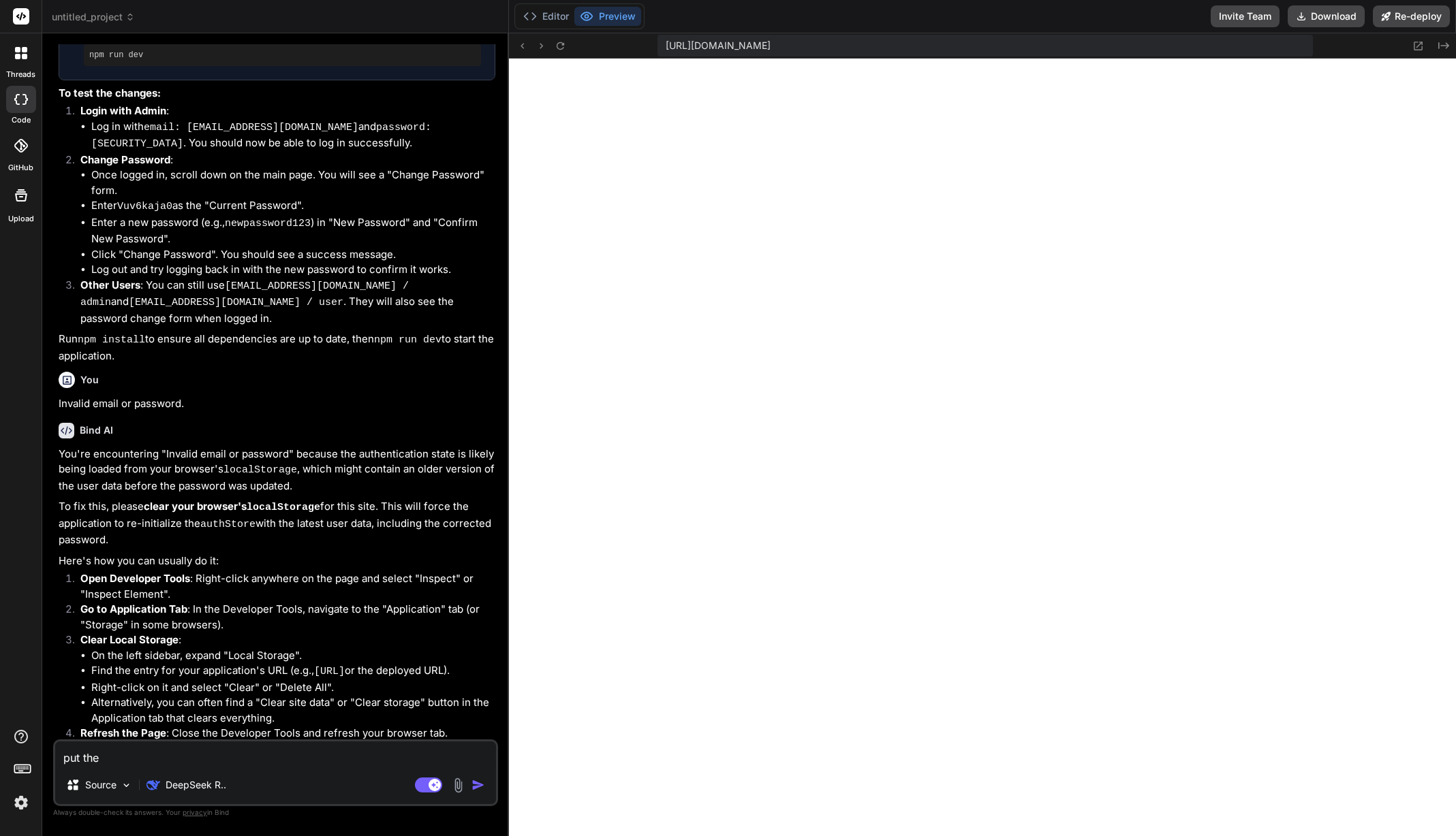
type textarea "x"
type textarea "put the c"
type textarea "x"
type textarea "put the ch"
type textarea "x"
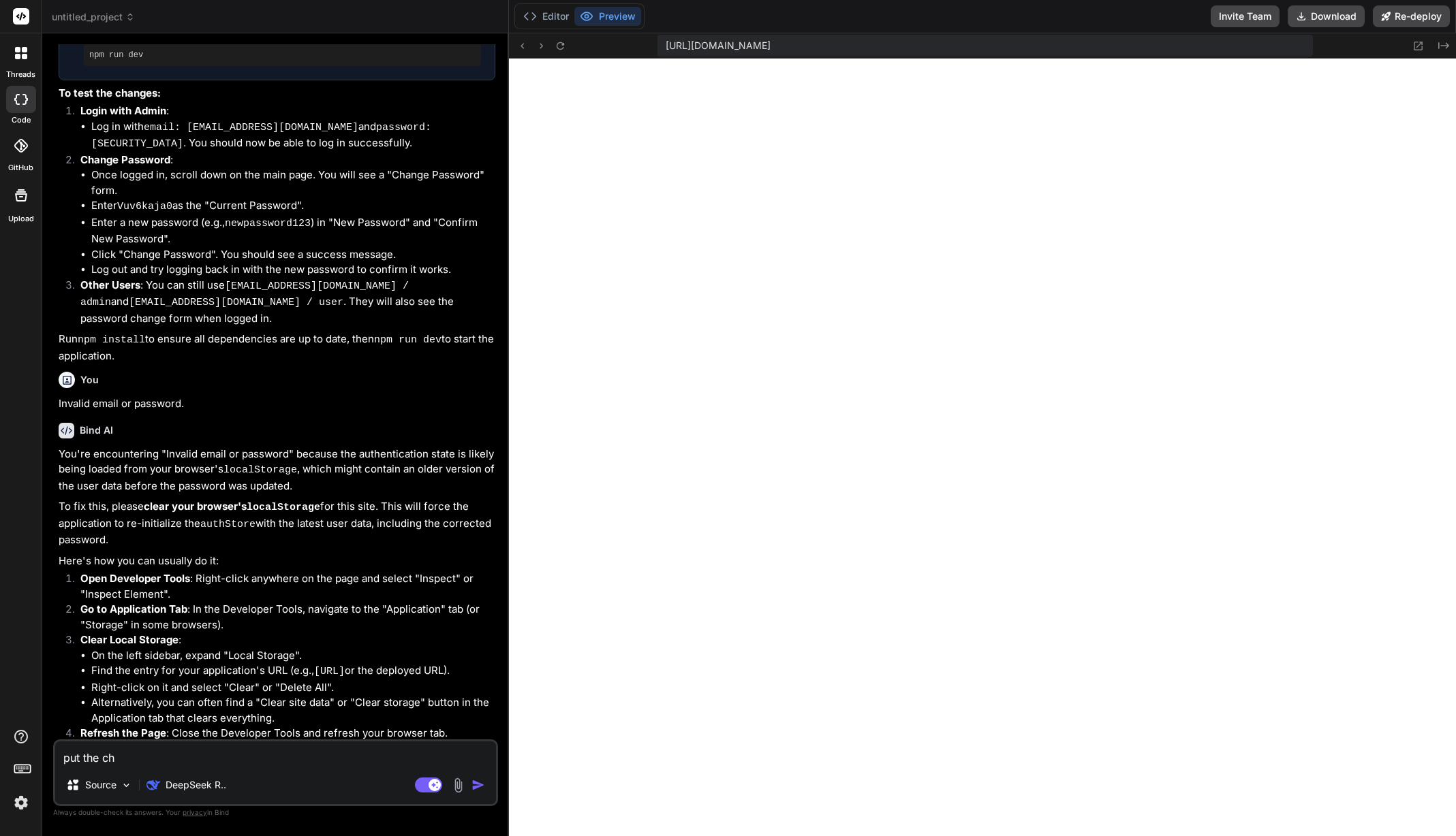
type textarea "put the cha"
type textarea "x"
type textarea "put the chan"
type textarea "x"
type textarea "put the chang"
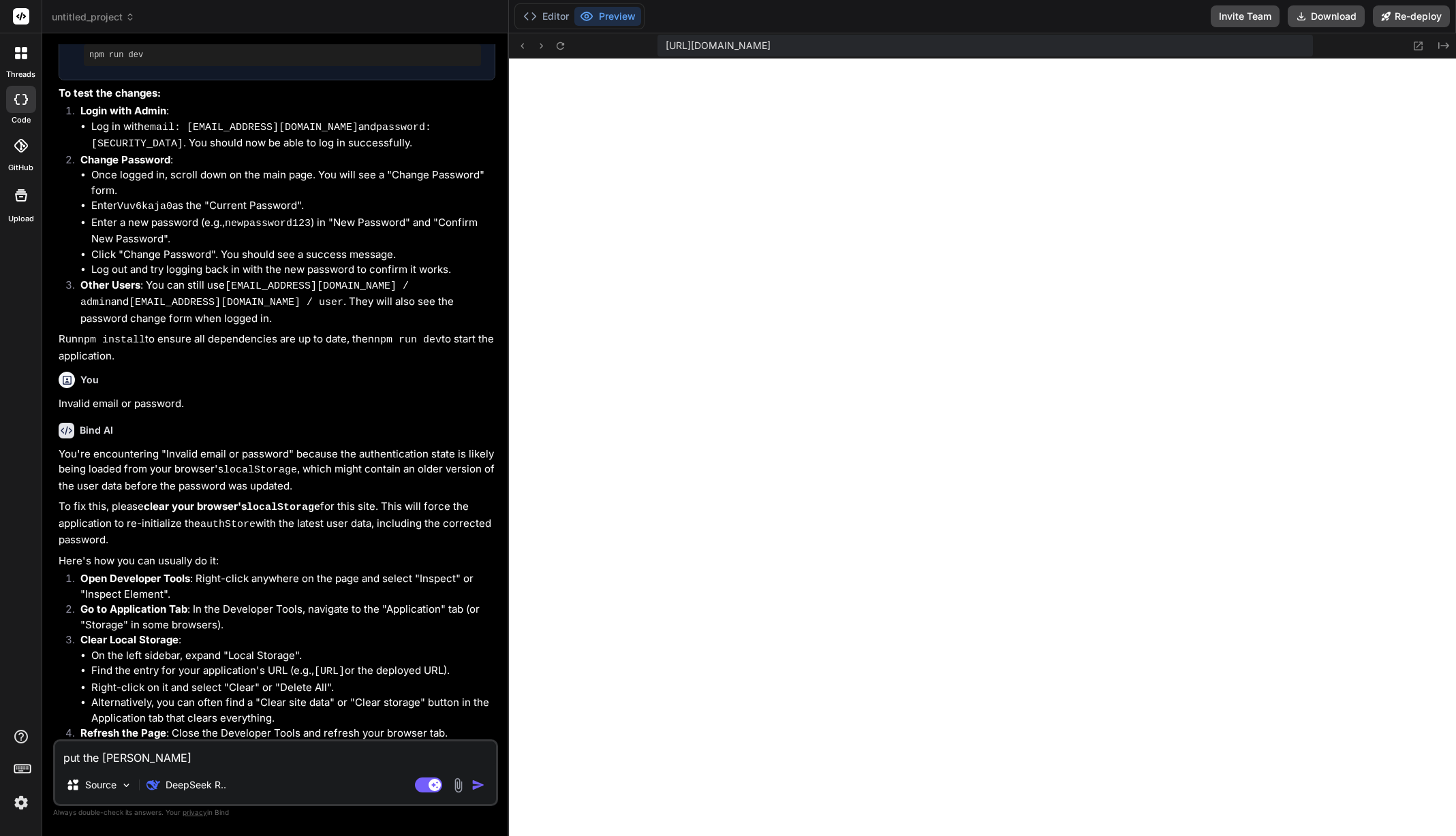
type textarea "x"
type textarea "put the change"
type textarea "x"
type textarea "put the change"
type textarea "x"
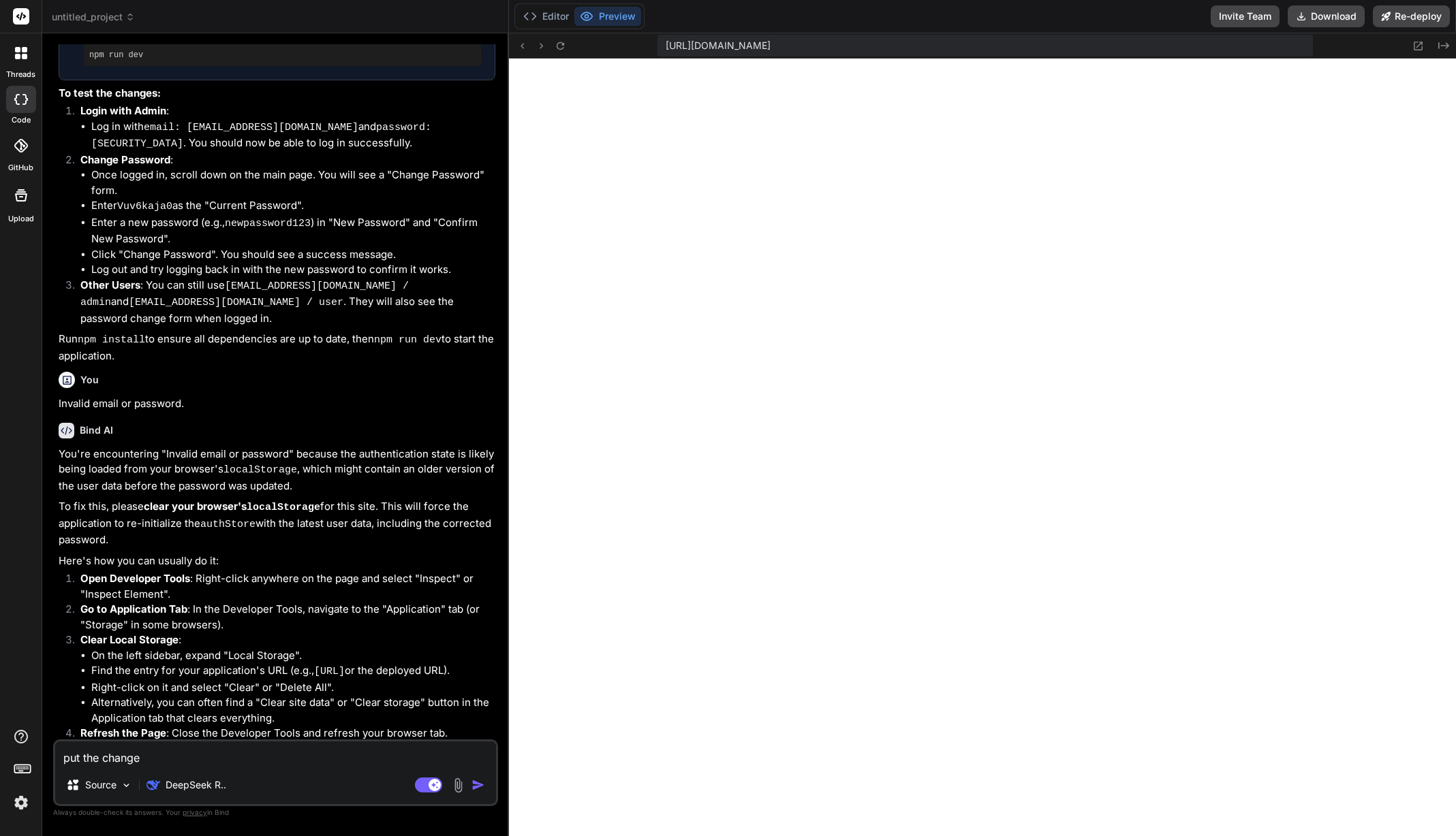
type textarea "put the change p"
type textarea "x"
type textarea "put the change pa"
type textarea "x"
type textarea "put the change pas"
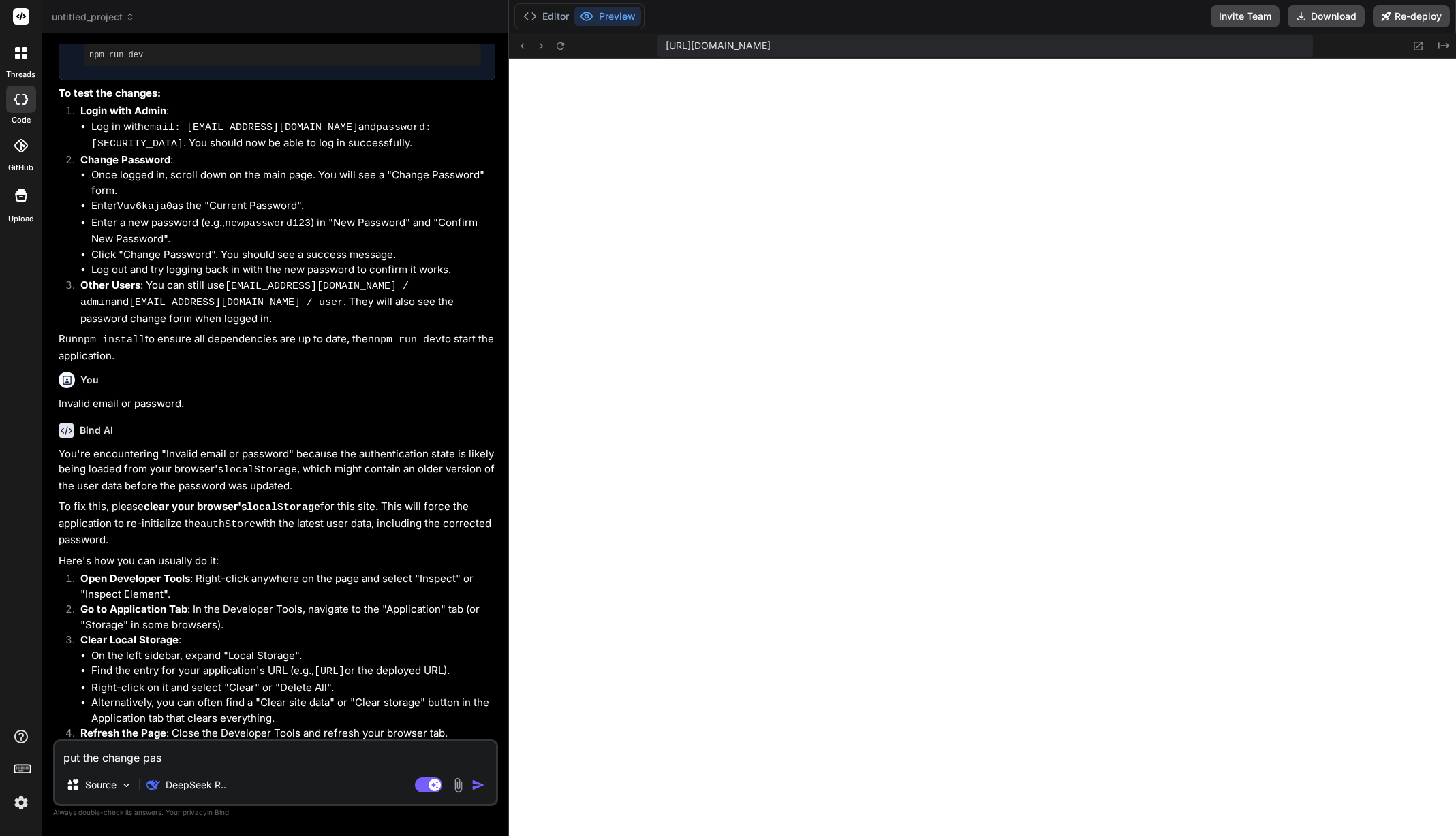
type textarea "x"
type textarea "put the change pass"
type textarea "x"
type textarea "put the change passw"
type textarea "x"
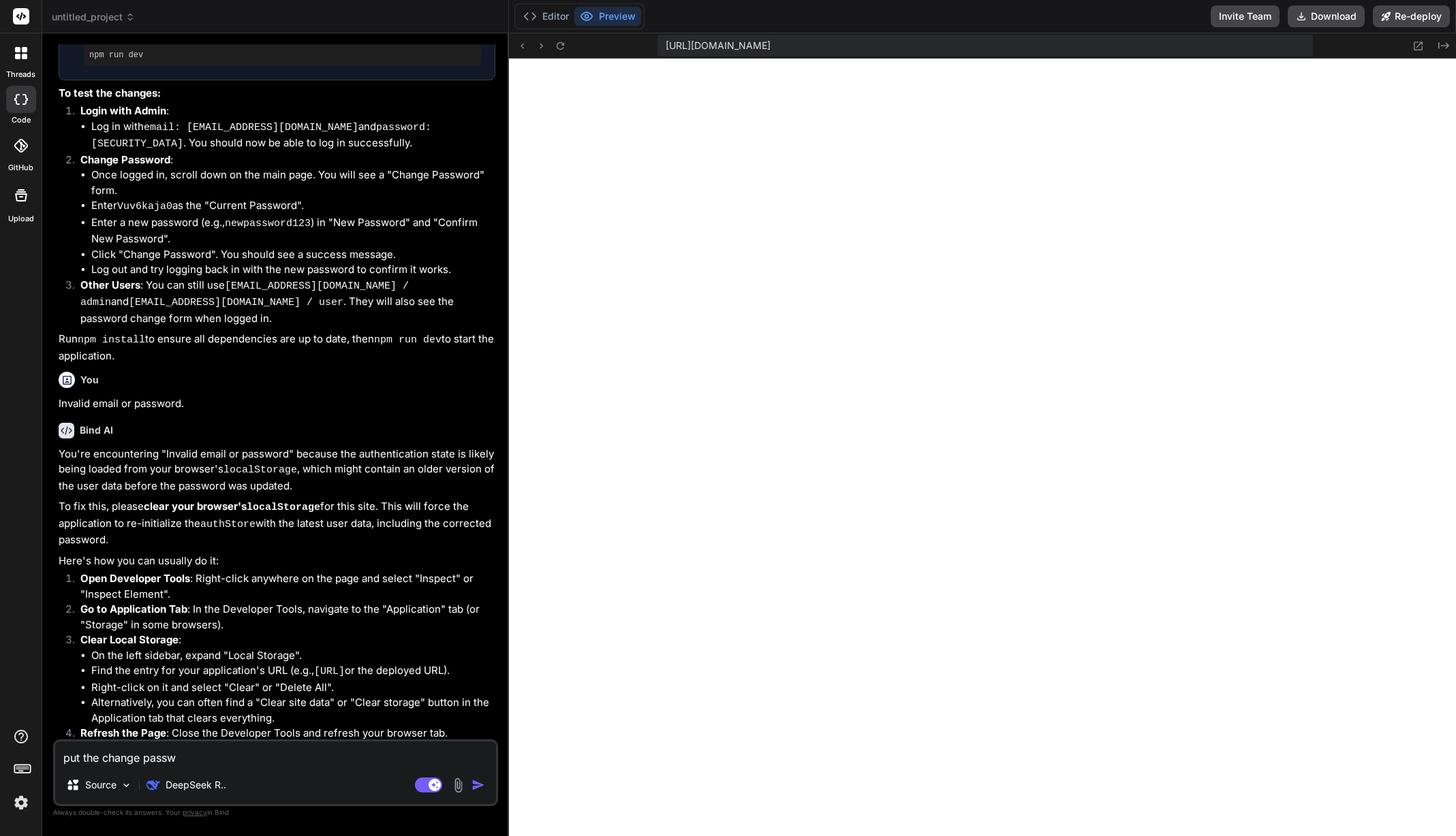
type textarea "put the change passwo"
type textarea "x"
type textarea "put the change passwor"
type textarea "x"
type textarea "put the change password"
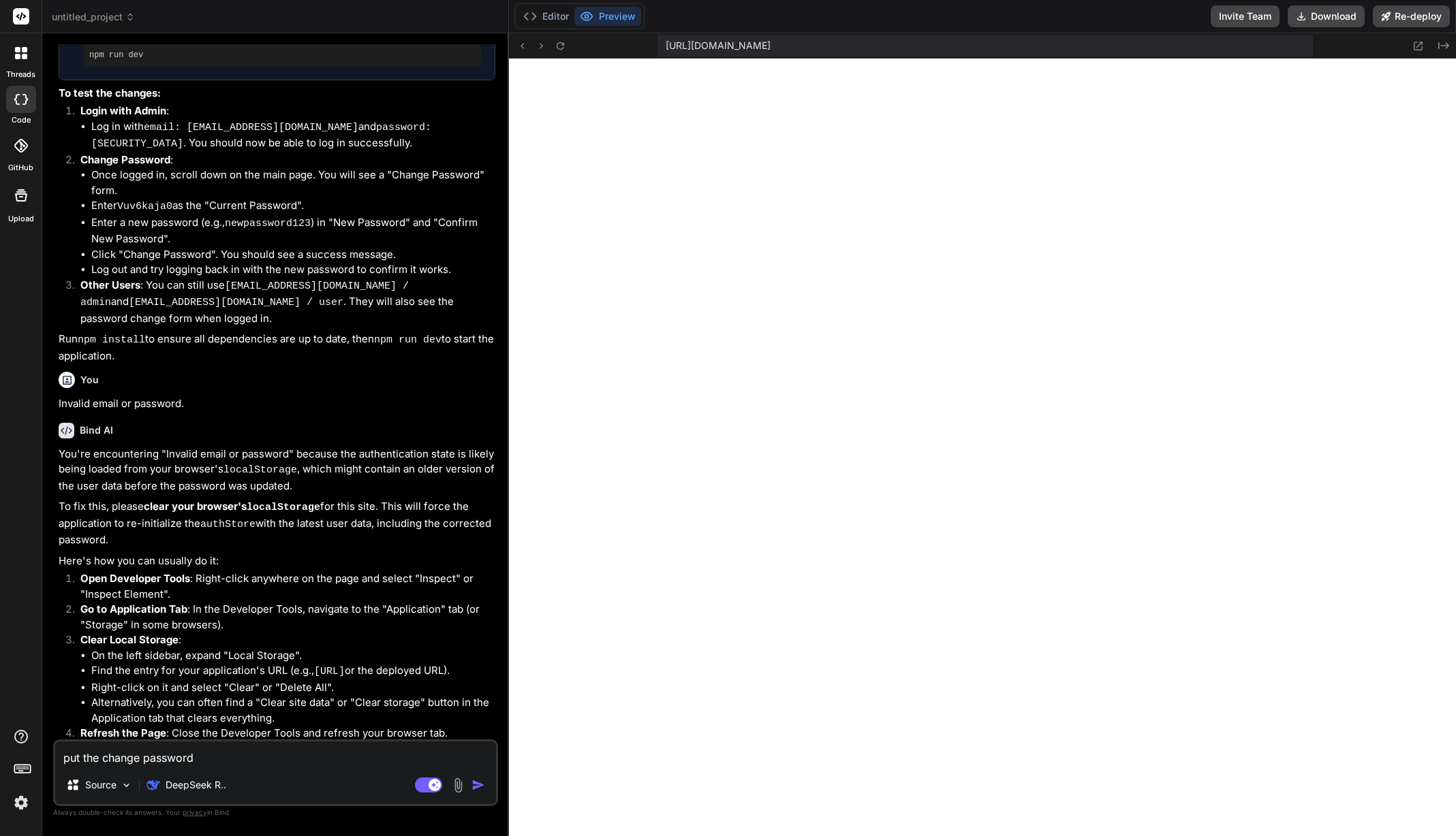
type textarea "x"
type textarea "put the change password"
type textarea "x"
type textarea "put the change password a"
type textarea "x"
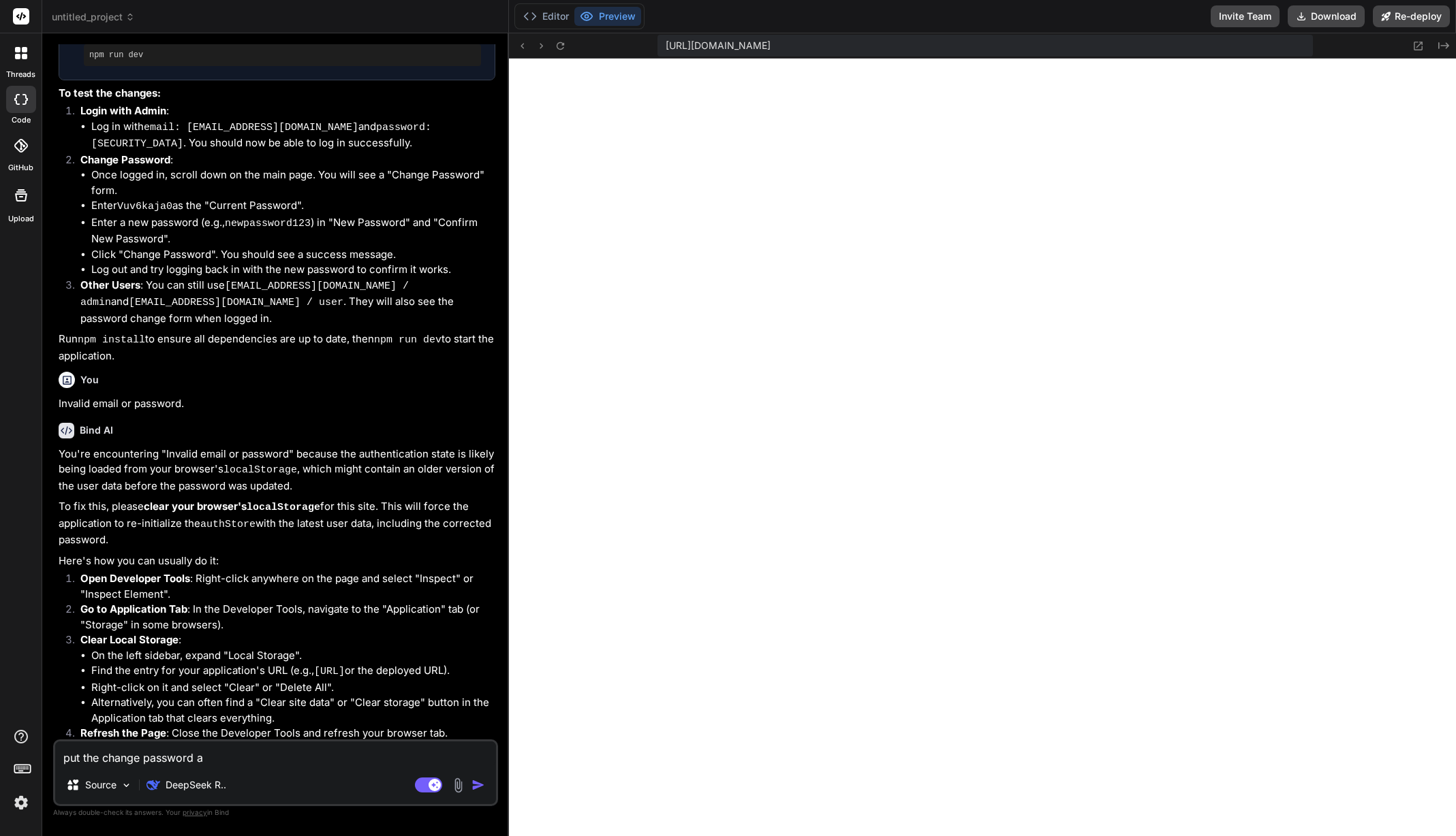
type textarea "put the change password an"
type textarea "x"
type textarea "put the change password and"
type textarea "x"
type textarea "put the change password an"
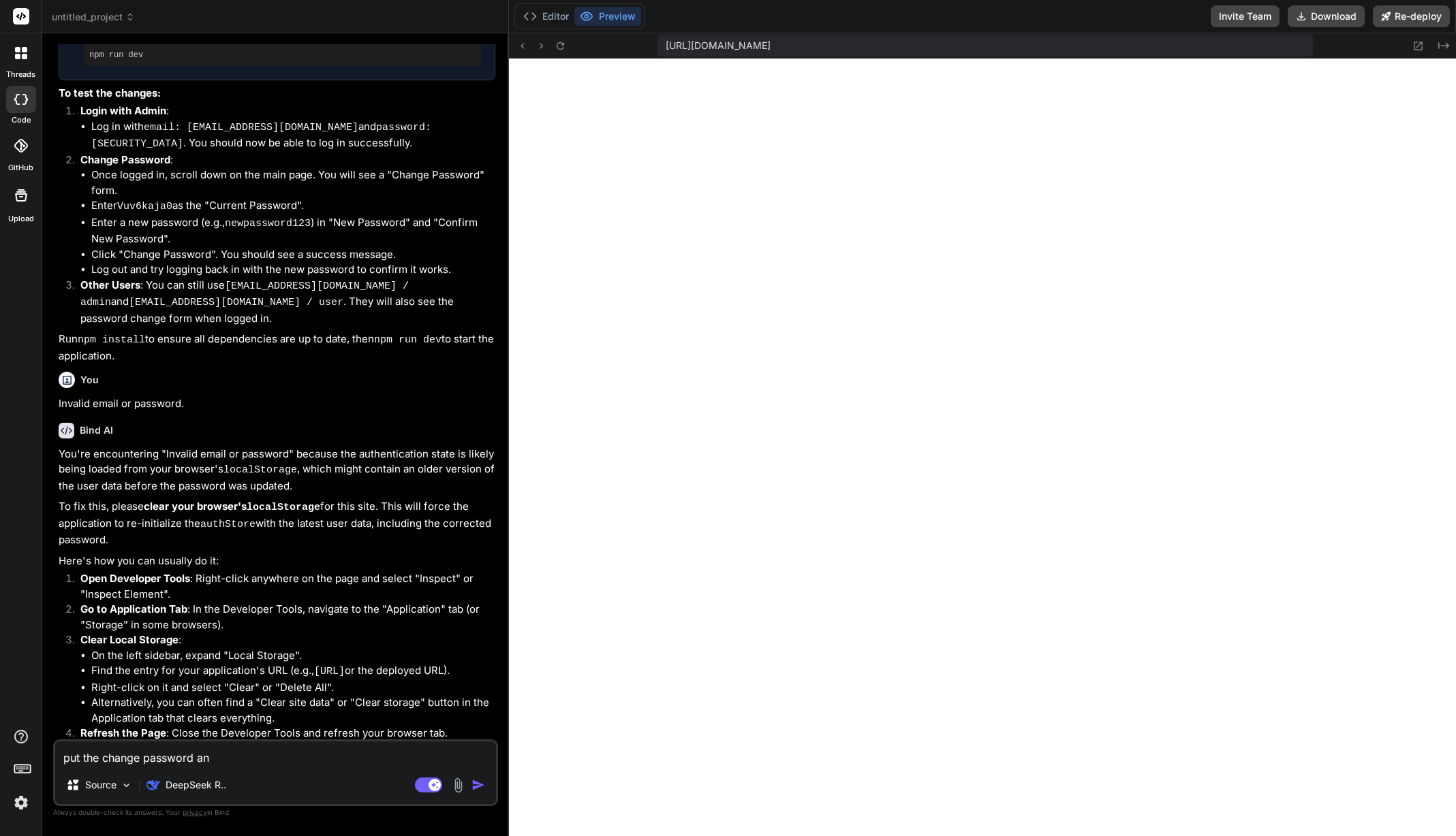
type textarea "x"
type textarea "put the change password a"
type textarea "x"
type textarea "put the change password"
type textarea "x"
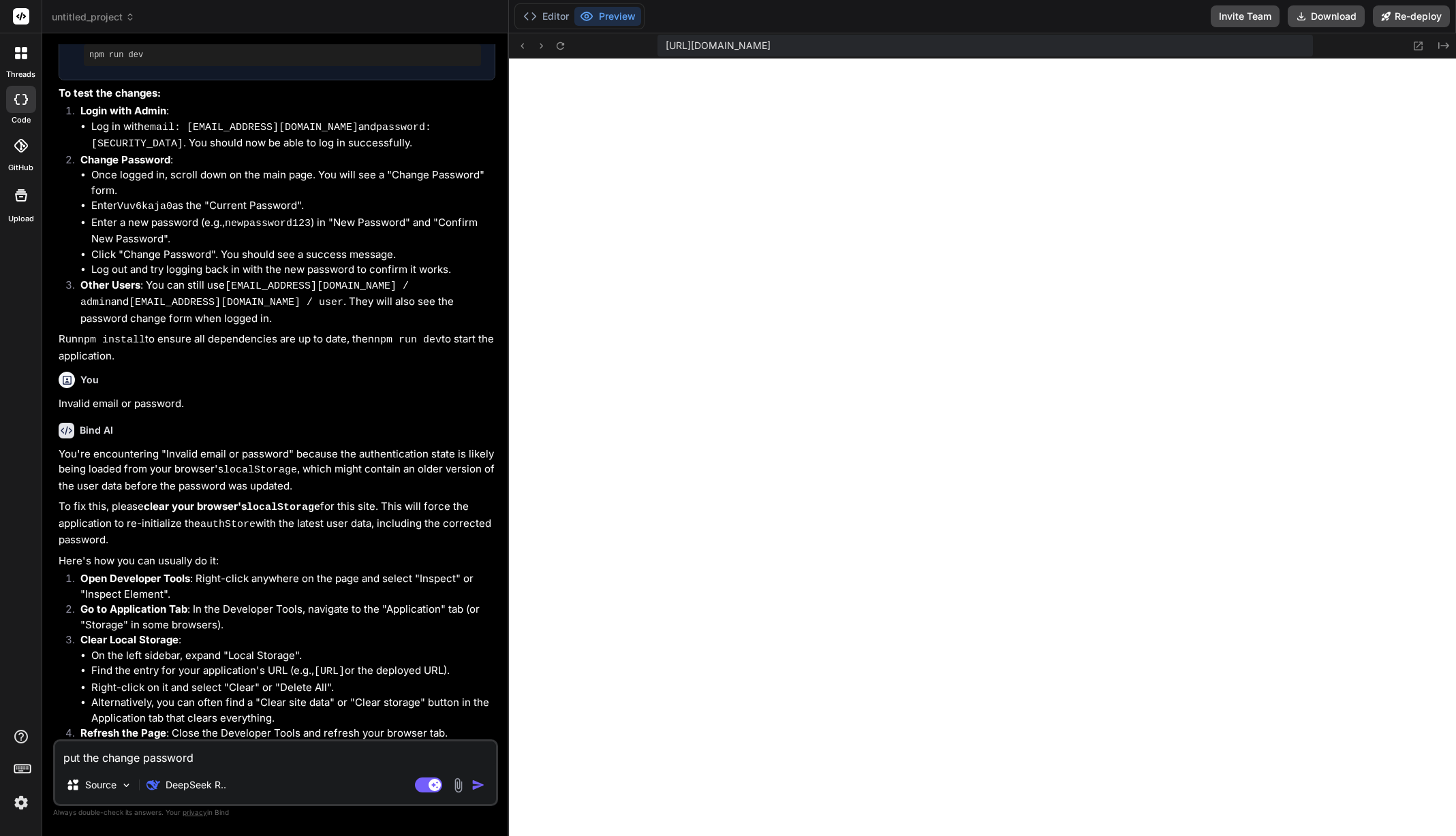
type textarea "put the change password f"
type textarea "x"
type textarea "put the change password fo"
type textarea "x"
type textarea "put the change password for"
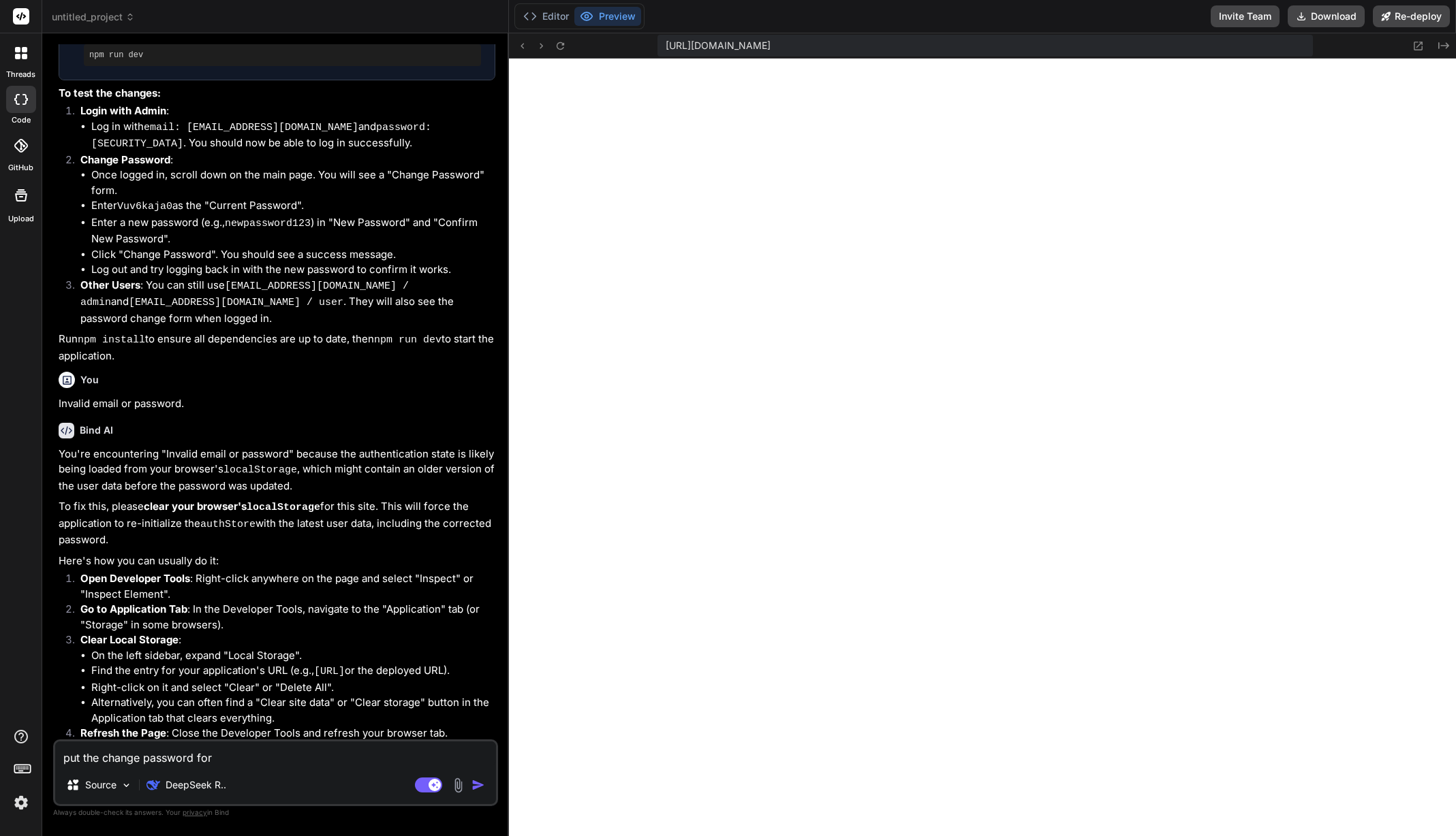
type textarea "x"
type textarea "put the change password form"
type textarea "x"
type textarea "put the change password form"
type textarea "x"
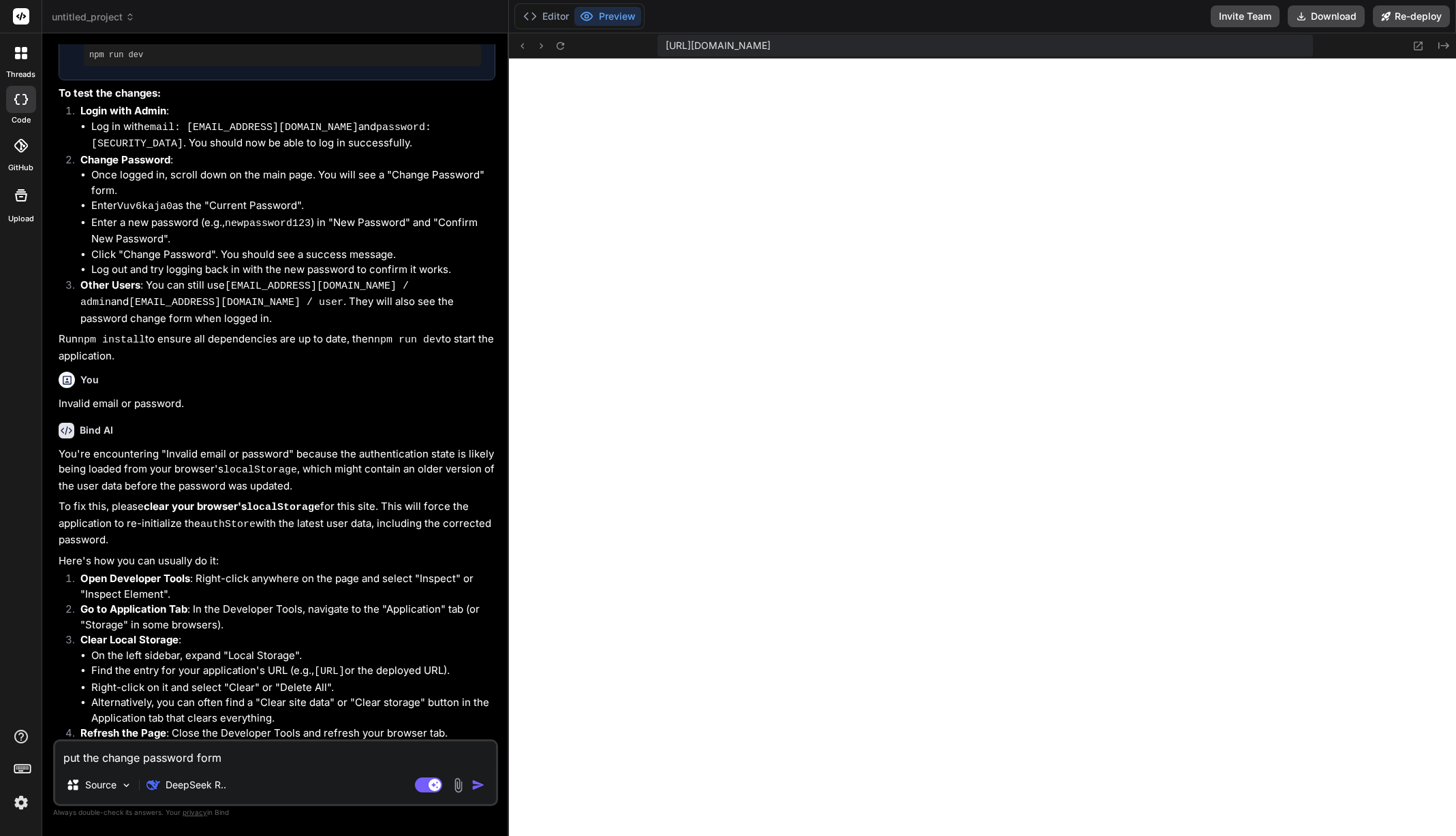
type textarea "put the change password form i"
type textarea "x"
type textarea "put the change password form in"
type textarea "x"
type textarea "put the change password form in"
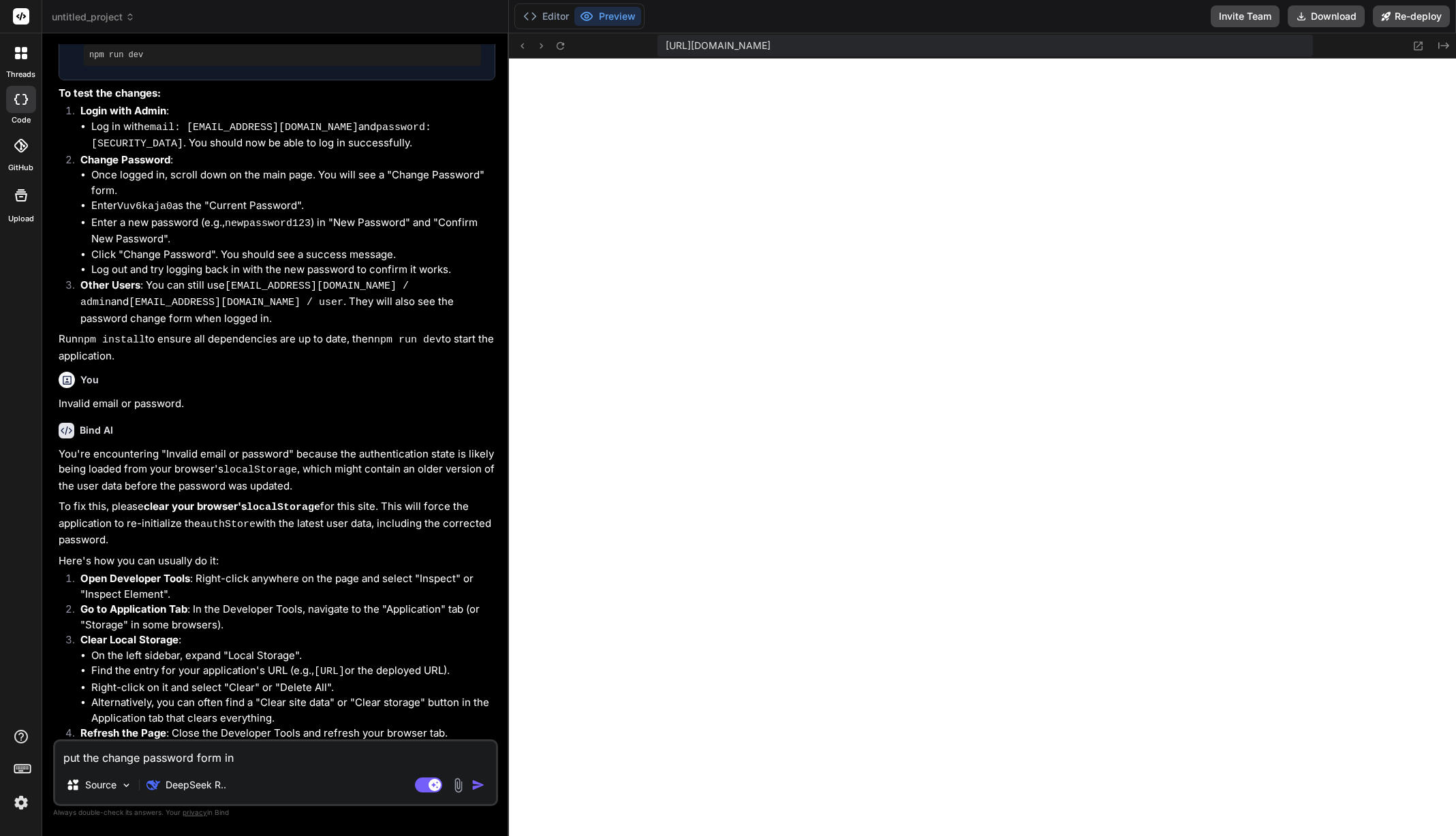
type textarea "x"
type textarea "put the change password form in a"
type textarea "x"
type textarea "put the change password form in a"
type textarea "x"
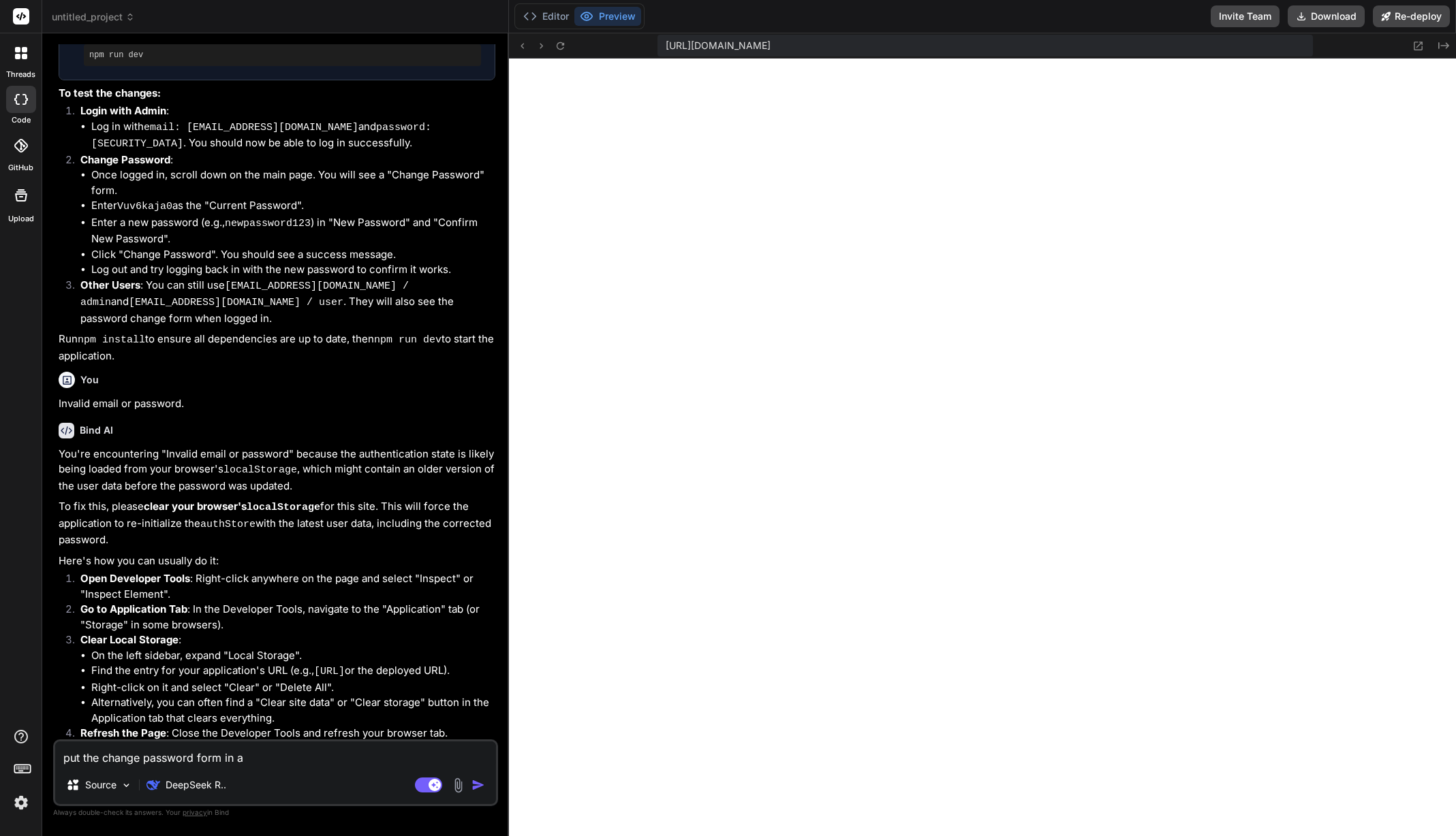
type textarea "put the change password form in a s"
type textarea "x"
type textarea "put the change password form in a se"
type textarea "x"
type textarea "put the change password form in a sep"
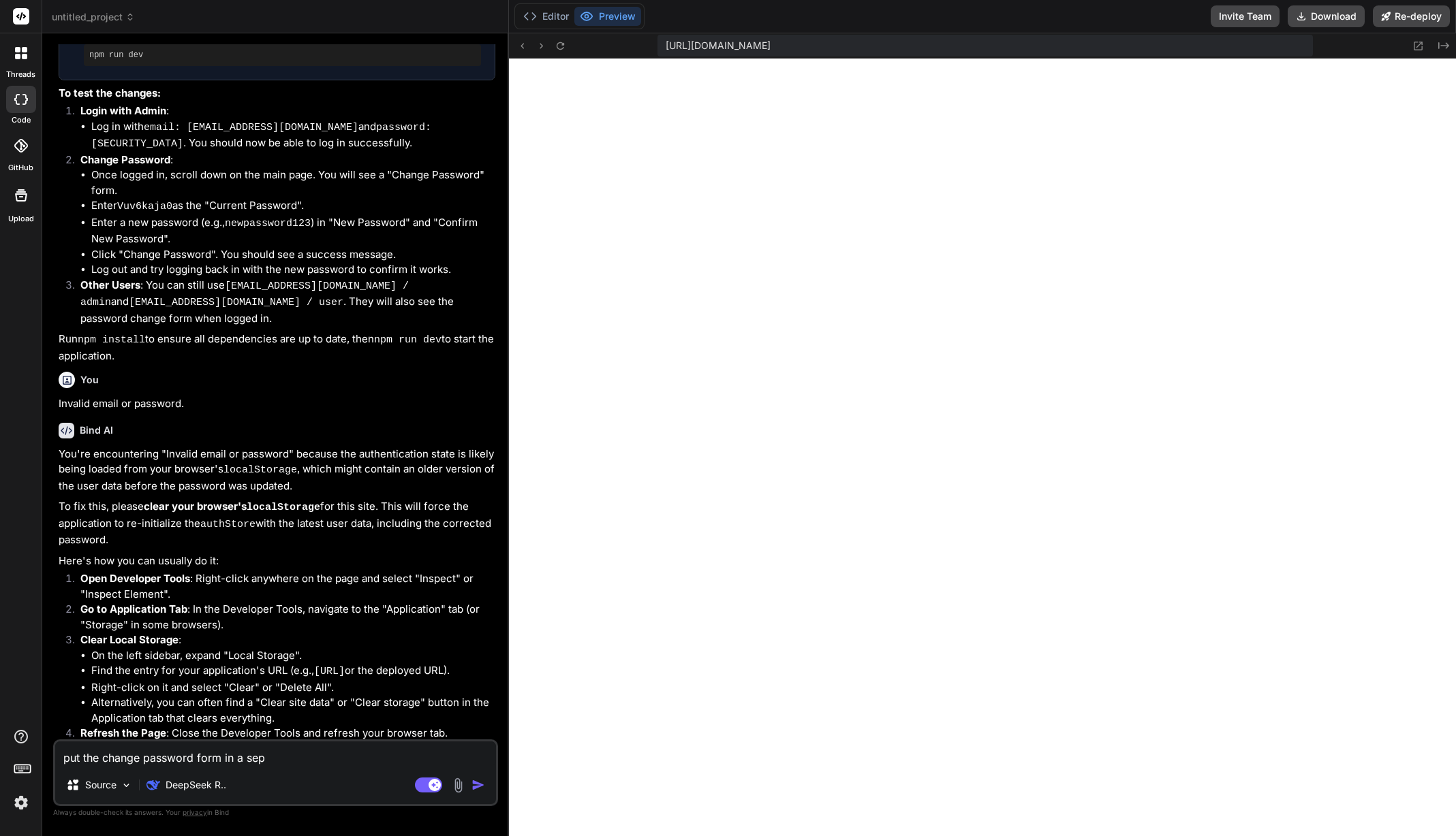
type textarea "x"
type textarea "put the change password form in a sepe"
type textarea "x"
type textarea "put the change password form in a seper"
type textarea "x"
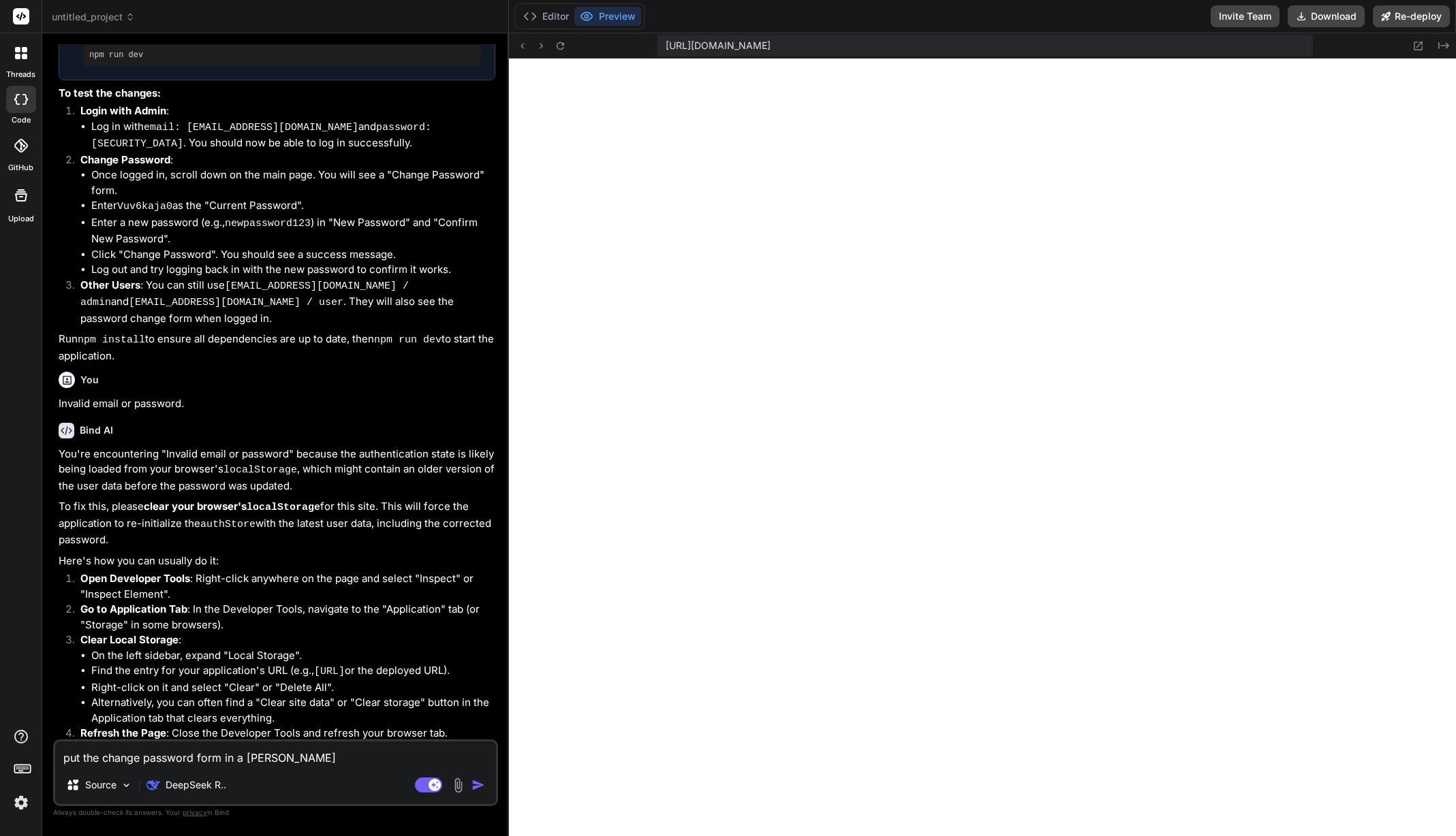
type textarea "put the change password form in a sepera"
type textarea "x"
type textarea "put the change password form in a seperat"
type textarea "x"
type textarea "put the change password form in a seperate"
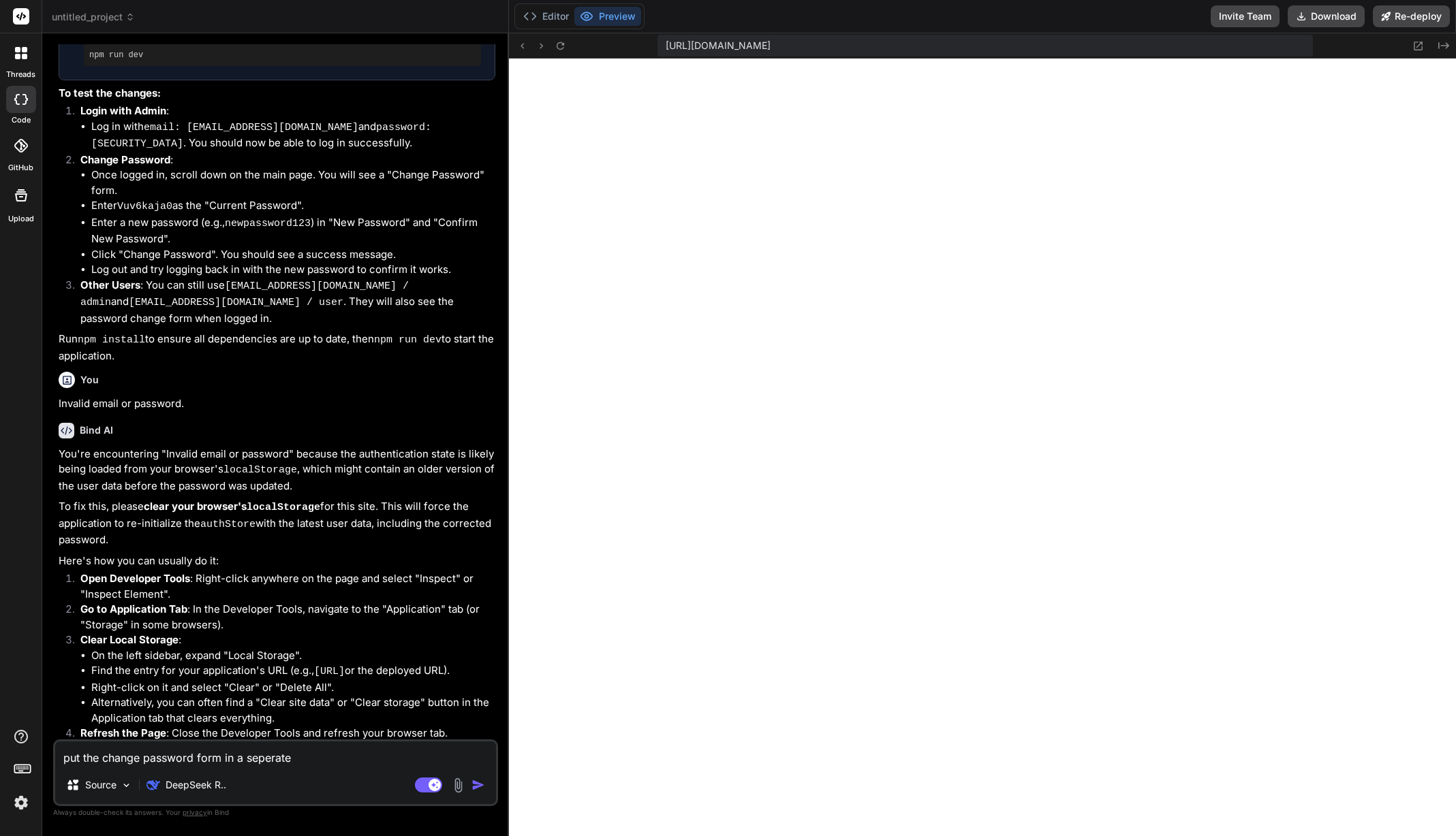
type textarea "x"
type textarea "put the change password form in a seperate"
type textarea "x"
type textarea "put the change password form in a seperate"
type textarea "x"
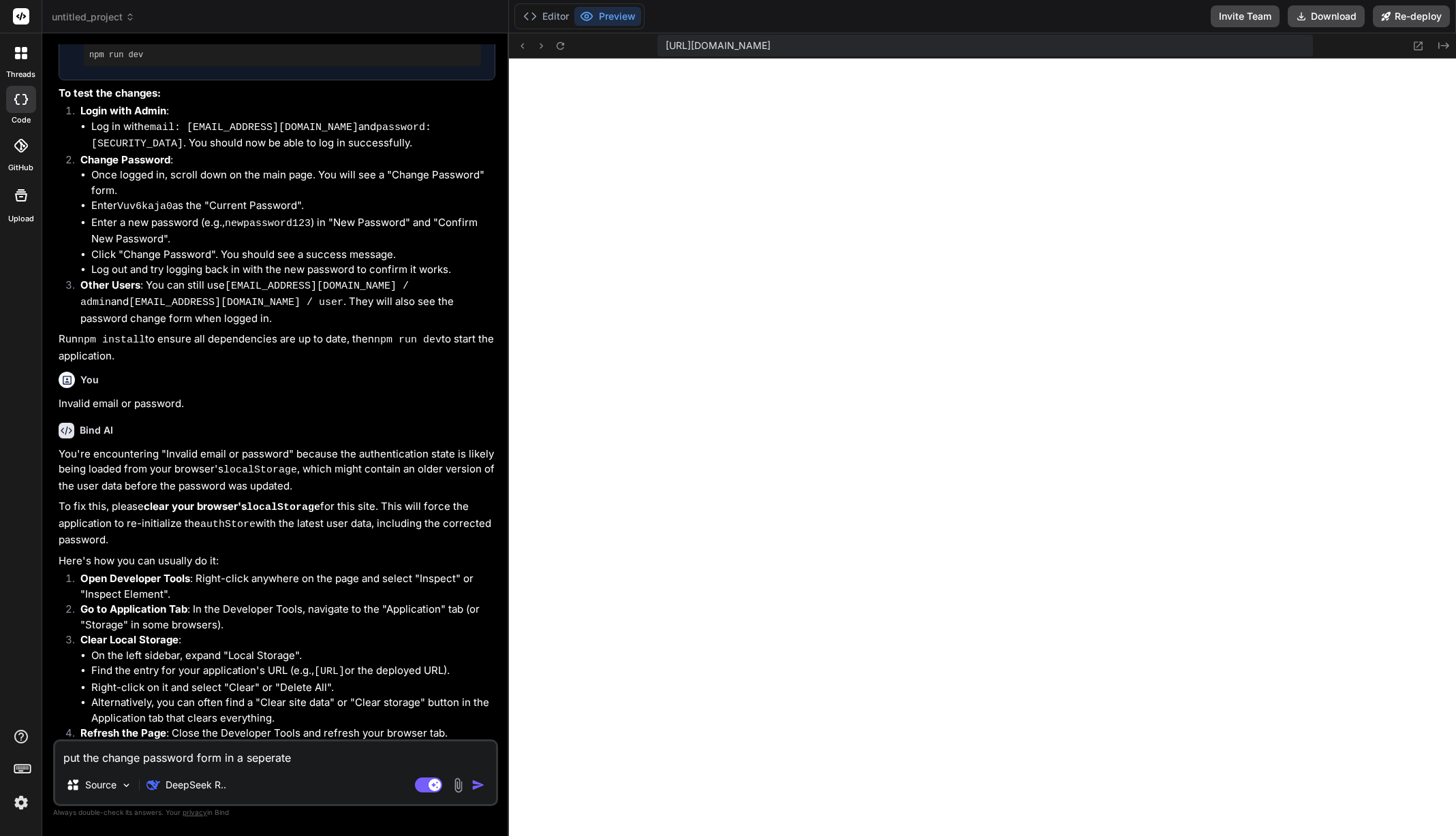
type textarea "put the change password form in a seperat"
type textarea "x"
type textarea "put the change password form in a sepera"
type textarea "x"
type textarea "put the change password form in a seper"
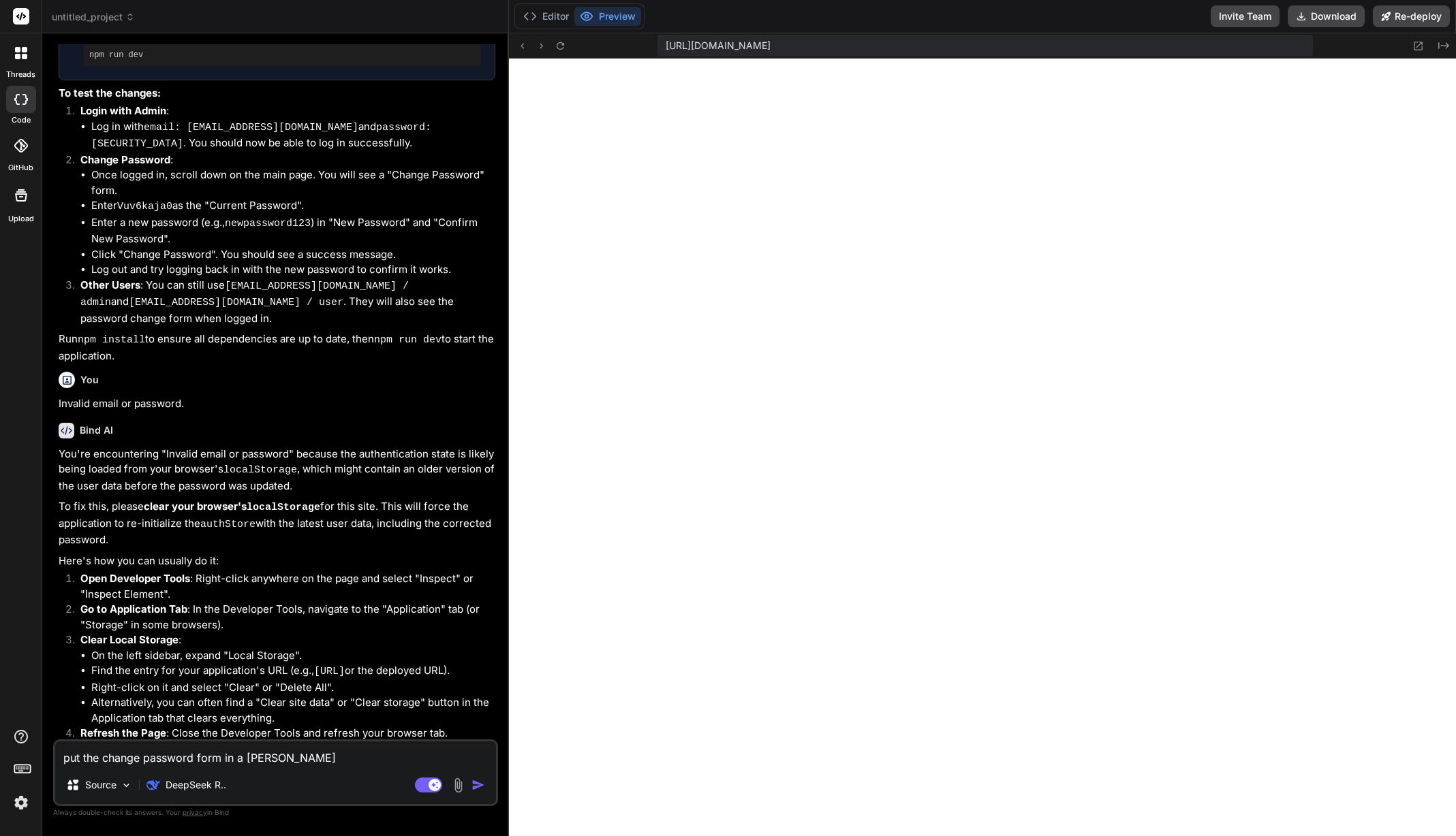
type textarea "x"
type textarea "put the change password form in a sepe"
type textarea "x"
type textarea "put the change password form in a sep"
type textarea "x"
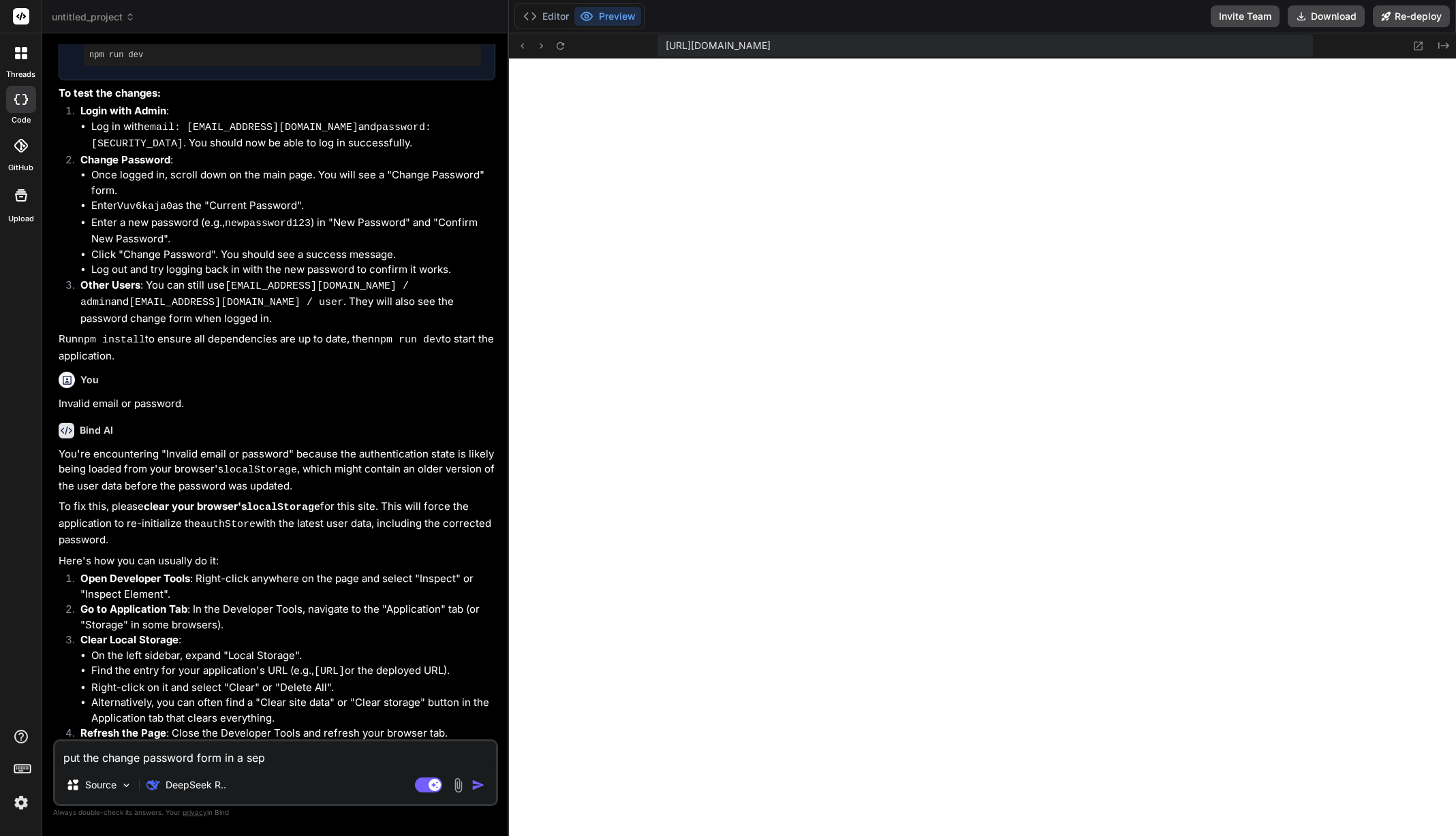
type textarea "put the change password form in a sepa"
type textarea "x"
type textarea "put the change password form in a separ"
type textarea "x"
type textarea "put the change password form in a separa"
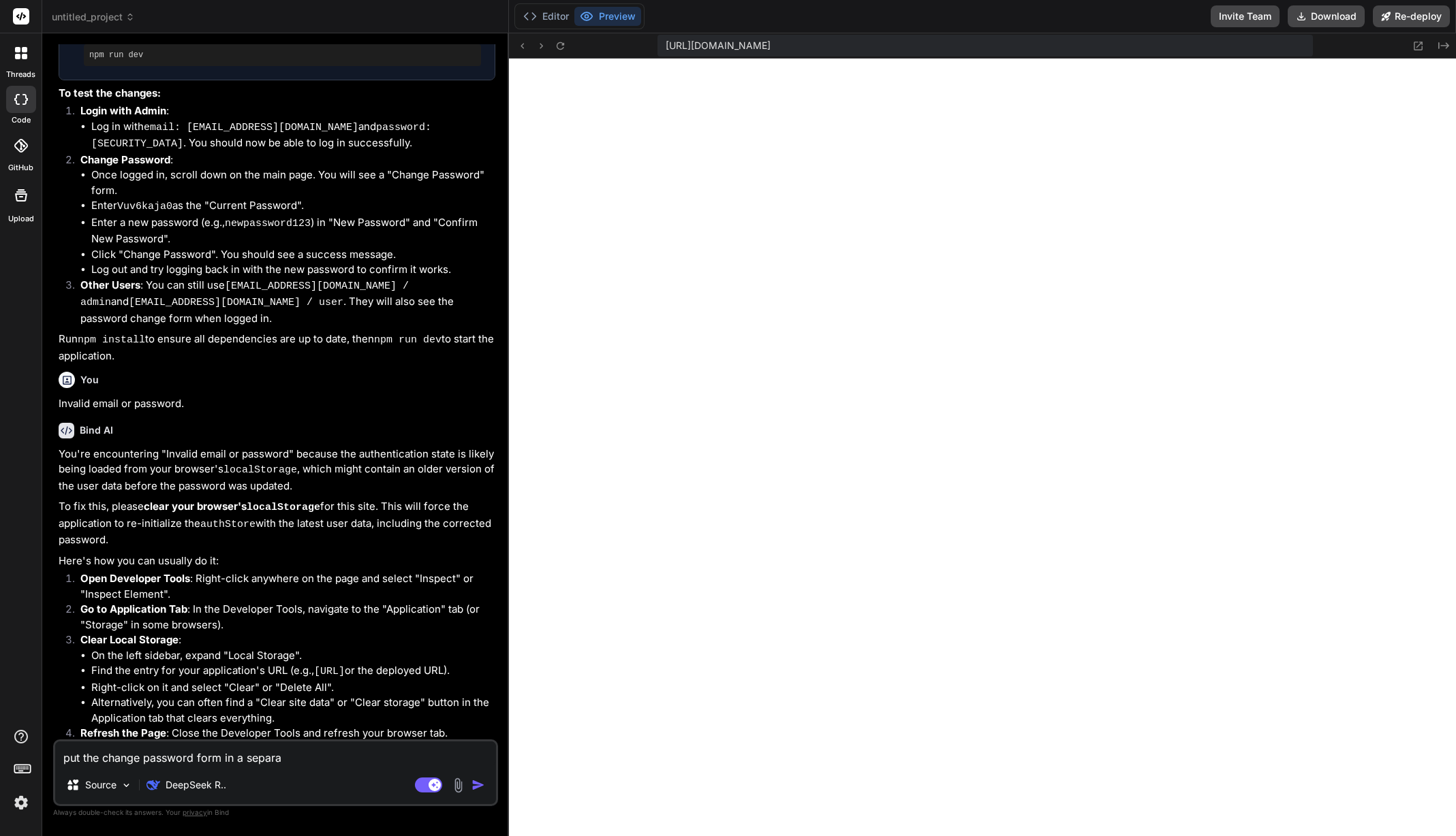
type textarea "x"
type textarea "put the change password form in a separat"
type textarea "x"
type textarea "put the change password form in a separate"
type textarea "x"
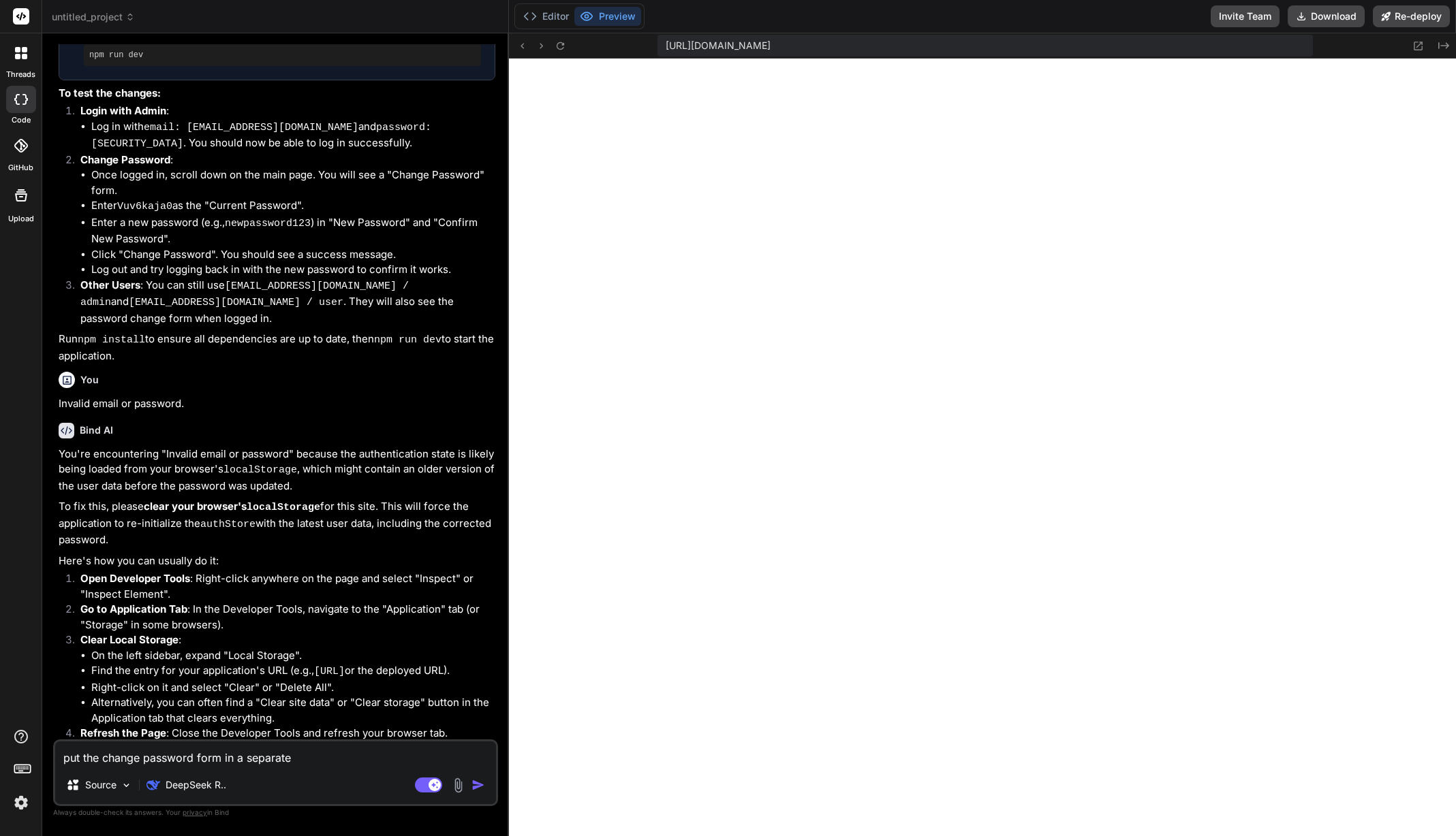
type textarea "put the change password form in a separate"
type textarea "x"
type textarea "put the change password form in a separate d"
type textarea "x"
type textarea "put the change password form in a separate da"
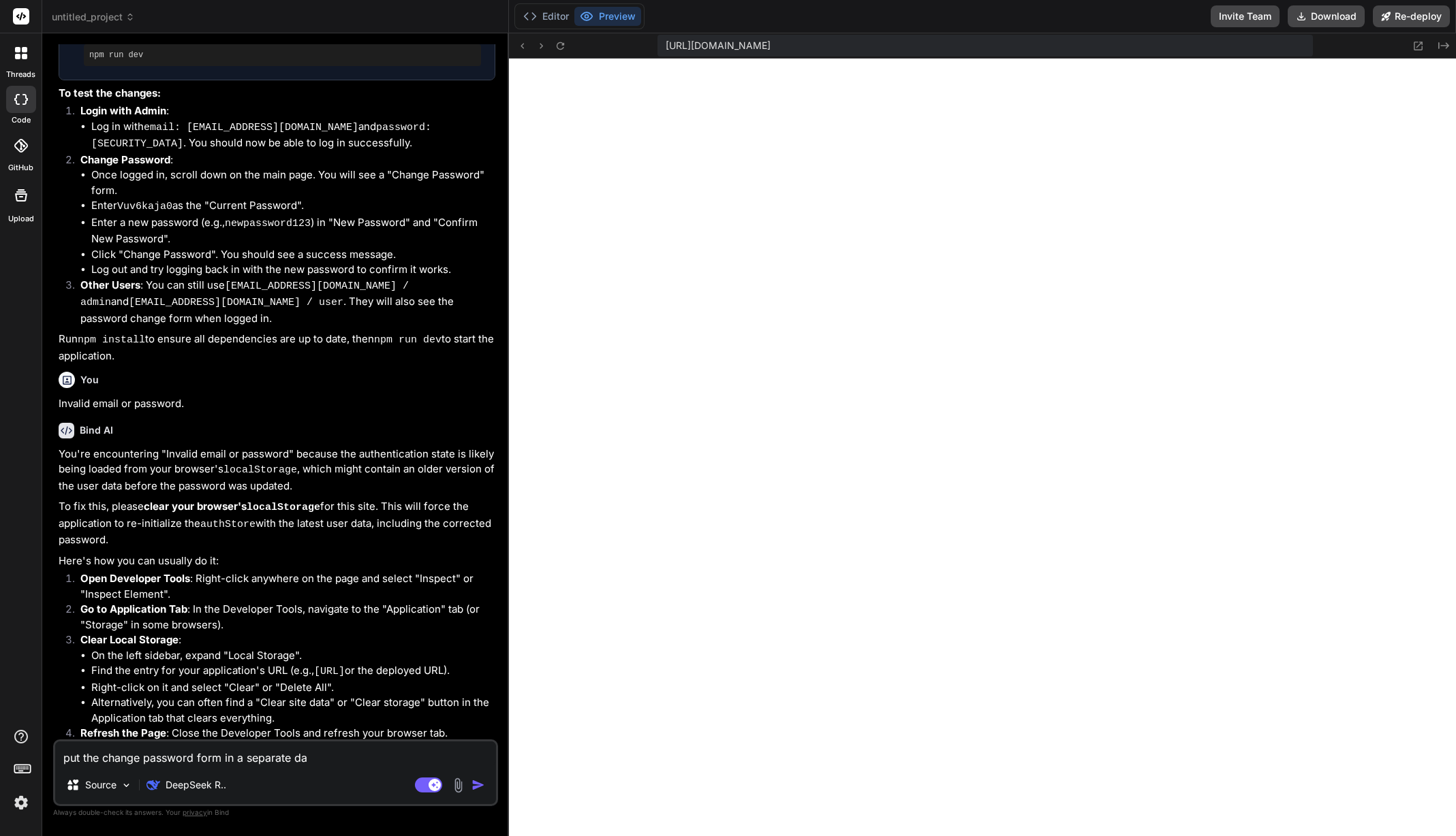
type textarea "x"
type textarea "put the change password form in a separate das"
type textarea "x"
type textarea "put the change password form in a separate dash"
type textarea "x"
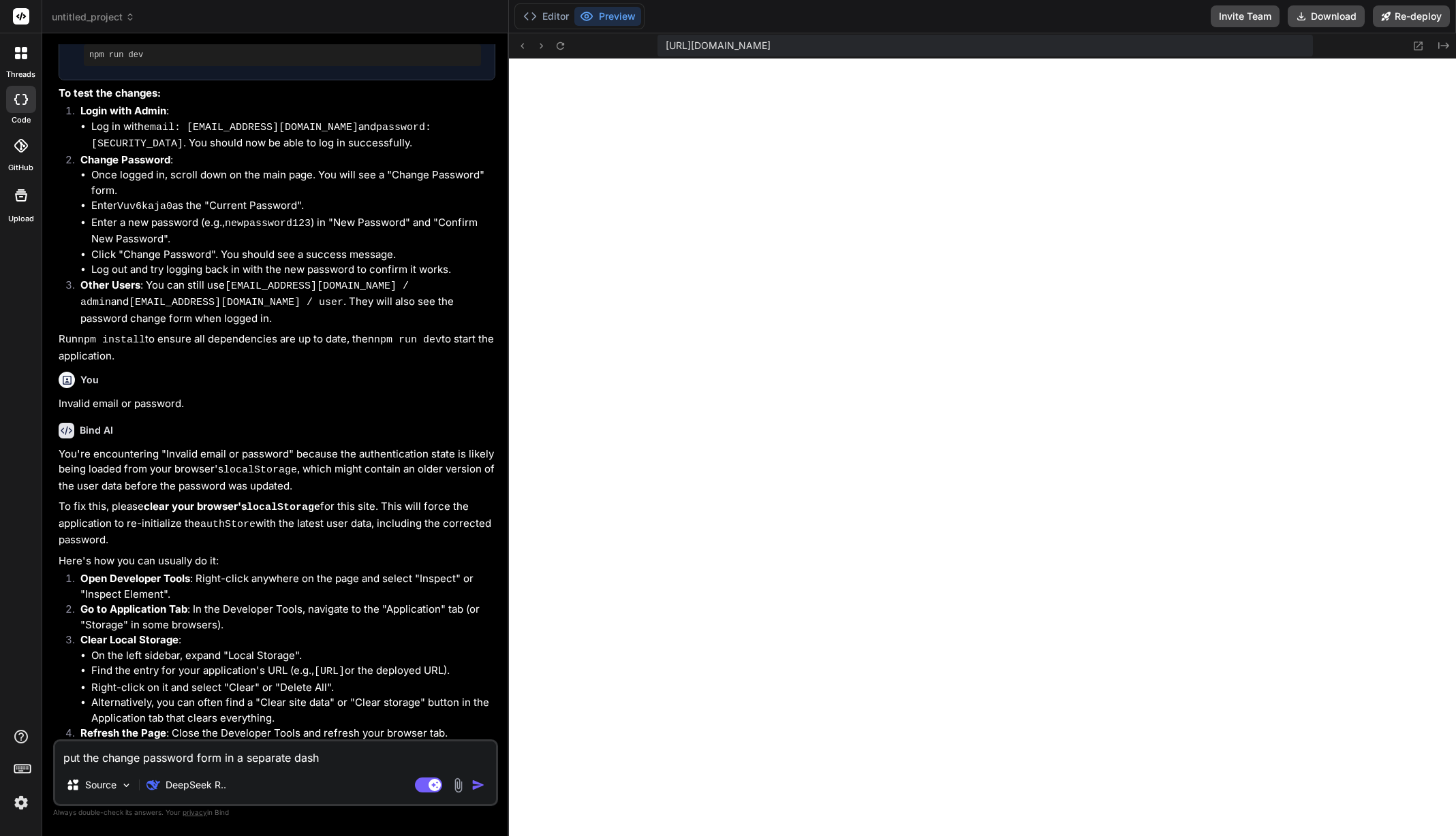
type textarea "put the change password form in a separate dashb"
type textarea "x"
type textarea "put the change password form in a separate dashbo"
type textarea "x"
type textarea "put the change password form in a separate dashboa"
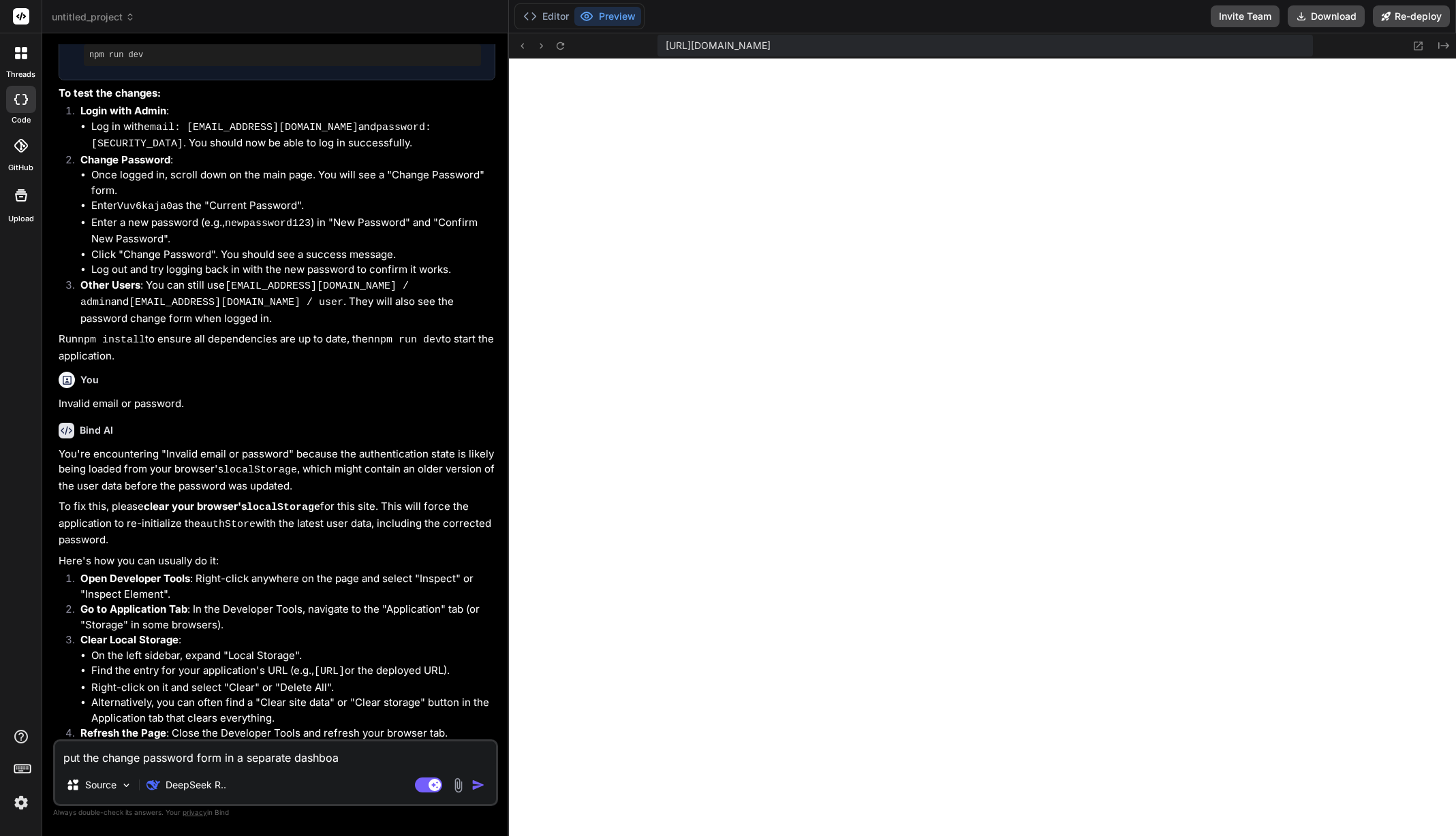
type textarea "x"
type textarea "put the change password form in a separate dashboar"
type textarea "x"
type textarea "put the change password form in a separate dashboard"
type textarea "x"
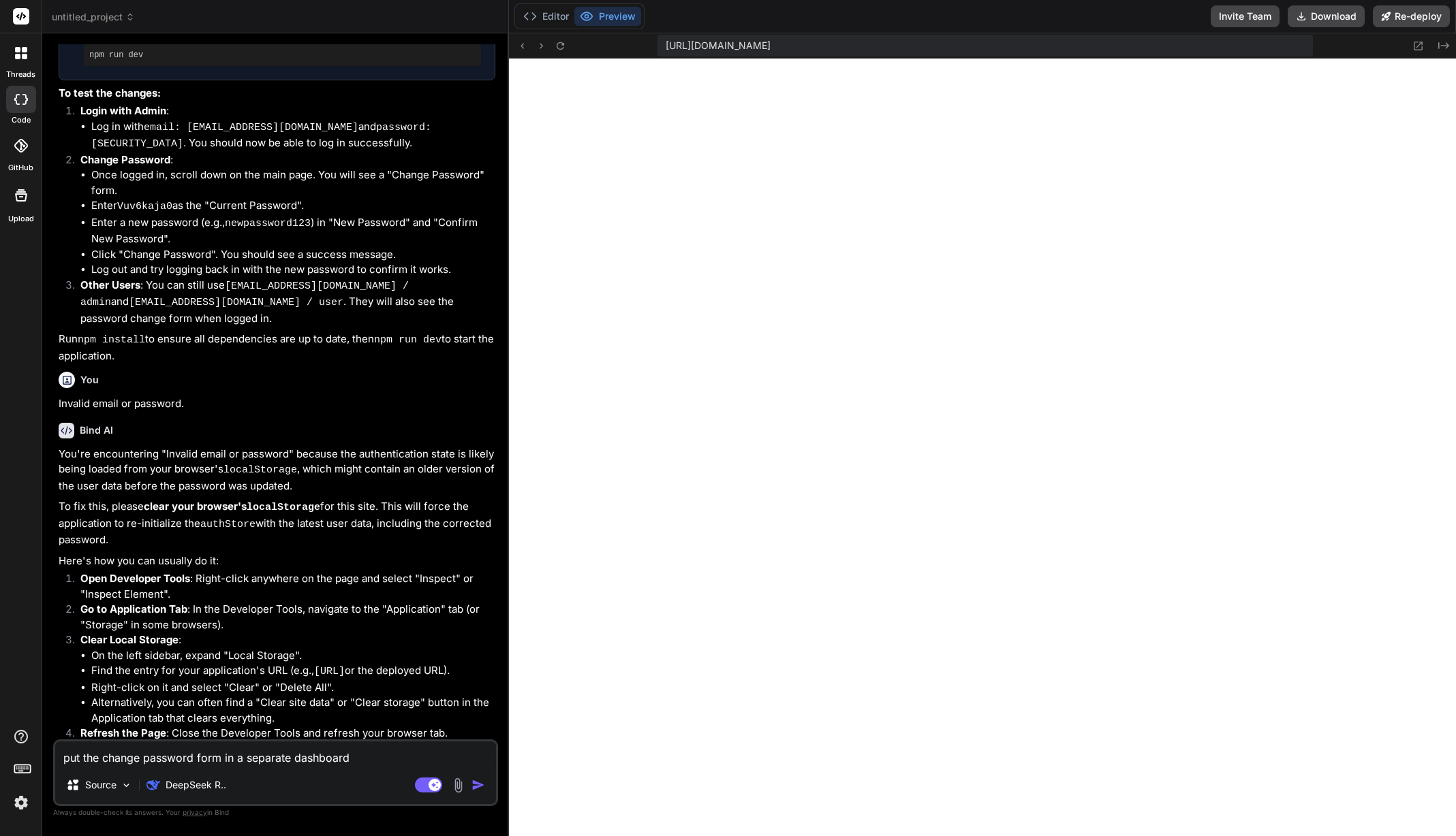
type textarea "put the change password form in a separate dashboard"
type textarea "x"
type textarea "put the change password form in a separate dashboard w"
type textarea "x"
type textarea "put the change password form in a separate dashboard wh"
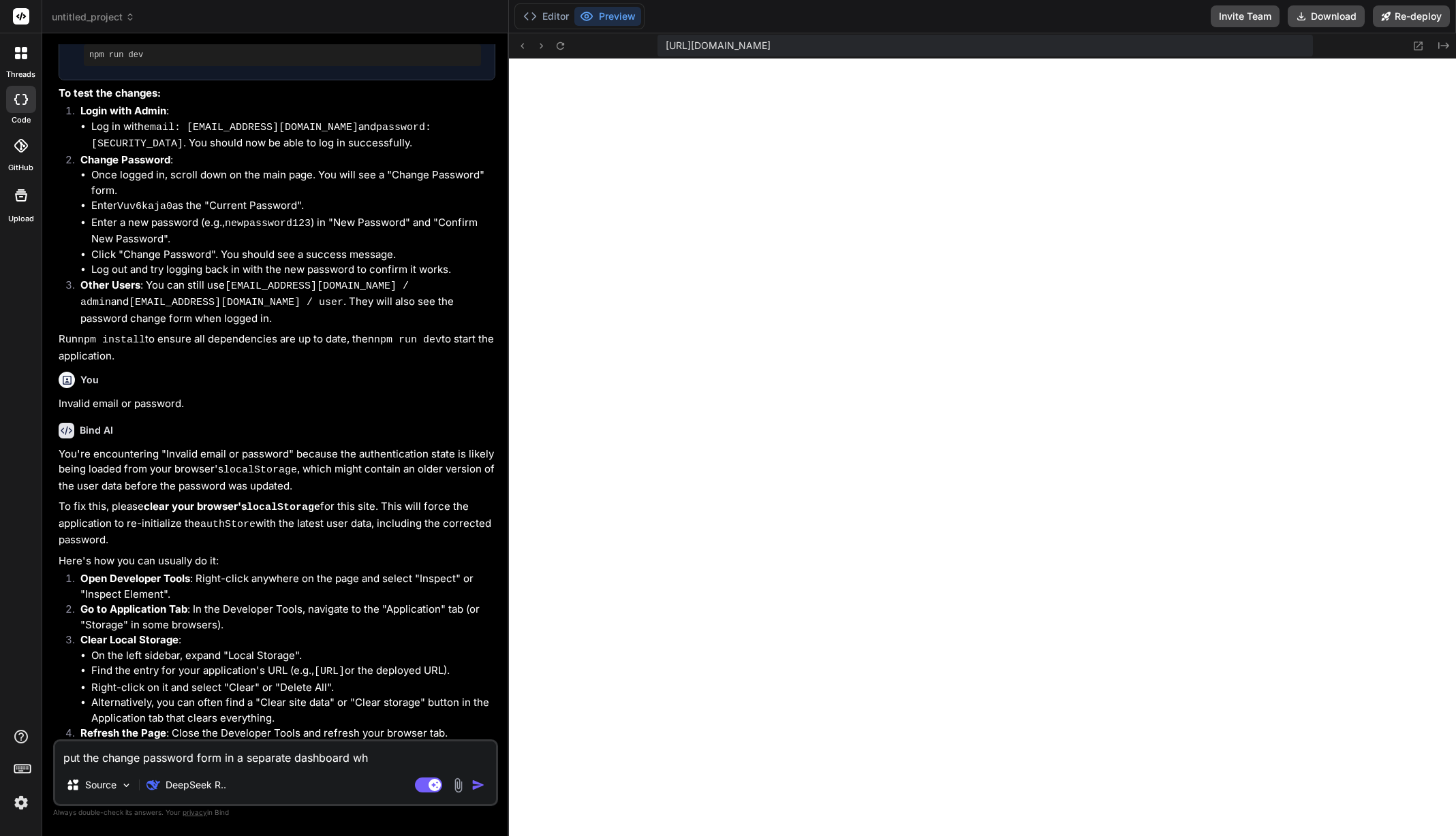
type textarea "x"
type textarea "put the change password form in a separate dashboard whe"
type textarea "x"
type textarea "put the change password form in a separate dashboard wher"
type textarea "x"
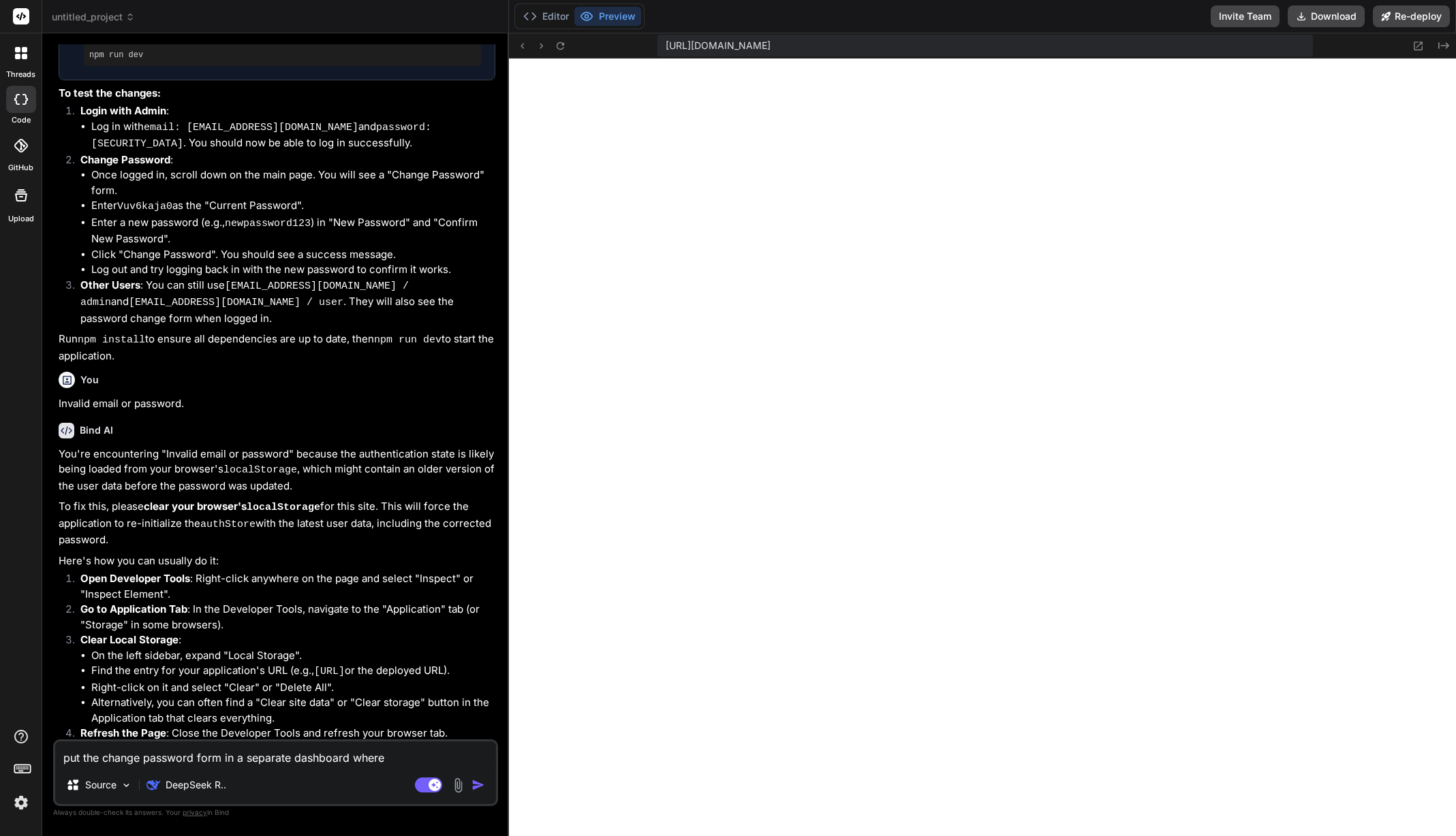
type textarea "put the change password form in a separate dashboard where"
type textarea "x"
type textarea "put the change password form in a separate dashboard where o"
type textarea "x"
type textarea "put the change password form in a separate dashboard where on"
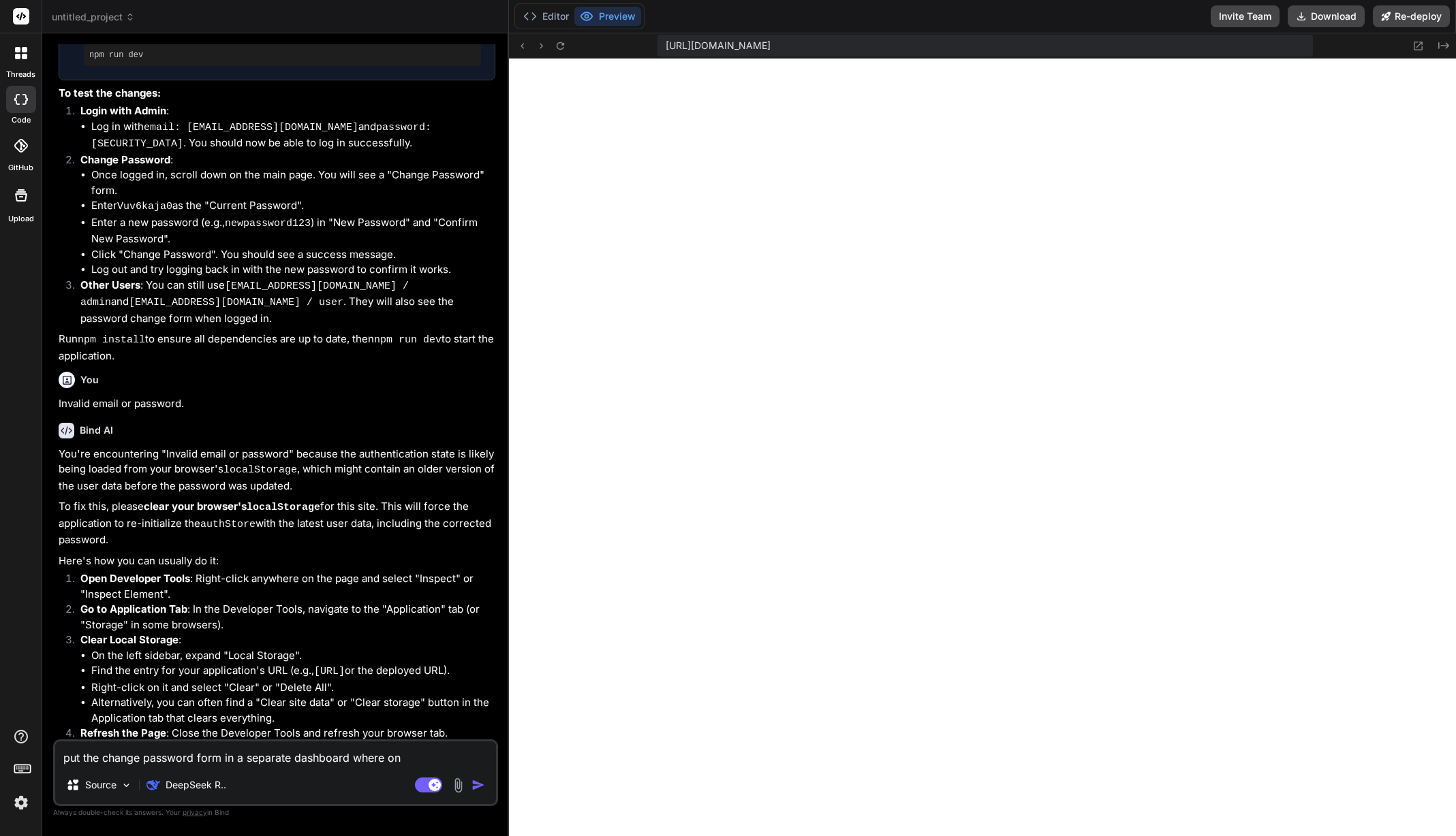
type textarea "x"
type textarea "put the change password form in a separate dashboard where onl"
type textarea "x"
type textarea "put the change password form in a separate dashboard where only"
type textarea "x"
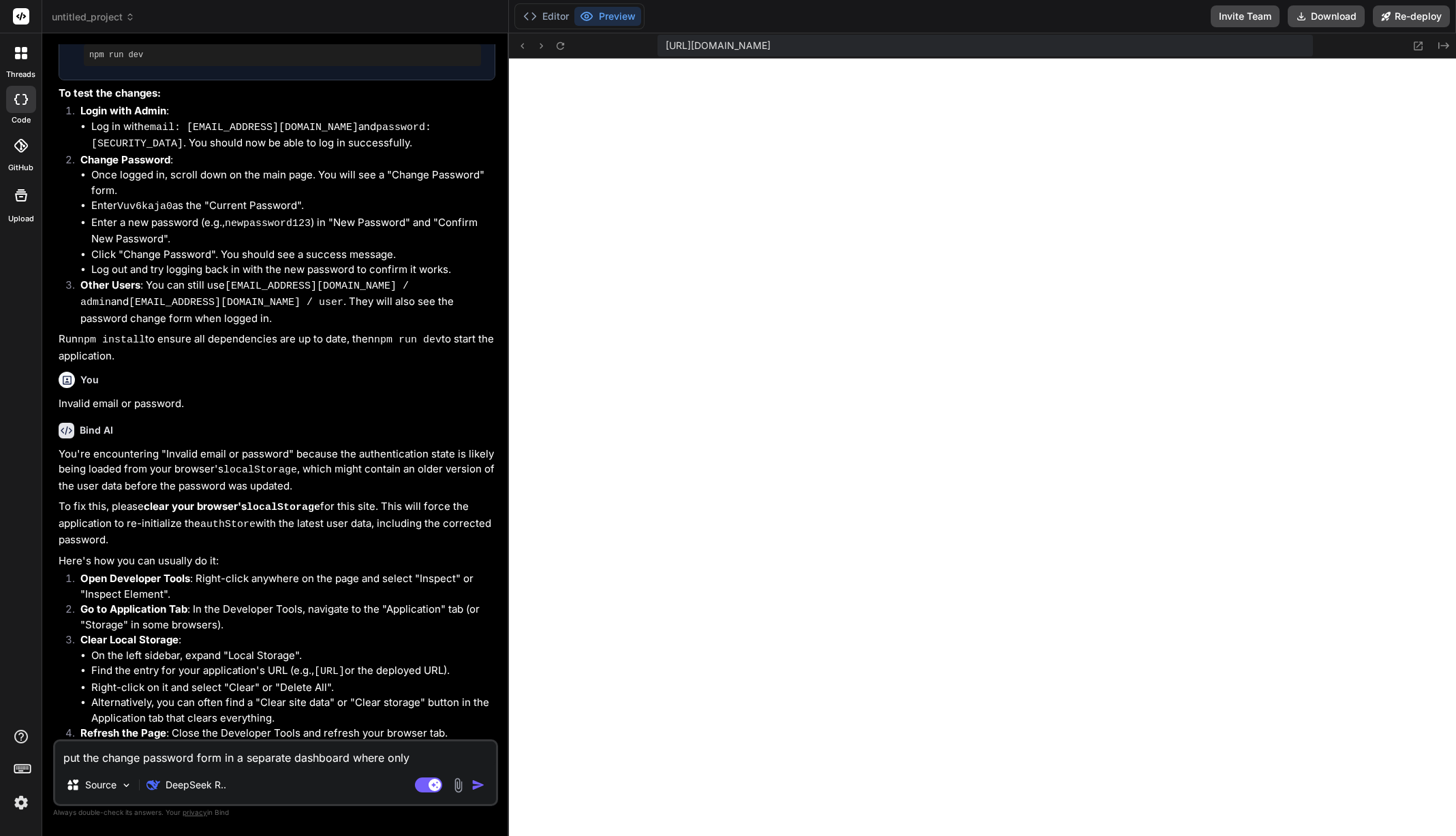
type textarea "put the change password form in a separate dashboard where only"
type textarea "x"
type textarea "put the change password form in a separate dashboard where only t"
type textarea "x"
type textarea "put the change password form in a separate dashboard where only th"
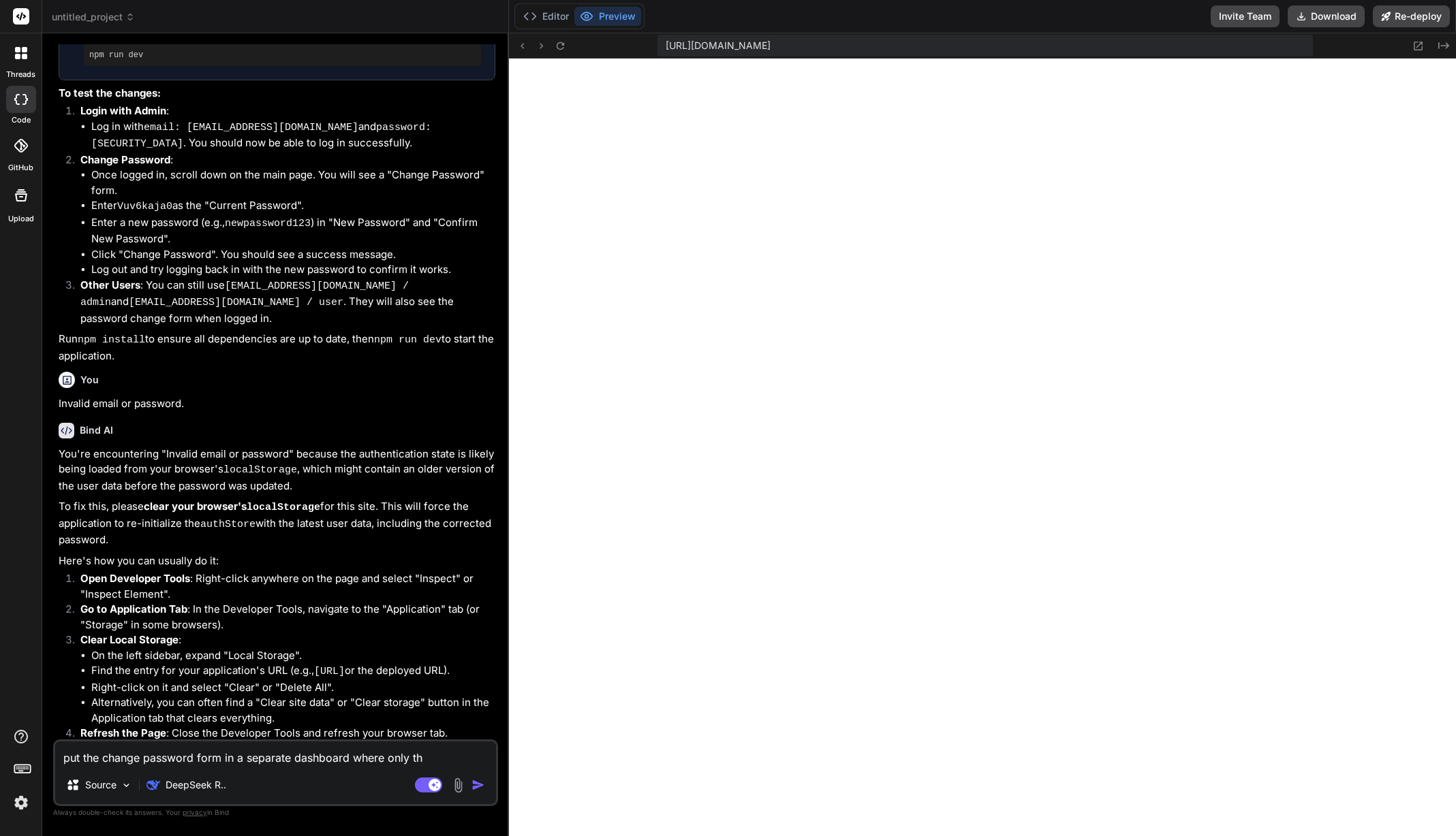
type textarea "x"
type textarea "put the change password form in a separate dashboard where only tha"
type textarea "x"
type textarea "put the change password form in a separate dashboard where only that"
type textarea "x"
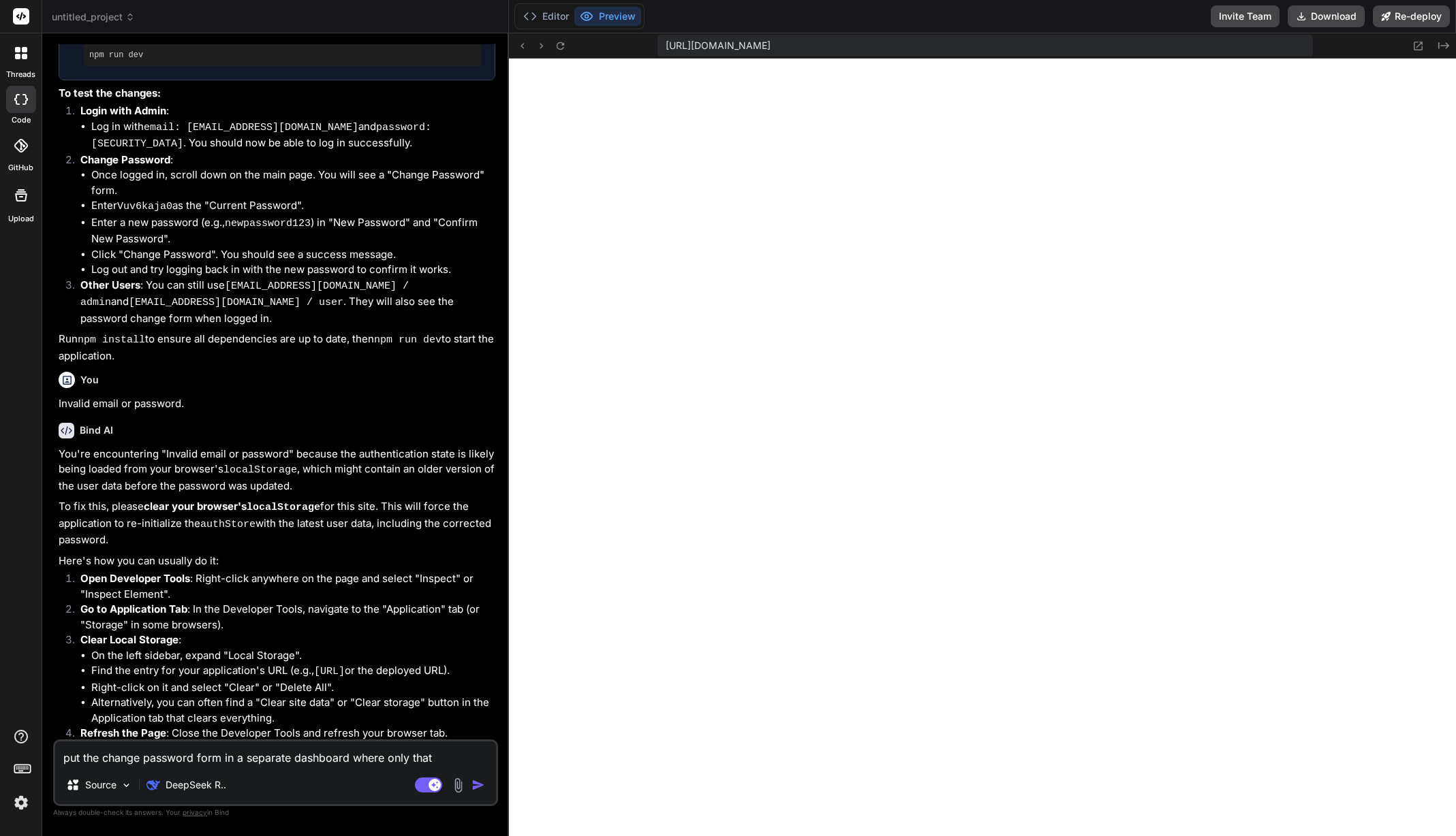
type textarea "put the change password form in a separate dashboard where only that"
type textarea "x"
type textarea "put the change password form in a separate dashboard where only that u"
type textarea "x"
type textarea "put the change password form in a separate dashboard where only that us"
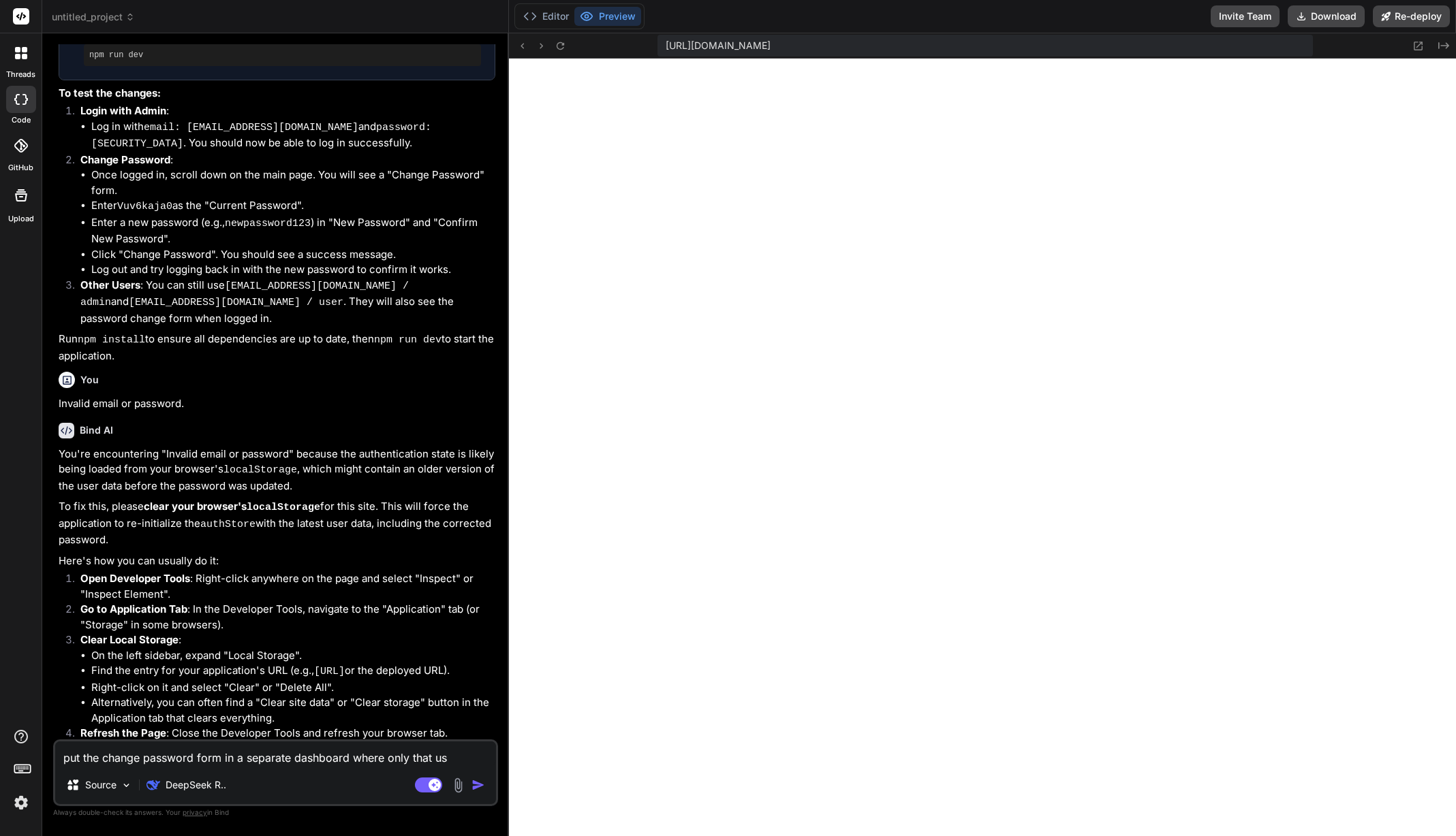
type textarea "x"
type textarea "put the change password form in a separate dashboard where only that use"
type textarea "x"
type textarea "put the change password form in a separate dashboard where only that user"
type textarea "x"
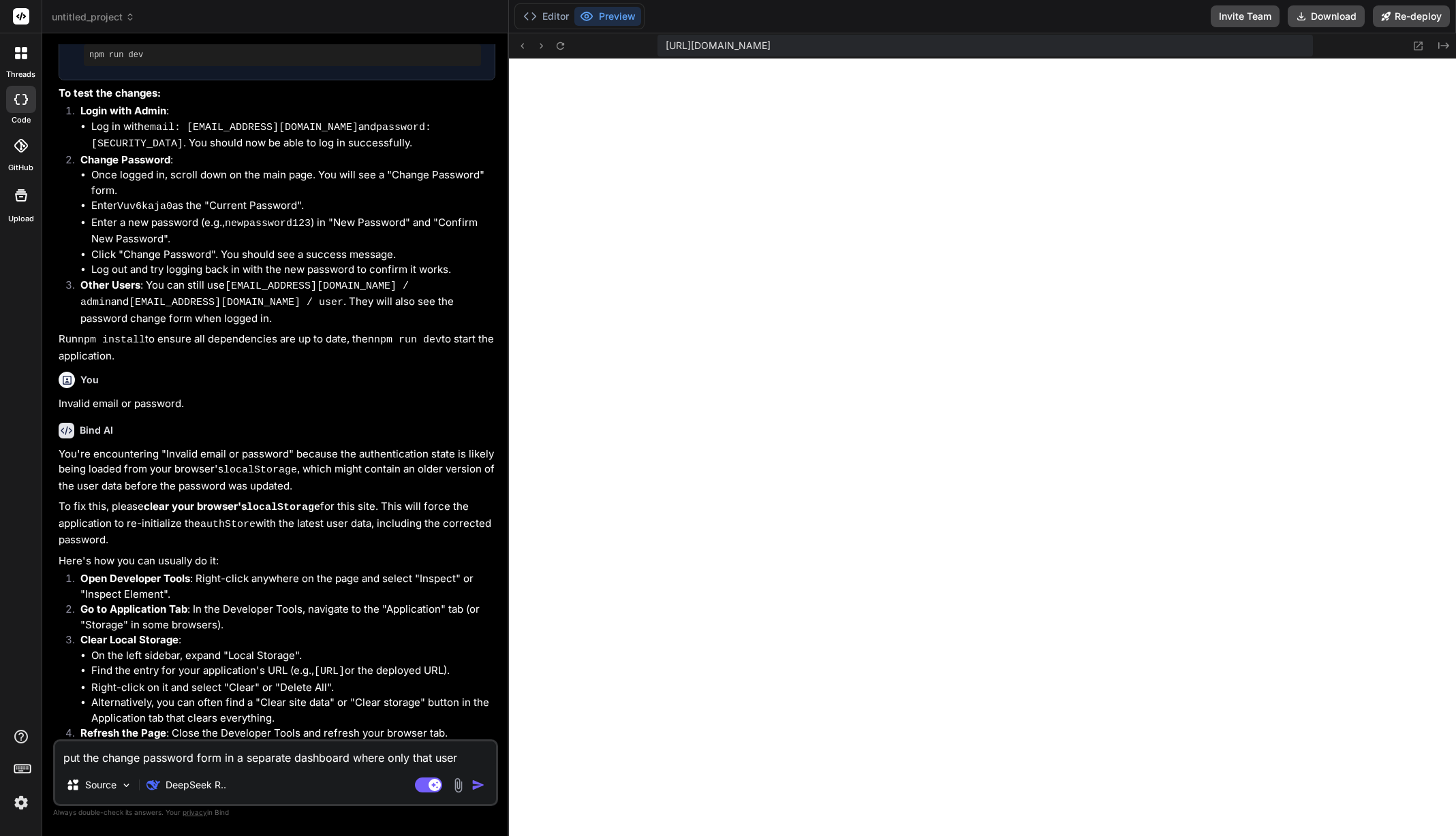
type textarea "put the change password form in a separate dashboard where only that user"
type textarea "x"
type textarea "put the change password form in a separate dashboard where only that user c"
type textarea "x"
type textarea "put the change password form in a separate dashboard where only that user ca"
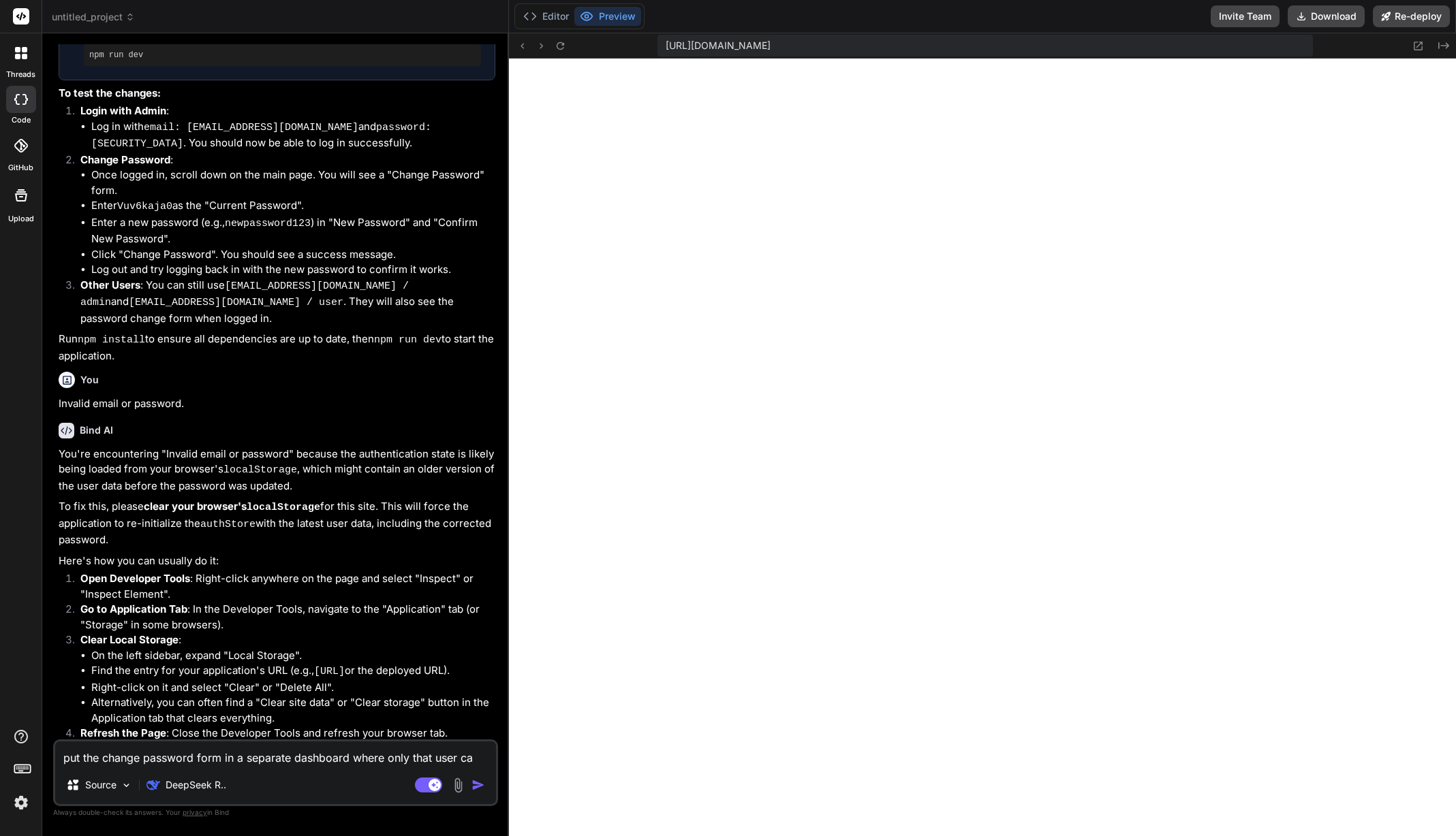
type textarea "x"
type textarea "put the change password form in a separate dashboard where only that user can"
type textarea "x"
type textarea "put the change password form in a separate dashboard where only that user can"
type textarea "x"
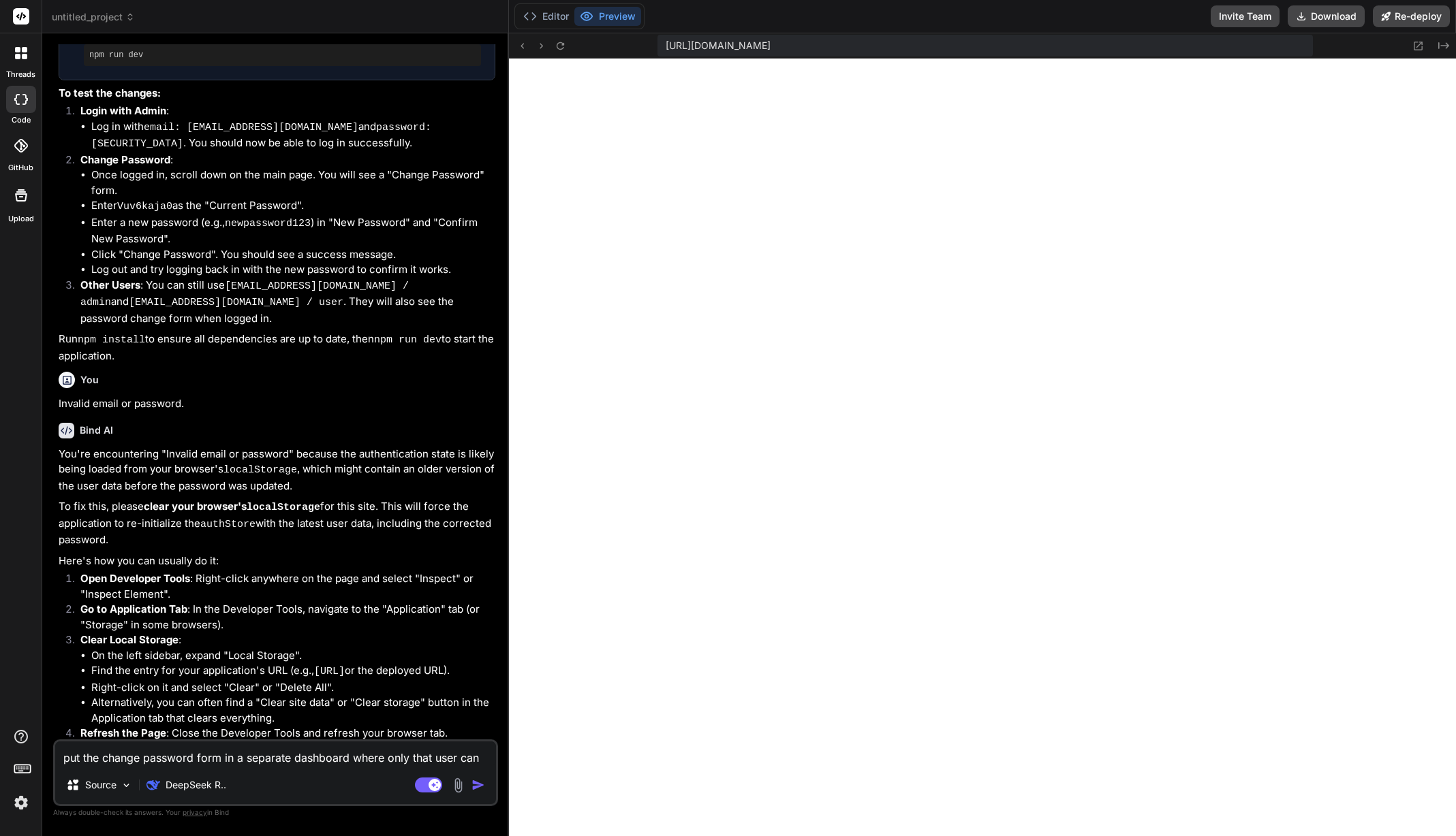
type textarea "put the change password form in a separate dashboard where only that user can r"
type textarea "x"
type textarea "put the change password form in a separate dashboard where only that user can re"
type textarea "x"
type textarea "put the change password form in a separate dashboard where only that user can r…"
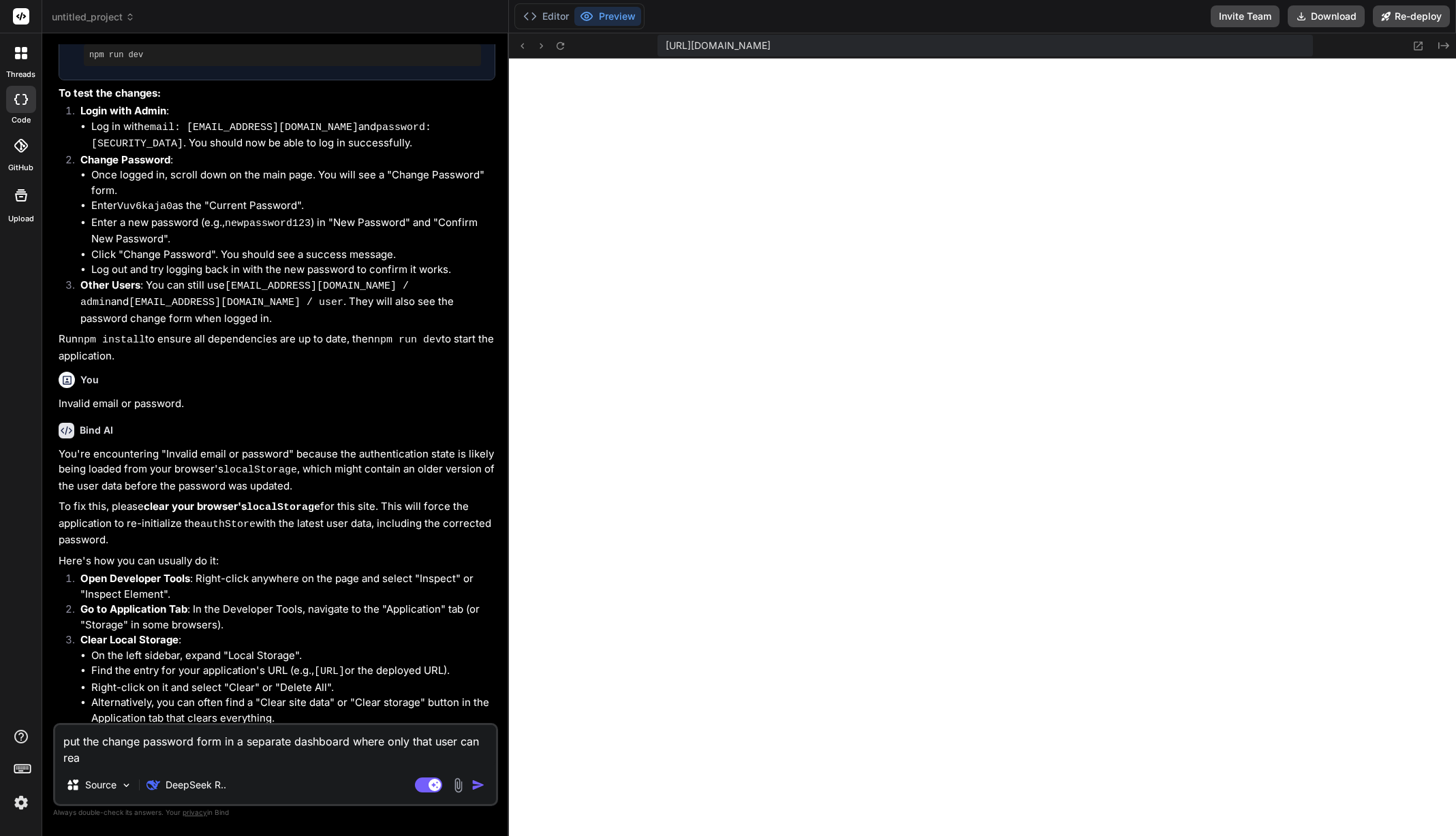
type textarea "x"
type textarea "put the change password form in a separate dashboard where only that user can r…"
type textarea "x"
type textarea "put the change password form in a separate dashboard where only that user can r…"
type textarea "x"
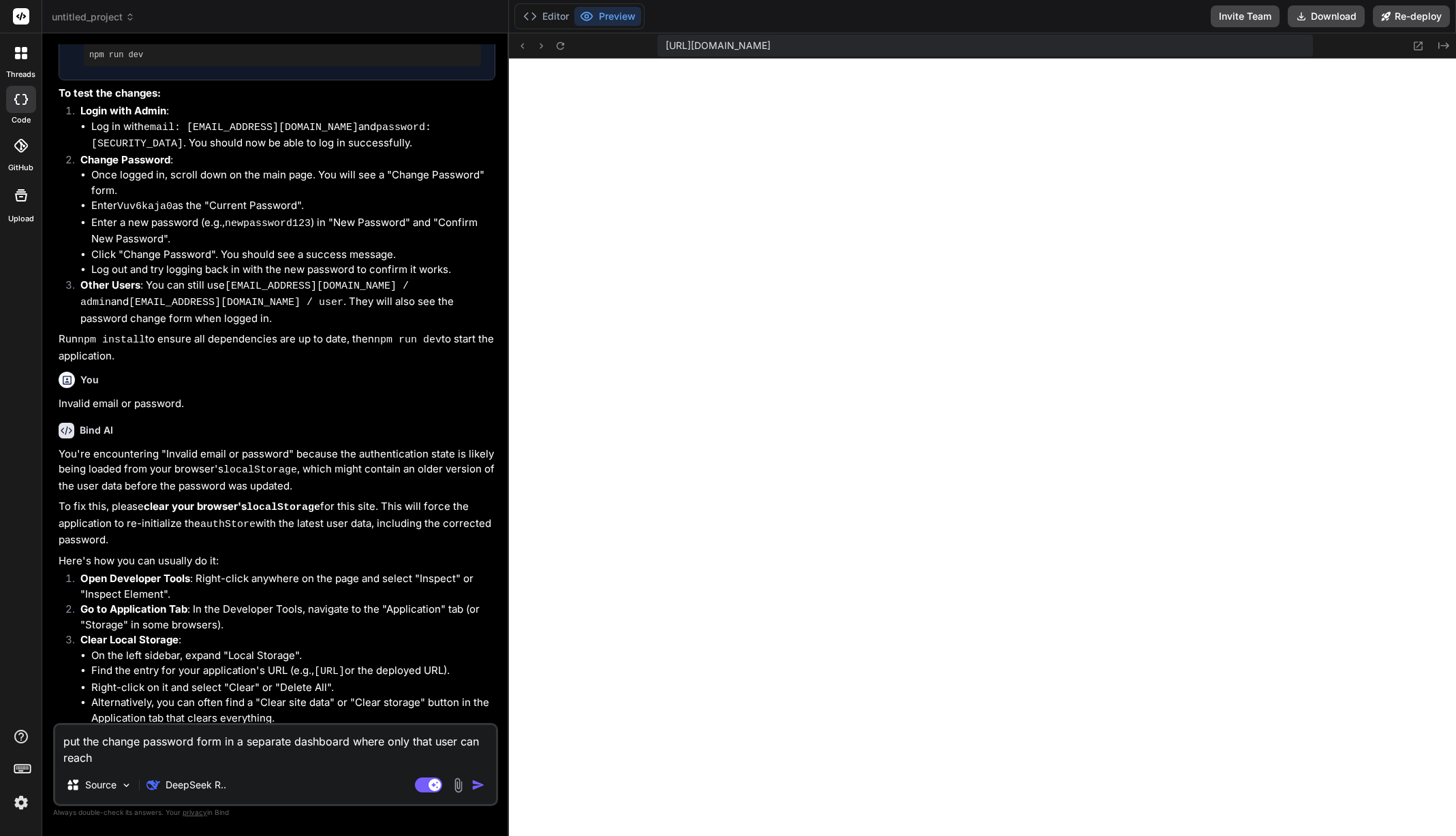
type textarea "put the change password form in a separate dashboard where only that user can r…"
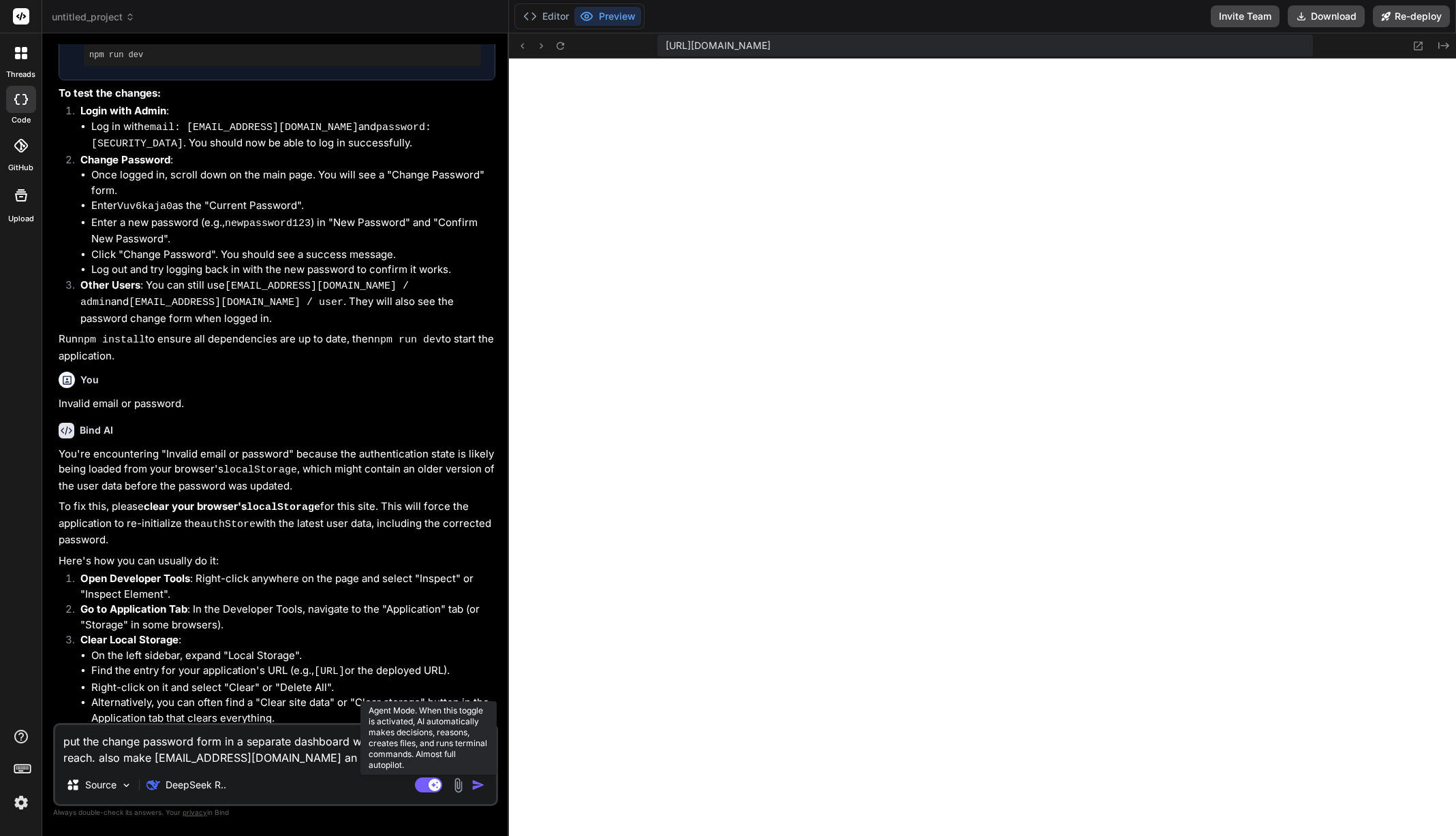
click at [432, 785] on icon at bounding box center [435, 784] width 7 height 7
click at [327, 758] on textarea "put the change password form in a separate dashboard where only that user can r…" at bounding box center [275, 746] width 441 height 41
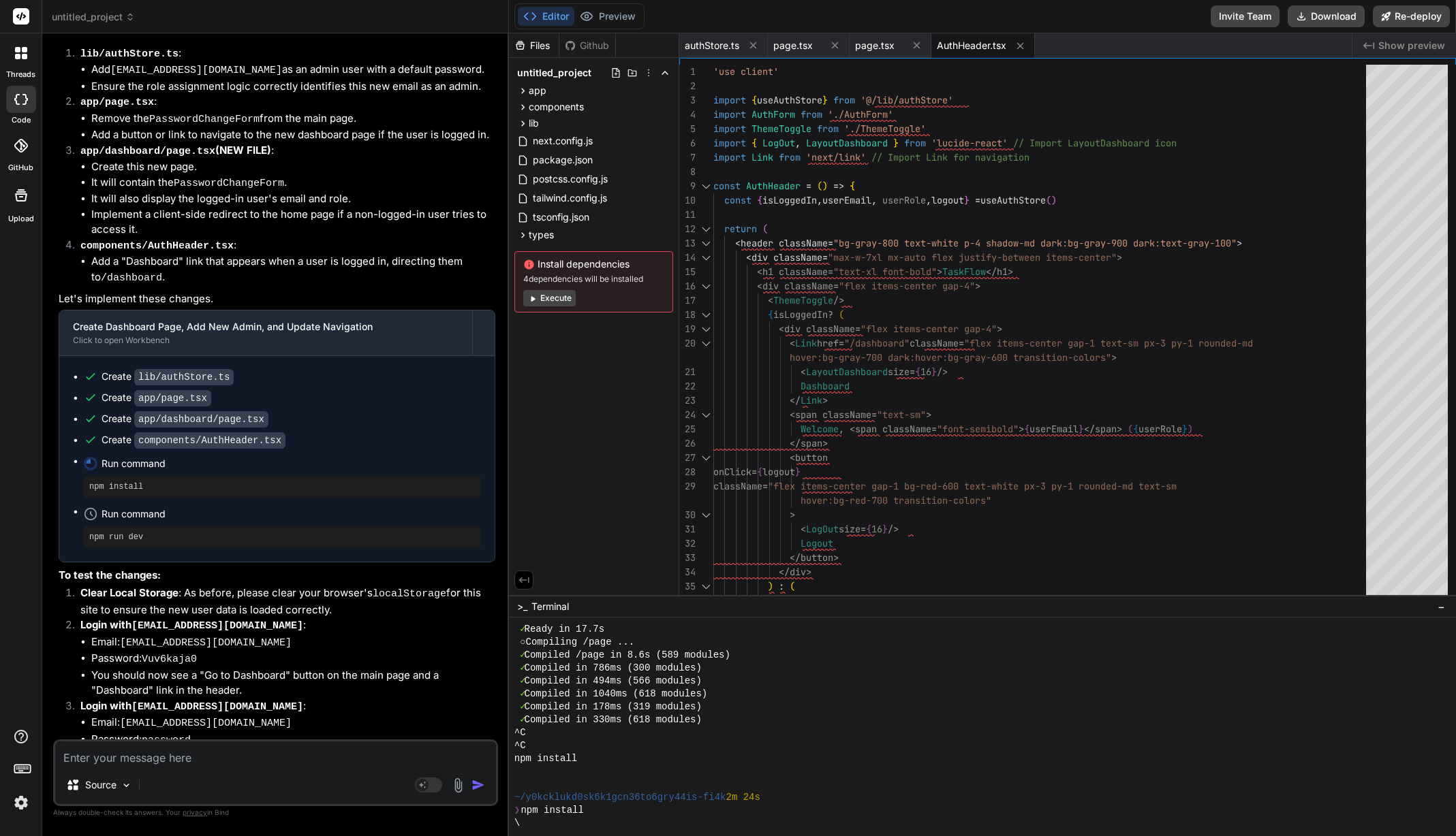
scroll to position [543, 0]
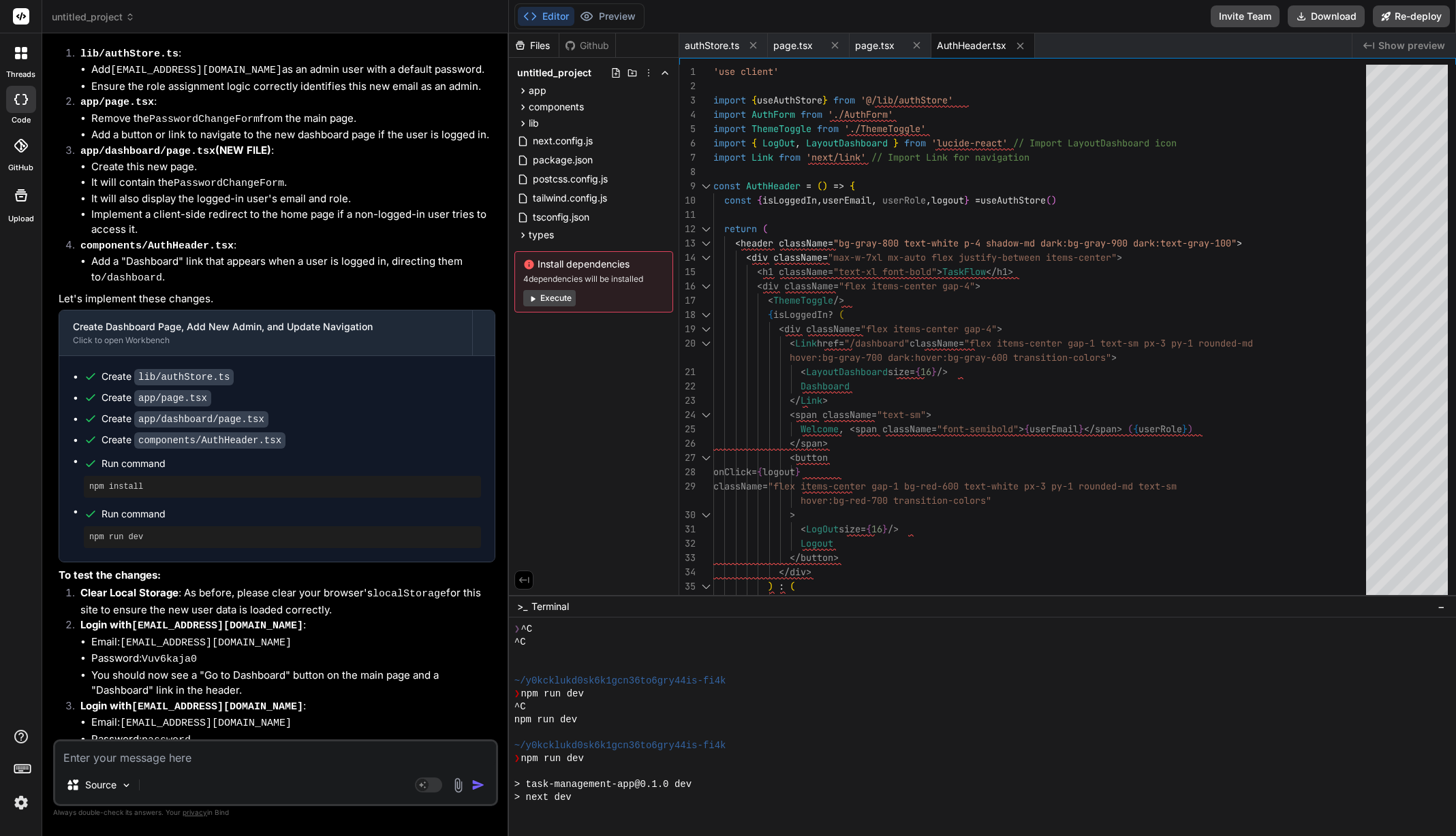
click at [533, 300] on icon at bounding box center [532, 298] width 10 height 10
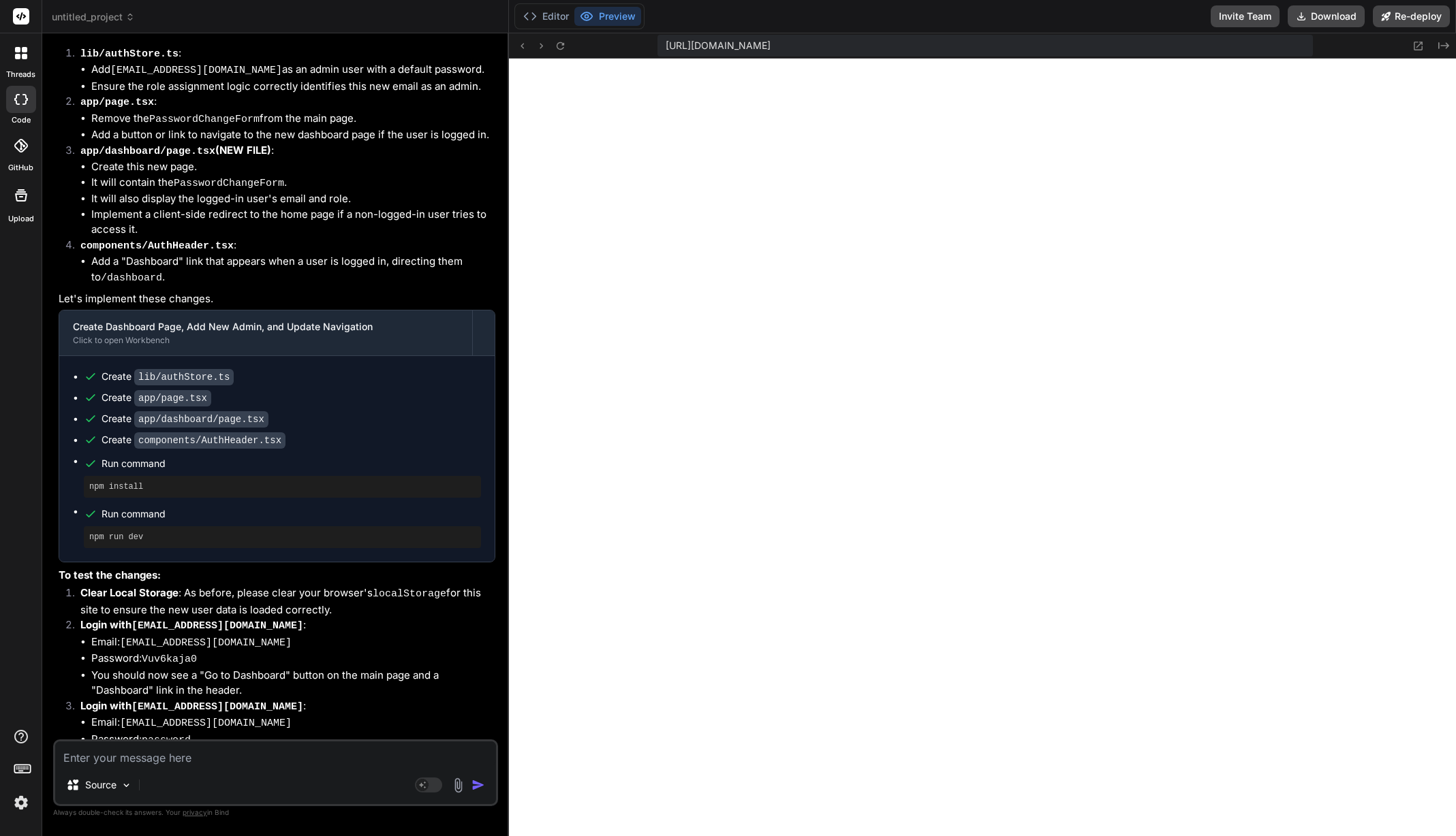
scroll to position [1139, 0]
click at [211, 763] on textarea at bounding box center [275, 754] width 441 height 24
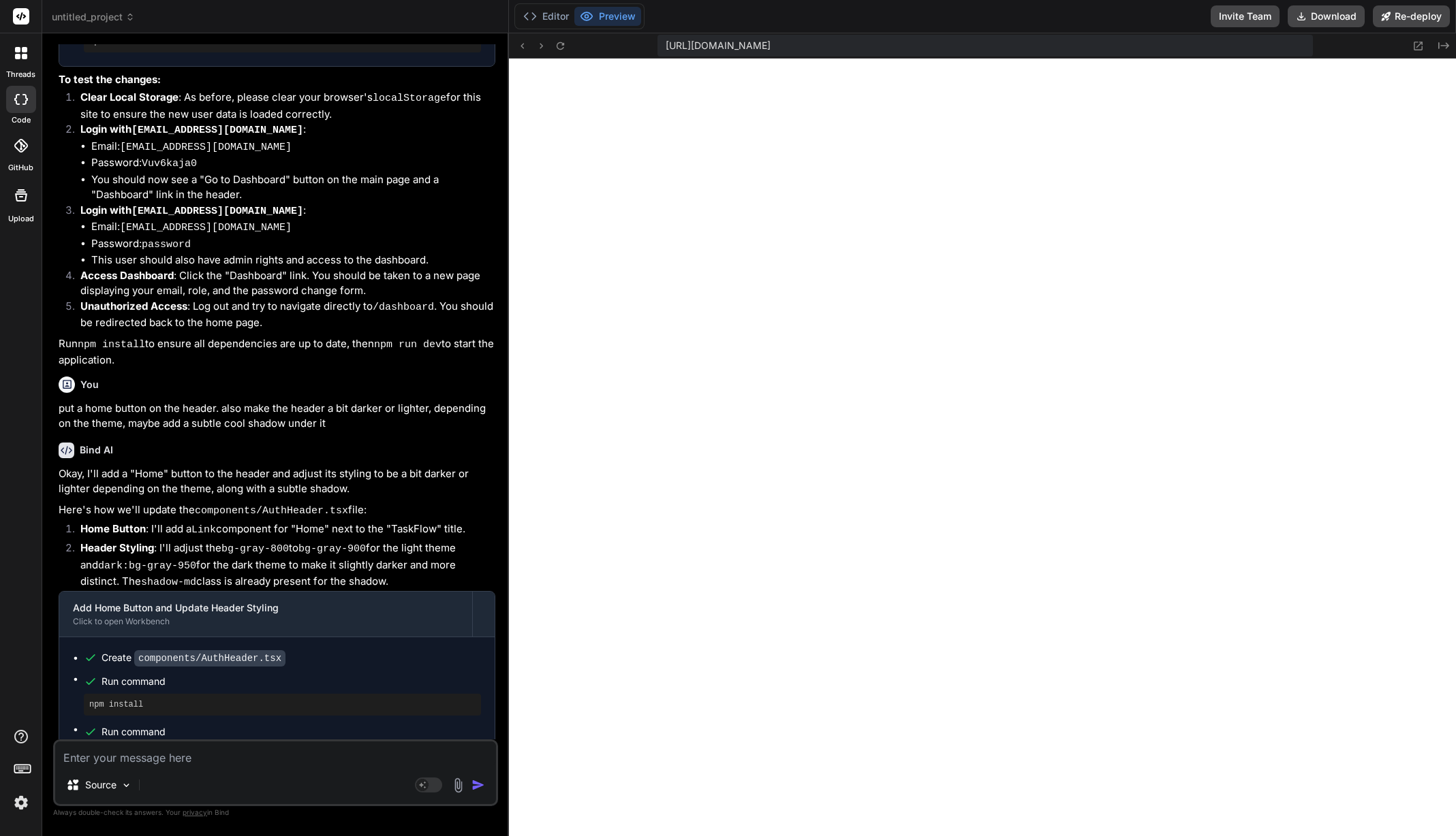
scroll to position [1670, 0]
drag, startPoint x: 208, startPoint y: 774, endPoint x: 210, endPoint y: 764, distance: 10.2
click at [209, 772] on div "Source" at bounding box center [275, 788] width 441 height 33
click at [210, 764] on textarea at bounding box center [275, 754] width 441 height 24
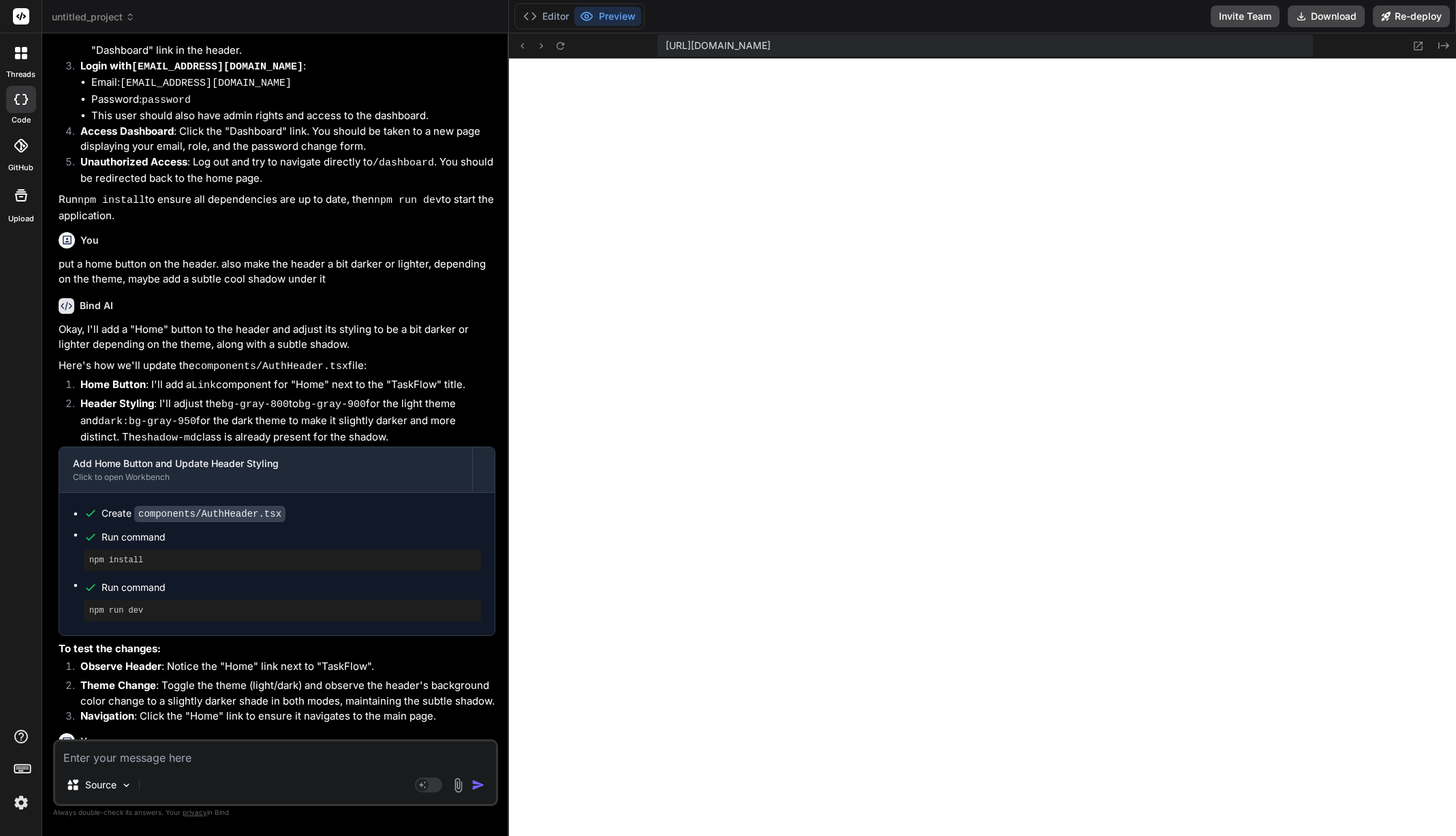
scroll to position [3909, 0]
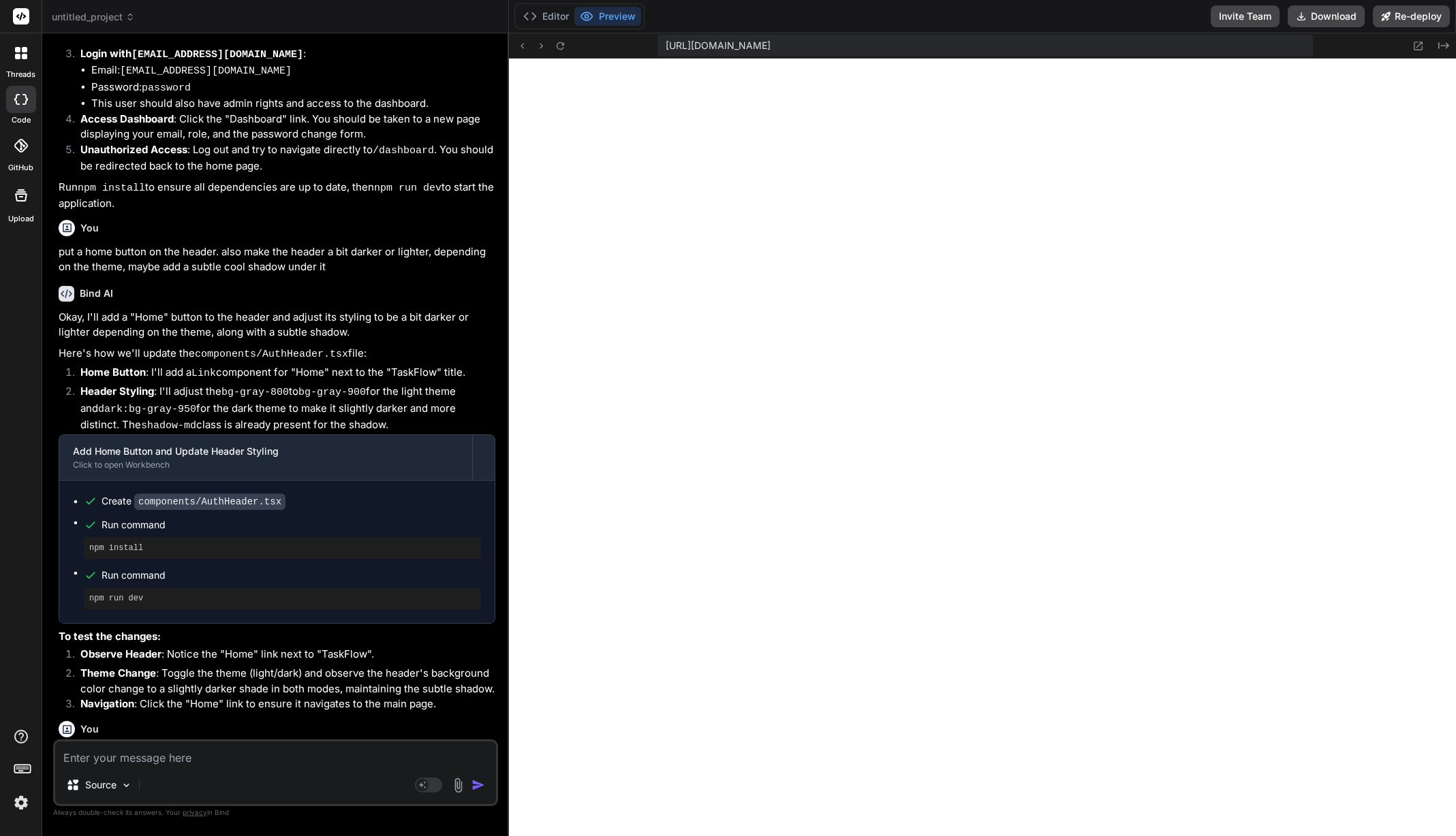
click at [20, 799] on img at bounding box center [21, 803] width 24 height 24
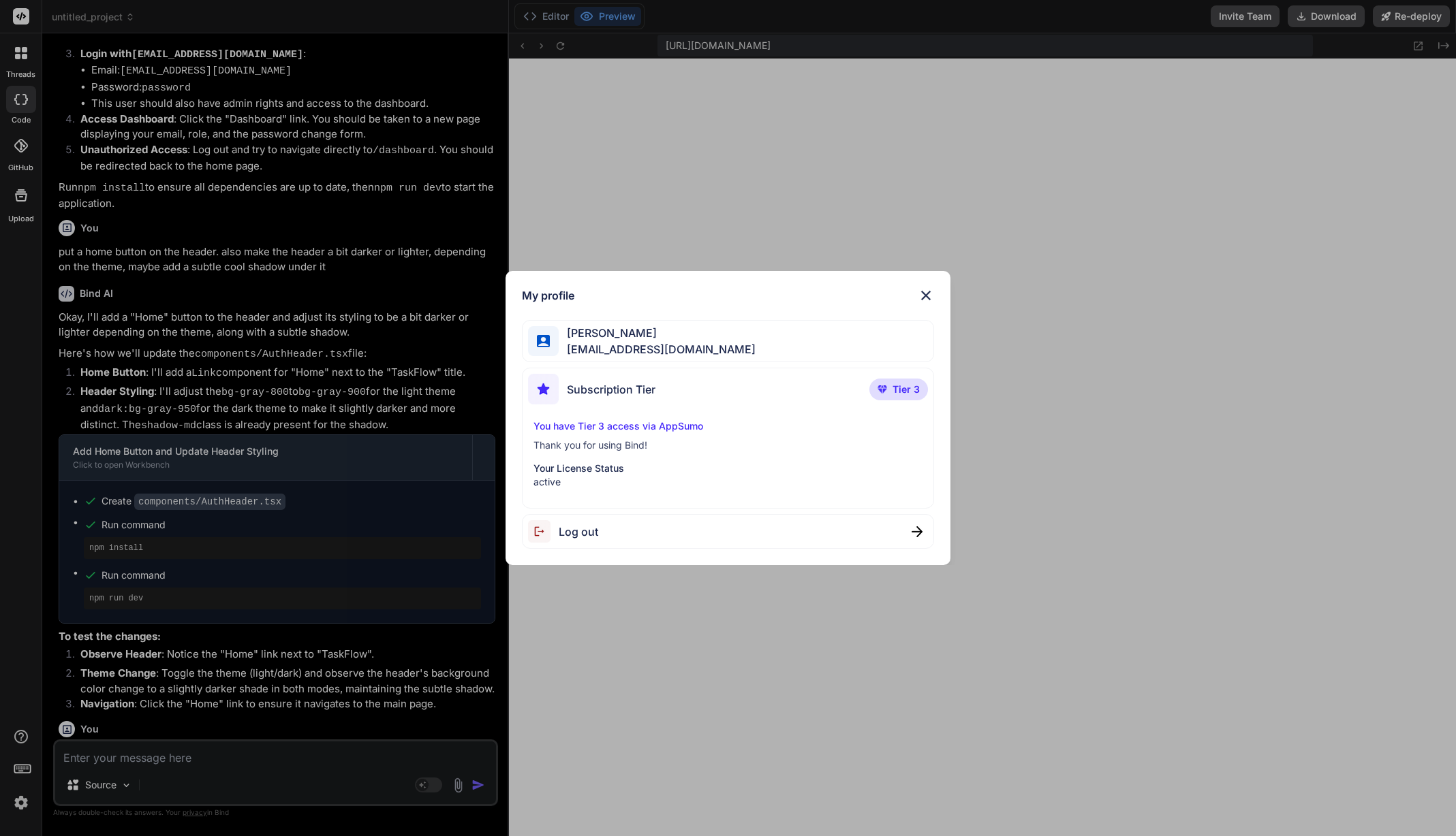
click at [21, 801] on div "My profile Seyfi Cem Baskın seyficembaskin@gmail.com Subscription Tier Tier 3 Y…" at bounding box center [728, 418] width 1456 height 836
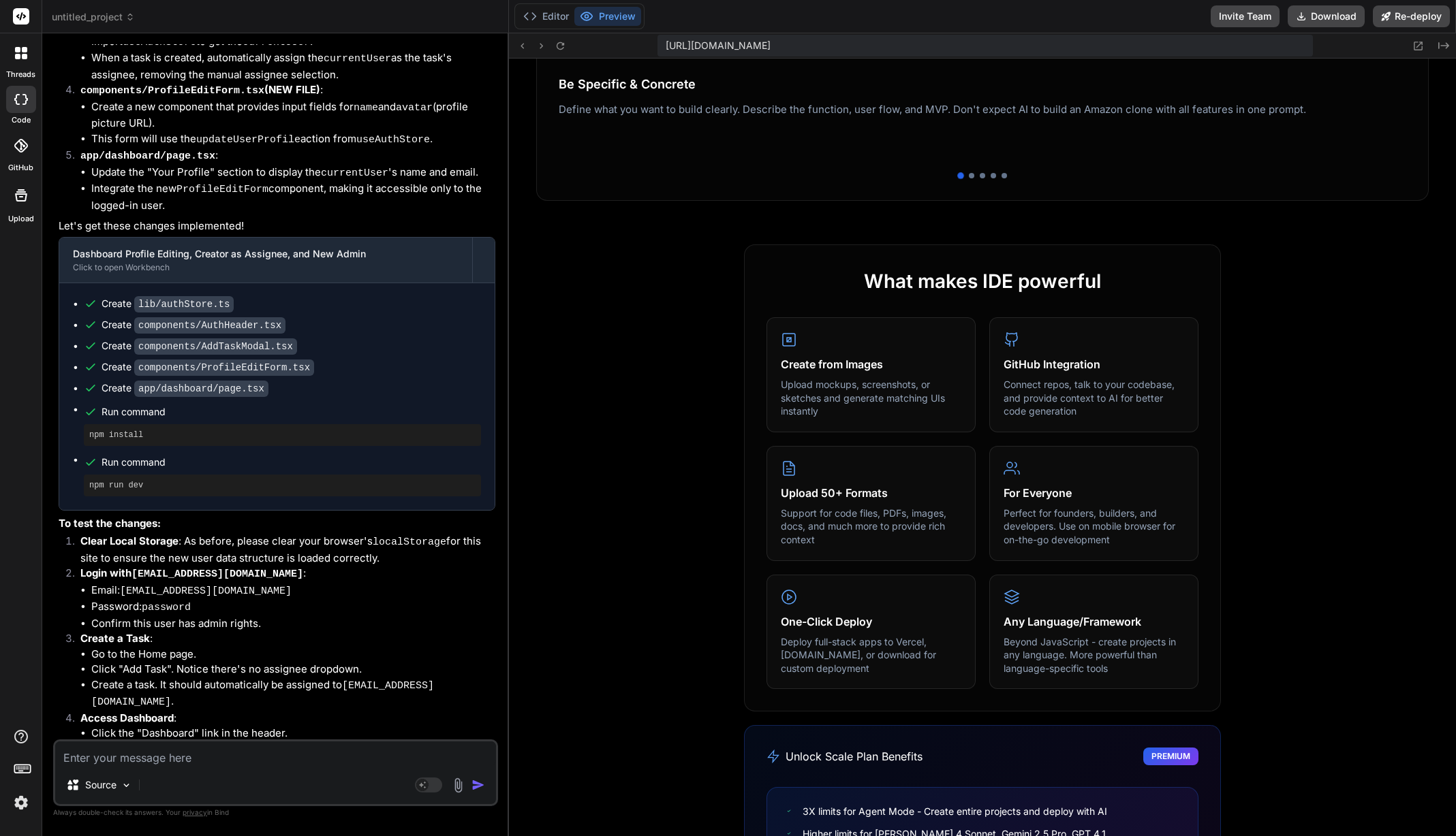
scroll to position [205, 0]
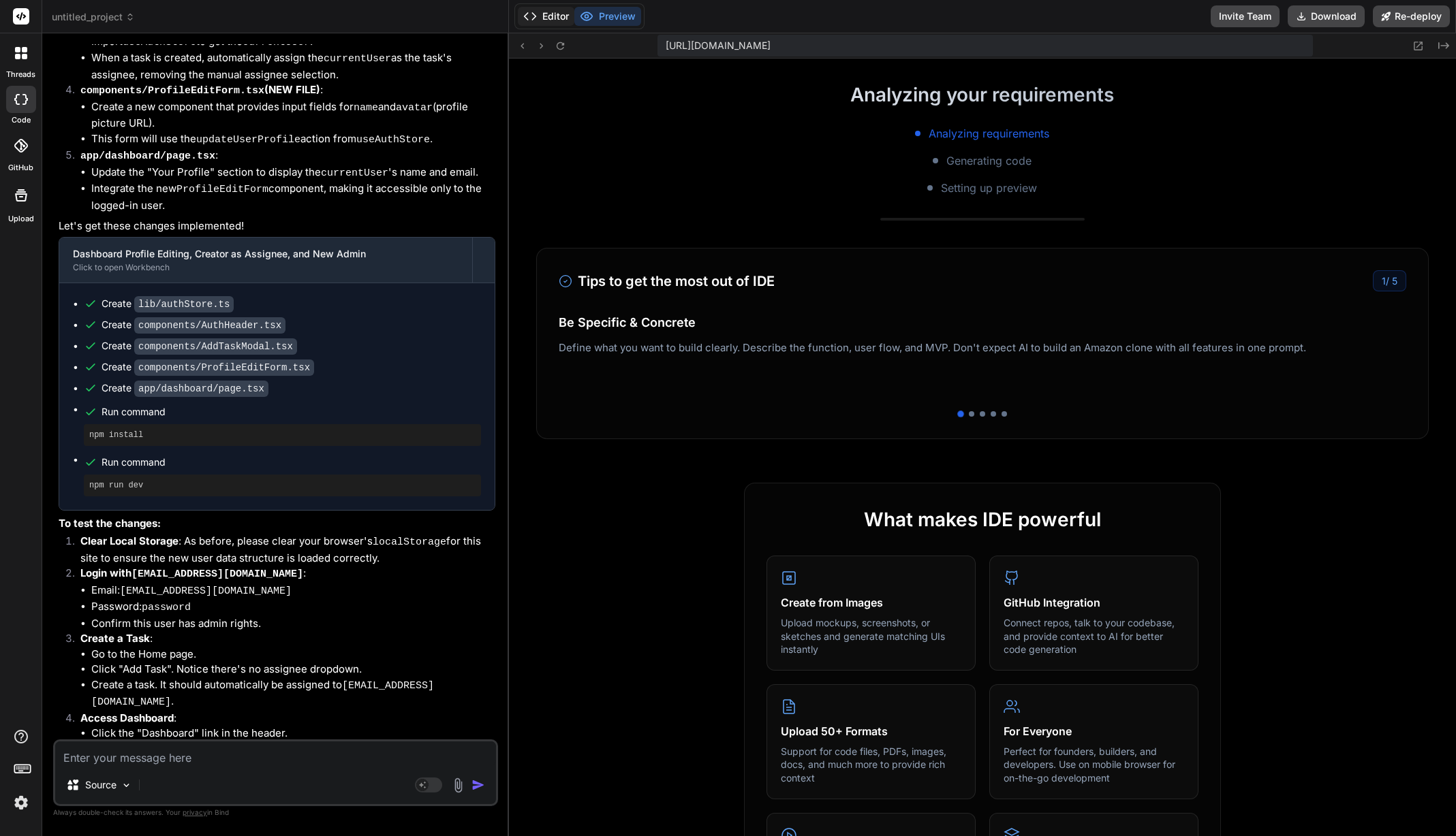
click at [553, 20] on button "Editor" at bounding box center [546, 16] width 56 height 19
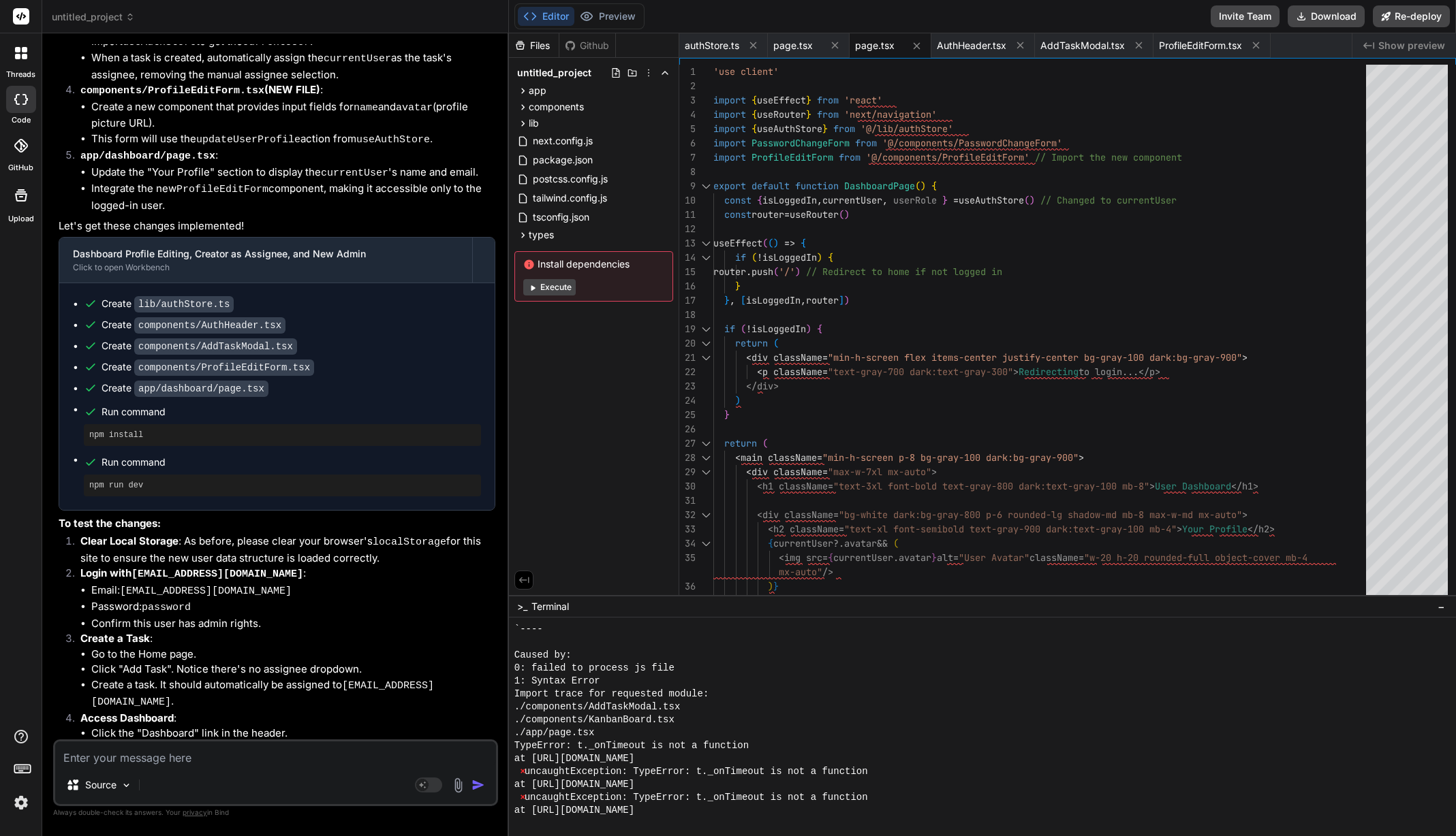
scroll to position [3364, 0]
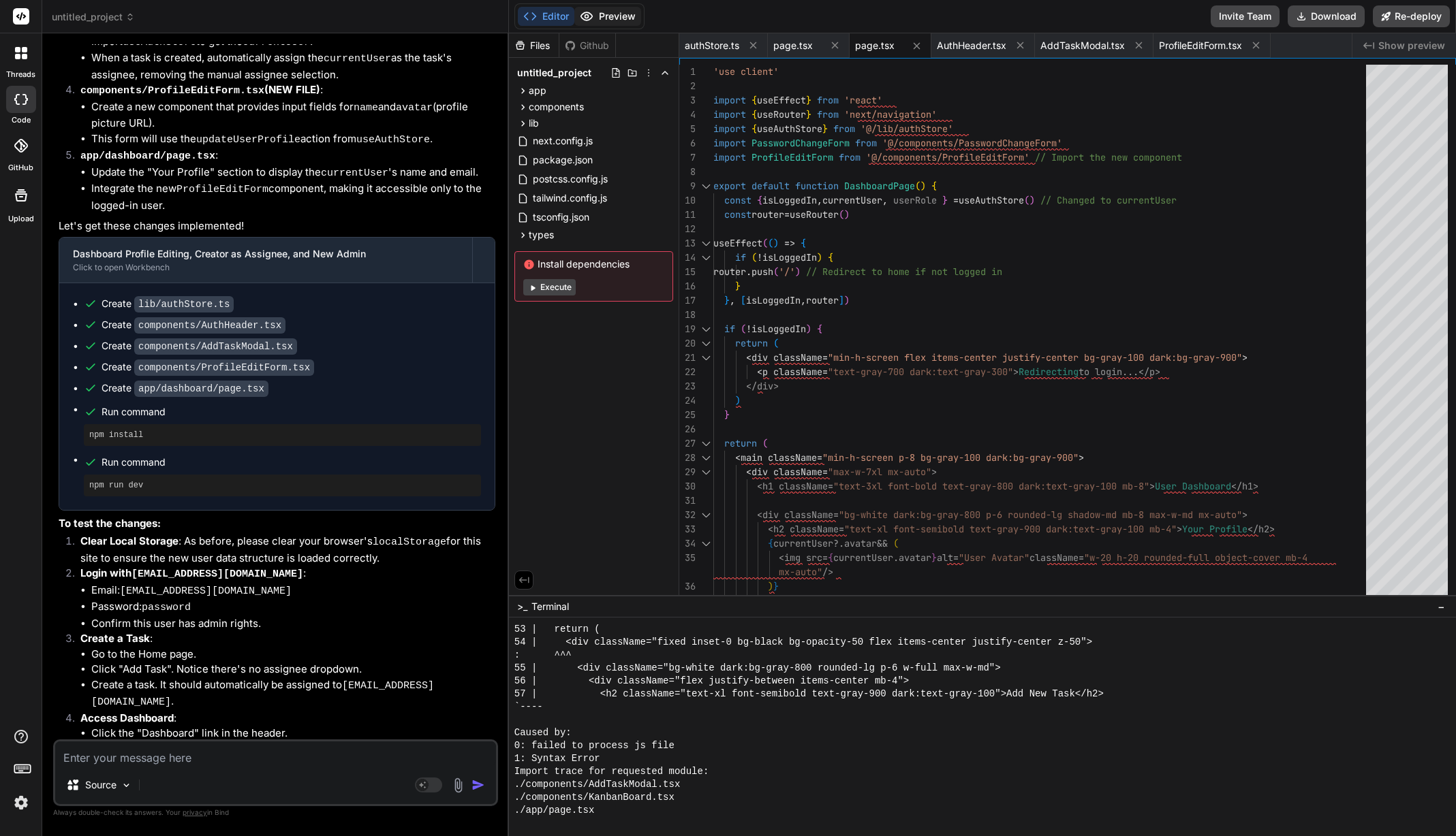
click at [605, 14] on button "Preview" at bounding box center [607, 16] width 67 height 19
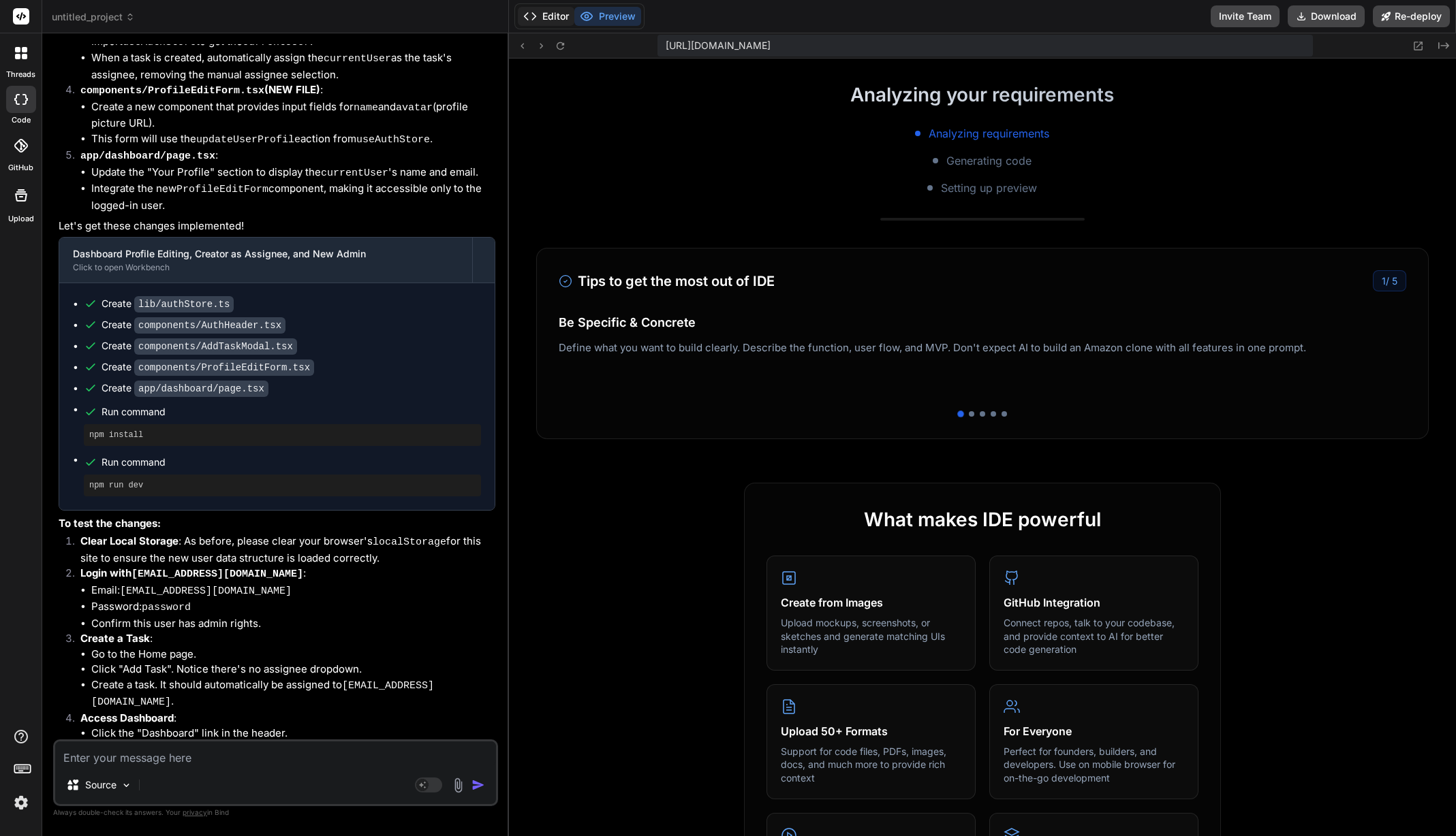
click at [559, 25] on button "Editor" at bounding box center [546, 16] width 56 height 19
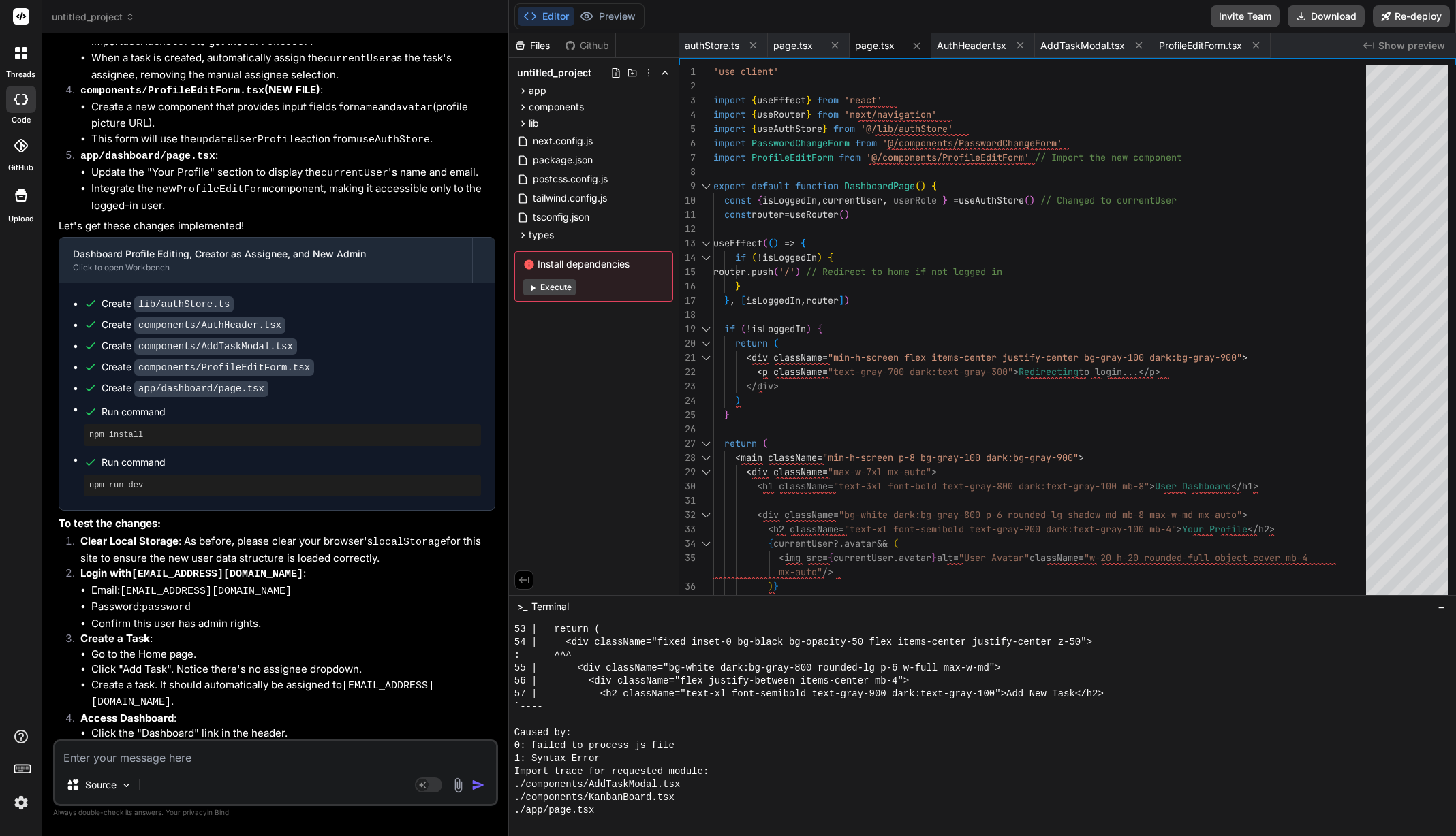
click at [538, 288] on button "Execute" at bounding box center [549, 287] width 53 height 16
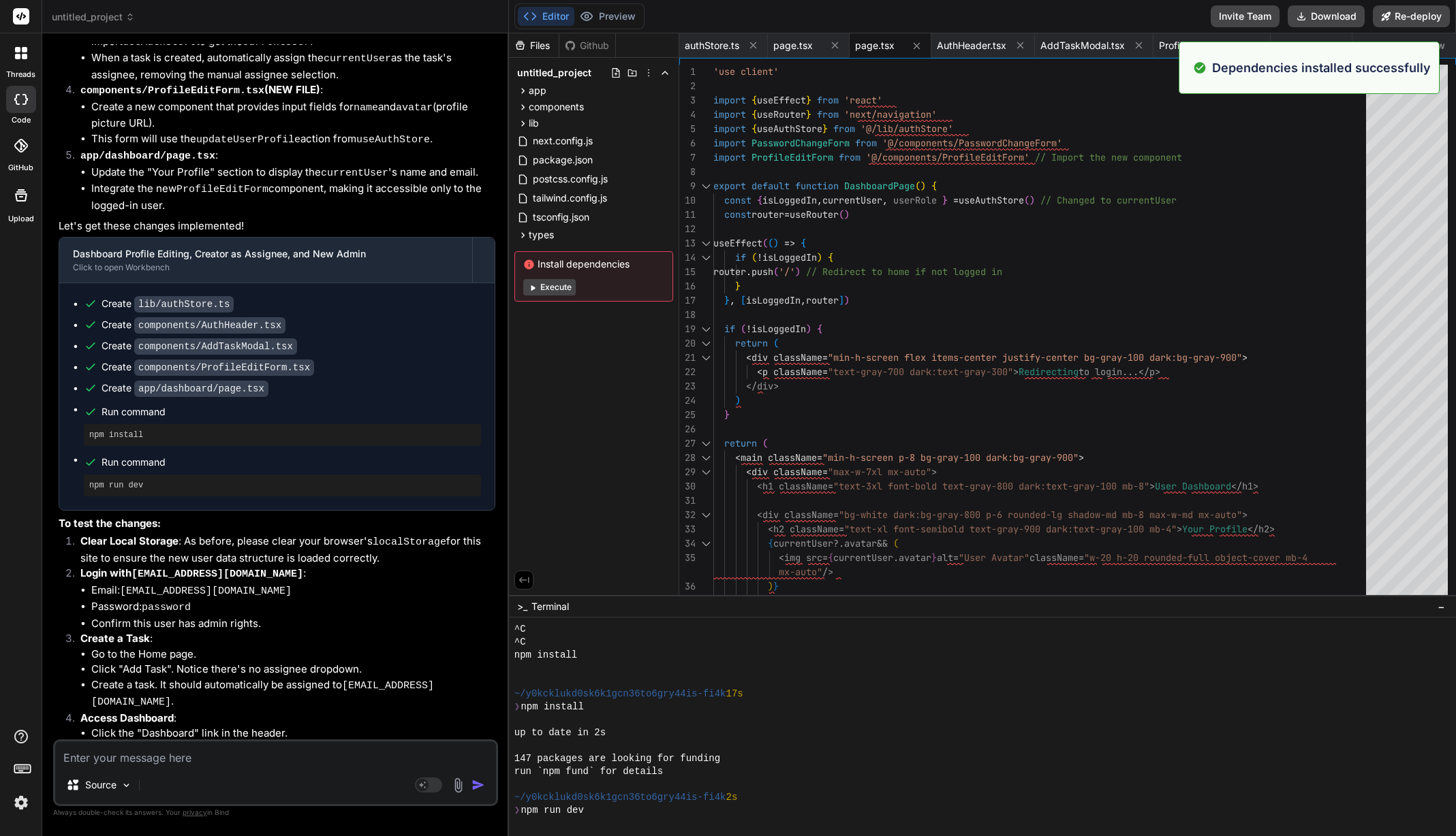
scroll to position [3611, 0]
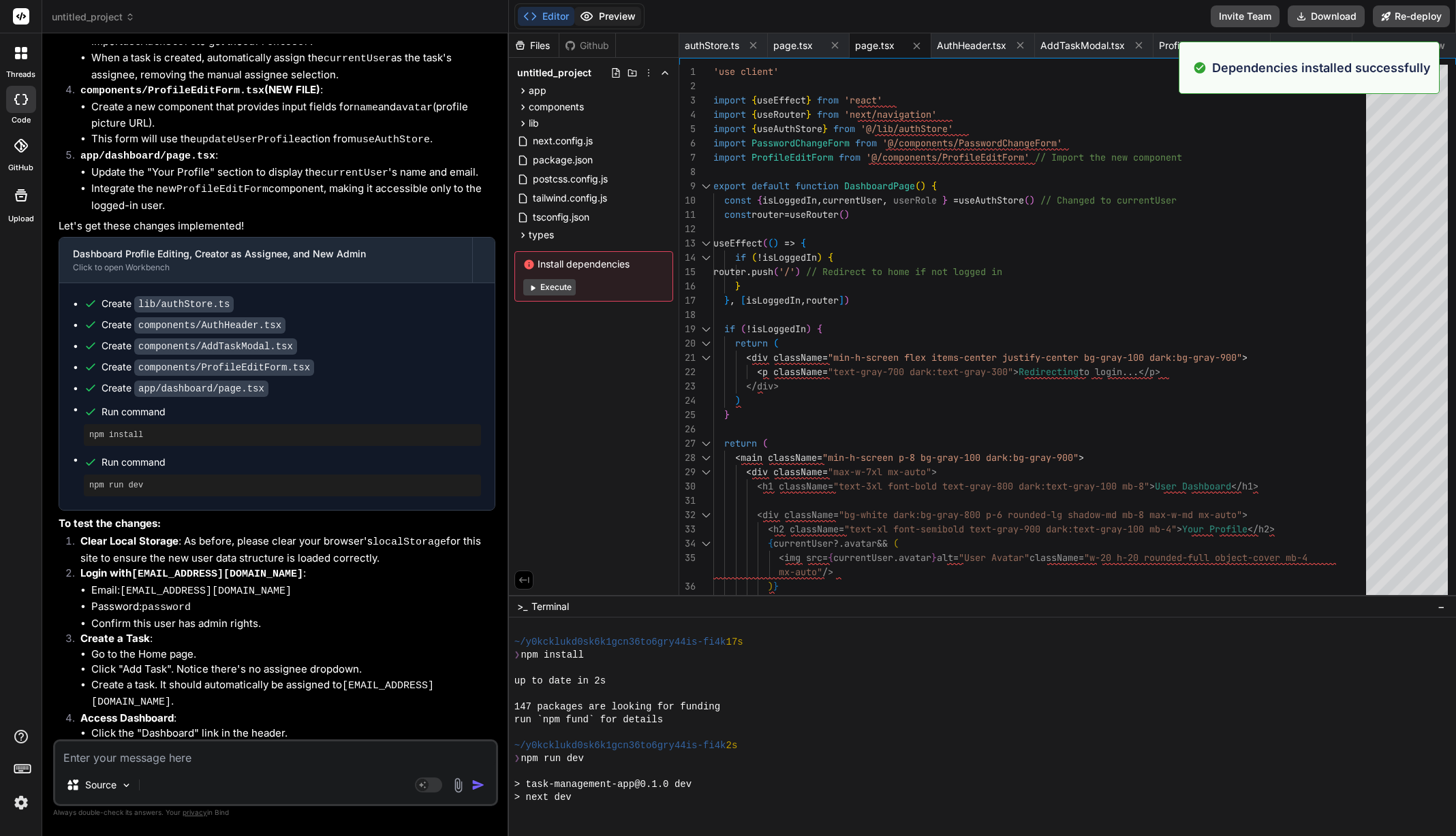
click at [598, 16] on button "Preview" at bounding box center [607, 16] width 67 height 19
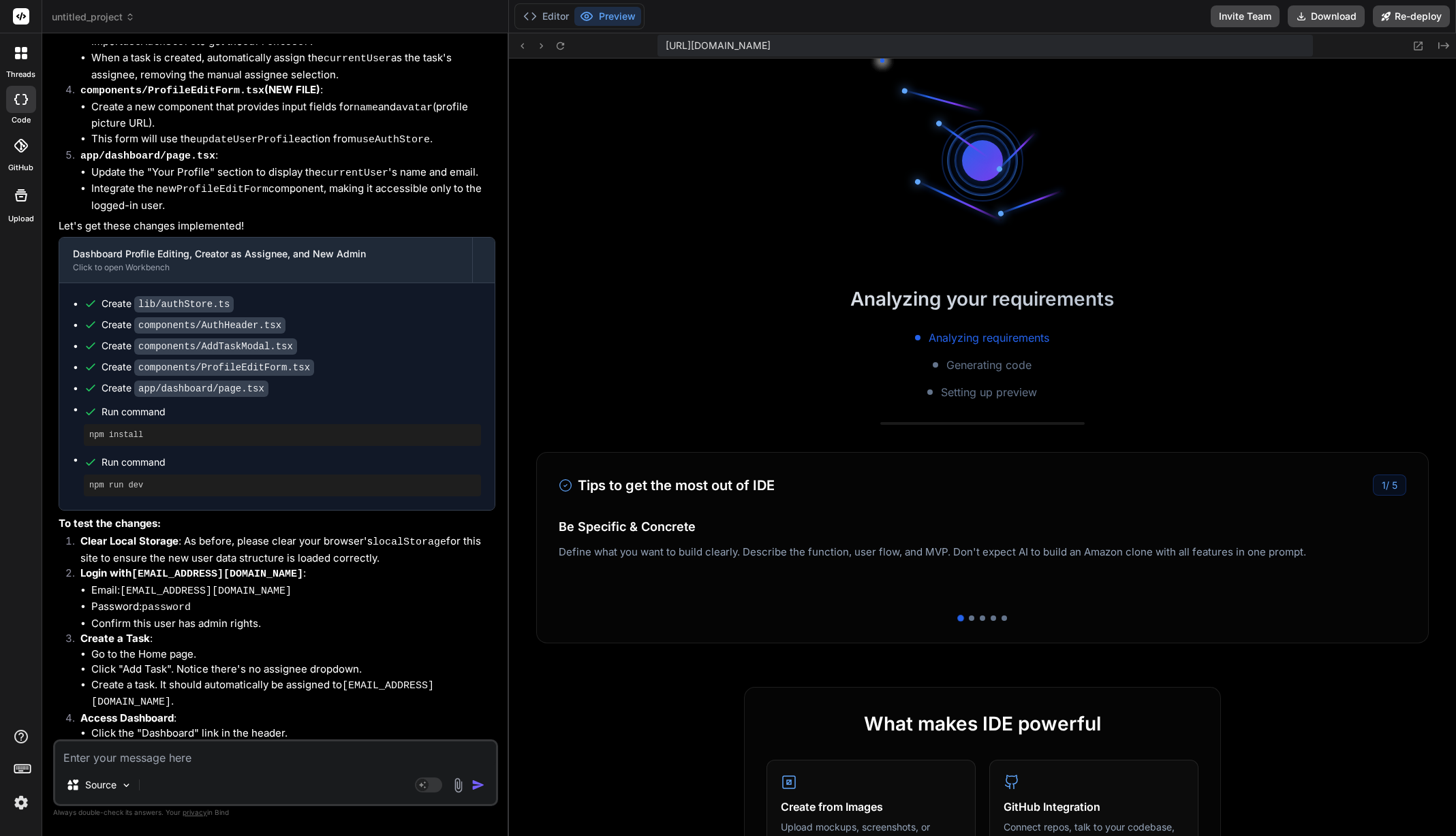
scroll to position [4270, 0]
click at [1315, 21] on button "Download" at bounding box center [1326, 16] width 77 height 22
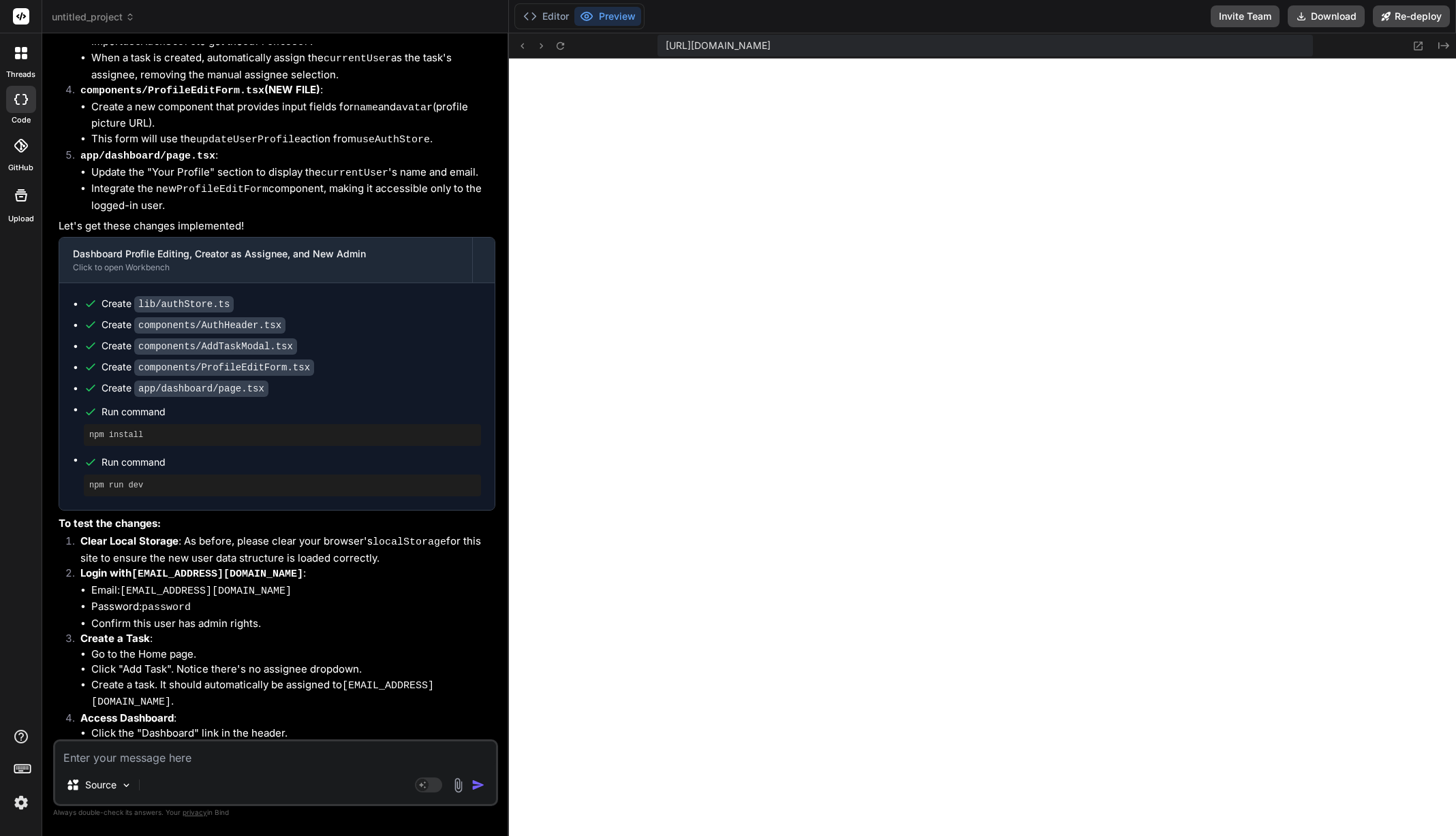
scroll to position [4581, 0]
click at [201, 752] on textarea at bounding box center [275, 754] width 441 height 24
paste textarea "./components/AddTaskModal.tsx NonErrorEmittedError: (Emitted value instead of a…"
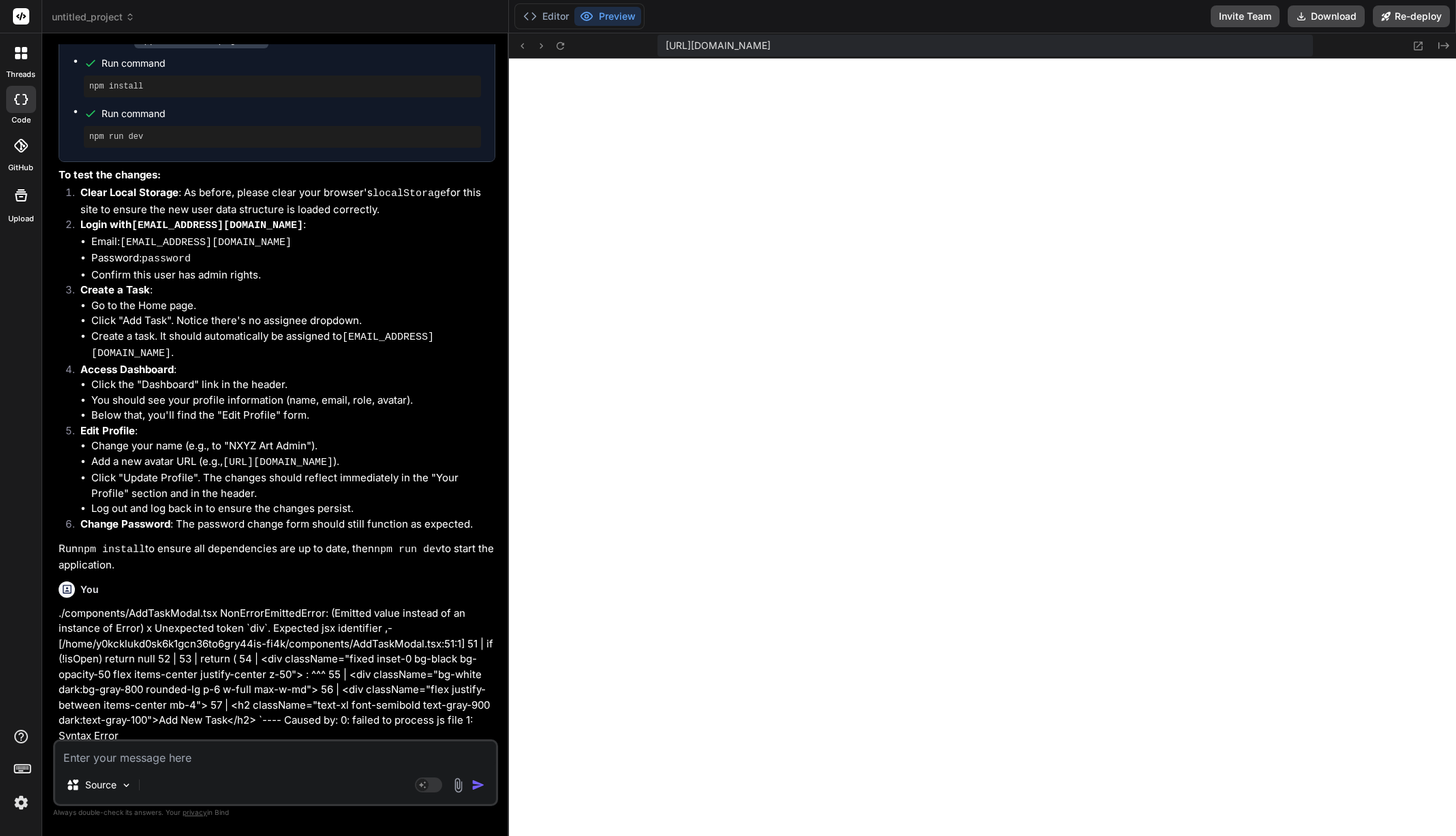
scroll to position [5267, 0]
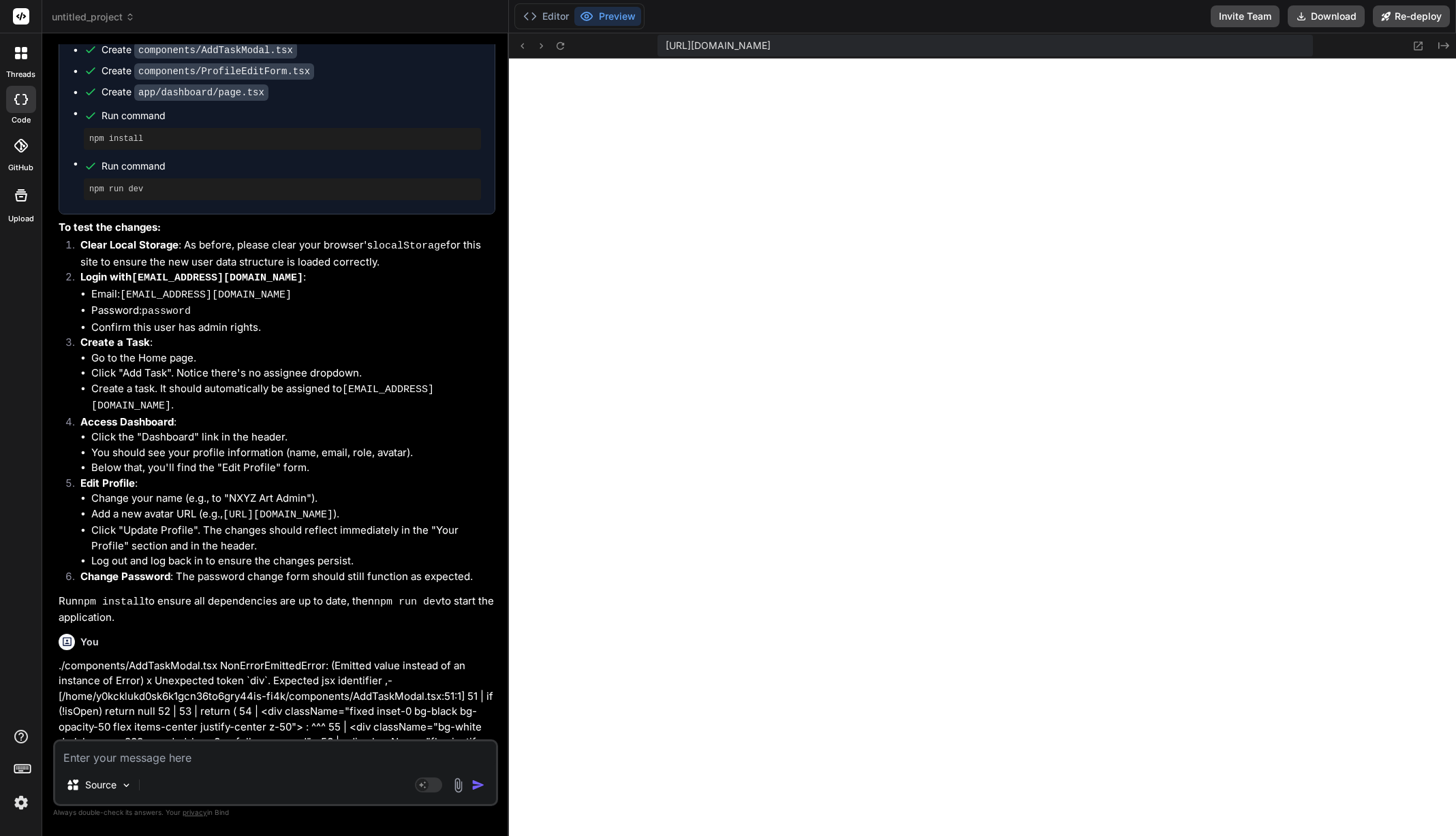
click at [231, 758] on textarea at bounding box center [275, 754] width 441 height 24
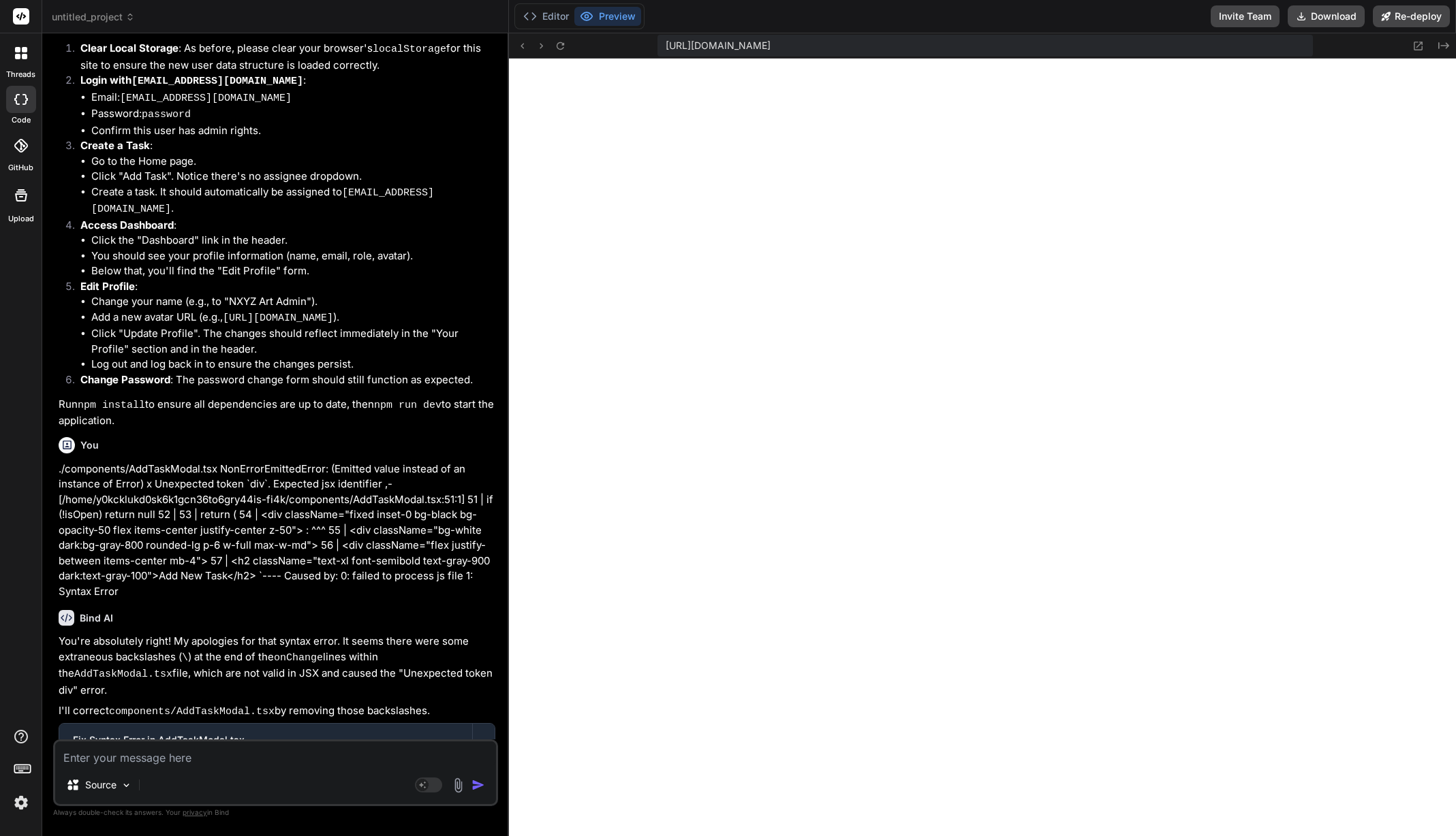
scroll to position [5471, 0]
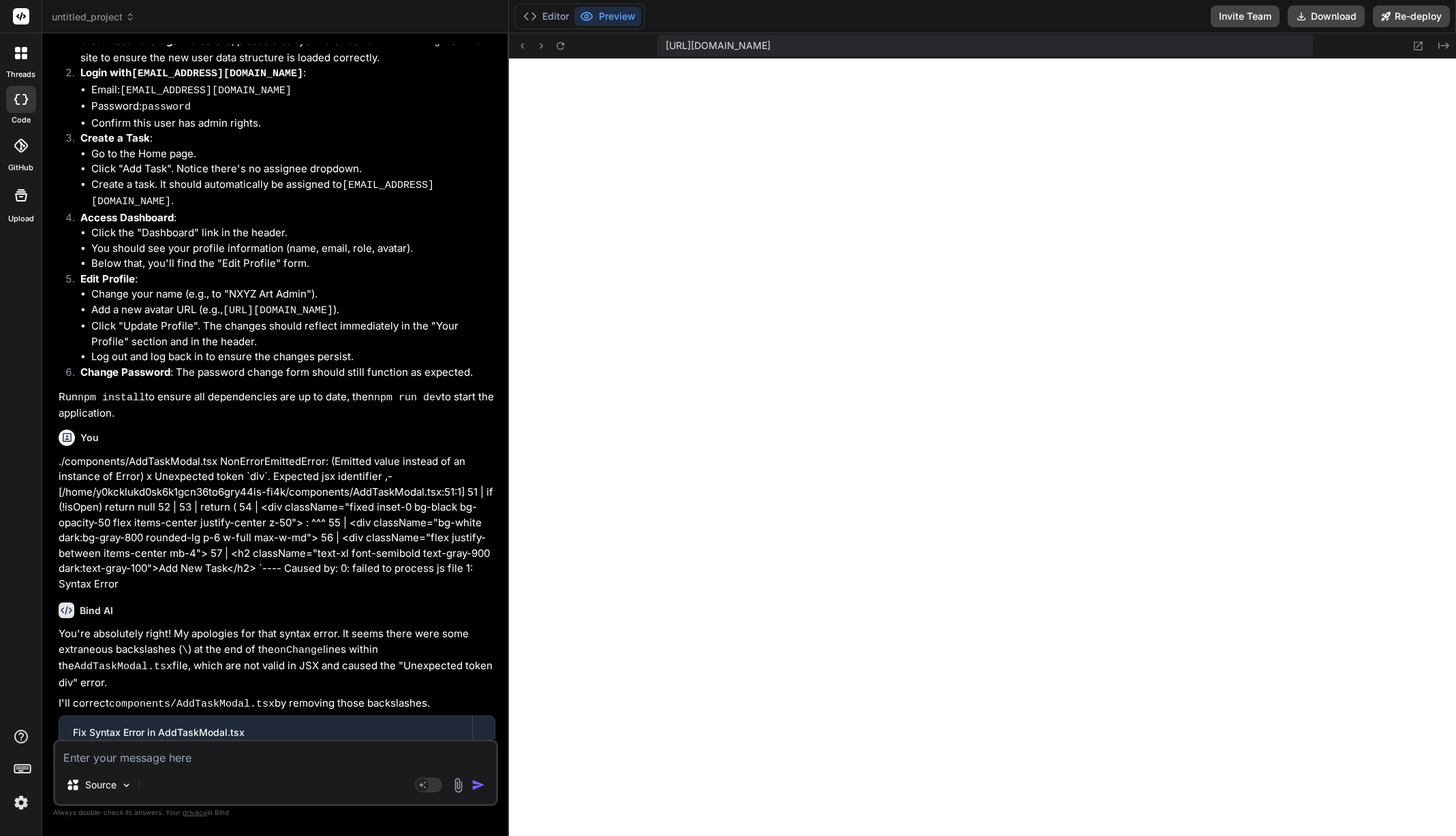
click at [246, 755] on textarea at bounding box center [275, 754] width 441 height 24
click at [478, 786] on img "button" at bounding box center [478, 785] width 13 height 13
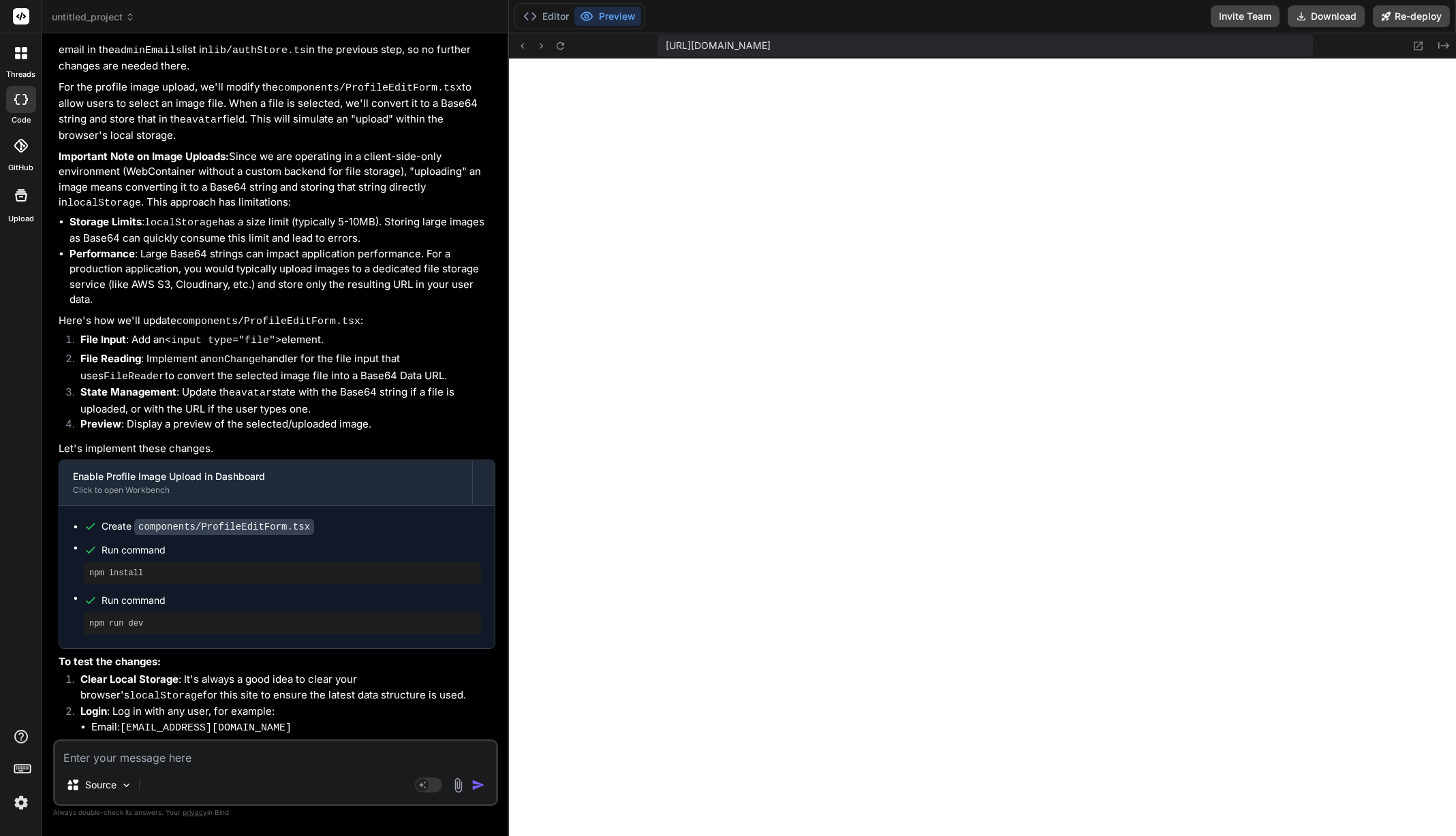
scroll to position [5629, 0]
click at [293, 765] on textarea at bounding box center [275, 754] width 441 height 24
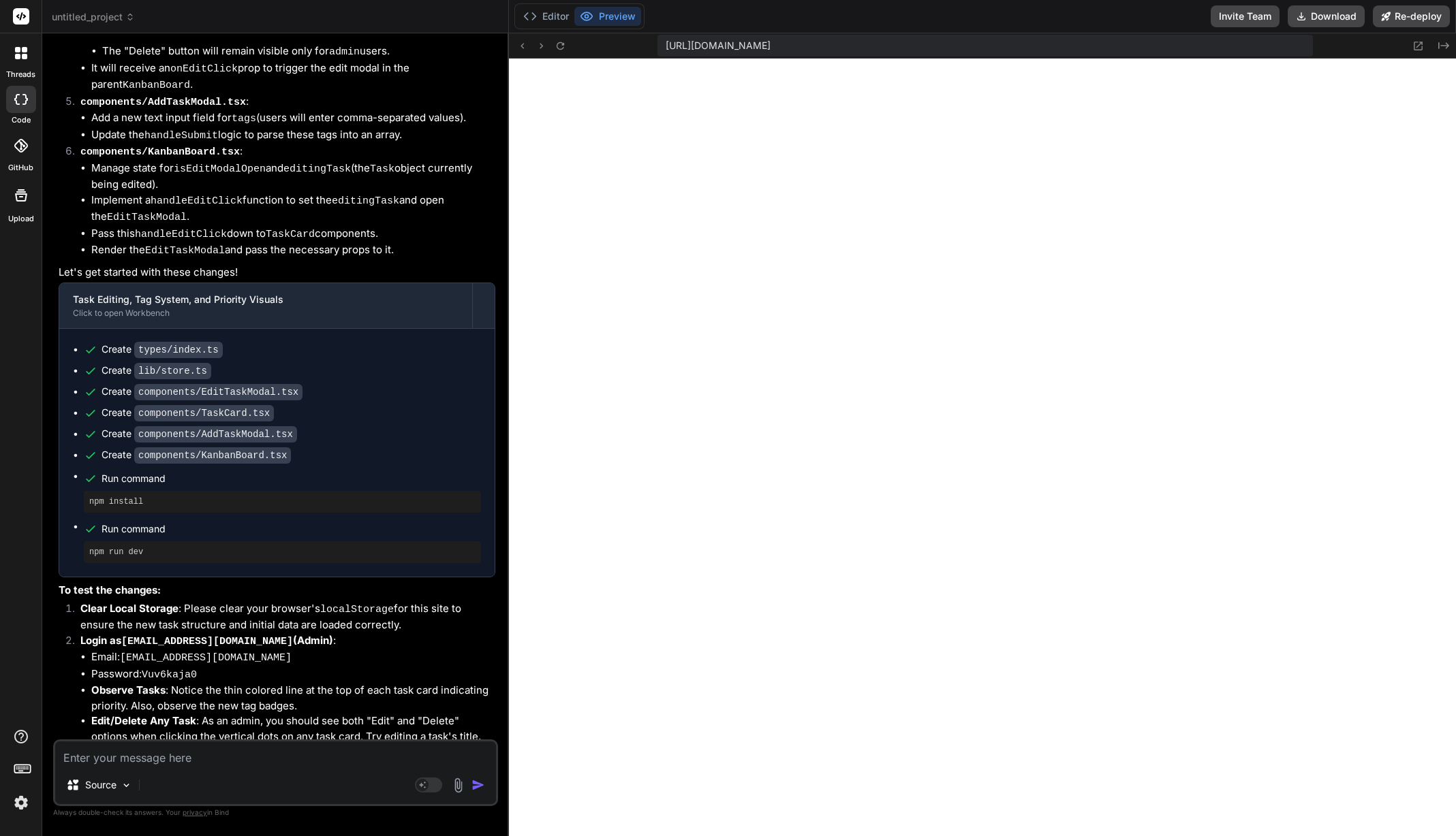
scroll to position [7943, 0]
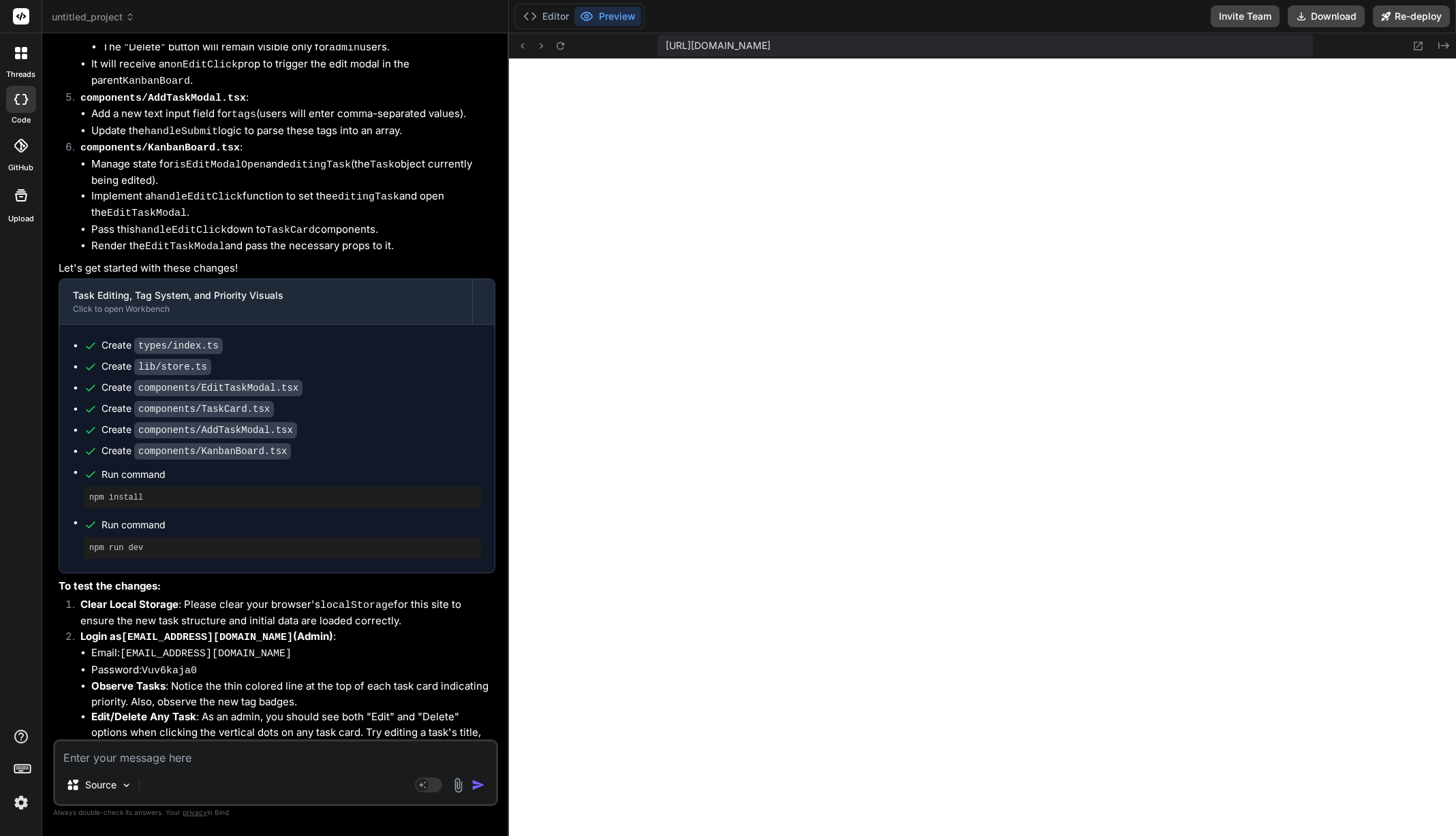
click at [296, 756] on li "Create a New Task : Click "Add Task". You'll now see a "Tags (comma-separated)"…" at bounding box center [293, 779] width 404 height 46
click at [555, 16] on button "Editor" at bounding box center [546, 16] width 56 height 19
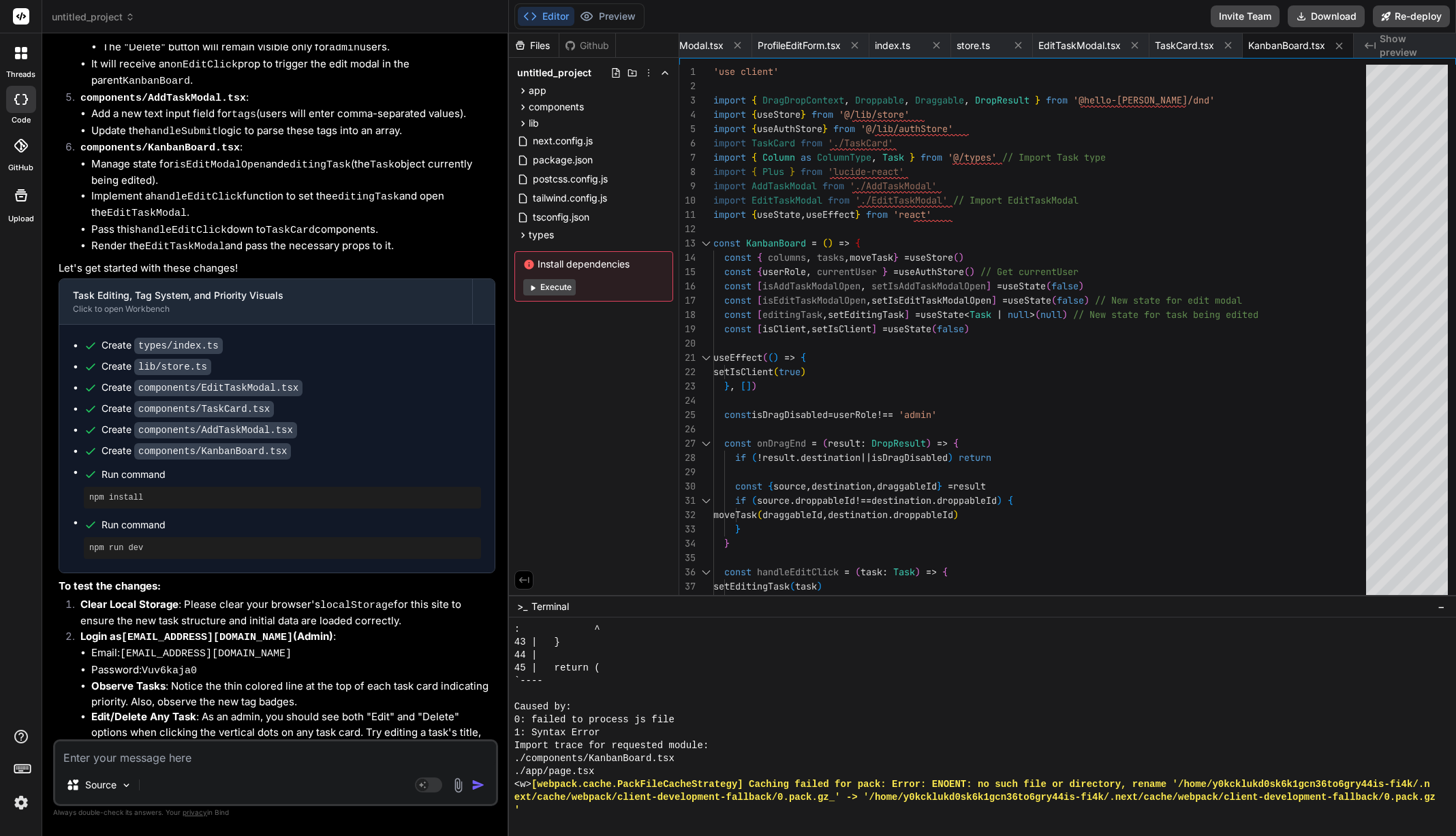
click at [541, 287] on button "Execute" at bounding box center [549, 287] width 53 height 16
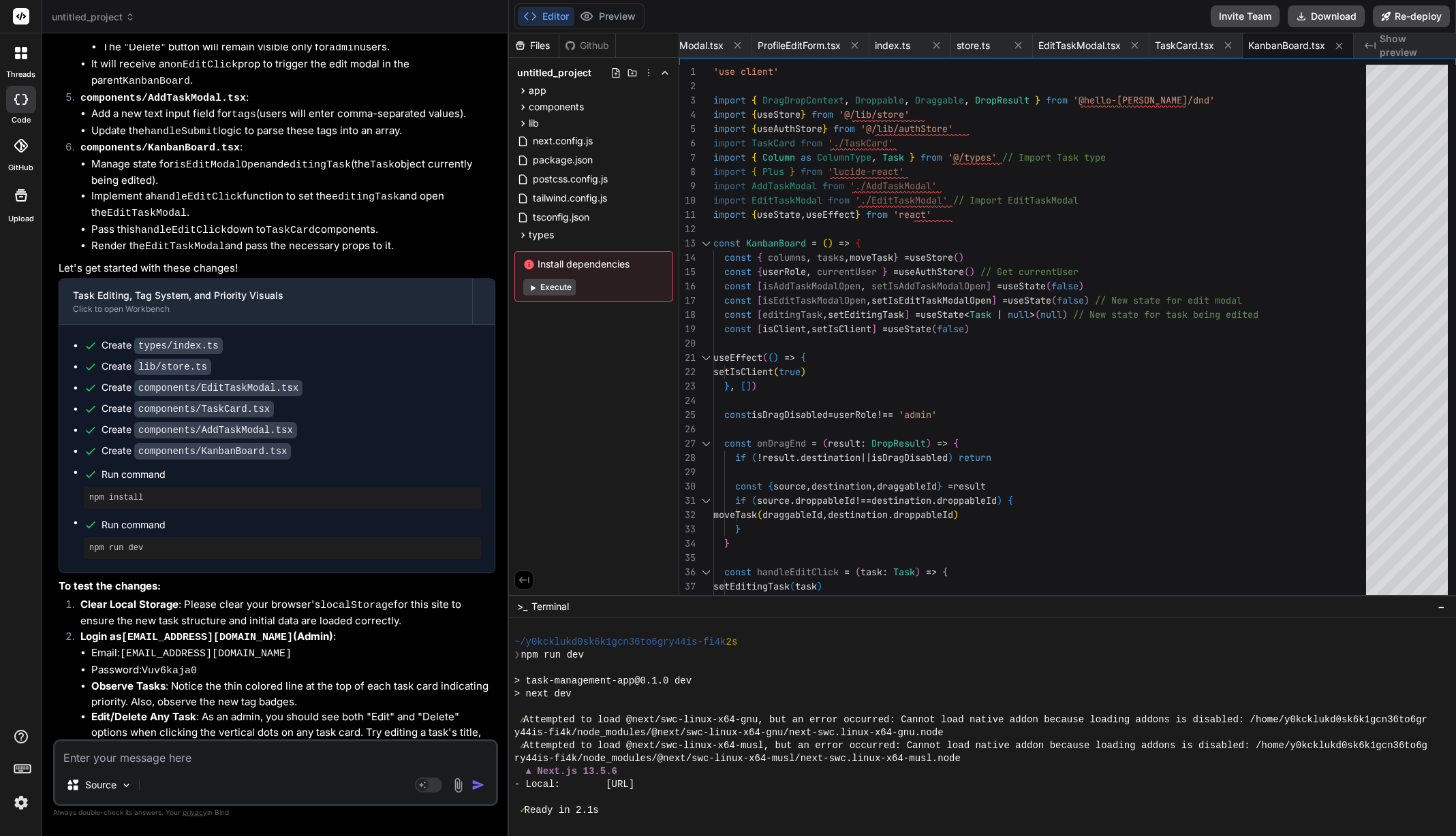
scroll to position [8605, 0]
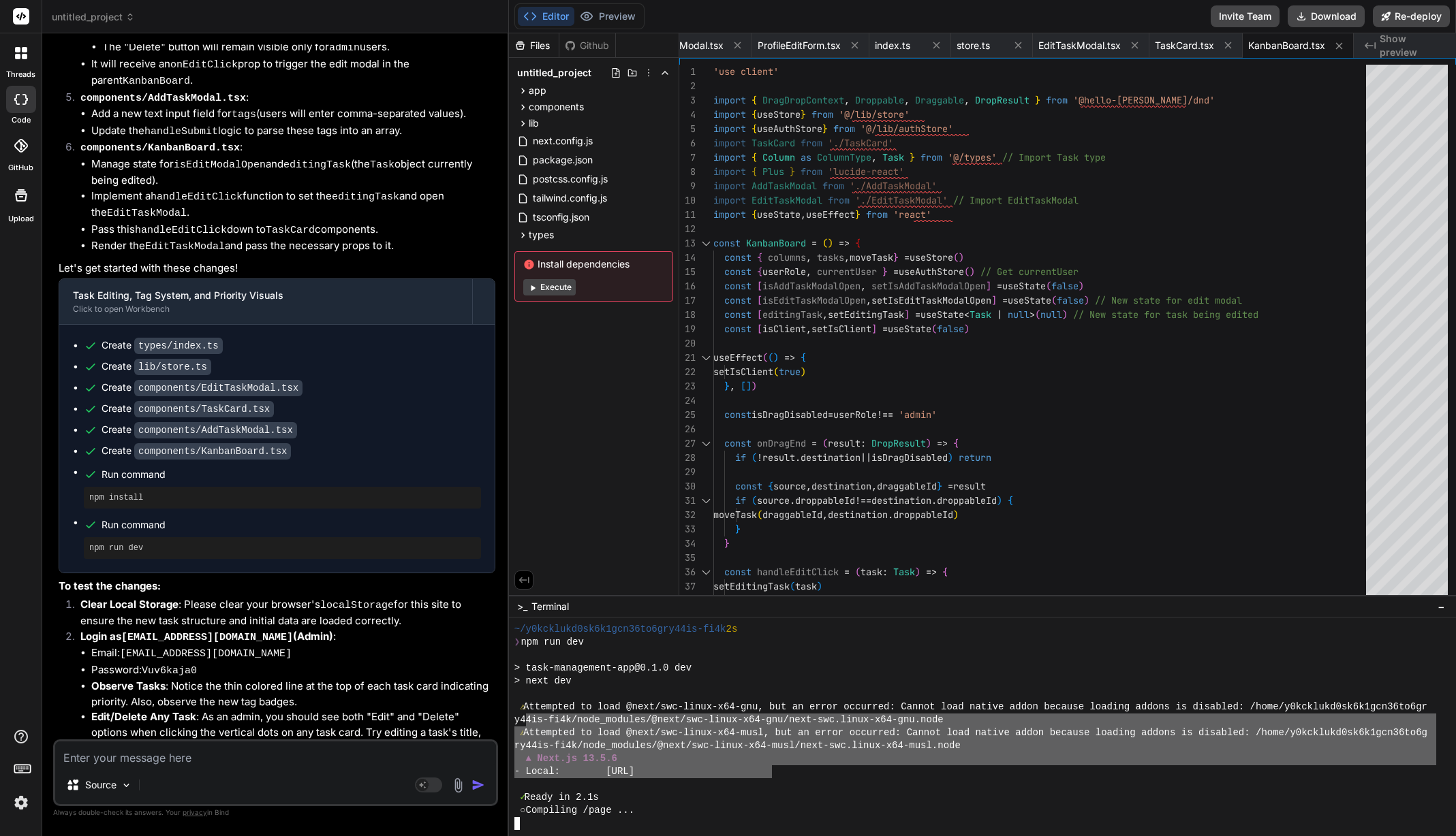
click at [522, 722] on div "~/y0kcklukd0sk6k1gcn36to6gry44is-fi4k 2s ❯ npm run dev > task-management-app@0.…" at bounding box center [975, 727] width 922 height 207
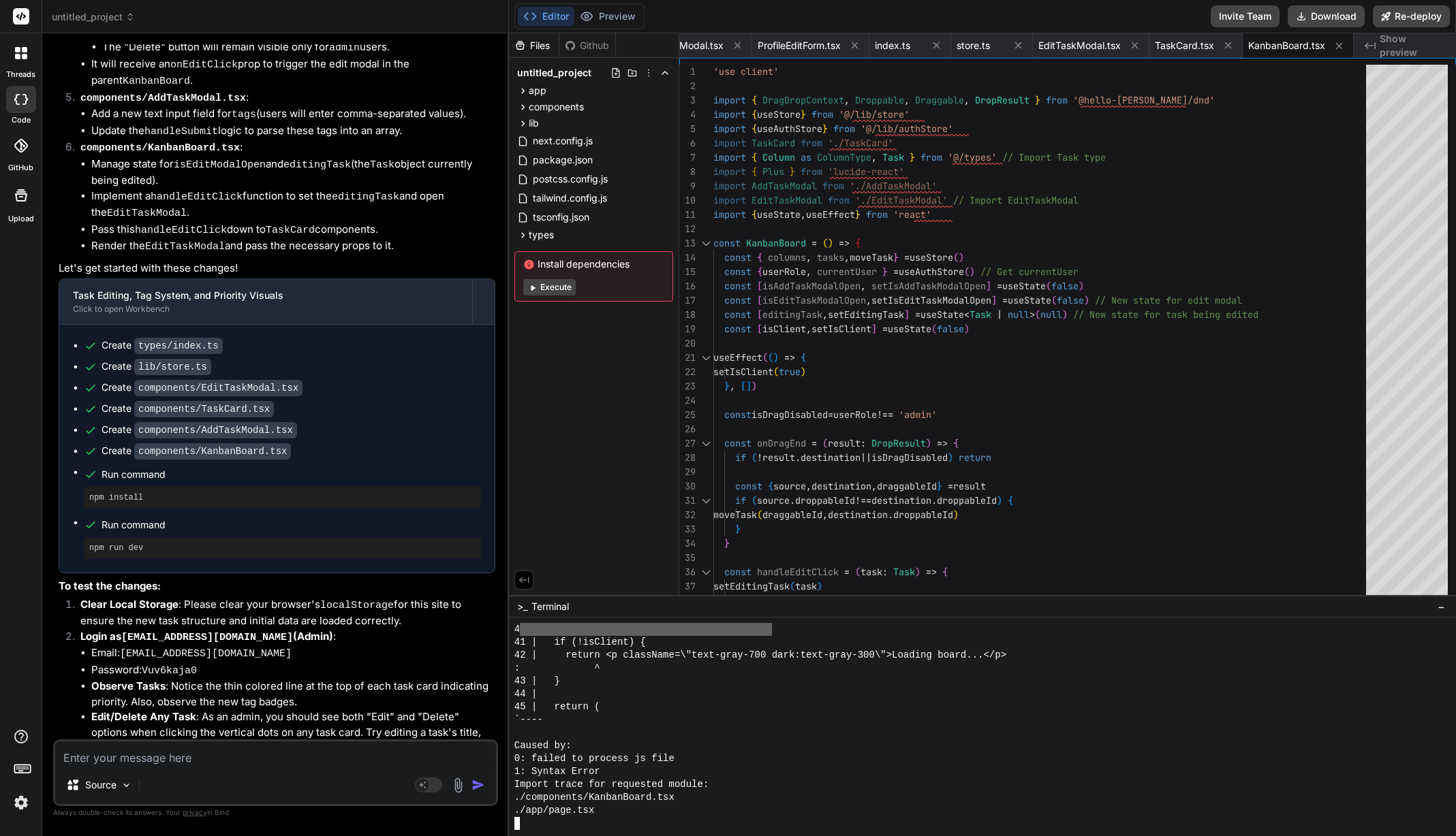
click at [816, 787] on div "Import trace for requested module:" at bounding box center [975, 785] width 922 height 13
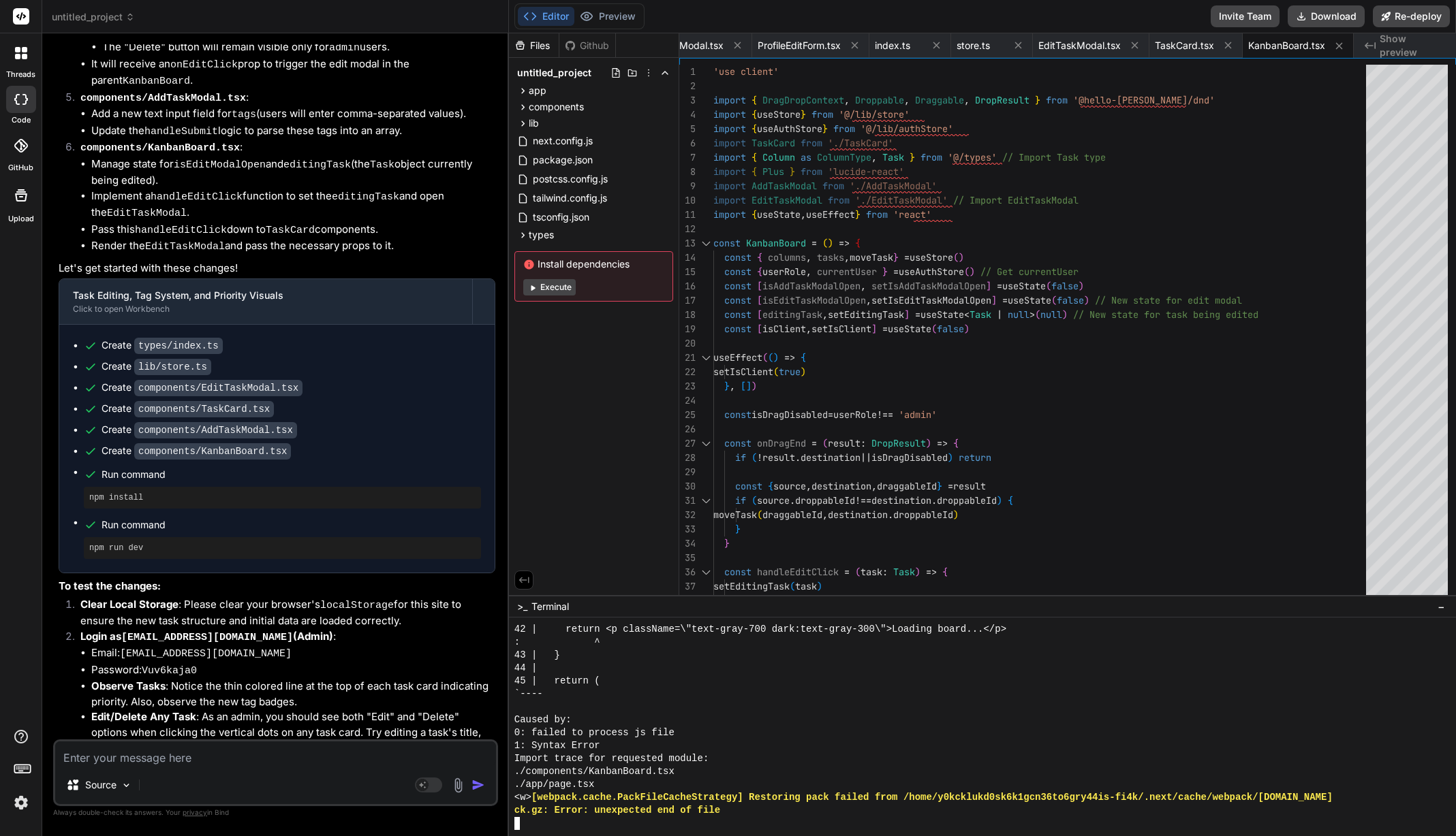
click at [795, 751] on div "1: Syntax Error" at bounding box center [975, 746] width 922 height 13
click at [736, 712] on div at bounding box center [975, 707] width 922 height 13
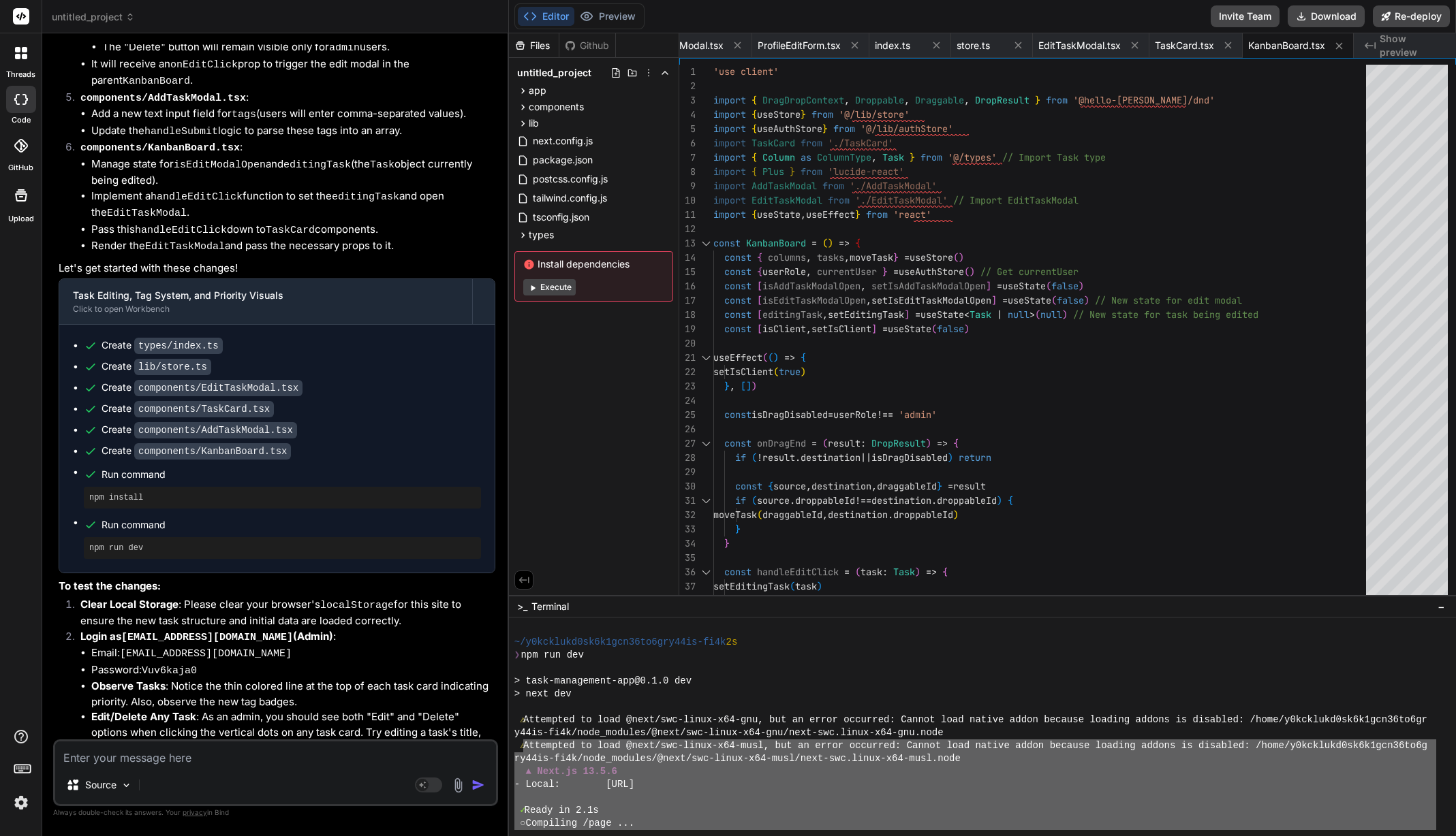
scroll to position [8603, 0]
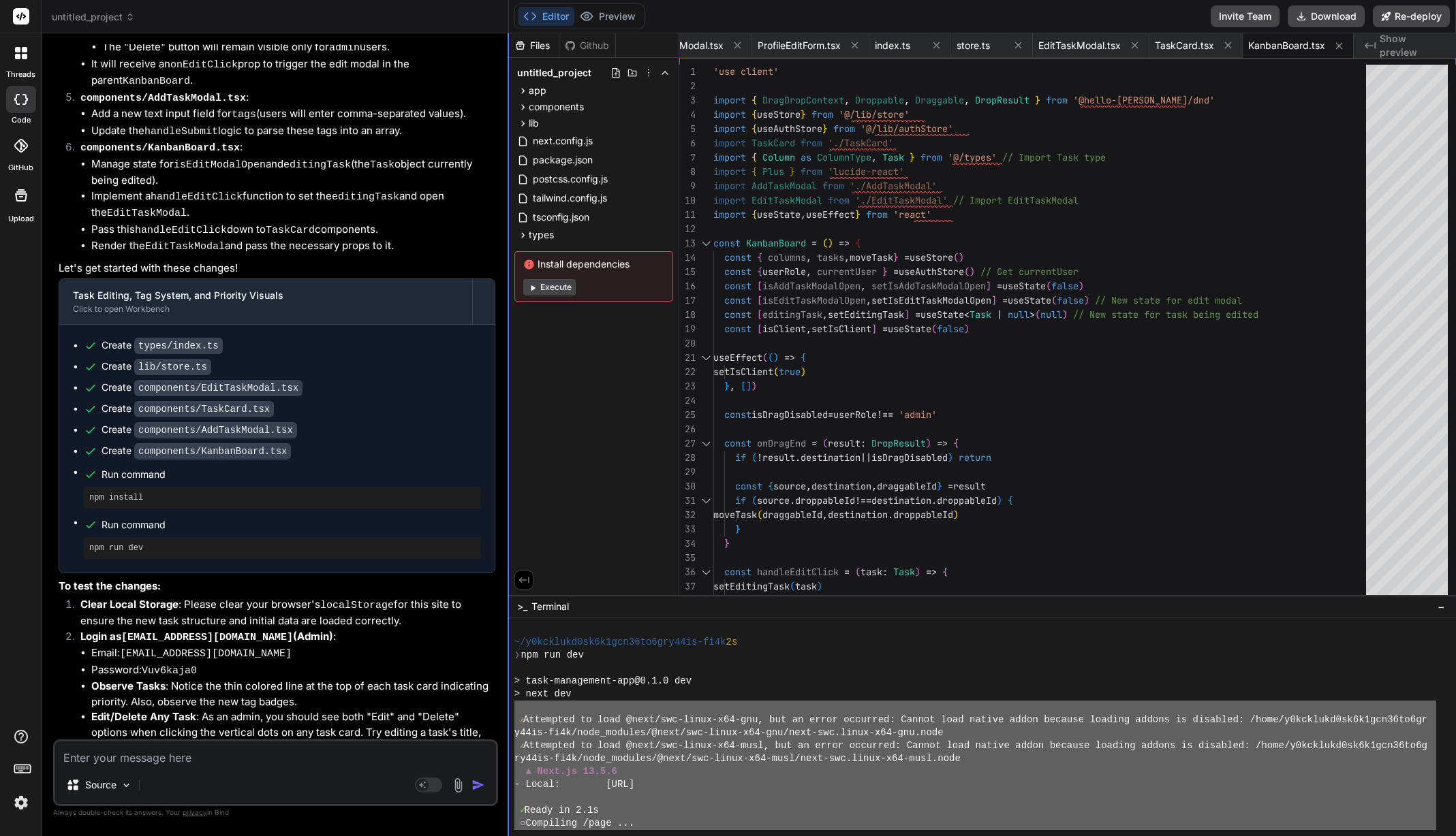
drag, startPoint x: 604, startPoint y: 810, endPoint x: 508, endPoint y: 706, distance: 141.5
click at [508, 706] on div "untitled_project Created with Pixso. Bind AI Web Search Created with Pixso. Cod…" at bounding box center [749, 418] width 1414 height 836
click at [305, 761] on textarea at bounding box center [275, 754] width 441 height 24
paste textarea "⚠ Attempted to load @next/swc-linux-x64-gnu, but an error occurred: Cannot load…"
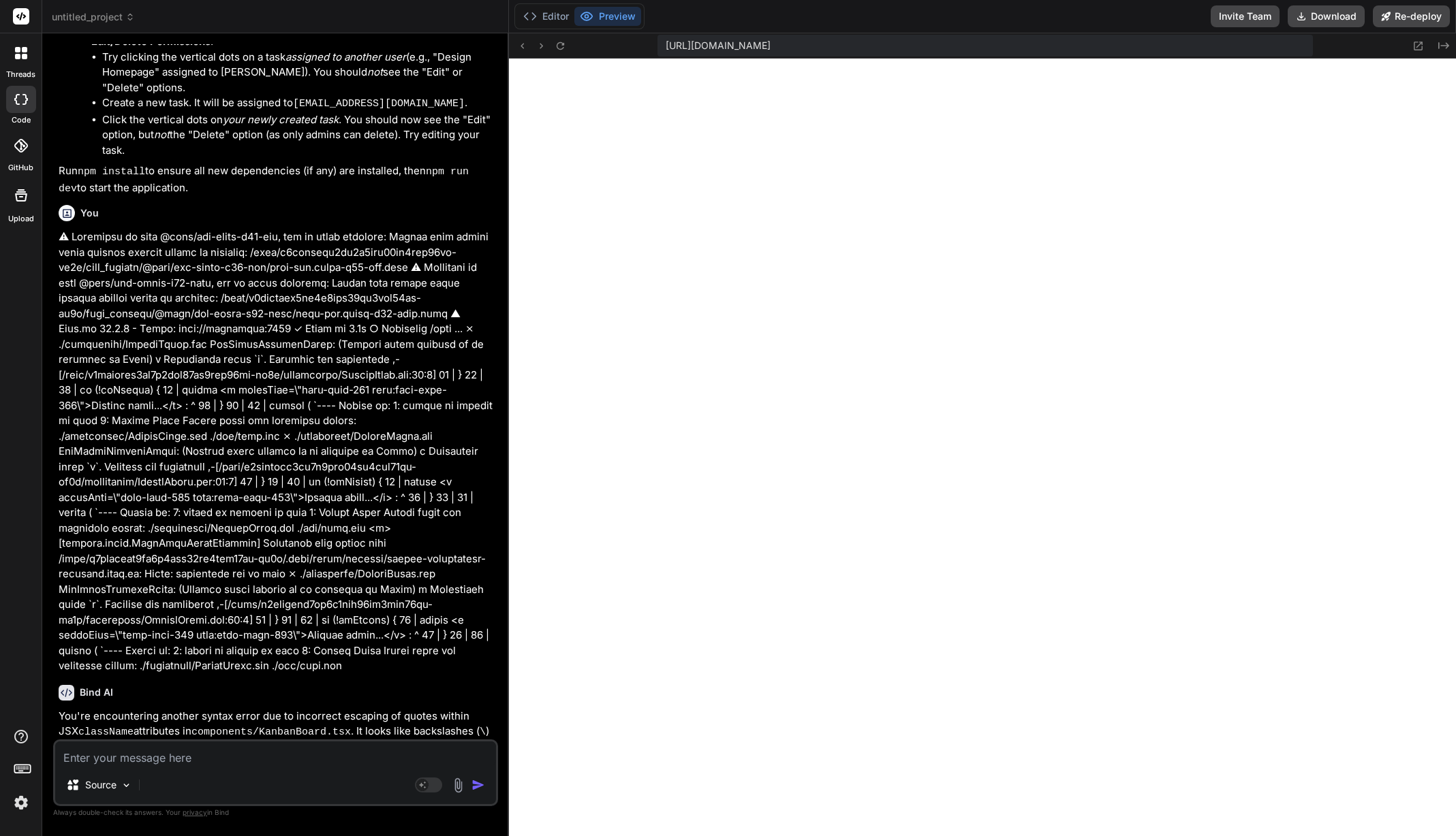
scroll to position [8780, 0]
click at [552, 20] on button "Editor" at bounding box center [546, 16] width 56 height 19
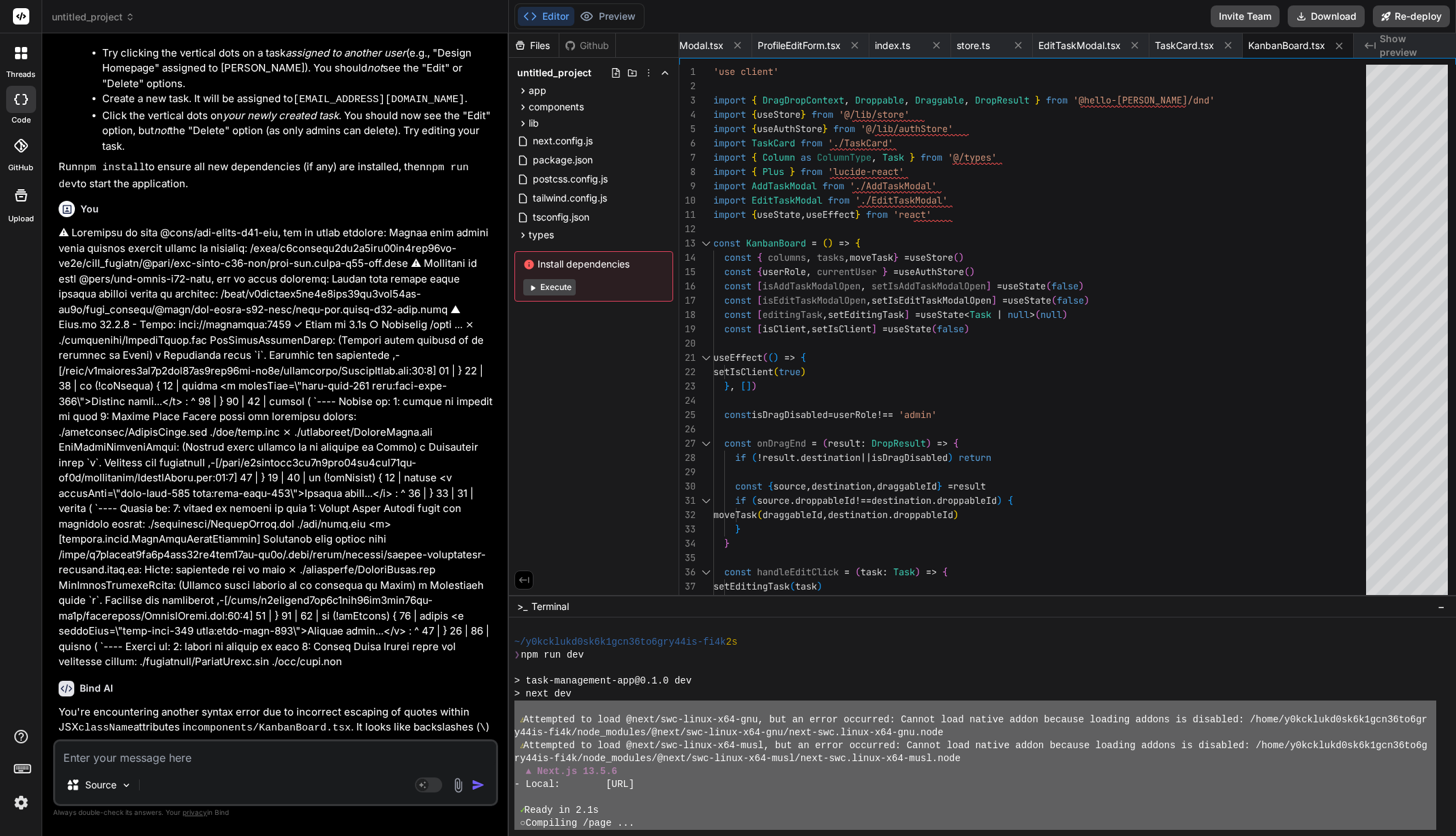
click at [533, 286] on icon at bounding box center [532, 287] width 10 height 10
click at [823, 694] on div "> next dev" at bounding box center [975, 694] width 922 height 13
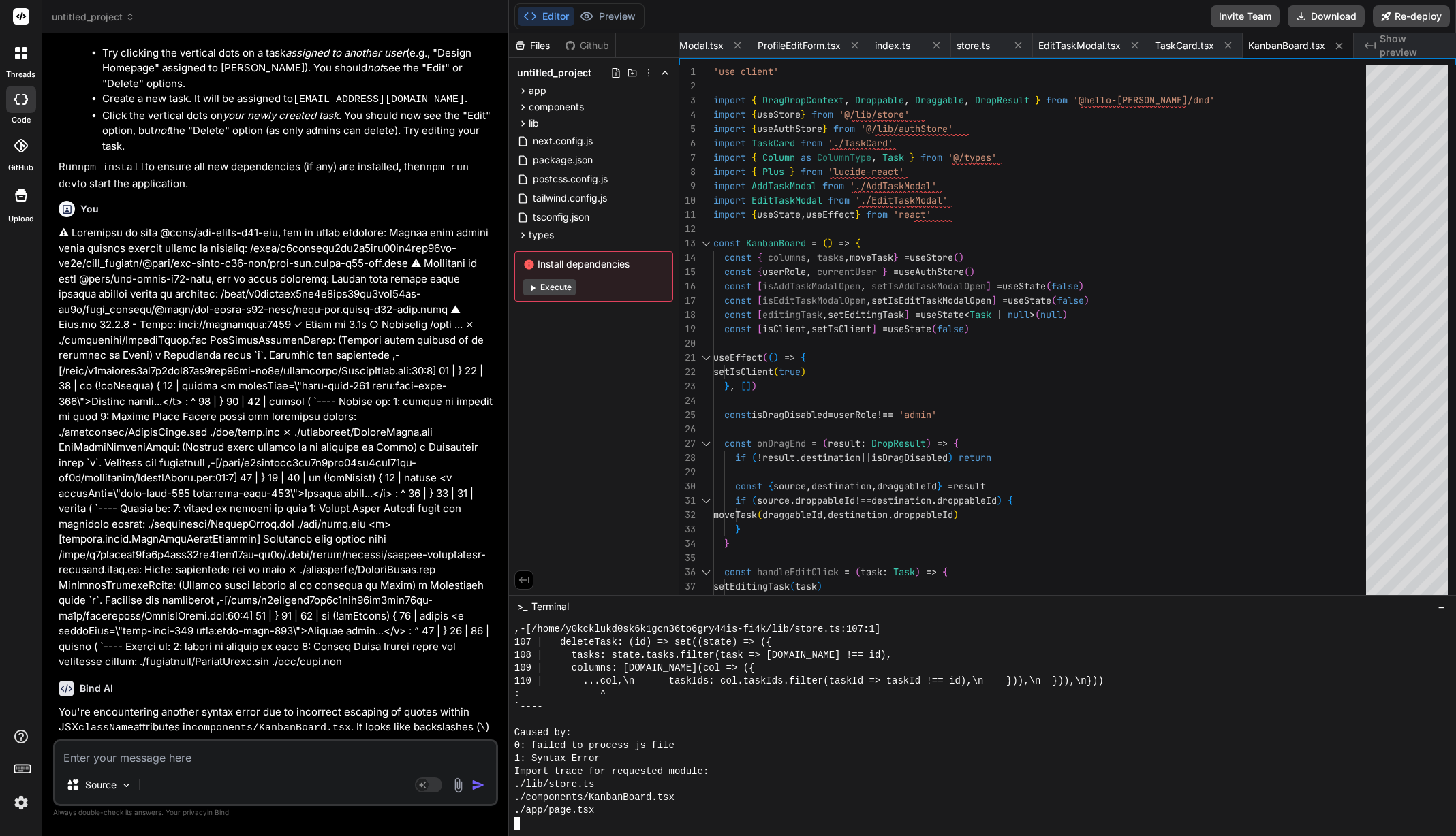
scroll to position [11659, 0]
drag, startPoint x: 741, startPoint y: 736, endPoint x: 721, endPoint y: 744, distance: 21.5
click at [723, 743] on div "0: failed to process js file" at bounding box center [975, 746] width 922 height 13
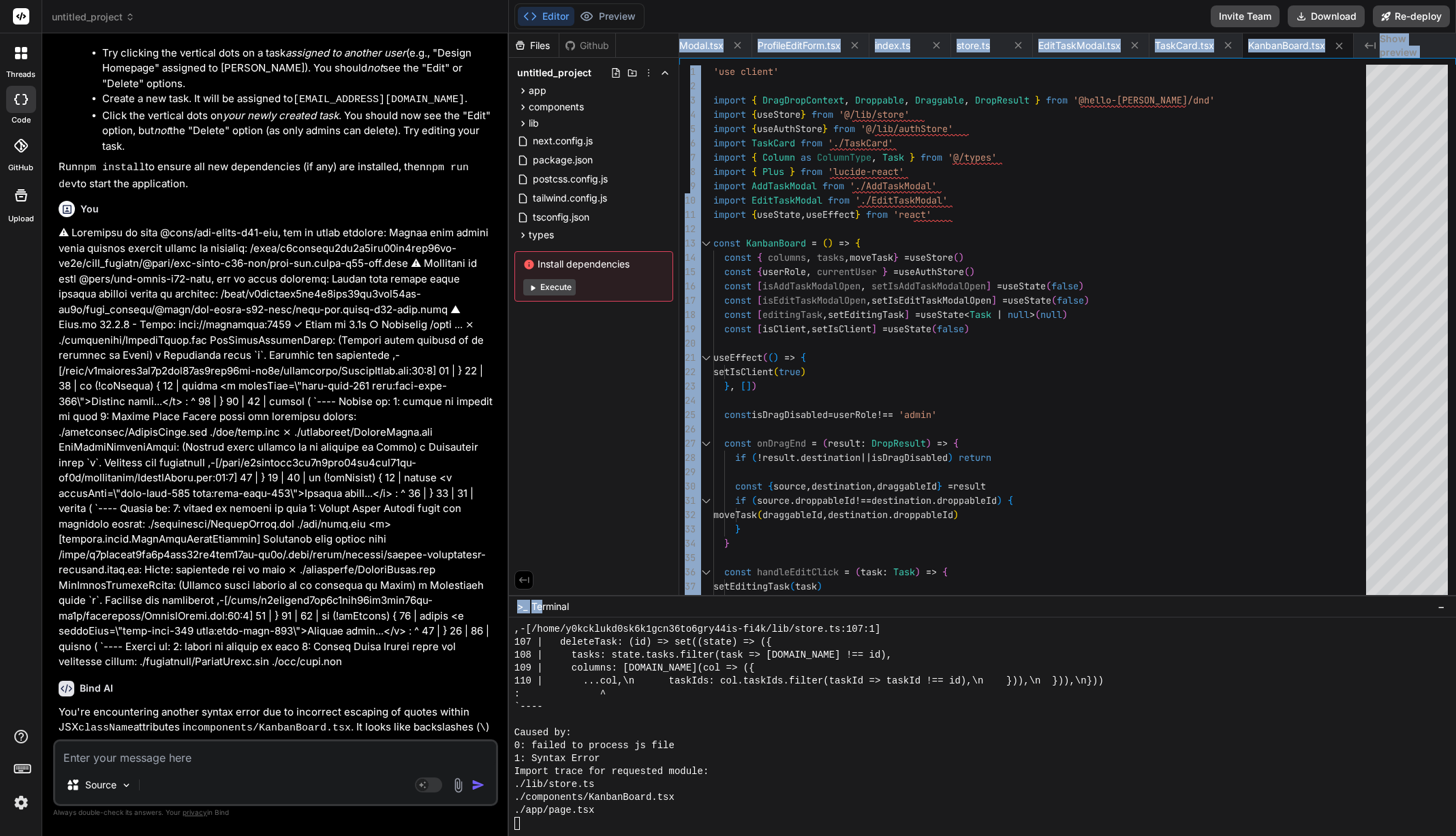
drag, startPoint x: 544, startPoint y: 598, endPoint x: 548, endPoint y: 591, distance: 8.1
click at [551, 577] on div "Files Github untitled_project app globals.css layout.tsx page.tsx dashboard pag…" at bounding box center [982, 435] width 947 height 803
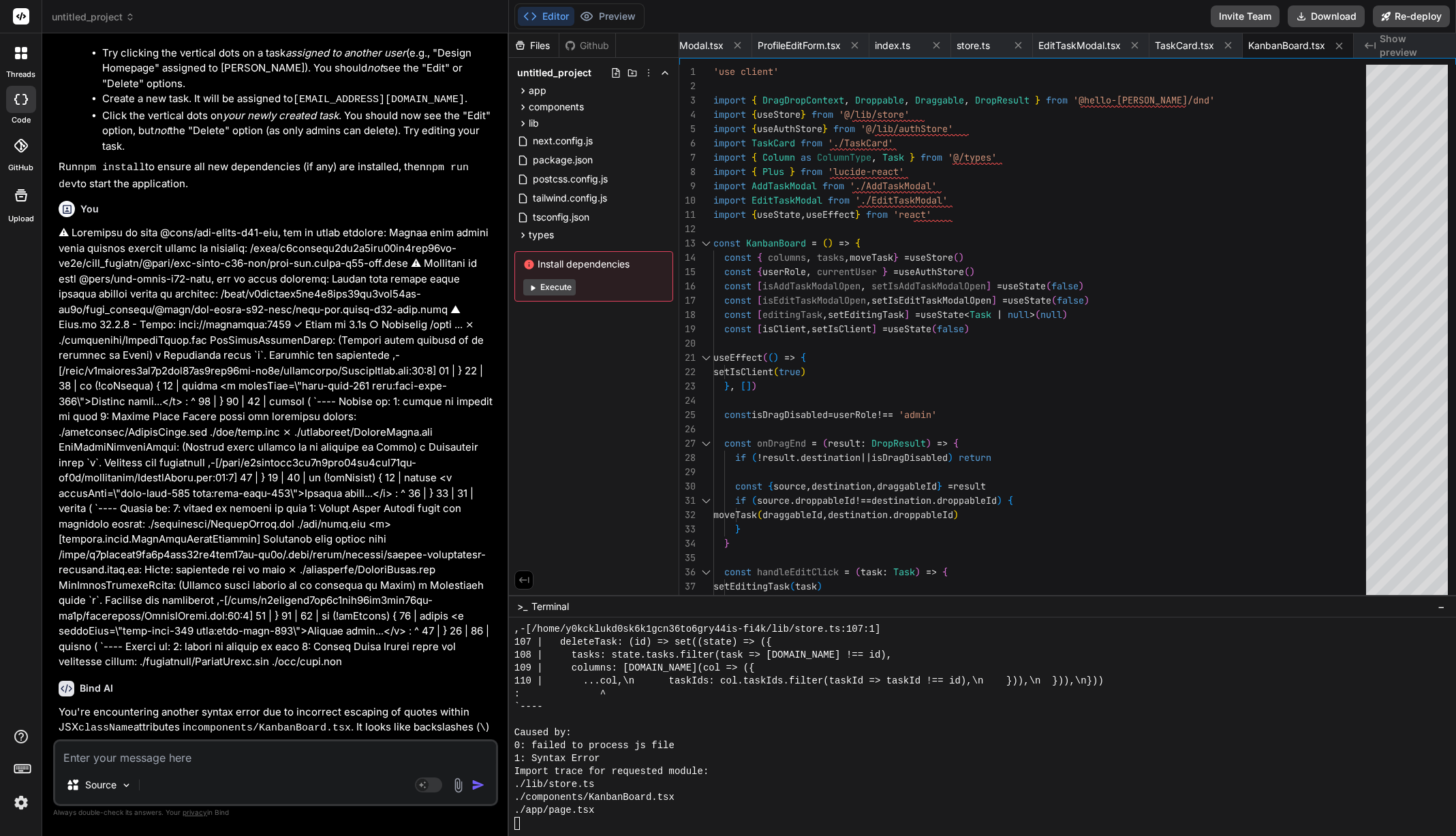
click at [547, 609] on span "Terminal" at bounding box center [550, 606] width 38 height 13
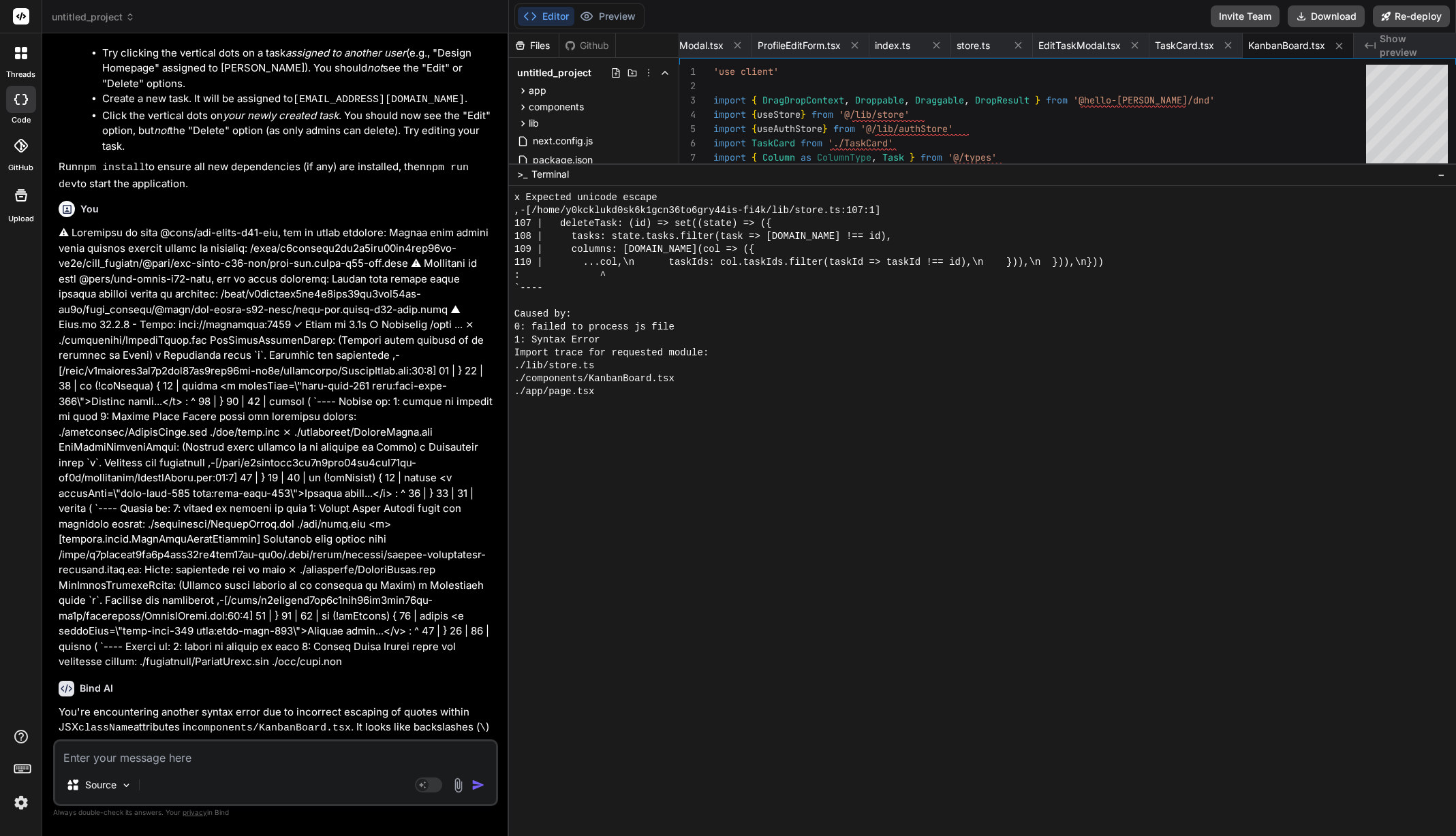
drag, startPoint x: 564, startPoint y: 597, endPoint x: 610, endPoint y: 183, distance: 416.5
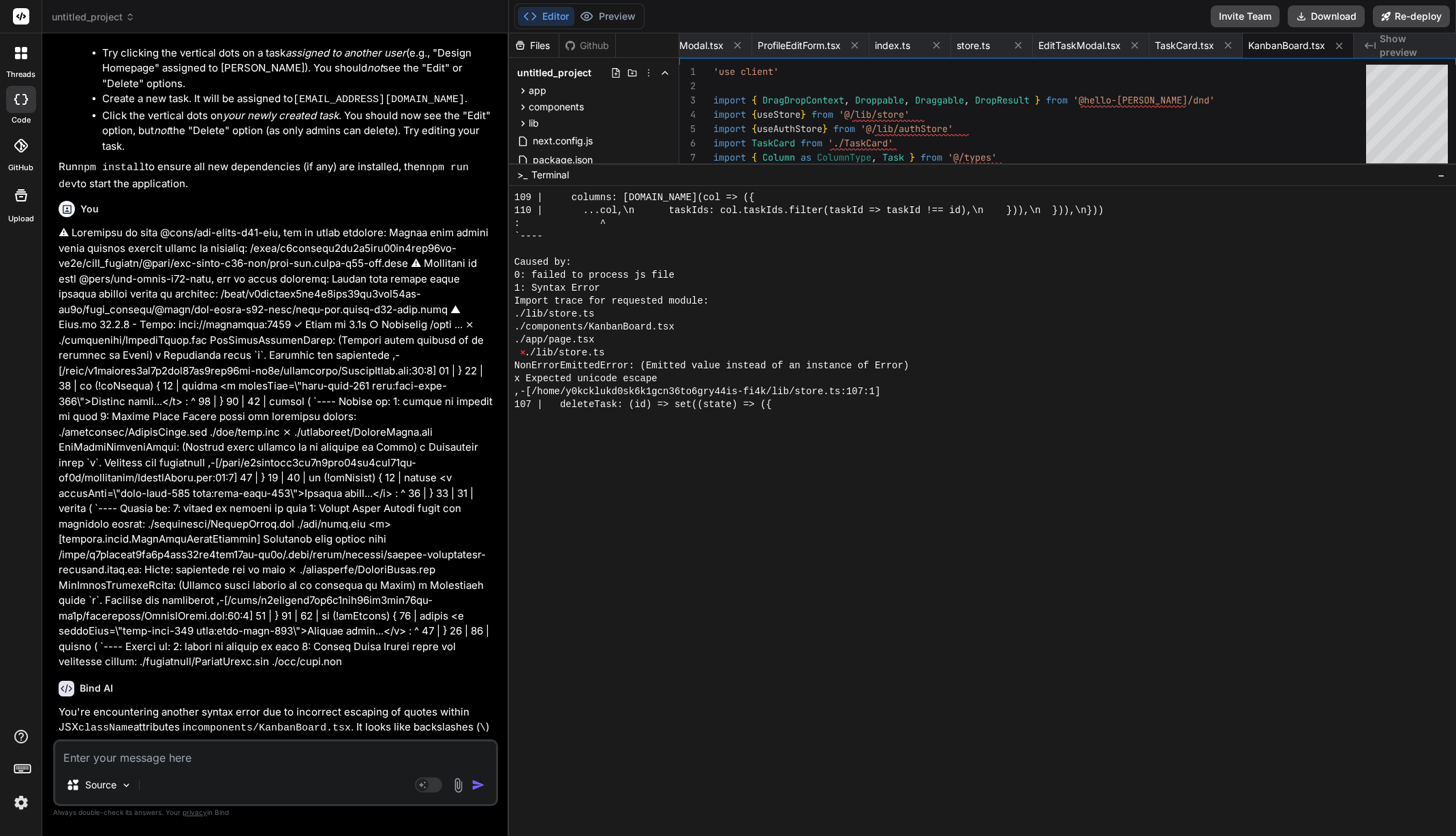
click at [751, 489] on div at bounding box center [982, 511] width 947 height 650
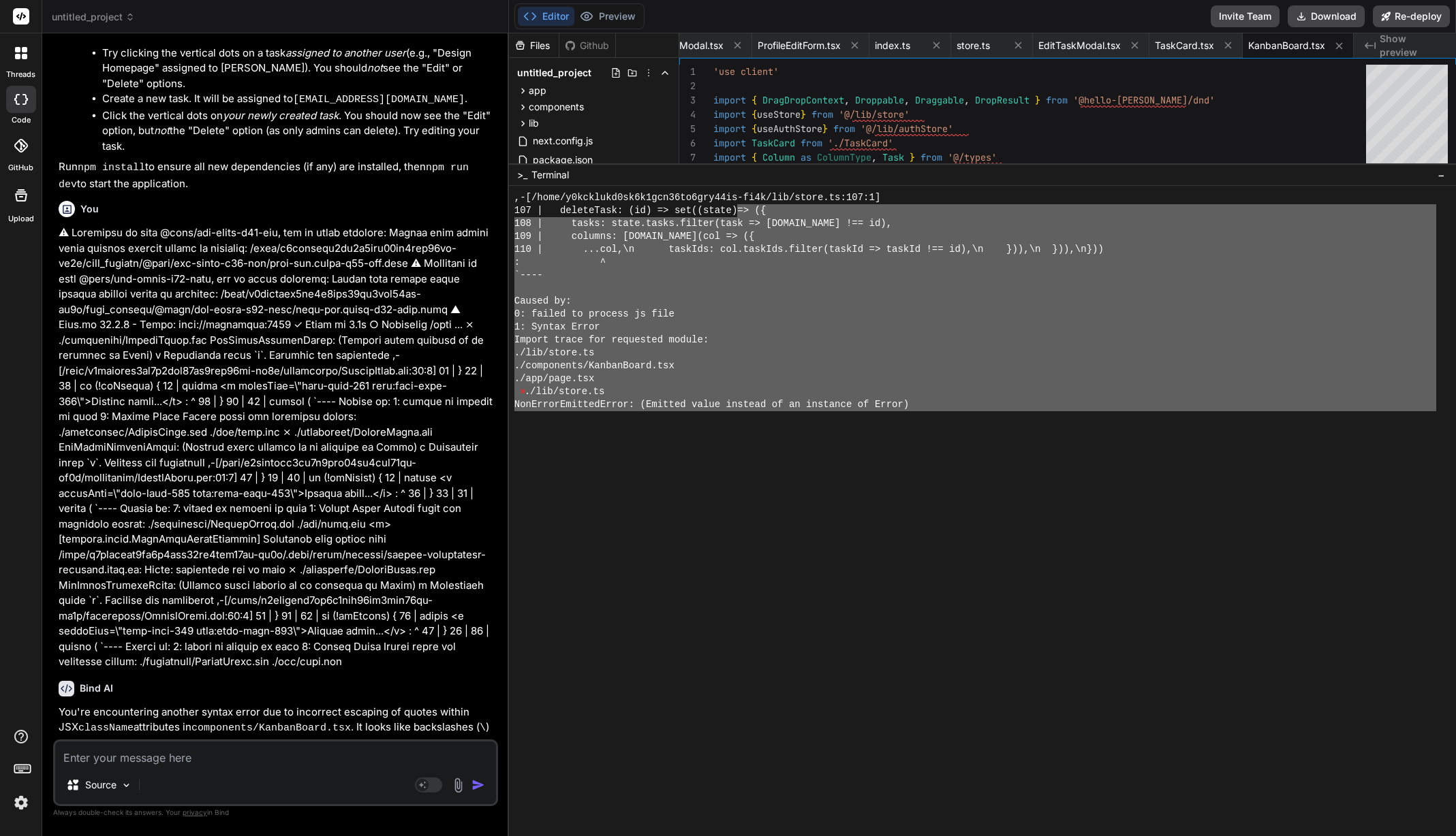
click at [1204, 229] on div "108 | tasks: state.tasks.filter(task => task.id !== id)," at bounding box center [975, 224] width 922 height 13
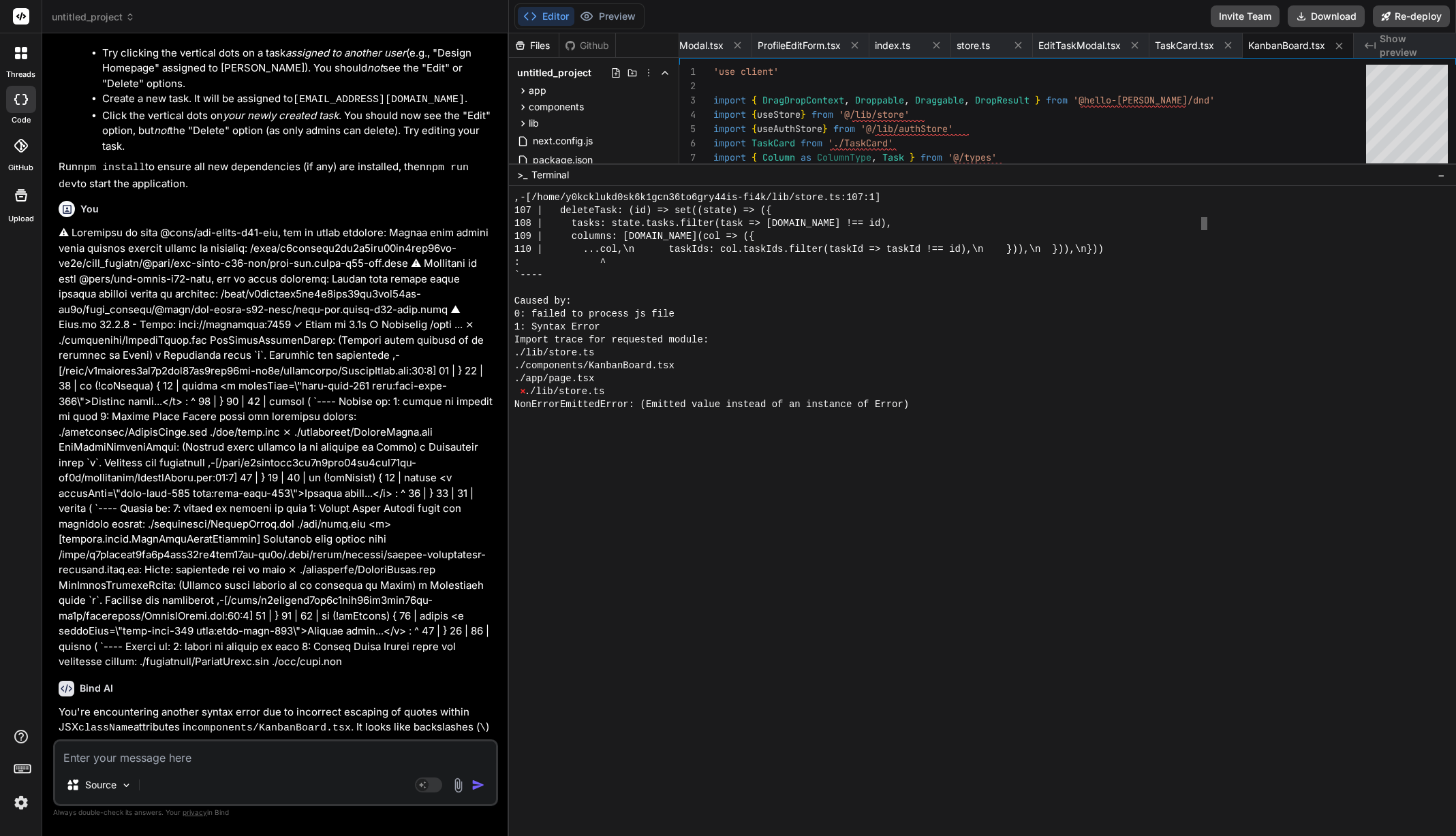
click at [1448, 172] on div ">_ Terminal −" at bounding box center [982, 174] width 947 height 23
click at [1442, 176] on span "−" at bounding box center [1441, 175] width 8 height 13
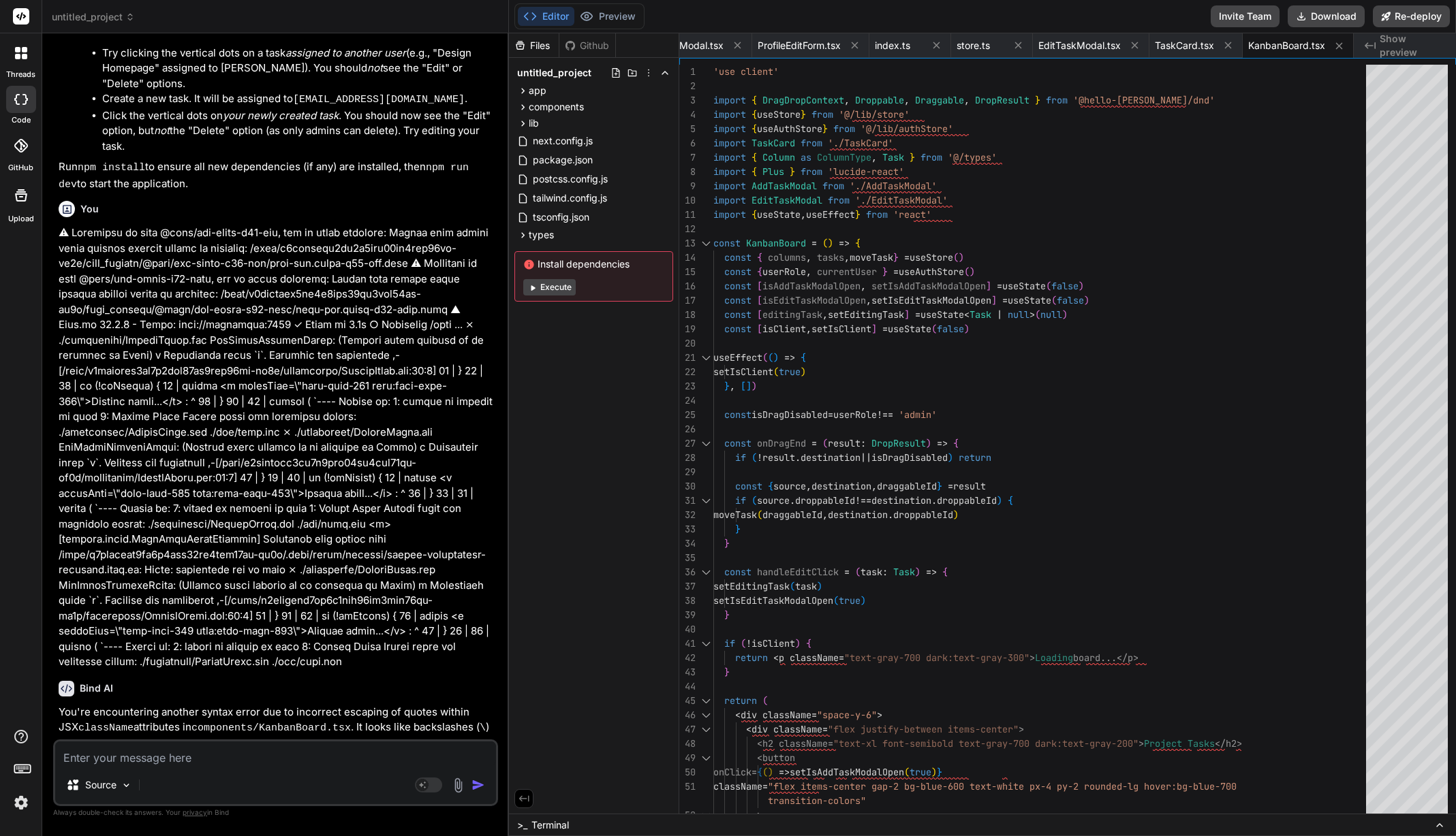
click at [1441, 824] on icon at bounding box center [1440, 826] width 11 height 11
click at [1440, 821] on icon at bounding box center [1440, 826] width 11 height 11
click at [518, 830] on span ">_" at bounding box center [522, 825] width 10 height 13
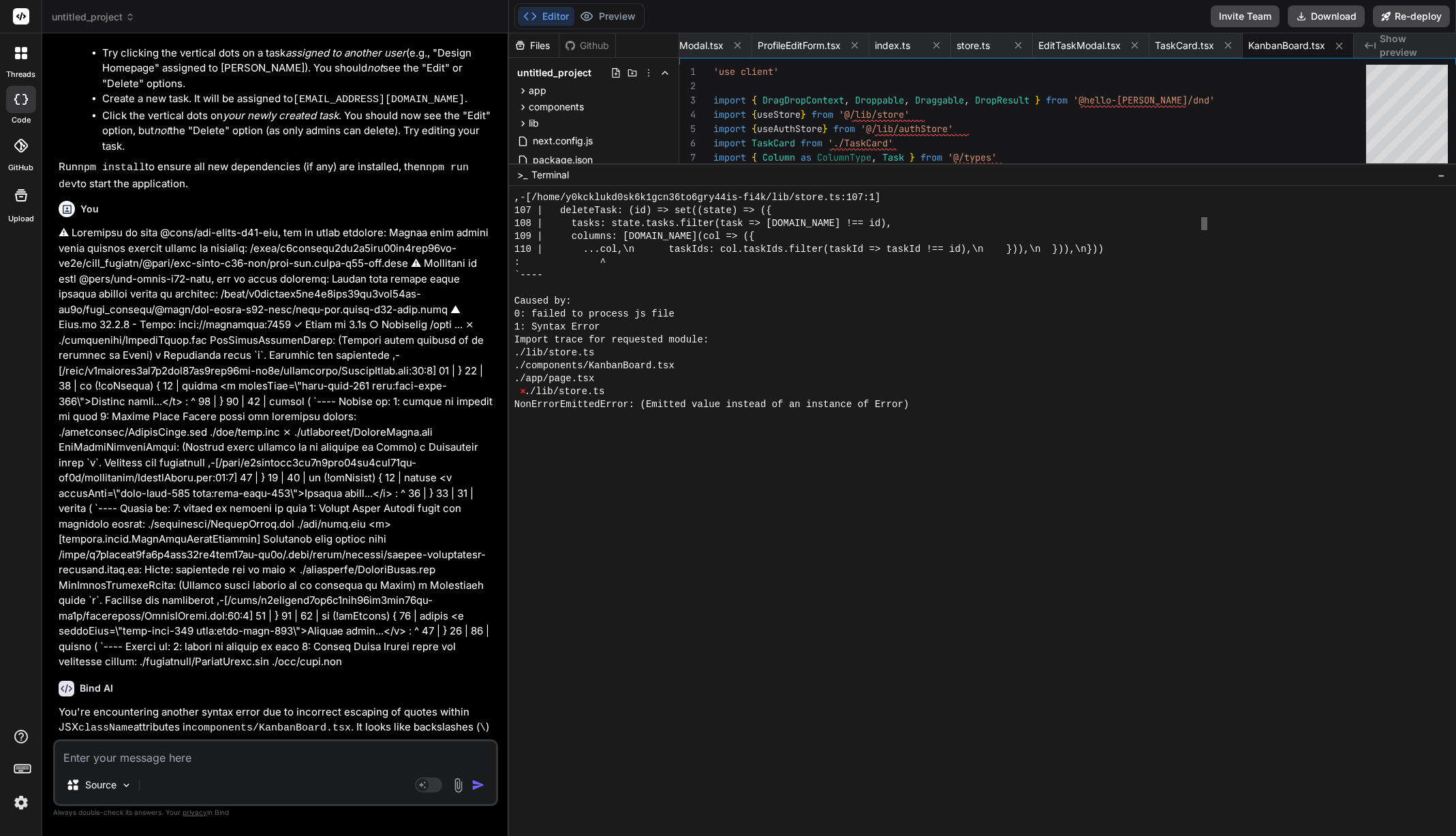
scroll to position [11222, 0]
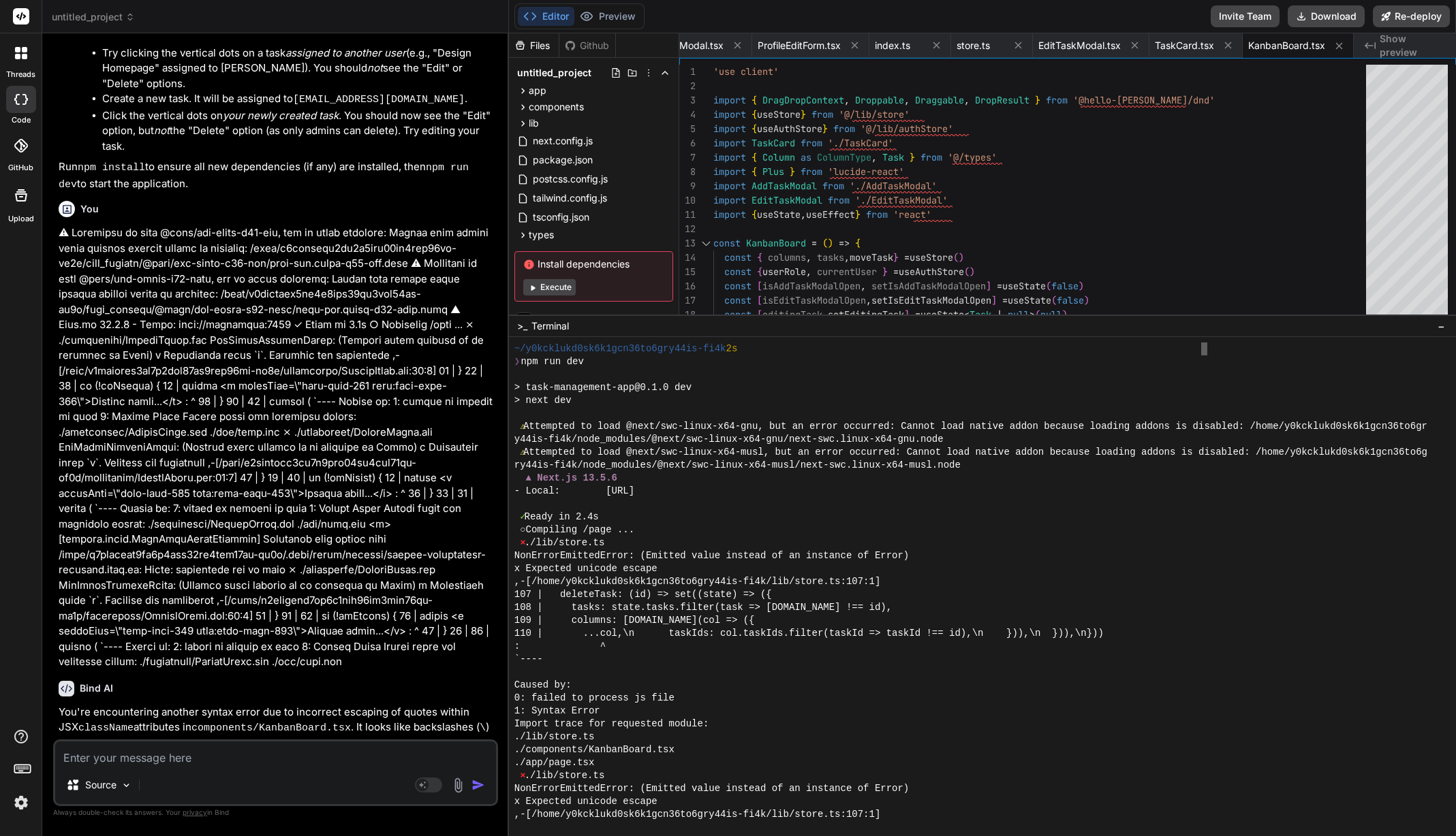
drag, startPoint x: 630, startPoint y: 165, endPoint x: 664, endPoint y: 314, distance: 152.8
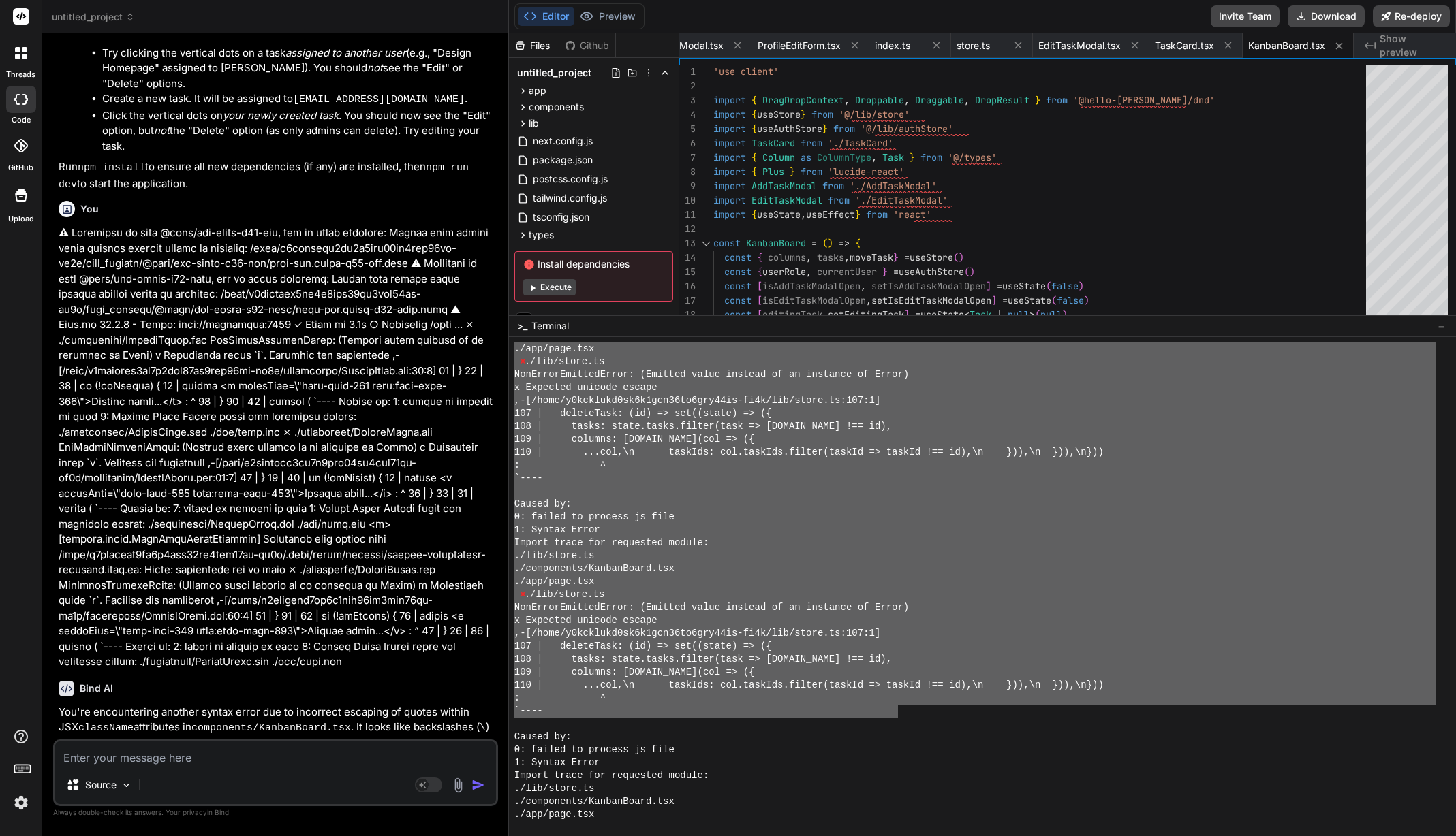
scroll to position [11382, 0]
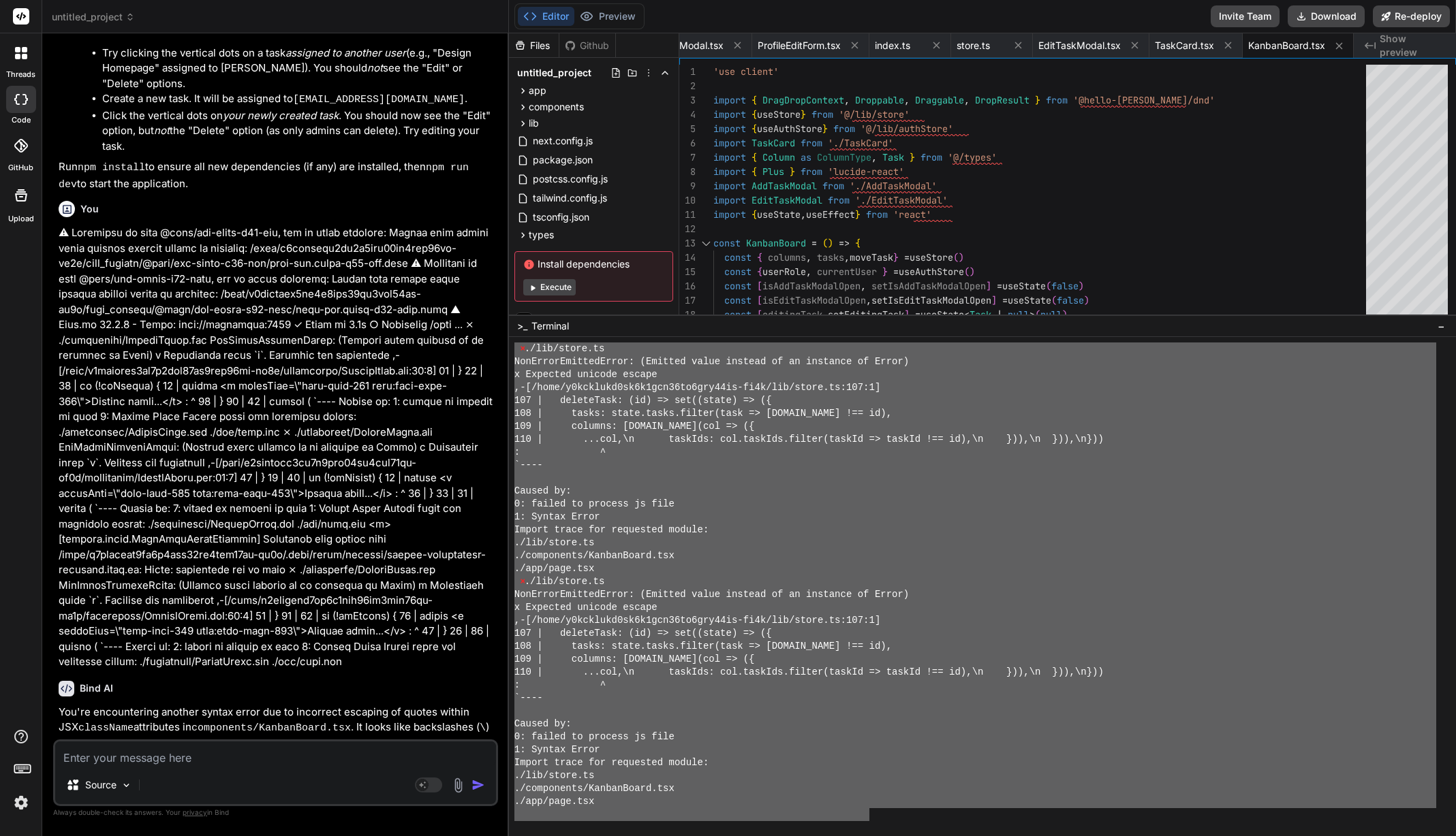
drag, startPoint x: 515, startPoint y: 426, endPoint x: 868, endPoint y: 814, distance: 524.6
click at [271, 762] on textarea at bounding box center [275, 754] width 441 height 24
paste textarea "⚠ Attempted to load @next/swc-linux-x64-gnu, but an error occurred: Cannot load…"
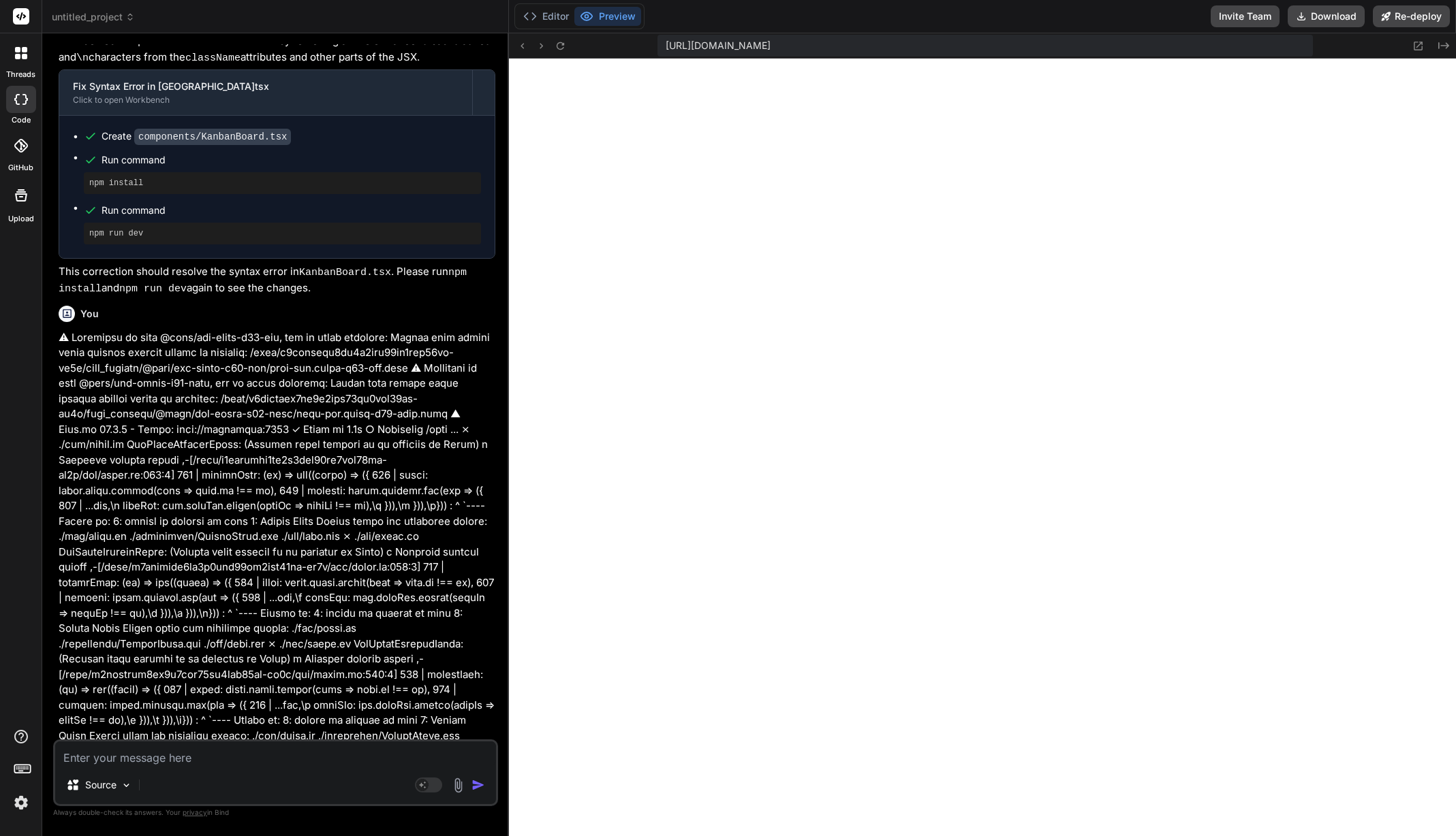
scroll to position [9587, 0]
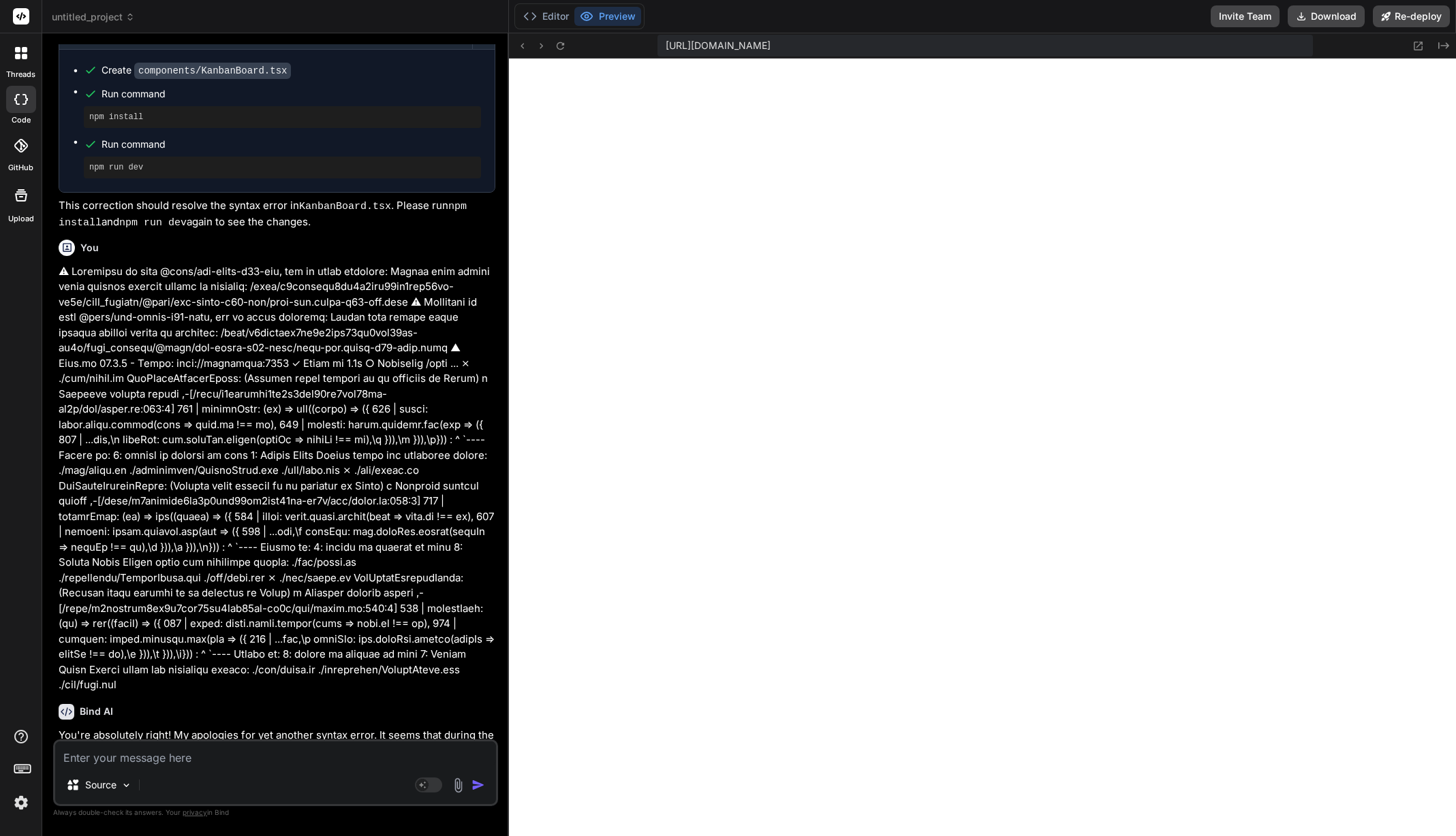
click at [271, 757] on textarea at bounding box center [275, 754] width 441 height 24
paste textarea "Unhandled Runtime Error ReferenceError: MoreVertical is not defined Source comp…"
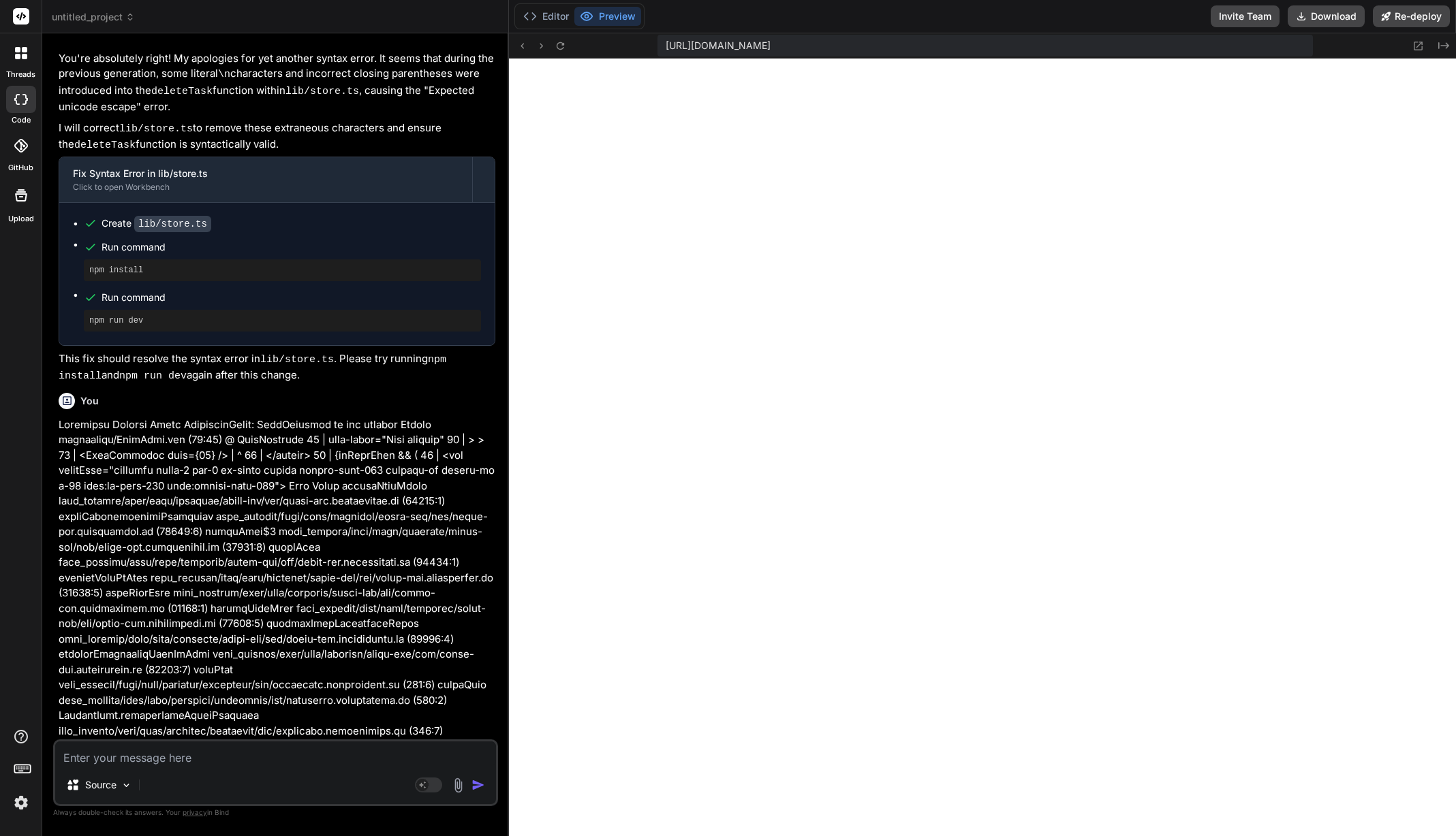
scroll to position [10270, 0]
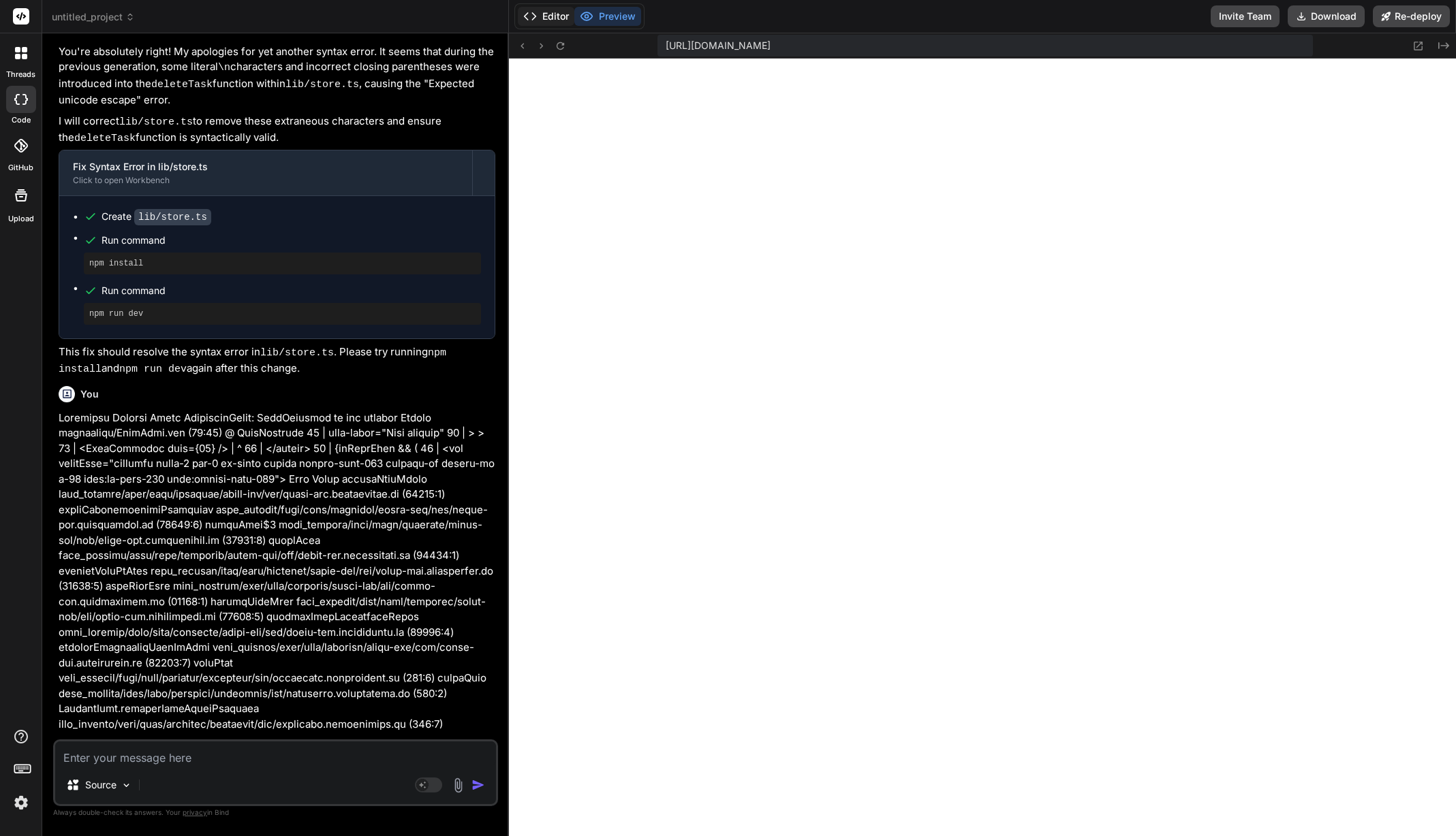
click at [541, 24] on button "Editor" at bounding box center [546, 16] width 56 height 19
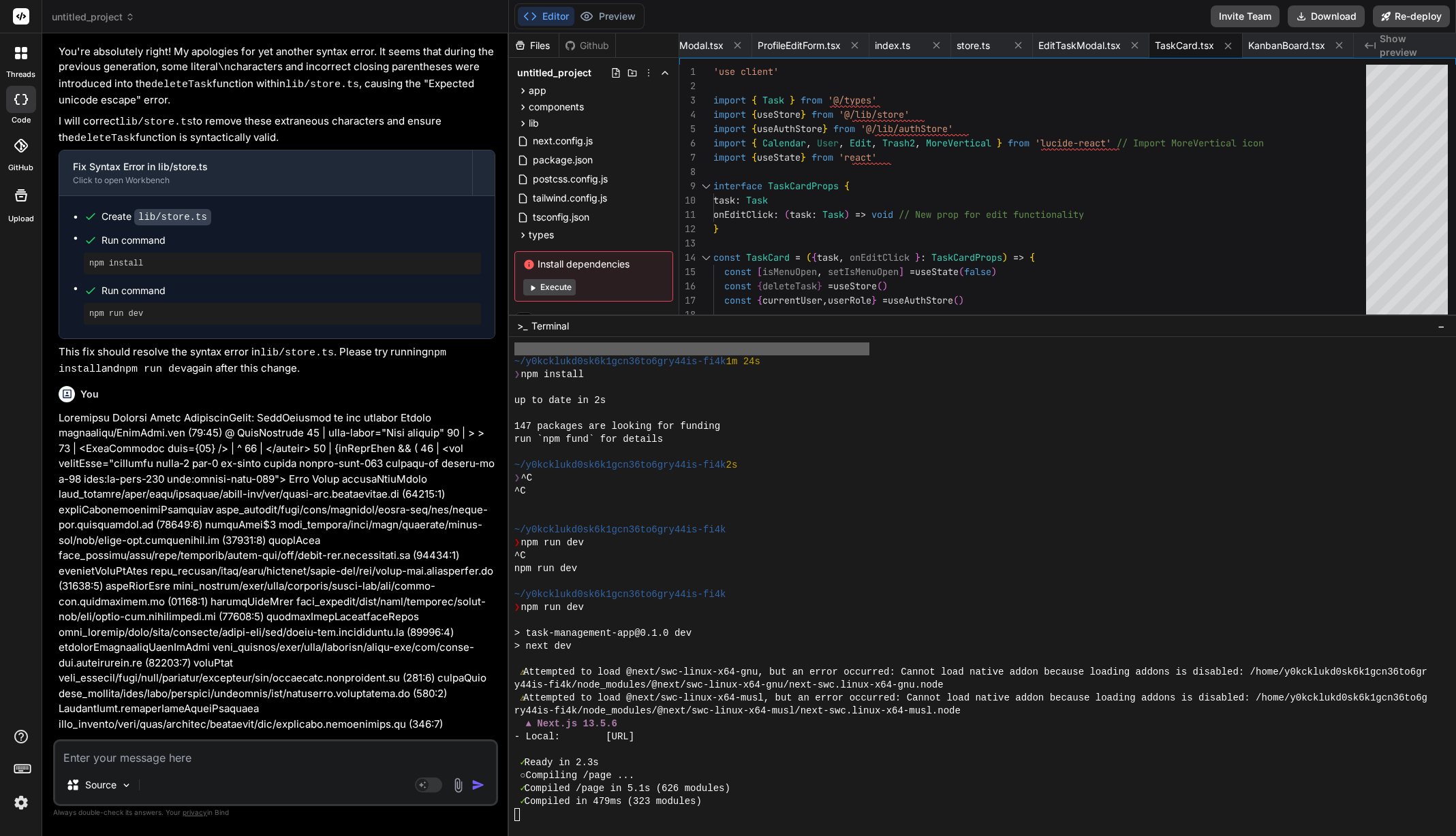
click at [537, 285] on icon at bounding box center [532, 287] width 10 height 10
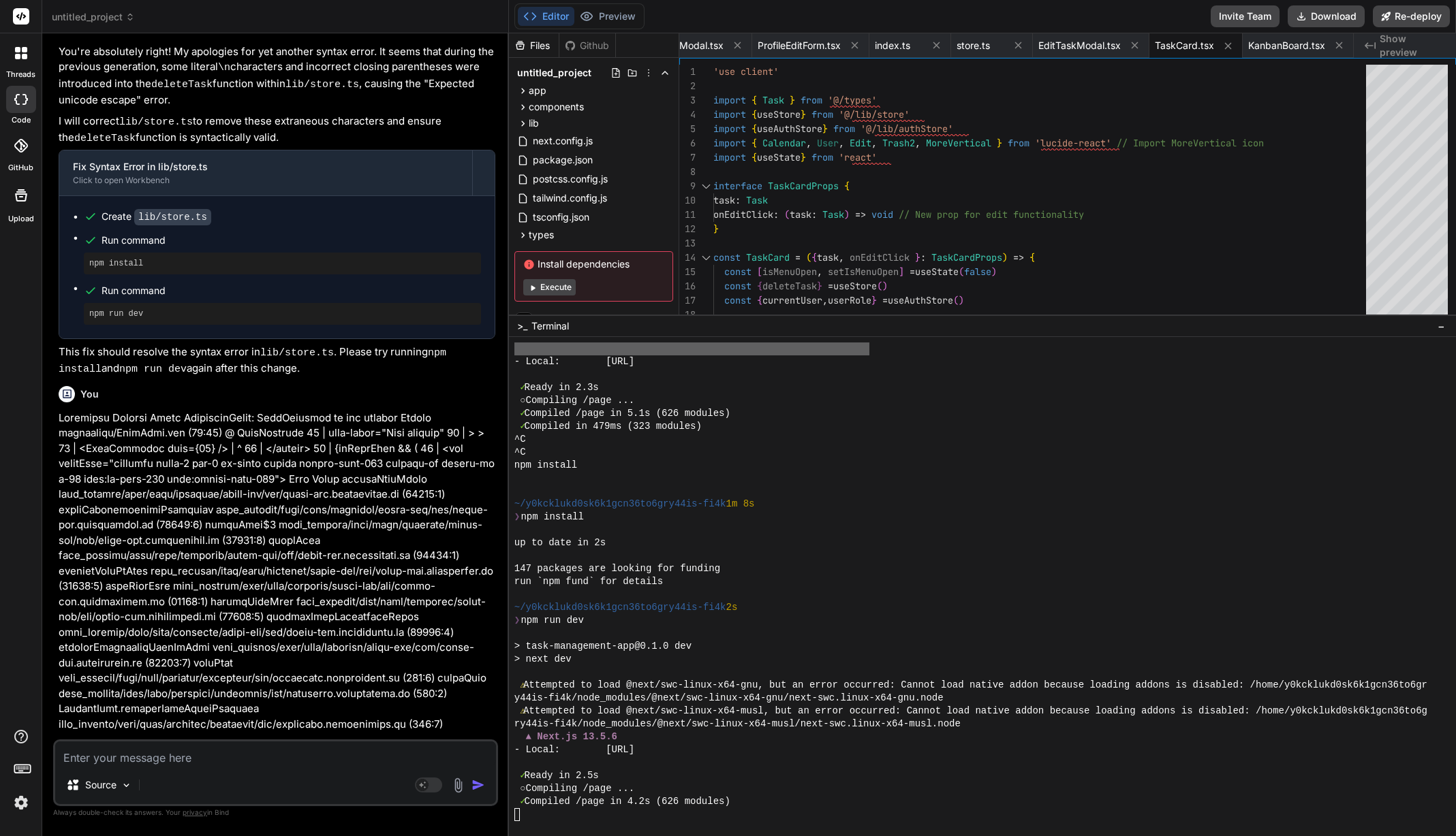
scroll to position [12811, 0]
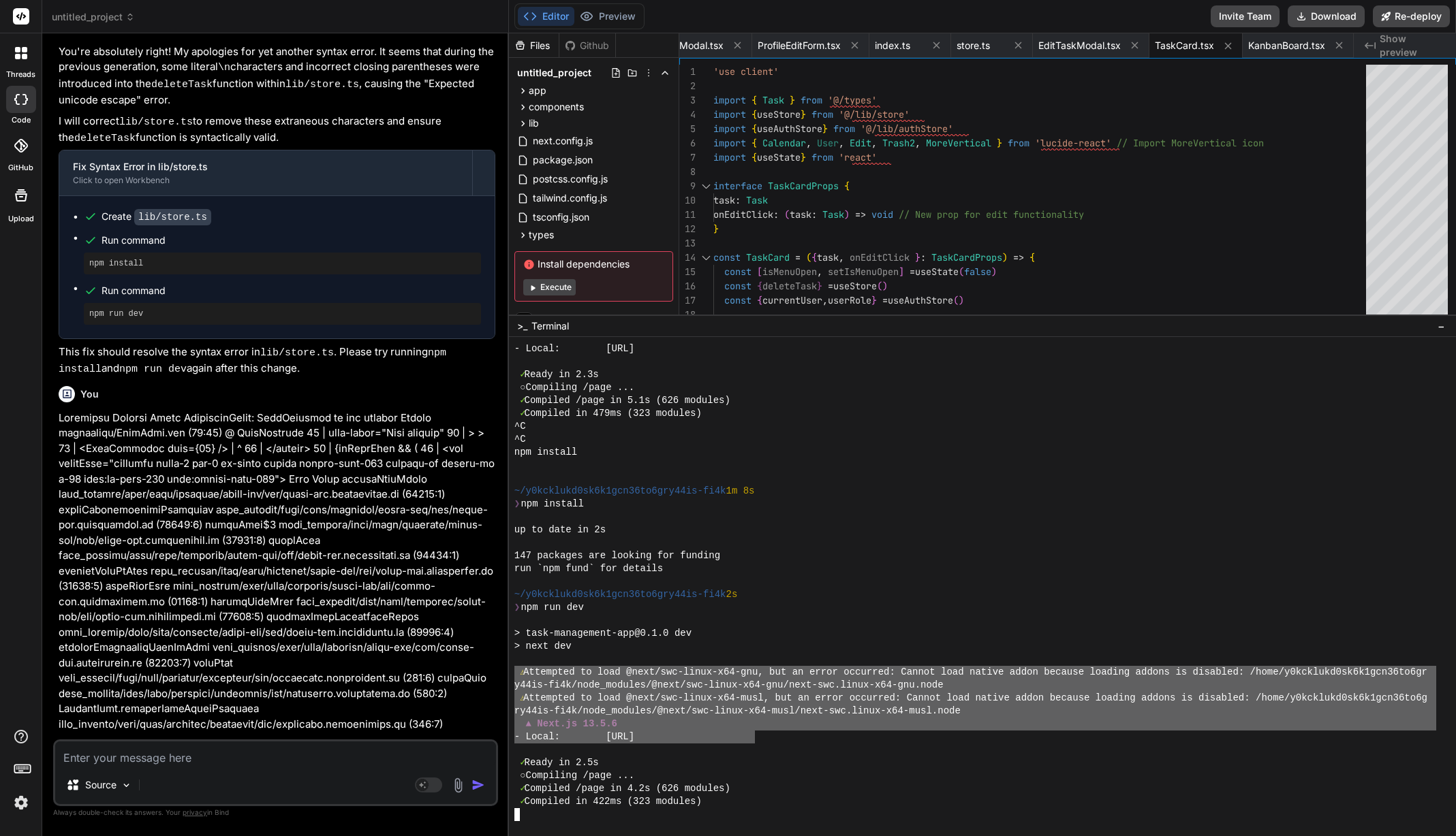
drag, startPoint x: 695, startPoint y: 725, endPoint x: 500, endPoint y: 677, distance: 200.8
click at [500, 677] on div "untitled_project Created with Pixso. Bind AI Web Search Created with Pixso. Cod…" at bounding box center [749, 418] width 1414 height 836
click at [235, 758] on textarea at bounding box center [275, 754] width 441 height 24
paste textarea "⚠ Attempted to load @next/swc-linux-x64-gnu, but an error occurred: Cannot load…"
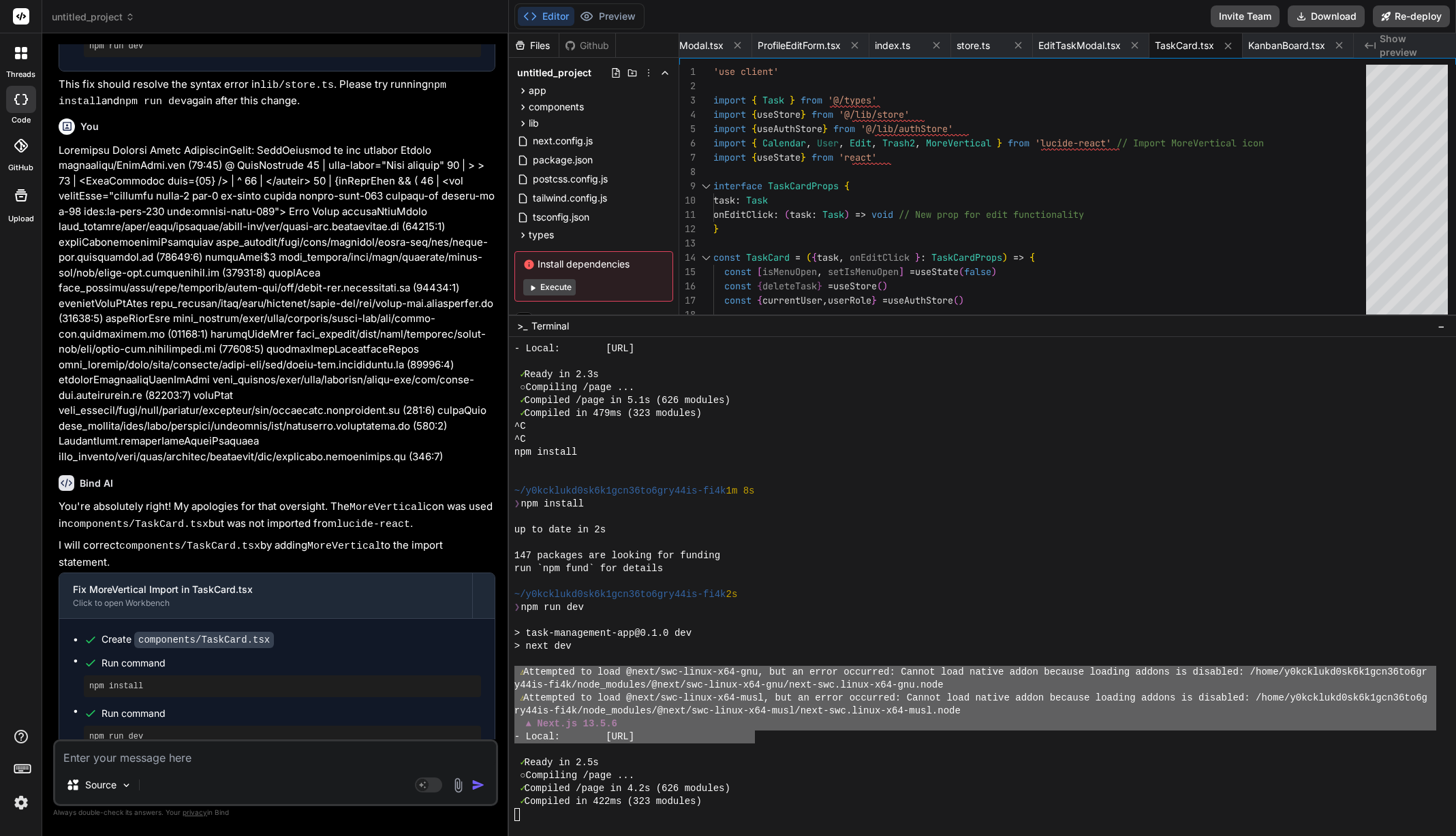
scroll to position [10646, 0]
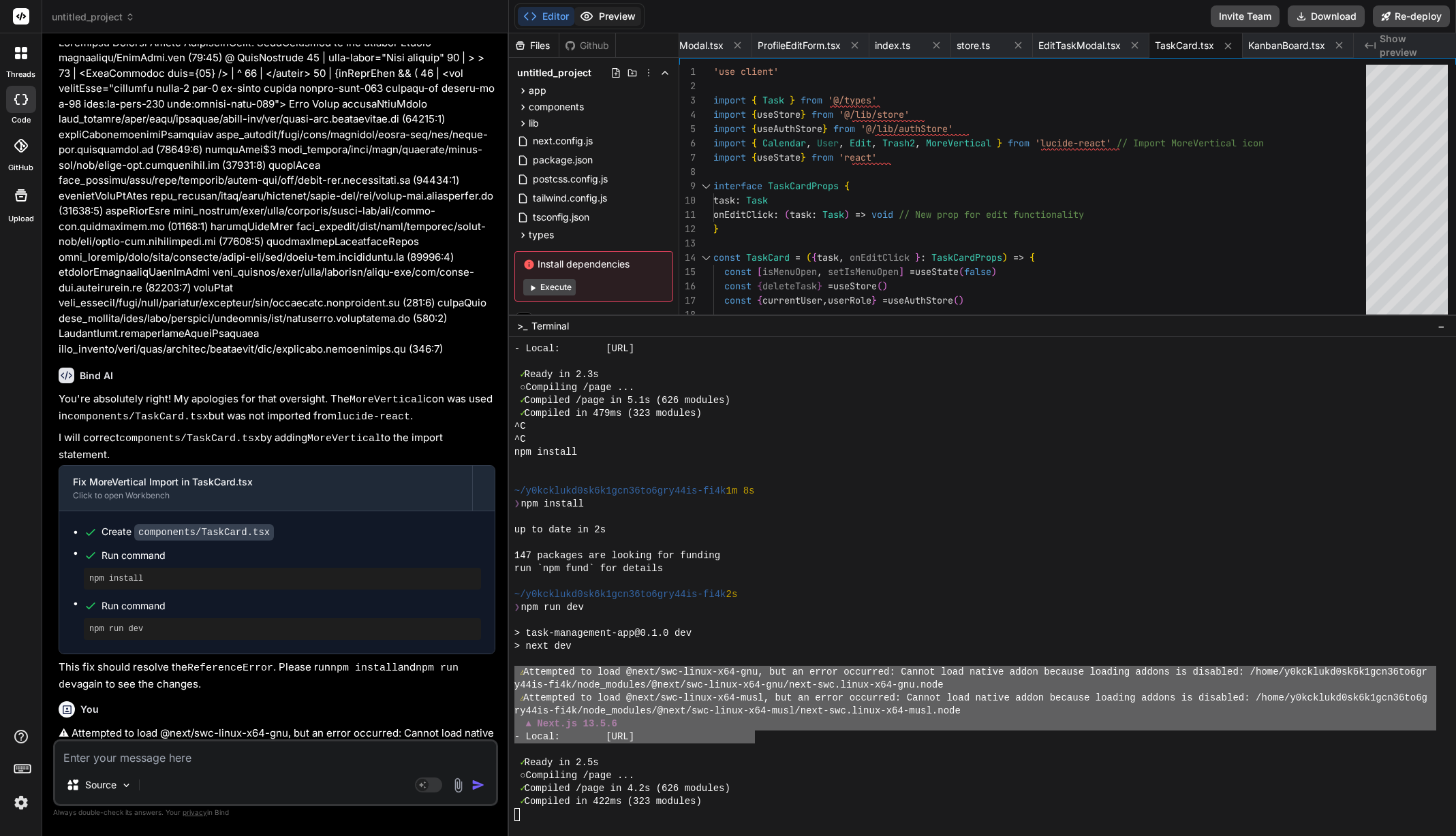
click at [627, 13] on button "Preview" at bounding box center [607, 16] width 67 height 19
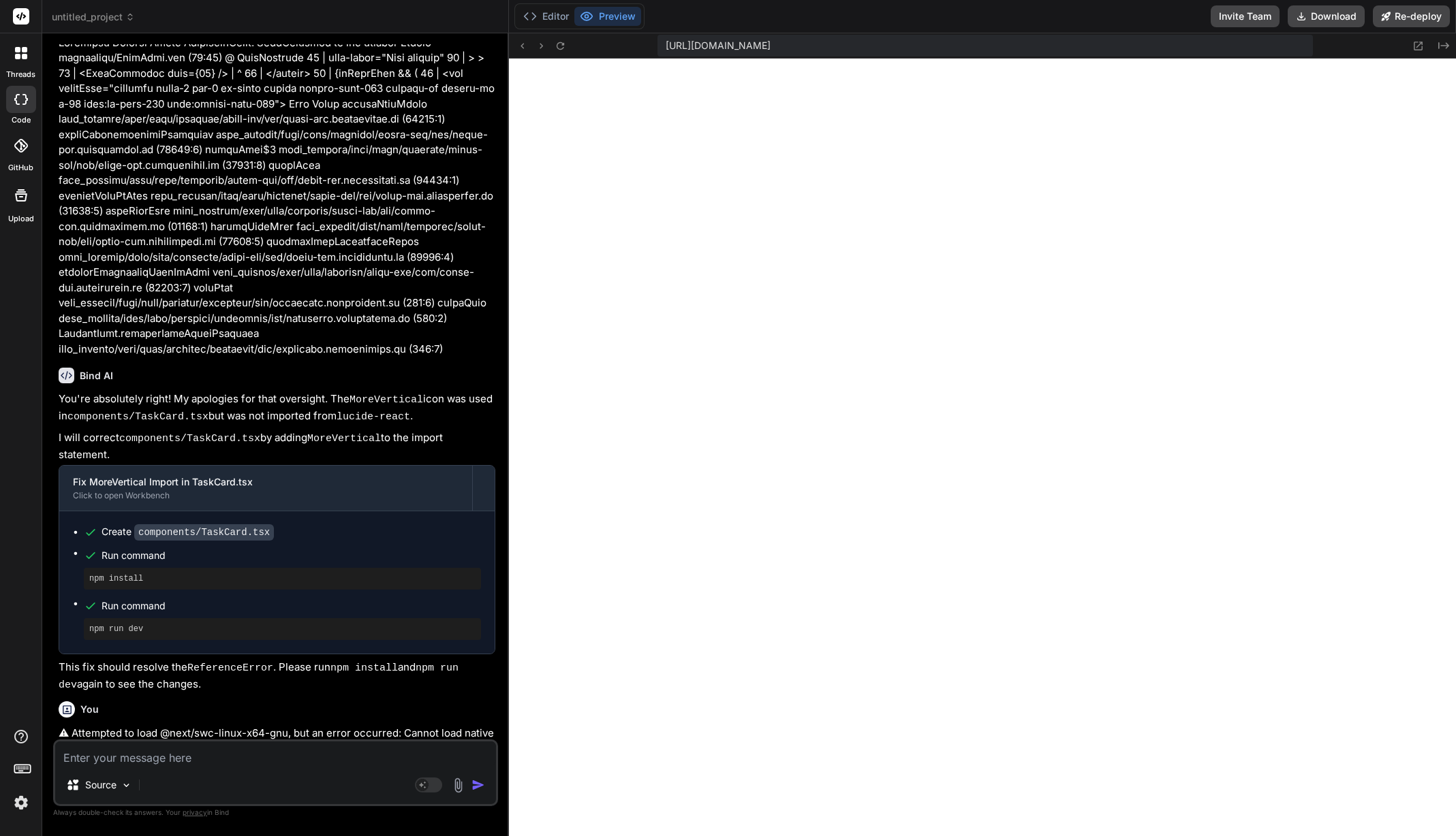
scroll to position [12824, 0]
click at [353, 771] on div "Source Agent Mode. When this toggle is activated, AI automatically makes decisi…" at bounding box center [275, 772] width 445 height 67
click at [459, 754] on textarea "it does not saves tasks. I also want it to save the last positions of the cards" at bounding box center [275, 754] width 441 height 24
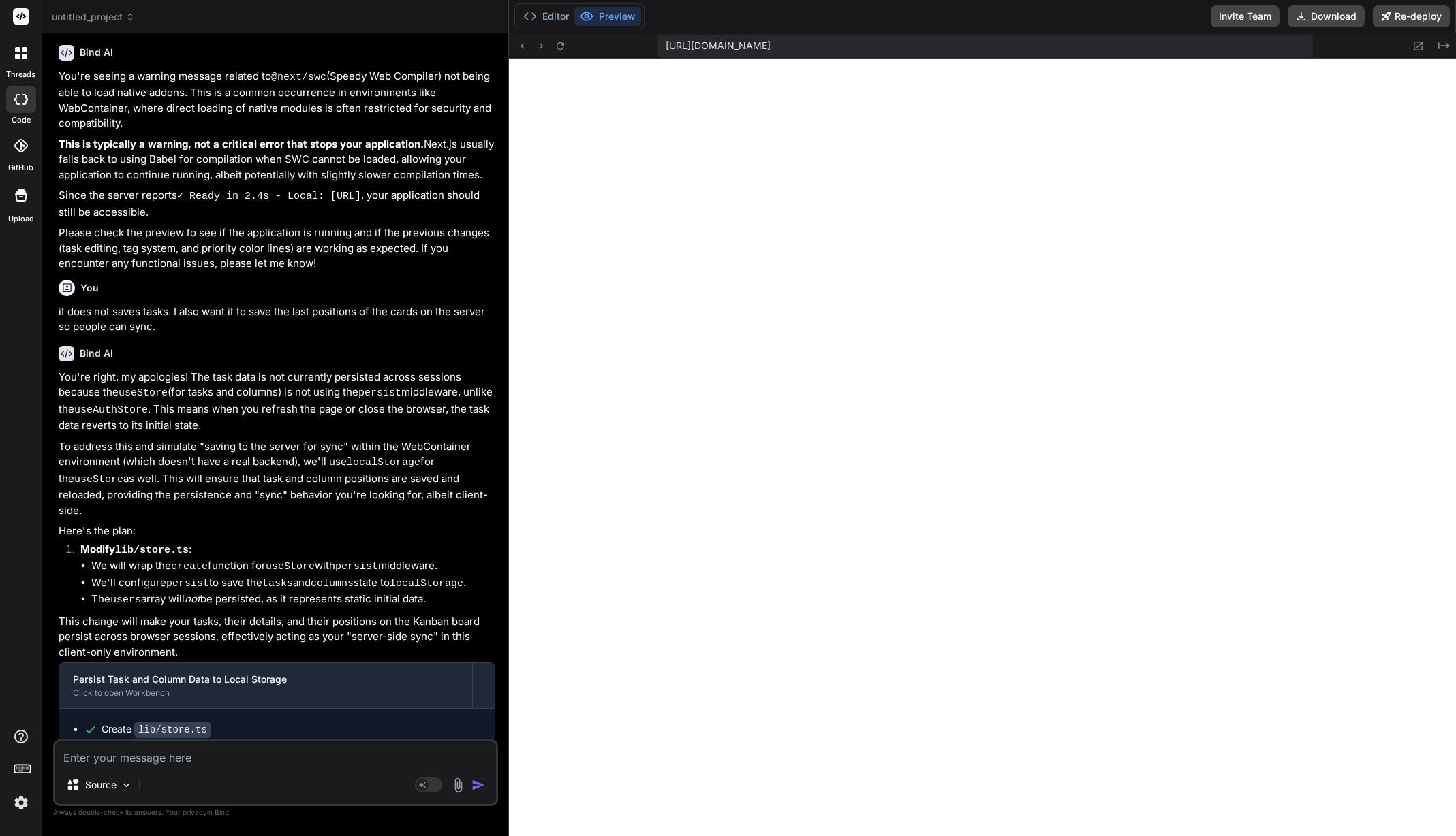
scroll to position [11451, 0]
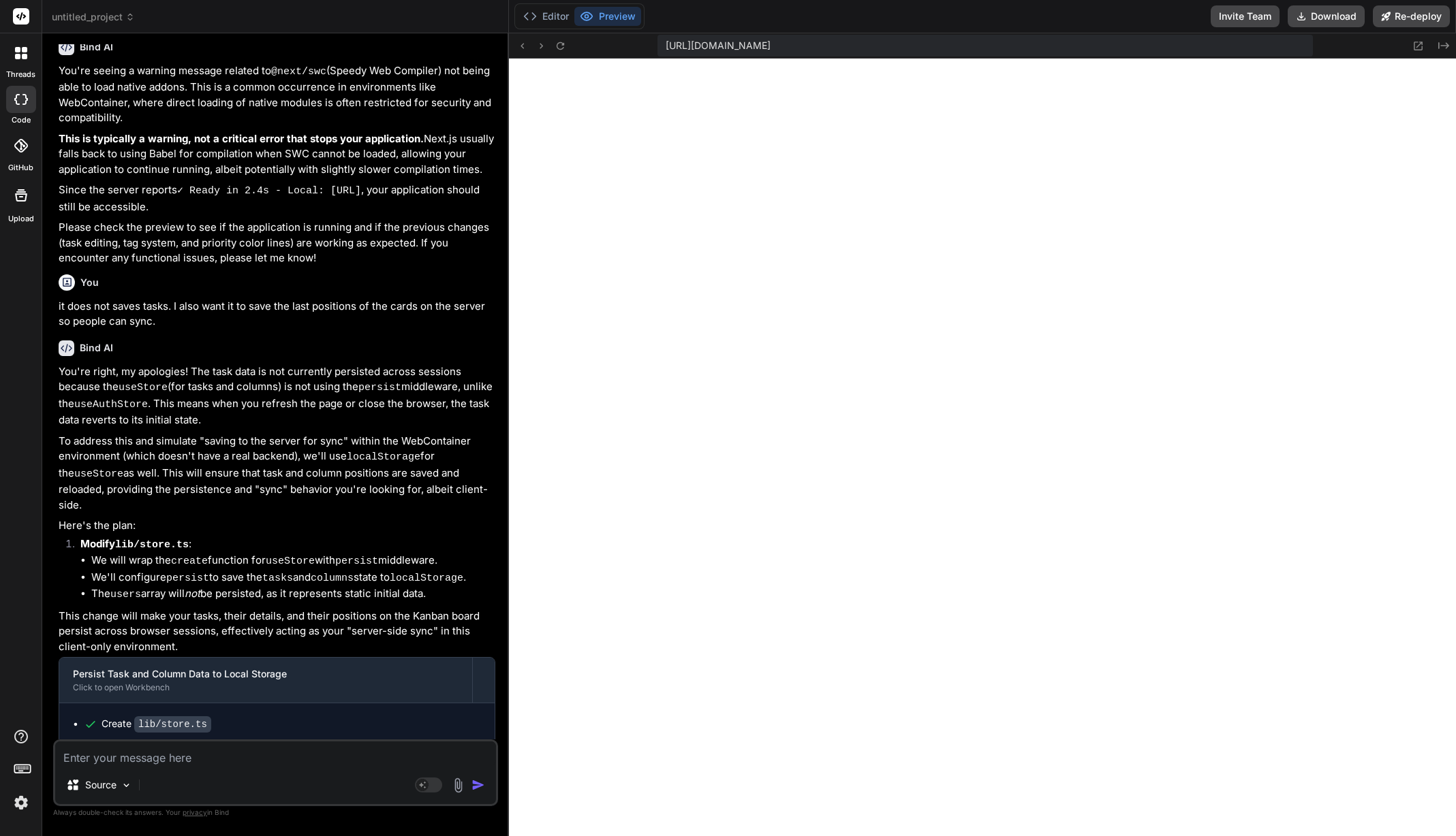
click at [249, 765] on textarea at bounding box center [275, 754] width 441 height 24
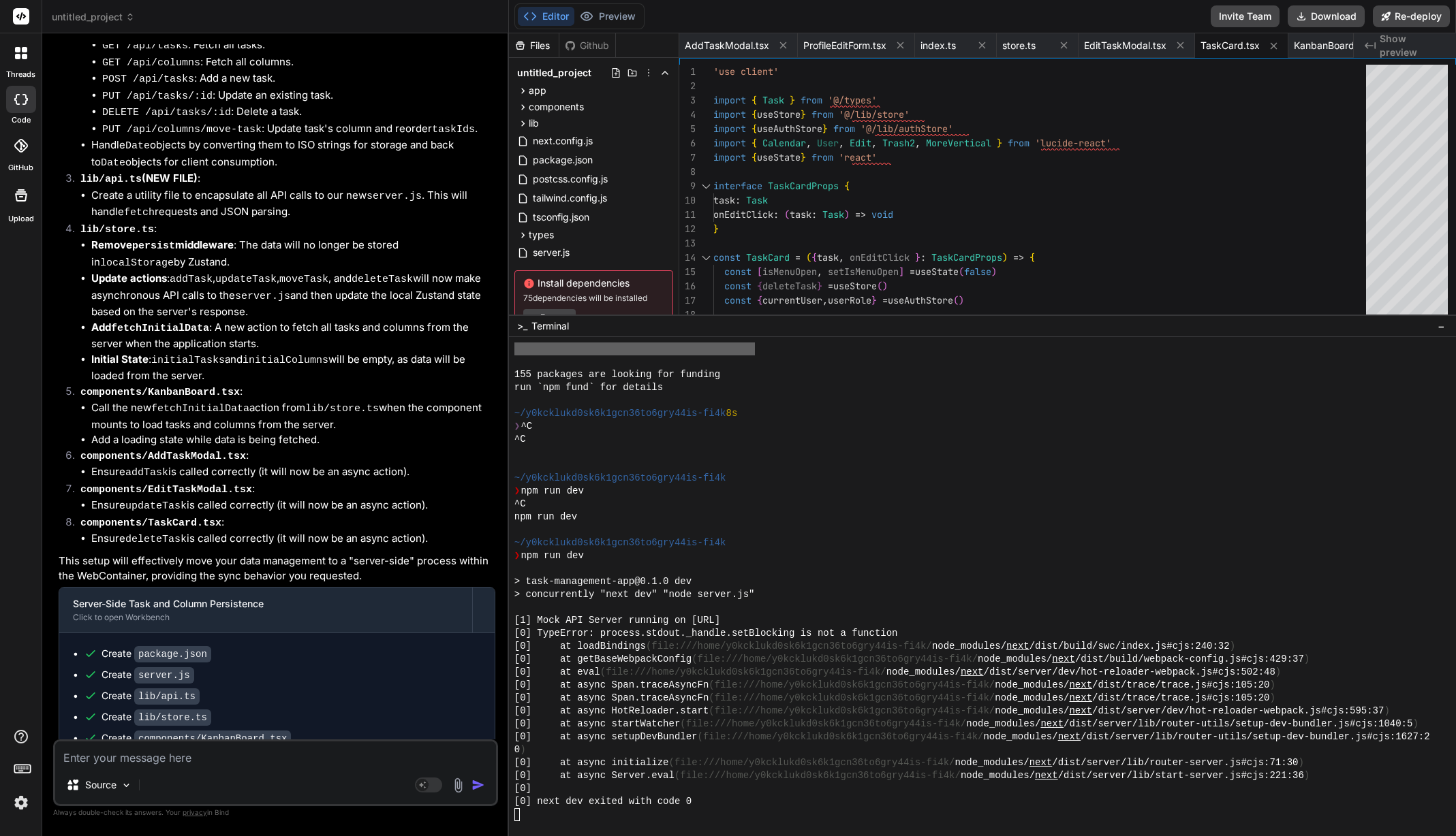
scroll to position [12909, 0]
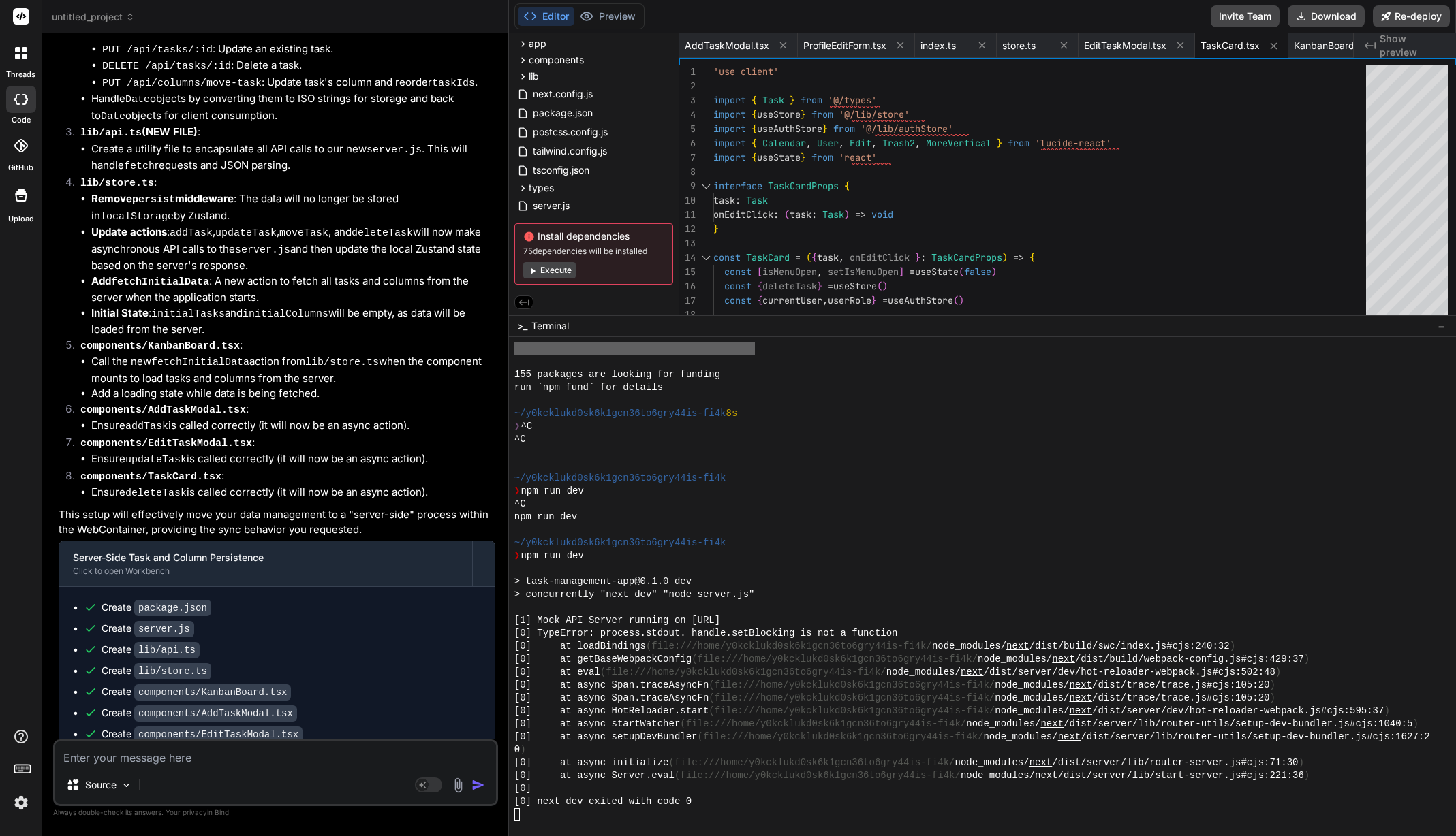
drag, startPoint x: 559, startPoint y: 270, endPoint x: 639, endPoint y: 290, distance: 82.5
click at [559, 269] on button "Execute" at bounding box center [549, 270] width 53 height 16
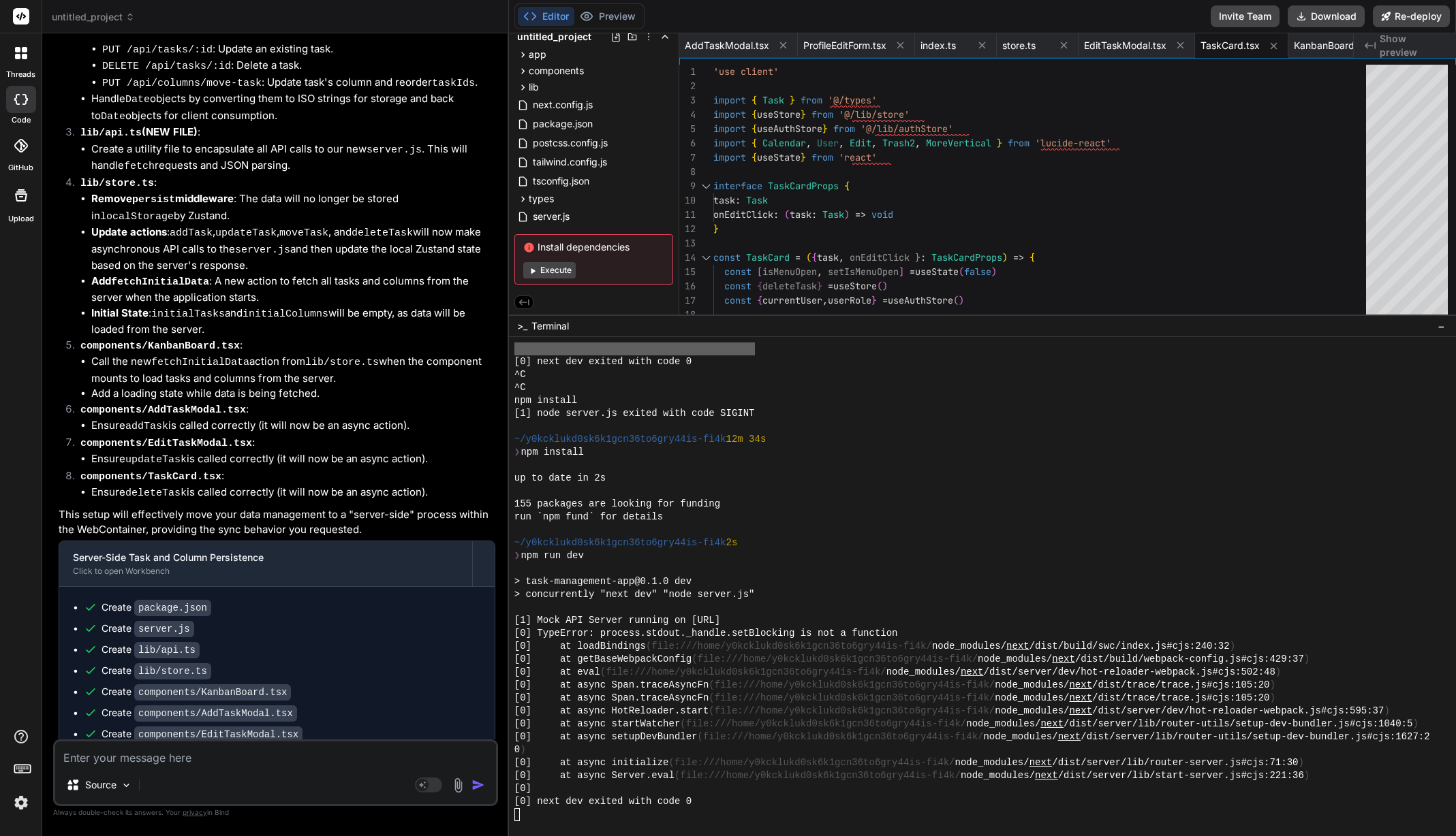
scroll to position [12940, 0]
click at [541, 271] on button "Execute" at bounding box center [549, 270] width 53 height 16
click at [426, 790] on rect at bounding box center [428, 785] width 27 height 15
click at [196, 783] on p "DeepSeek R.." at bounding box center [195, 785] width 60 height 13
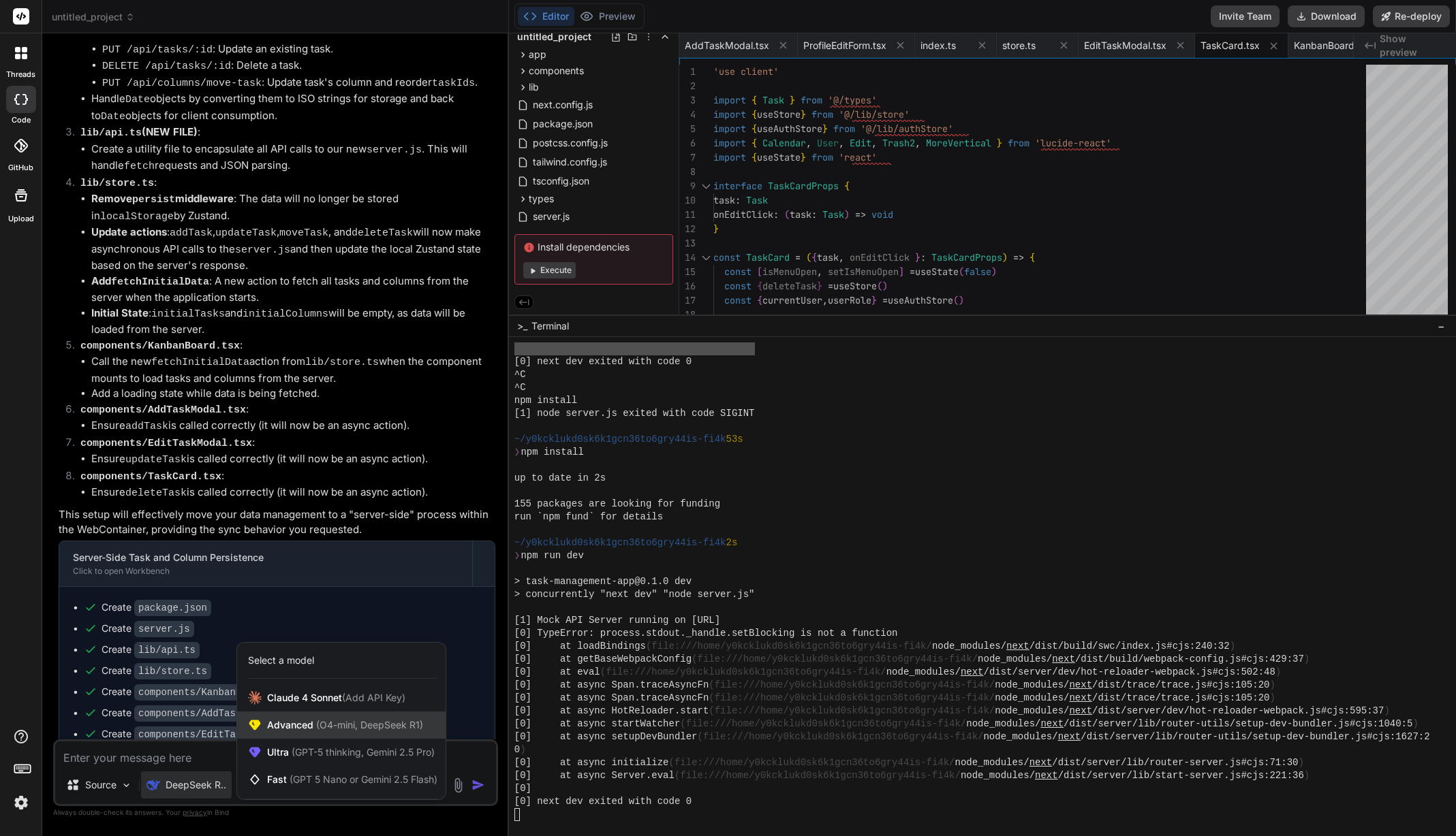
click at [308, 730] on span "Advanced (O4-mini, DeepSeek R1)" at bounding box center [344, 725] width 156 height 13
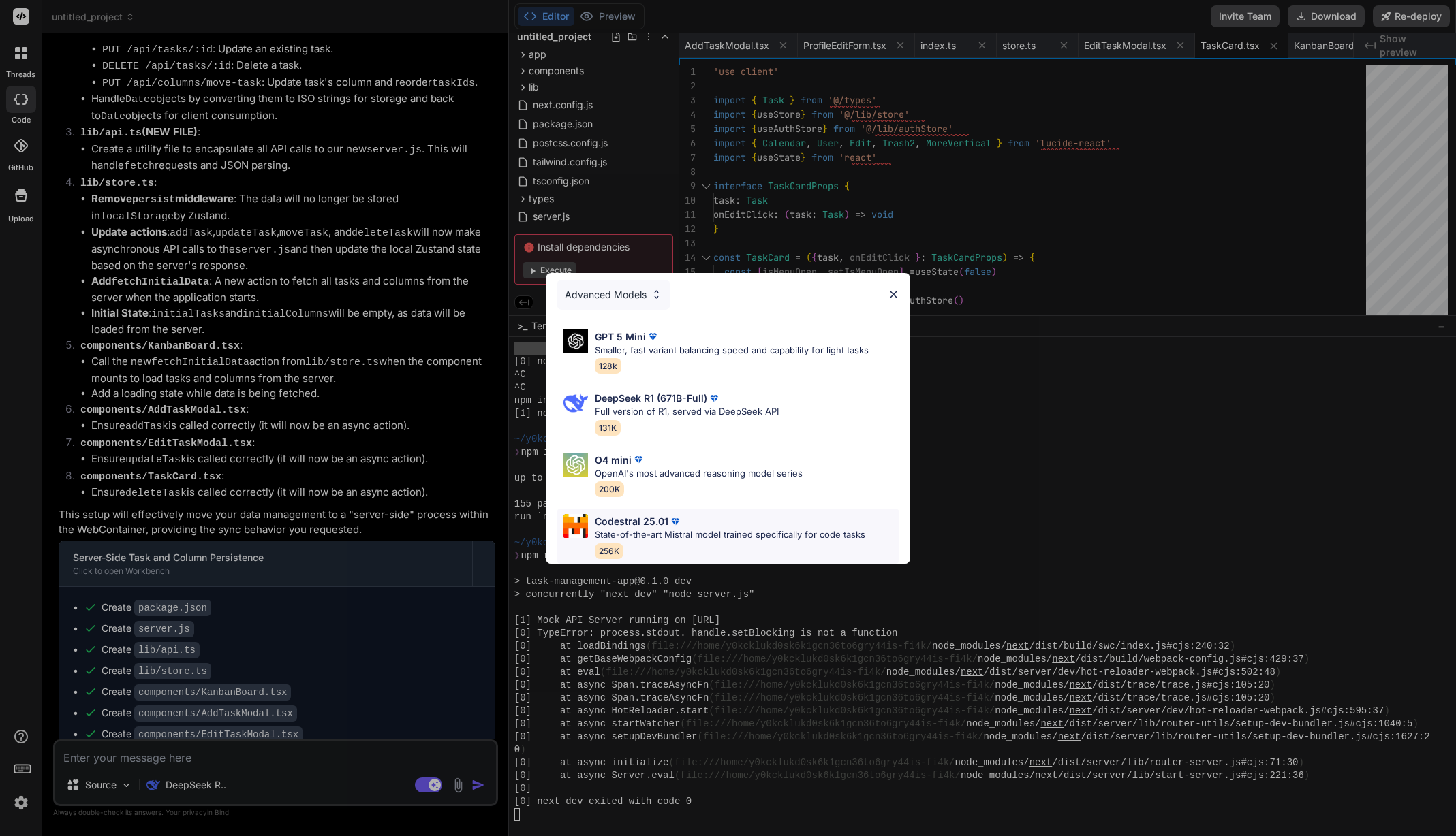
click at [723, 529] on p "State-of-the-art Mistral model trained specifically for code tasks" at bounding box center [730, 535] width 271 height 13
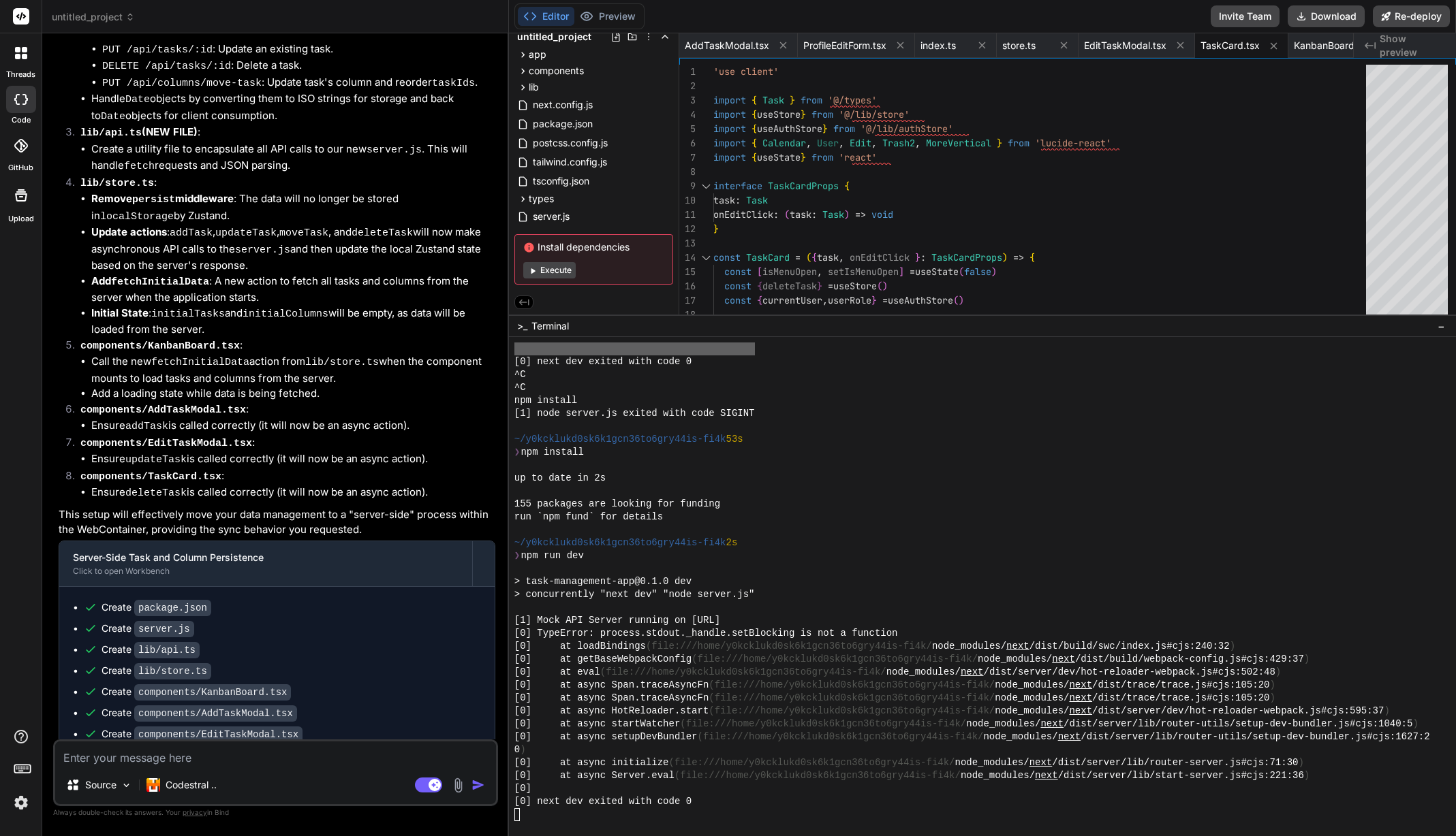
click at [318, 760] on textarea at bounding box center [275, 754] width 441 height 24
click at [304, 760] on textarea at bounding box center [275, 754] width 441 height 24
click at [307, 762] on textarea "deploy the app on vercel, create server side instread of mock." at bounding box center [275, 754] width 441 height 24
click at [320, 759] on textarea "deploy the app on vercel, create server side instread of mock." at bounding box center [275, 754] width 441 height 24
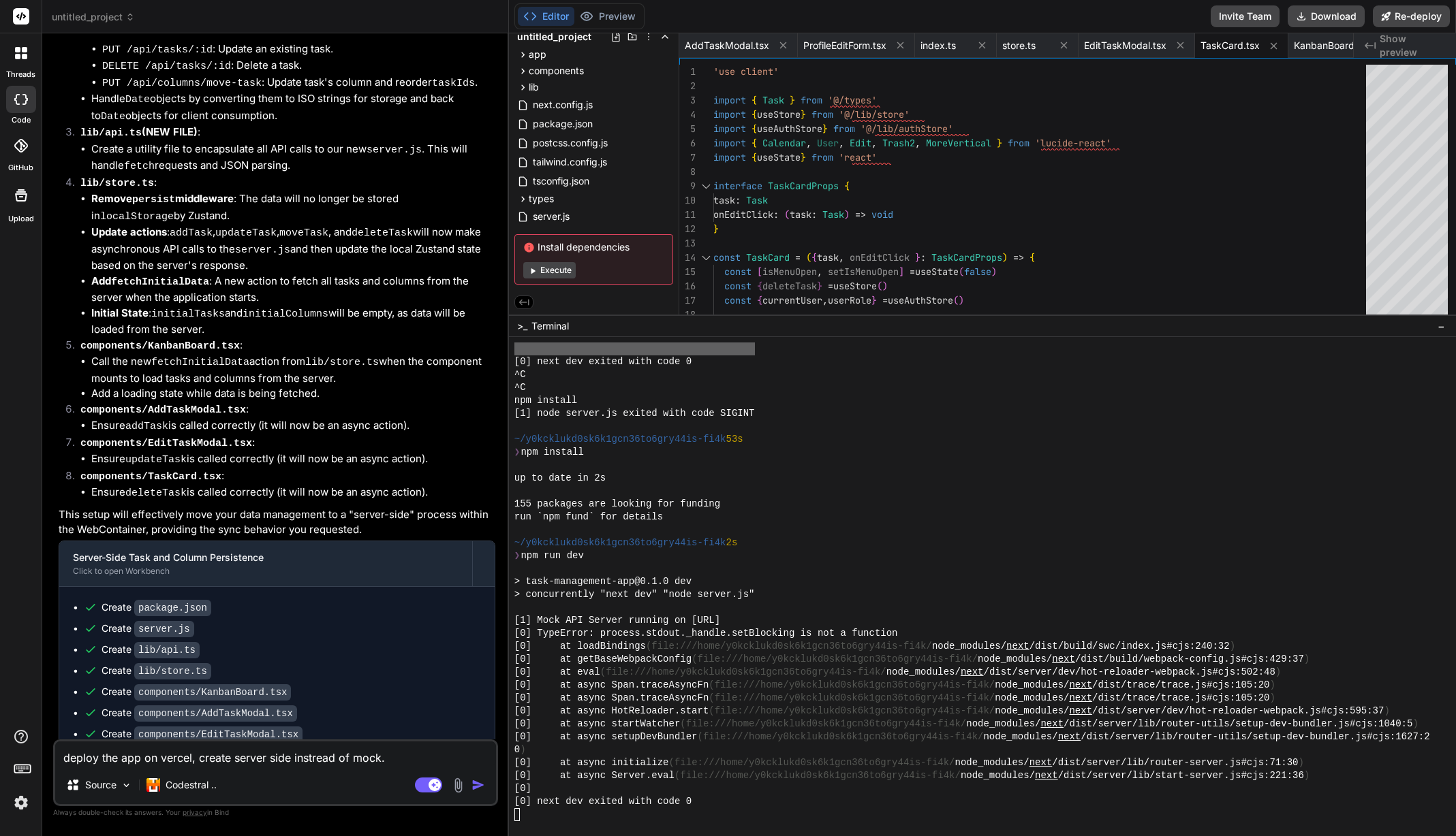
click at [313, 761] on textarea "deploy the app on vercel, create server side instread of mock." at bounding box center [275, 754] width 441 height 24
click at [391, 763] on textarea "deploy the app on vercel, create server side instead of mock." at bounding box center [275, 754] width 441 height 24
click at [234, 759] on textarea "deploy the app on vercel, create server side instead of mock." at bounding box center [275, 754] width 441 height 24
click at [469, 757] on textarea "deploy the app on vercel, create databases server side instead of mock." at bounding box center [275, 754] width 441 height 24
click at [349, 758] on textarea "deploy the app on vercel, create databases server side instead of mock." at bounding box center [275, 754] width 441 height 24
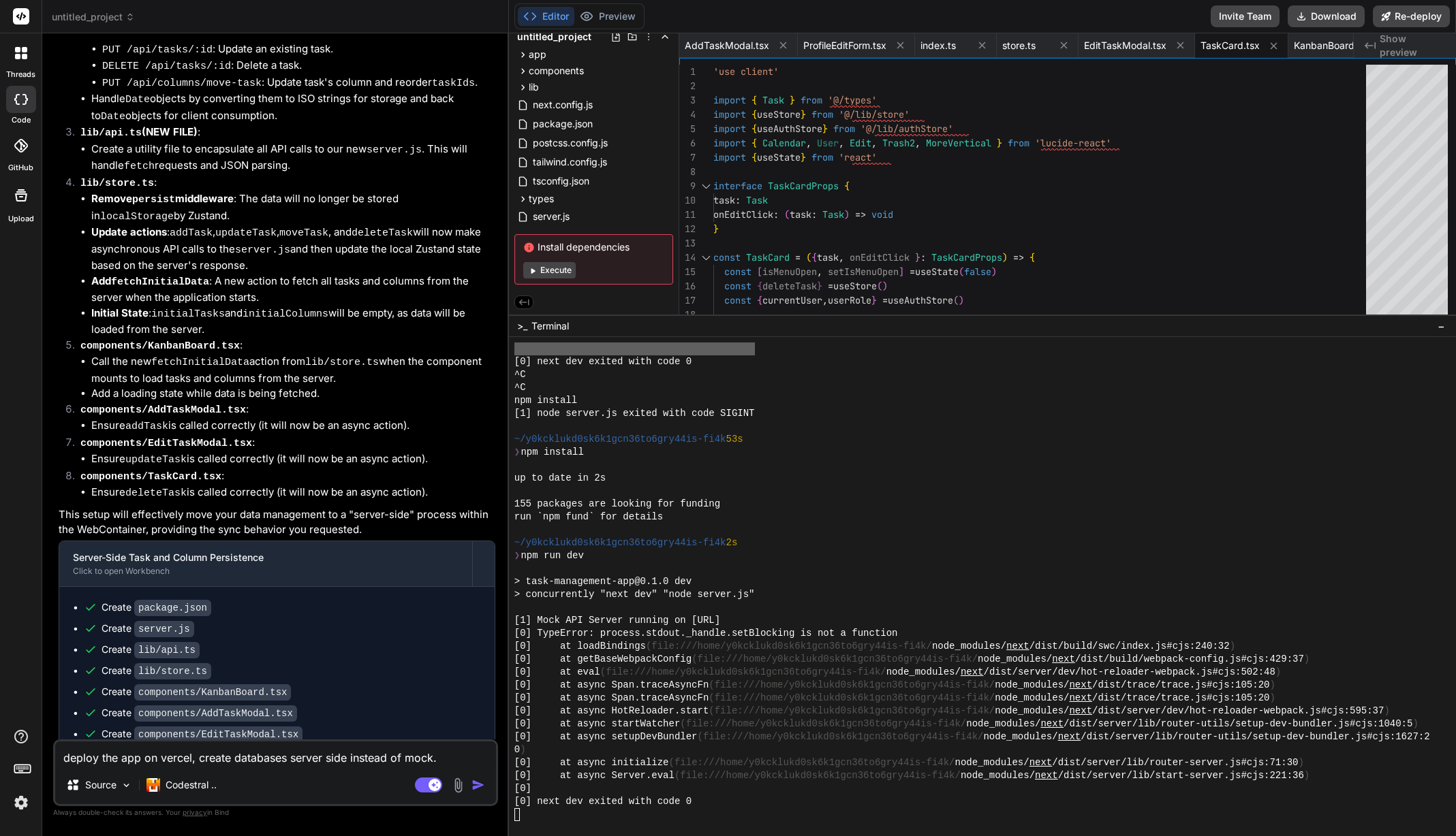
click at [345, 759] on textarea "deploy the app on vercel, create databases server side instead of mock." at bounding box center [275, 754] width 441 height 24
click at [475, 786] on img "button" at bounding box center [478, 785] width 13 height 13
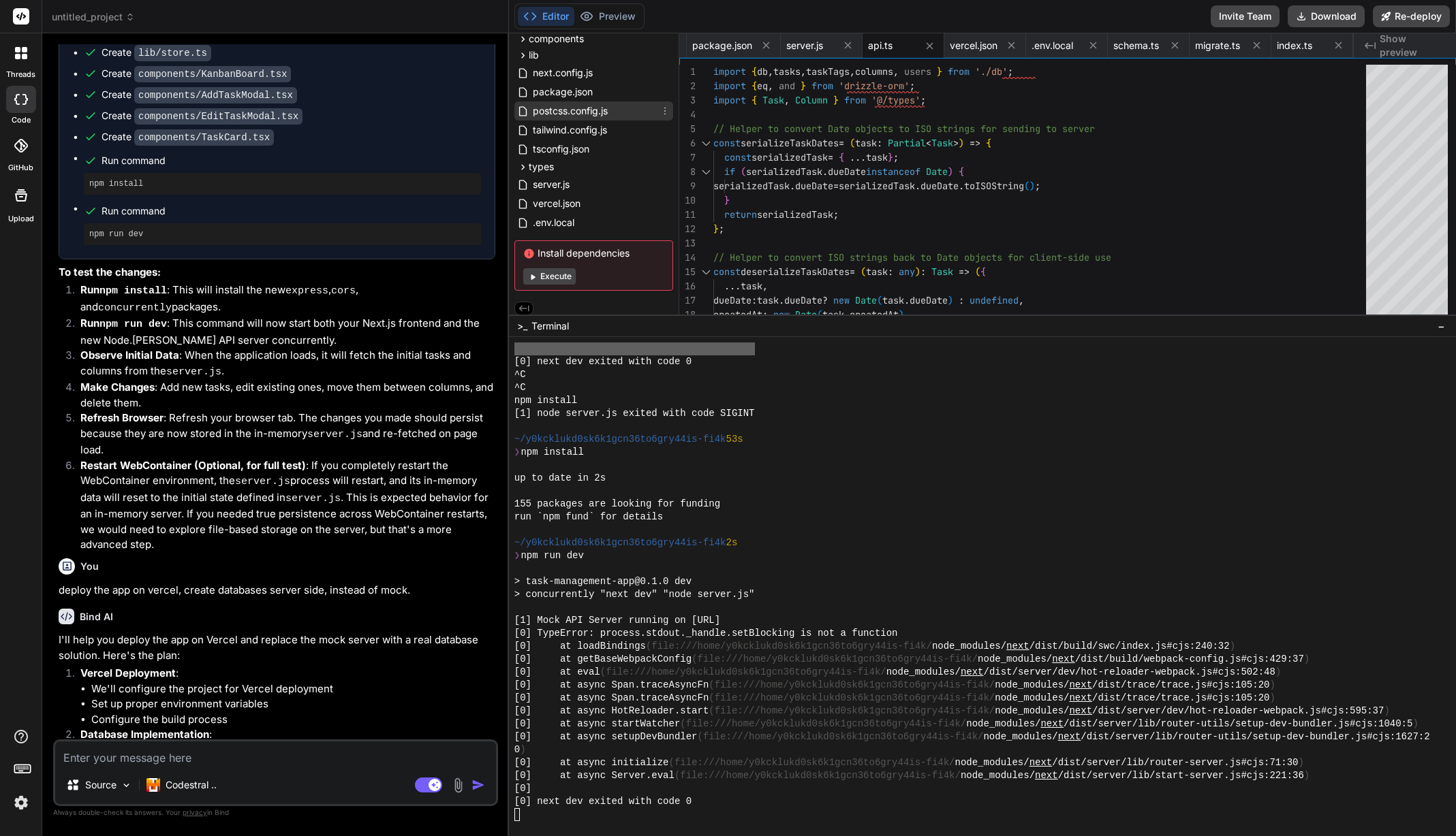
scroll to position [75, 0]
click at [95, 20] on span "untitled_project" at bounding box center [93, 16] width 83 height 13
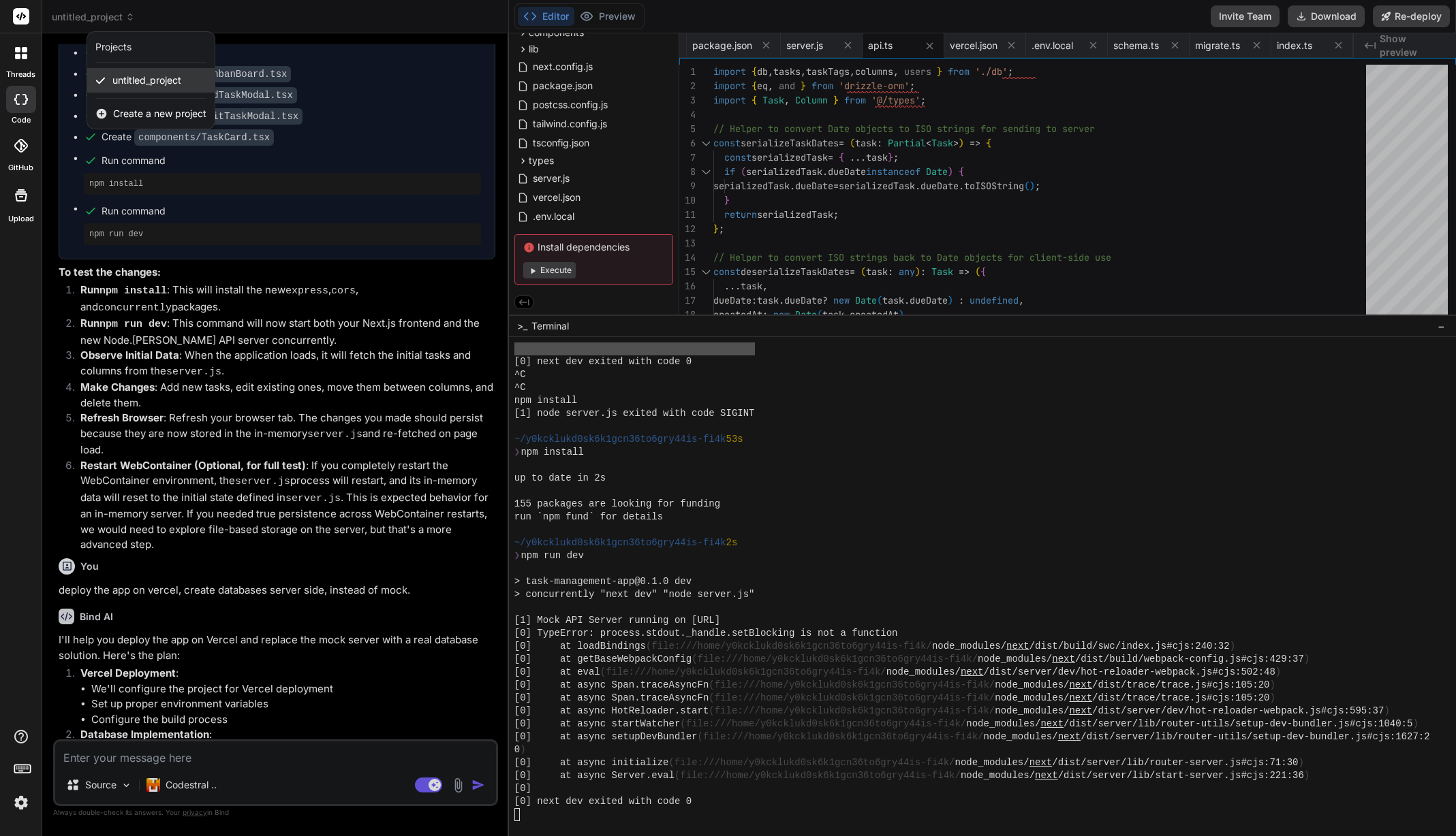
click at [164, 80] on span "untitled_project" at bounding box center [147, 80] width 69 height 13
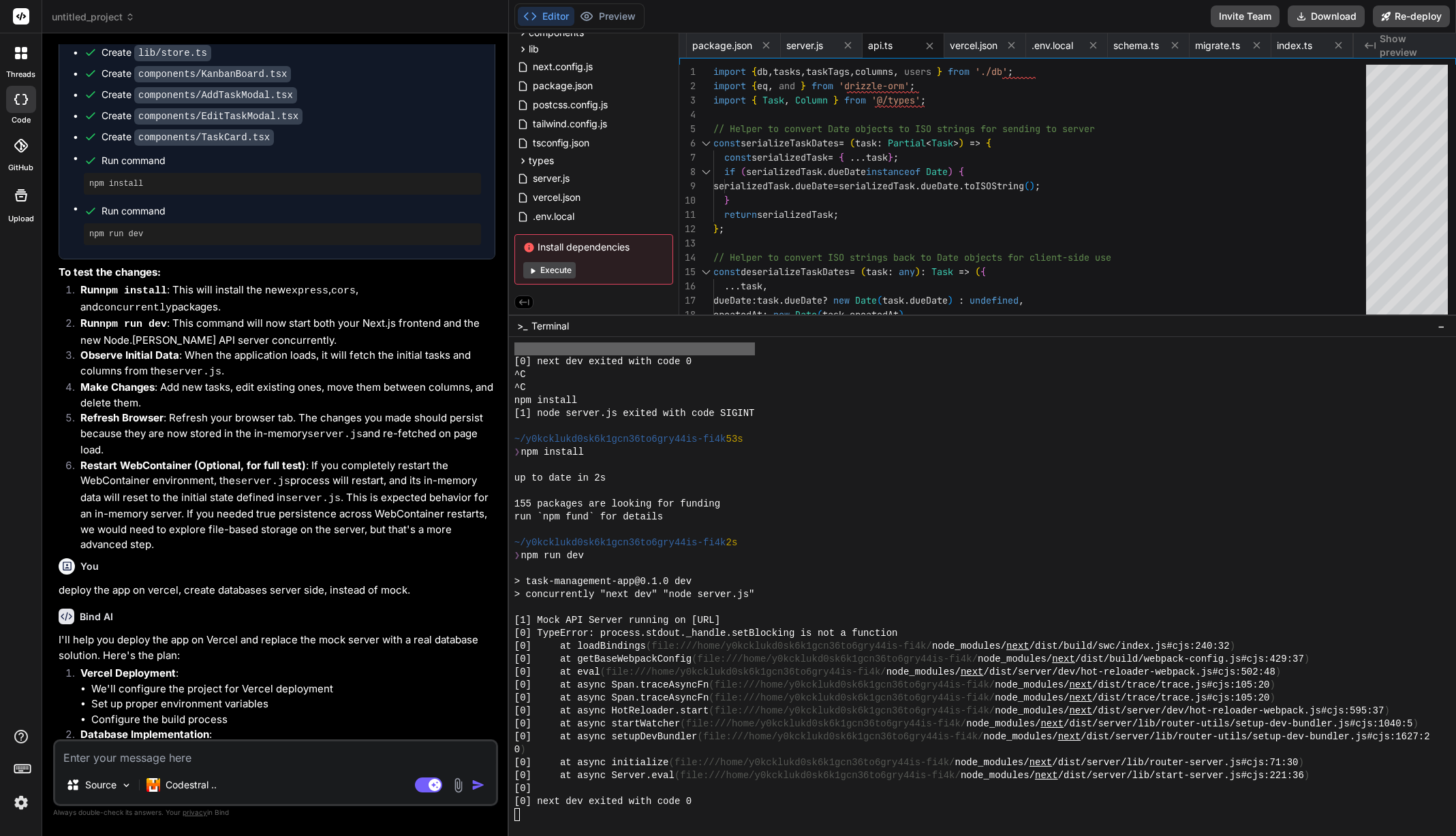
click at [106, 20] on span "untitled_project" at bounding box center [93, 16] width 83 height 13
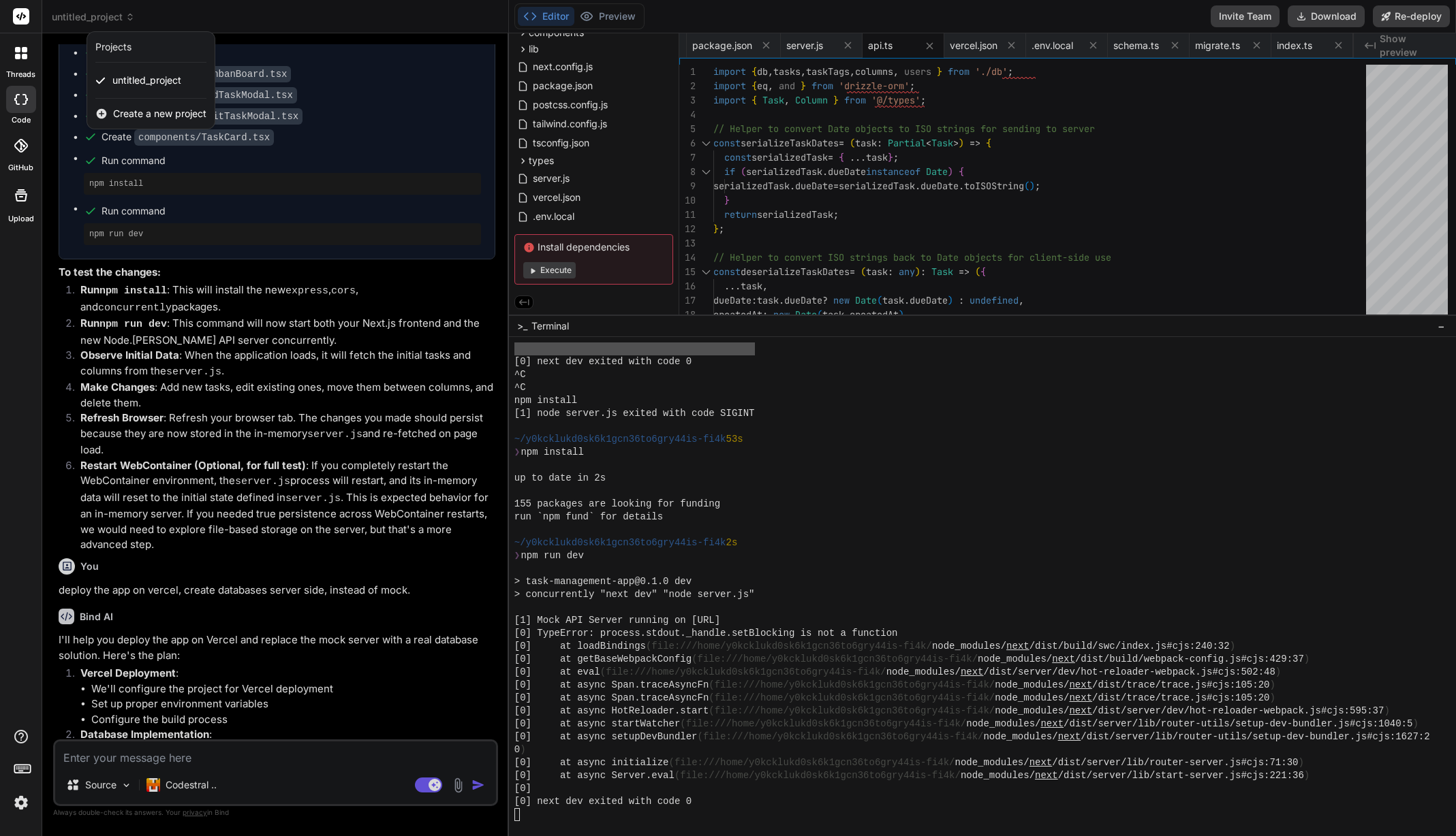
click at [261, 13] on div at bounding box center [728, 418] width 1456 height 836
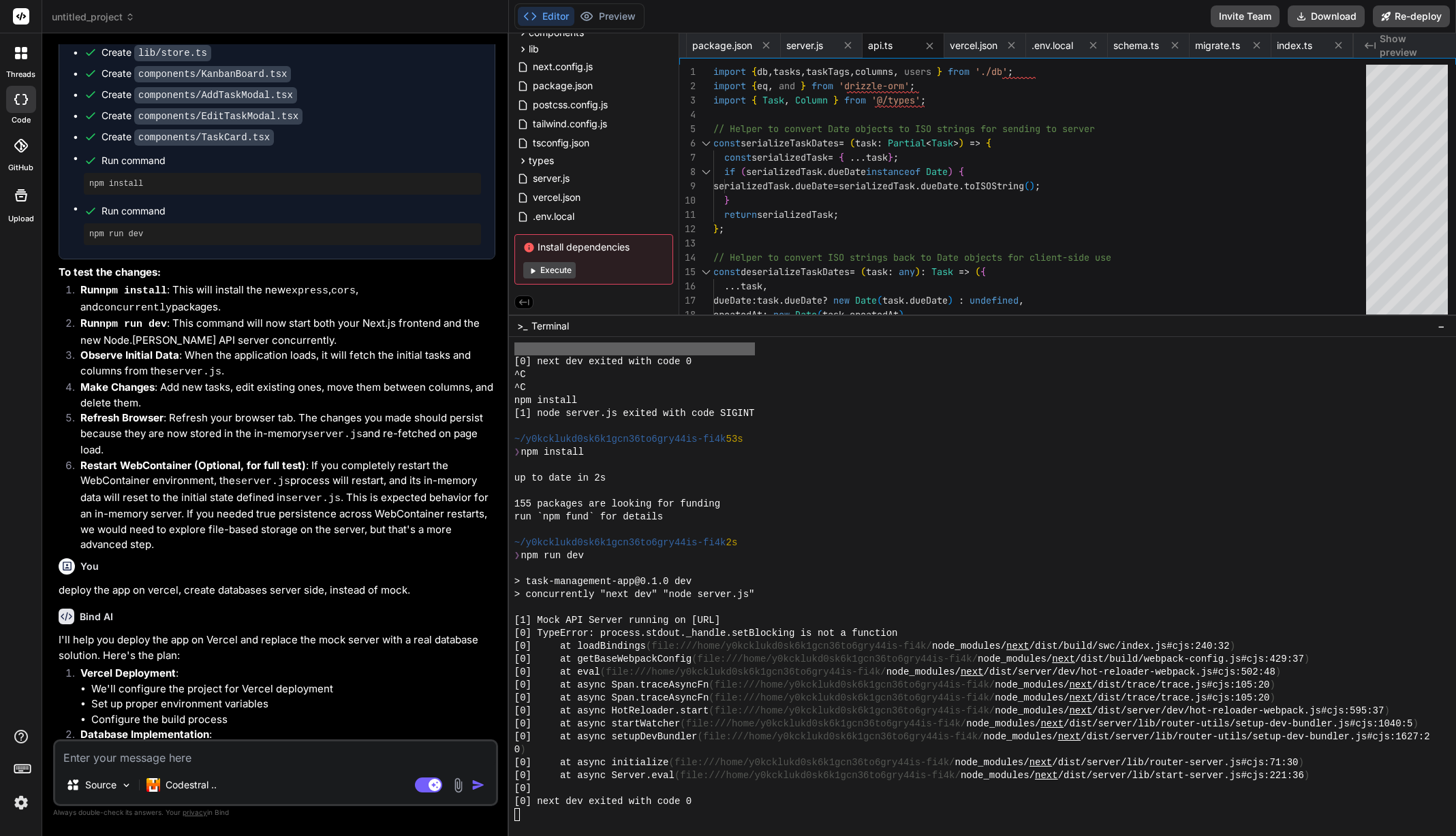
click at [1413, 43] on span "Show preview" at bounding box center [1412, 45] width 65 height 27
click at [962, 49] on span "vercel.json" at bounding box center [974, 45] width 48 height 13
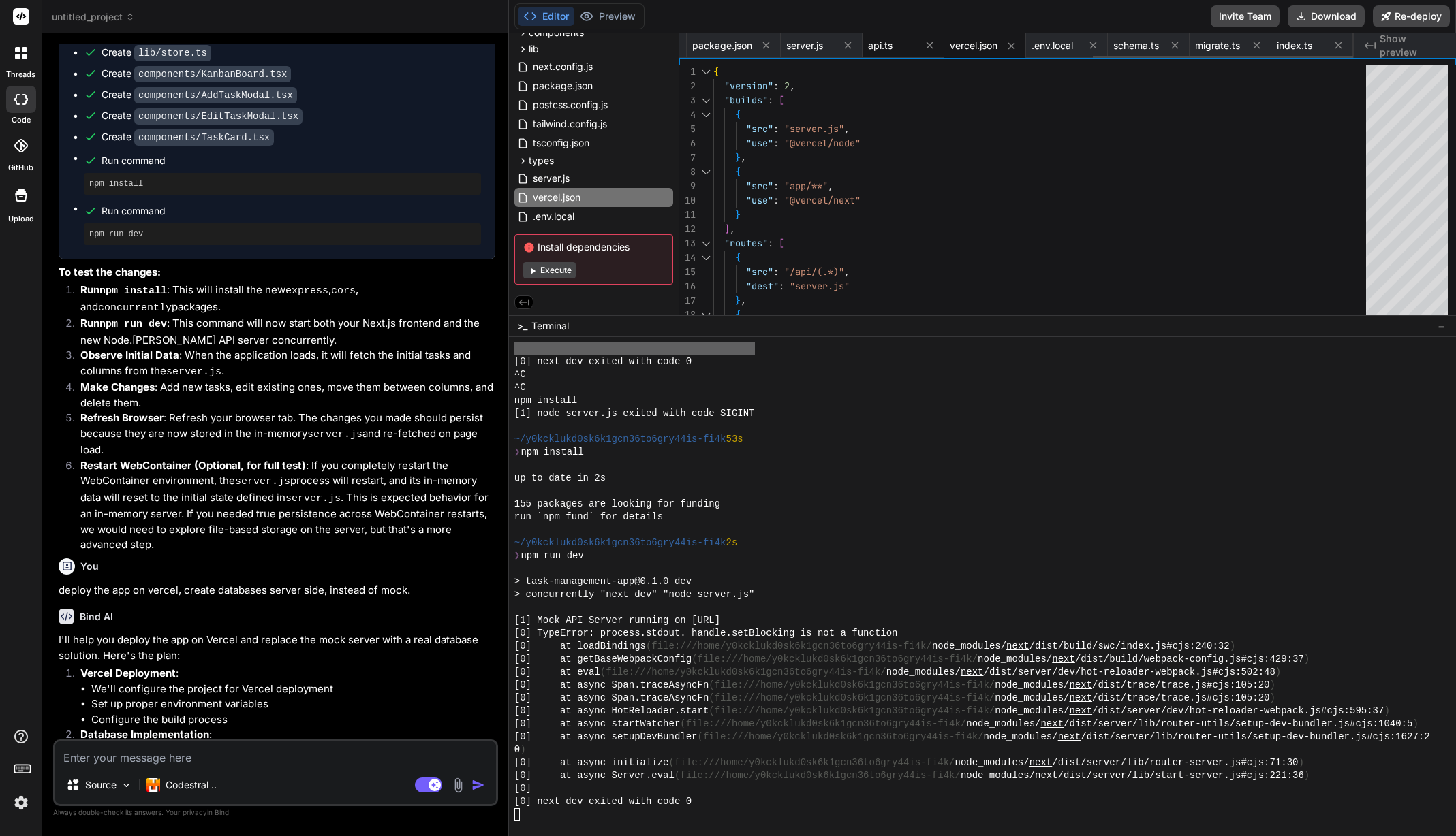
click at [900, 47] on div "api.ts" at bounding box center [891, 45] width 48 height 13
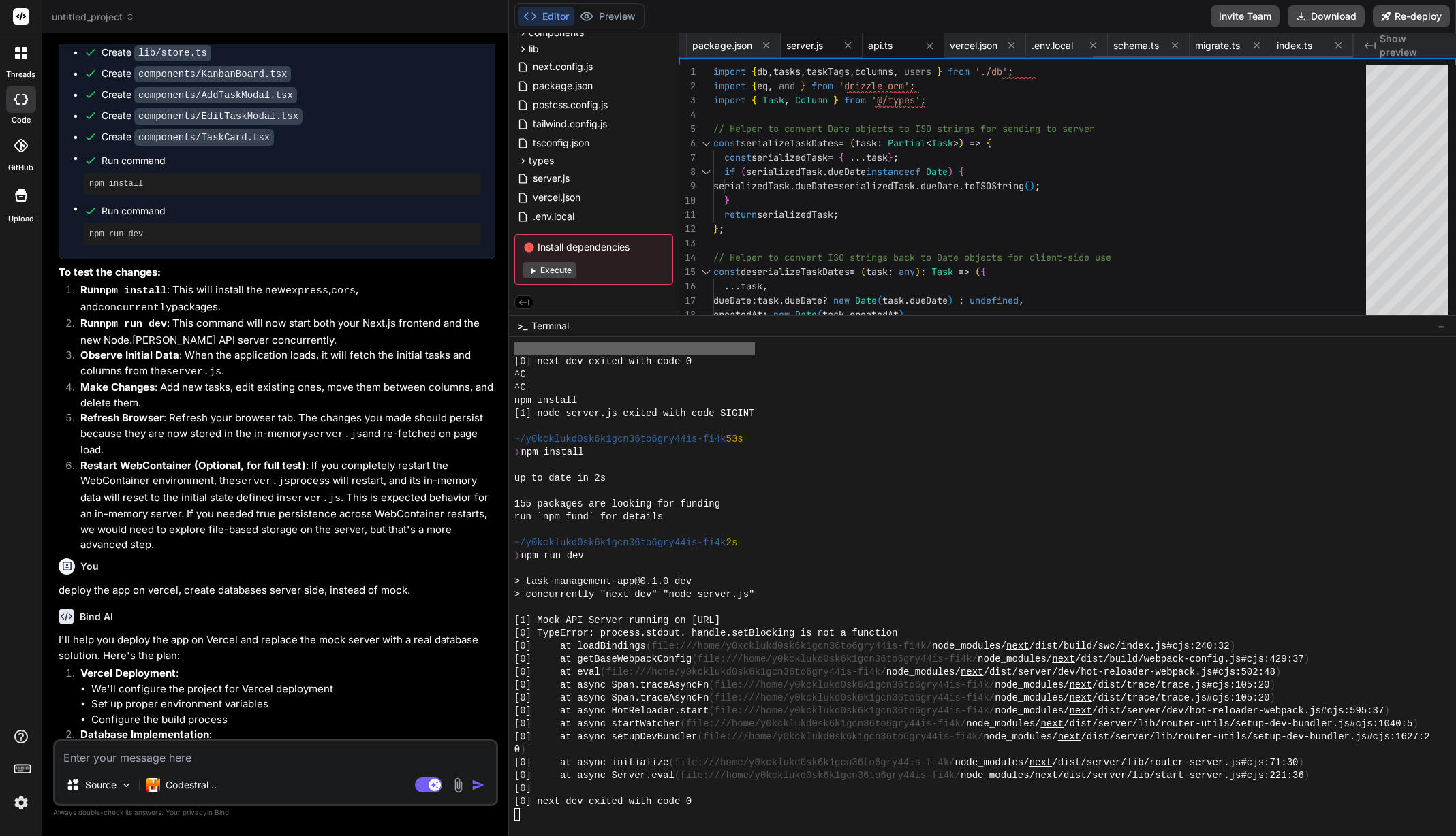
click at [809, 47] on span "server.js" at bounding box center [804, 45] width 37 height 13
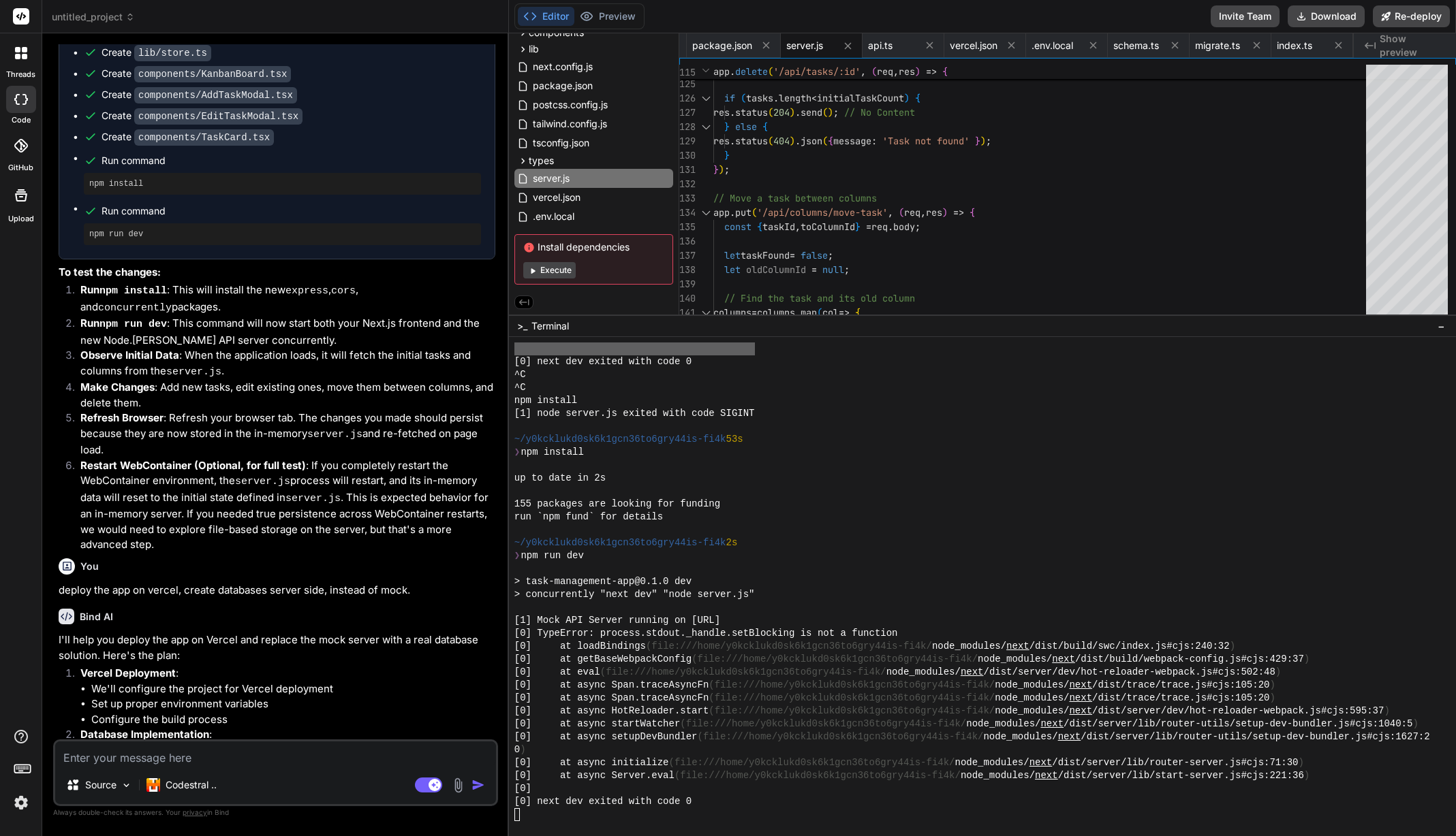
scroll to position [0, 0]
drag, startPoint x: 968, startPoint y: 189, endPoint x: 950, endPoint y: 175, distance: 22.8
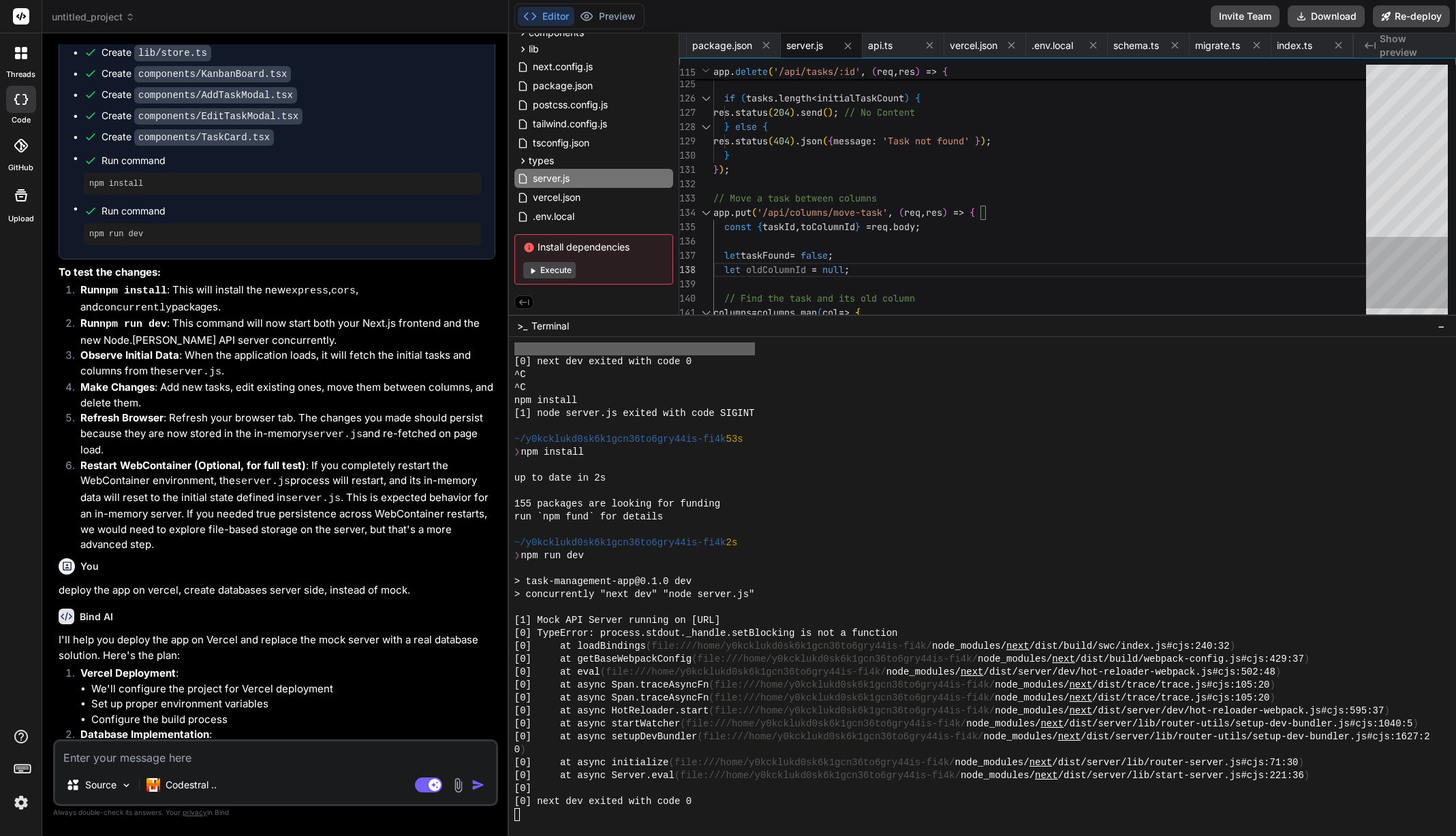
click at [1400, 267] on div at bounding box center [1407, 272] width 82 height 71
click at [1396, 199] on div at bounding box center [1407, 443] width 82 height 756
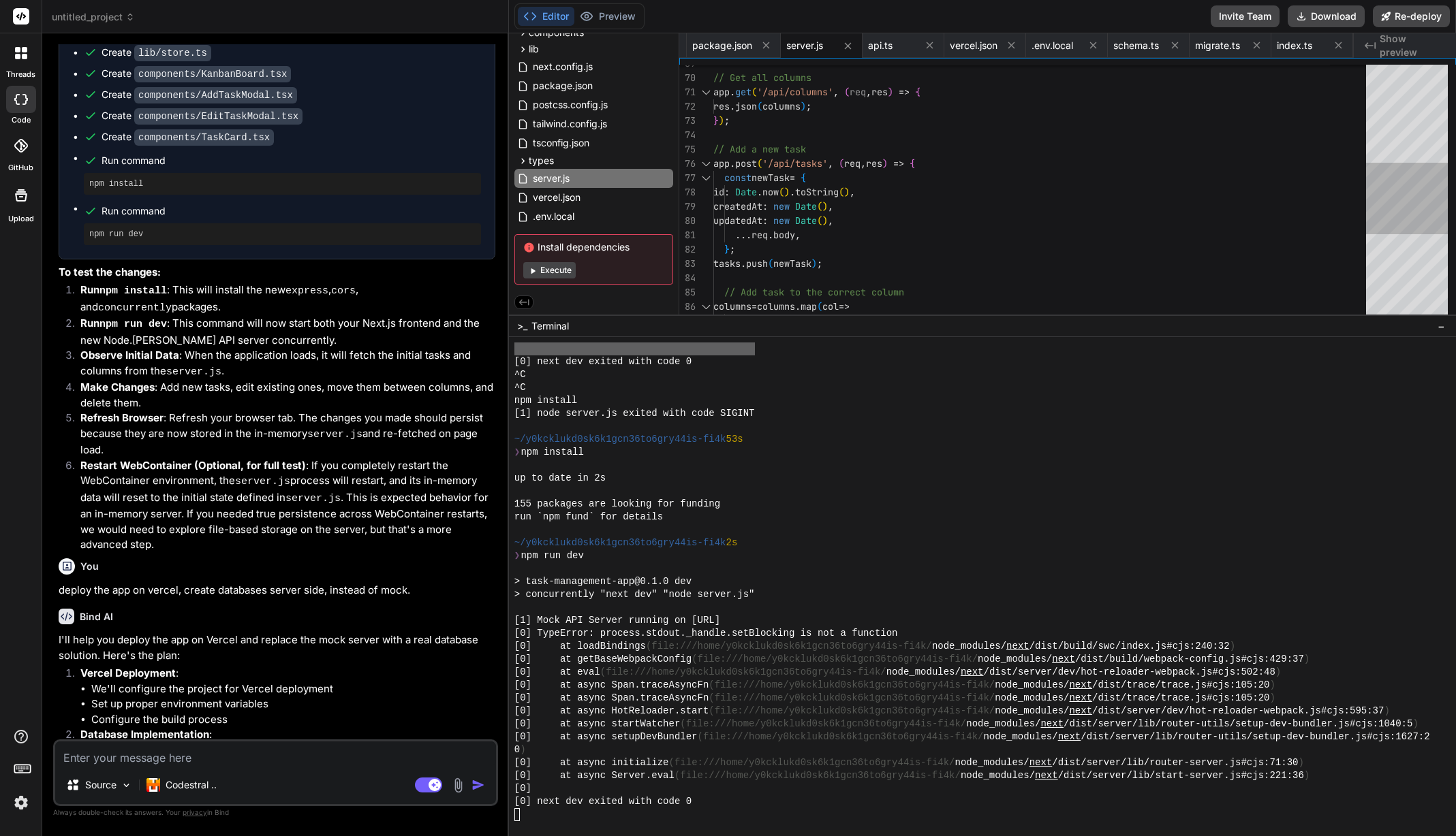
click at [1404, 282] on div at bounding box center [1407, 443] width 82 height 756
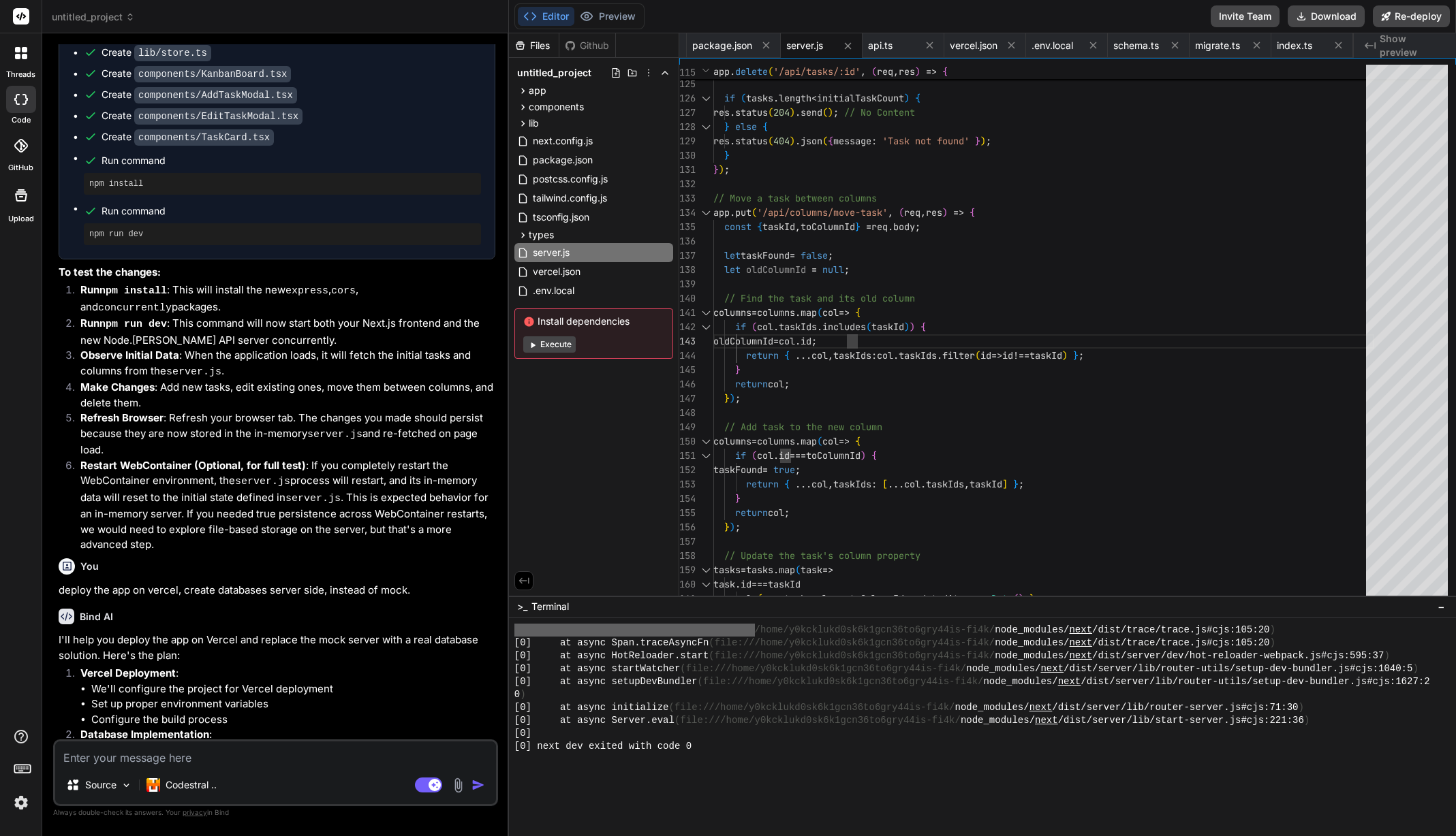
drag, startPoint x: 736, startPoint y: 314, endPoint x: 937, endPoint y: 522, distance: 289.2
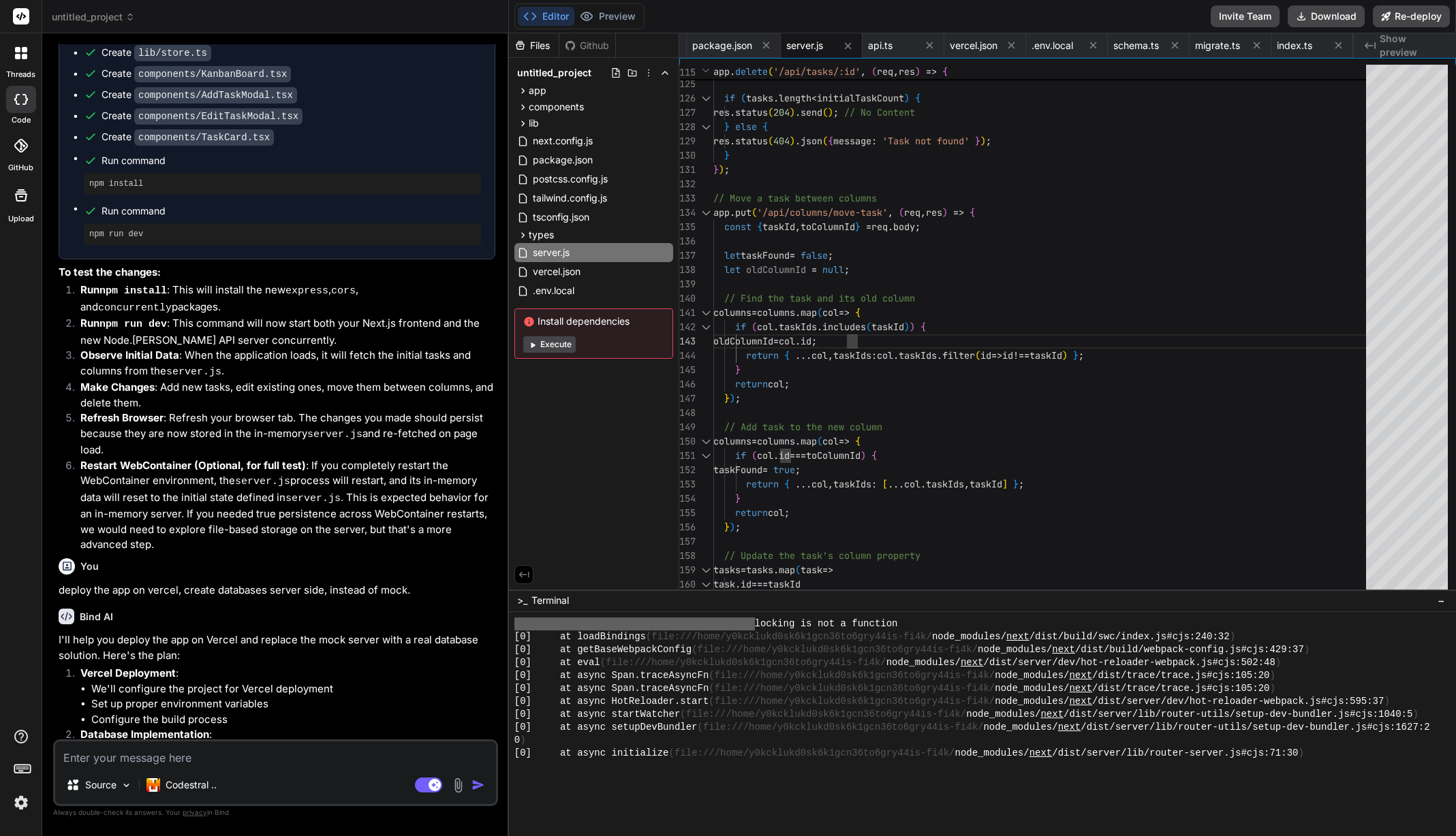
scroll to position [12845, 0]
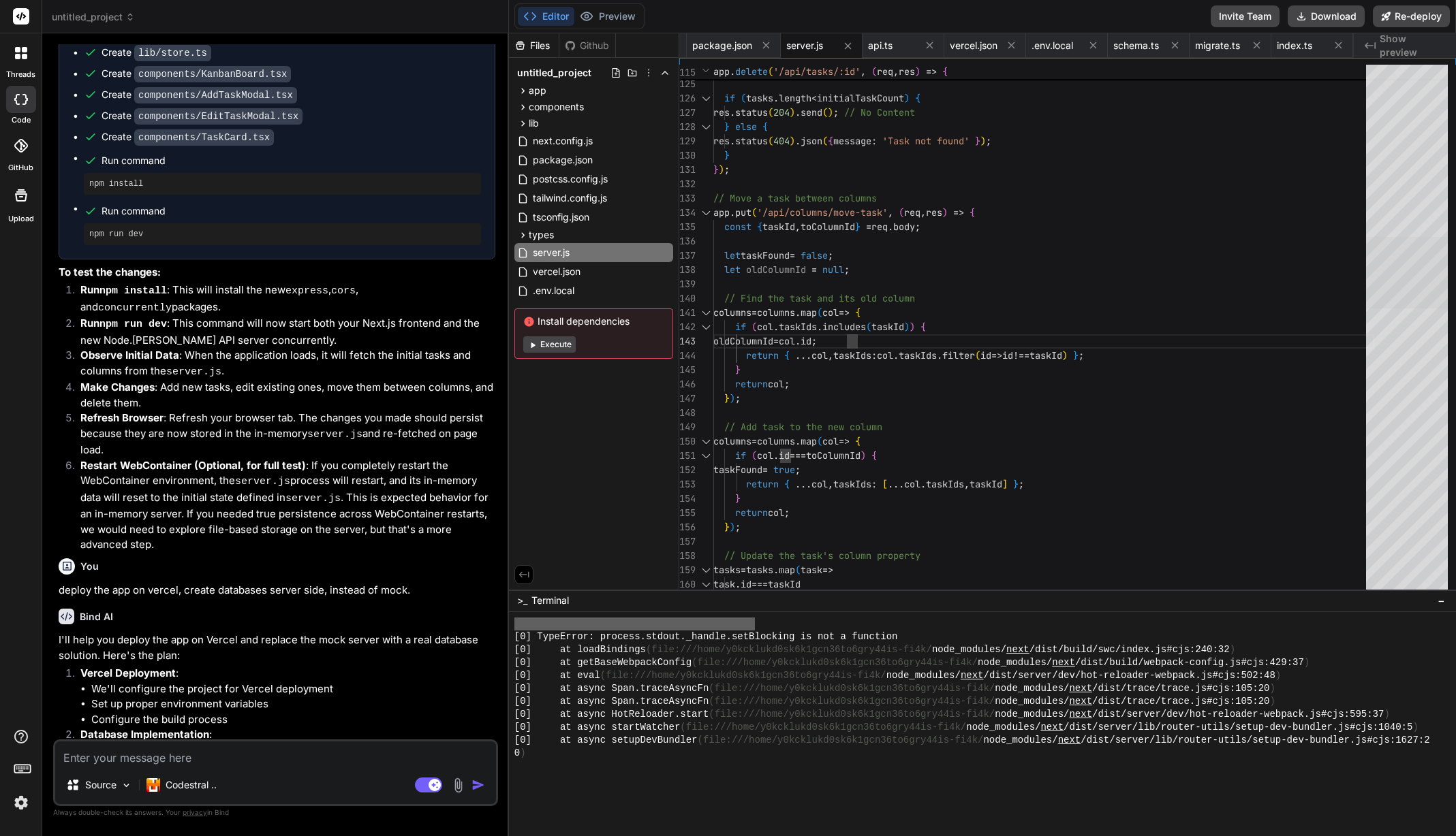
click at [1397, 299] on div at bounding box center [1407, 272] width 82 height 71
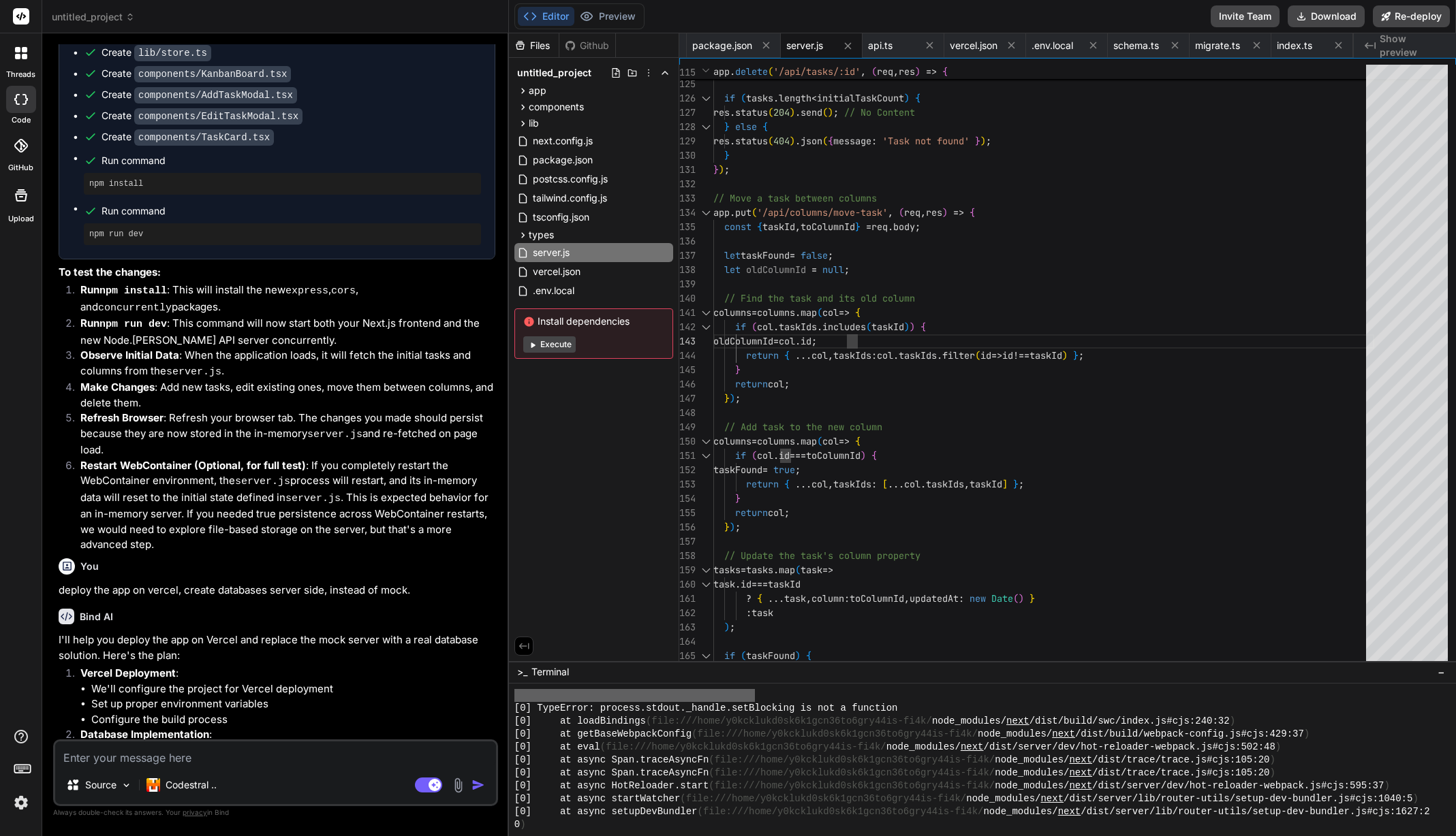
scroll to position [12876, 0]
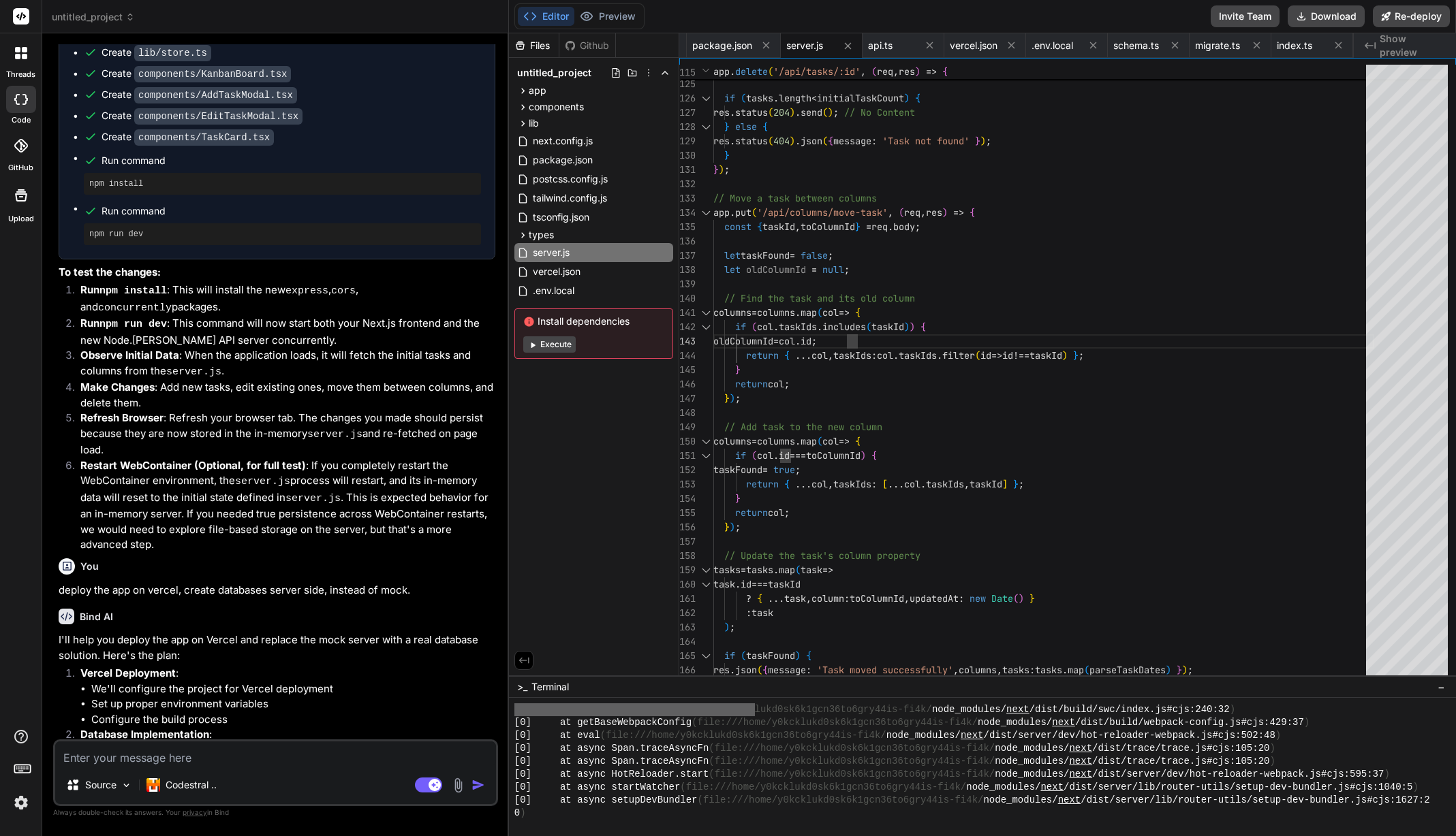
drag, startPoint x: 908, startPoint y: 590, endPoint x: 894, endPoint y: 750, distance: 160.6
click at [744, 40] on span "package.json" at bounding box center [722, 45] width 60 height 13
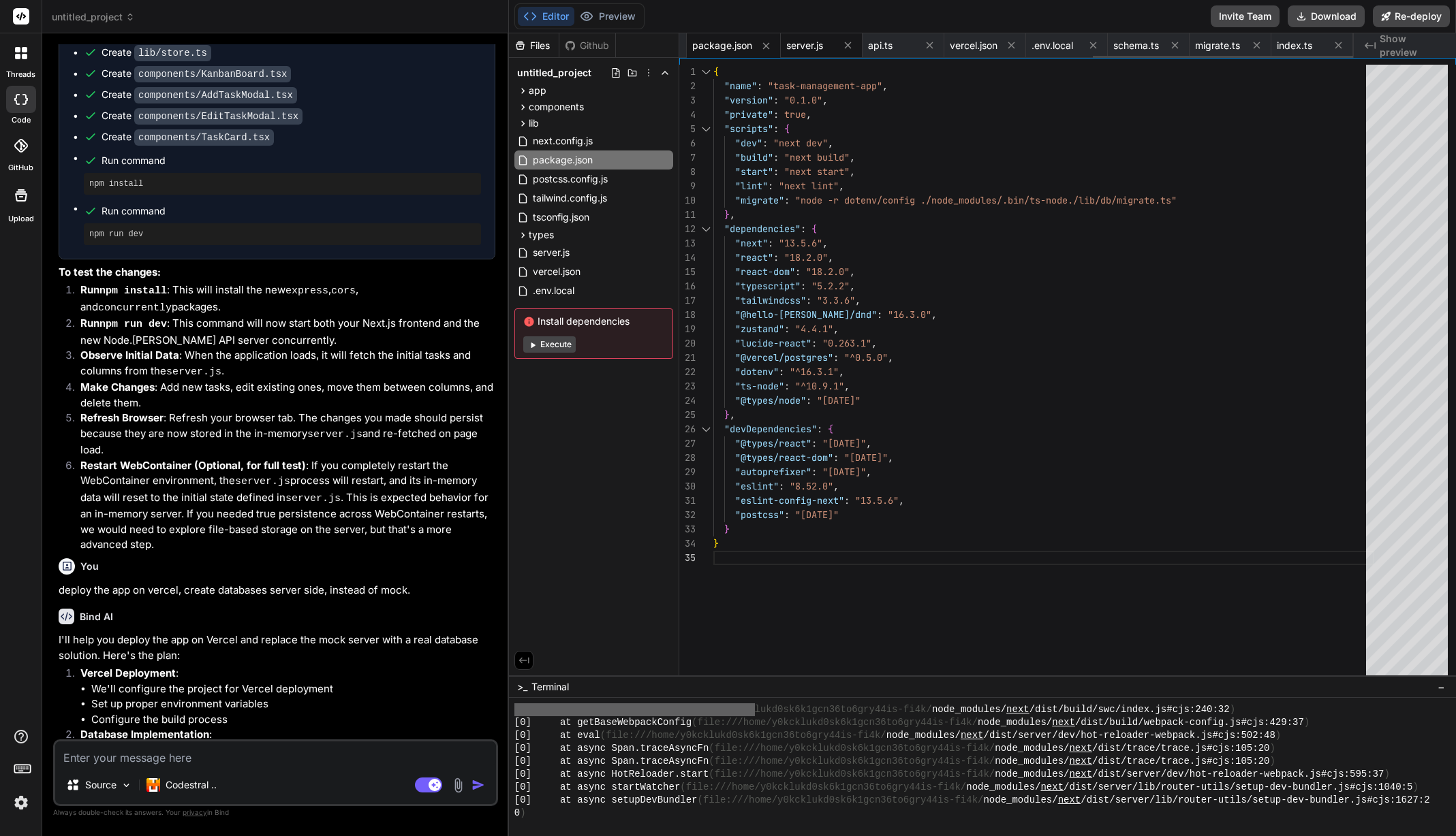
click at [808, 46] on span "server.js" at bounding box center [804, 45] width 37 height 13
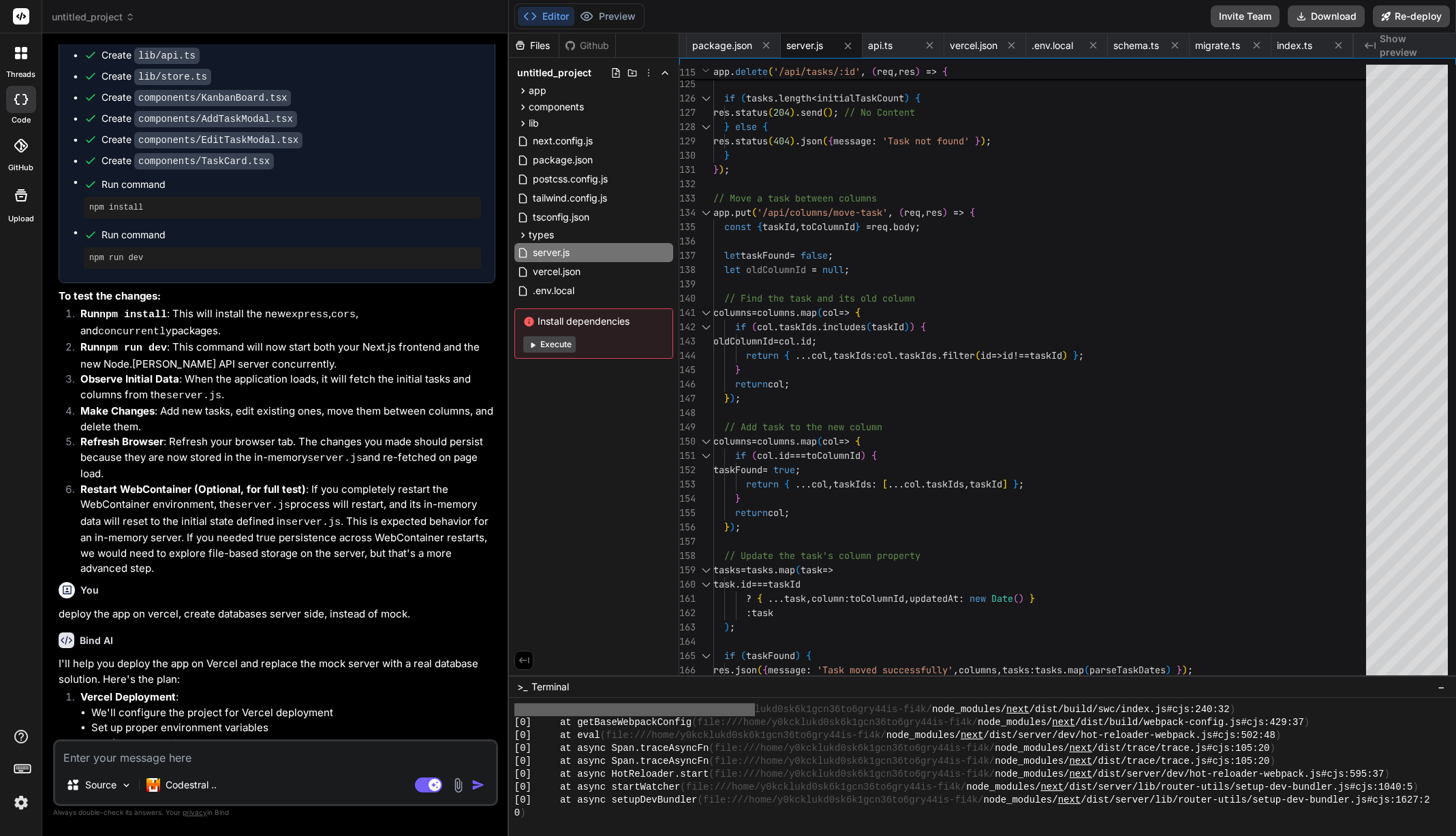
scroll to position [13528, 0]
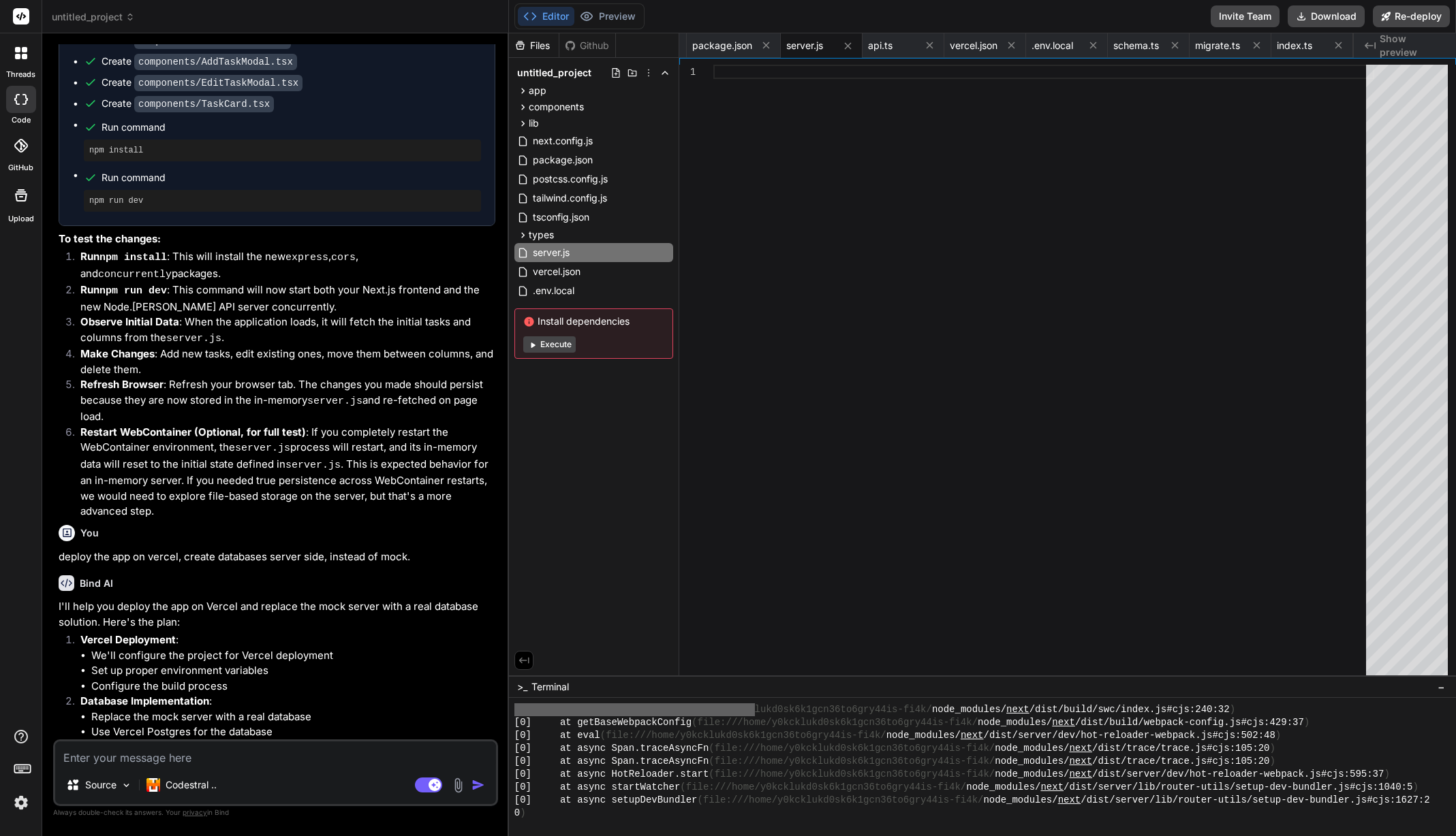
scroll to position [13563, 0]
drag, startPoint x: 347, startPoint y: 725, endPoint x: 229, endPoint y: 723, distance: 118.0
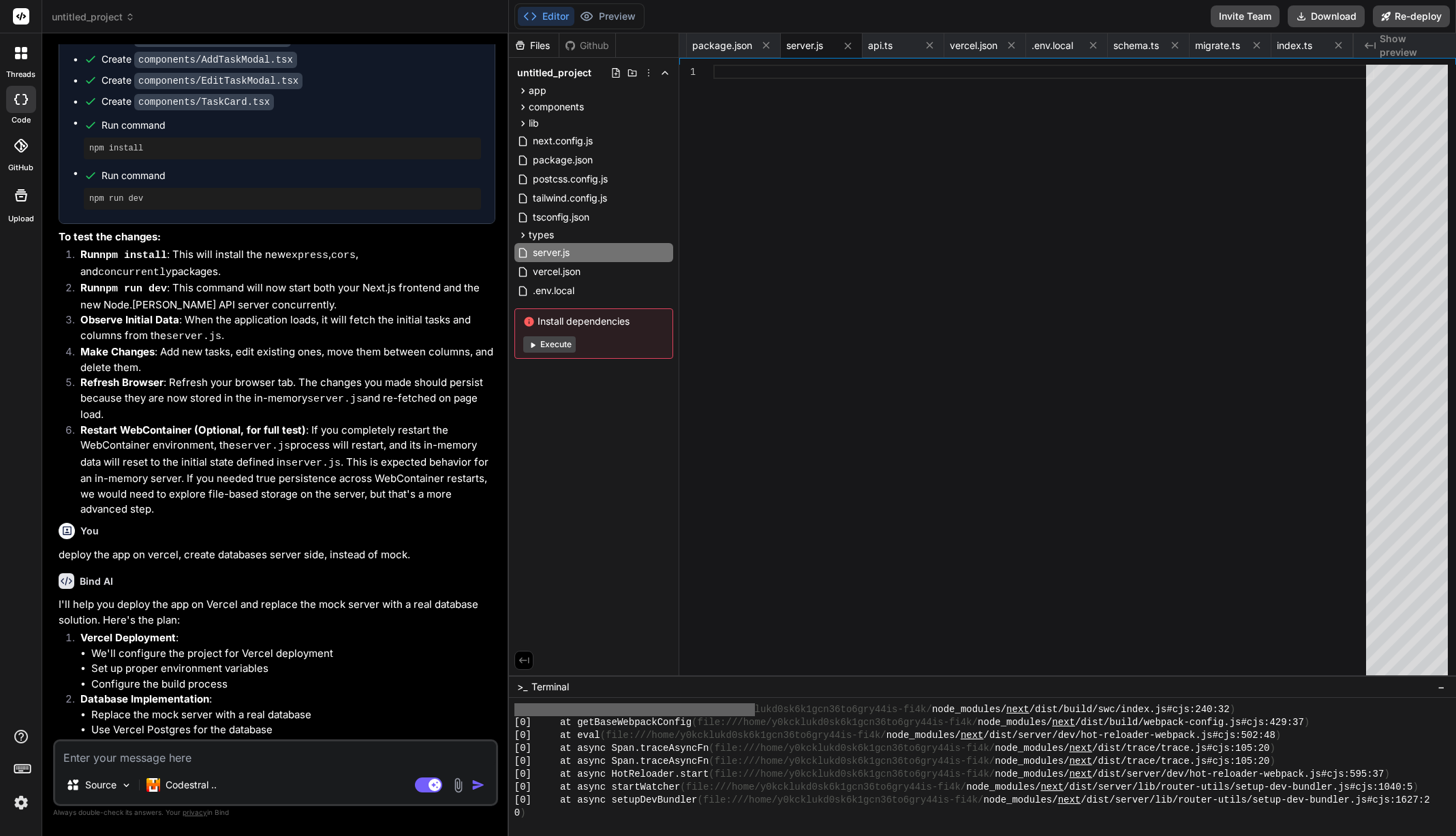
click at [232, 758] on textarea at bounding box center [275, 754] width 441 height 24
click at [318, 758] on textarea at bounding box center [275, 754] width 441 height 24
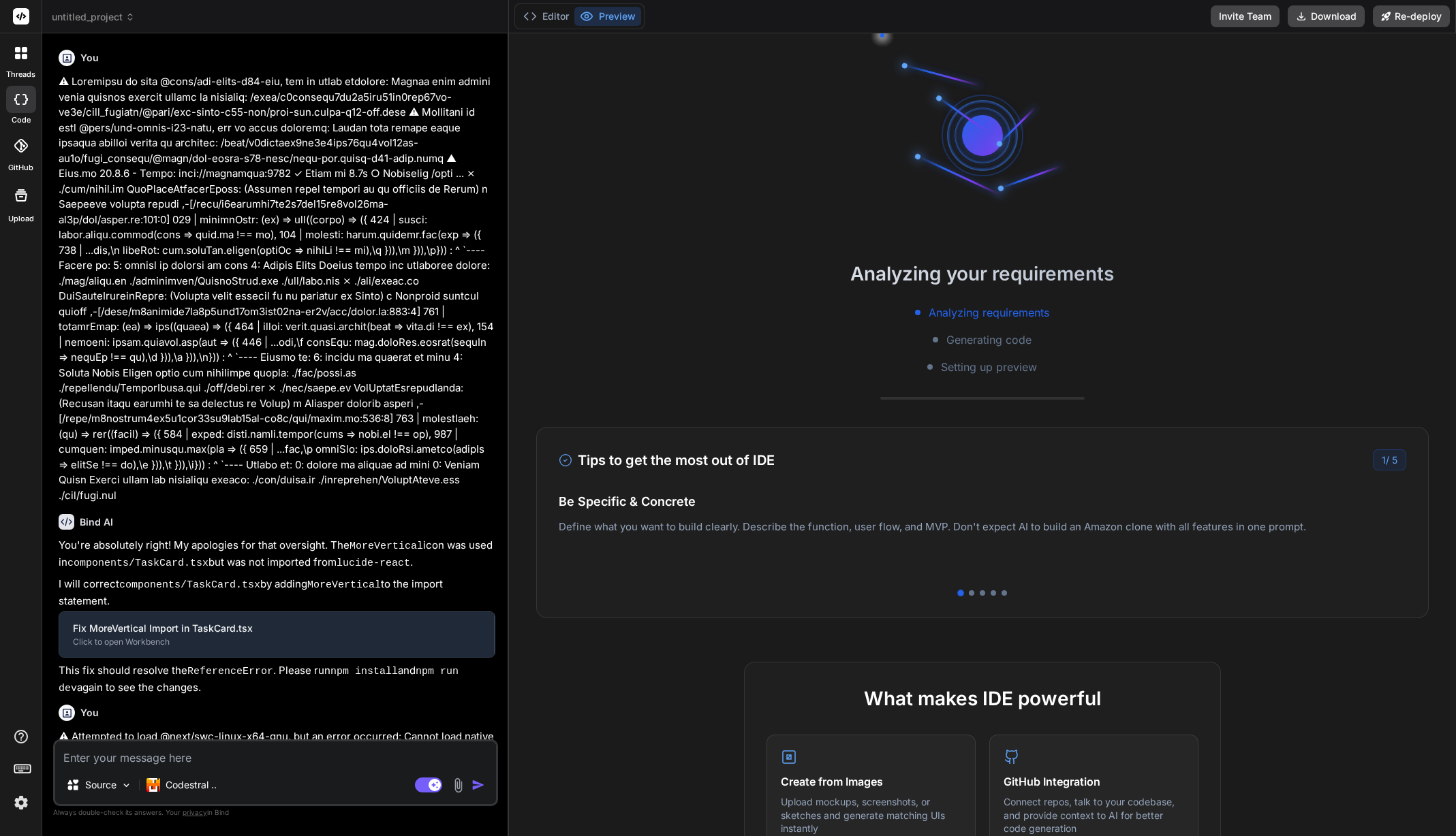
type textarea "x"
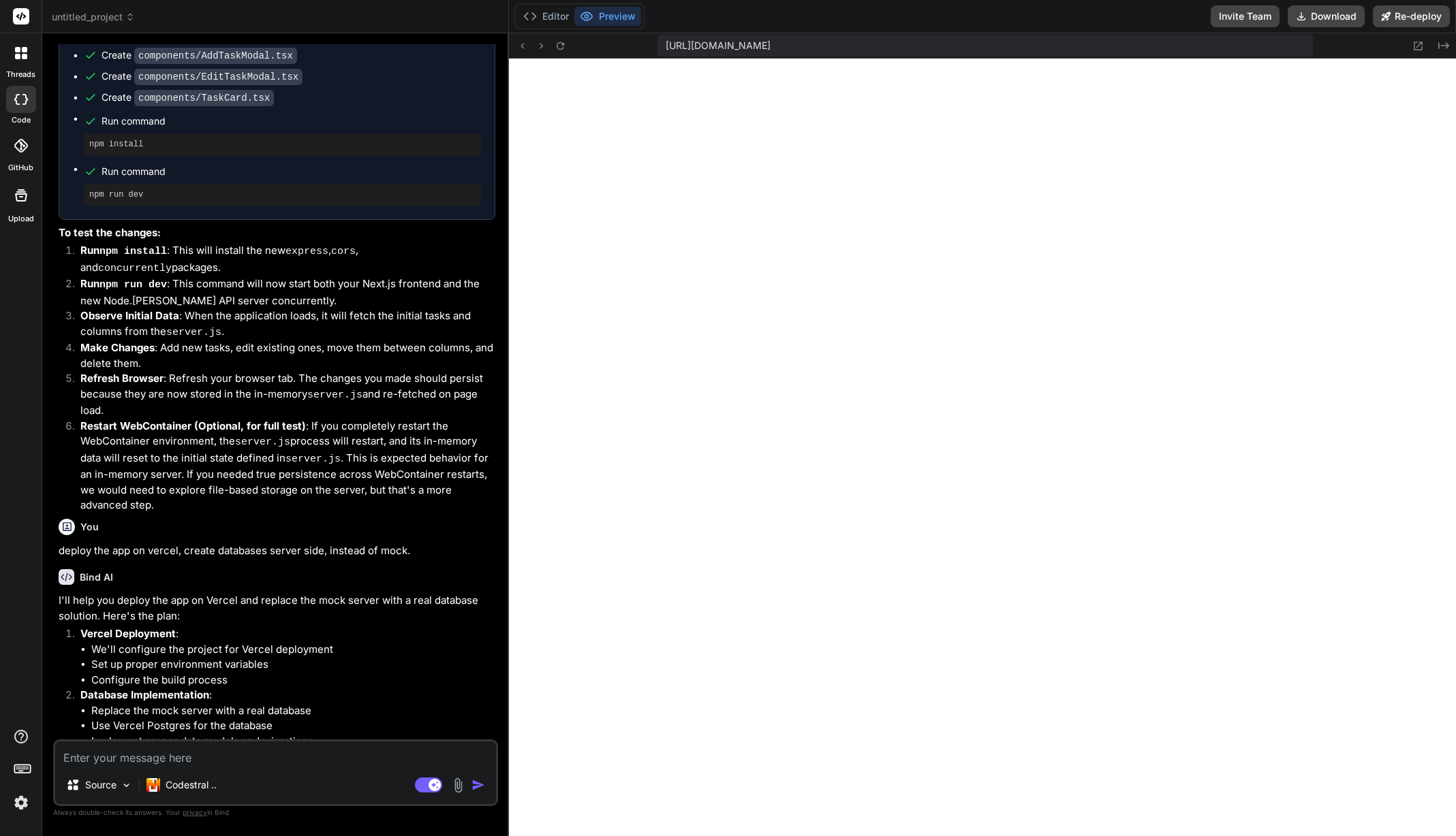
scroll to position [3337, 0]
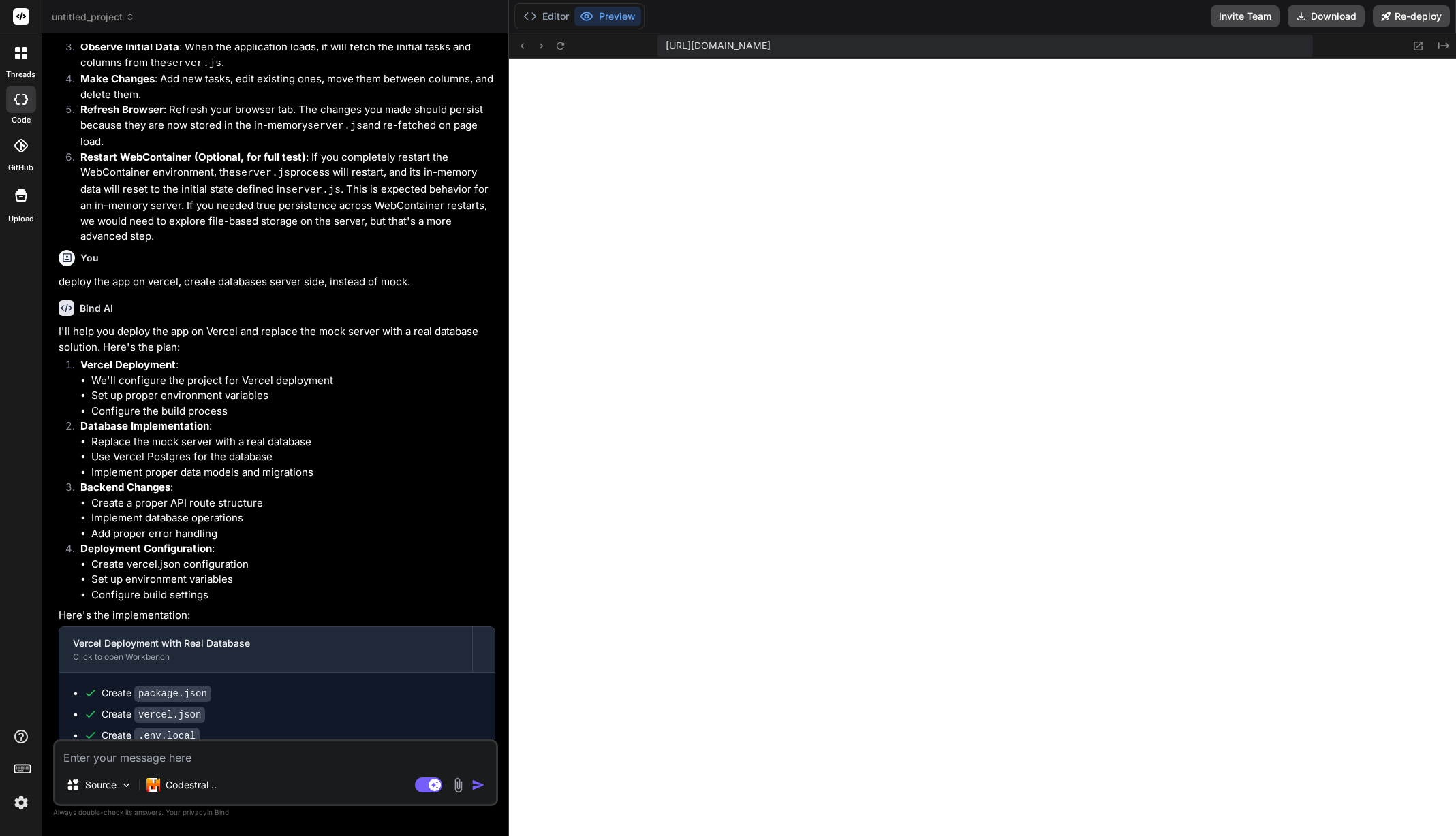
click at [260, 758] on textarea at bounding box center [275, 754] width 441 height 24
type textarea "c"
type textarea "x"
type textarea "ca"
type textarea "x"
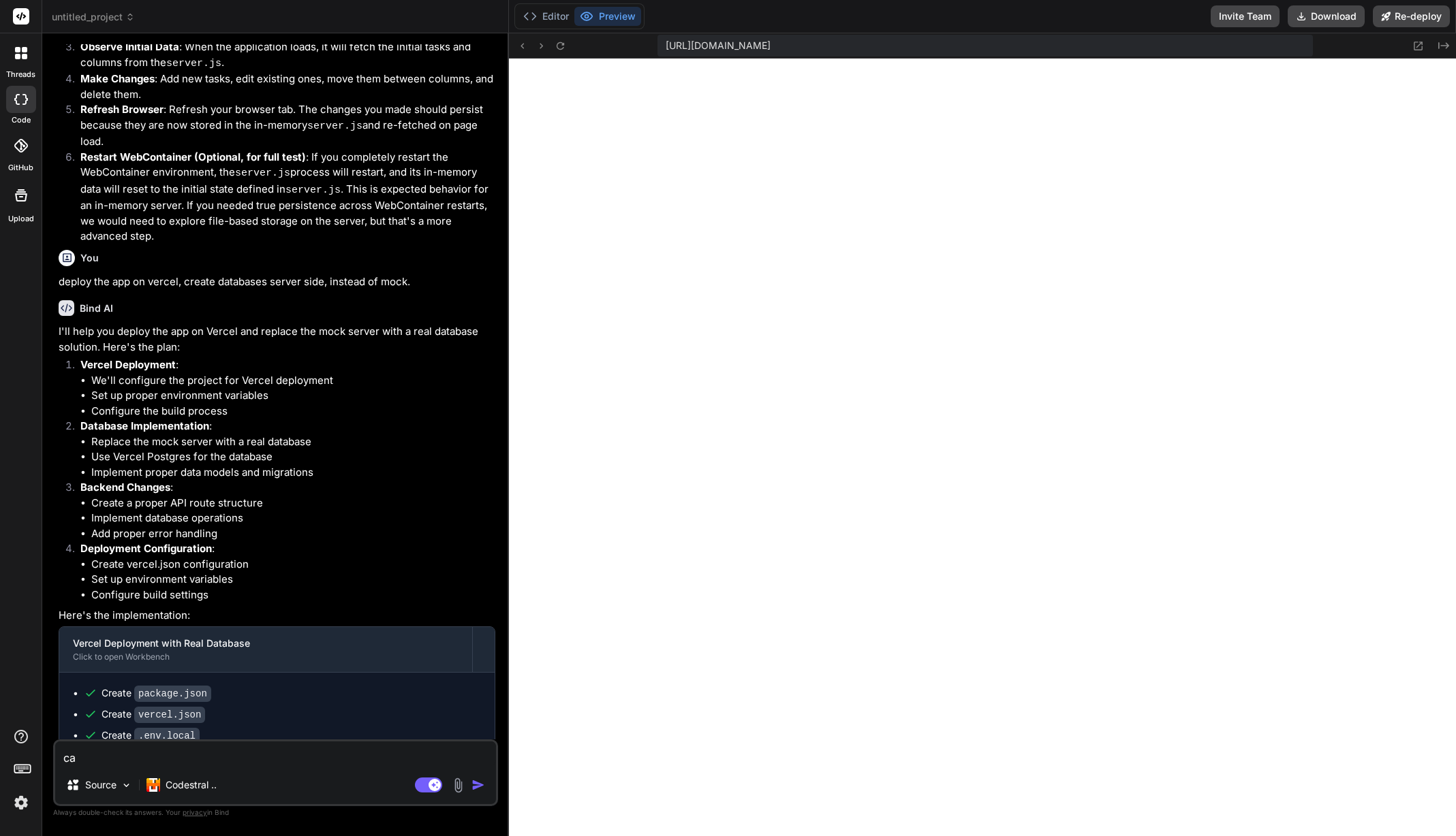
type textarea "can"
type textarea "x"
type textarea "can"
type textarea "x"
type textarea "can y"
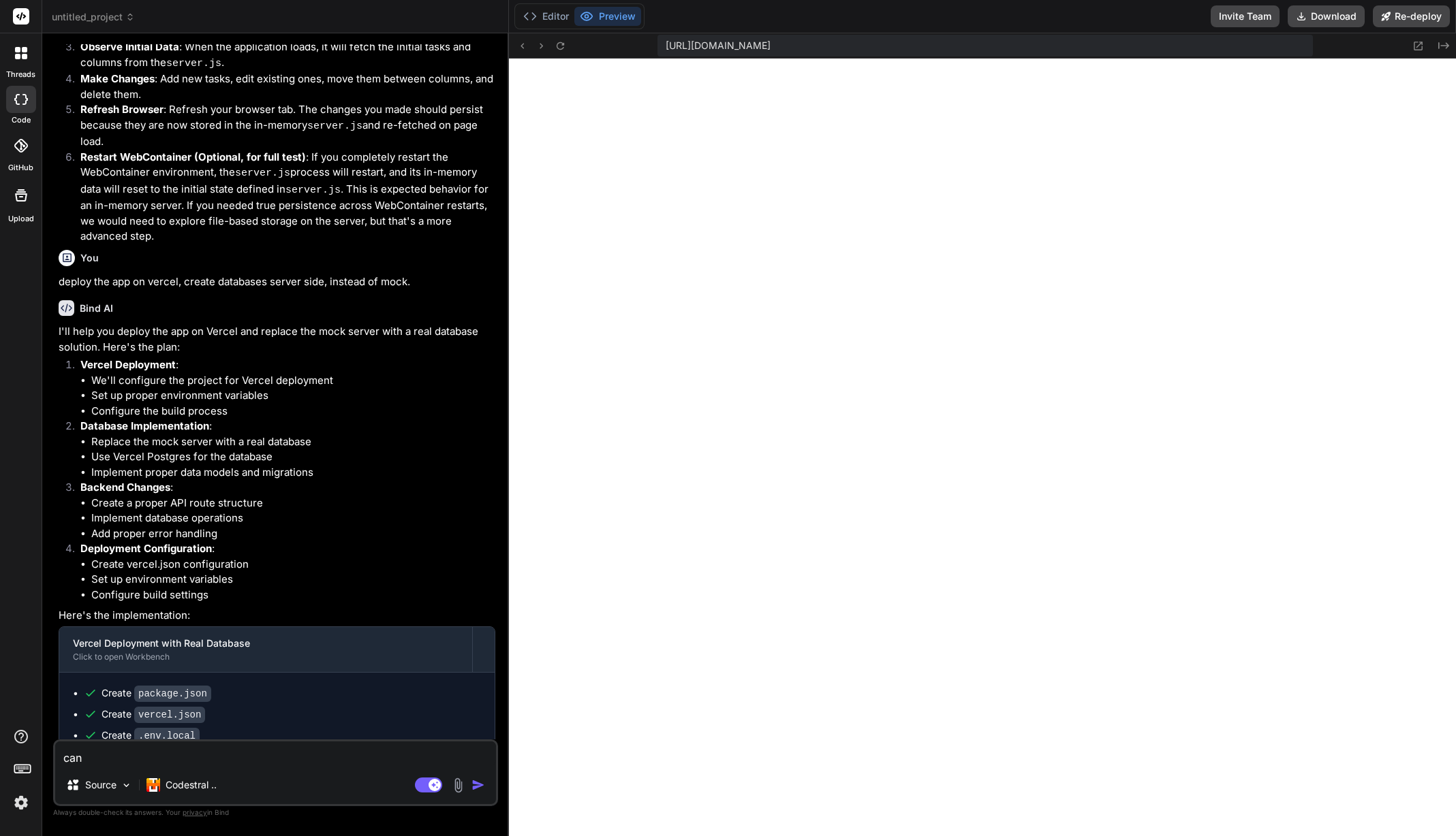
type textarea "x"
type textarea "can yo"
type textarea "x"
type textarea "can you"
type textarea "x"
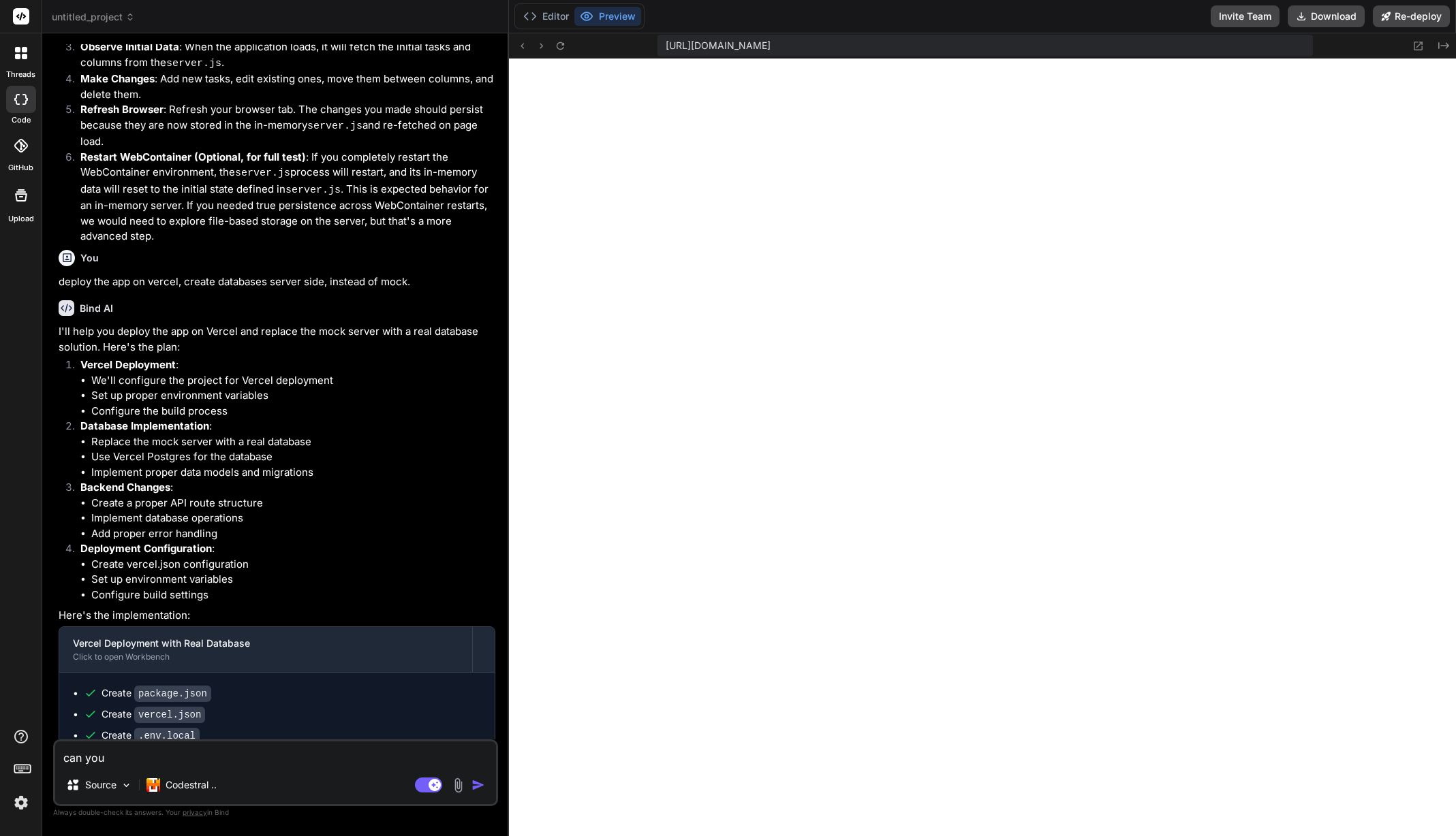
type textarea "can you"
type textarea "x"
type textarea "can you f"
type textarea "x"
type textarea "can you fi"
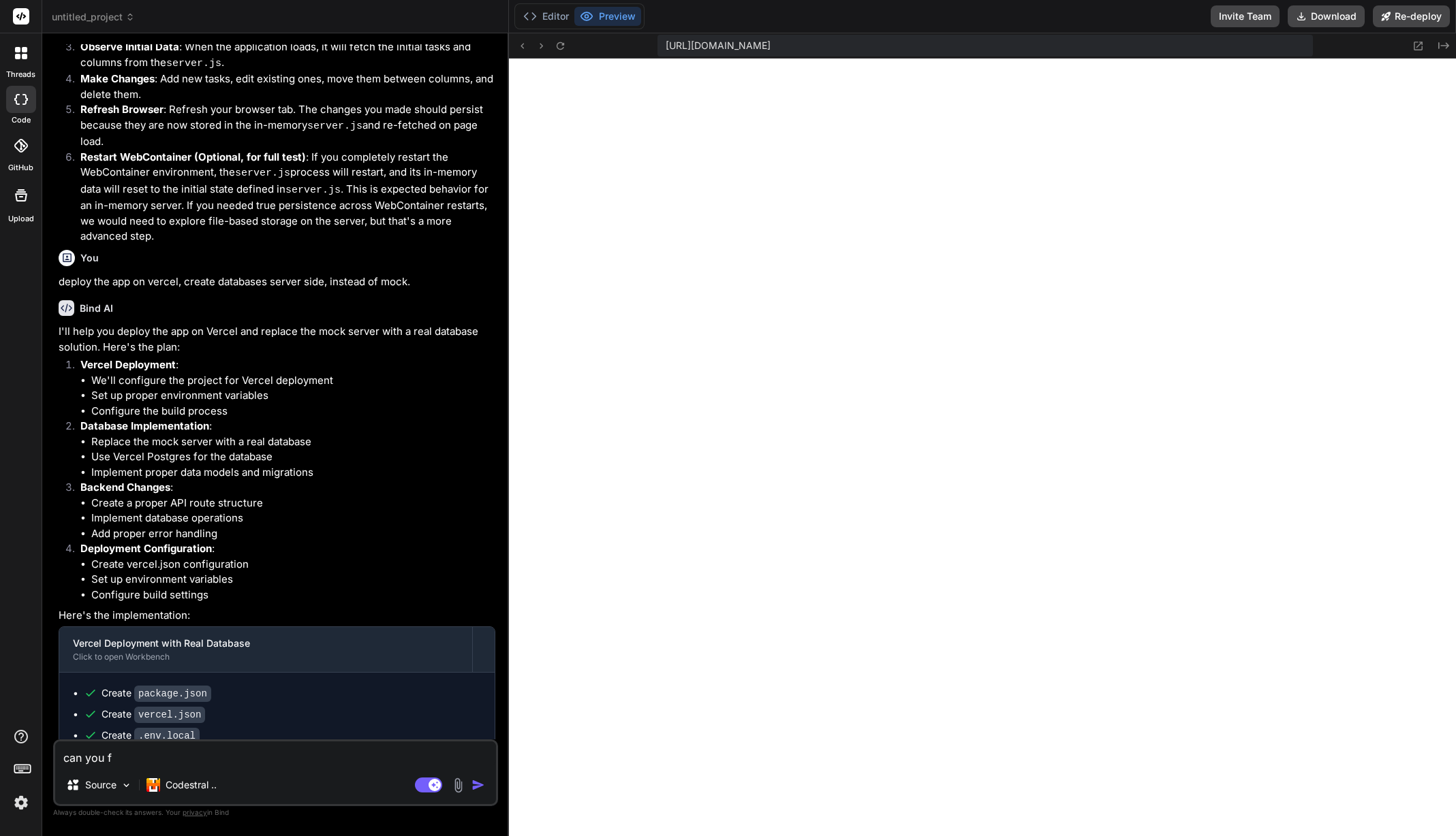
type textarea "x"
type textarea "can you fin"
type textarea "x"
type textarea "can you fini"
type textarea "x"
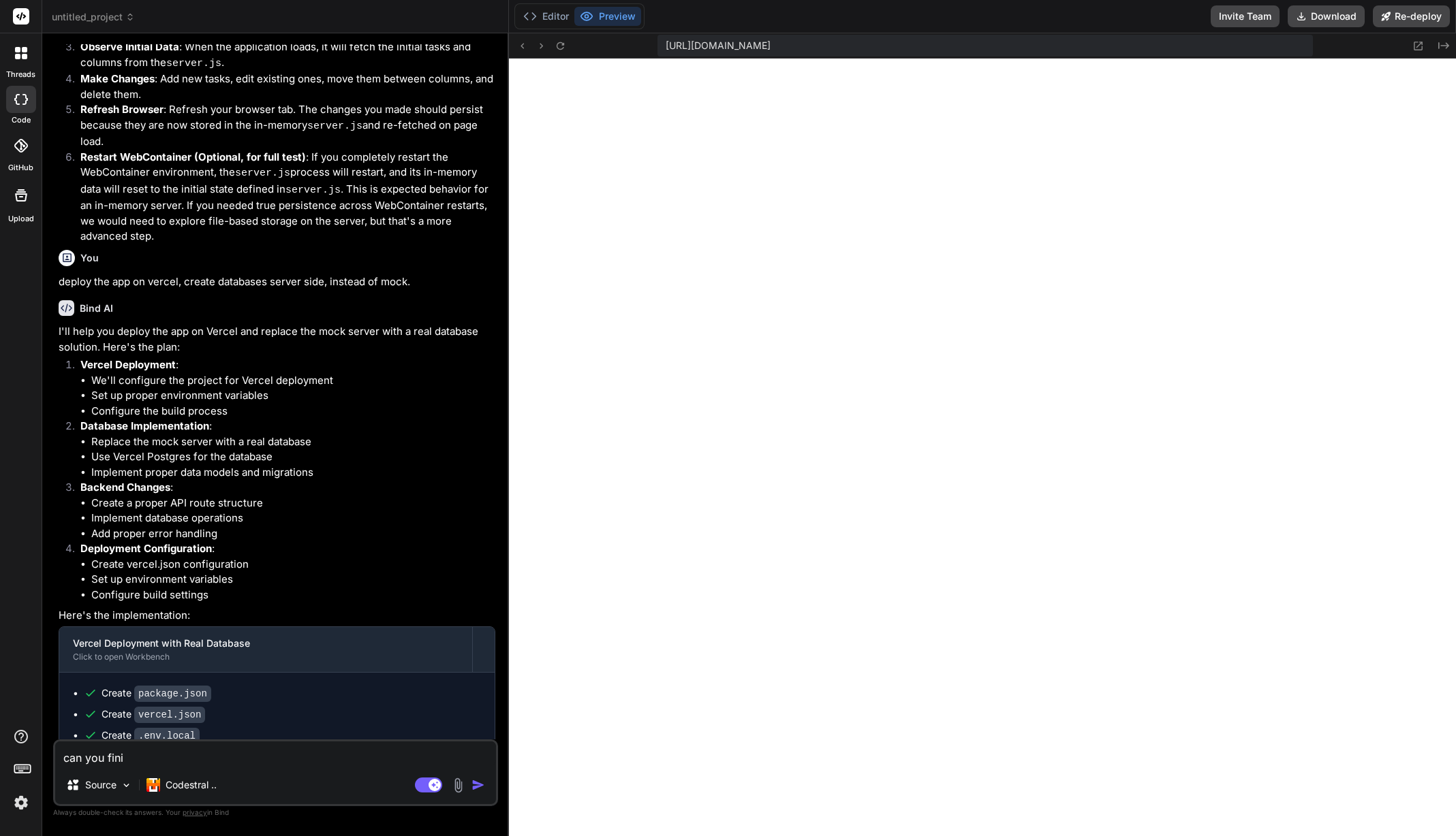
type textarea "can you finis"
type textarea "x"
type textarea "can you finish"
type textarea "x"
type textarea "can you finish"
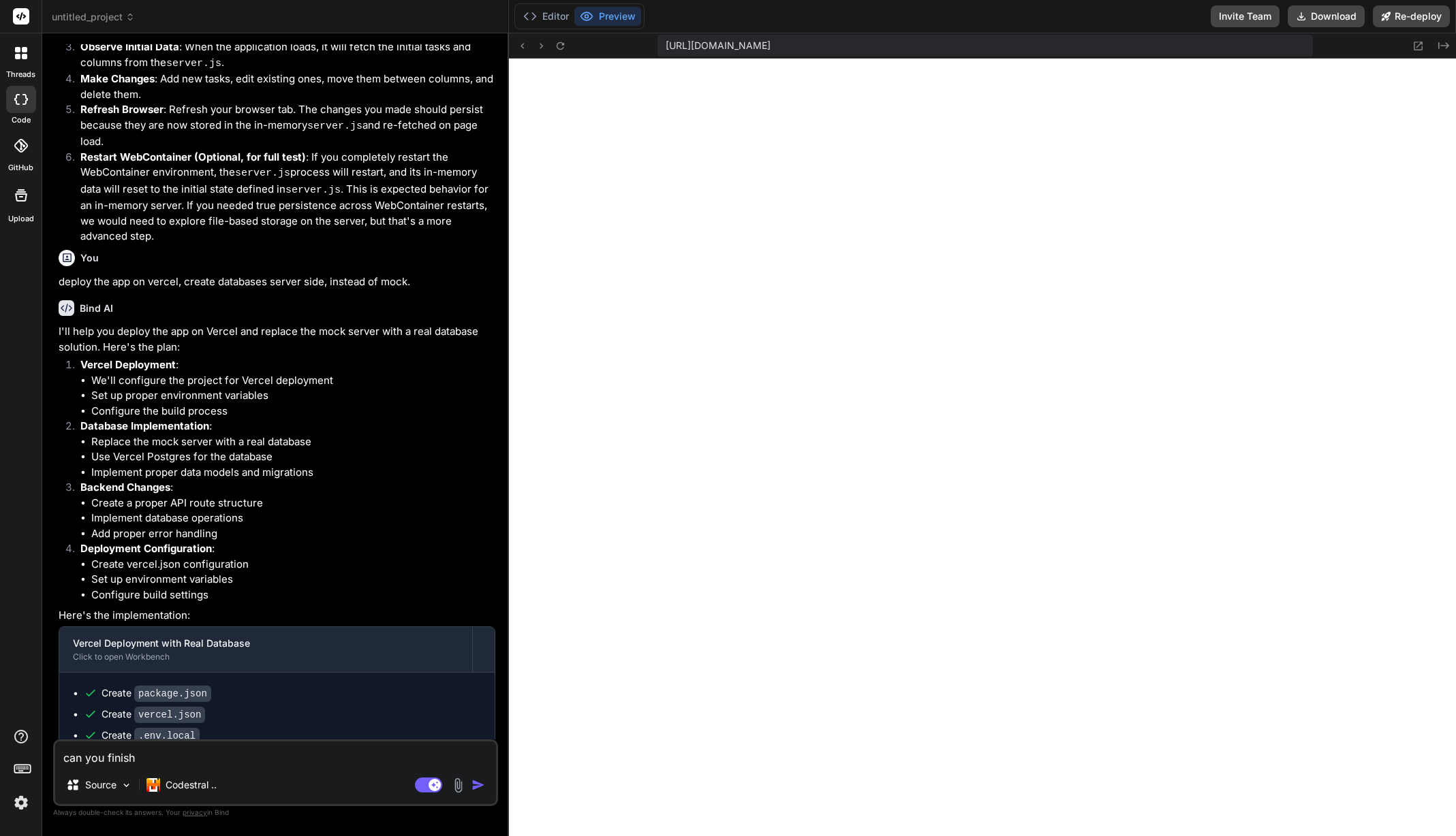
type textarea "x"
type textarea "can you finish t"
type textarea "x"
type textarea "can you finish th"
type textarea "x"
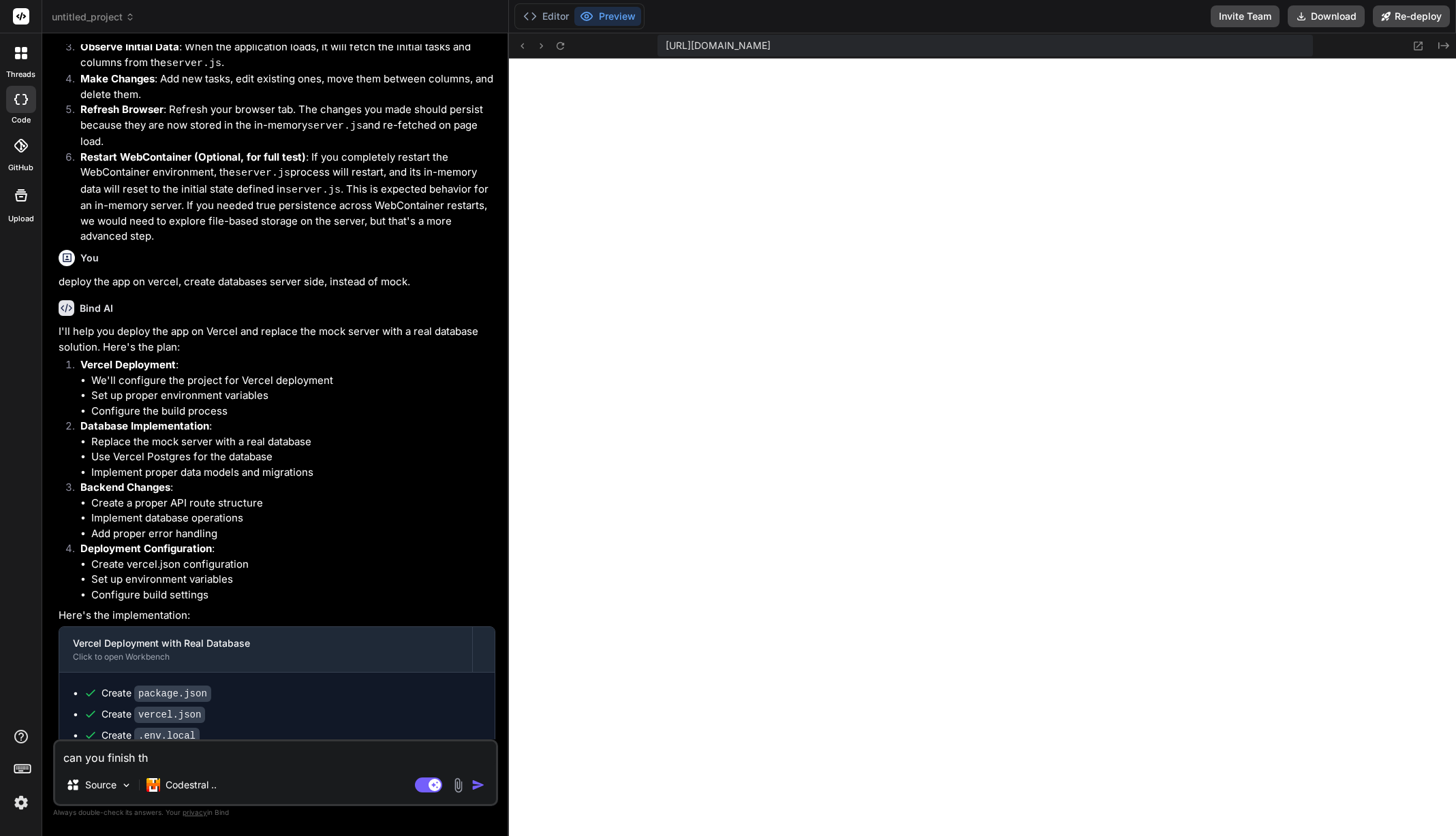
type textarea "can you finish thi"
type textarea "x"
type textarea "can you finish this"
type textarea "x"
type textarea "can you finish this"
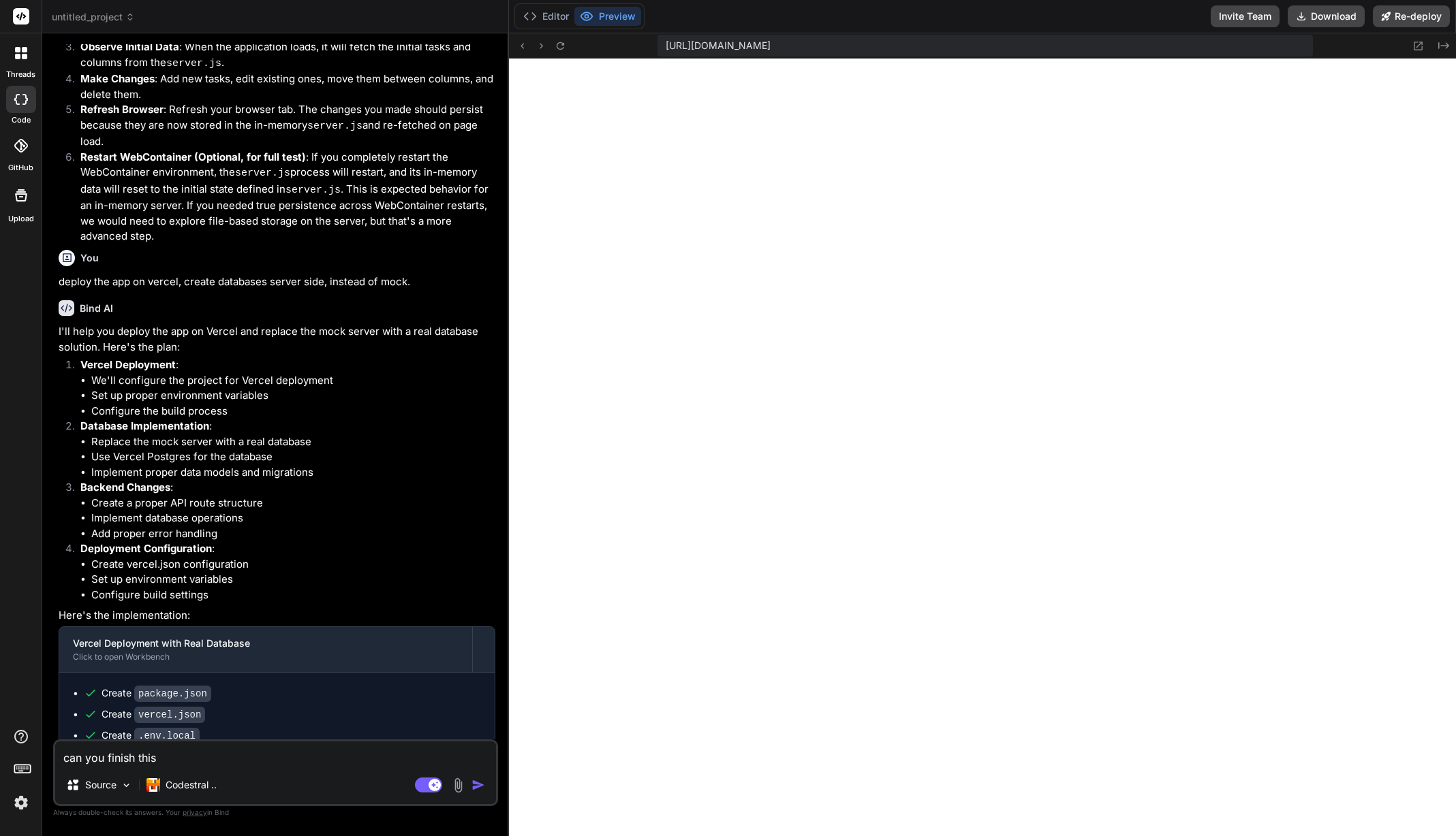
type textarea "x"
type textarea "can you finish this t"
type textarea "x"
type textarea "can you finish this ta"
type textarea "x"
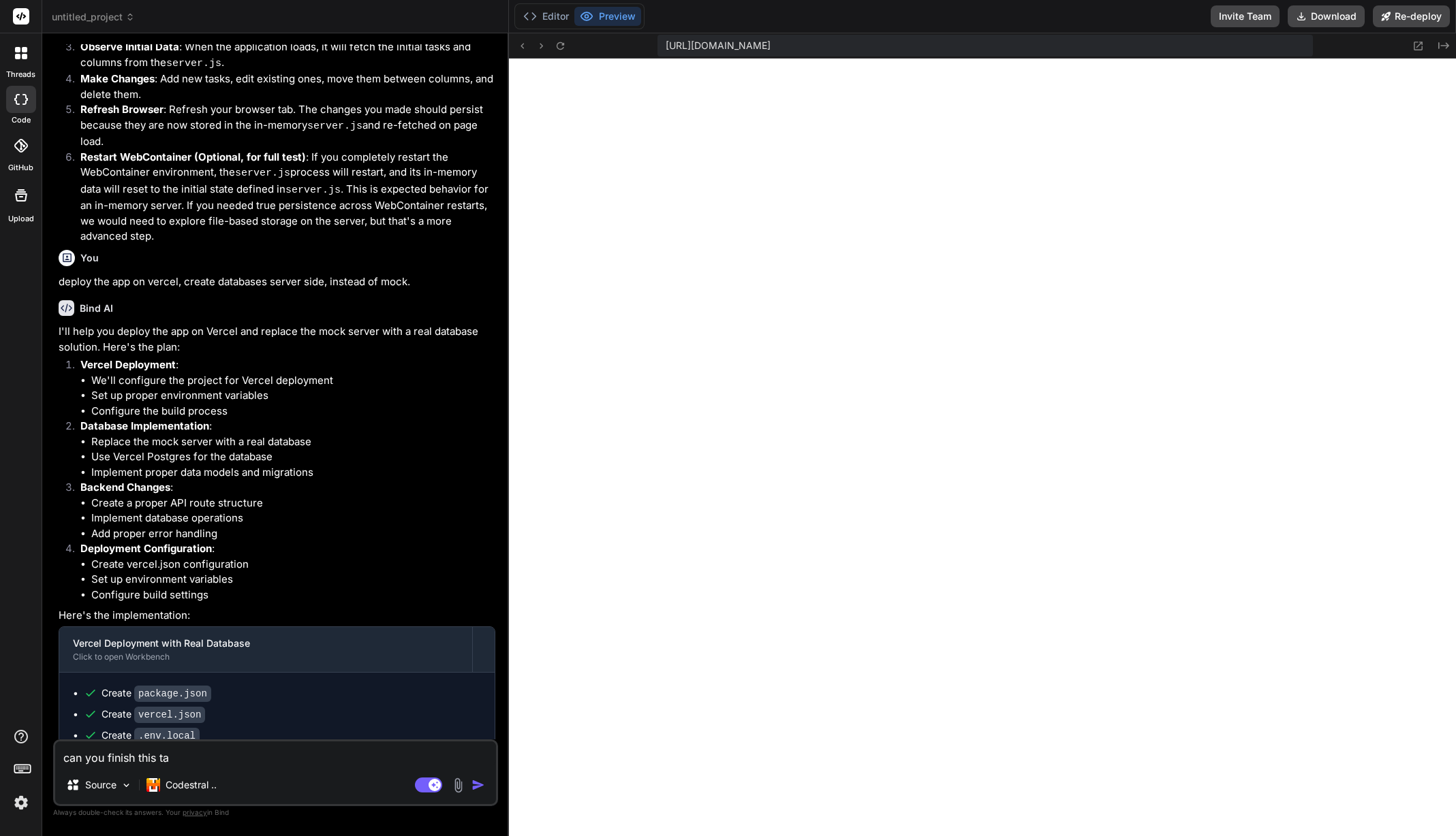
type textarea "can you finish this tas"
type textarea "x"
type textarea "can you finish this task"
type textarea "x"
type textarea "can you finish this task?"
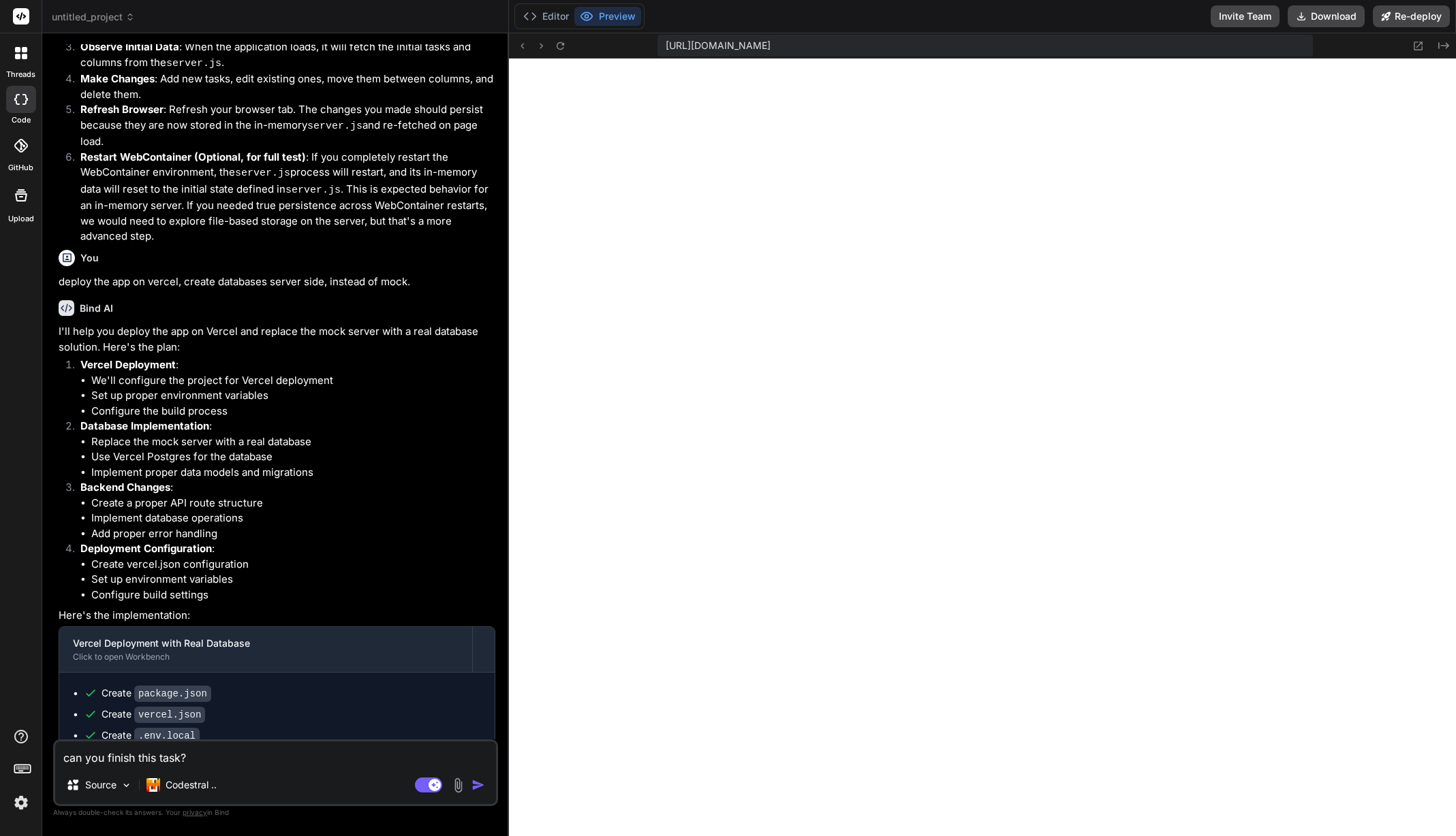
type textarea "x"
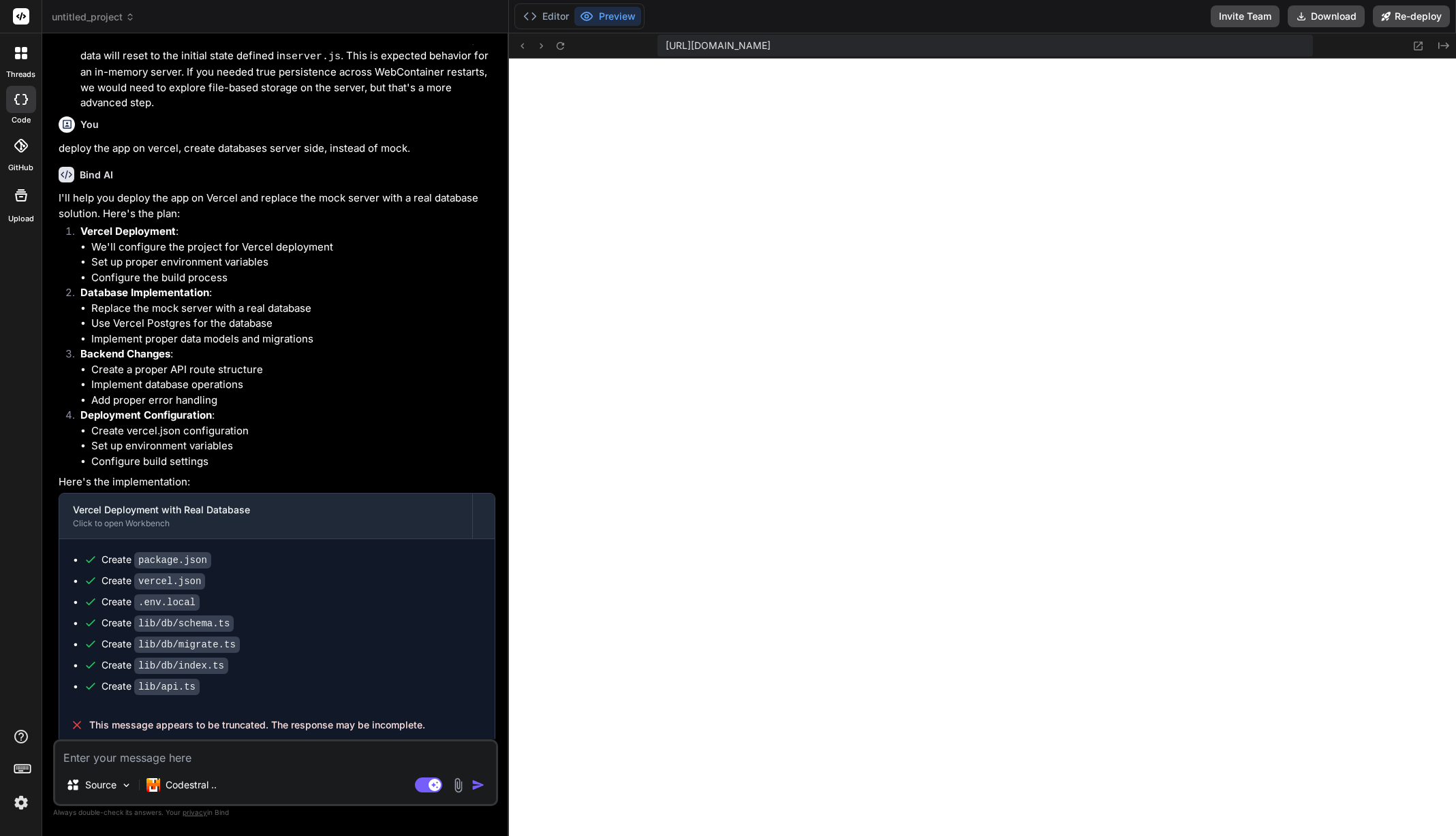
scroll to position [3478, 0]
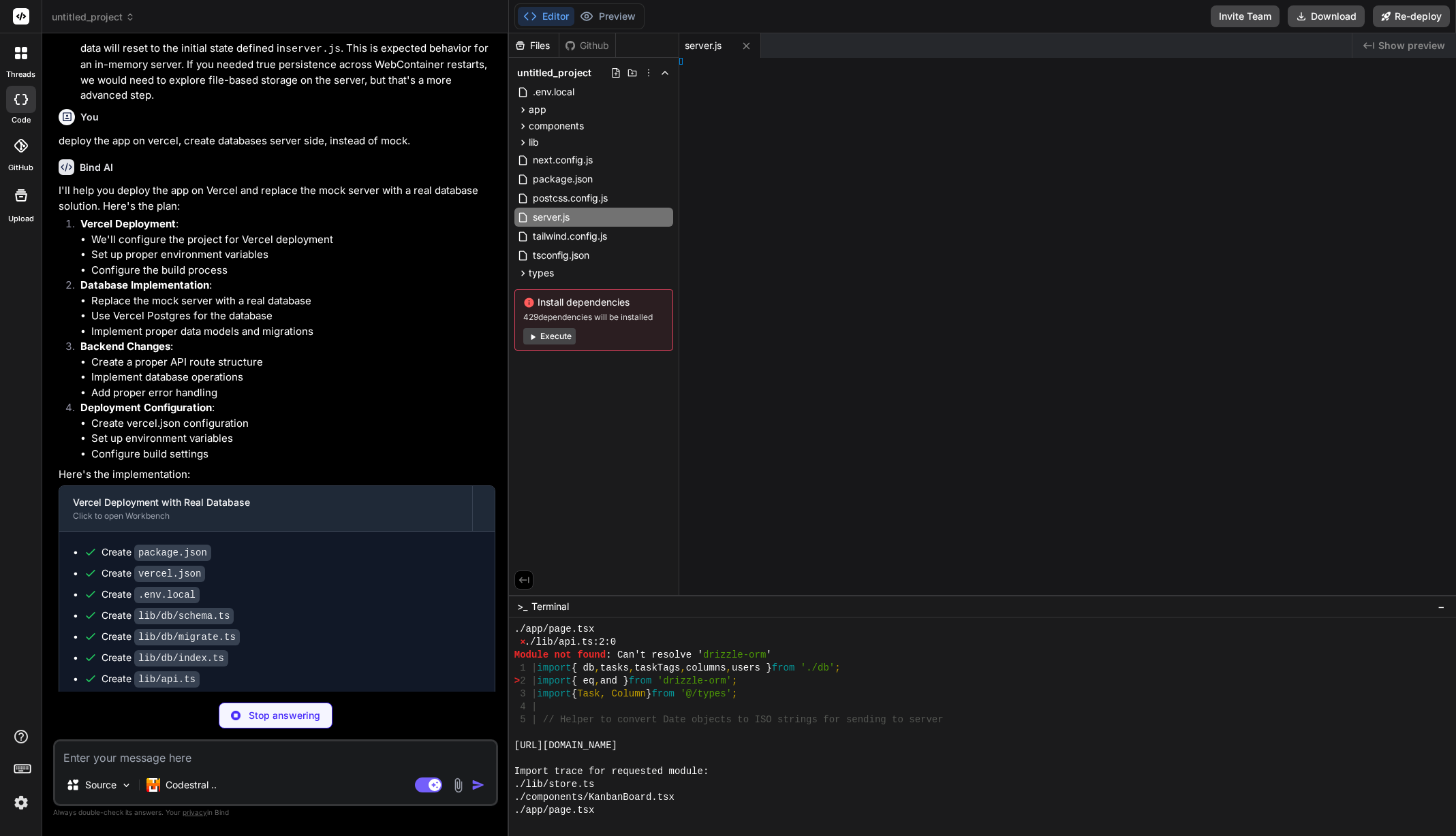
type textarea "x"
type textarea "}, };"
type textarea "x"
type textarea "chema';"
type textarea "x"
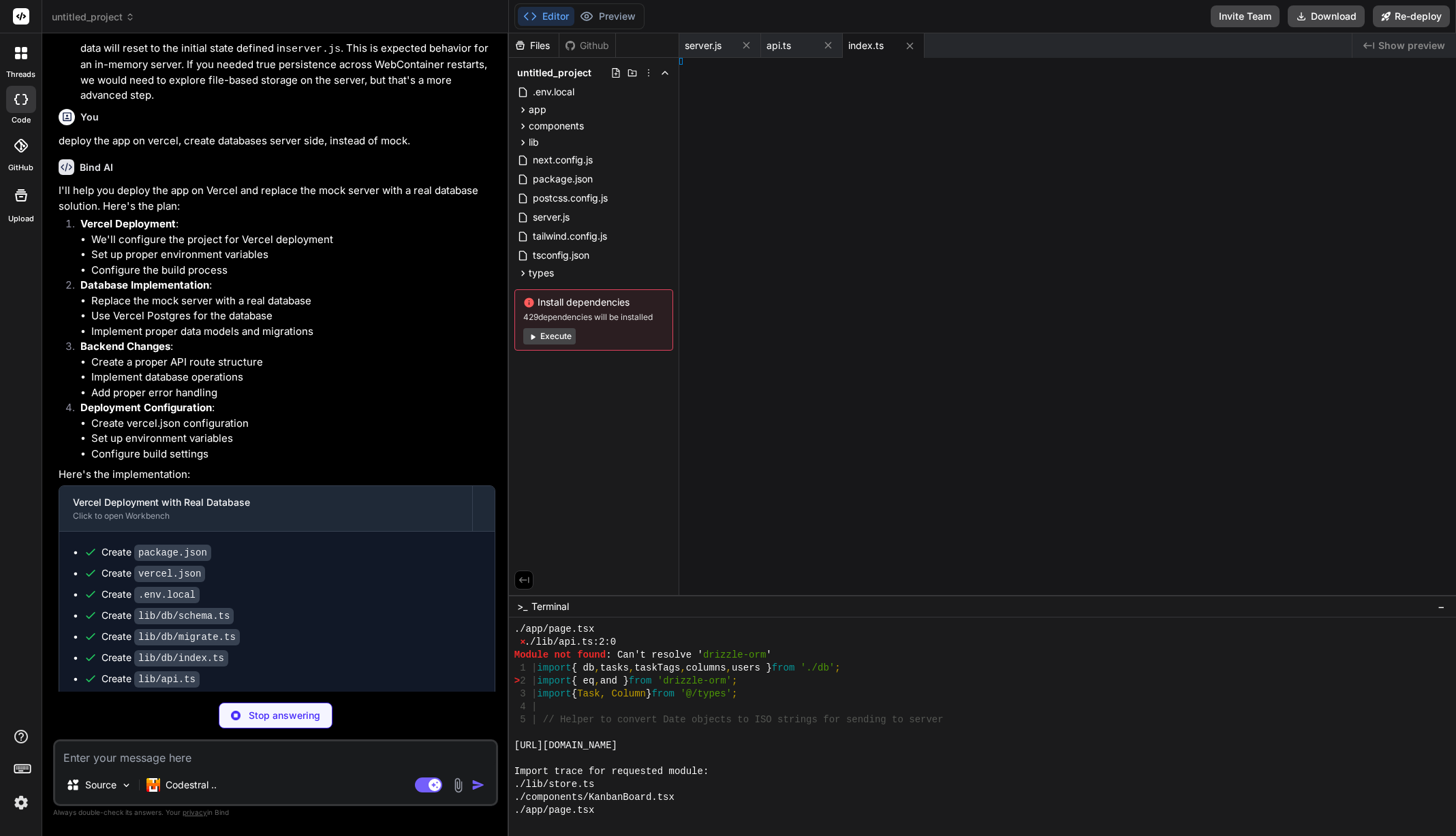
type textarea "(), });"
type textarea "x"
type textarea "rate();"
type textarea "x"
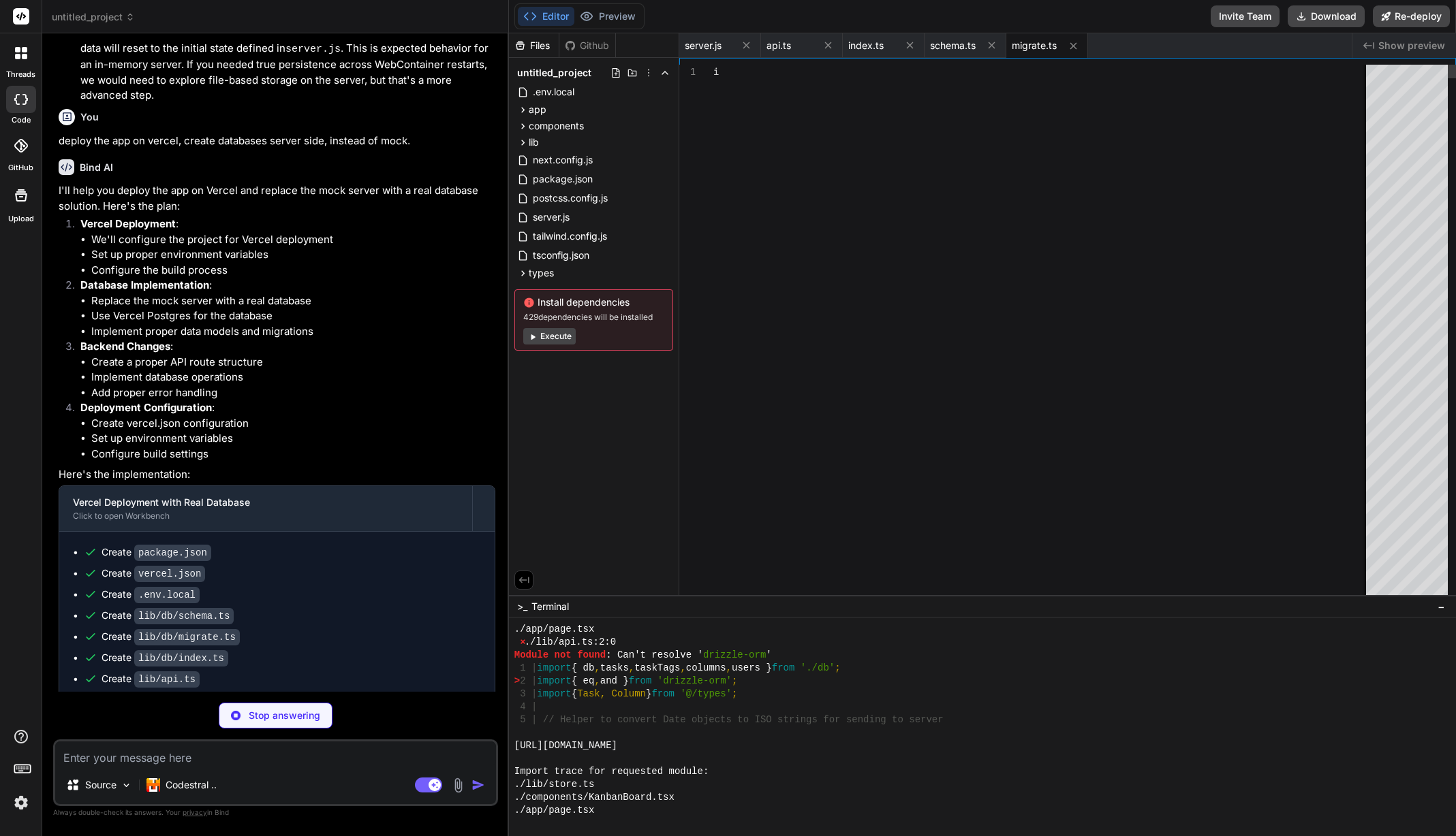
type textarea "console.log('Database migration completed successfully'); } catch (error) { con…"
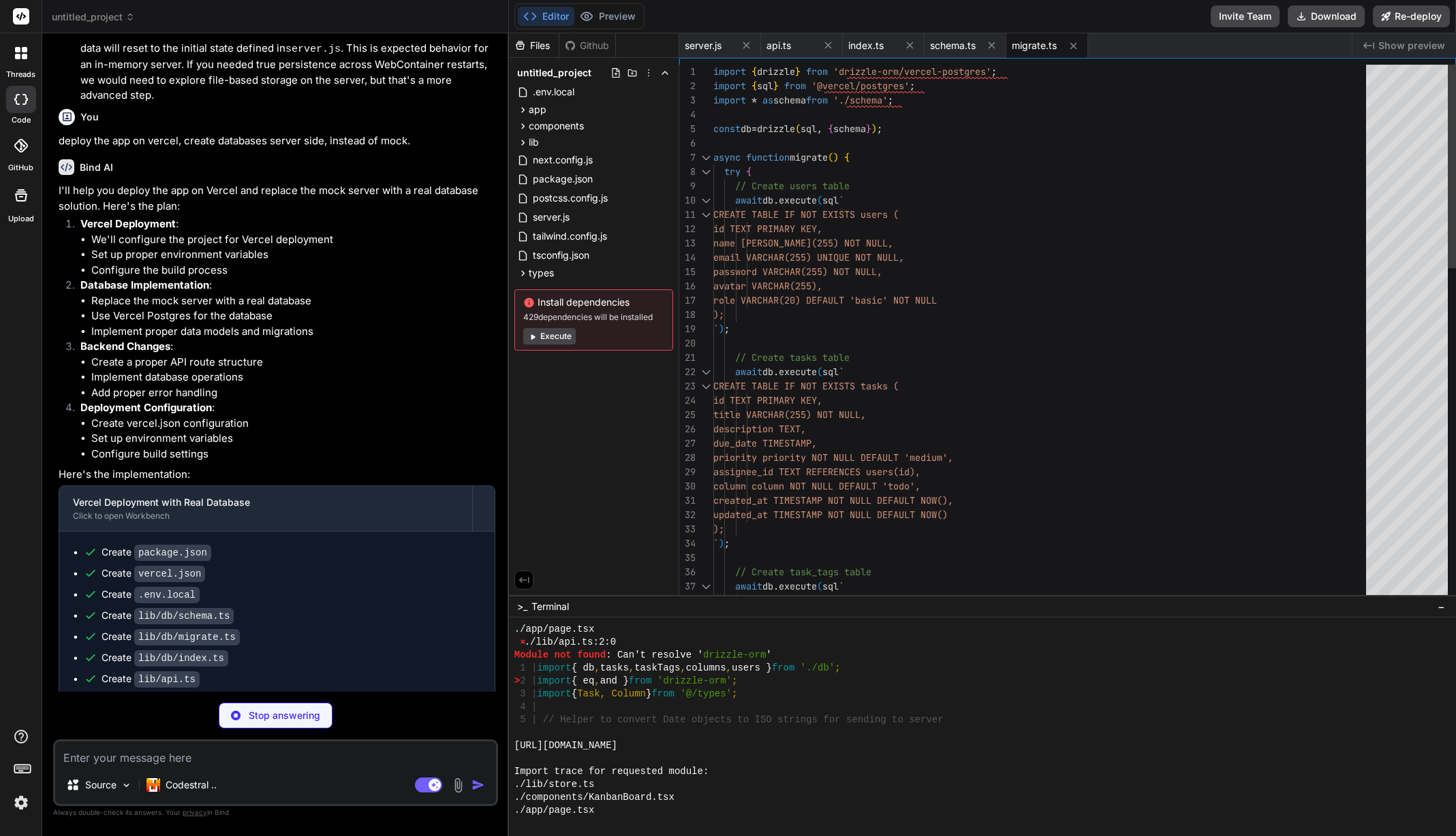
type textarea "x"
type textarea "} ] }"
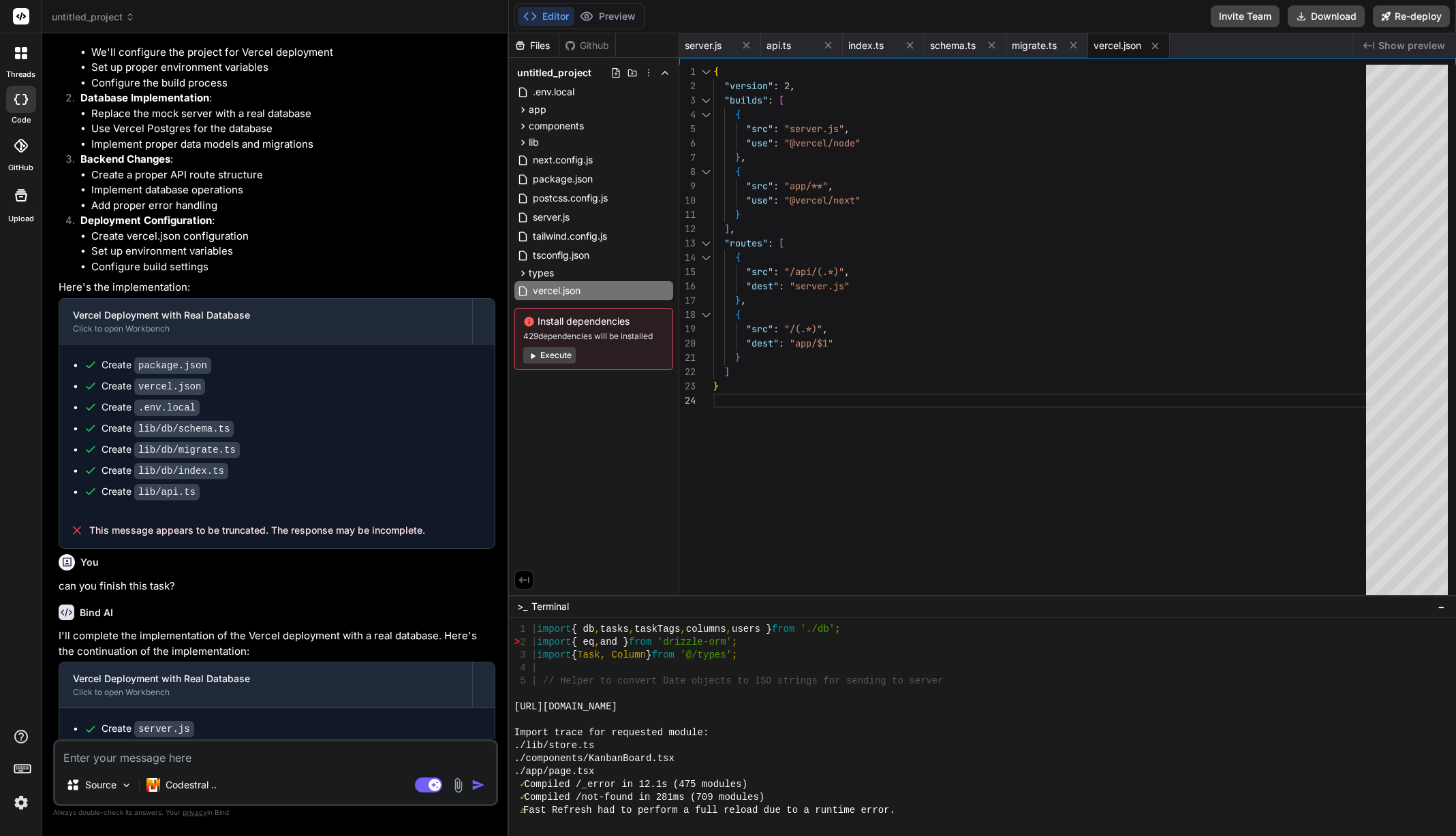
scroll to position [893, 0]
type textarea "x"
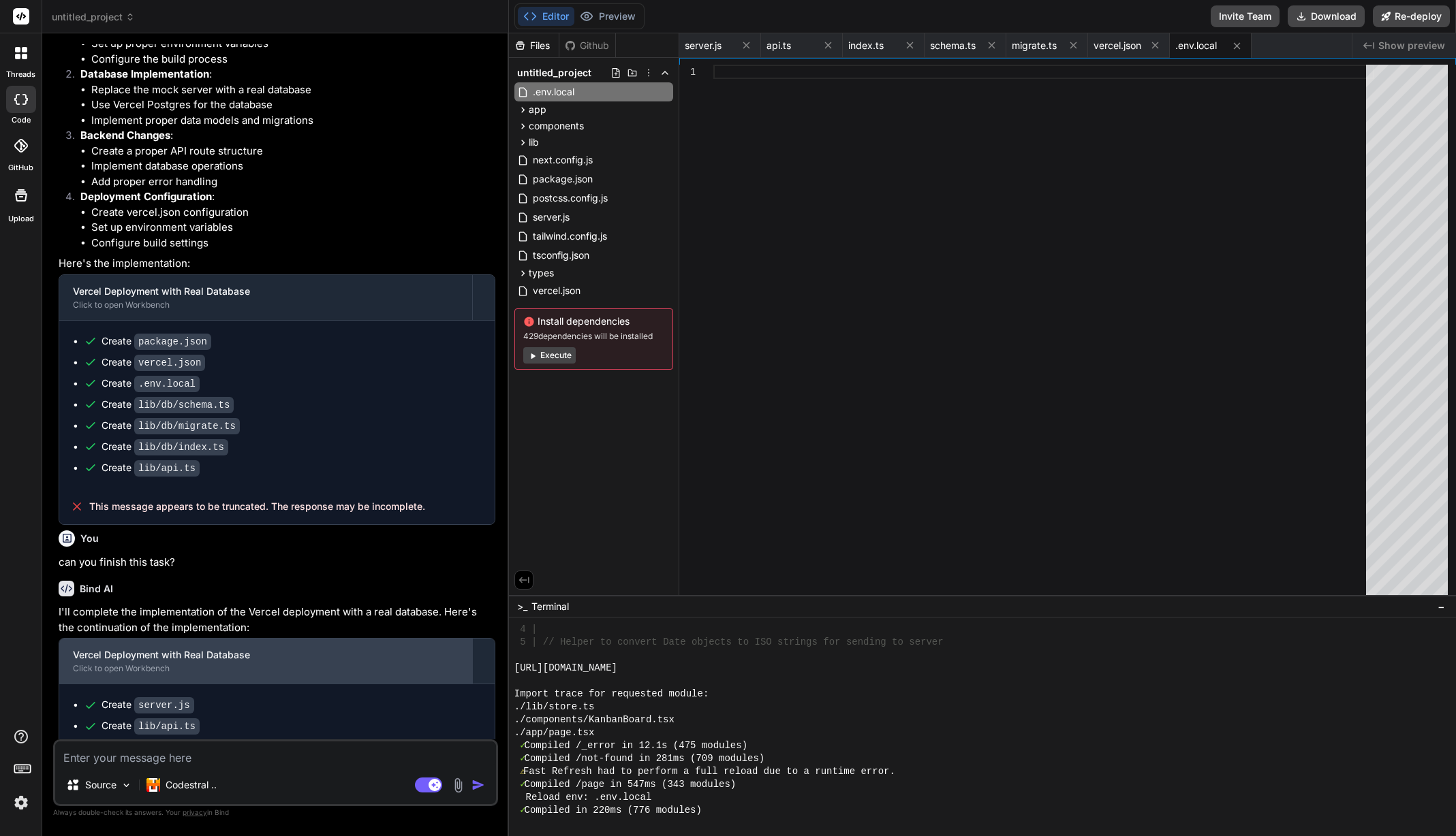
scroll to position [3701, 0]
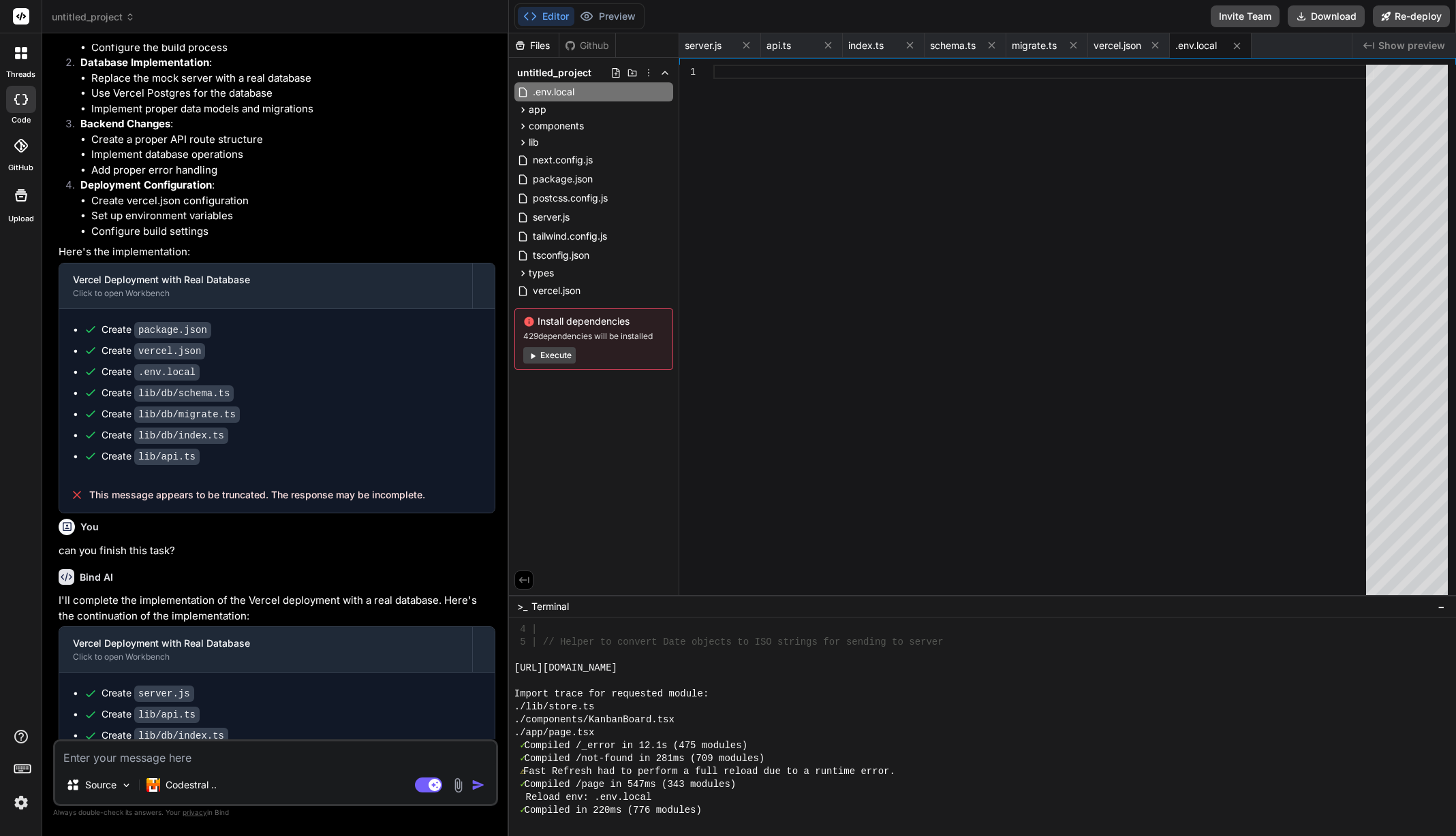
click at [555, 358] on button "Execute" at bounding box center [549, 355] width 53 height 16
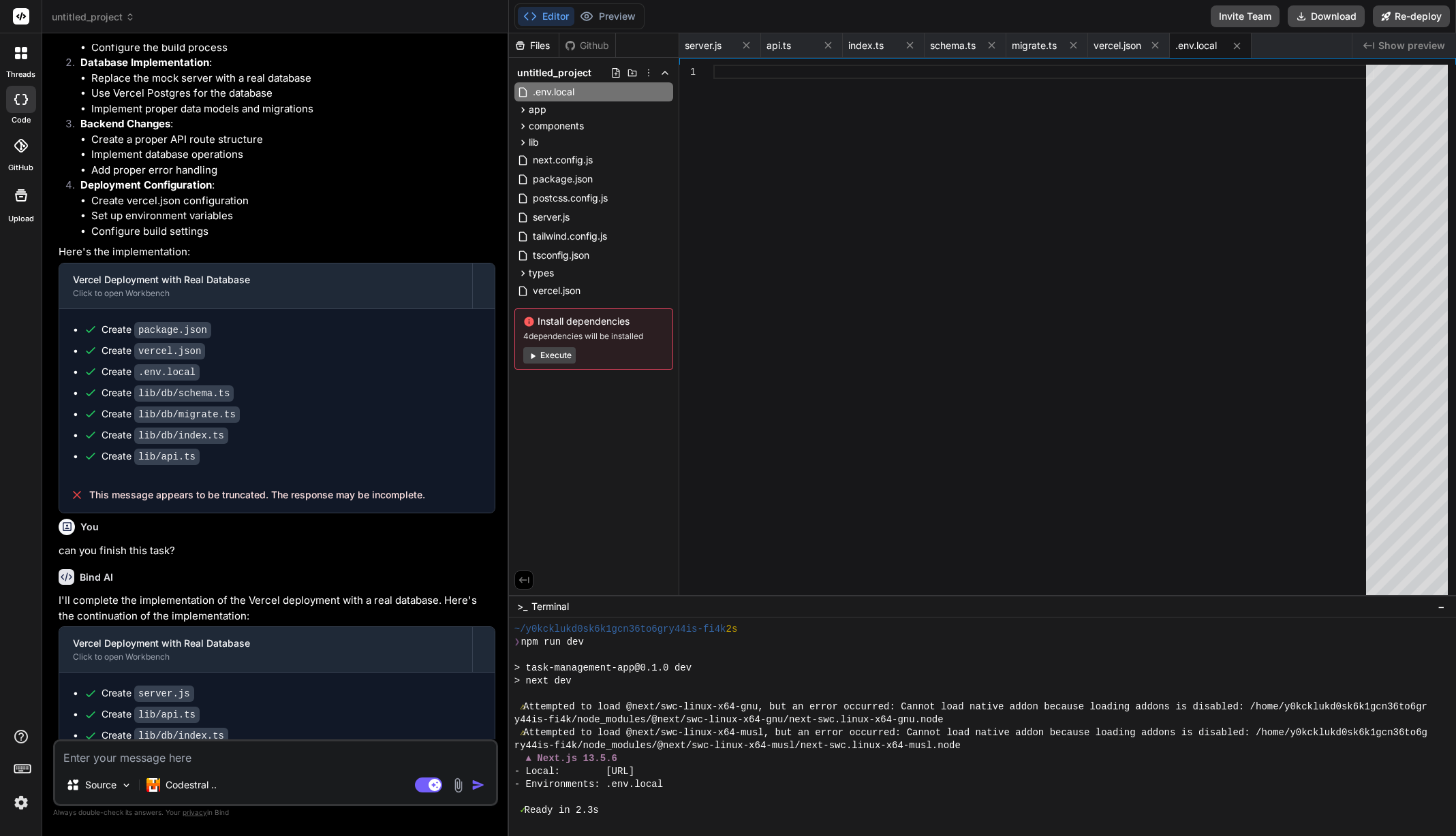
scroll to position [1281, 0]
click at [210, 777] on div "Codestral .." at bounding box center [181, 785] width 81 height 27
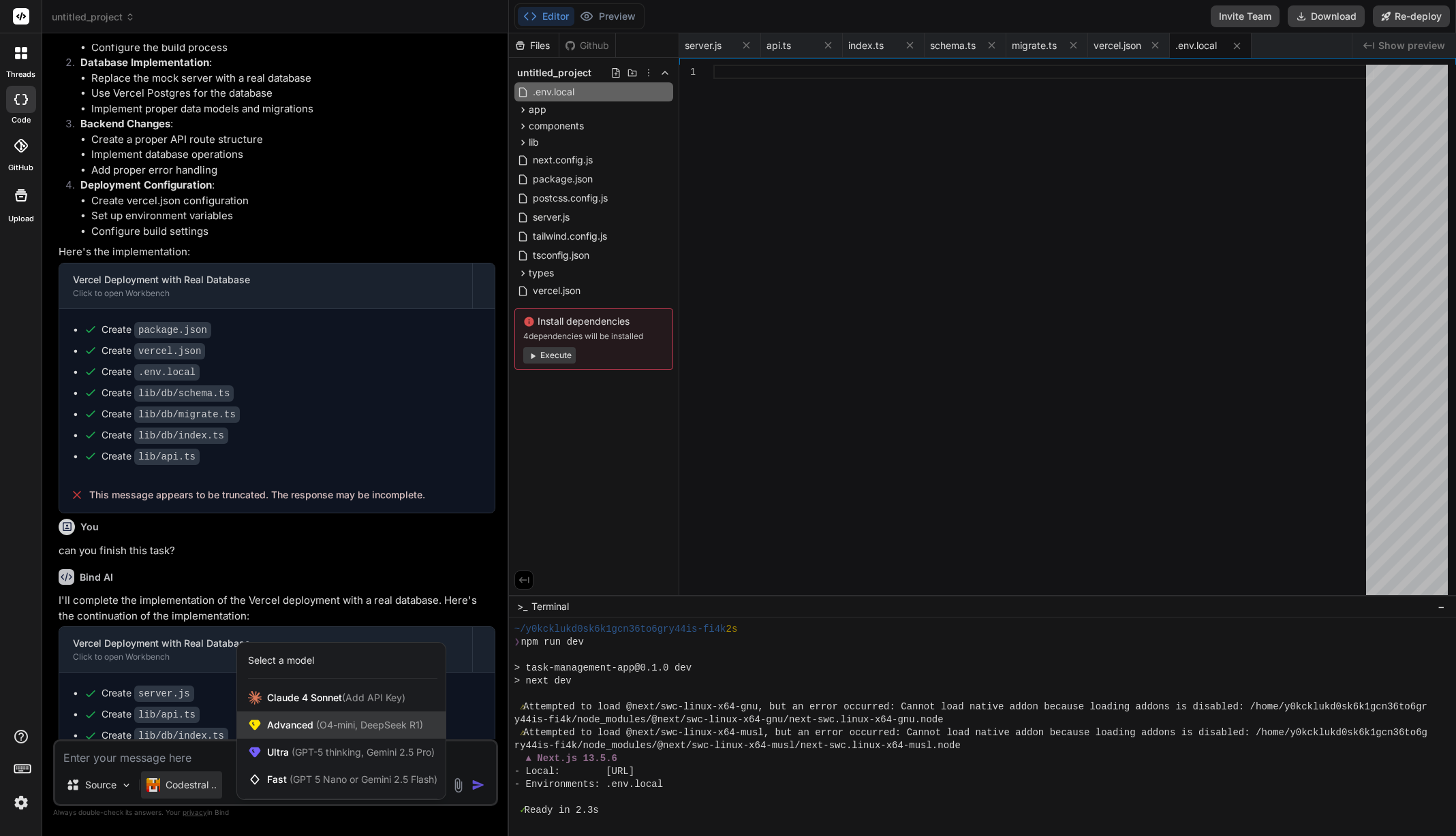
scroll to position [1294, 0]
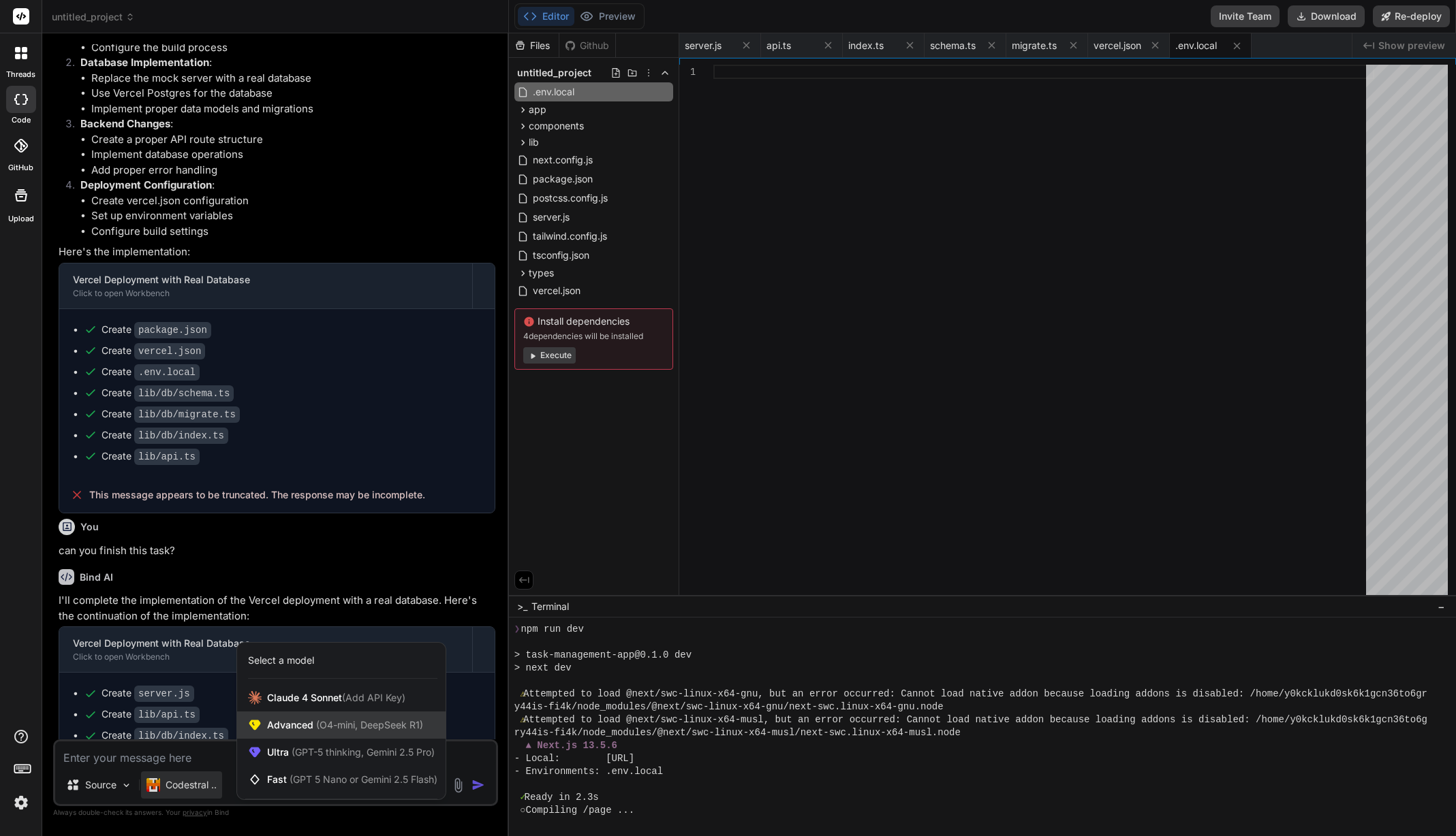
click at [364, 730] on span "(O4-mini, DeepSeek R1)" at bounding box center [368, 725] width 110 height 12
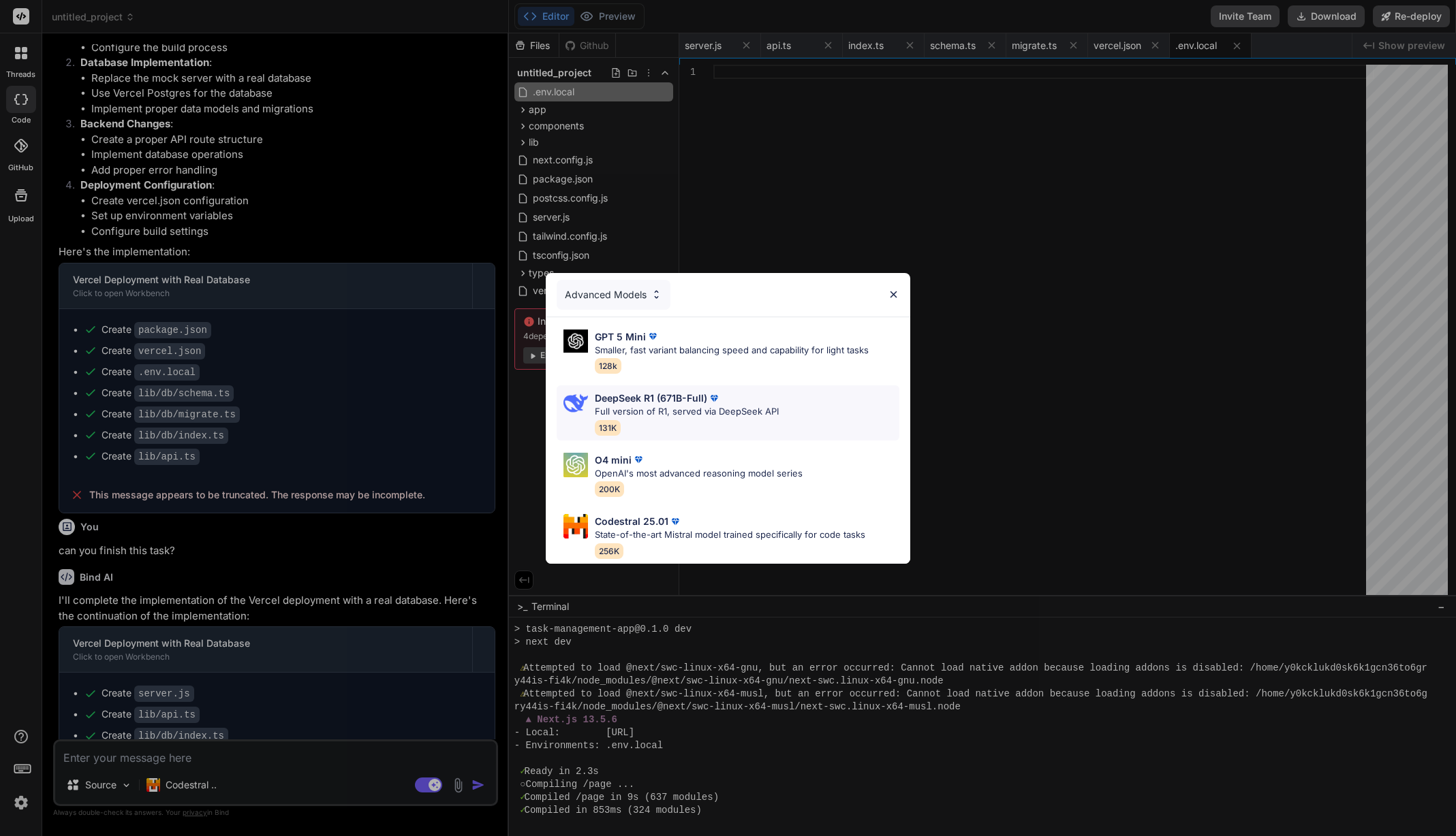
scroll to position [1346, 0]
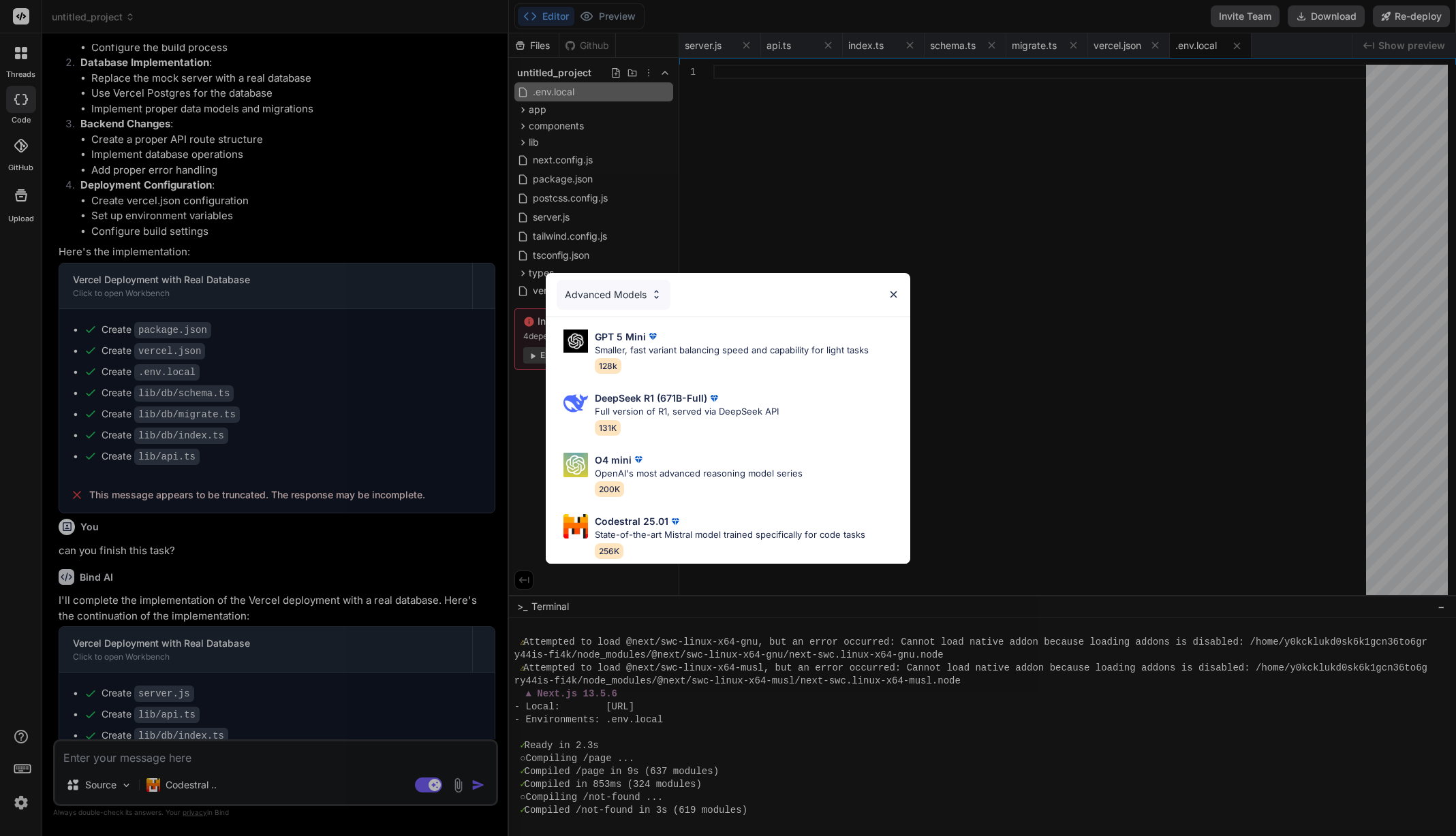
click at [616, 297] on div "Advanced Models" at bounding box center [613, 295] width 114 height 30
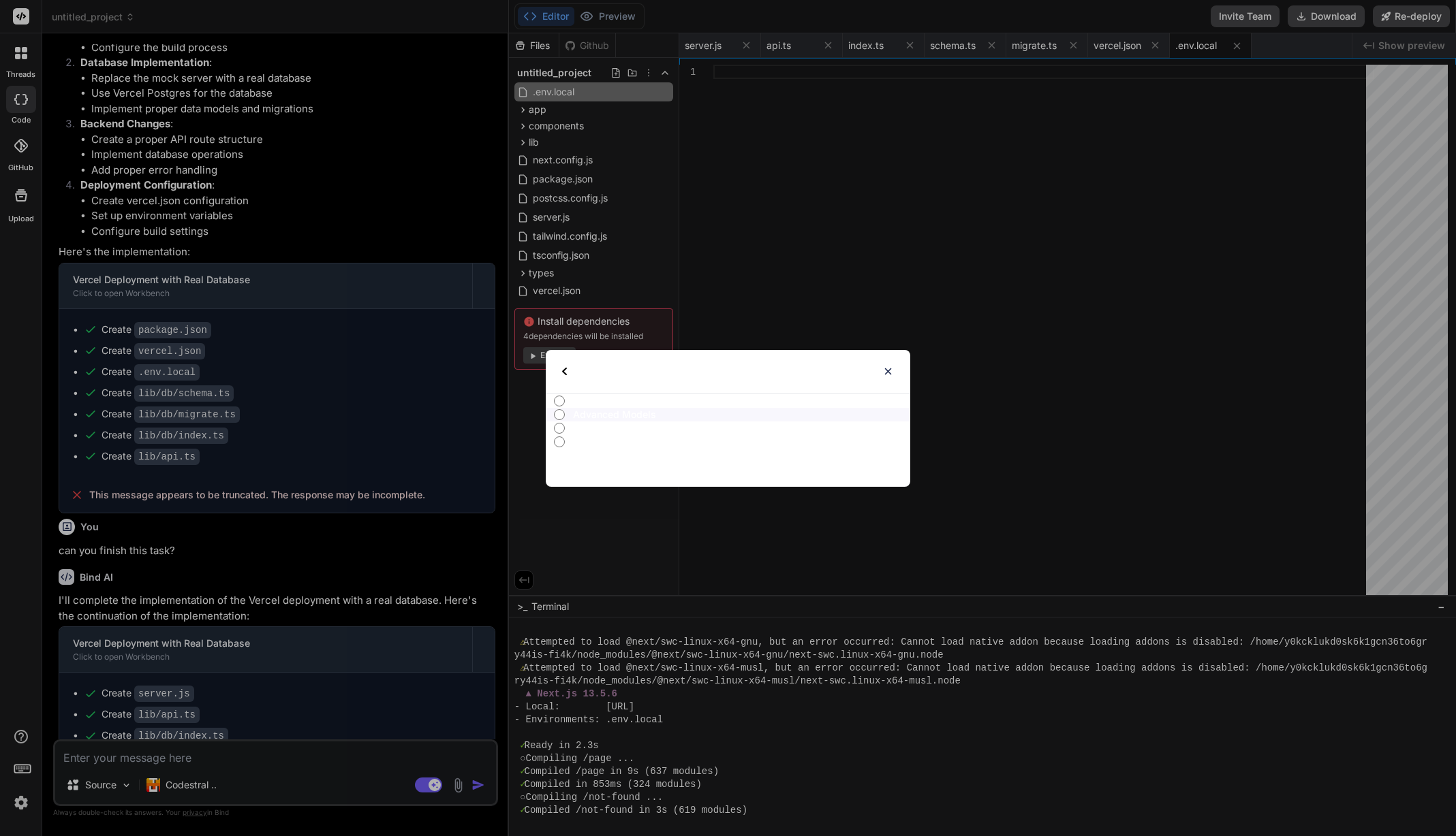
click at [573, 403] on label "All" at bounding box center [728, 401] width 364 height 13
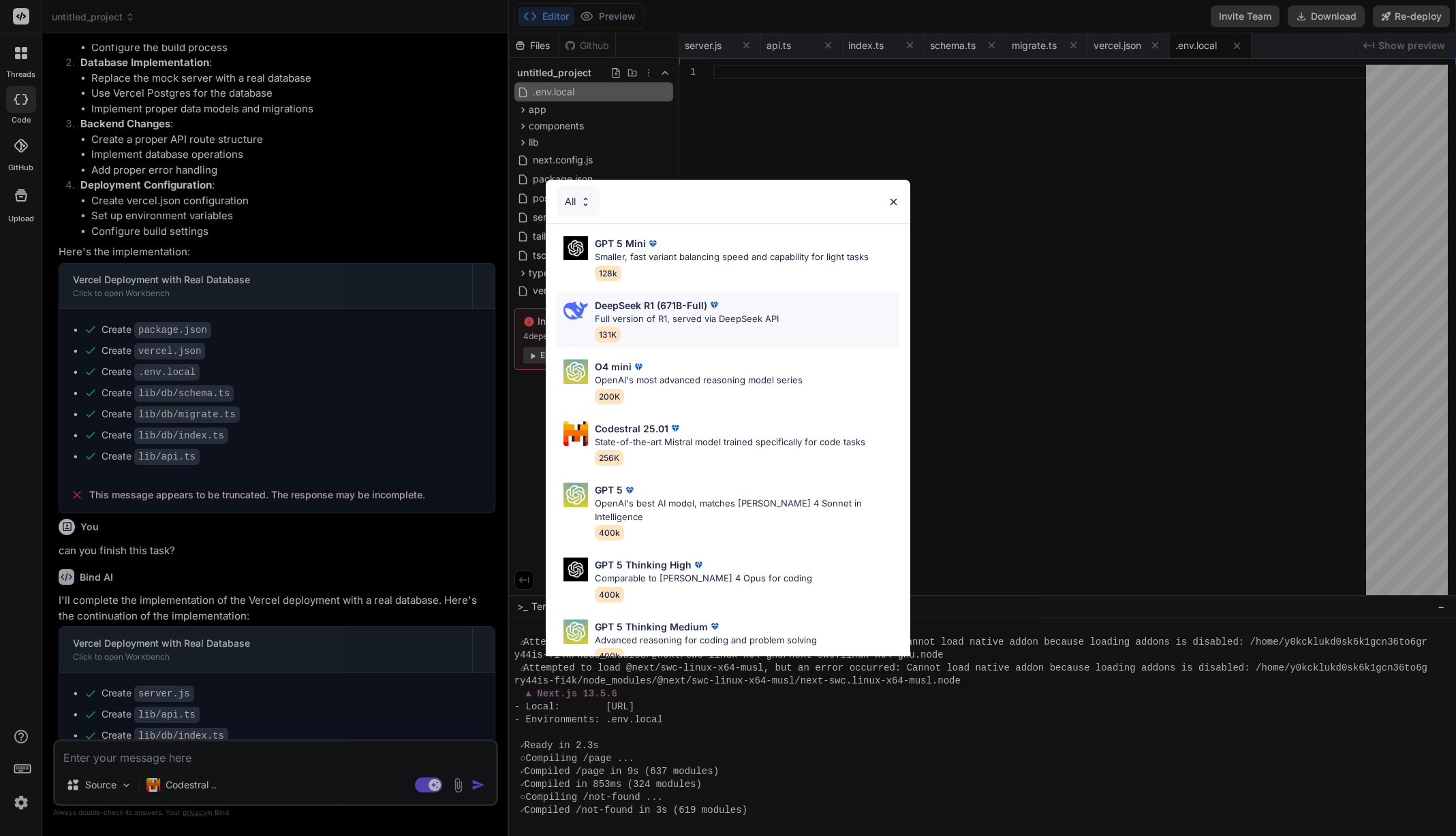
click at [680, 325] on p "Full version of R1, served via DeepSeek API" at bounding box center [686, 319] width 184 height 13
type textarea "x"
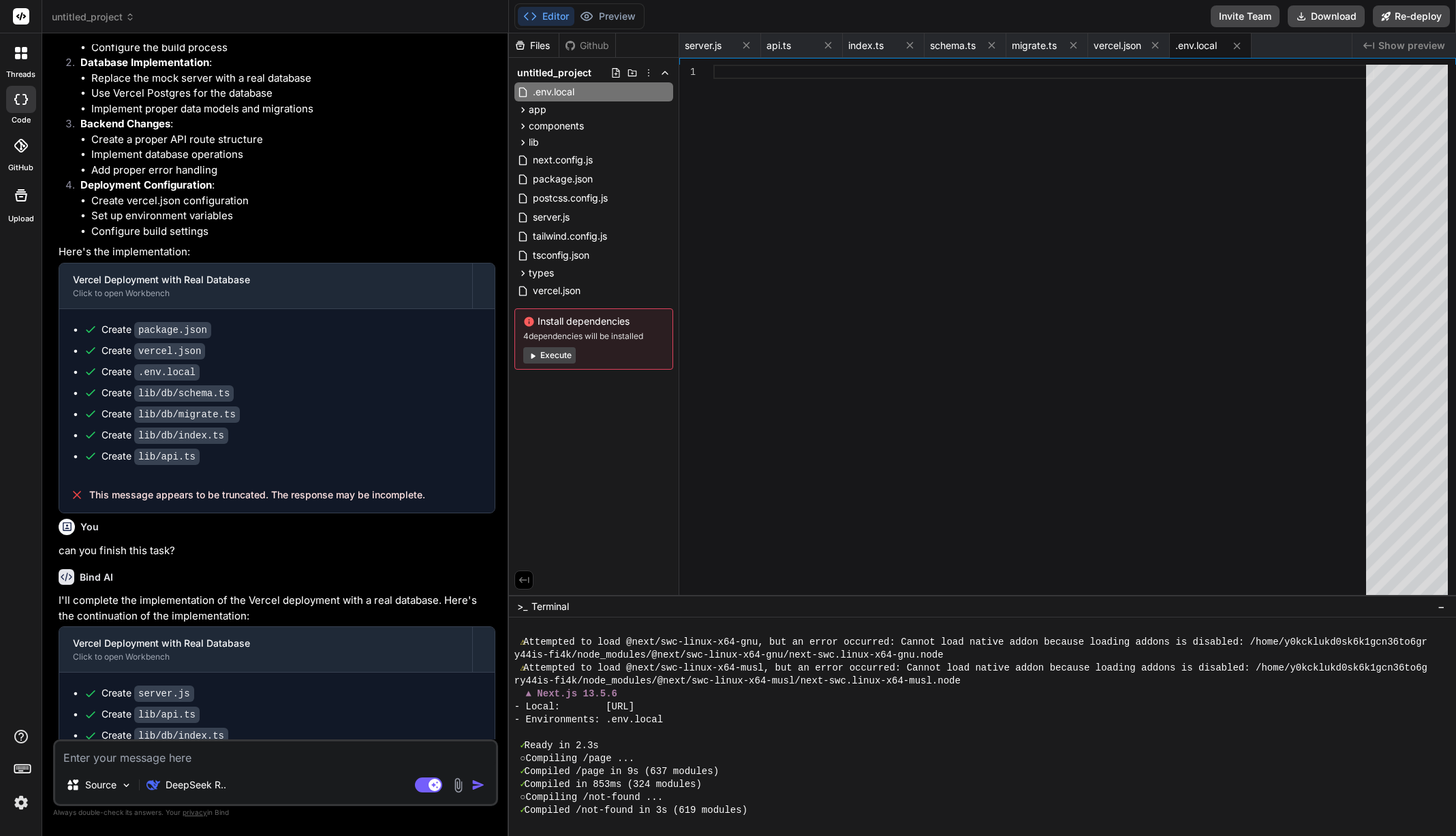
click at [302, 764] on textarea at bounding box center [275, 754] width 441 height 24
type textarea "f"
type textarea "x"
type textarea "fi"
type textarea "x"
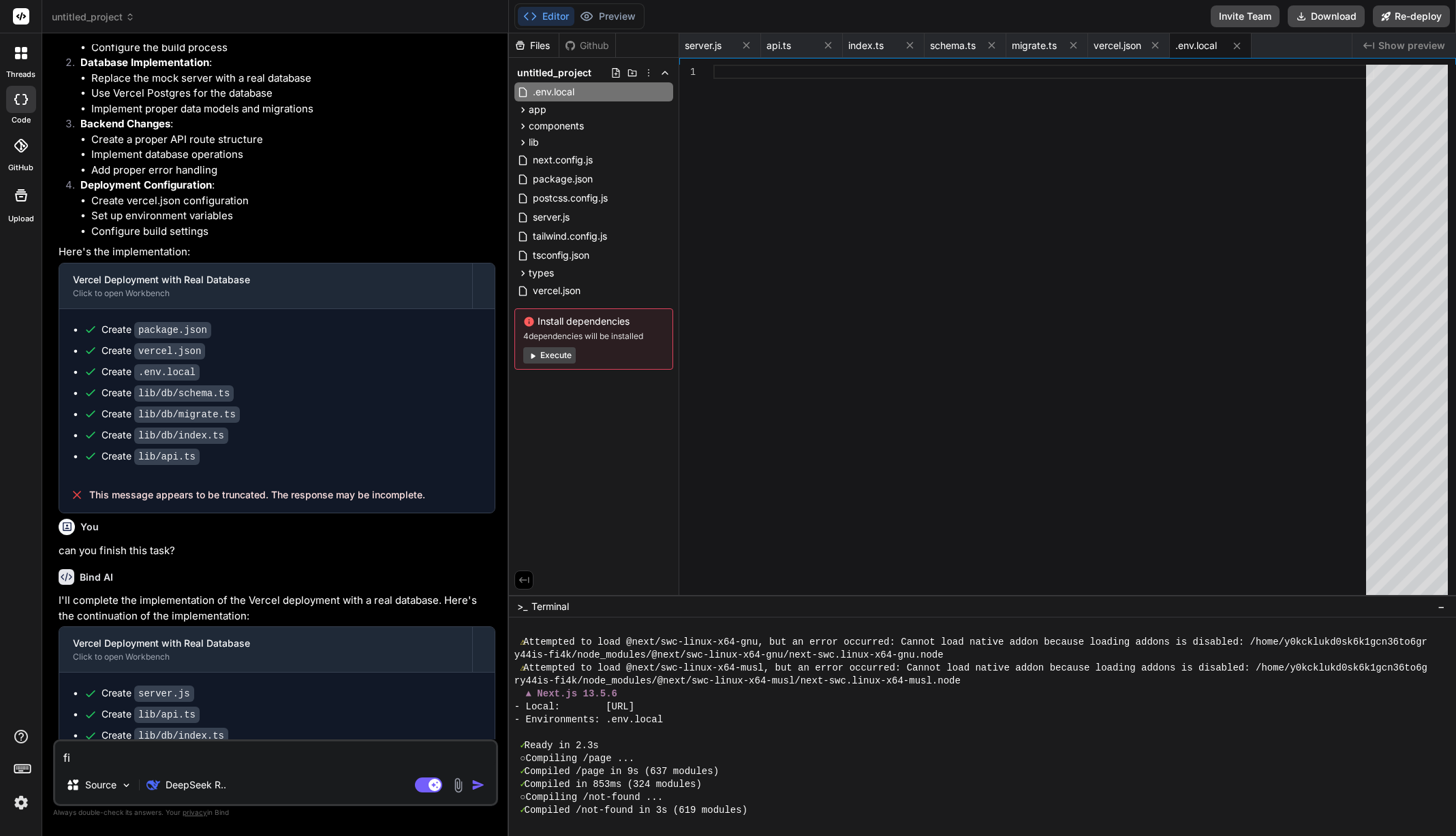
type textarea "fin"
type textarea "x"
type textarea "finb"
type textarea "x"
type textarea "finbi"
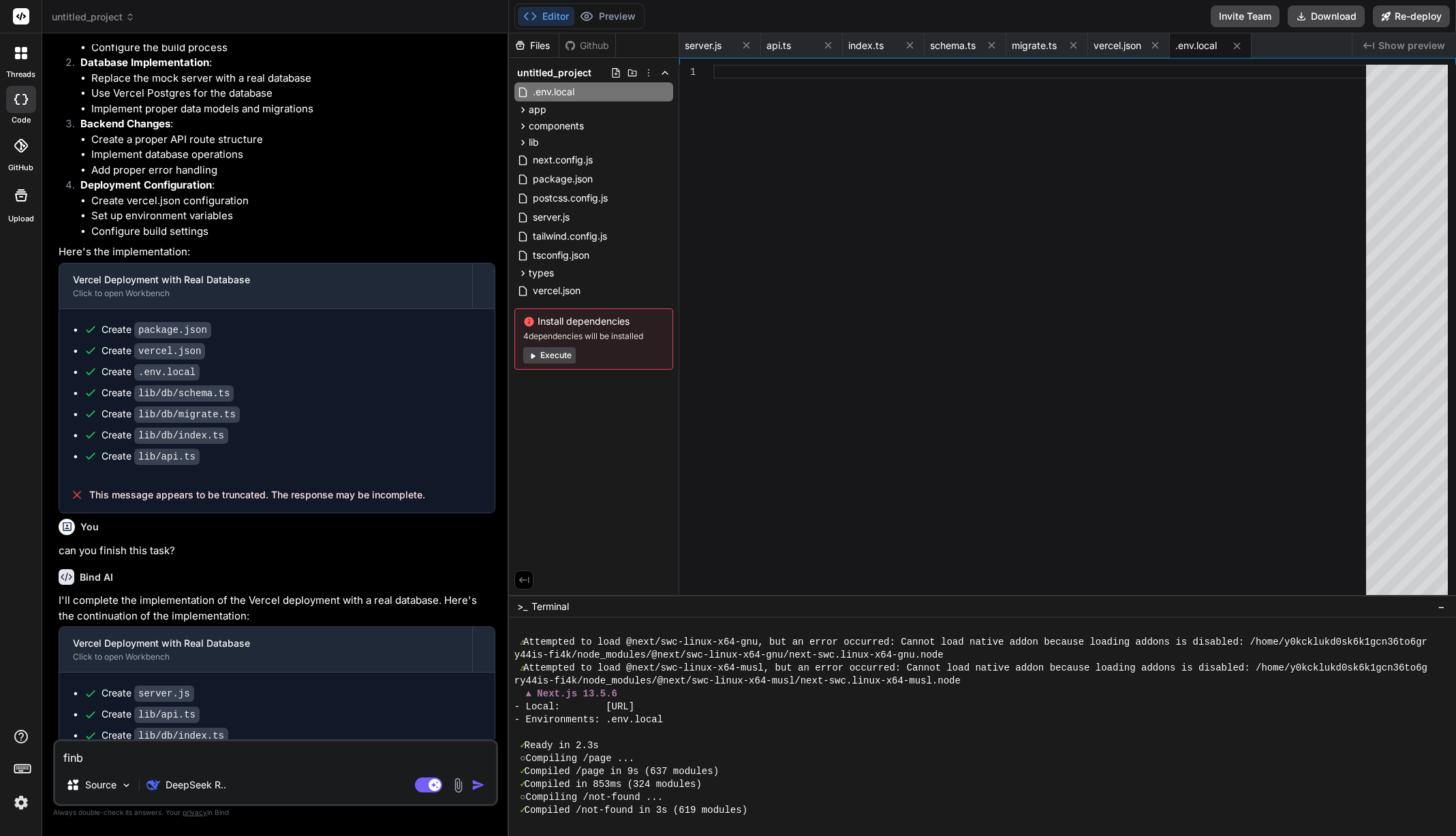
type textarea "x"
type textarea "finbis"
type textarea "x"
type textarea "finbish"
type textarea "x"
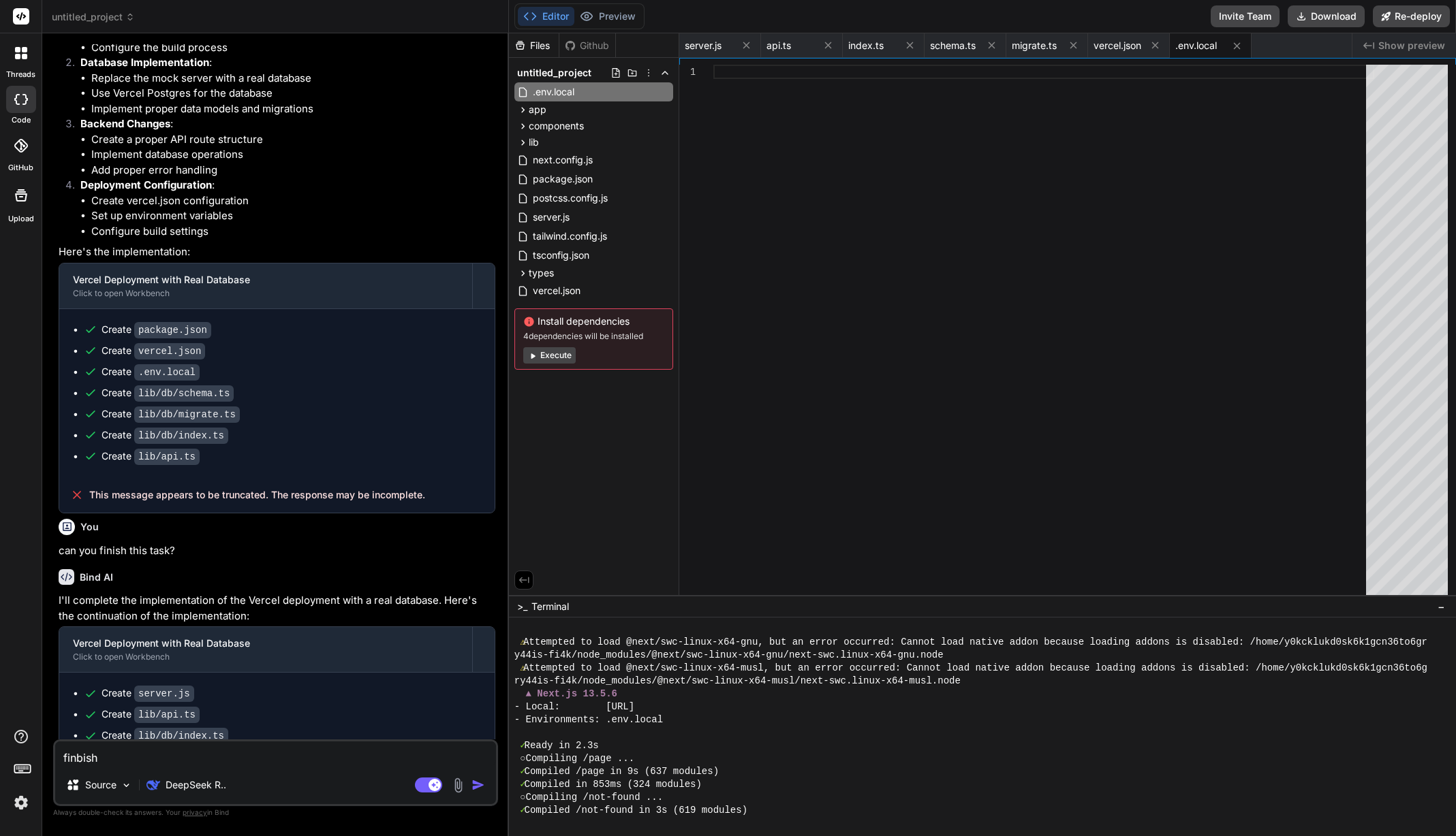
type textarea "finbis"
type textarea "x"
type textarea "finbi"
type textarea "x"
type textarea "finb"
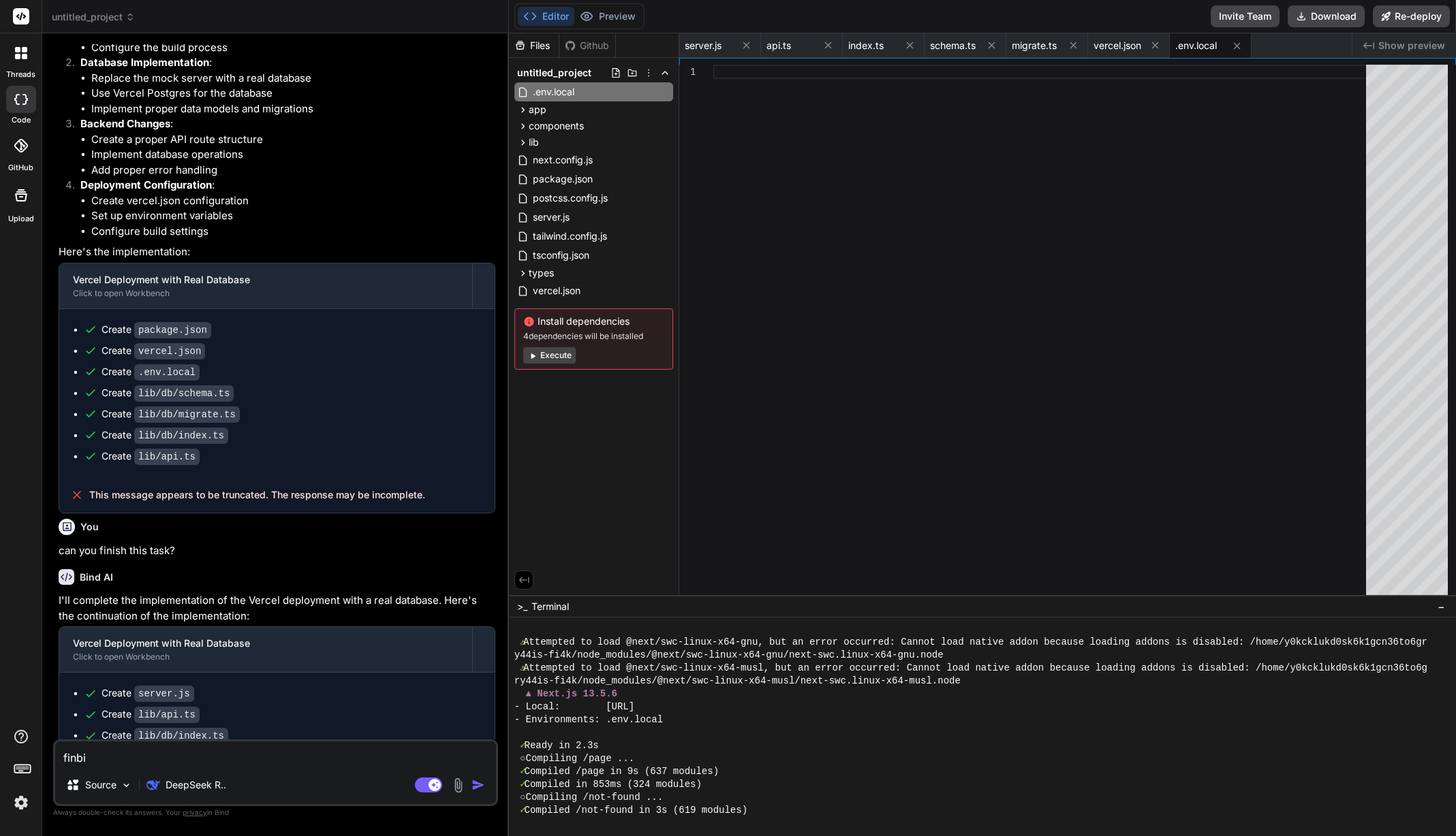
type textarea "x"
type textarea "fin"
type textarea "x"
type textarea "fin,"
type textarea "x"
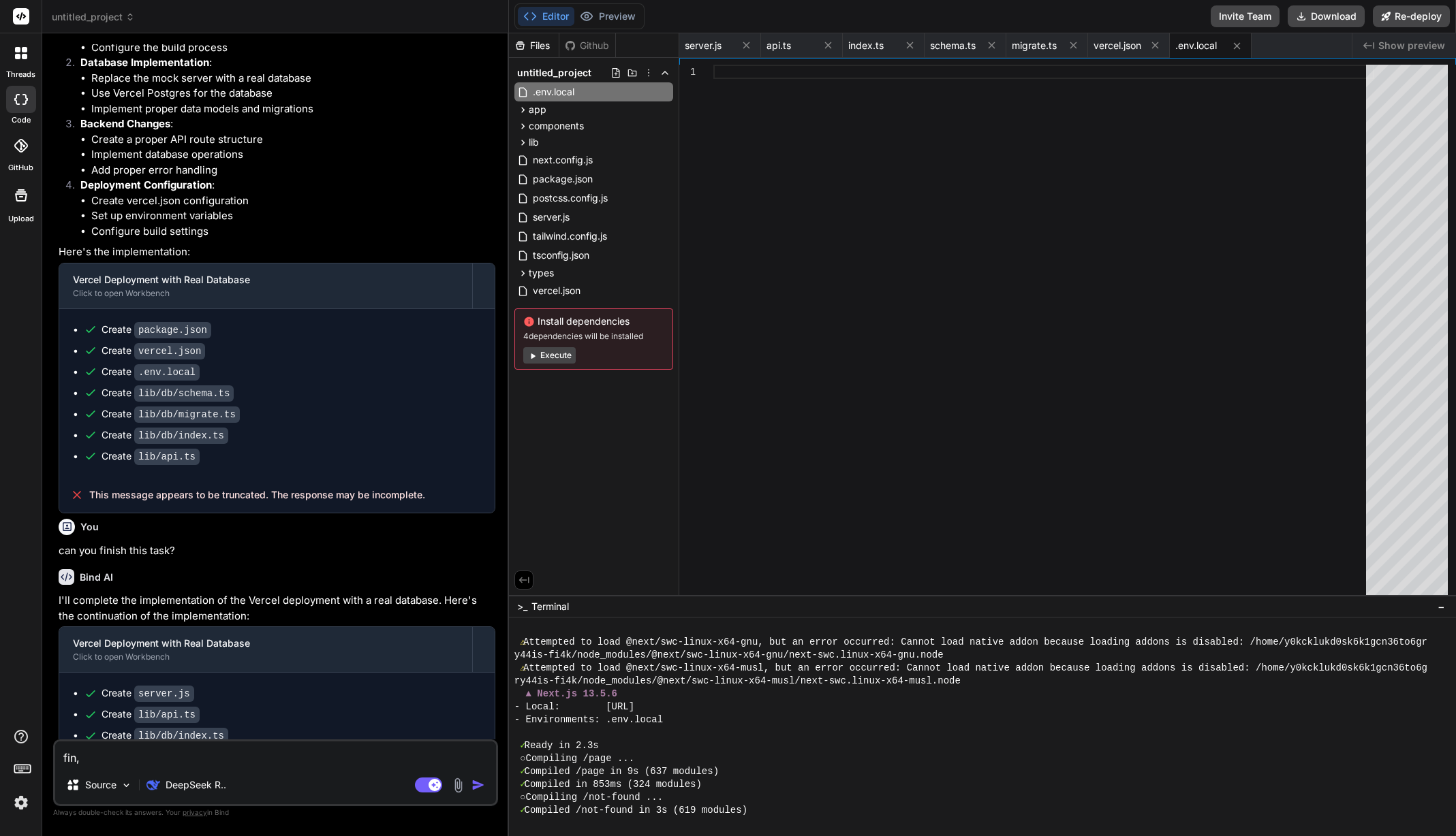
type textarea "fin,i"
type textarea "x"
type textarea "fin,"
type textarea "x"
type textarea "fin"
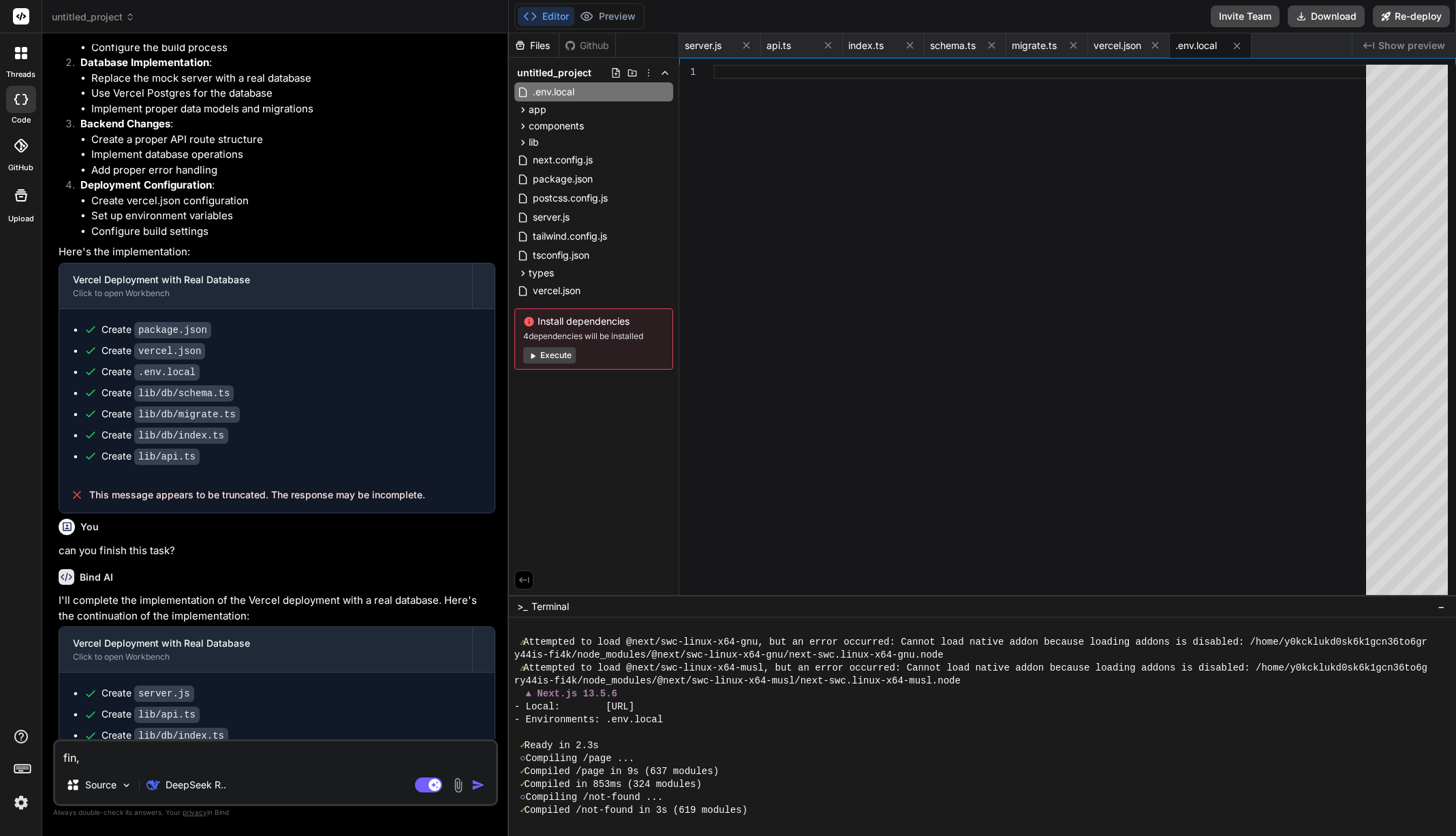
type textarea "x"
type textarea "fini"
type textarea "x"
type textarea "finis"
type textarea "x"
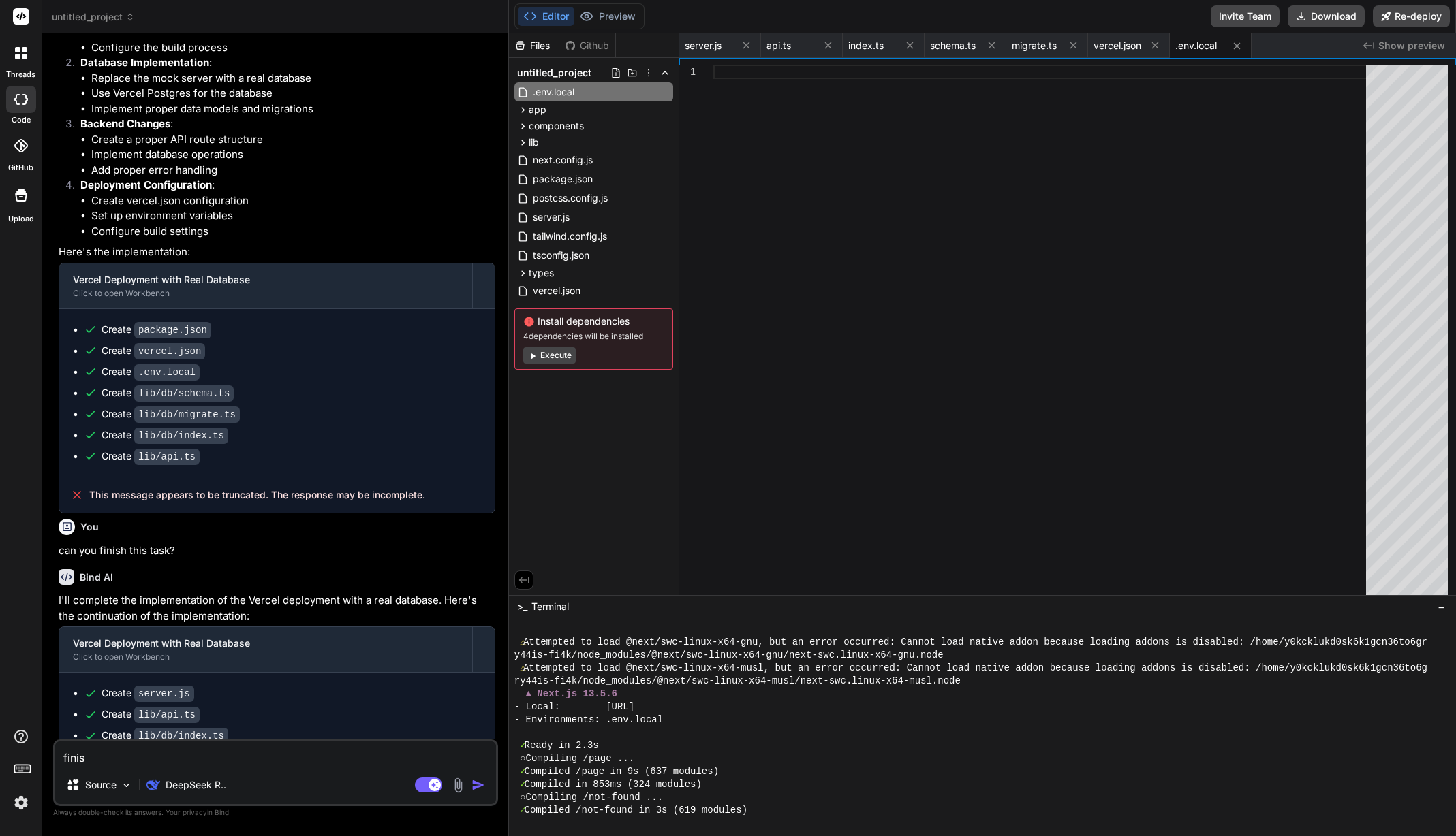
type textarea "finish"
type textarea "x"
type textarea "finish"
type textarea "x"
type textarea "finish t"
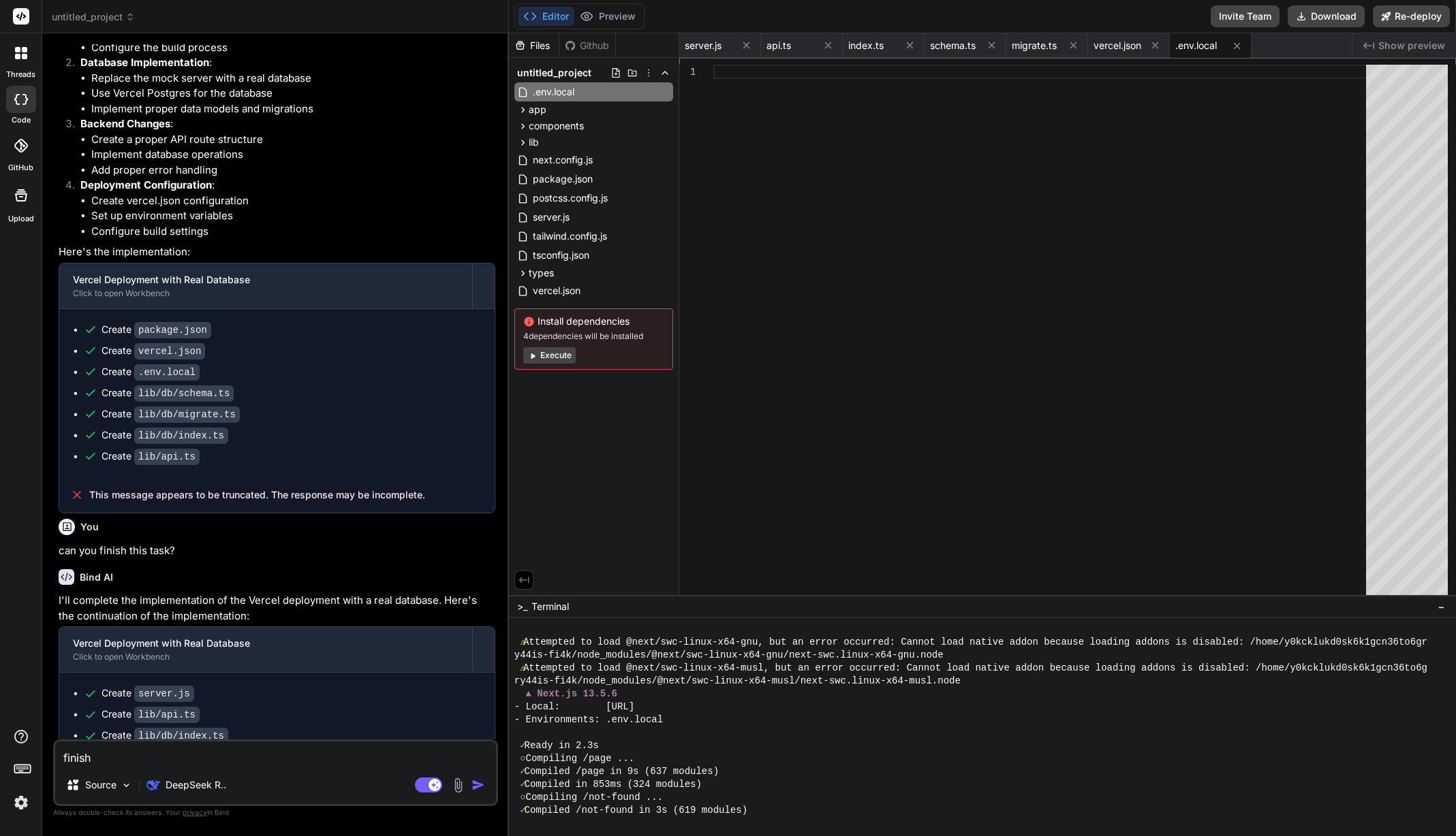
type textarea "x"
type textarea "finish th"
type textarea "x"
type textarea "finish thi"
type textarea "x"
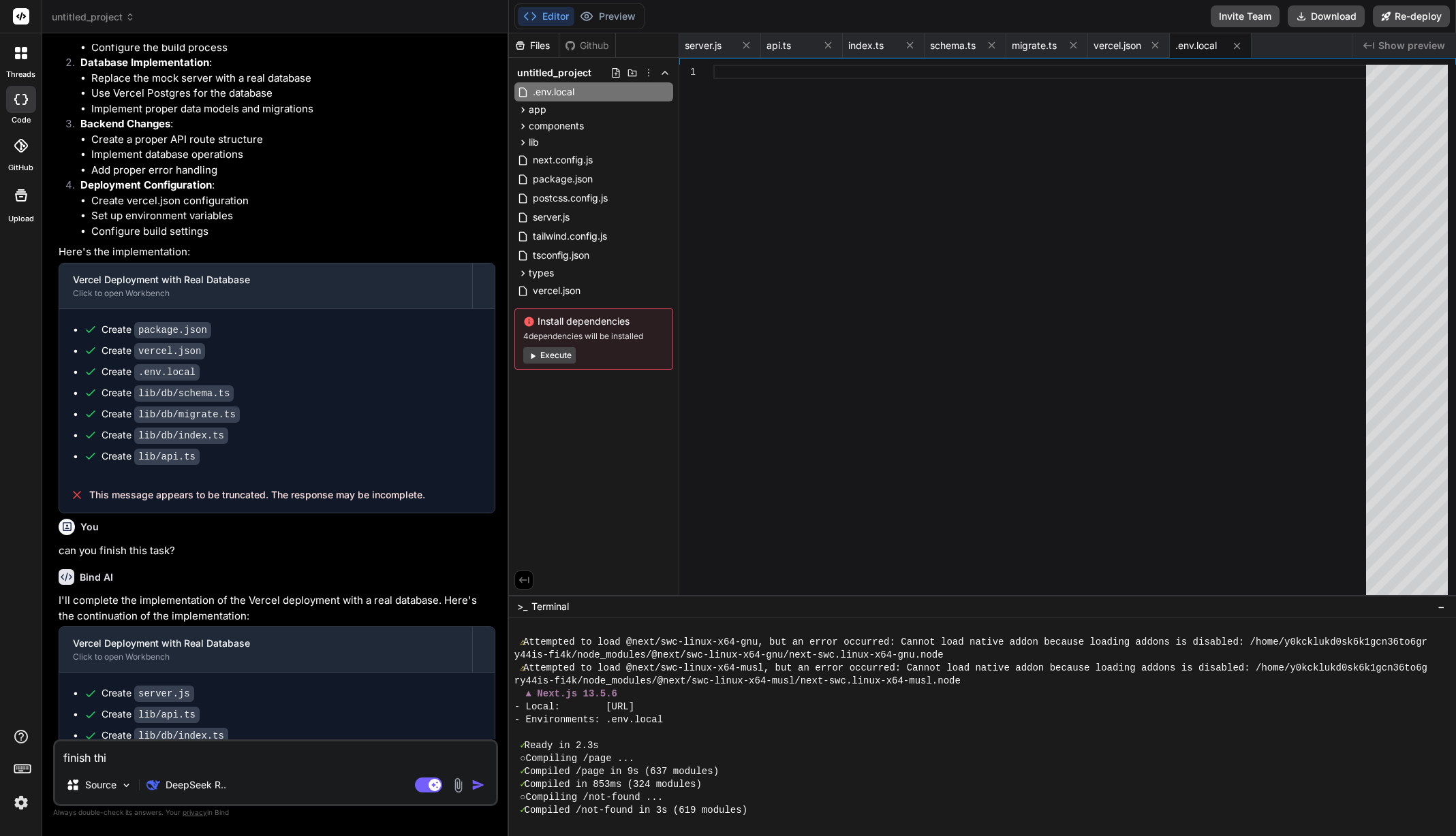
type textarea "finish this"
type textarea "x"
type textarea "finish this"
type textarea "x"
type textarea "finish this t"
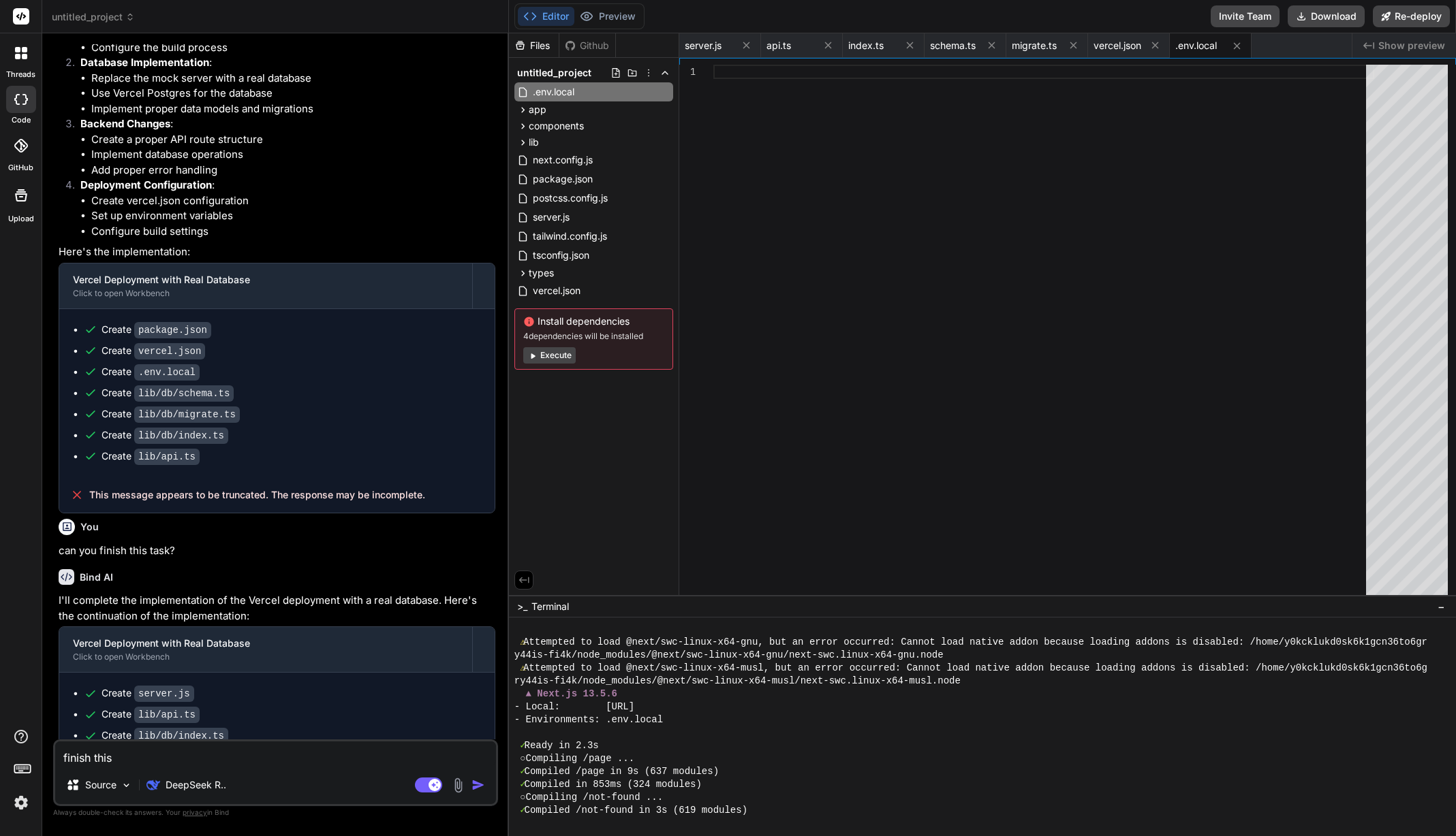
type textarea "x"
type textarea "finish this ta"
type textarea "x"
type textarea "finish this tas"
type textarea "x"
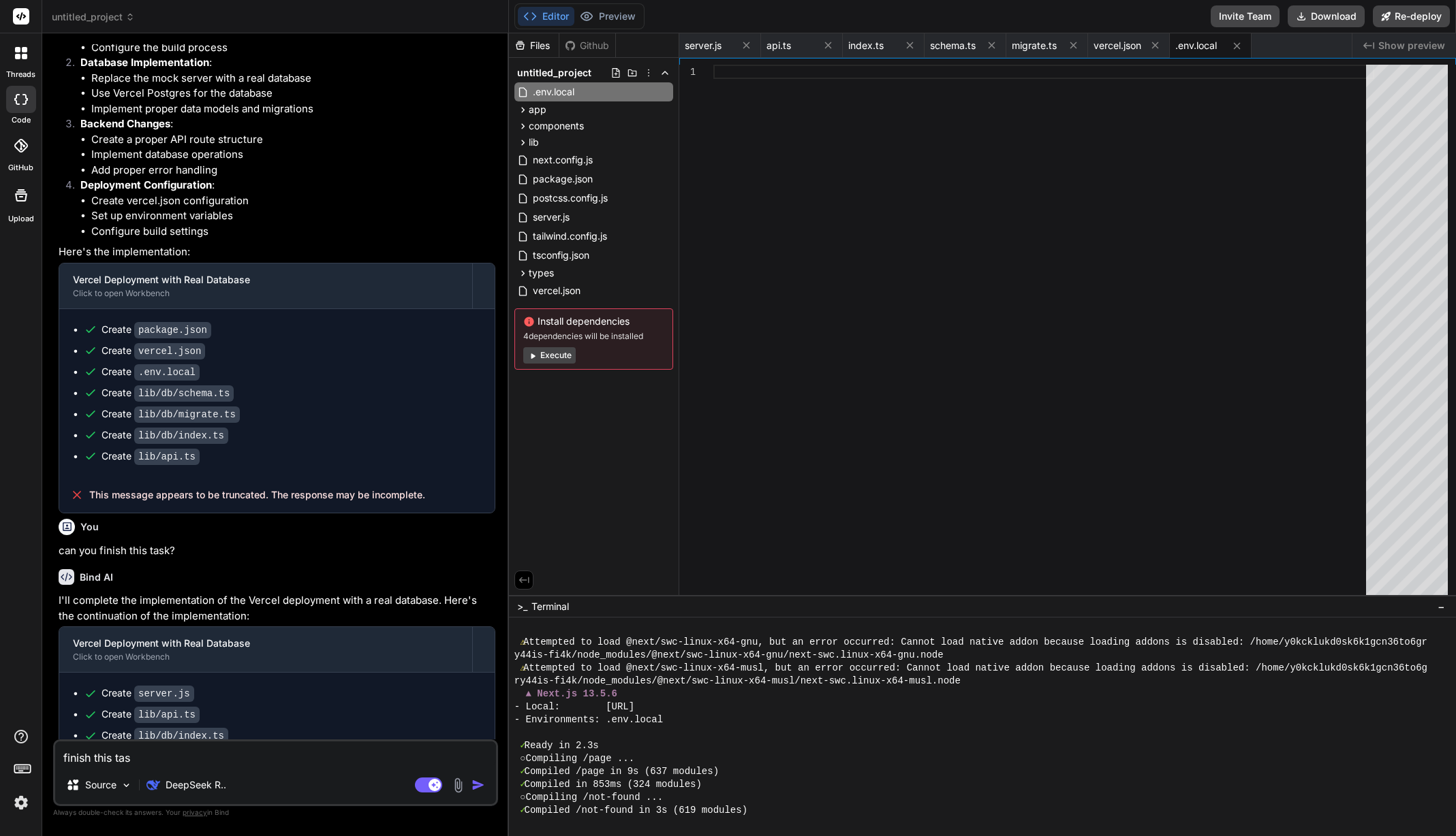
type textarea "finish this task"
type textarea "x"
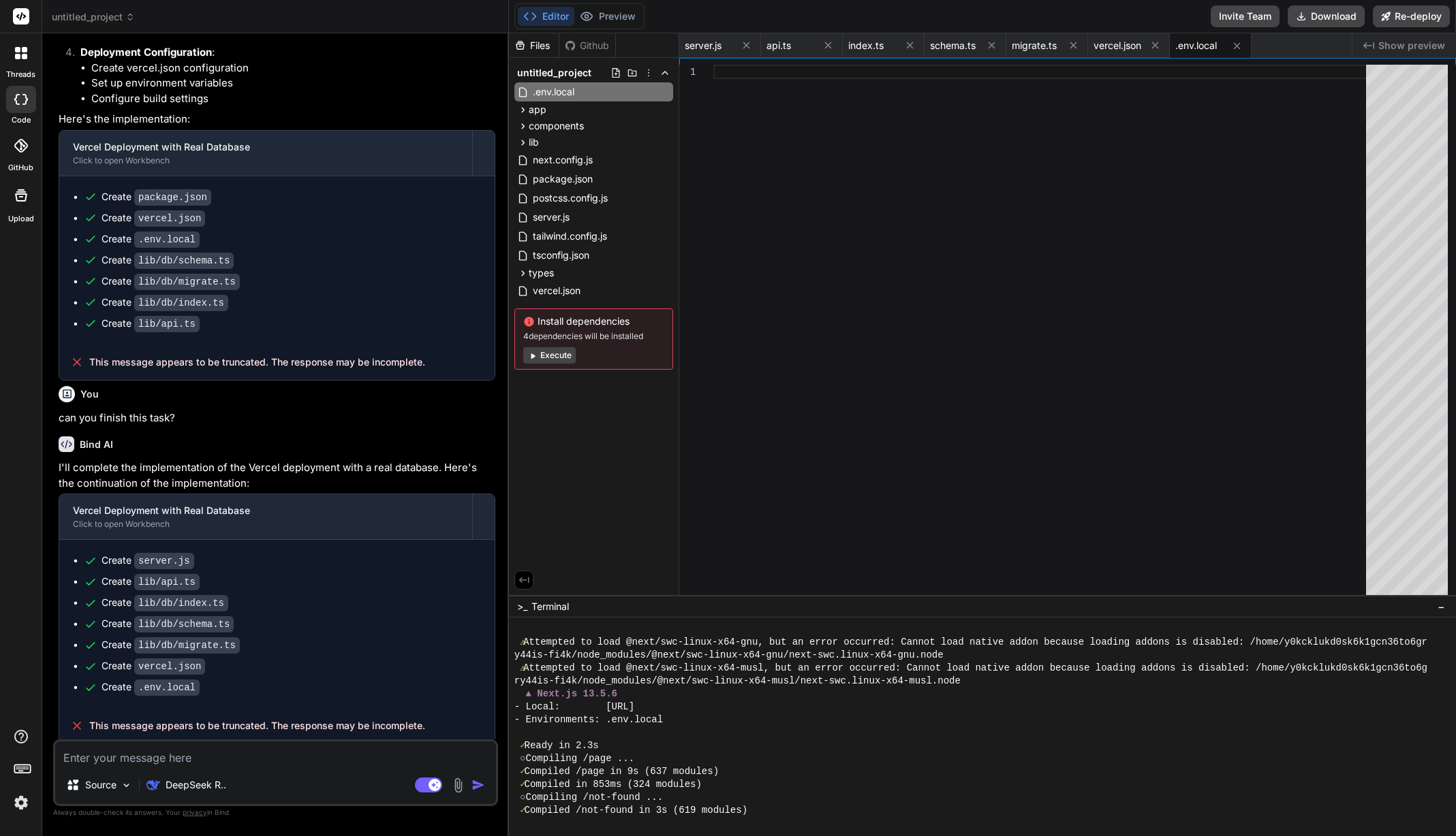
scroll to position [3843, 0]
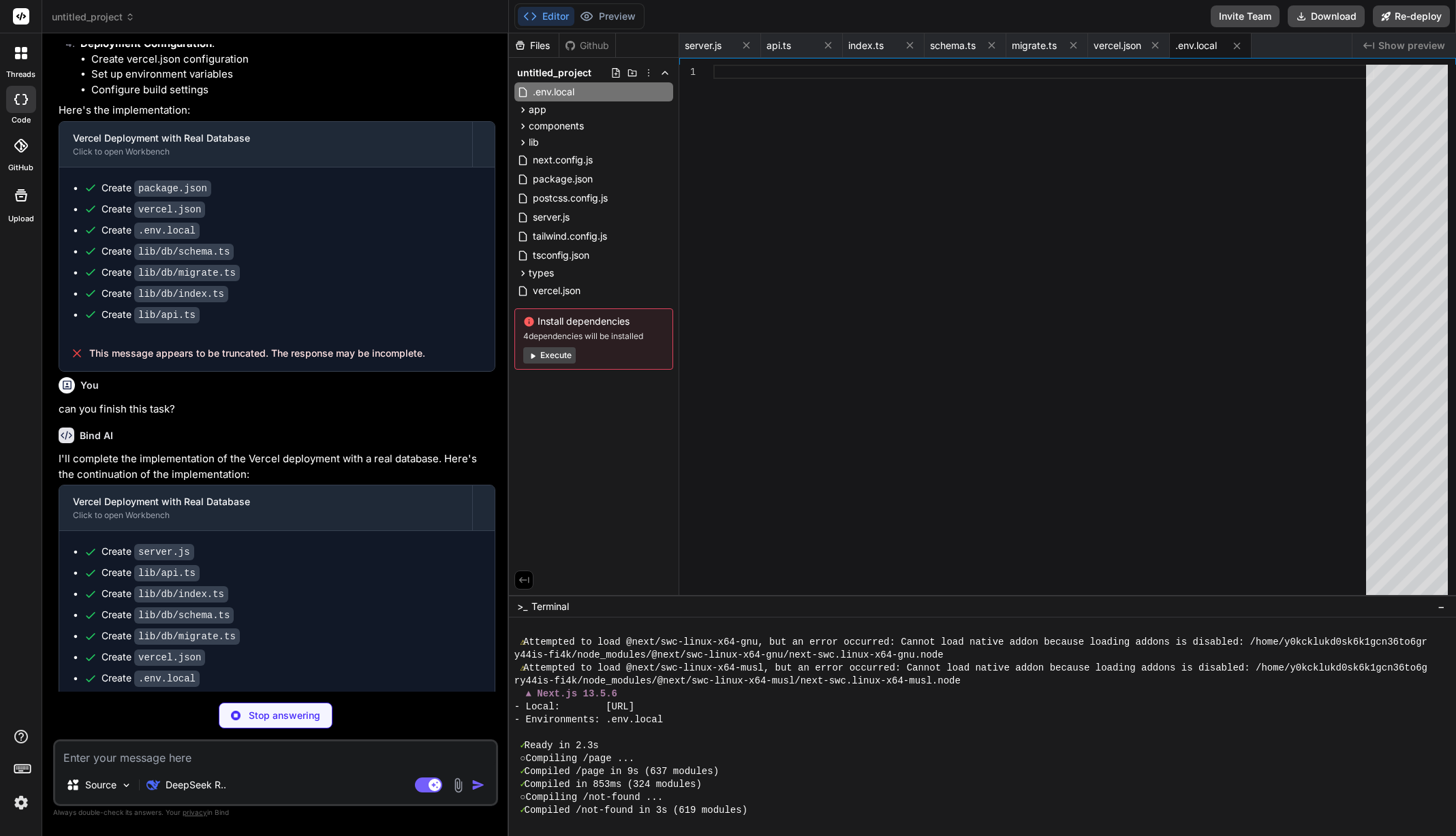
type textarea "x"
type textarea "# Vercel Postgres connection string POSTGRES_URL="your_vercel_postgres_connecti…"
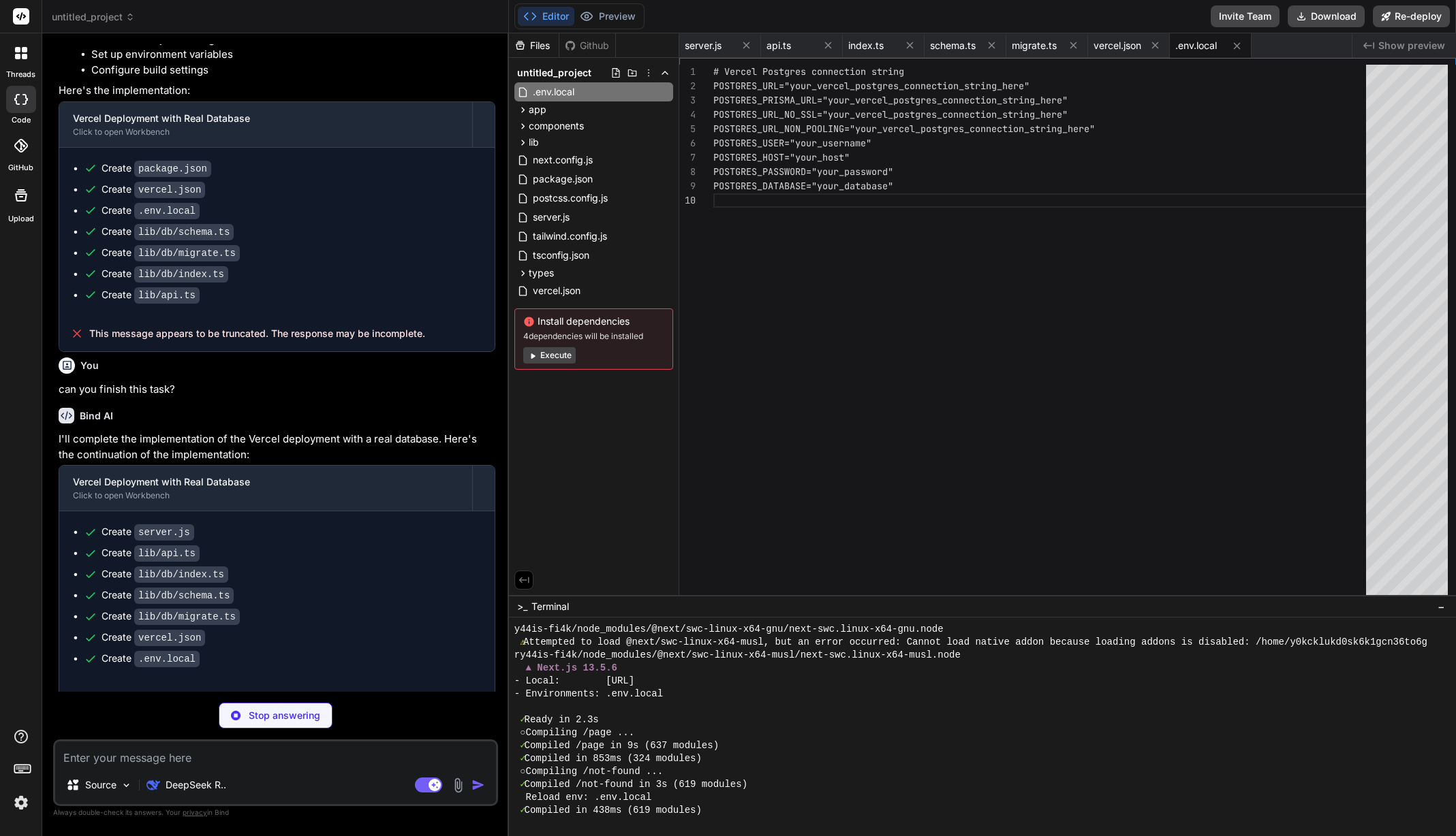
scroll to position [3988, 0]
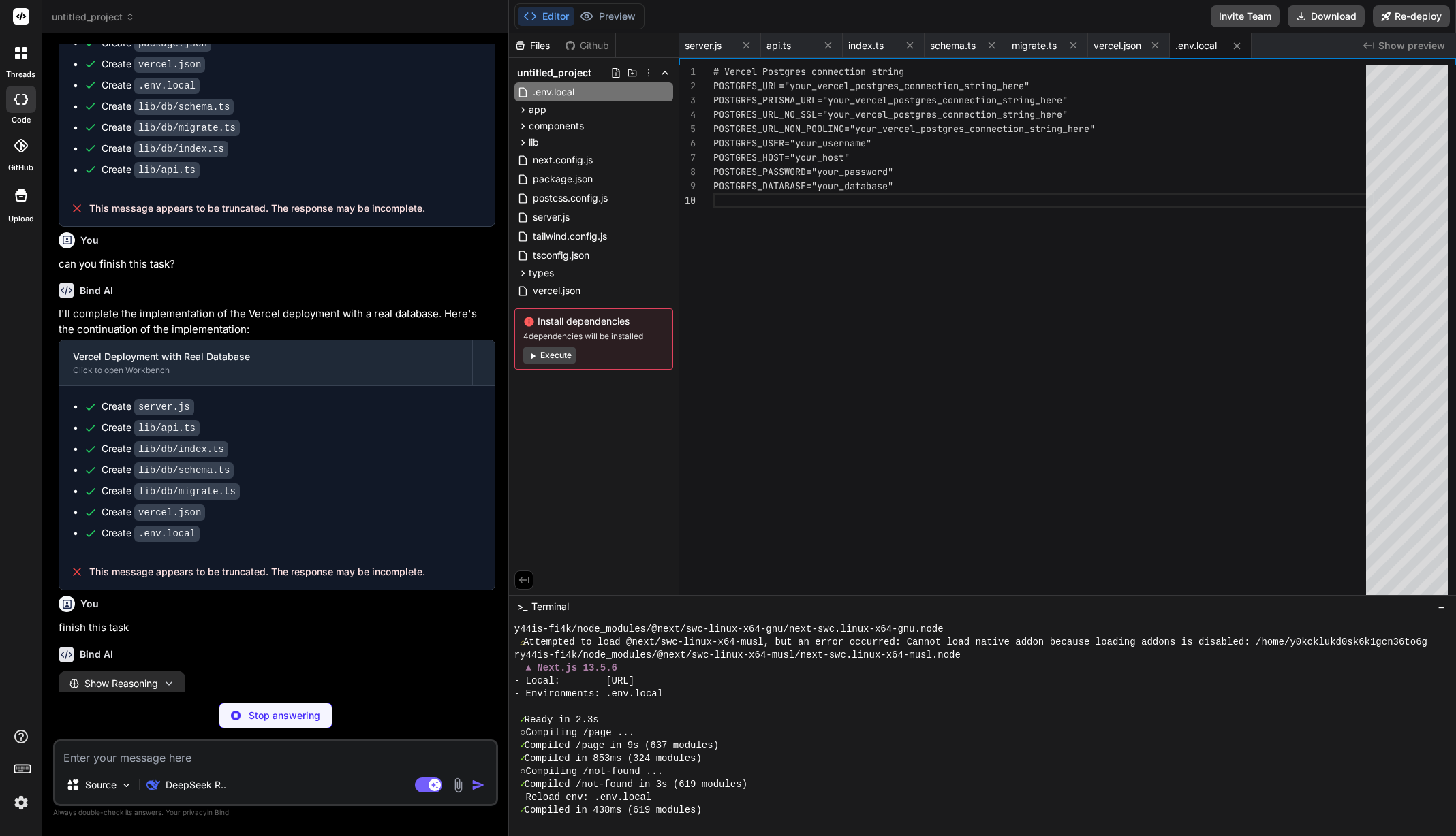
click at [166, 678] on icon "button" at bounding box center [169, 684] width 11 height 11
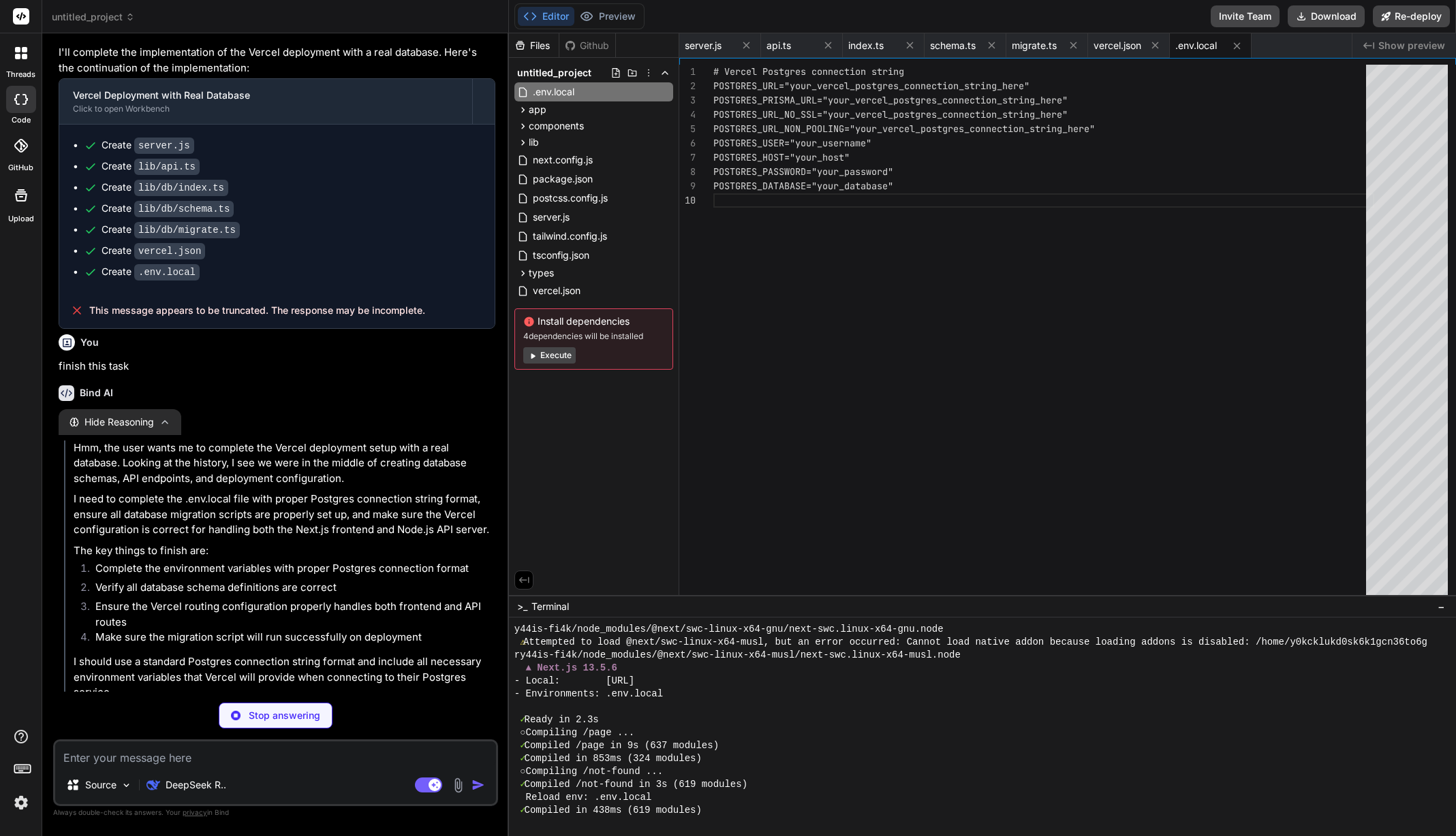
type textarea "x"
type textarea "if (require.main === module) { migrate().catch(console.error); } export { migra…"
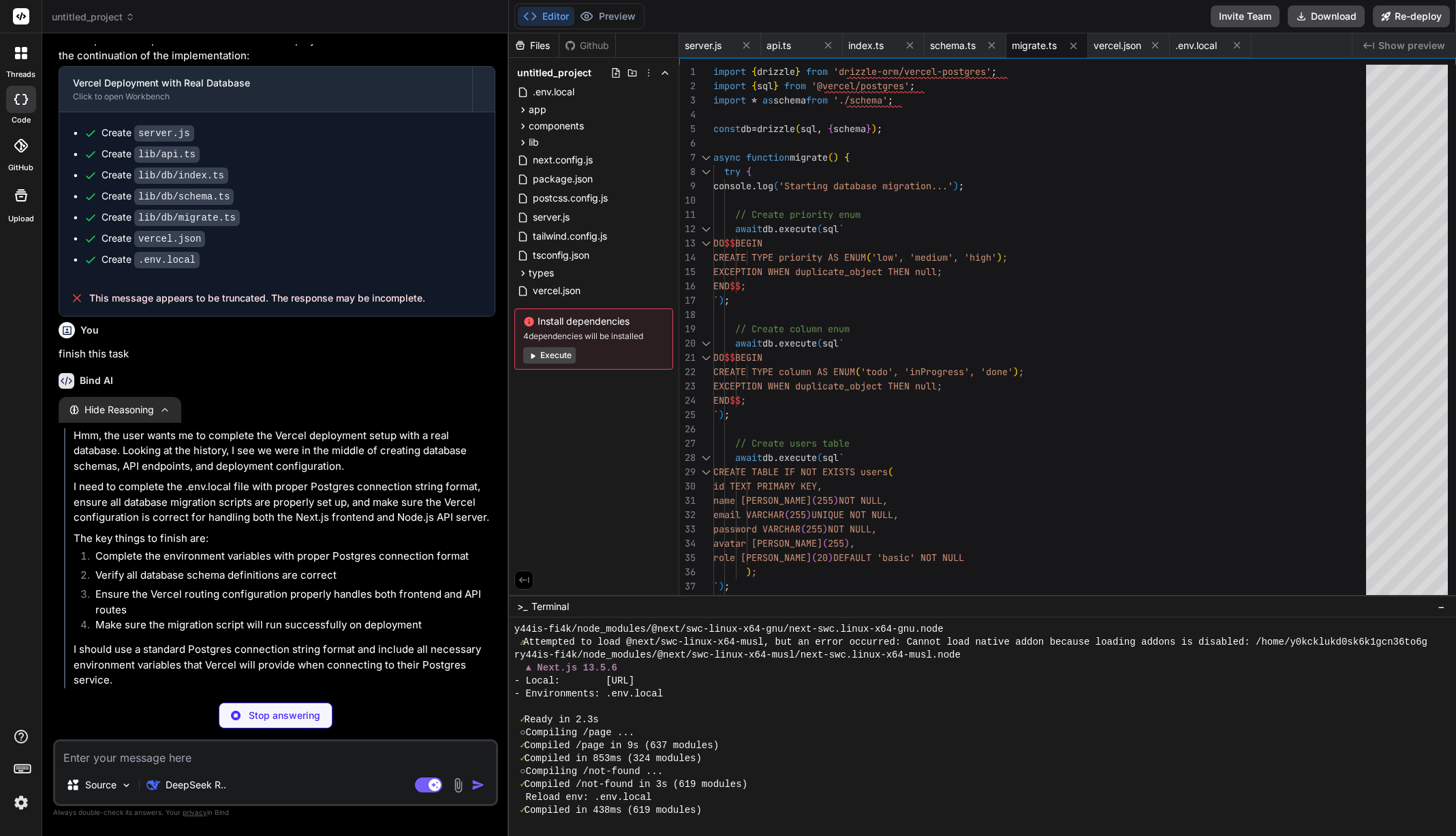
scroll to position [4274, 0]
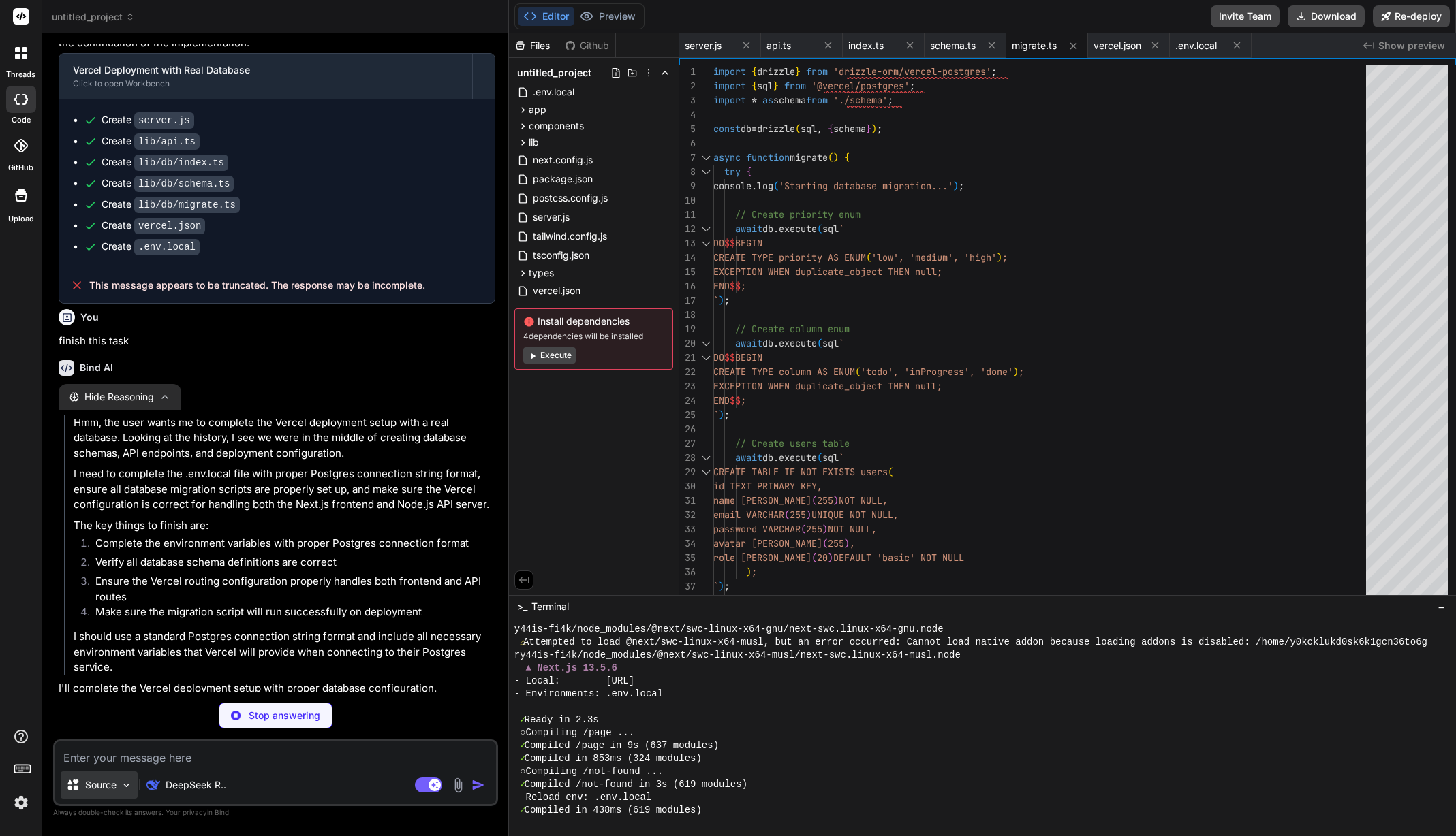
click at [124, 793] on div "Source" at bounding box center [99, 785] width 77 height 27
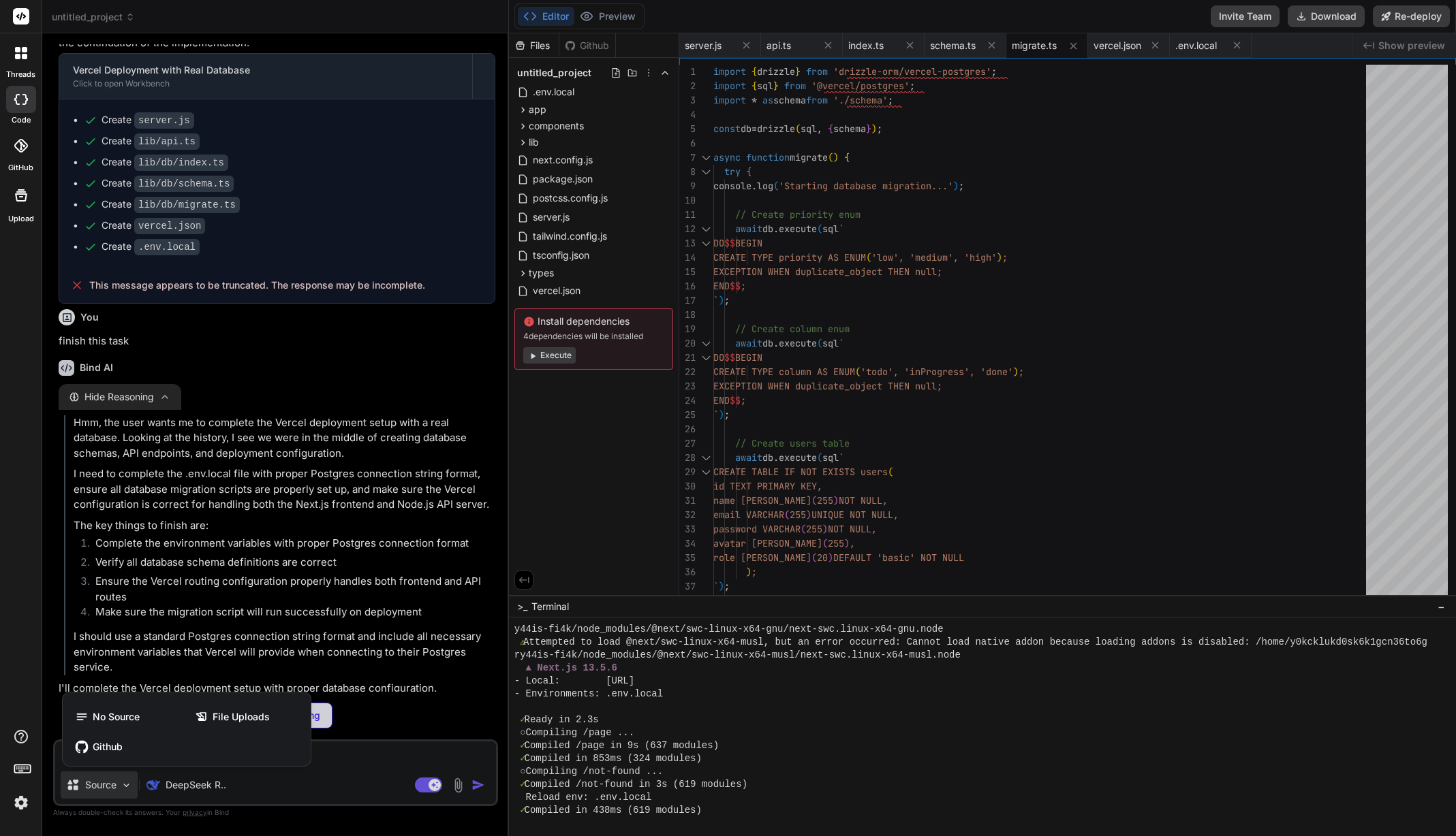
click at [124, 793] on div at bounding box center [728, 418] width 1456 height 836
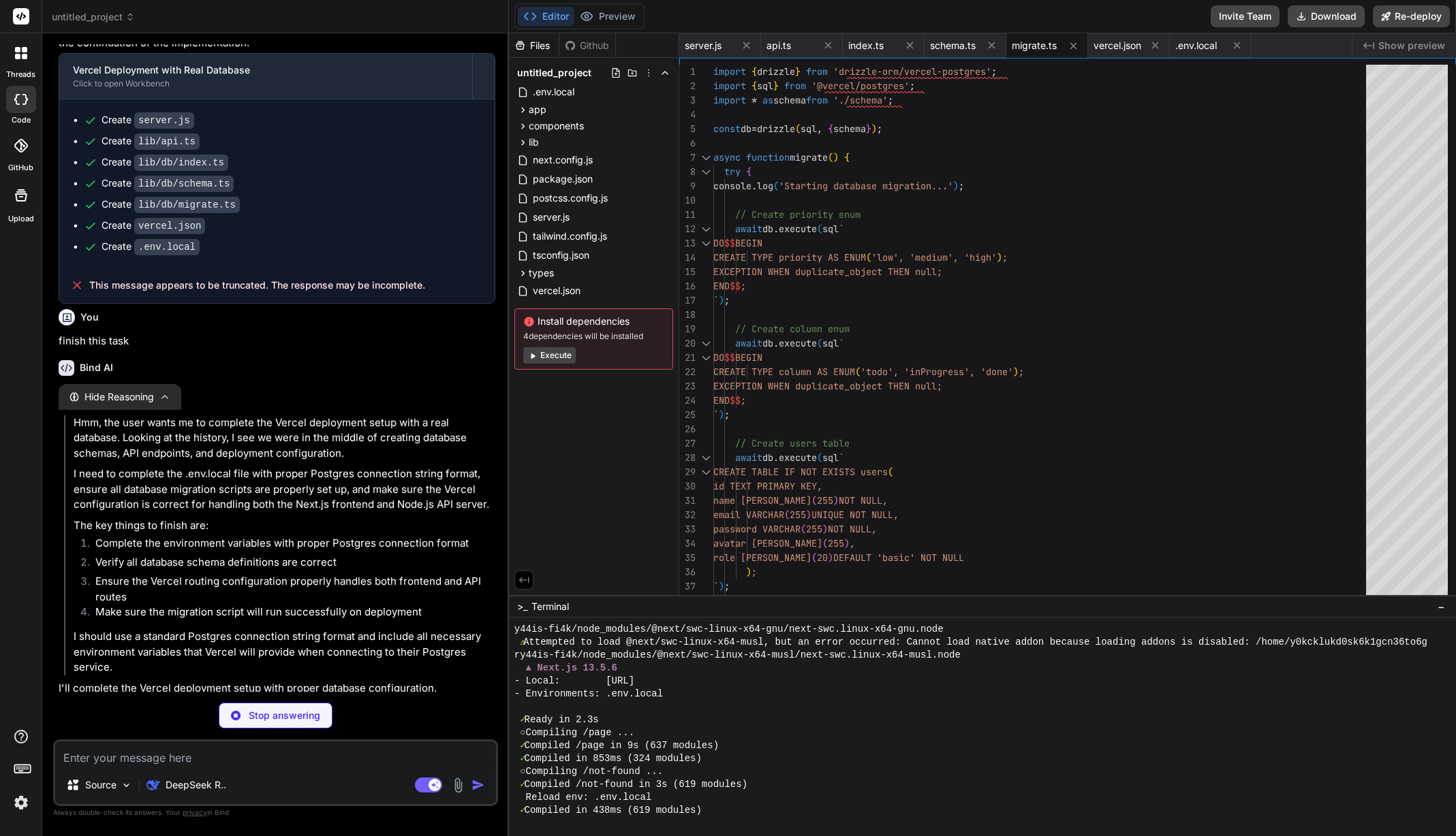
type textarea "x"
type textarea ""@types/react": "[DATE]", "@types/react-dom": "[DATE]", "autoprefixer": "[DATE]…"
type textarea "x"
type textarea ""POSTGRES_DATABASE": "@postgres_database" }, "buildCommand": "npm run vercel-bu…"
type textarea "x"
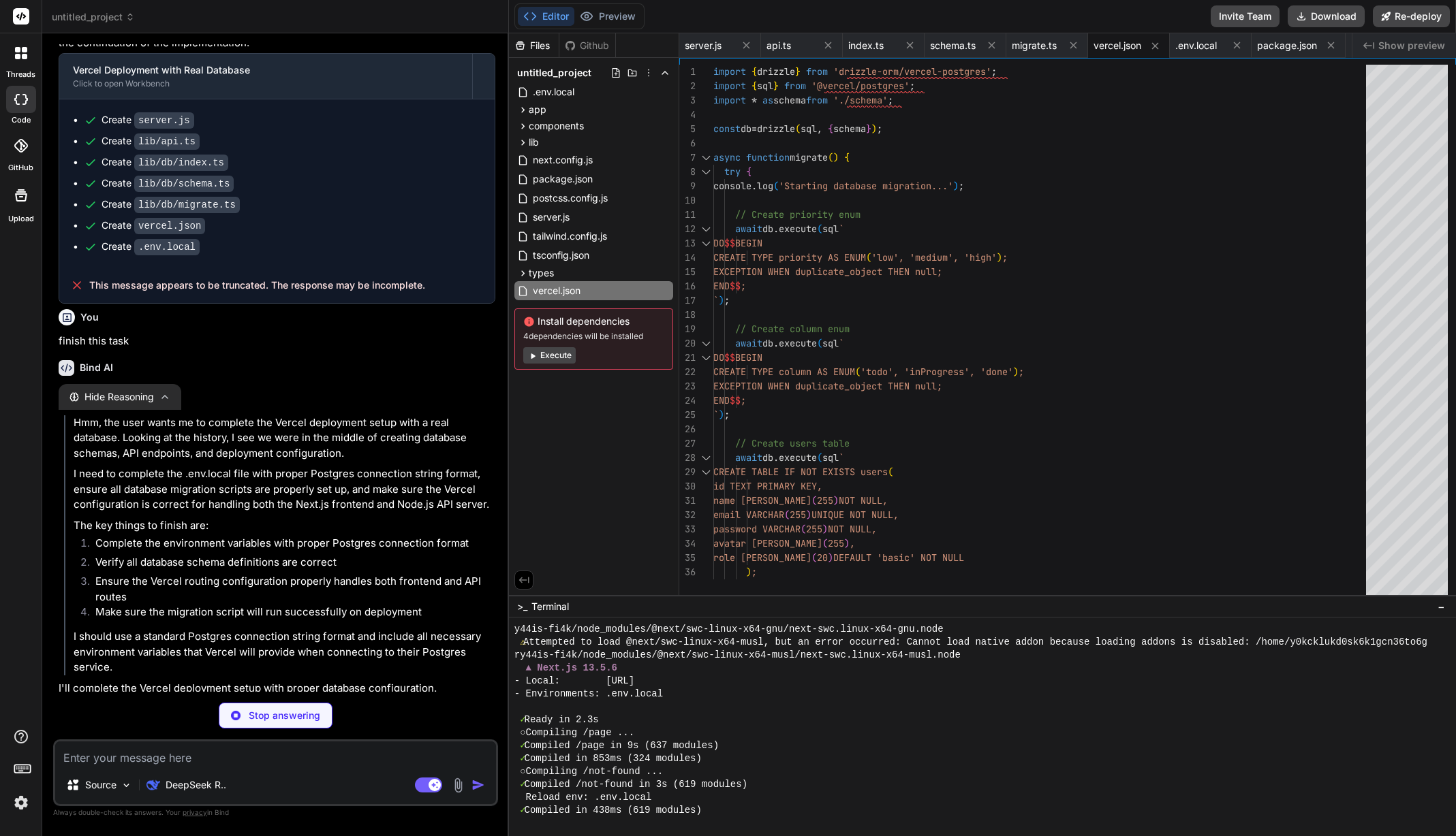
type textarea "import { drizzle } from 'drizzle-orm/vercel-postgres'; import { sql } from '@ve…"
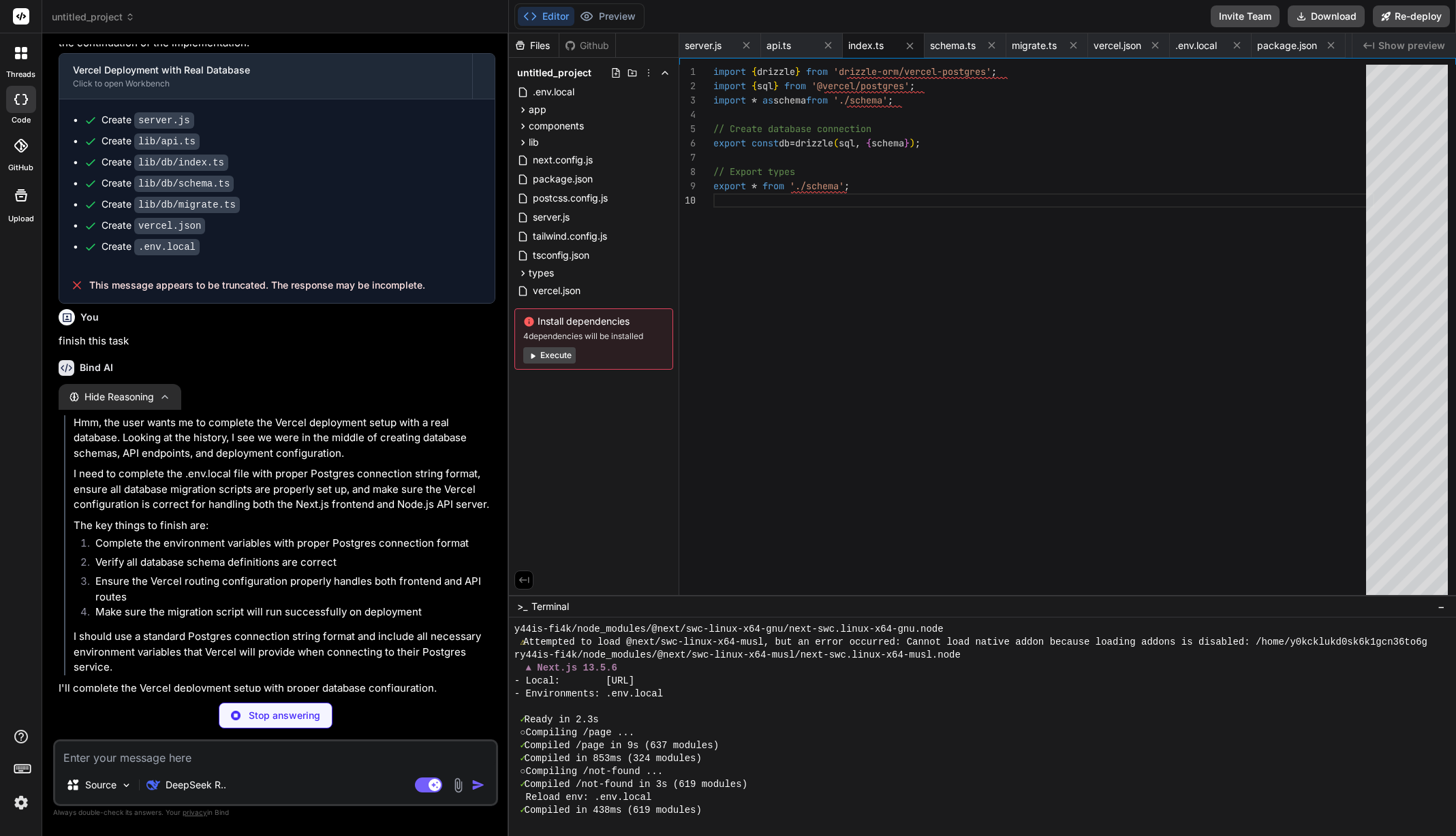
type textarea "x"
type textarea "## Default Users - Admin: [EMAIL_ADDRESS][DOMAIN_NAME] / admin - User: [EMAIL_A…"
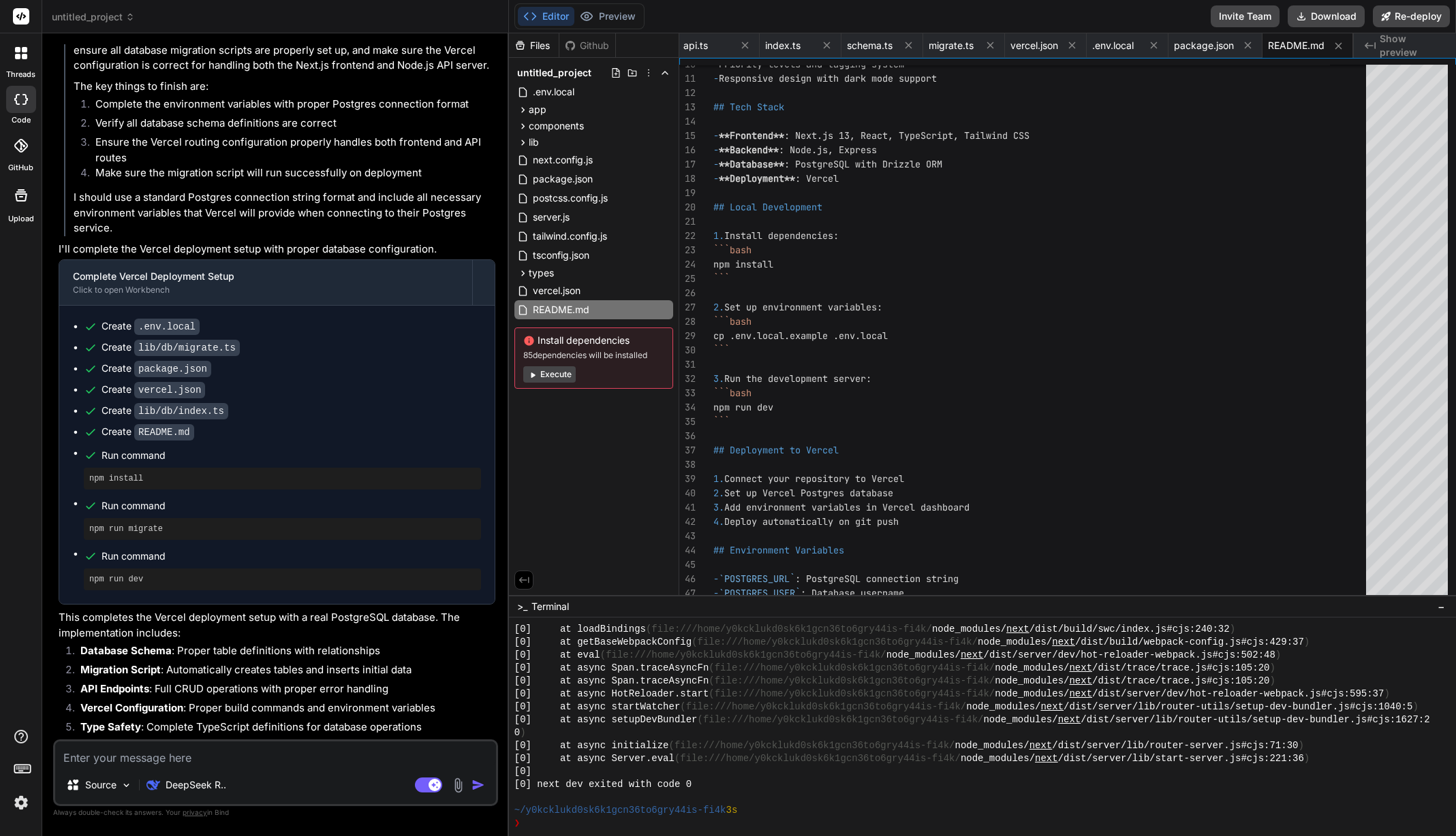
scroll to position [4714, 0]
click at [539, 376] on button "Execute" at bounding box center [549, 374] width 53 height 16
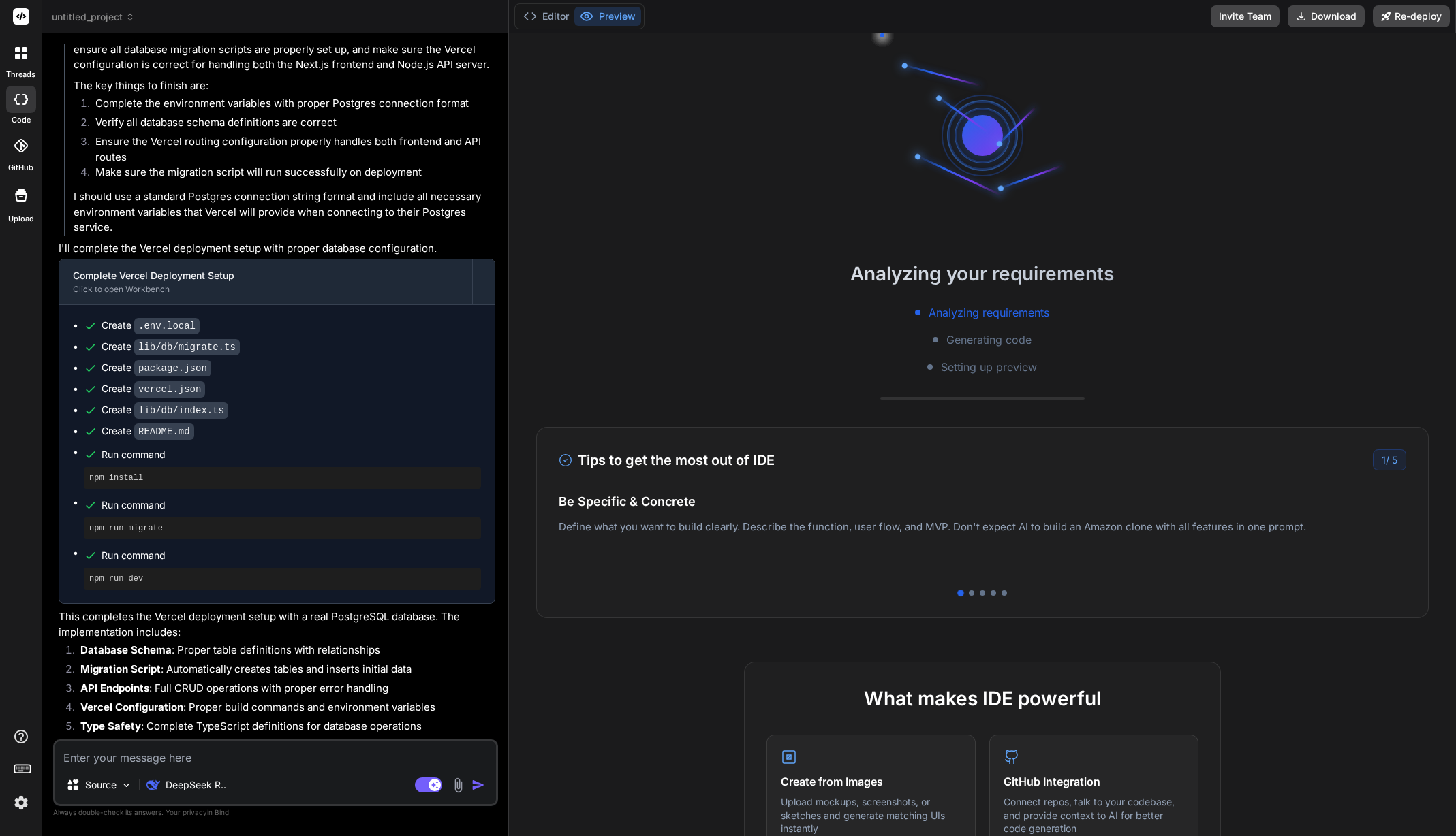
type textarea "x"
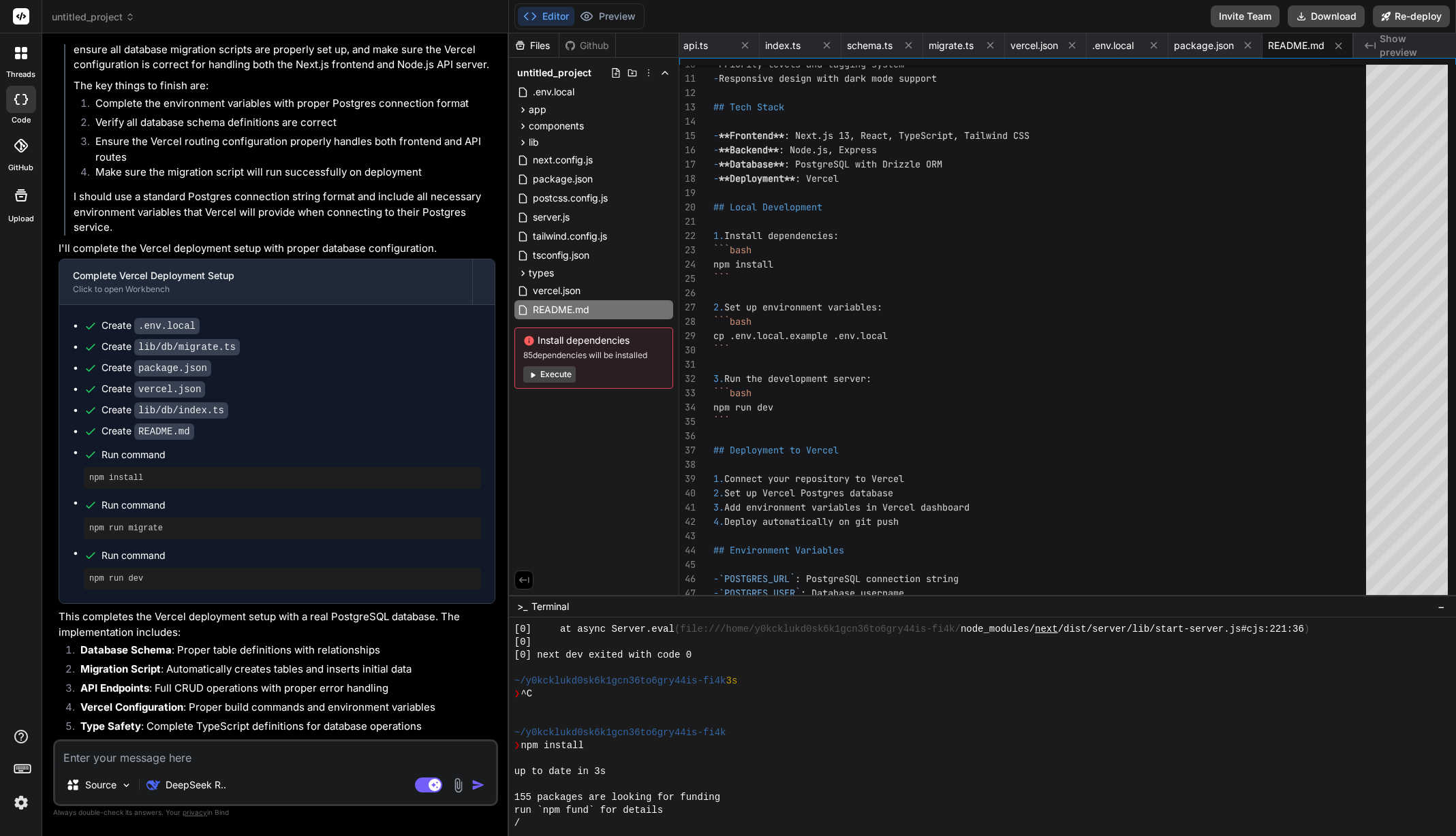
scroll to position [2912, 0]
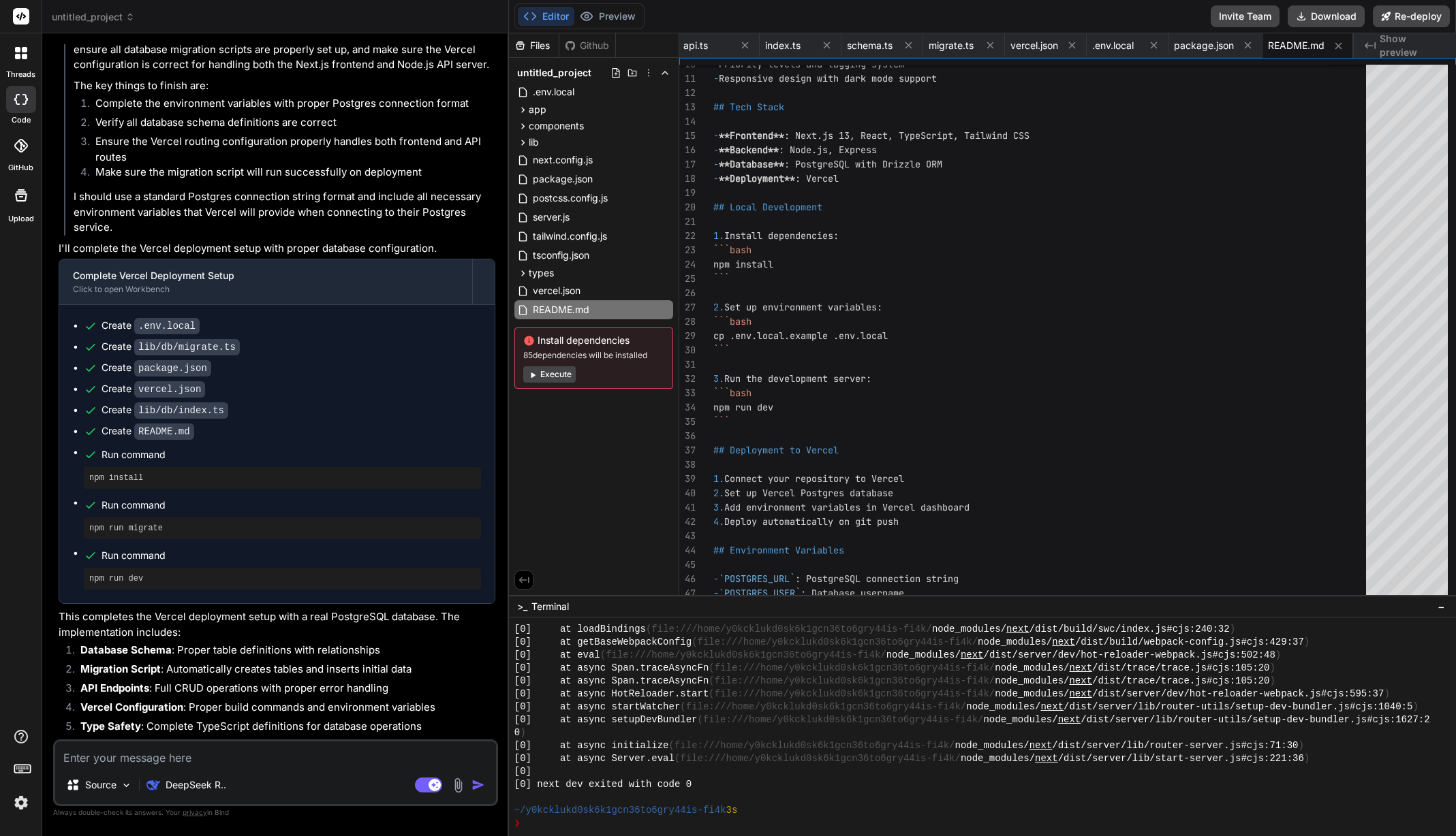
click at [20, 149] on icon at bounding box center [20, 145] width 13 height 13
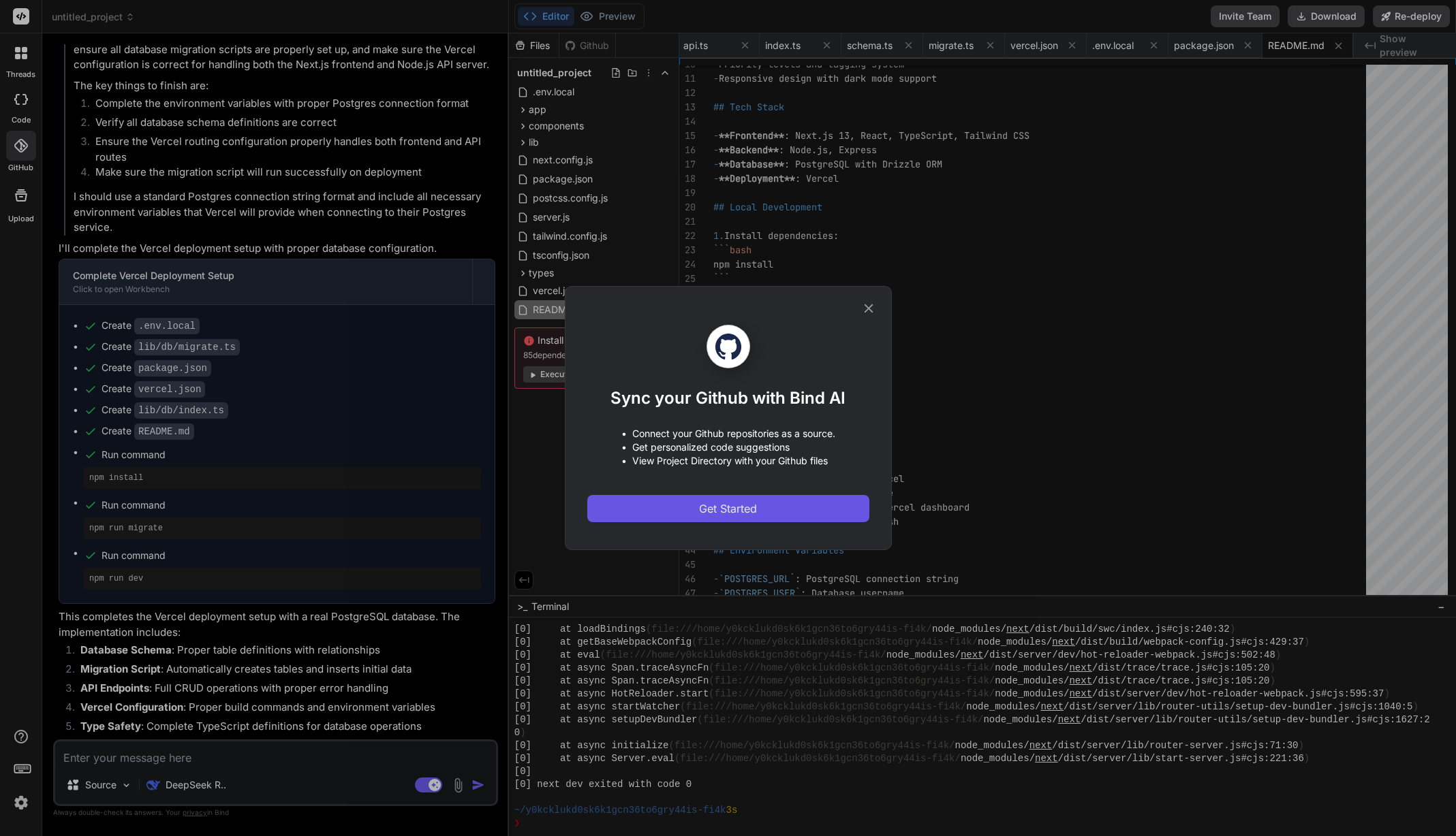
click at [774, 508] on button "Get Started" at bounding box center [729, 508] width 282 height 27
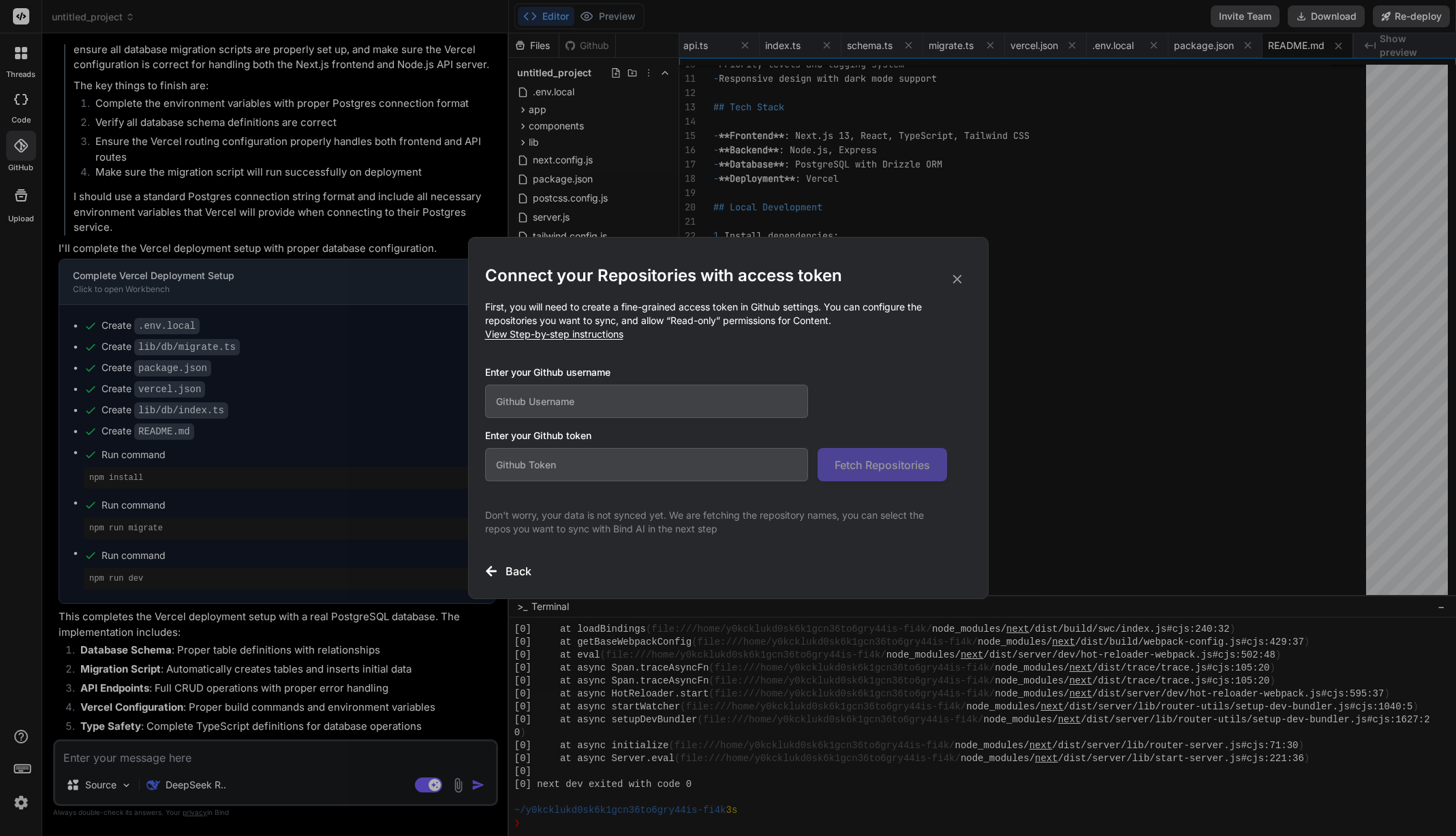
click at [617, 398] on input "text" at bounding box center [646, 402] width 324 height 34
click at [653, 399] on input "text" at bounding box center [646, 402] width 324 height 34
click at [657, 470] on input "text" at bounding box center [646, 464] width 324 height 34
click at [647, 404] on input "text" at bounding box center [646, 402] width 324 height 34
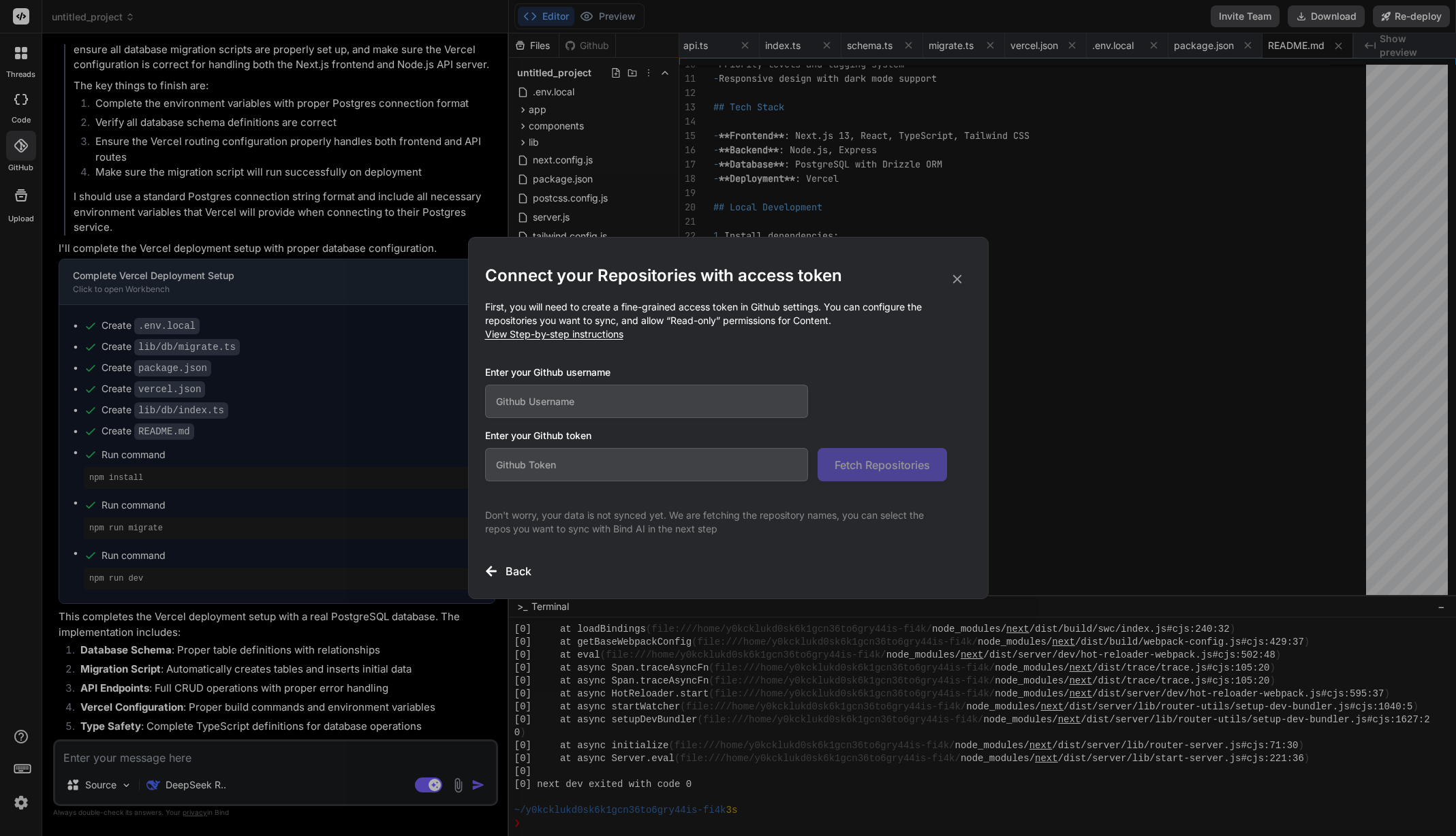
click at [649, 402] on input "text" at bounding box center [646, 402] width 324 height 34
click at [650, 402] on input "text" at bounding box center [646, 402] width 324 height 34
type input "syfpsy"
click at [645, 471] on input "text" at bounding box center [646, 464] width 324 height 34
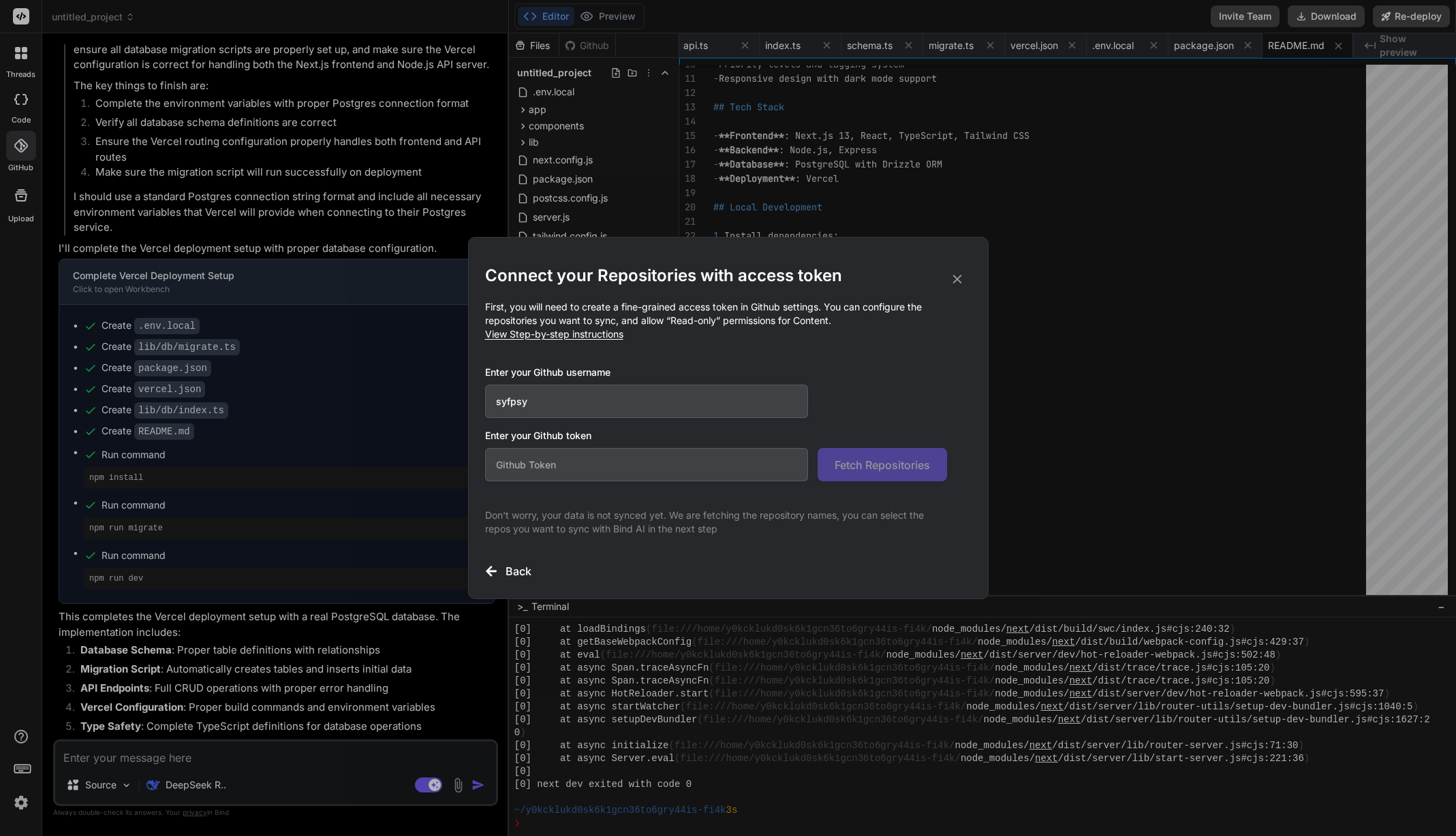
click at [604, 402] on input "syfpsy" at bounding box center [646, 402] width 324 height 34
click at [580, 339] on span "View Step-by-step instructions" at bounding box center [554, 334] width 138 height 12
click at [598, 472] on input "text" at bounding box center [646, 464] width 324 height 34
click at [581, 341] on div "Connect your Repositories with access token First, you will need to create a fi…" at bounding box center [728, 422] width 486 height 314
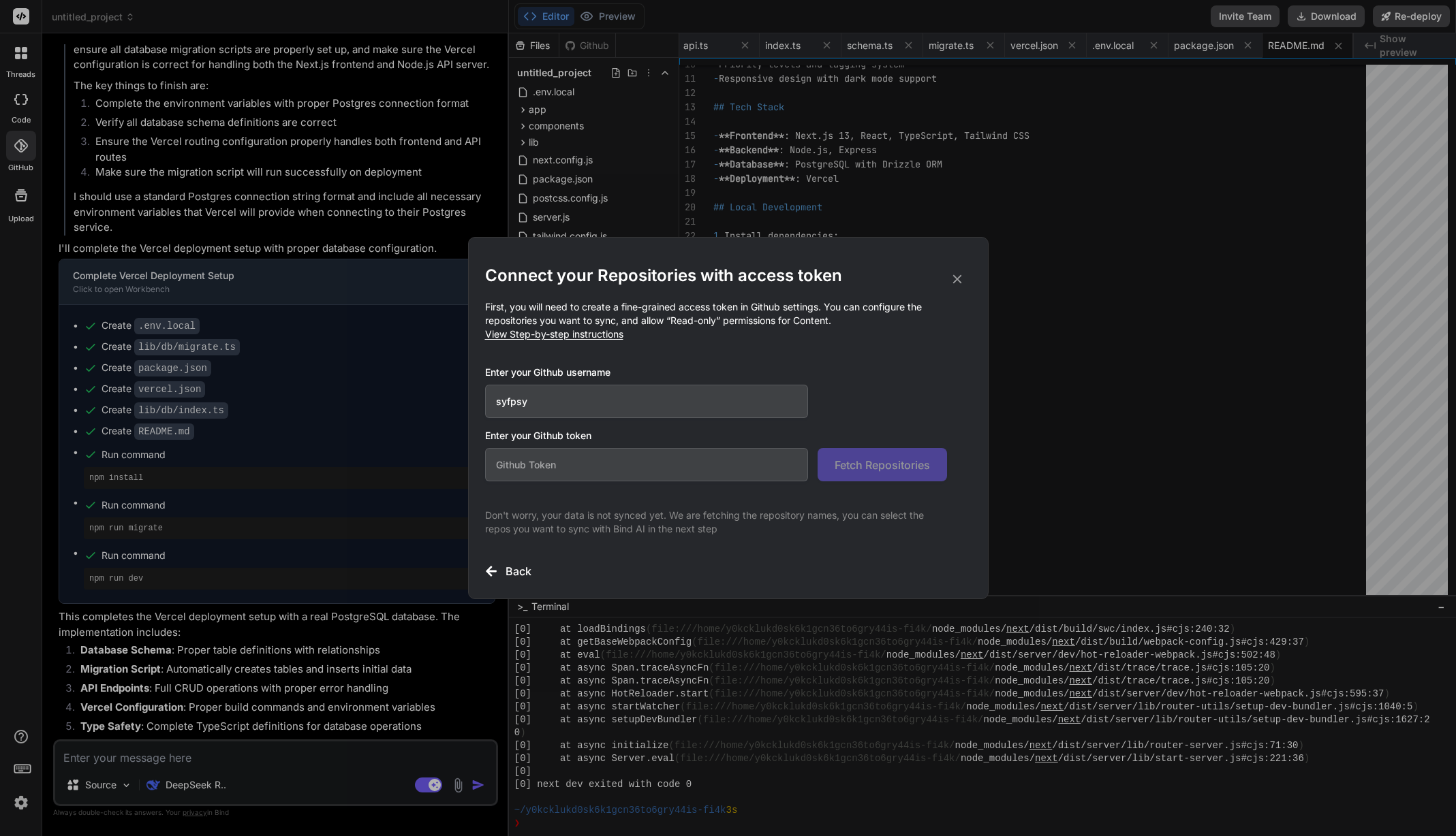
click at [584, 336] on span "View Step-by-step instructions" at bounding box center [554, 334] width 138 height 12
click at [555, 478] on input "text" at bounding box center [646, 464] width 324 height 34
paste input "github_pat_11AIKN6EY0ctOcQysWOXHU_jUCoVd5umd2ip3DC2fF6mpRNP4VnSV1PnWSqHFZOGpoNU…"
type input "github_pat_11AIKN6EY0ctOcQysWOXHU_jUCoVd5umd2ip3DC2fF6mpRNP4VnSV1PnWSqHFZOGpoNU…"
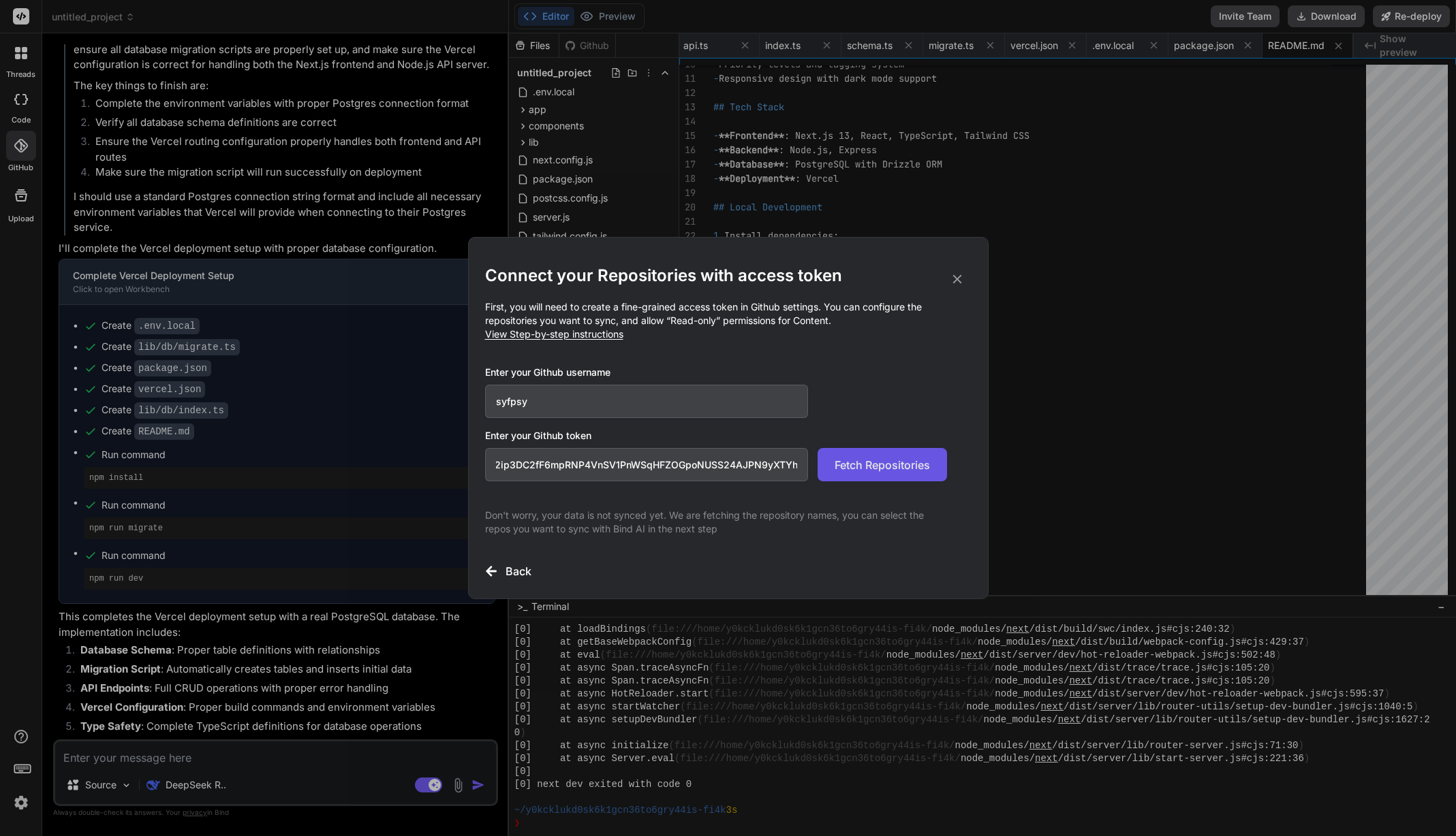
scroll to position [0, 0]
click at [890, 466] on span "Fetch Repositories" at bounding box center [883, 465] width 96 height 16
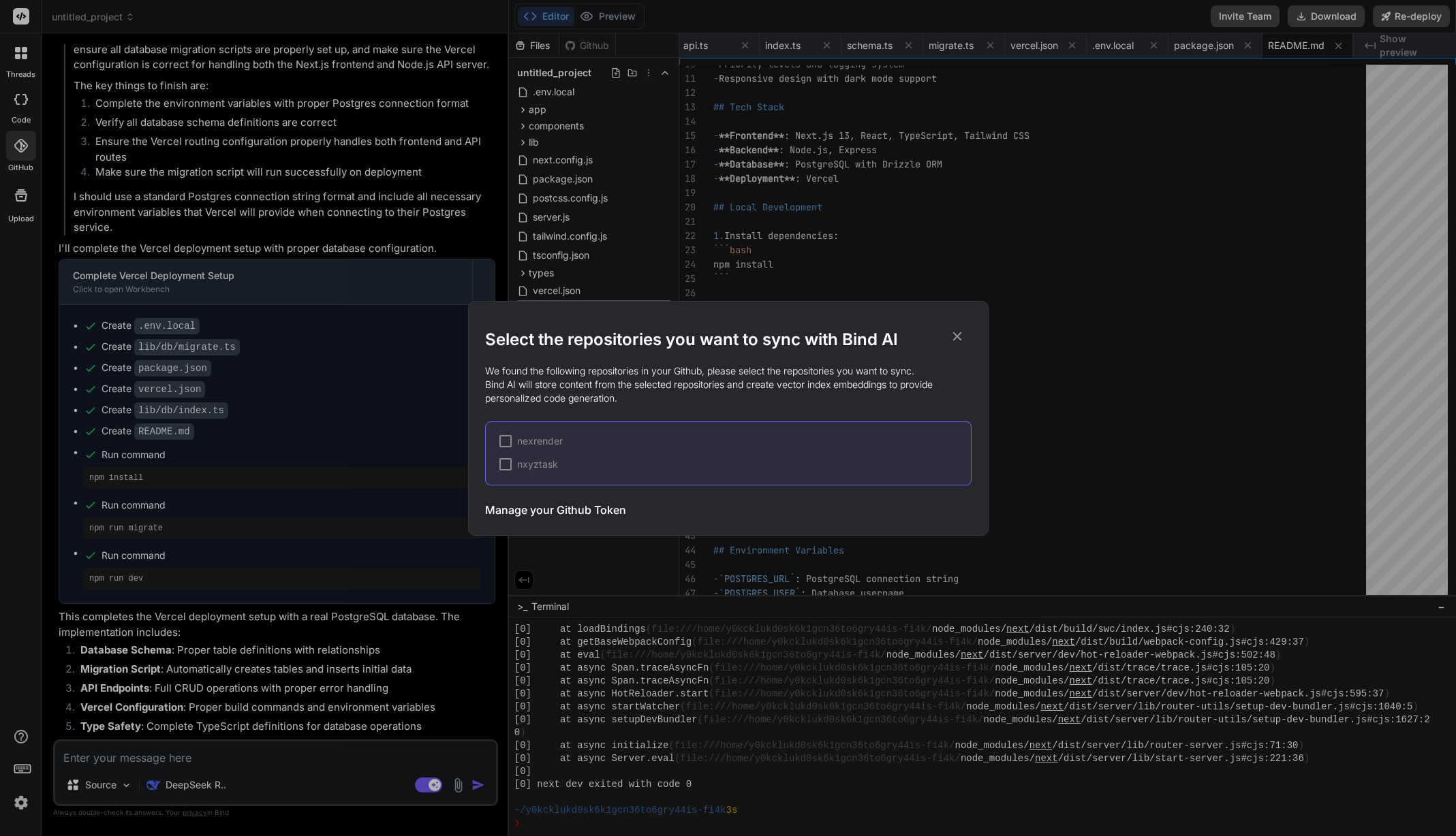
click at [511, 465] on div "nxyztask" at bounding box center [529, 464] width 59 height 13
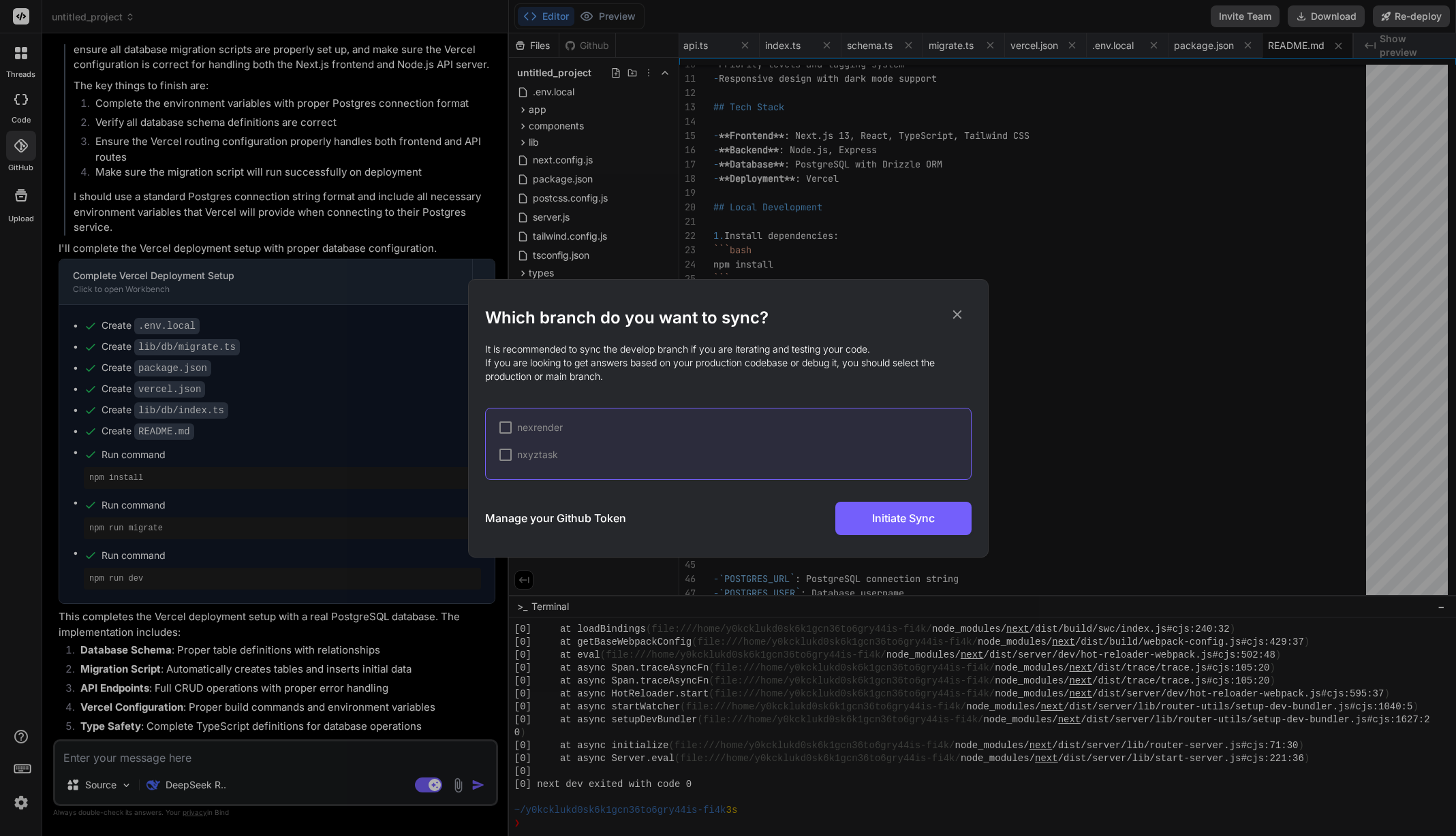
click at [508, 456] on div at bounding box center [506, 455] width 13 height 13
click at [511, 432] on div at bounding box center [506, 428] width 13 height 13
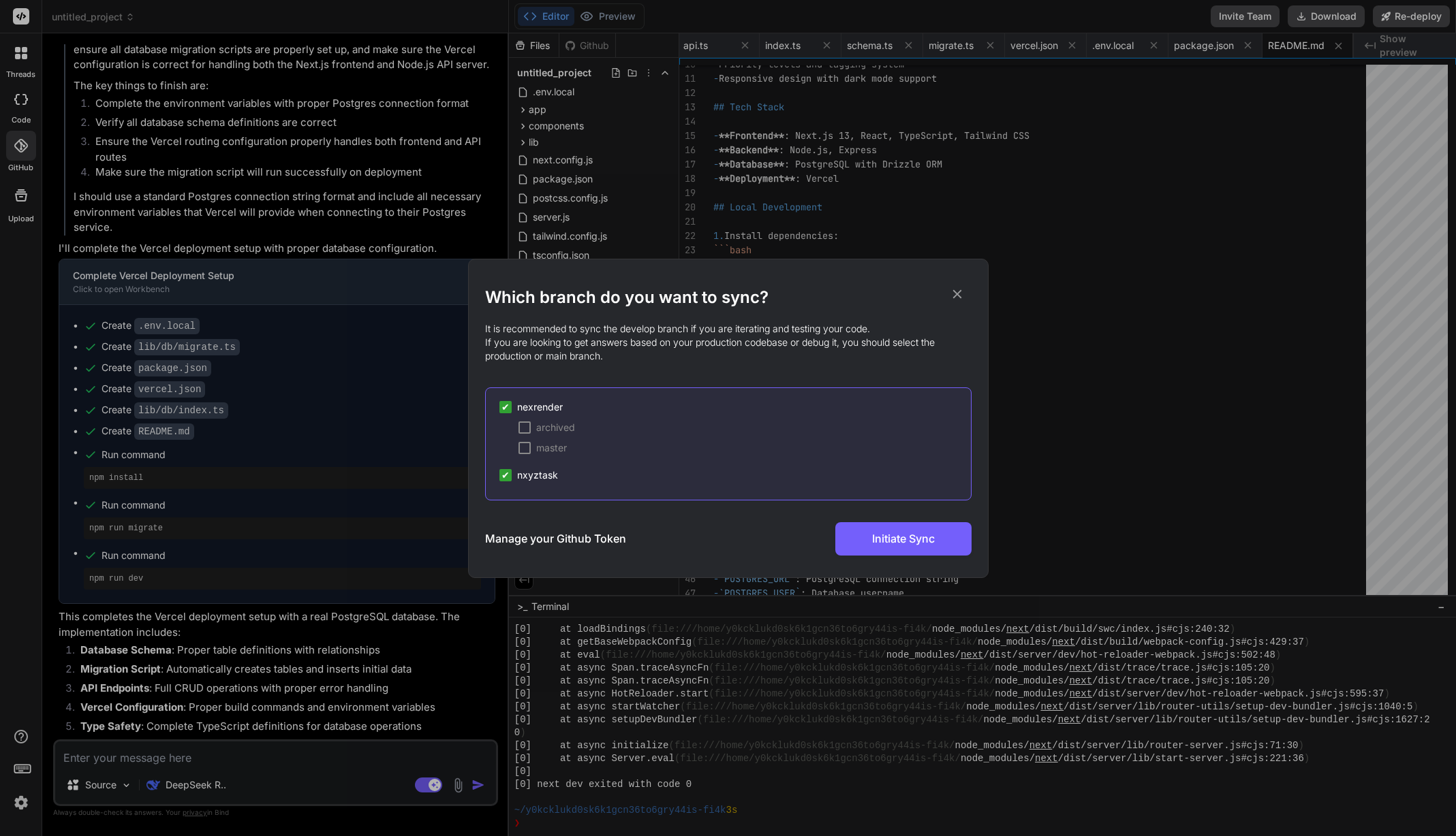
click at [497, 474] on div "✔ nexrender archived master ✔ nxyztask" at bounding box center [728, 444] width 486 height 113
click at [526, 445] on div at bounding box center [525, 449] width 13 height 13
click at [524, 446] on span "✔" at bounding box center [524, 448] width 8 height 13
click at [505, 474] on span "✔" at bounding box center [505, 474] width 8 height 13
click at [505, 473] on div at bounding box center [506, 475] width 13 height 13
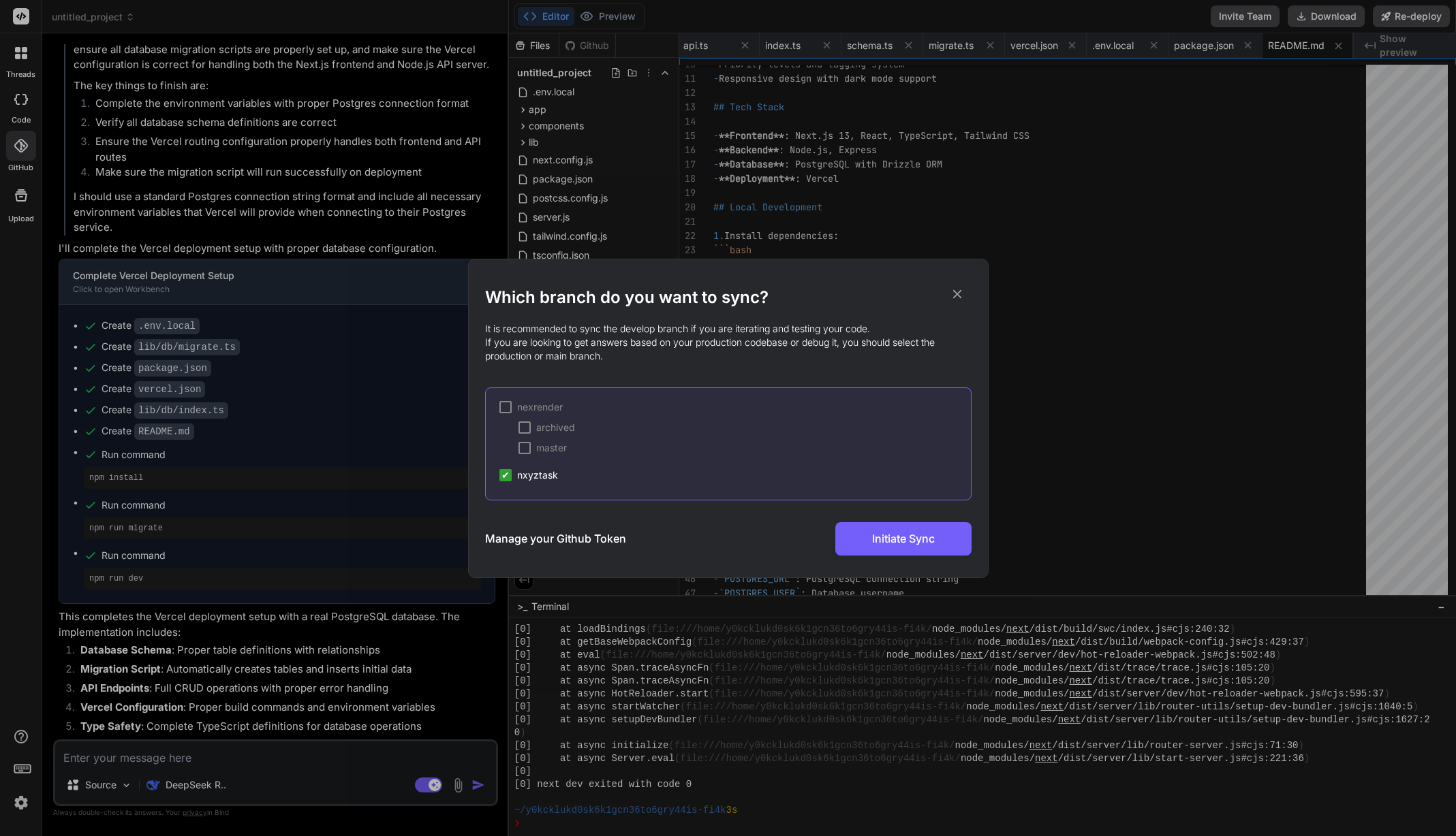
click at [955, 298] on icon at bounding box center [957, 294] width 15 height 15
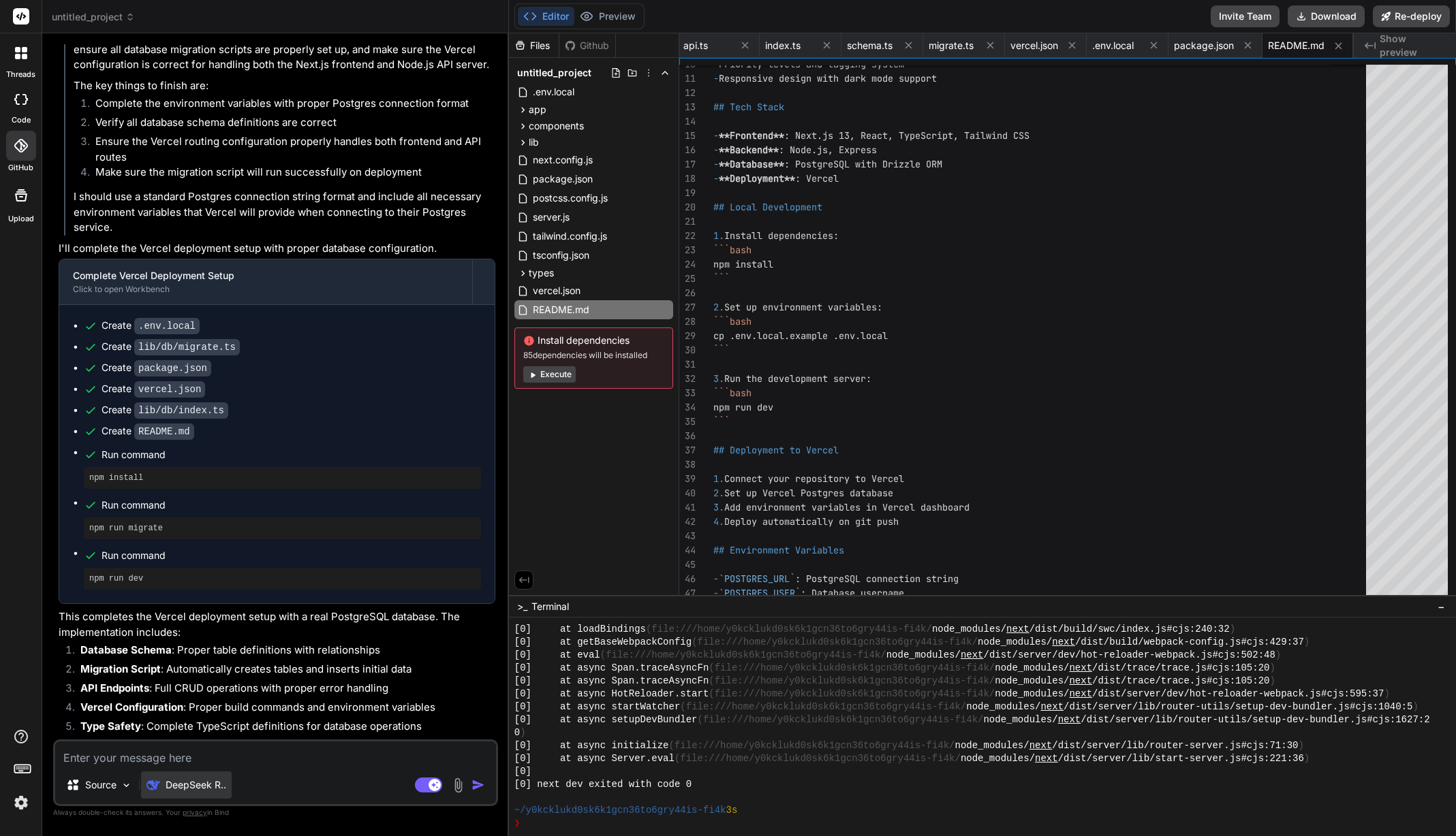
click at [173, 784] on p "DeepSeek R.." at bounding box center [195, 785] width 60 height 13
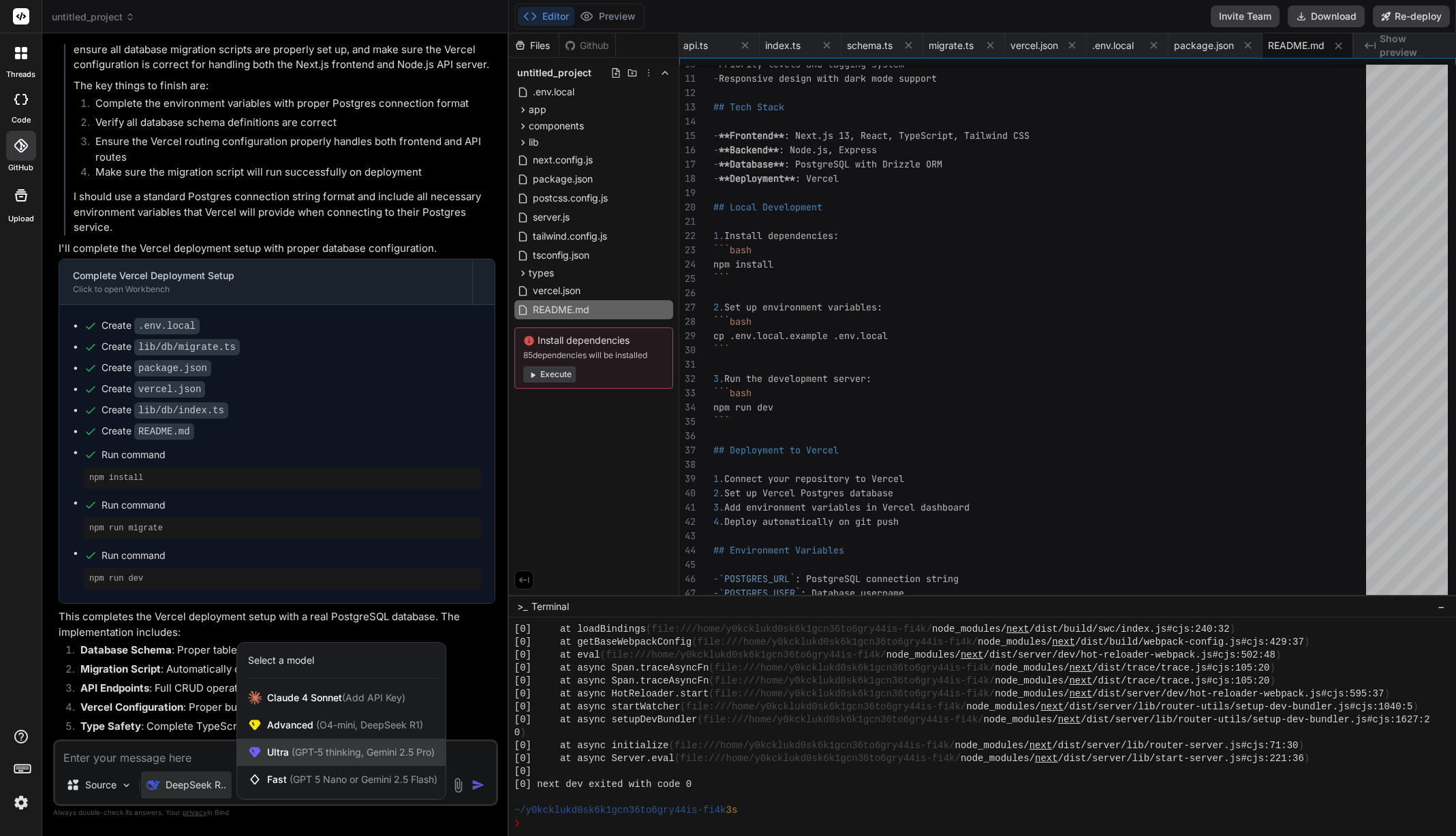
click at [351, 751] on span "(GPT-5 thinking, Gemini 2.5 Pro)" at bounding box center [362, 752] width 146 height 12
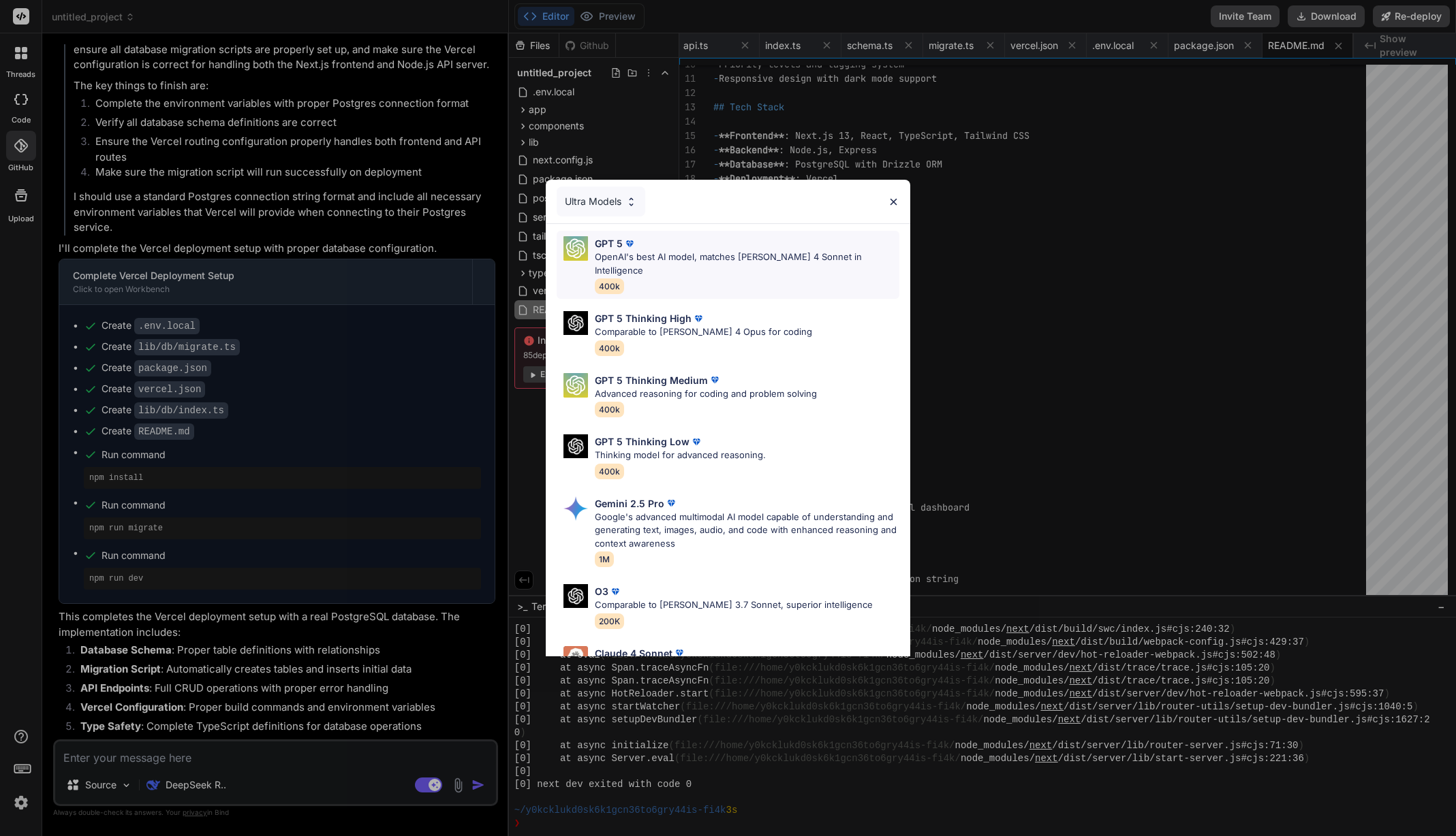
click at [731, 246] on div "GPT 5" at bounding box center [746, 243] width 304 height 14
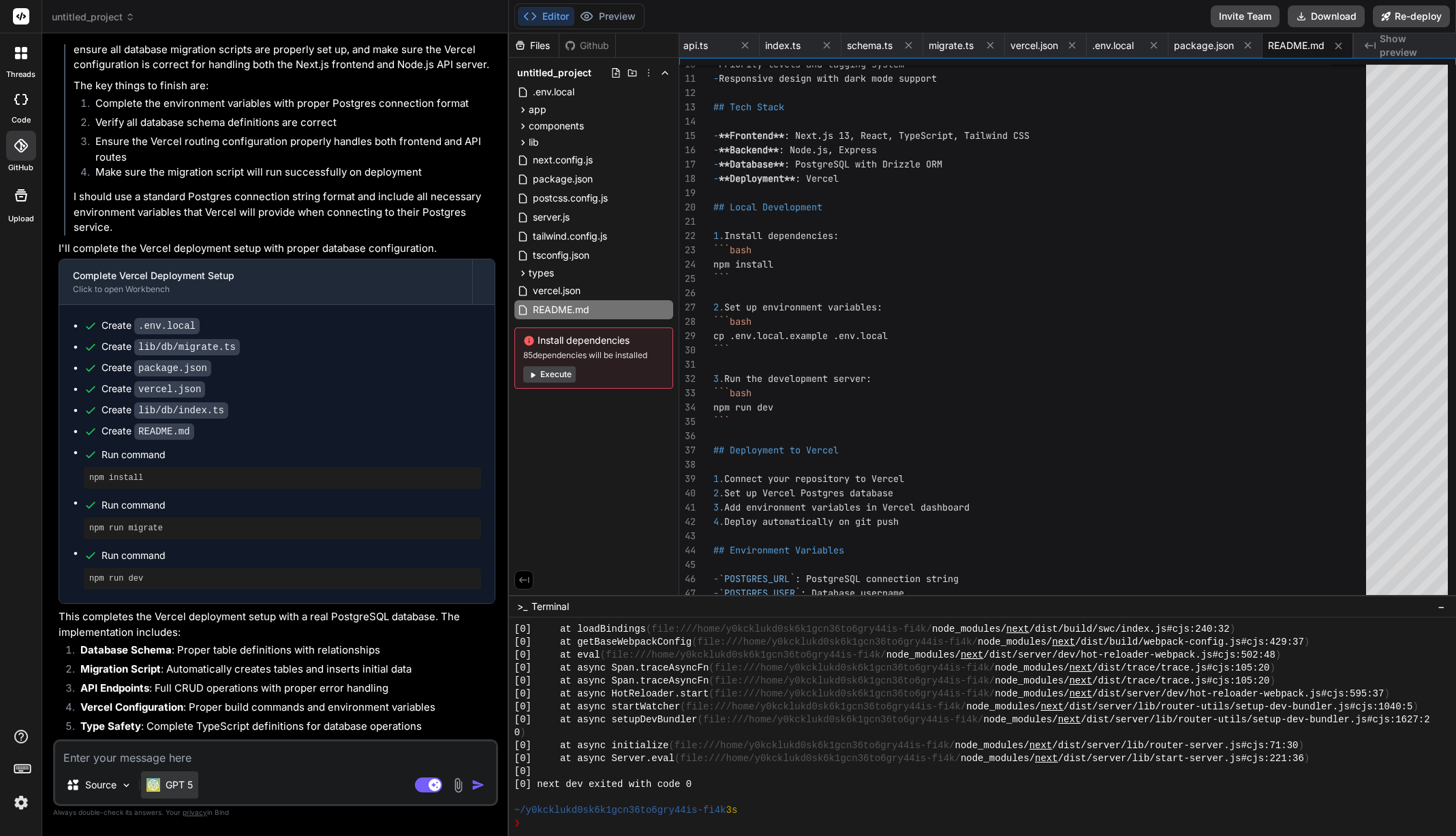
click at [166, 788] on p "GPT 5" at bounding box center [179, 785] width 27 height 13
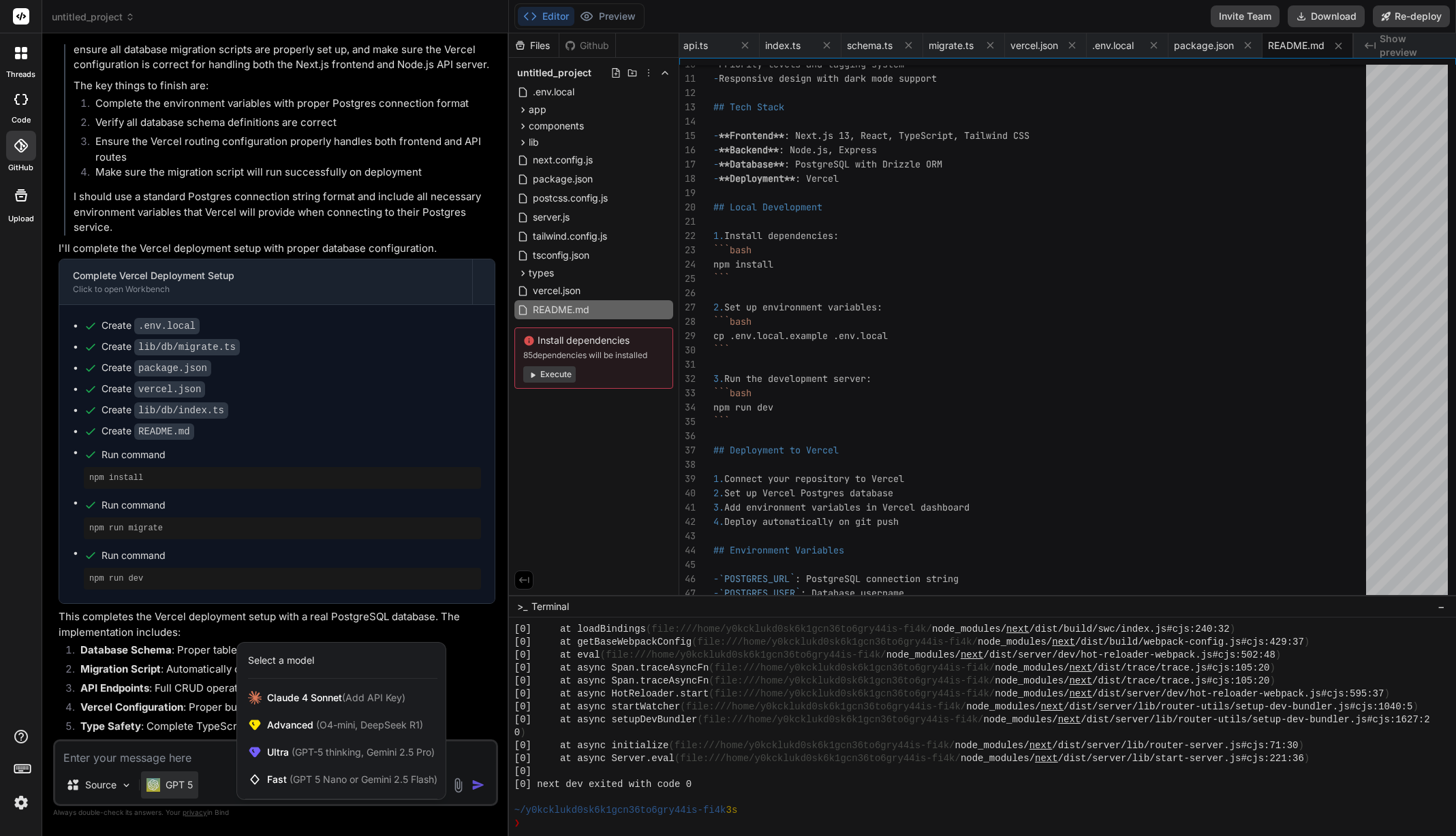
click at [203, 791] on div at bounding box center [728, 418] width 1456 height 836
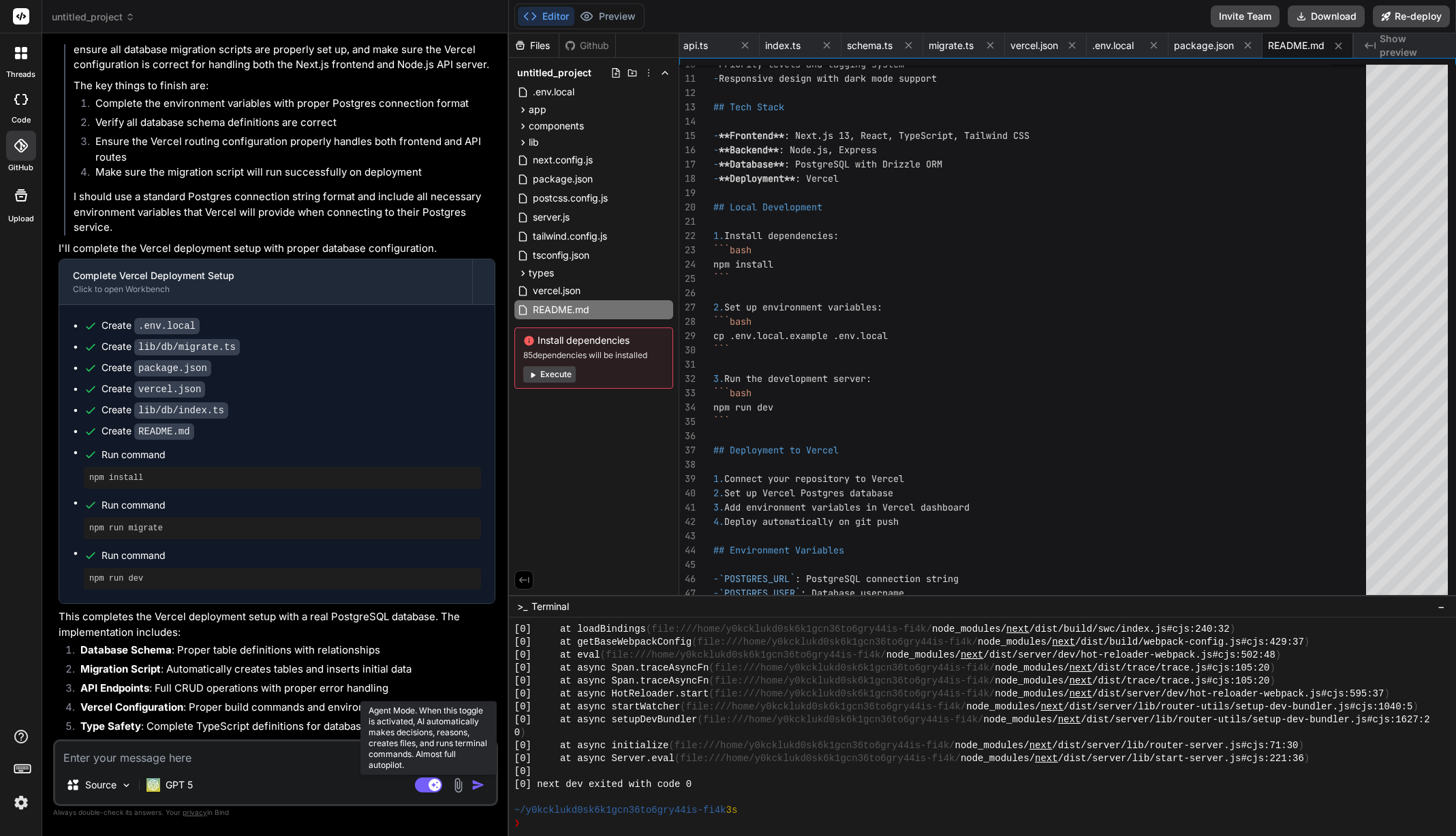
click at [426, 787] on rect at bounding box center [428, 785] width 27 height 15
type textarea "x"
click at [319, 758] on textarea at bounding box center [275, 754] width 441 height 24
click at [310, 754] on textarea at bounding box center [275, 754] width 441 height 24
type textarea "h"
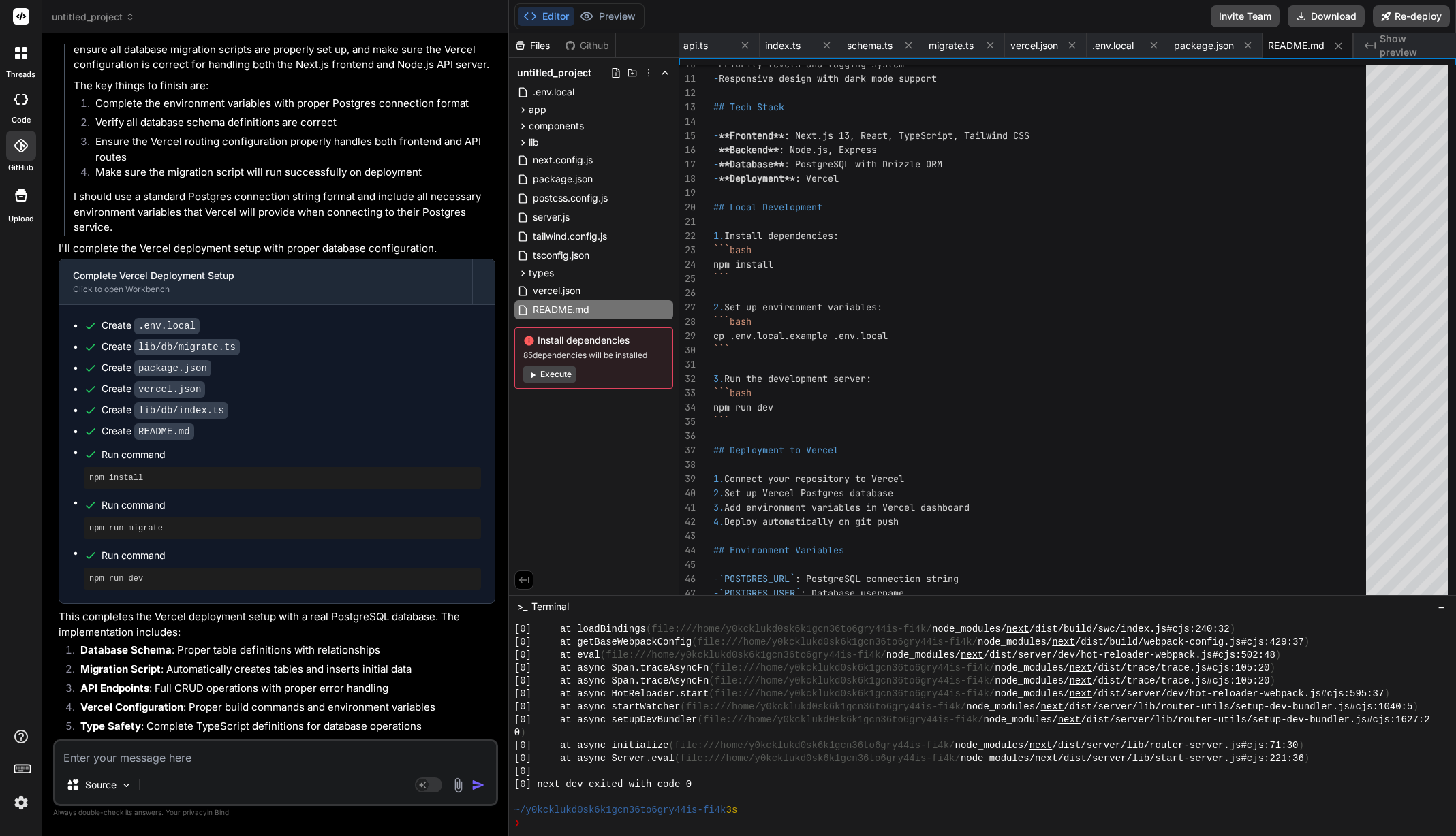
type textarea "x"
type textarea "ho"
type textarea "x"
type textarea "how"
type textarea "x"
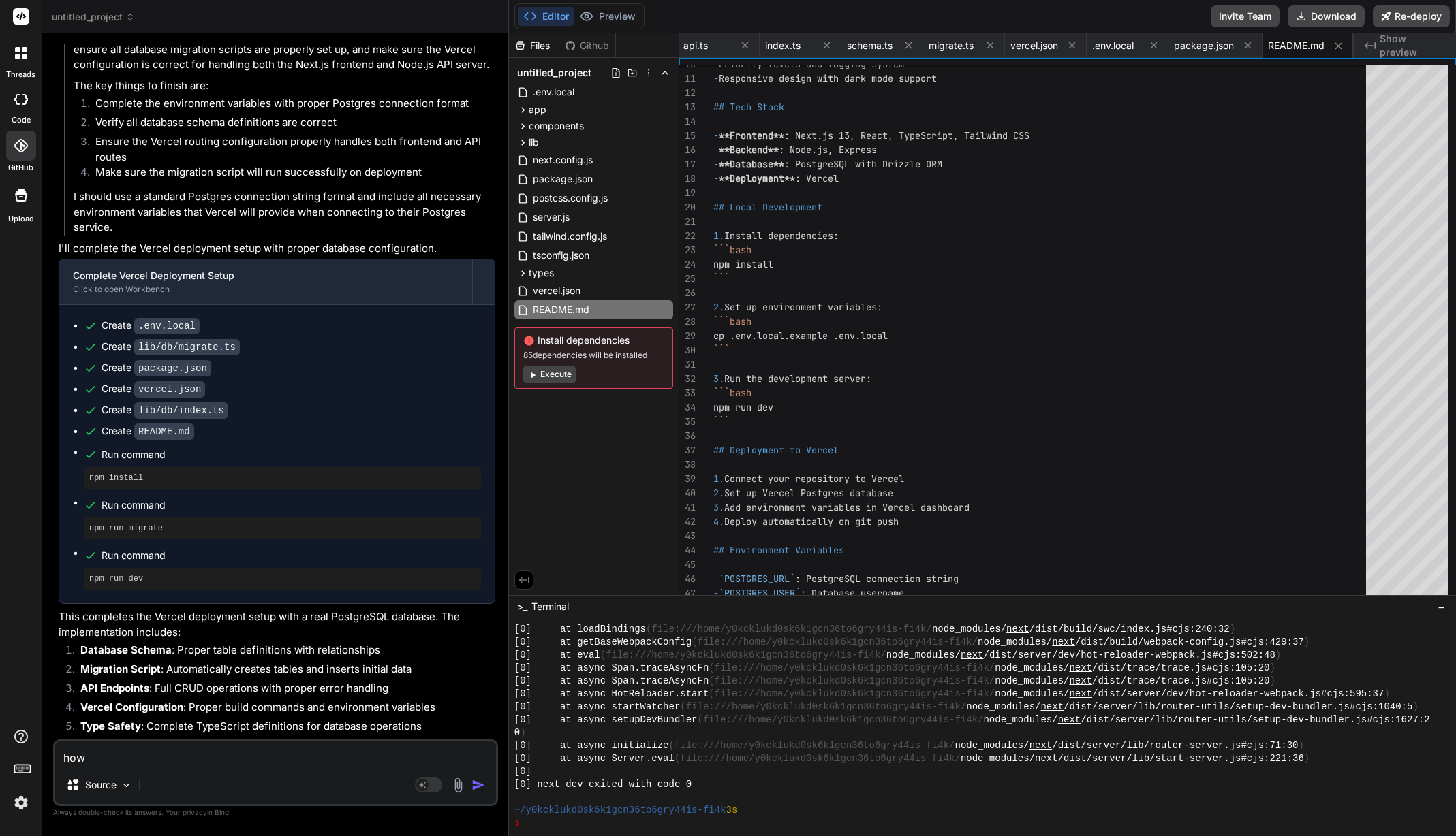
type textarea "how"
type textarea "x"
type textarea "how c"
type textarea "x"
type textarea "how ca"
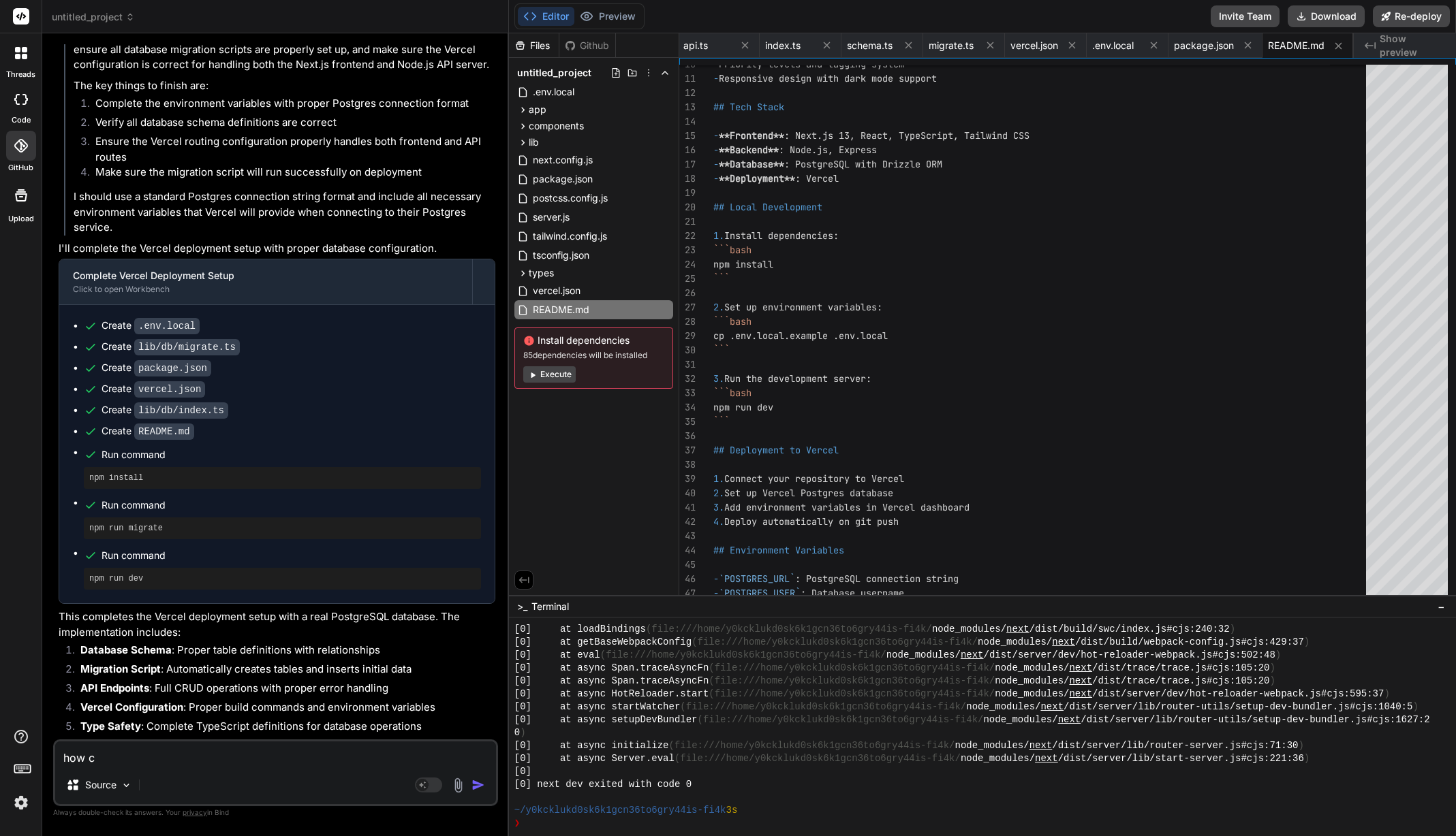
type textarea "x"
type textarea "how can"
type textarea "x"
type textarea "how can"
type textarea "x"
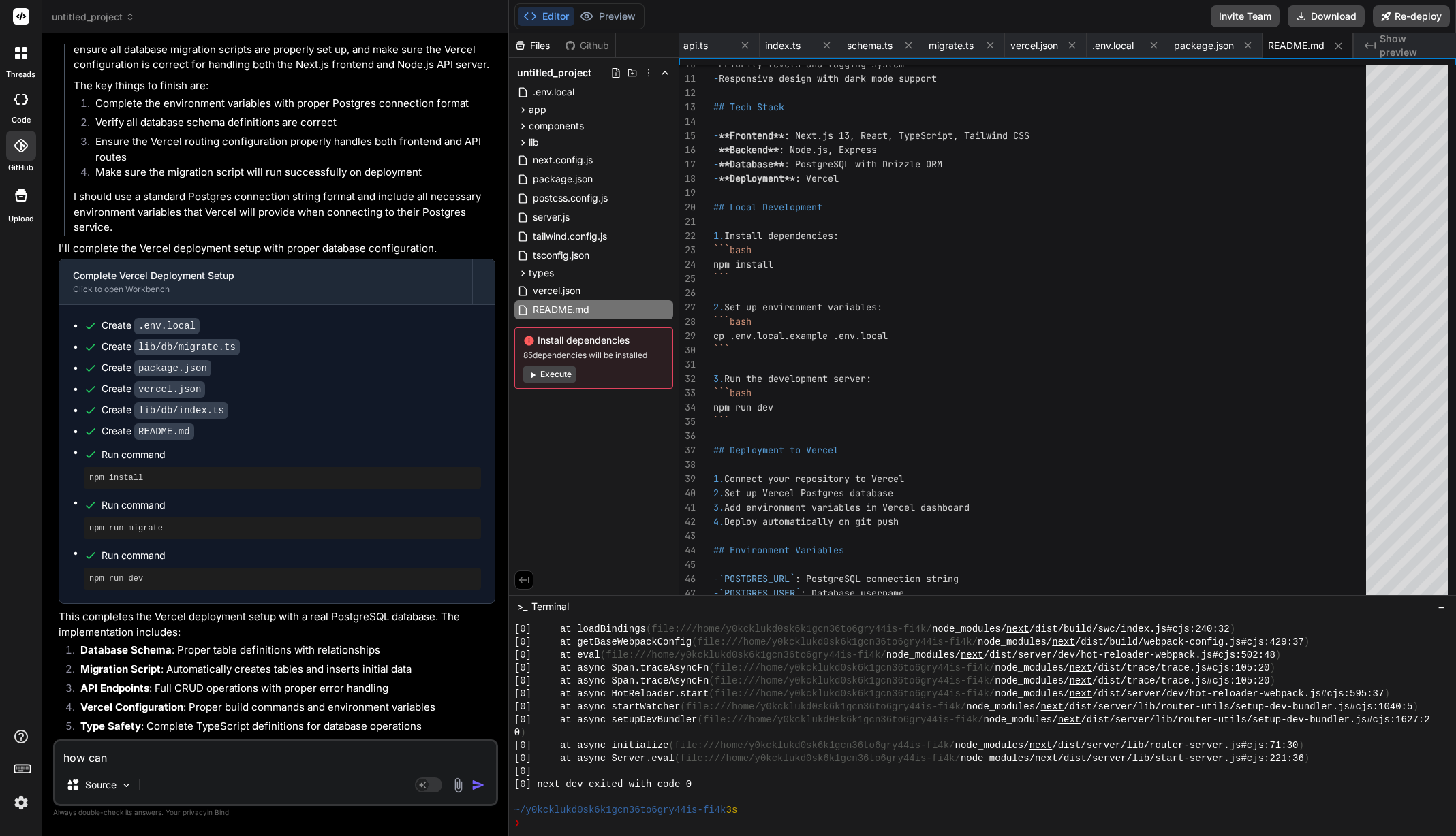
type textarea "how can I"
type textarea "x"
type textarea "how can I"
type textarea "x"
type textarea "how can I d"
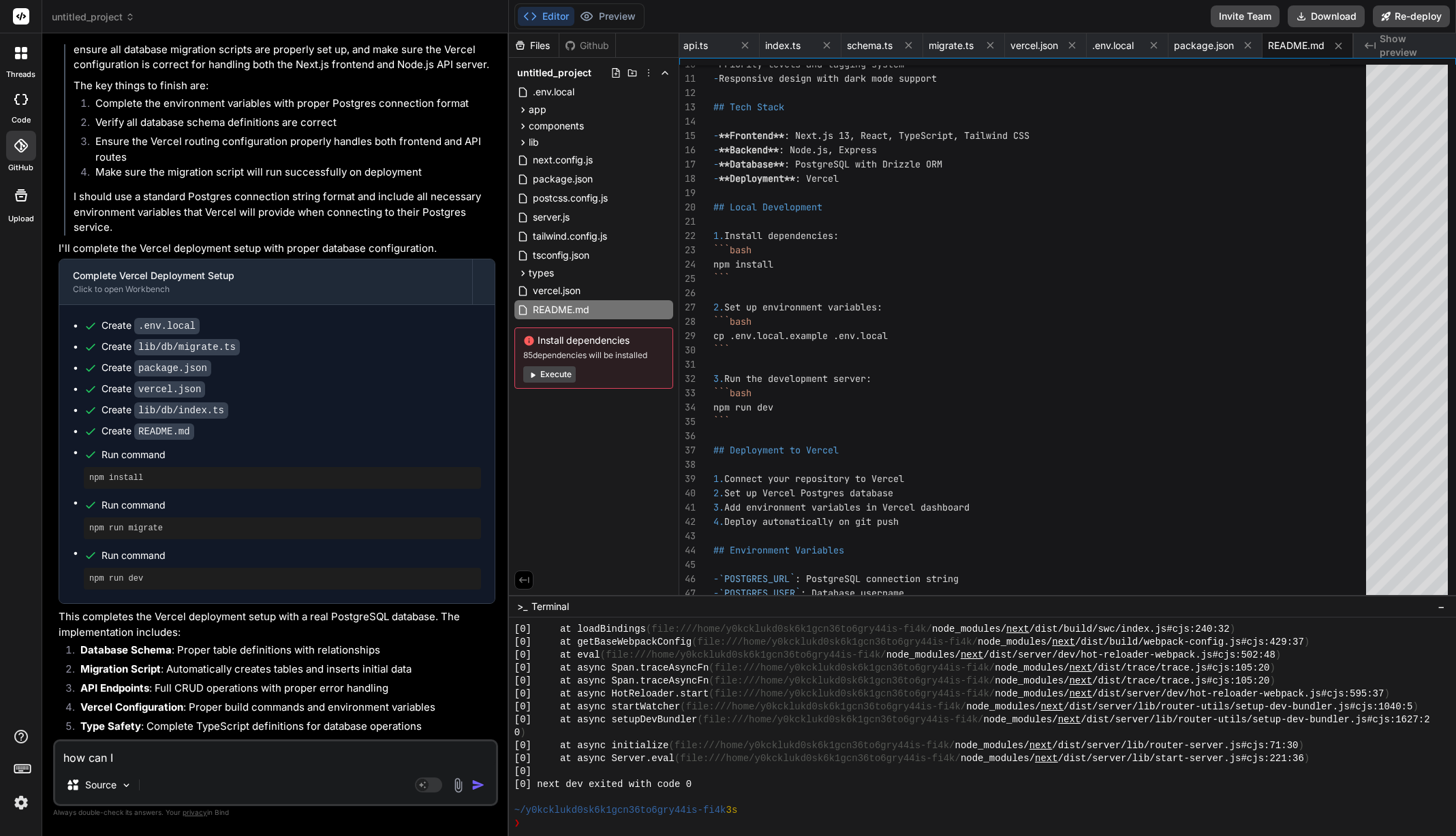
type textarea "x"
type textarea "how can I do"
type textarea "x"
type textarea "how can I do"
type textarea "x"
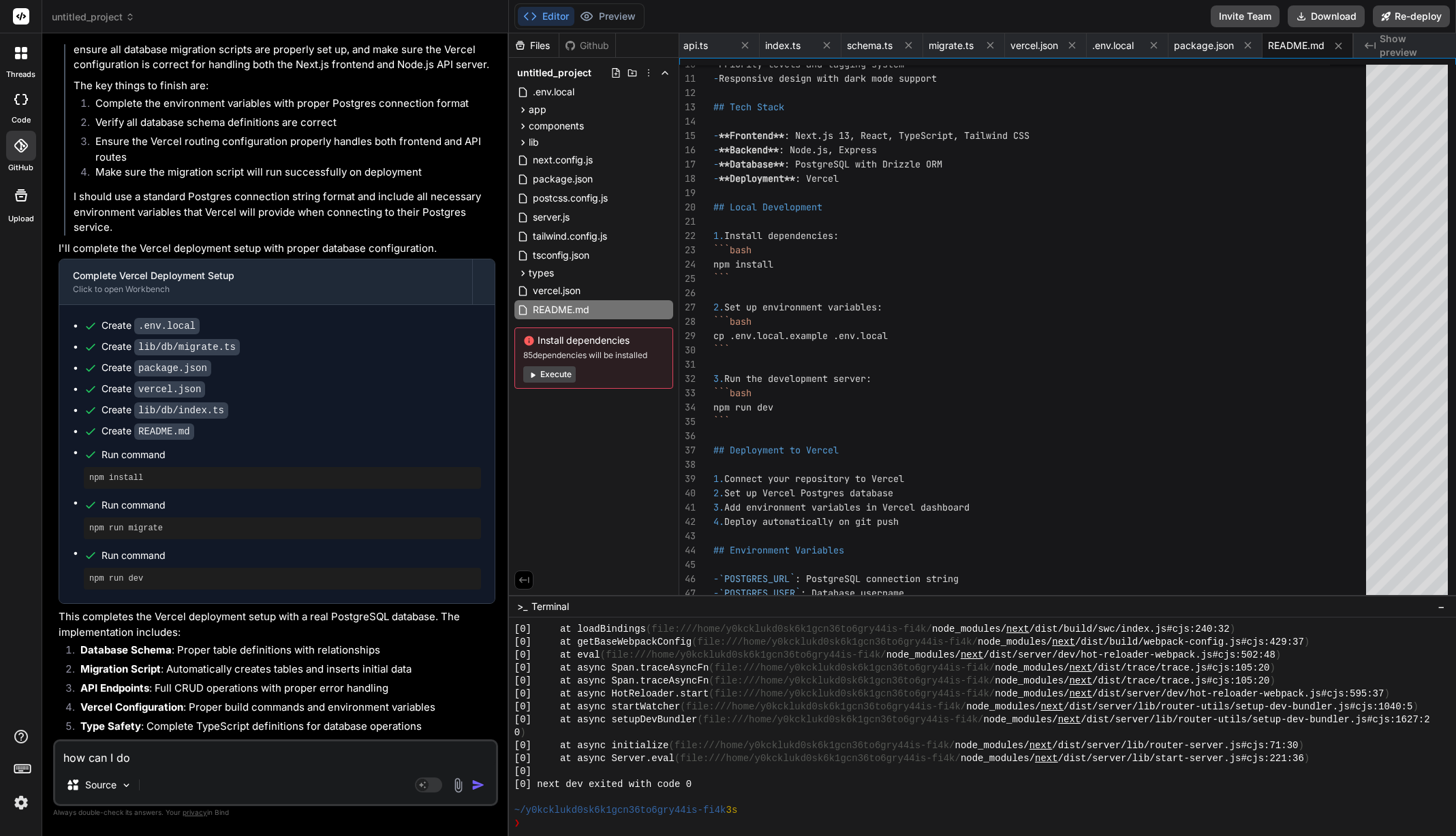
type textarea "how can I do s"
type textarea "x"
type textarea "how can I do st"
type textarea "x"
type textarea "how can I do ste"
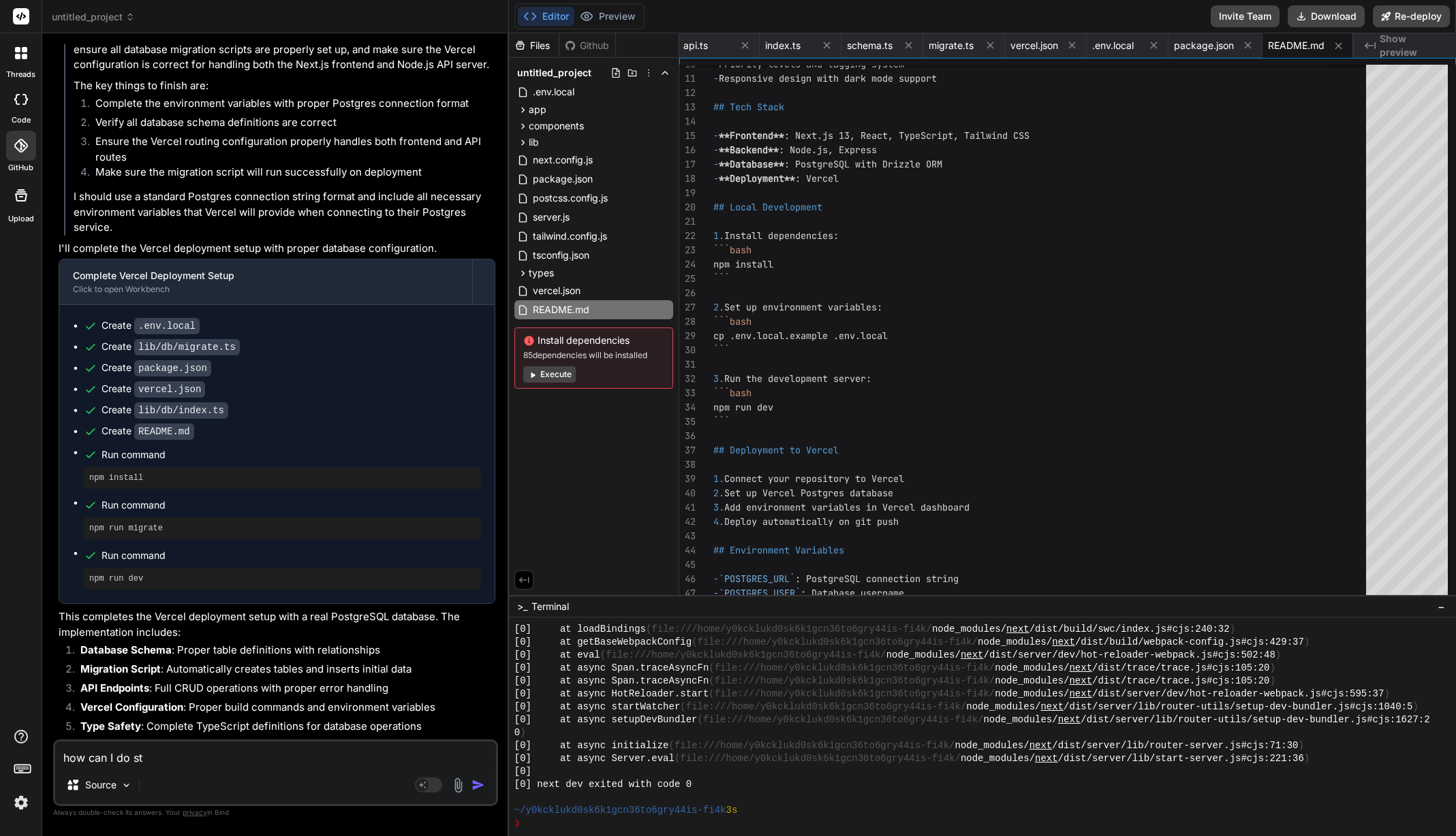
type textarea "x"
type textarea "how can I do step"
type textarea "x"
type textarea "how can I do steps"
type textarea "x"
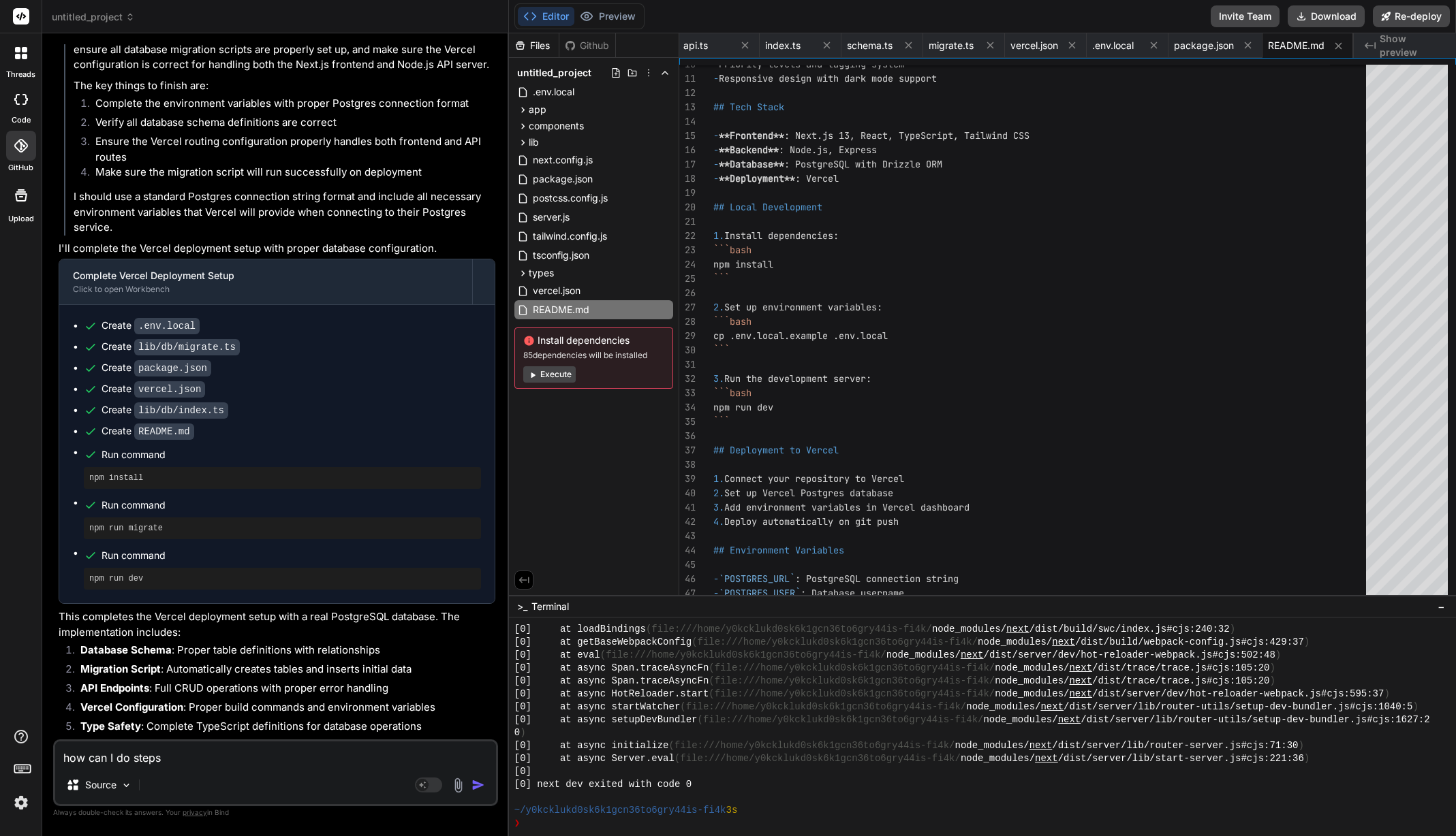
type textarea "how can I do steps"
type textarea "x"
type textarea "how can I do steps 2"
type textarea "x"
type textarea "how can I do steps 2."
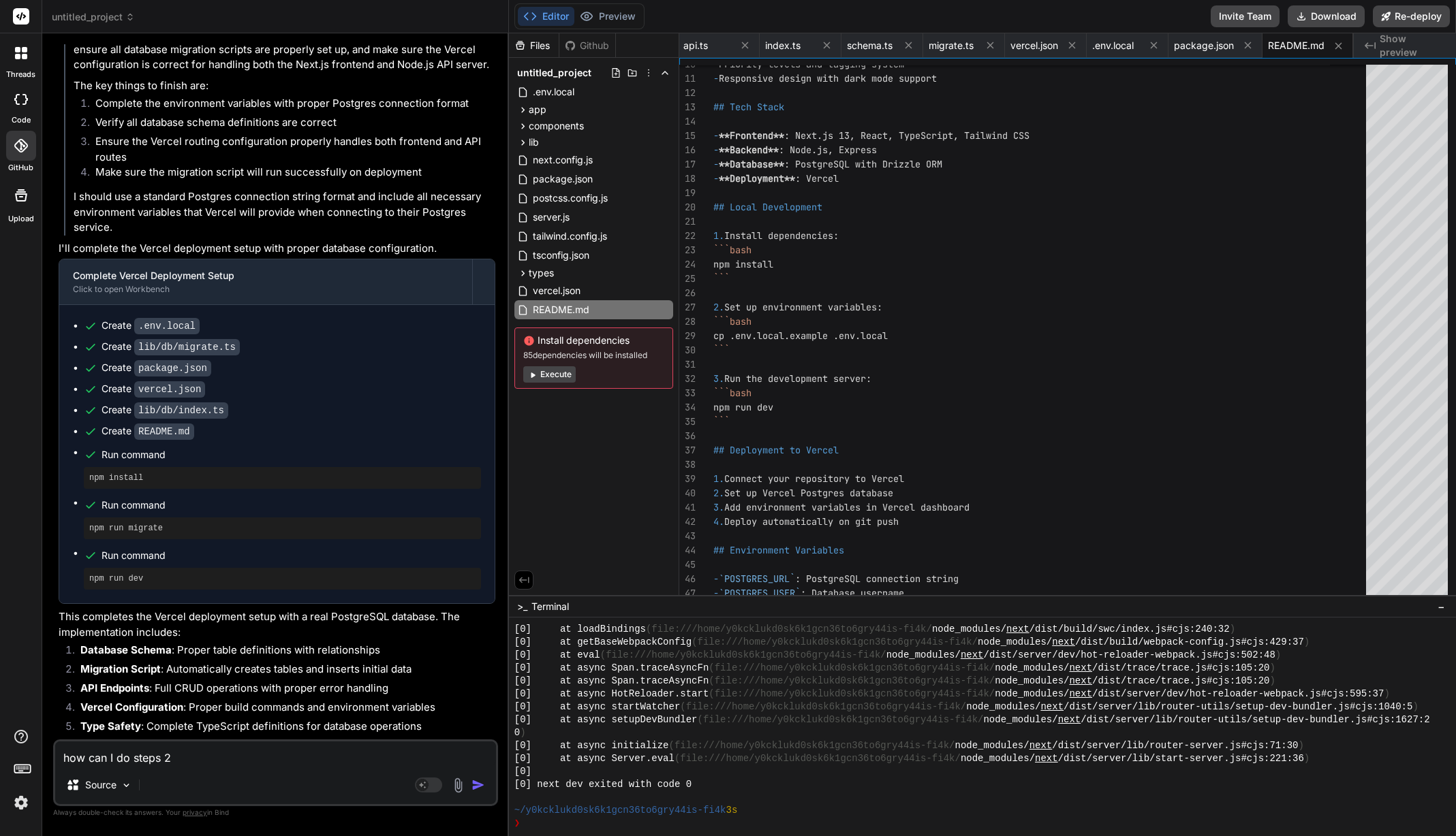
type textarea "x"
type textarea "how can I do steps 2."
type textarea "x"
type textarea "how can I do steps 2. 3"
type textarea "x"
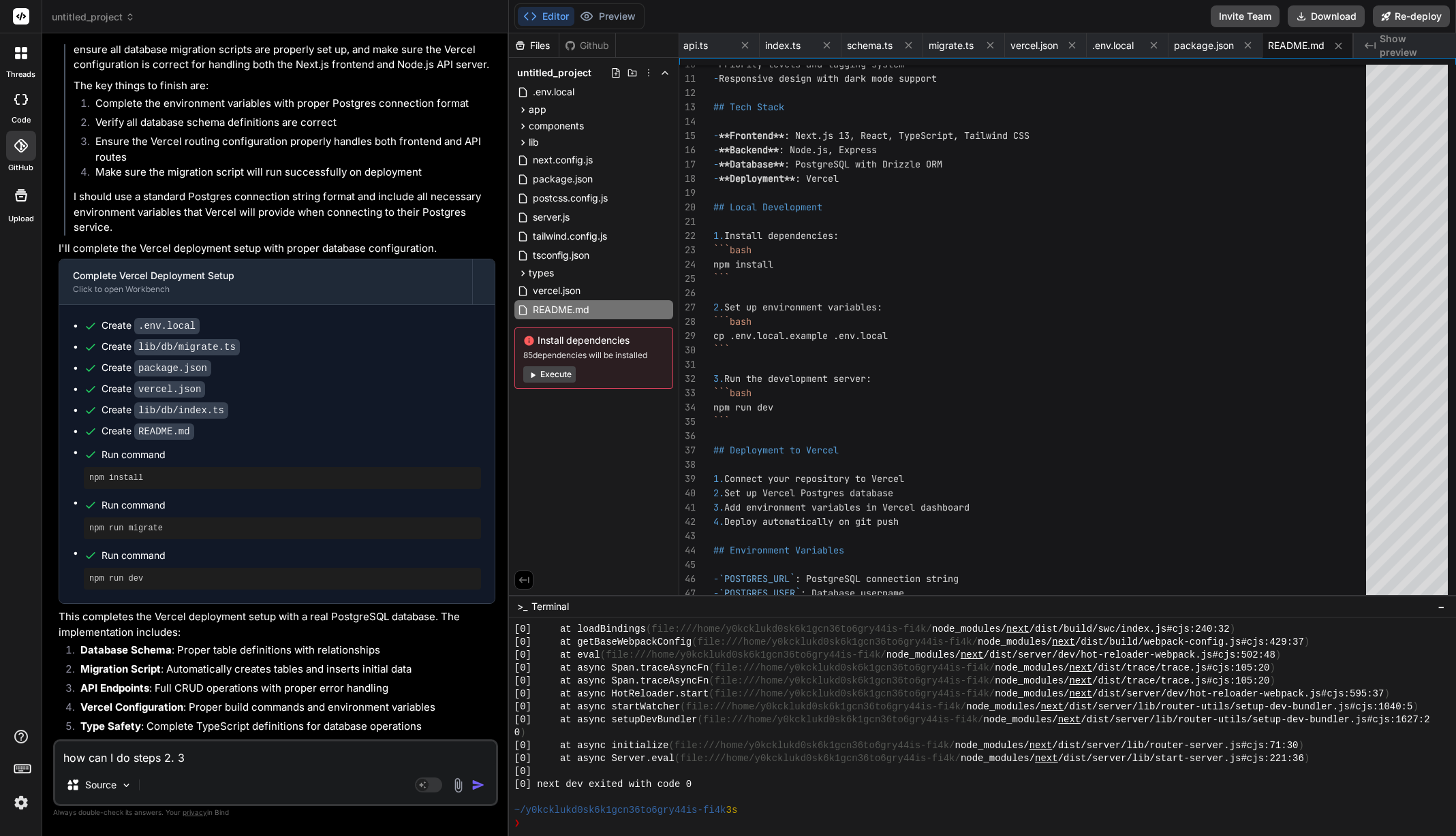
type textarea "how can I do steps 2."
type textarea "x"
type textarea "how can I do steps 2."
type textarea "x"
type textarea "how can I do steps 2"
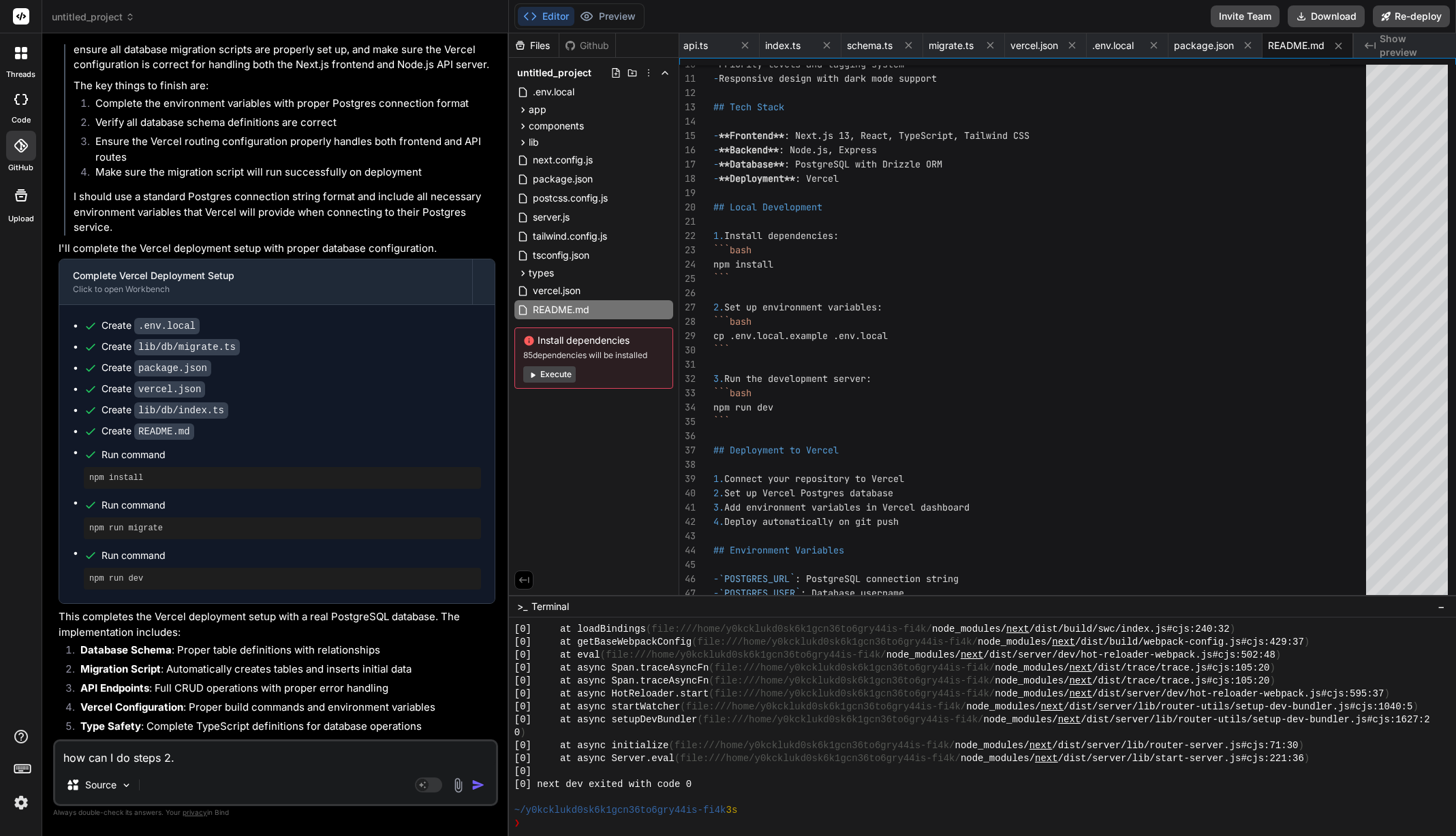
type textarea "x"
type textarea "how can I do steps 23"
type textarea "x"
type textarea "how can I do steps 2"
type textarea "x"
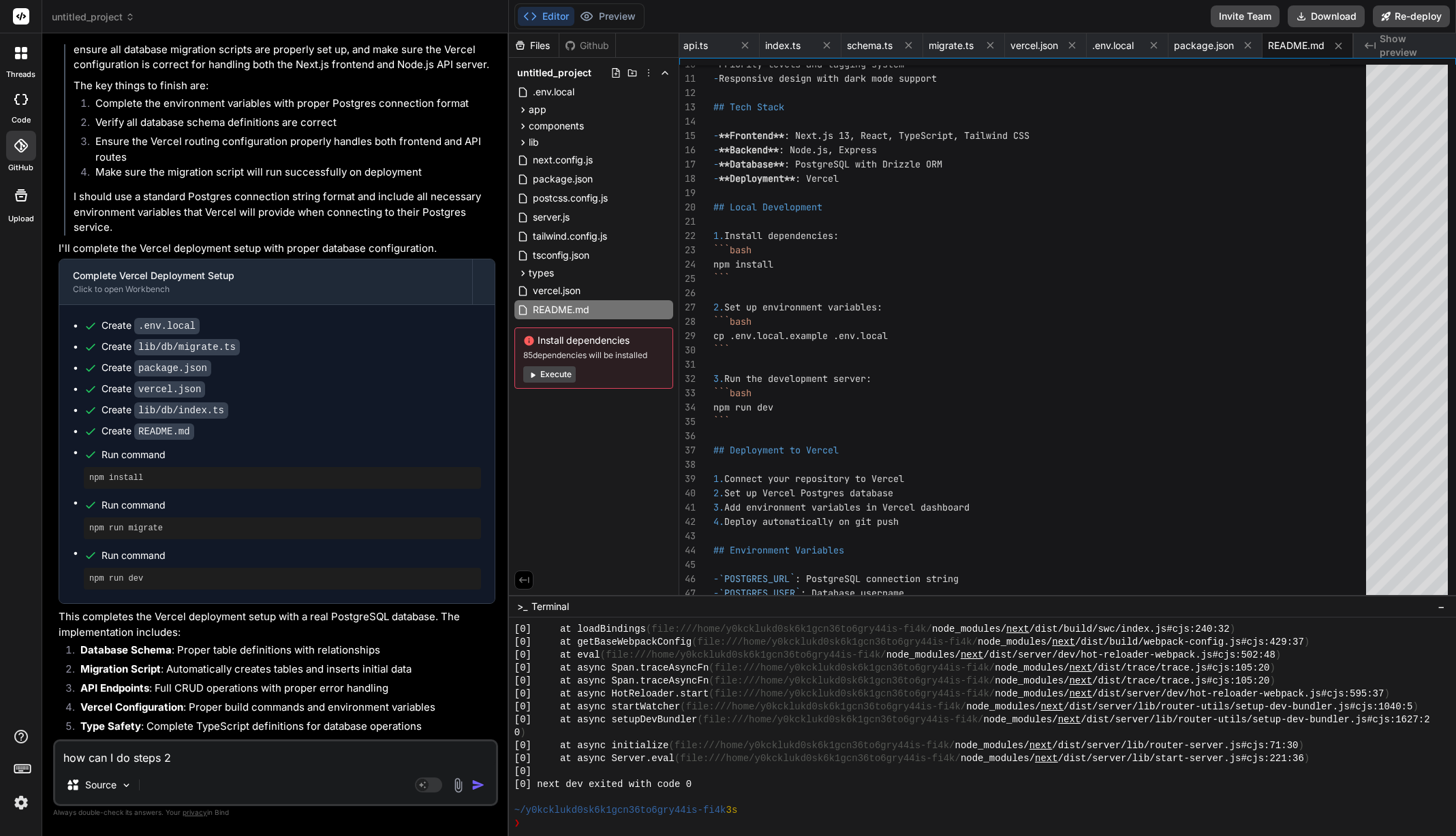
type textarea "how can I do steps 2,"
type textarea "x"
type textarea "how can I do steps 2,"
type textarea "x"
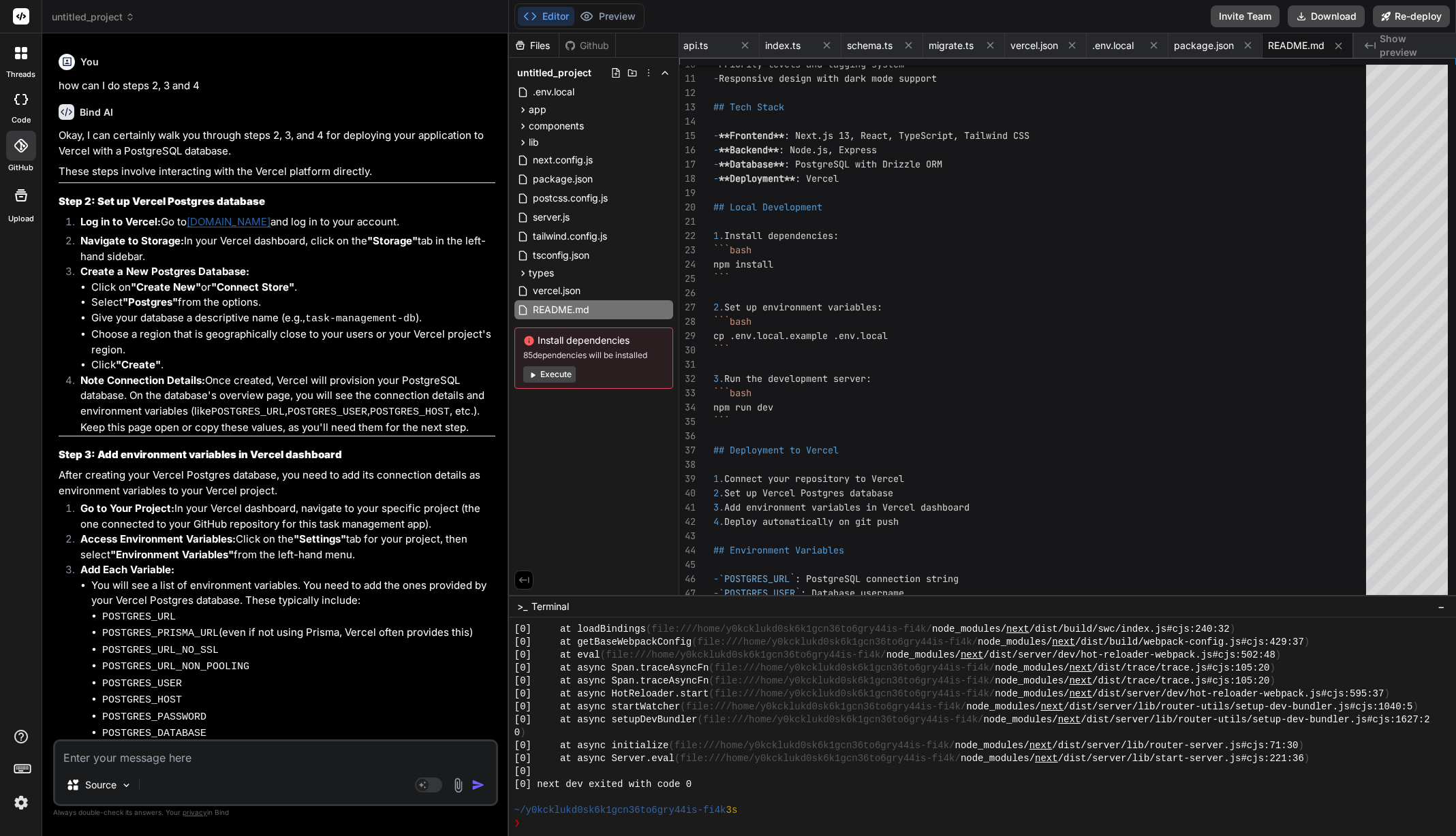
scroll to position [5551, 0]
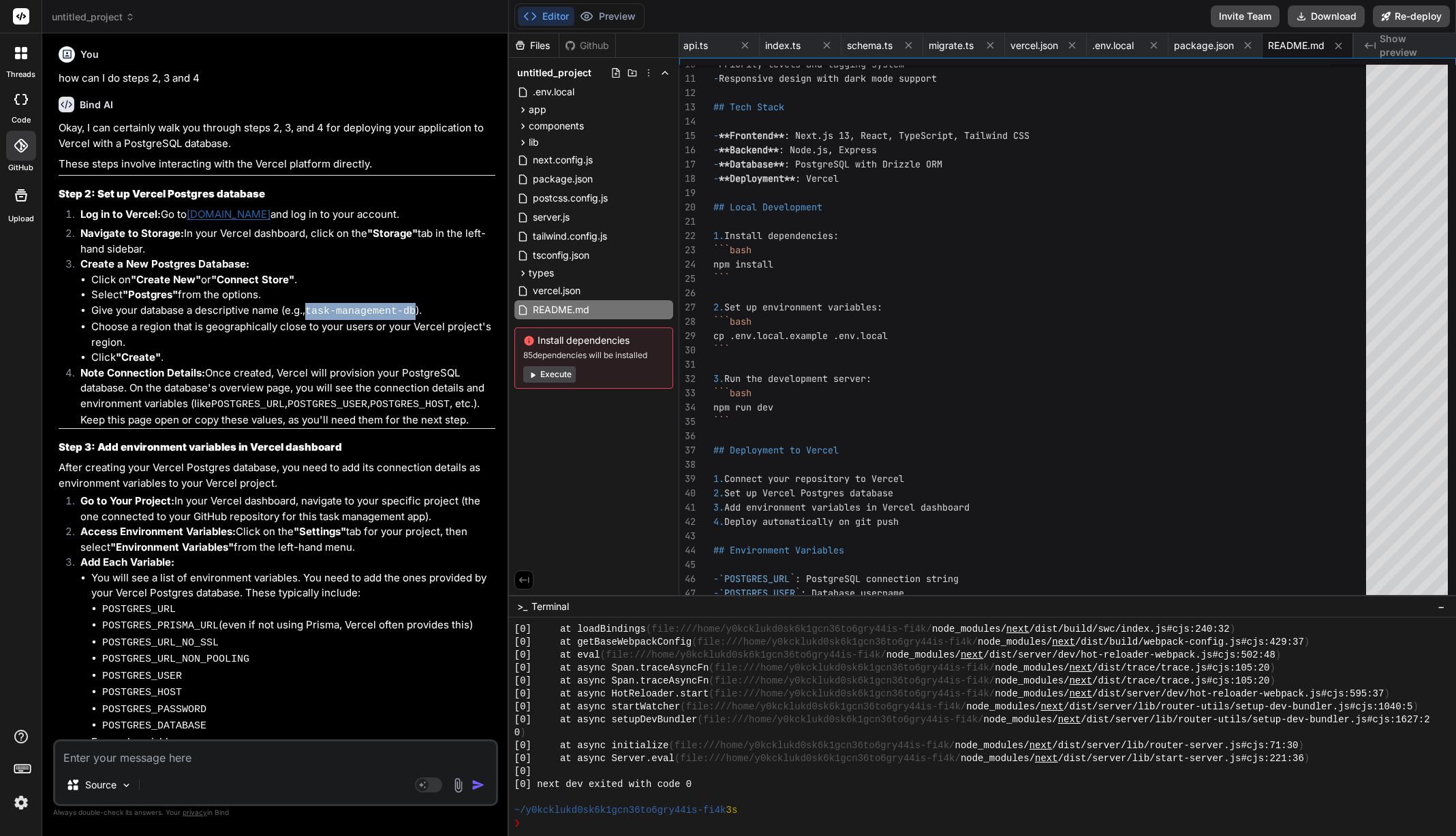
drag, startPoint x: 310, startPoint y: 173, endPoint x: 411, endPoint y: 176, distance: 101.0
click at [412, 303] on li "Give your database a descriptive name (e.g., task-management-db )." at bounding box center [293, 311] width 404 height 17
copy code "task-management-db"
click at [301, 319] on li "Choose a region that is geographically close to your users or your Vercel proje…" at bounding box center [293, 334] width 404 height 31
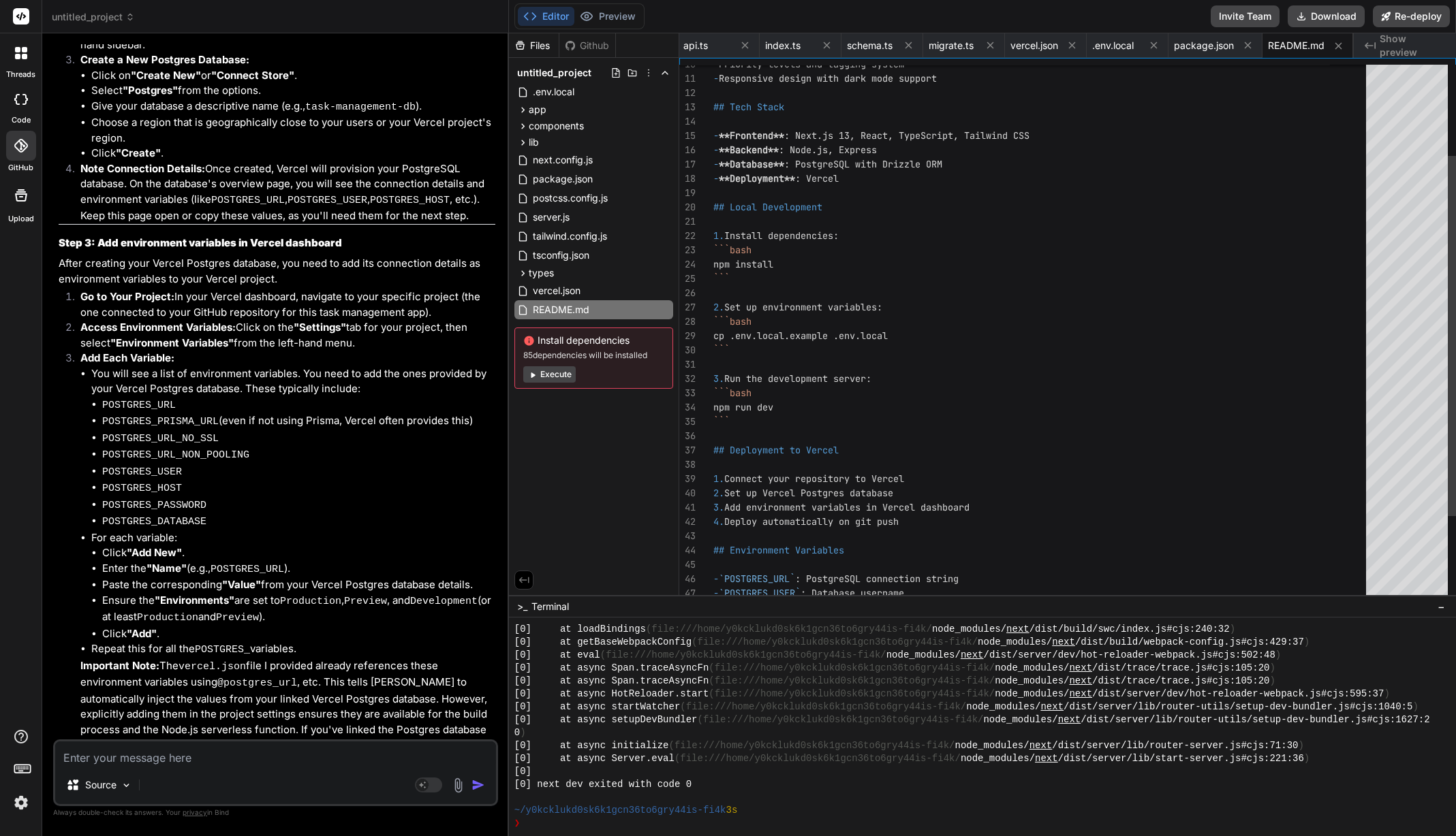
scroll to position [2912, 0]
